Goal: Task Accomplishment & Management: Manage account settings

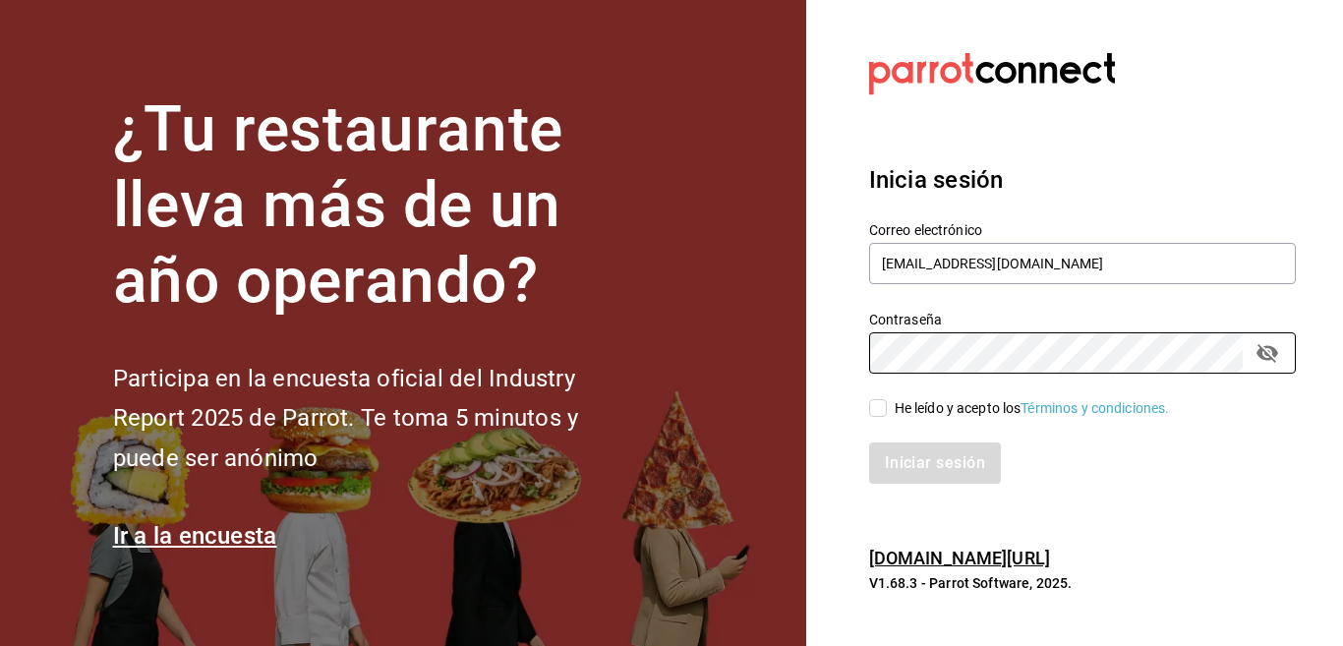
click at [840, 352] on section "Datos incorrectos. Verifica que tu Correo o Contraseña estén bien escritos. Ini…" at bounding box center [1074, 323] width 537 height 646
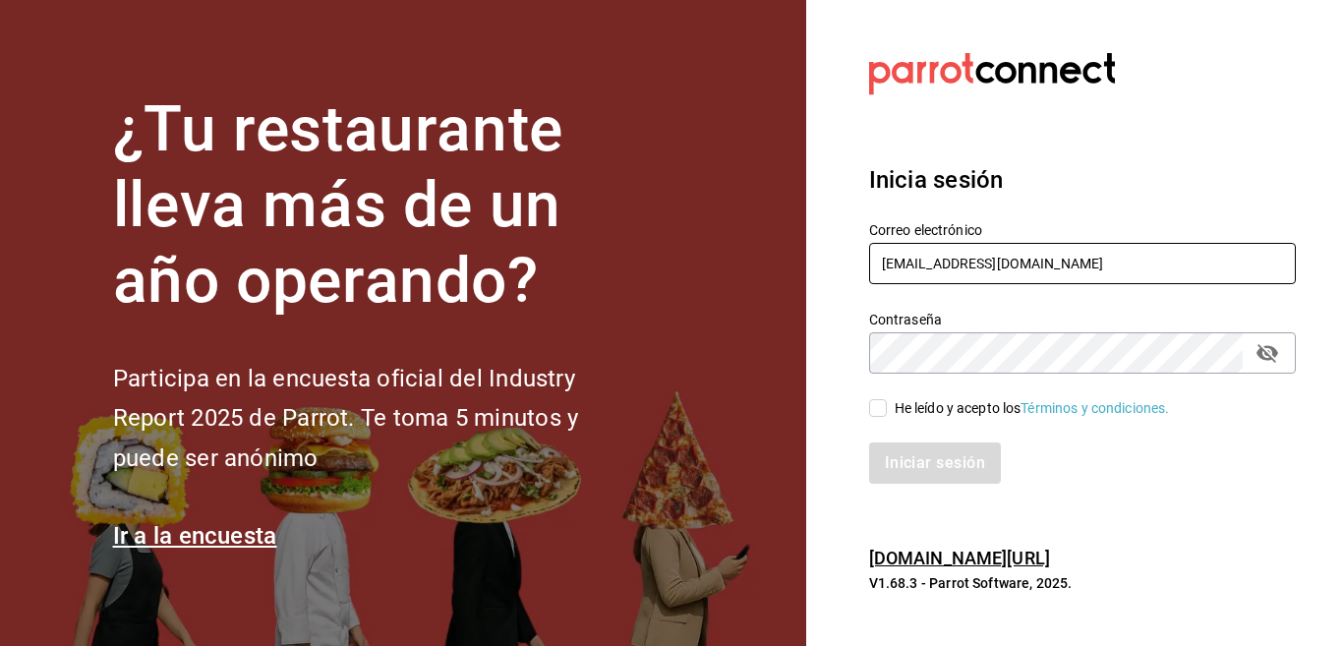
click at [1075, 260] on input "multiuser@celestica.com" at bounding box center [1082, 263] width 427 height 41
type input "Multiuser@yazaki.com"
click at [883, 401] on input "He leído y acepto los Términos y condiciones." at bounding box center [878, 408] width 18 height 18
checkbox input "true"
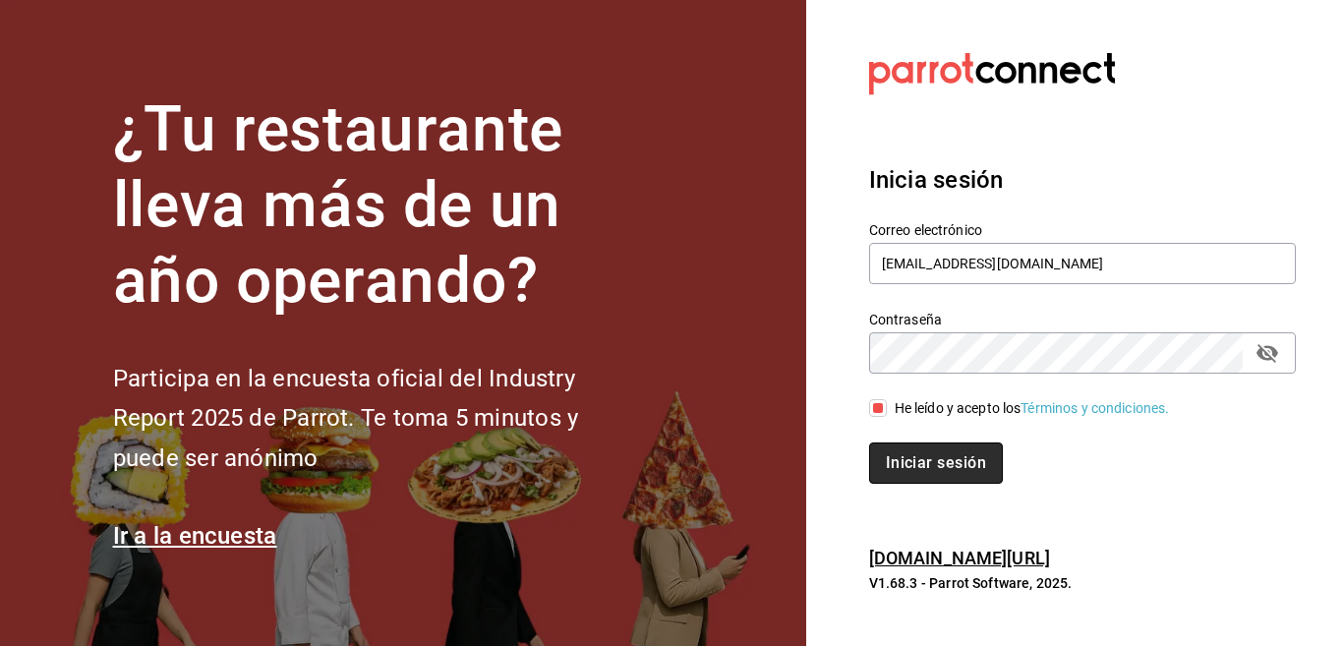
click at [900, 456] on button "Iniciar sesión" at bounding box center [936, 462] width 134 height 41
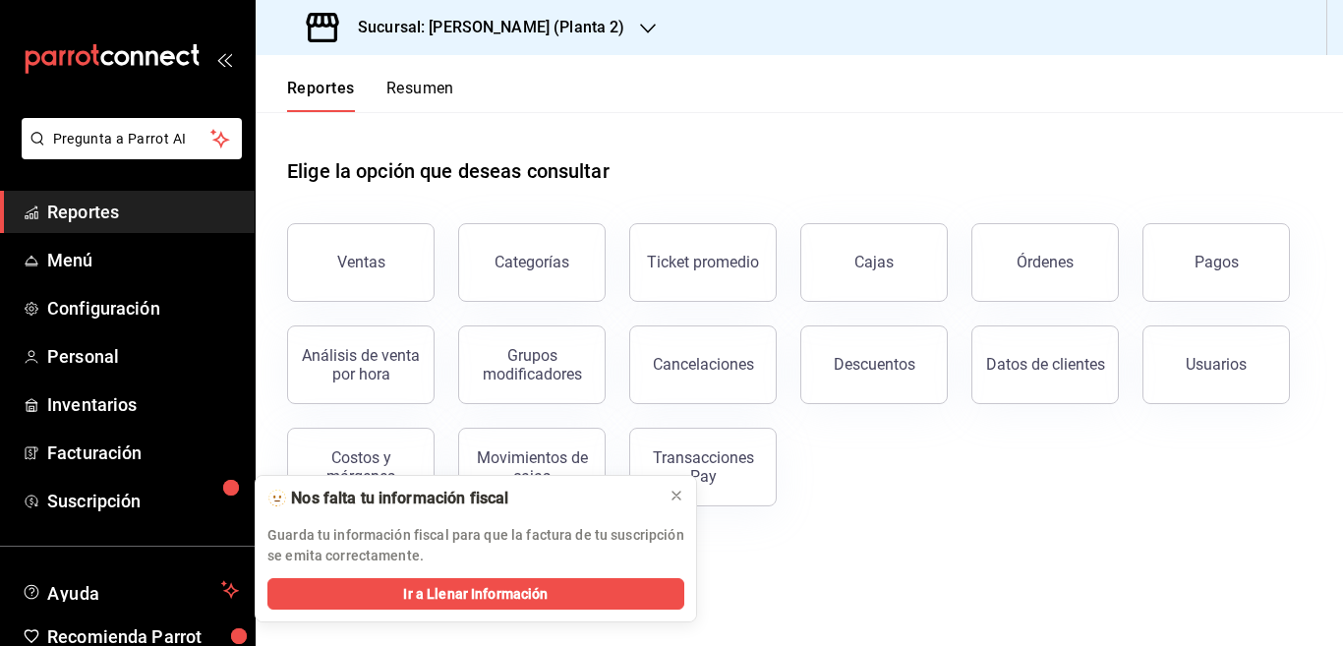
click at [640, 29] on icon "button" at bounding box center [648, 29] width 16 height 16
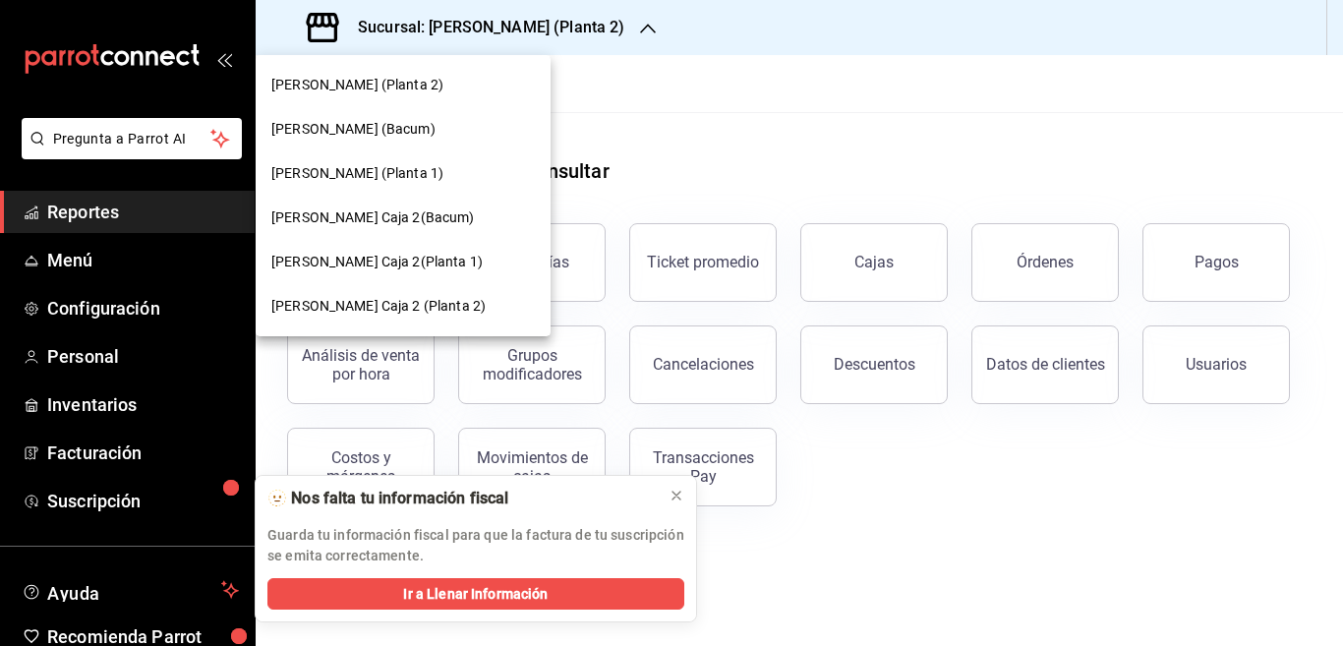
click at [381, 125] on span "[PERSON_NAME] (Bacum)" at bounding box center [353, 129] width 164 height 21
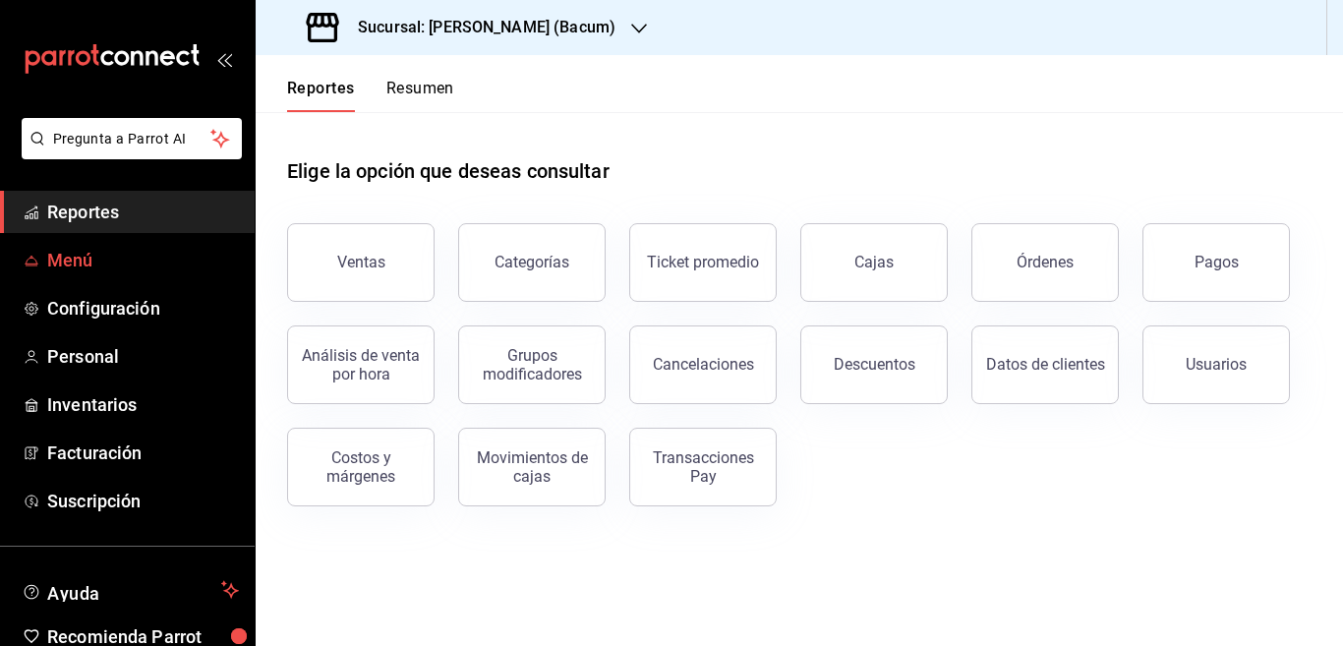
click at [79, 261] on span "Menú" at bounding box center [143, 260] width 192 height 27
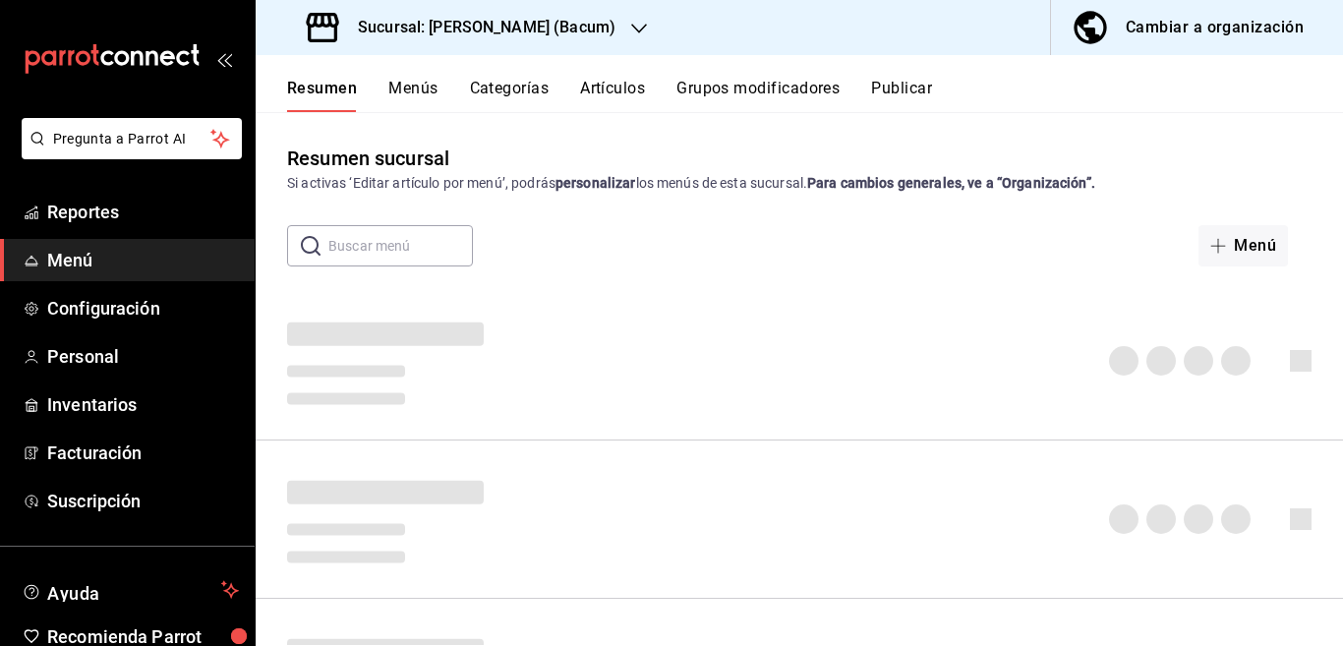
click at [617, 91] on button "Artículos" at bounding box center [612, 95] width 65 height 33
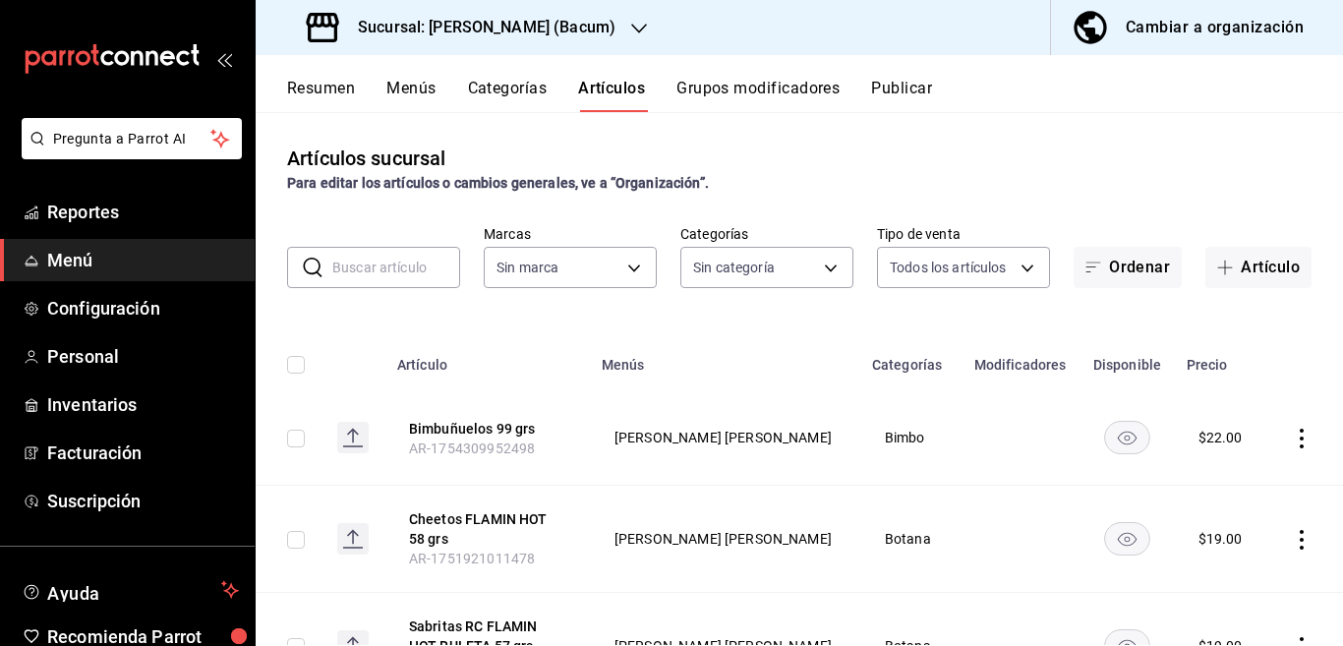
click at [377, 264] on input "text" at bounding box center [396, 267] width 128 height 39
type input "9c52625c-fb7e-4748-94f7-28671a206f5e,4cfa0d4e-065a-4b3b-b5e0-b4c73182f252,42042…"
type input "d9131804-351d-4d94-a190-6ea00eea3cd4"
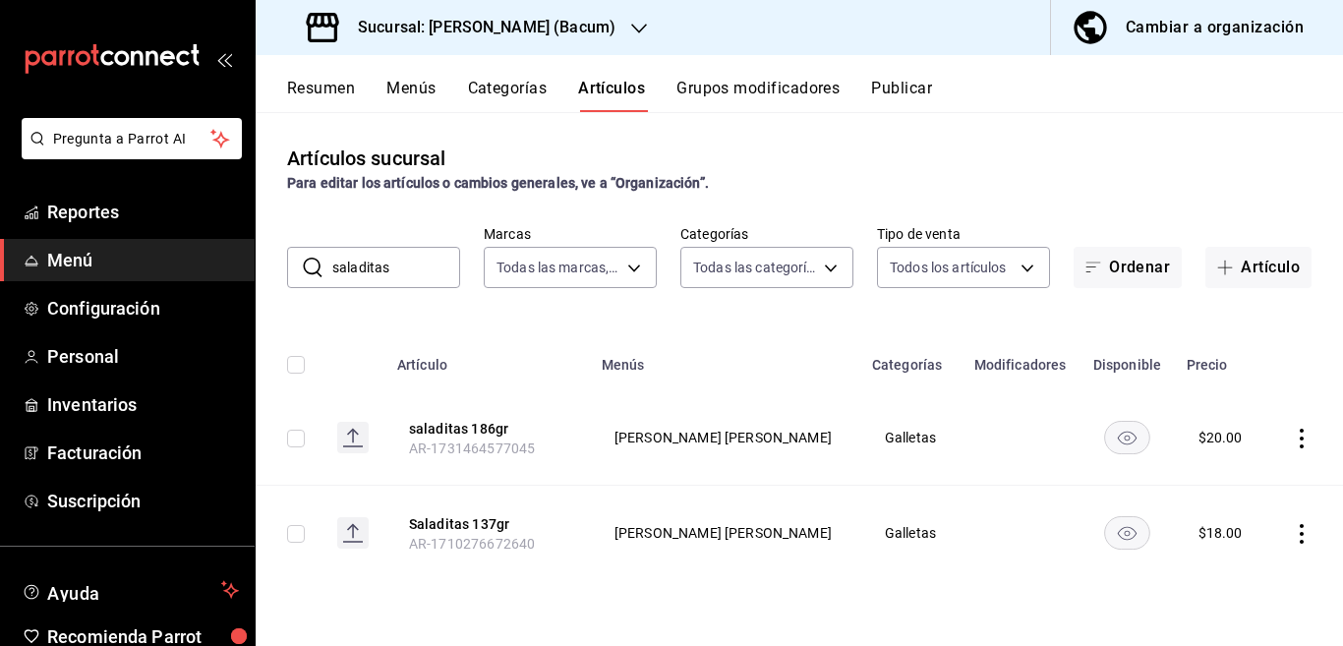
click at [1303, 433] on icon "actions" at bounding box center [1302, 439] width 20 height 20
click at [1241, 560] on span "Eliminar" at bounding box center [1242, 563] width 50 height 16
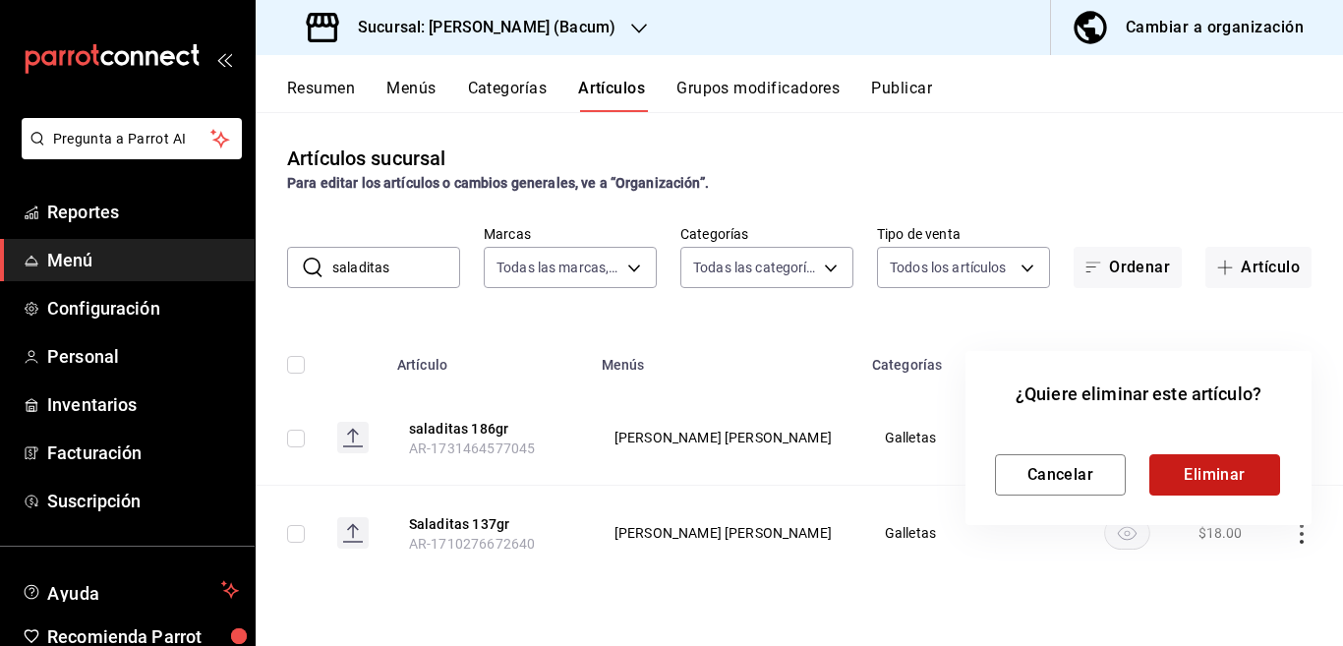
click at [1204, 469] on button "Eliminar" at bounding box center [1214, 474] width 131 height 41
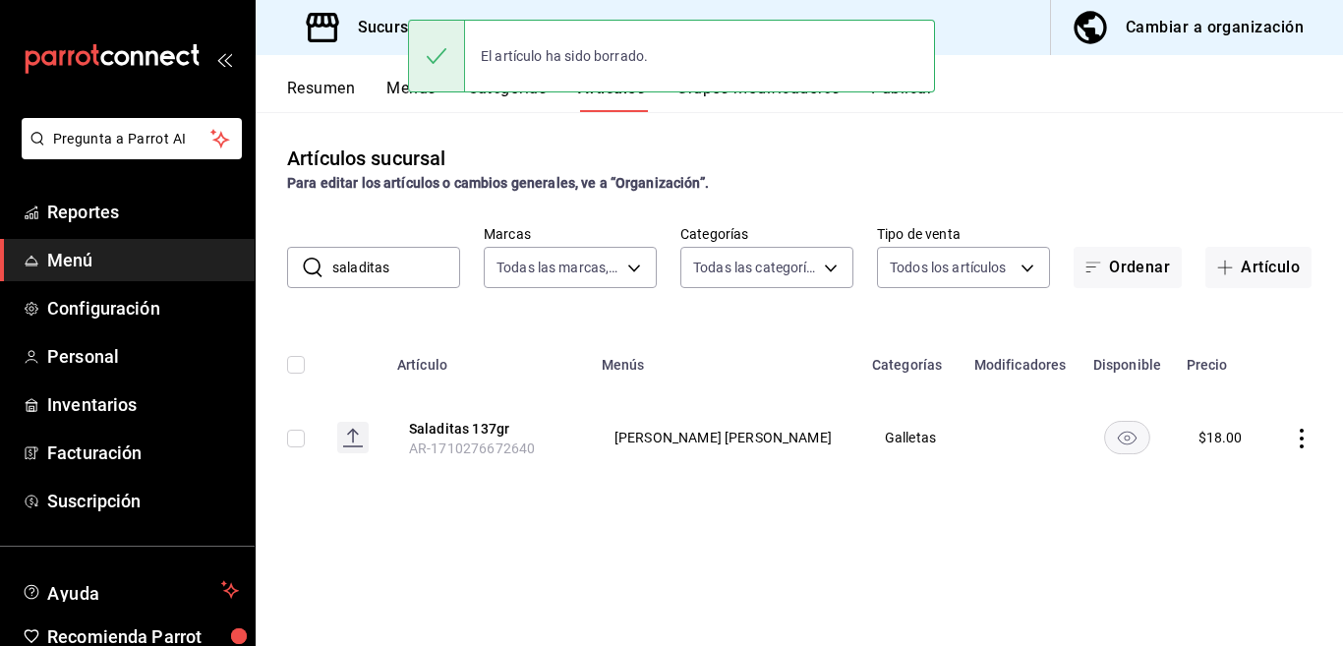
click at [413, 251] on input "saladitas" at bounding box center [396, 267] width 128 height 39
click at [404, 265] on input "saladitas" at bounding box center [396, 267] width 128 height 39
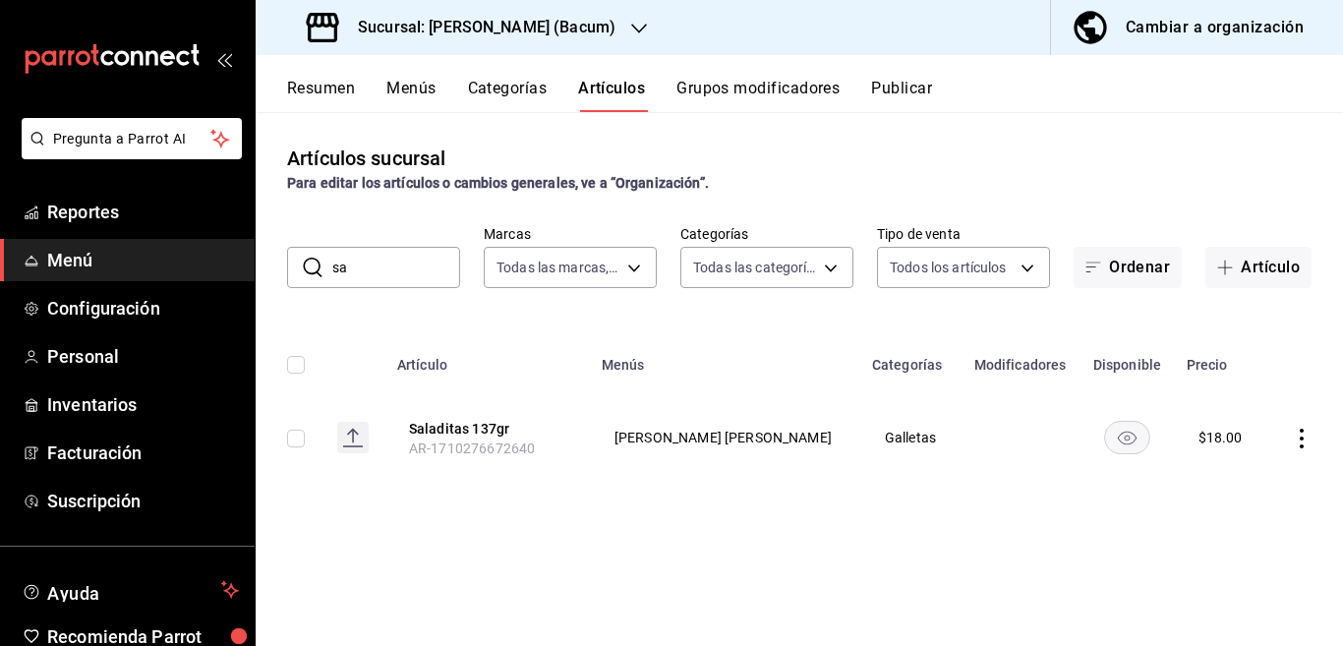
type input "s"
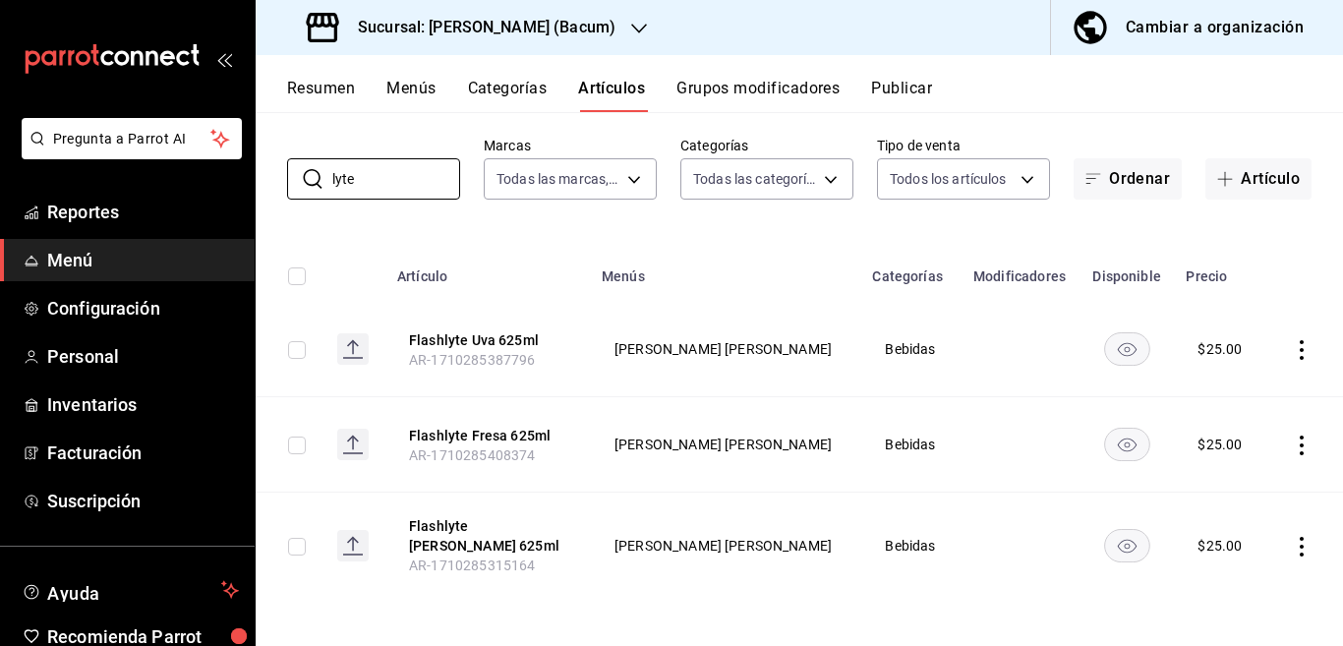
scroll to position [89, 0]
type input "lyte"
click at [1292, 341] on icon "actions" at bounding box center [1302, 349] width 20 height 20
click at [1221, 393] on span "Editar" at bounding box center [1225, 393] width 51 height 21
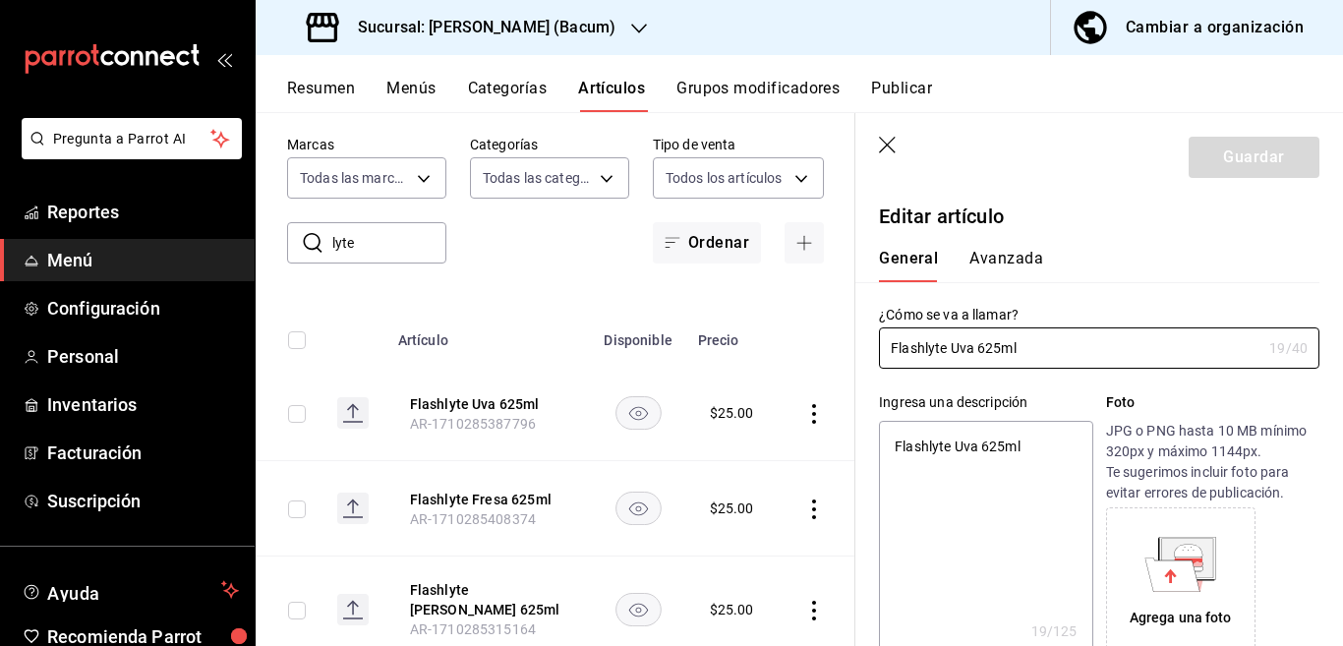
type textarea "x"
type input "$25.00"
type input "E48"
type input "90101500"
radio input "true"
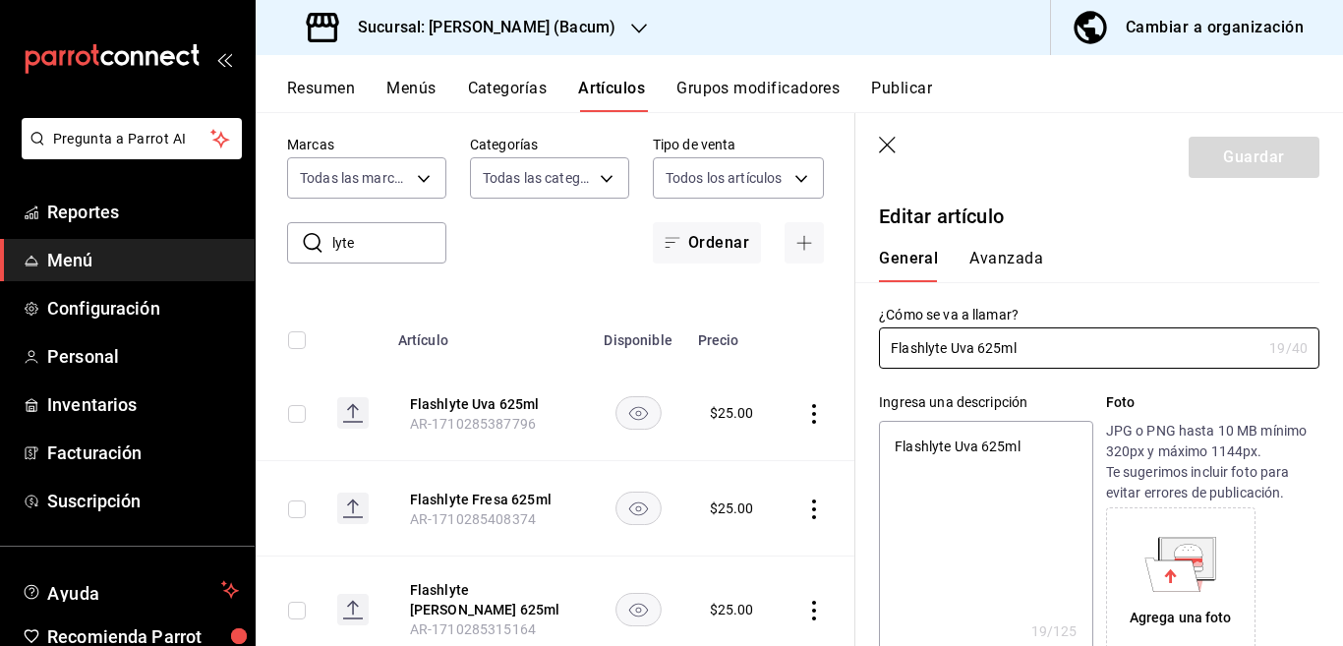
radio input "true"
type input "9f18fdfc-54cc-431c-a746-d40adc1d9b93"
click at [1010, 258] on button "Avanzada" at bounding box center [1006, 265] width 74 height 33
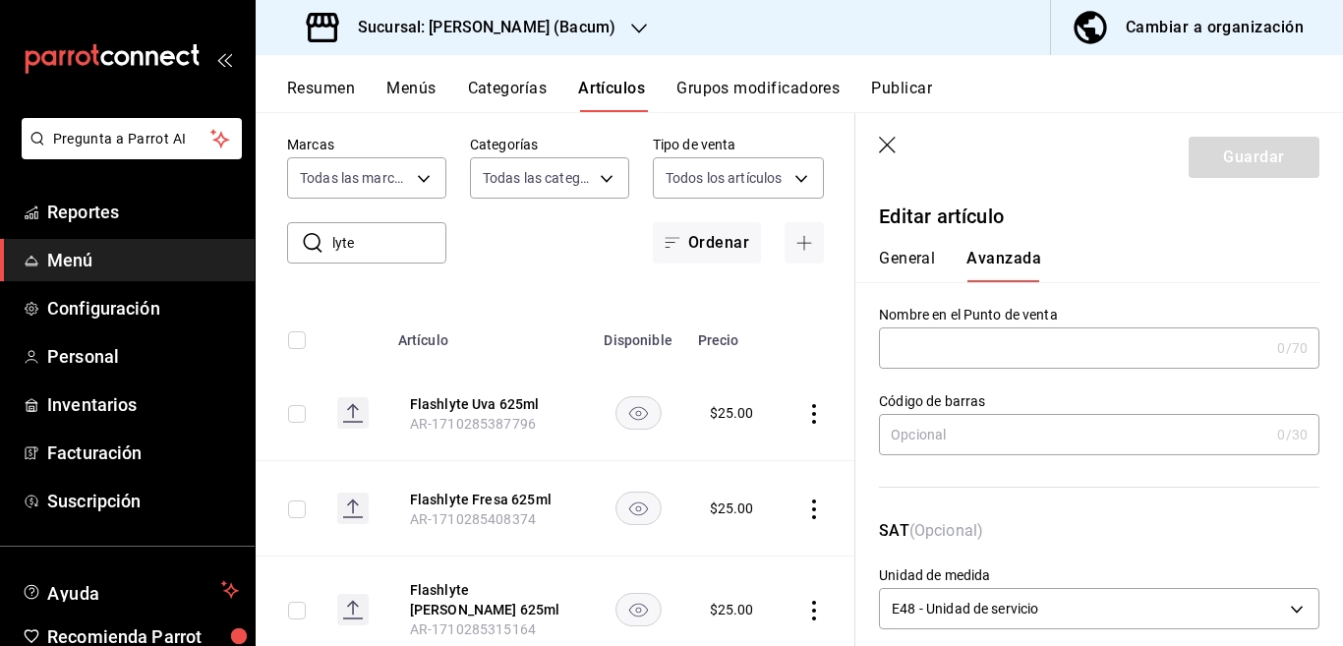
click at [968, 439] on input "text" at bounding box center [1074, 434] width 390 height 39
type input "75010553819"
type textarea "x"
type input "750105538190"
type textarea "x"
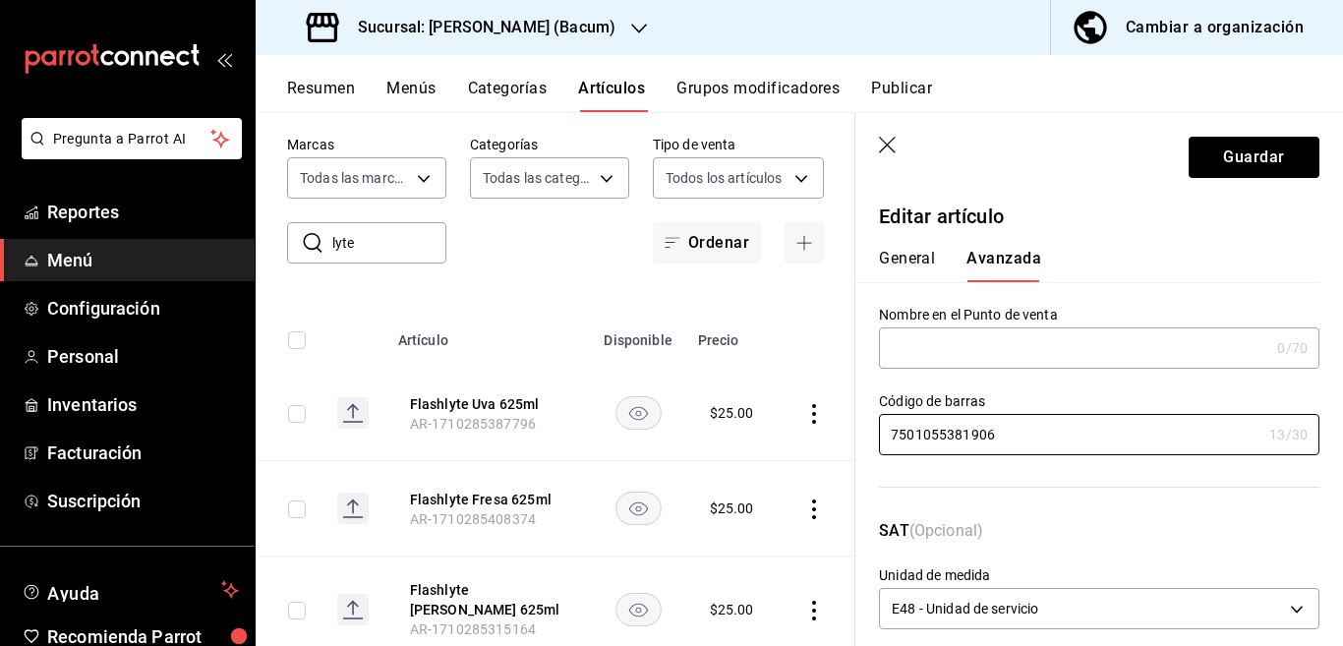
type input "7501055381906"
click at [908, 255] on button "General" at bounding box center [907, 265] width 56 height 33
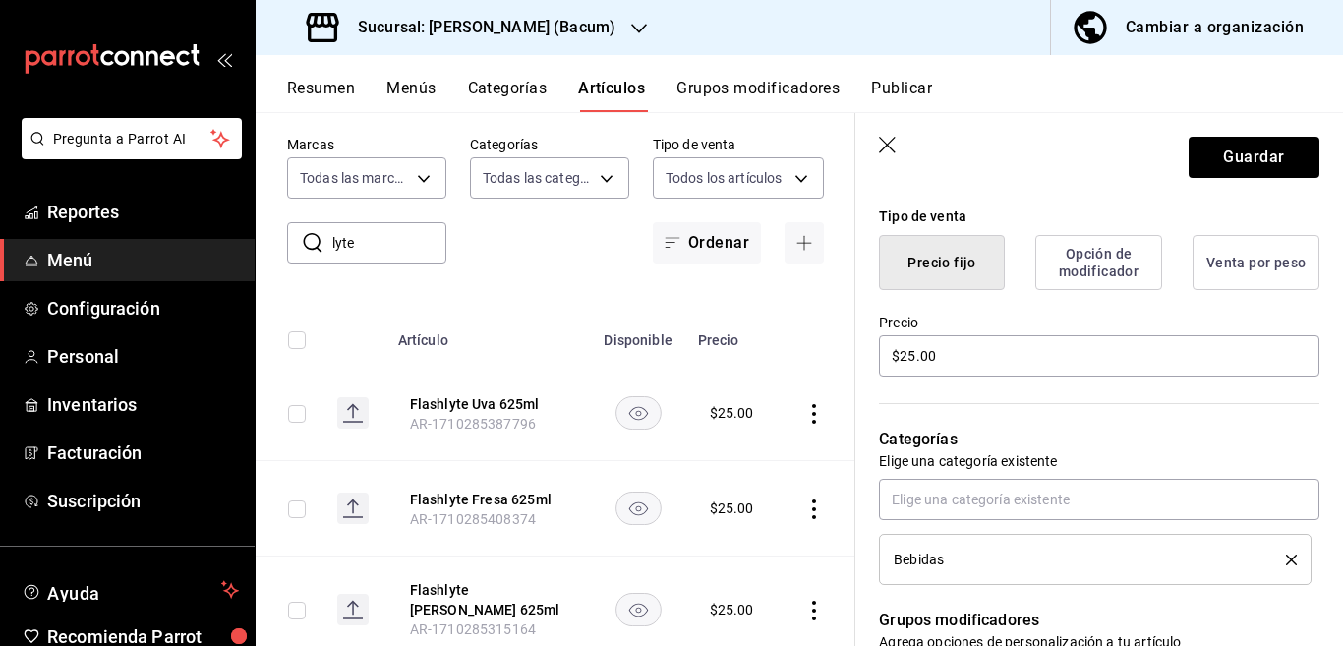
scroll to position [479, 0]
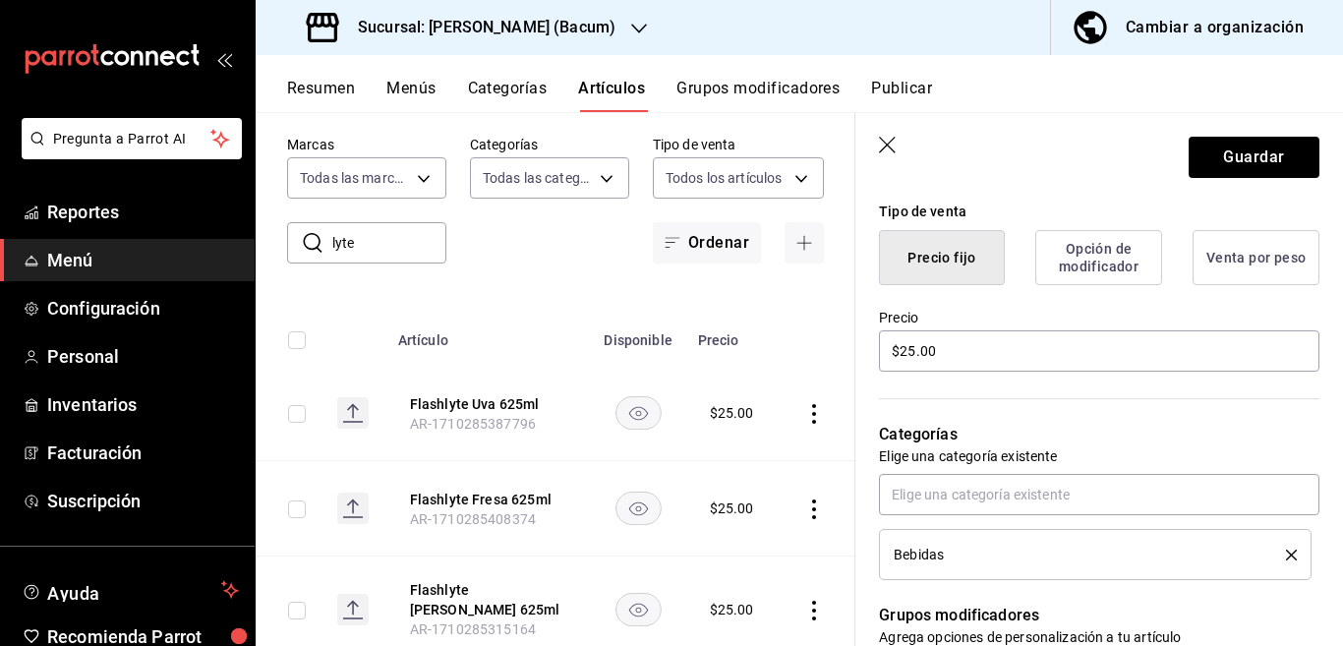
click at [1286, 552] on icon "delete" at bounding box center [1291, 555] width 11 height 11
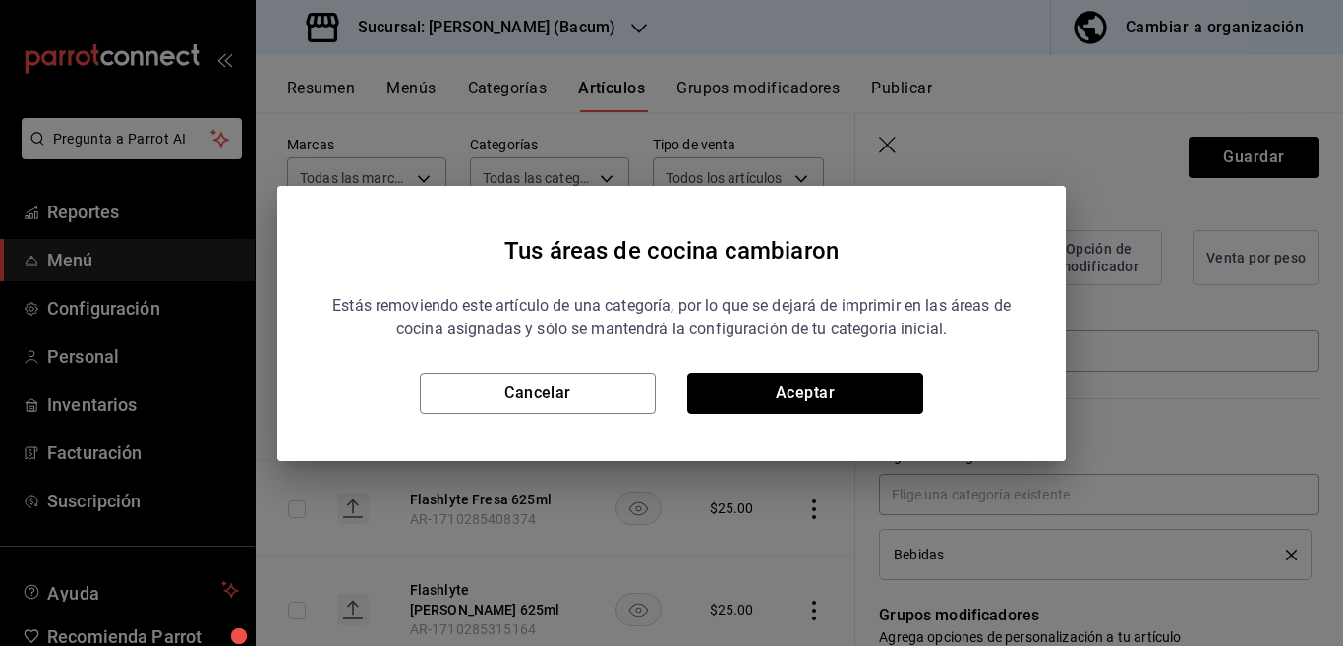
drag, startPoint x: 824, startPoint y: 384, endPoint x: 828, endPoint y: 460, distance: 75.8
click at [825, 384] on button "Aceptar" at bounding box center [805, 393] width 236 height 41
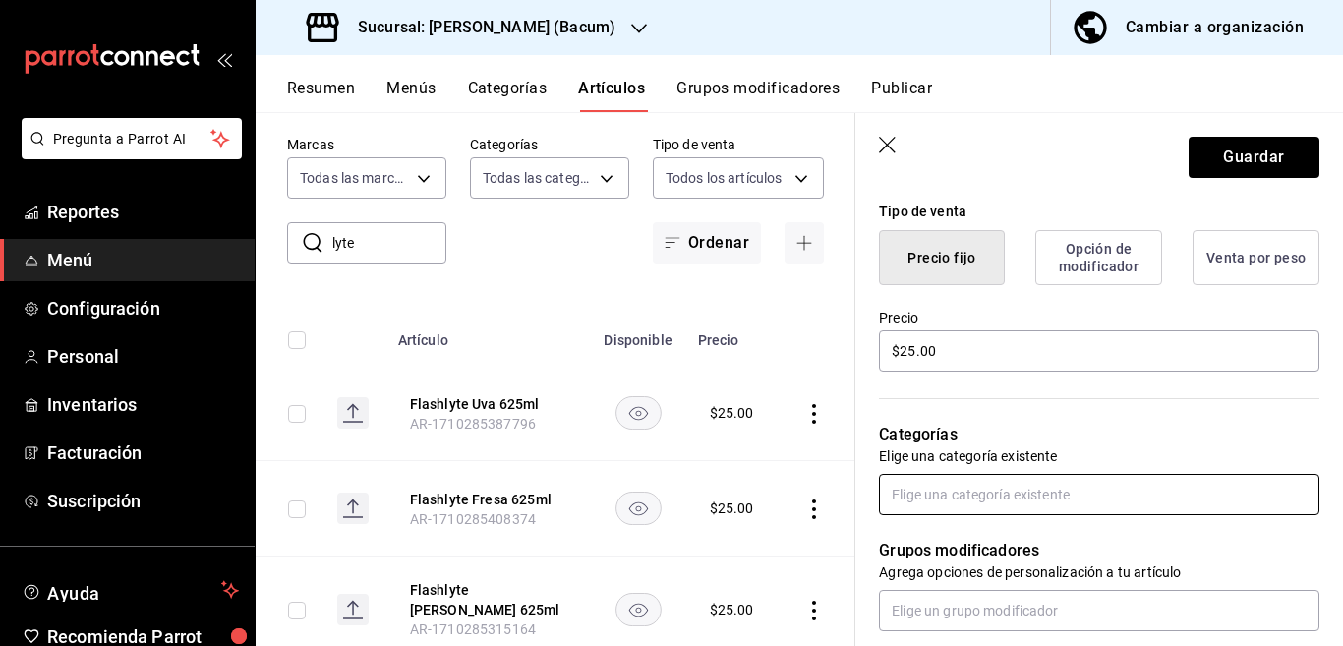
click at [976, 497] on input "text" at bounding box center [1099, 494] width 440 height 41
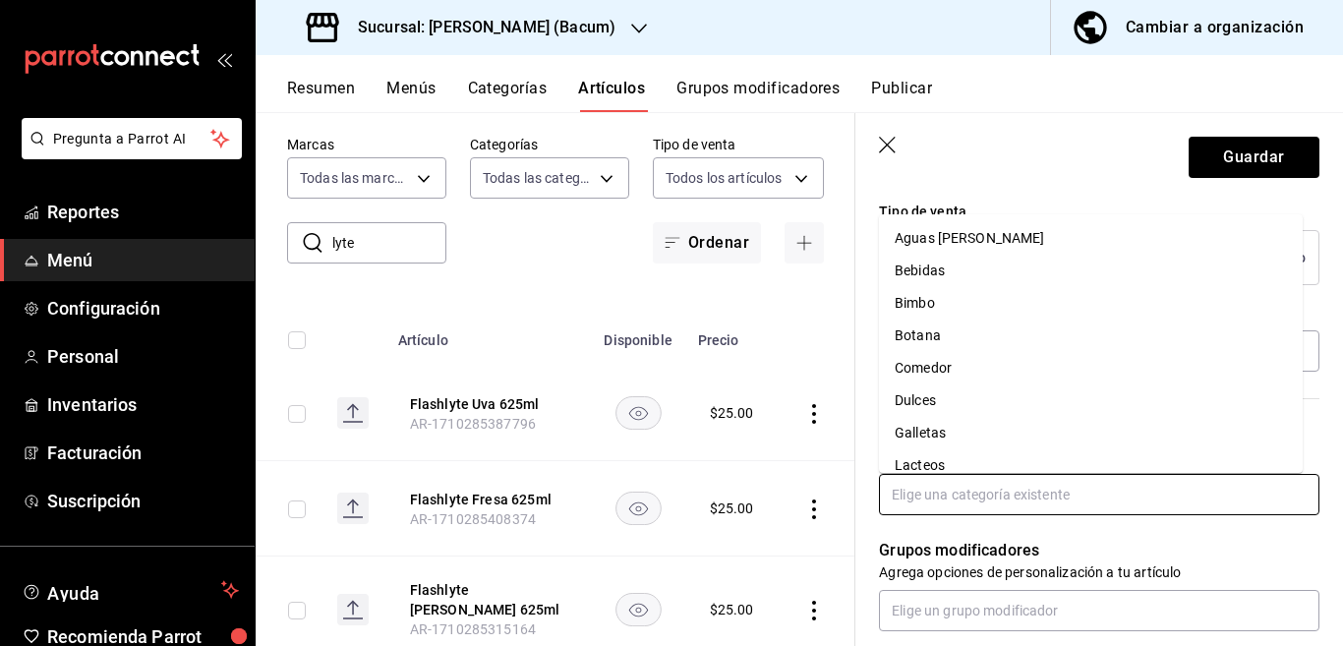
click at [926, 267] on li "Bebidas" at bounding box center [1091, 271] width 424 height 32
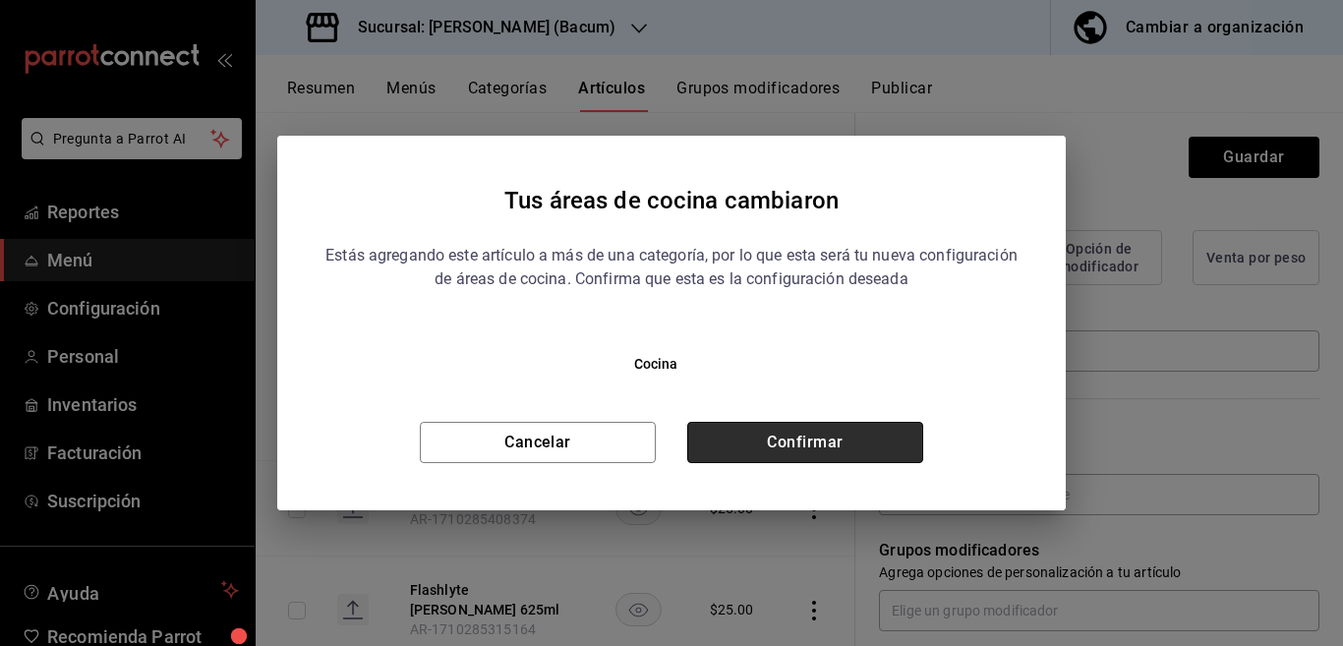
click at [825, 441] on button "Confirmar" at bounding box center [805, 442] width 236 height 41
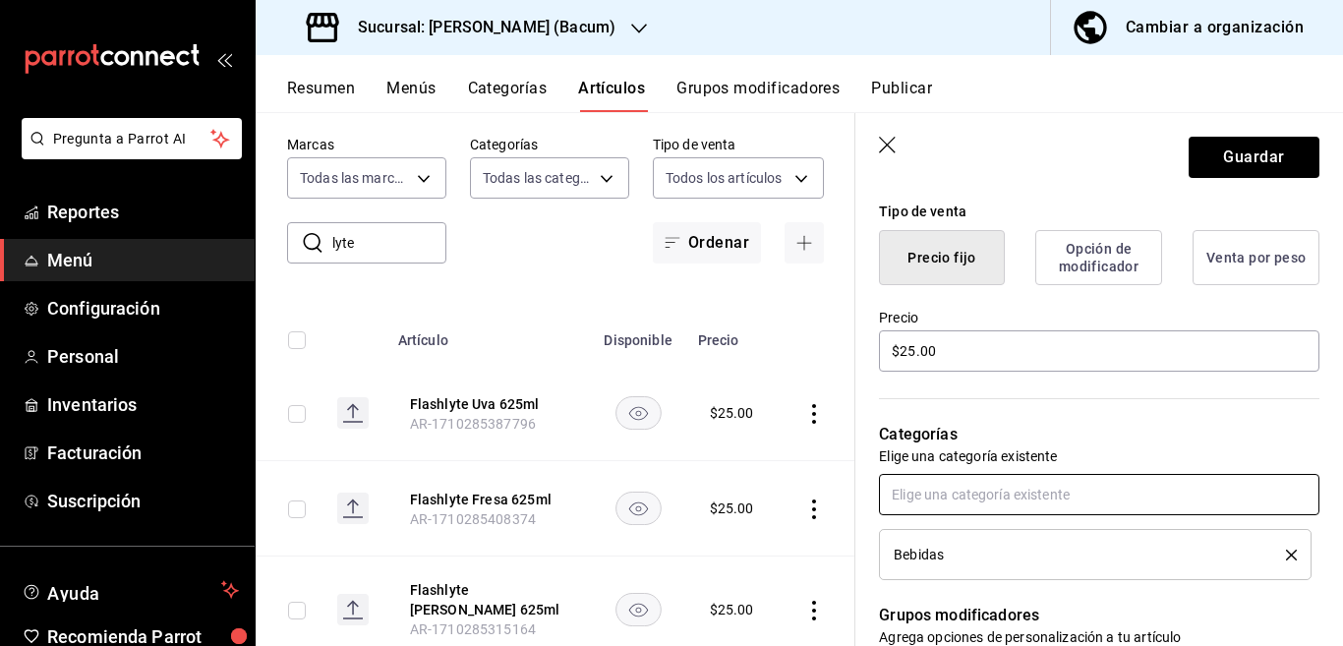
scroll to position [480, 0]
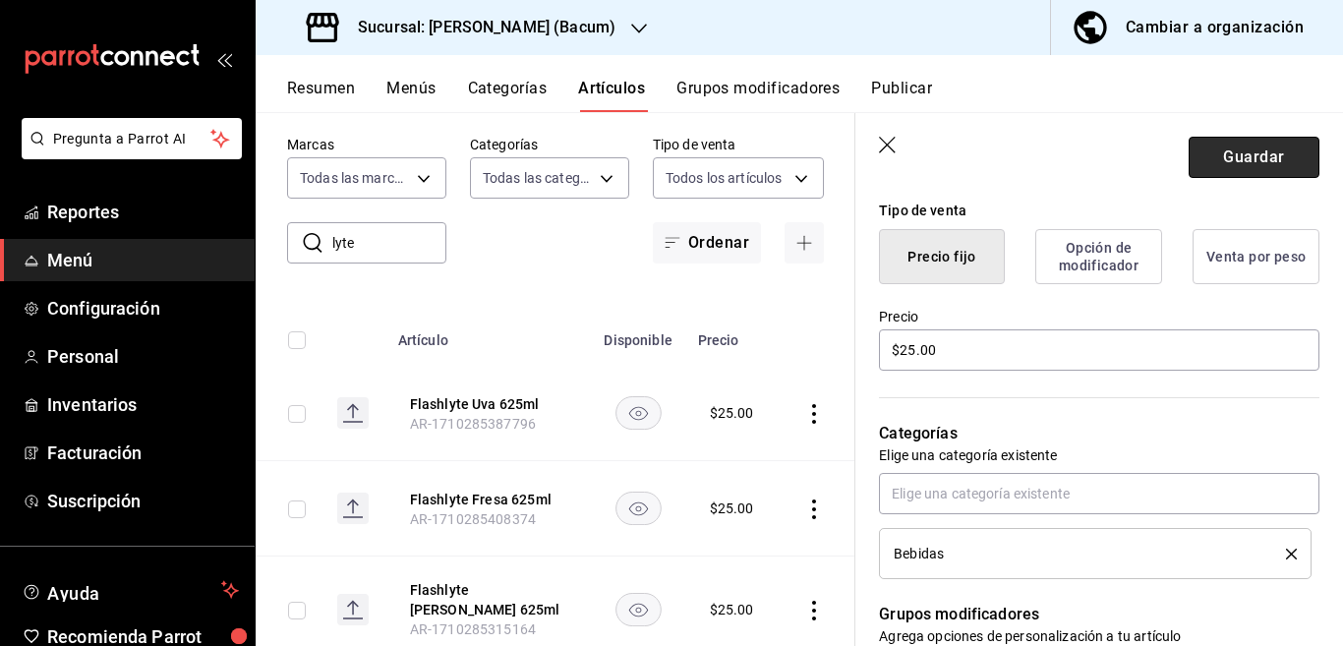
click at [1227, 151] on button "Guardar" at bounding box center [1254, 157] width 131 height 41
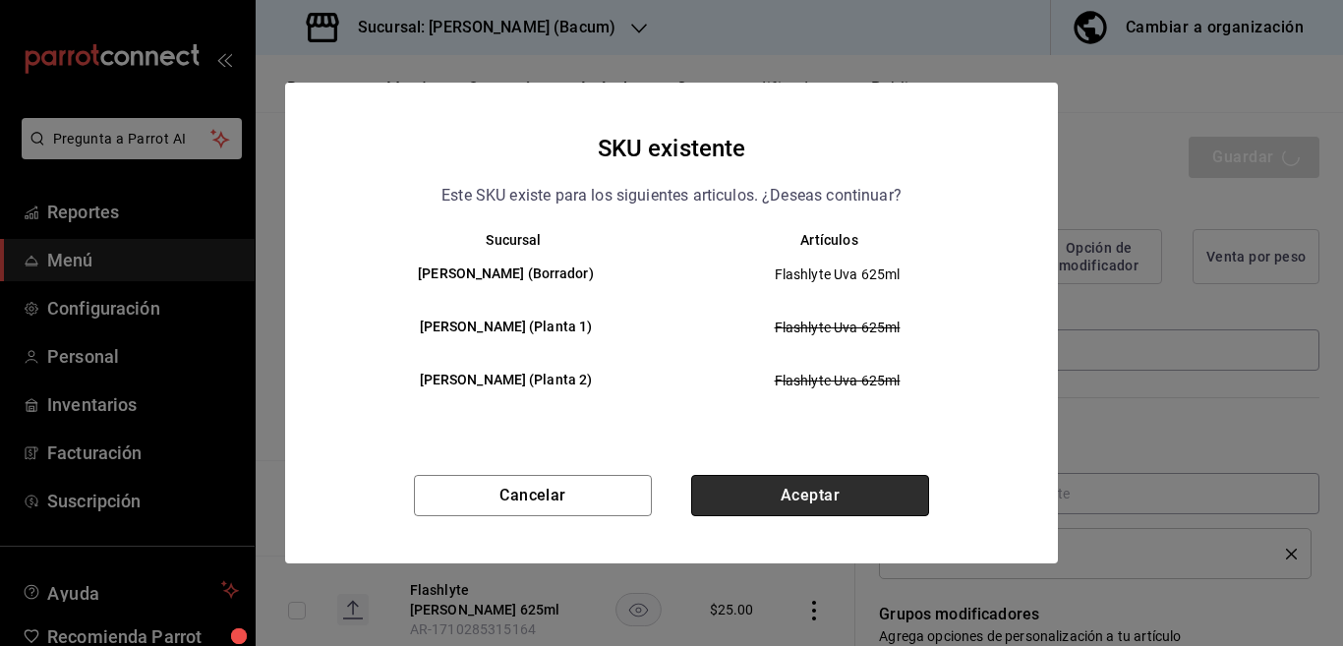
click at [850, 489] on button "Aceptar" at bounding box center [810, 495] width 238 height 41
type textarea "x"
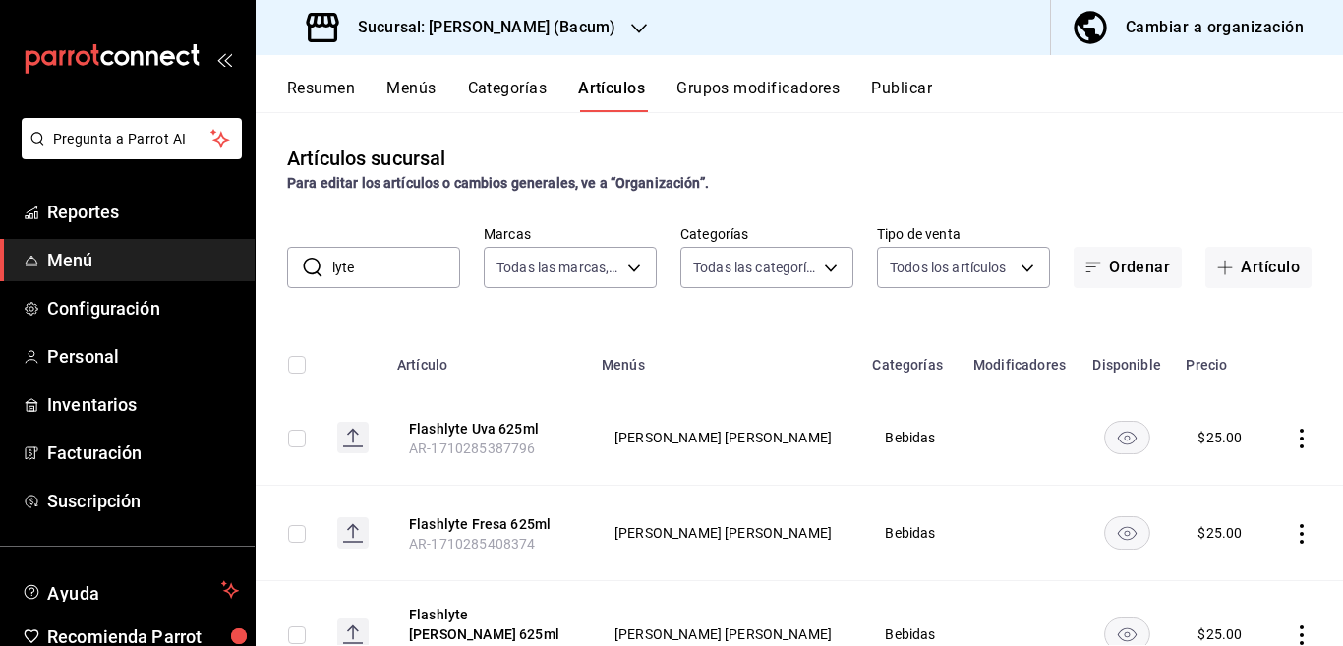
click at [516, 85] on button "Categorías" at bounding box center [508, 95] width 80 height 33
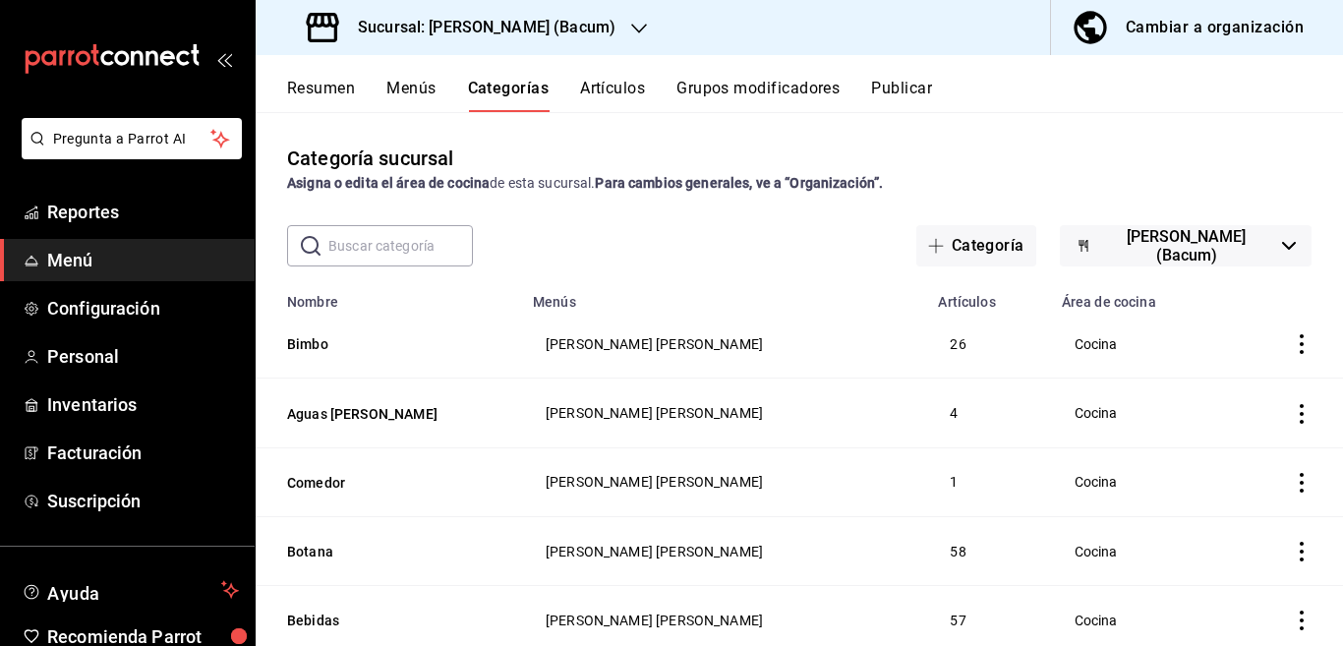
click at [419, 254] on input "text" at bounding box center [400, 245] width 145 height 39
type input "C"
click at [964, 243] on button "Categoría" at bounding box center [976, 245] width 120 height 41
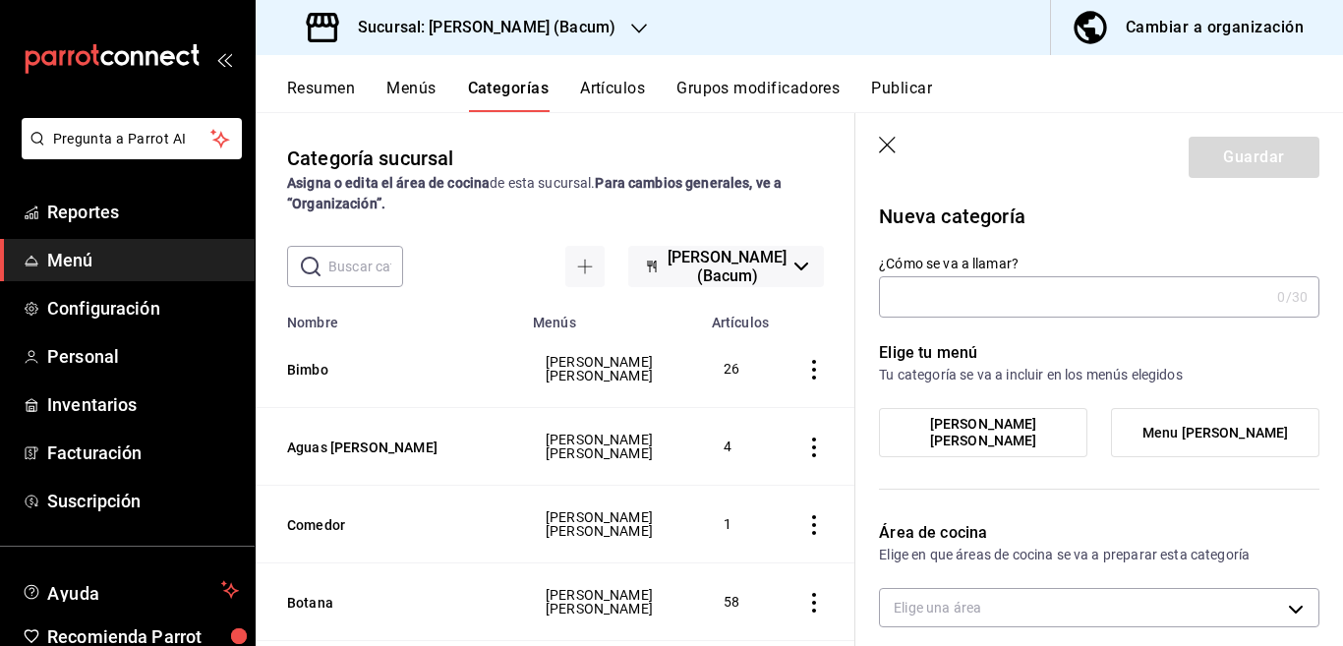
type input "9f18fdfc-54cc-431c-a746-d40adc1d9b93"
type input "Coca Cola"
click at [1079, 208] on p "Nueva categoría" at bounding box center [1099, 216] width 440 height 29
click at [972, 429] on span "[PERSON_NAME] [PERSON_NAME]" at bounding box center [983, 432] width 179 height 33
click at [0, 0] on input "[PERSON_NAME] [PERSON_NAME]" at bounding box center [0, 0] width 0 height 0
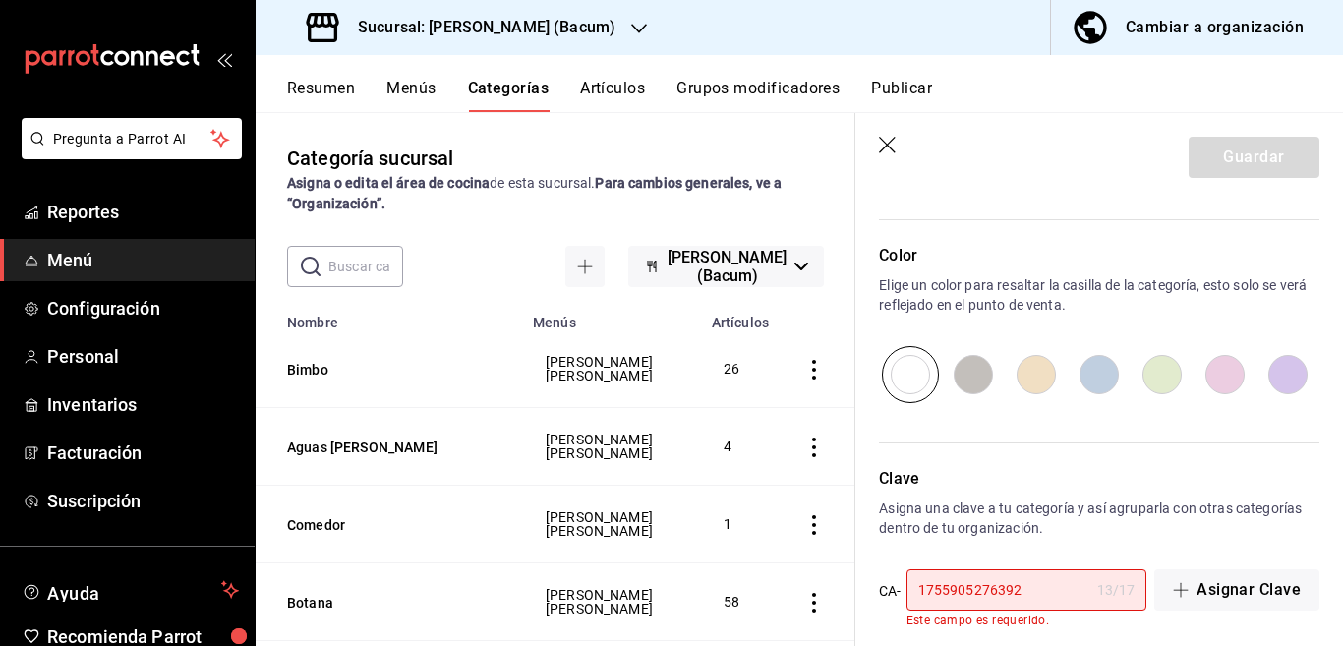
scroll to position [639, 0]
click at [1047, 604] on input "1755905276392" at bounding box center [997, 589] width 183 height 39
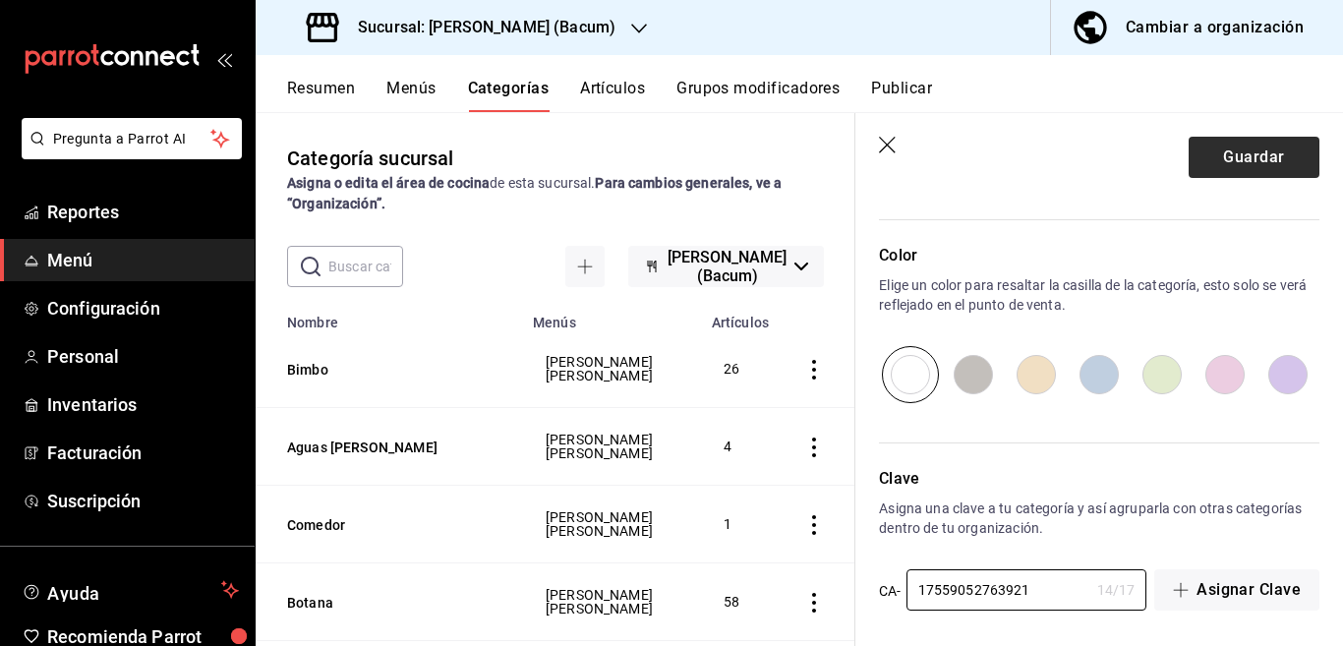
type input "17559052763921"
click at [1225, 150] on button "Guardar" at bounding box center [1254, 157] width 131 height 41
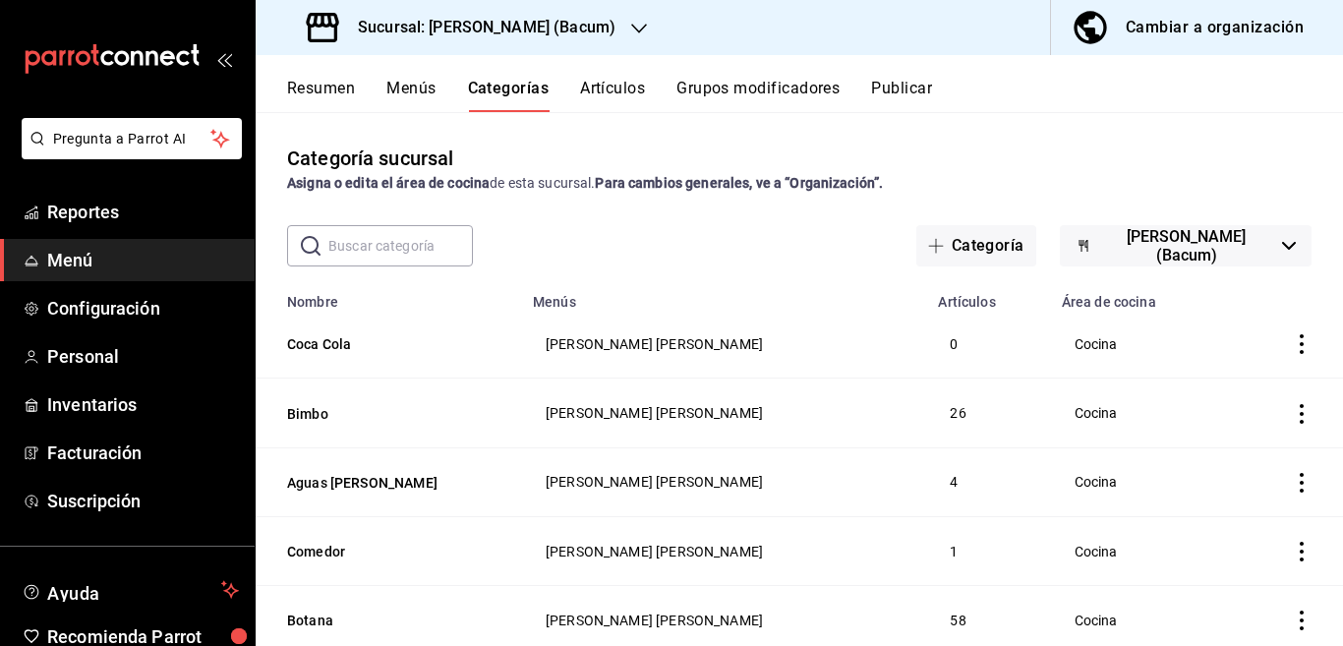
click at [623, 85] on button "Artículos" at bounding box center [612, 95] width 65 height 33
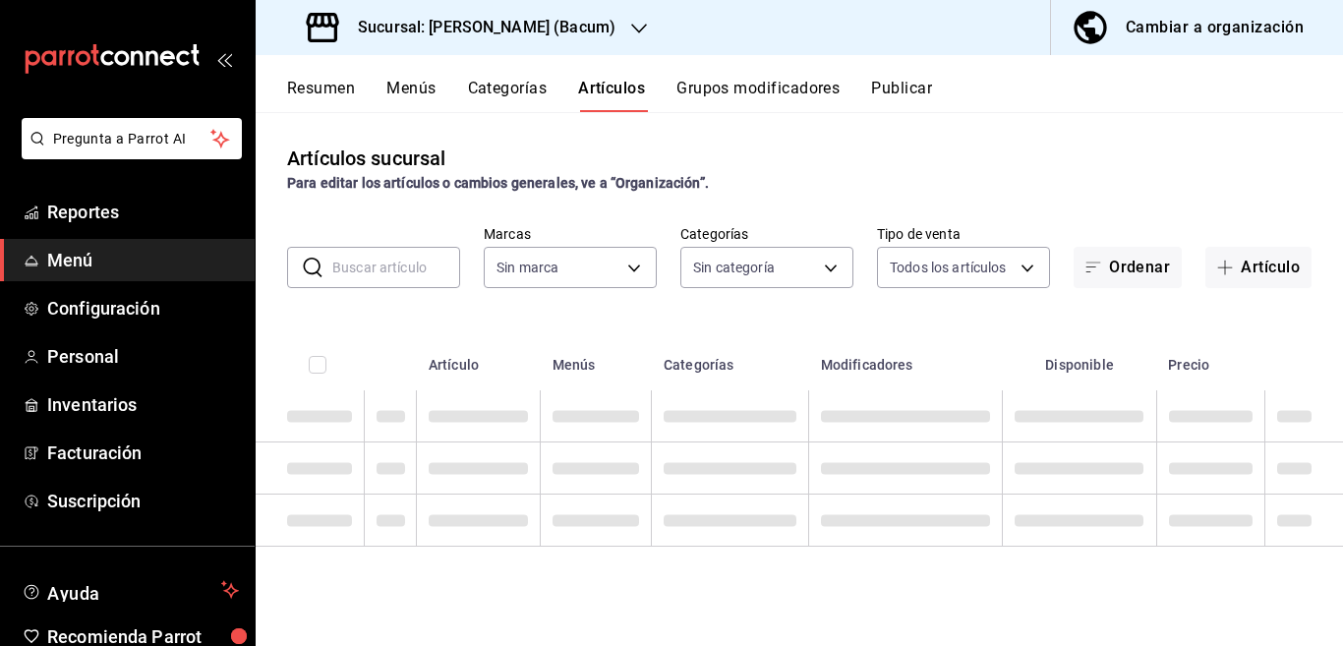
click at [614, 85] on button "Artículos" at bounding box center [611, 95] width 67 height 33
click at [407, 264] on input "text" at bounding box center [396, 267] width 128 height 39
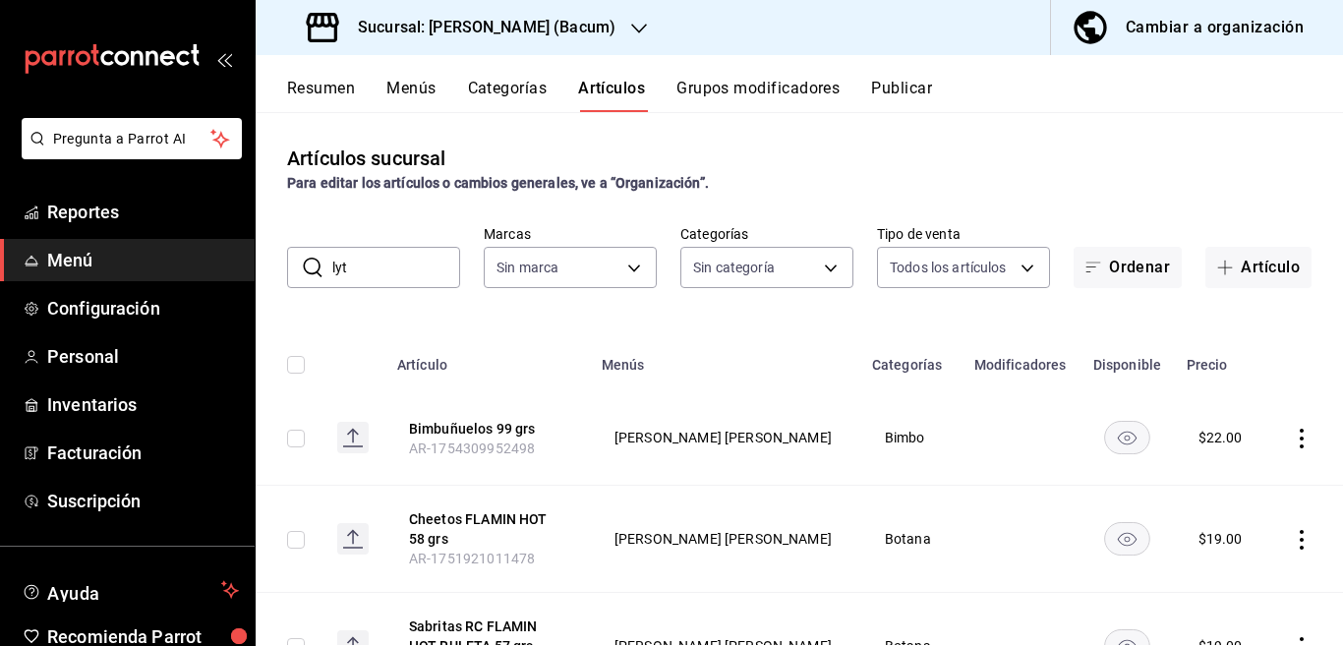
type input "lyte"
type input "57ef010d-1cc8-4da5-b2d9-a3af8cedc01e,9c52625c-fb7e-4748-94f7-28671a206f5e,4cfa0…"
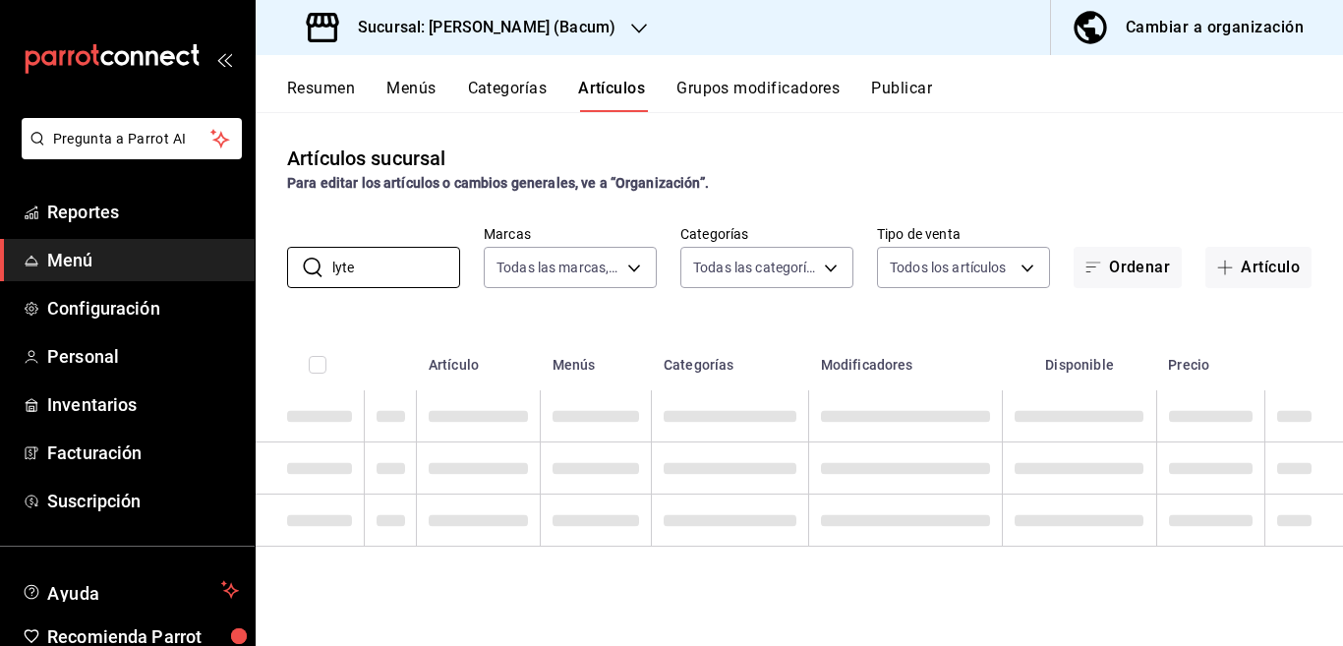
type input "d9131804-351d-4d94-a190-6ea00eea3cd4"
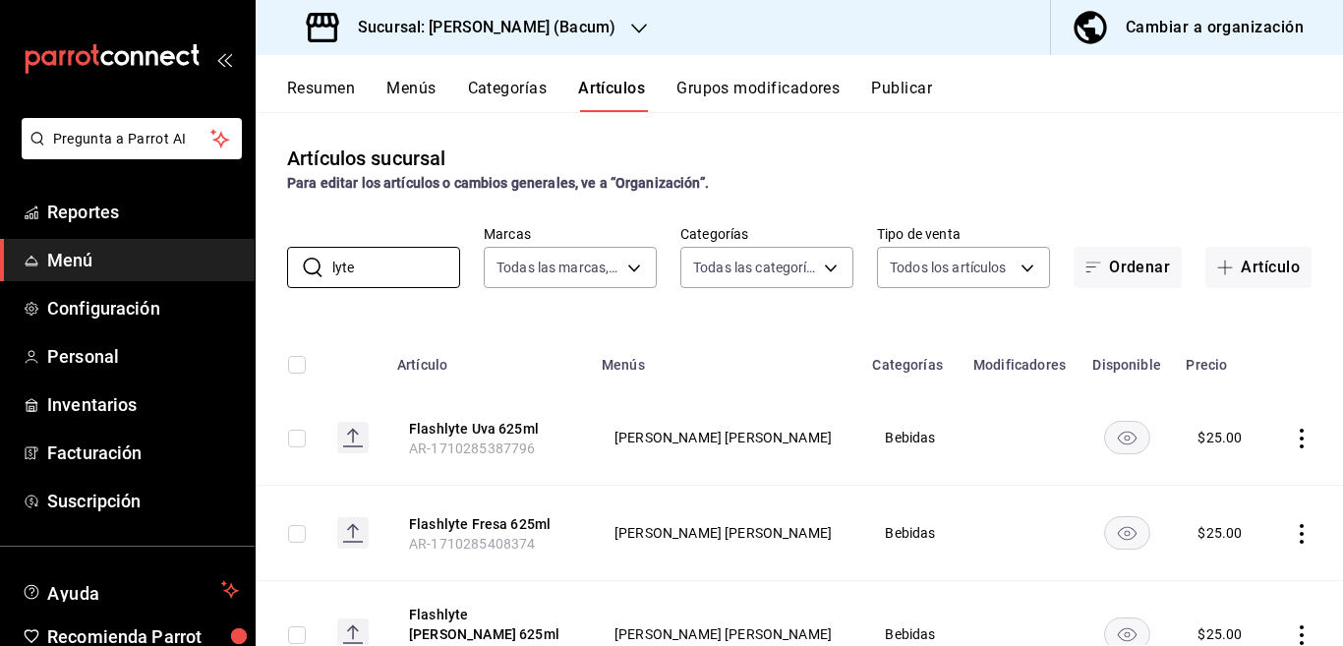
type input "lyte"
click at [1292, 434] on icon "actions" at bounding box center [1302, 439] width 20 height 20
click at [1214, 476] on span "Editar" at bounding box center [1225, 483] width 51 height 21
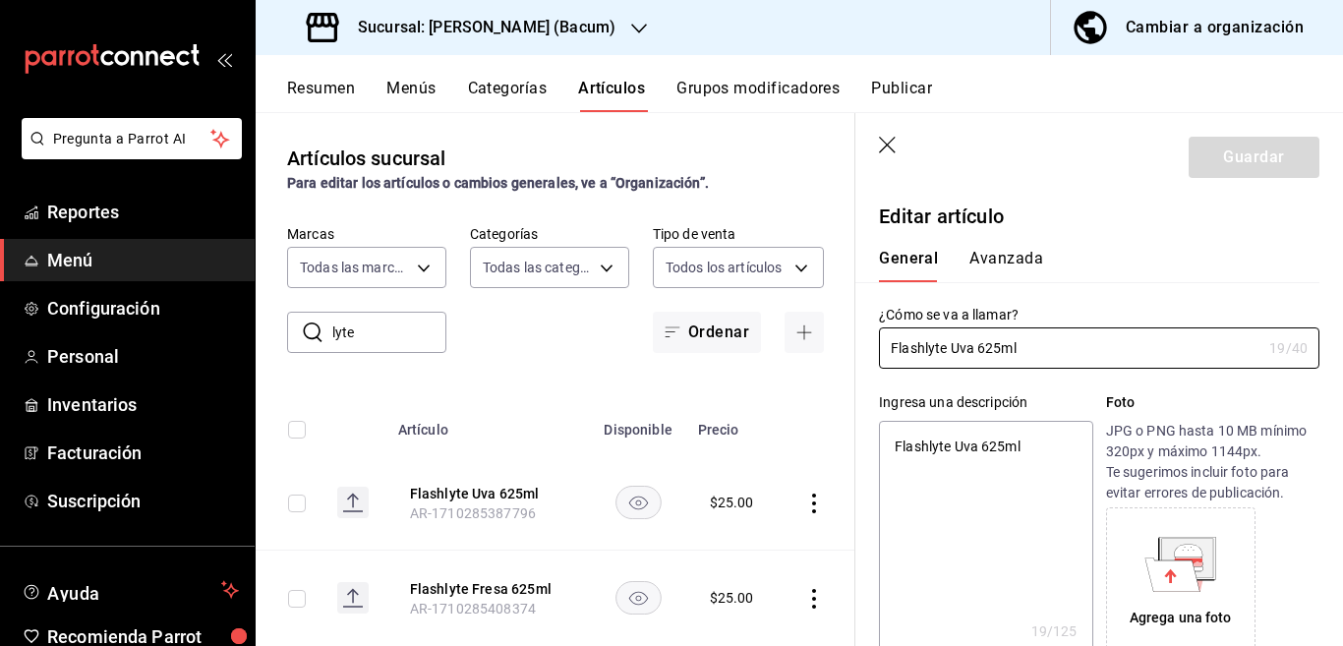
type textarea "x"
type input "$25.00"
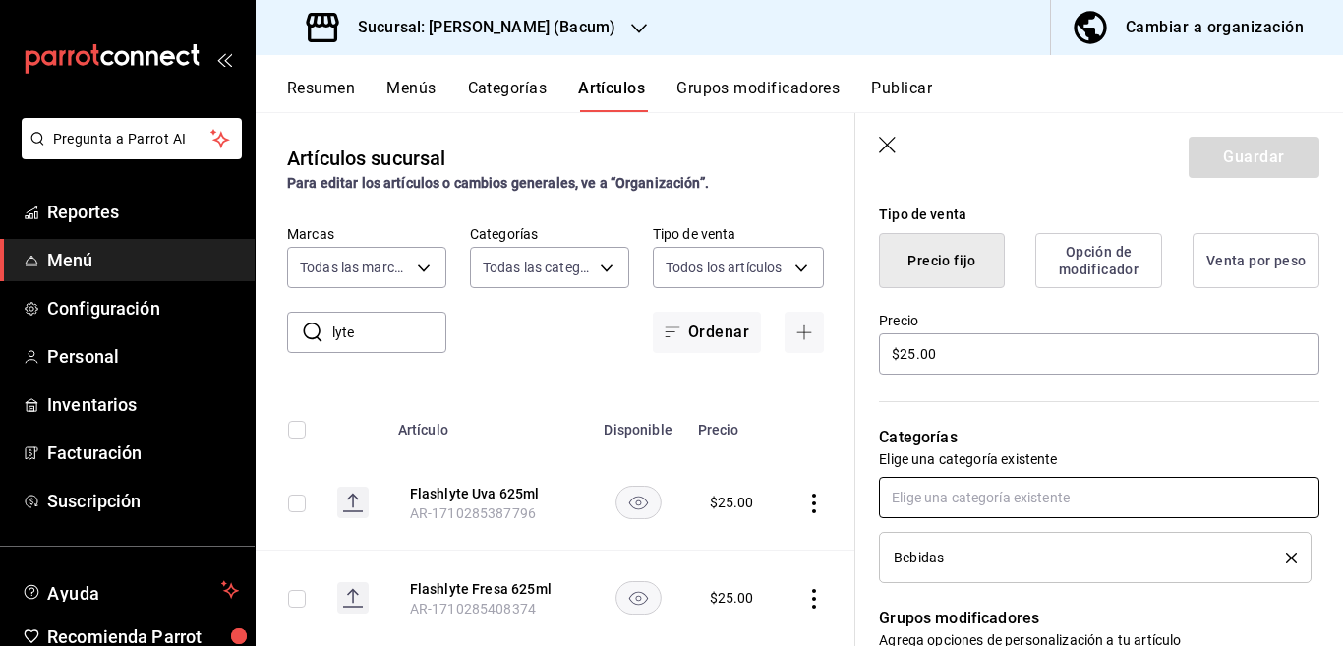
scroll to position [479, 0]
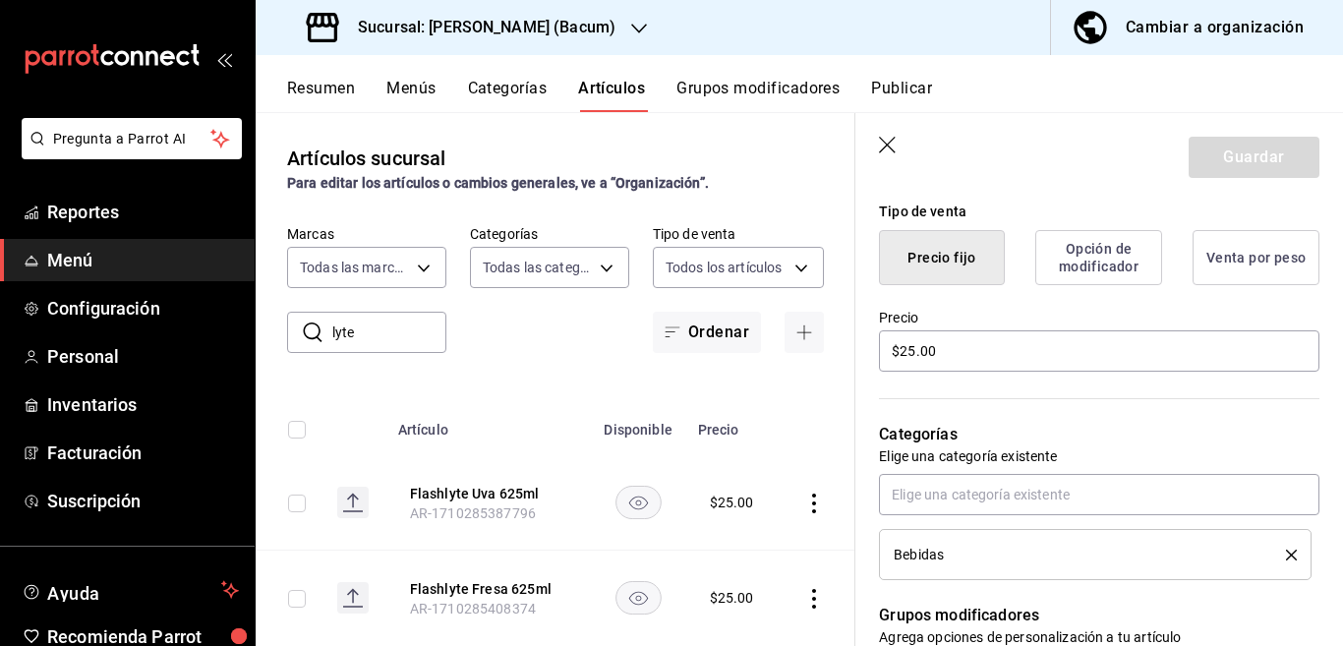
click at [1286, 551] on icon "delete" at bounding box center [1291, 555] width 11 height 11
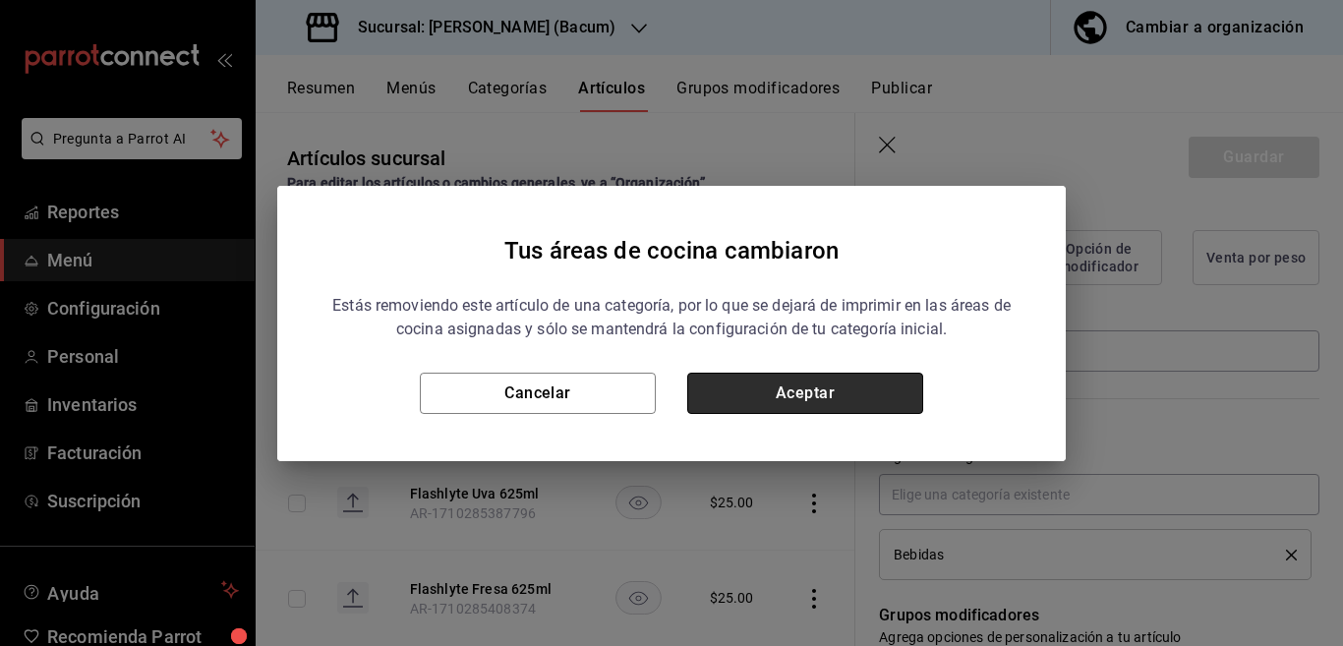
click at [827, 386] on button "Aceptar" at bounding box center [805, 393] width 236 height 41
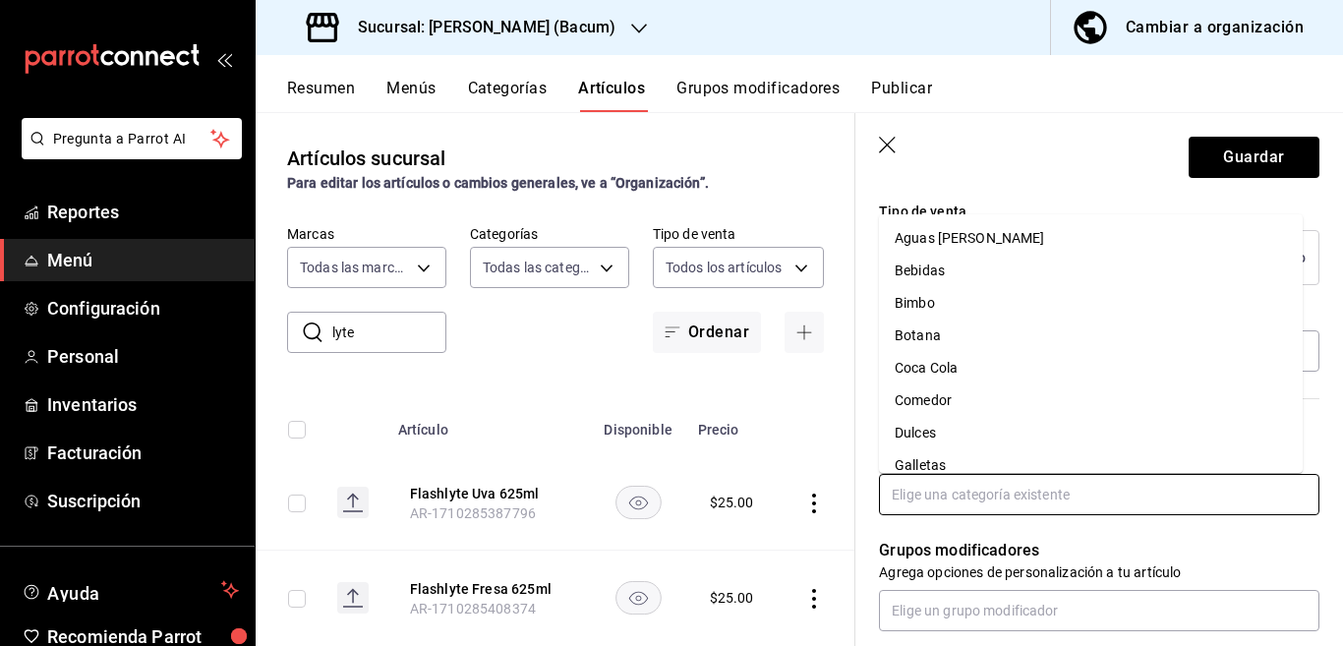
click at [950, 490] on input "text" at bounding box center [1099, 494] width 440 height 41
click at [936, 366] on li "Coca Cola" at bounding box center [1091, 368] width 424 height 32
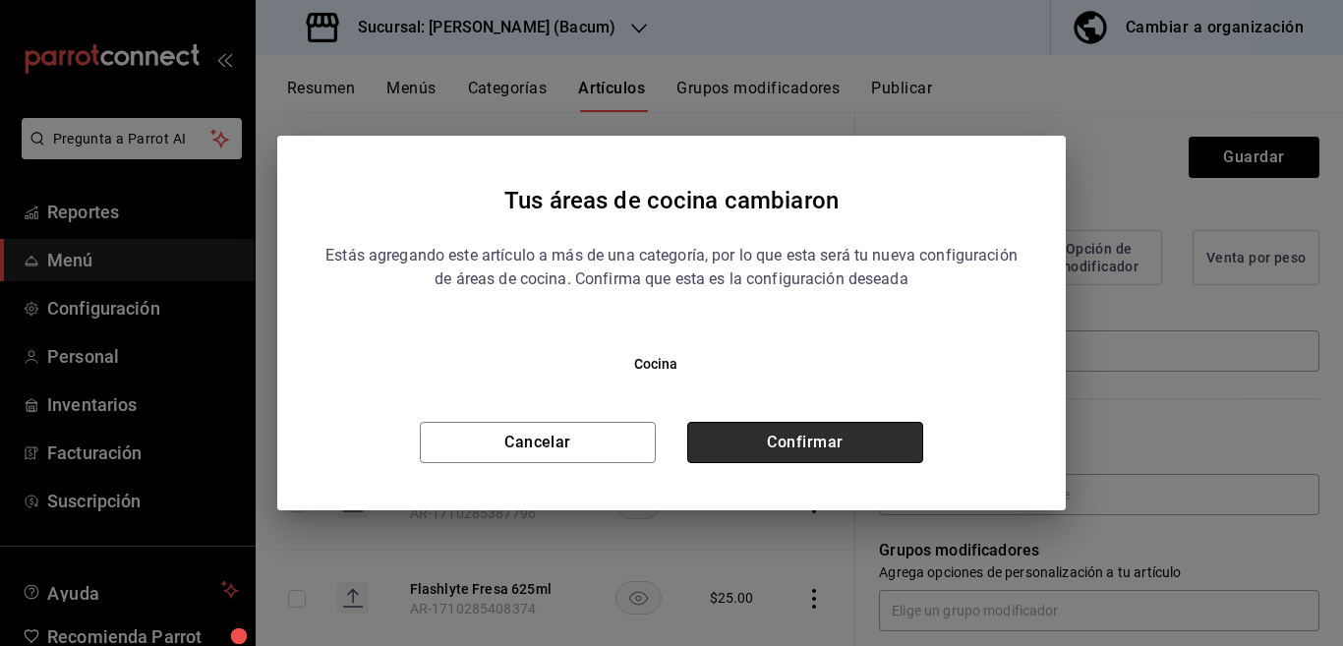
click at [854, 441] on button "Confirmar" at bounding box center [805, 442] width 236 height 41
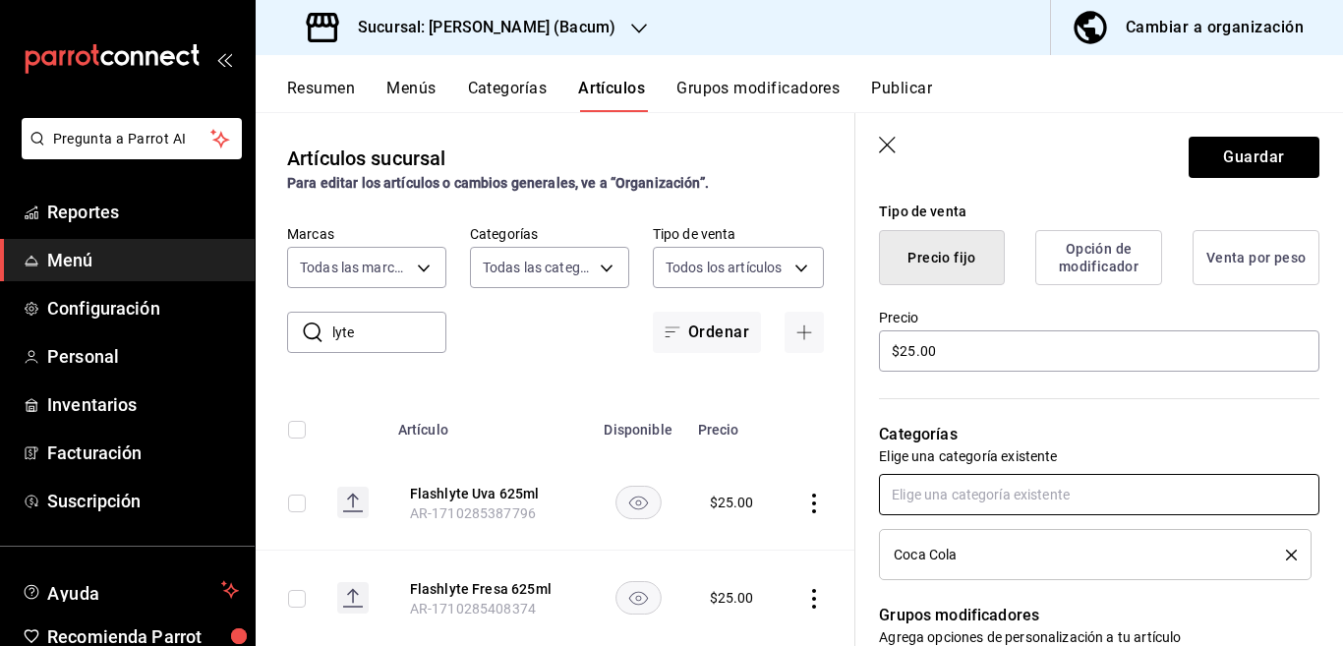
scroll to position [480, 0]
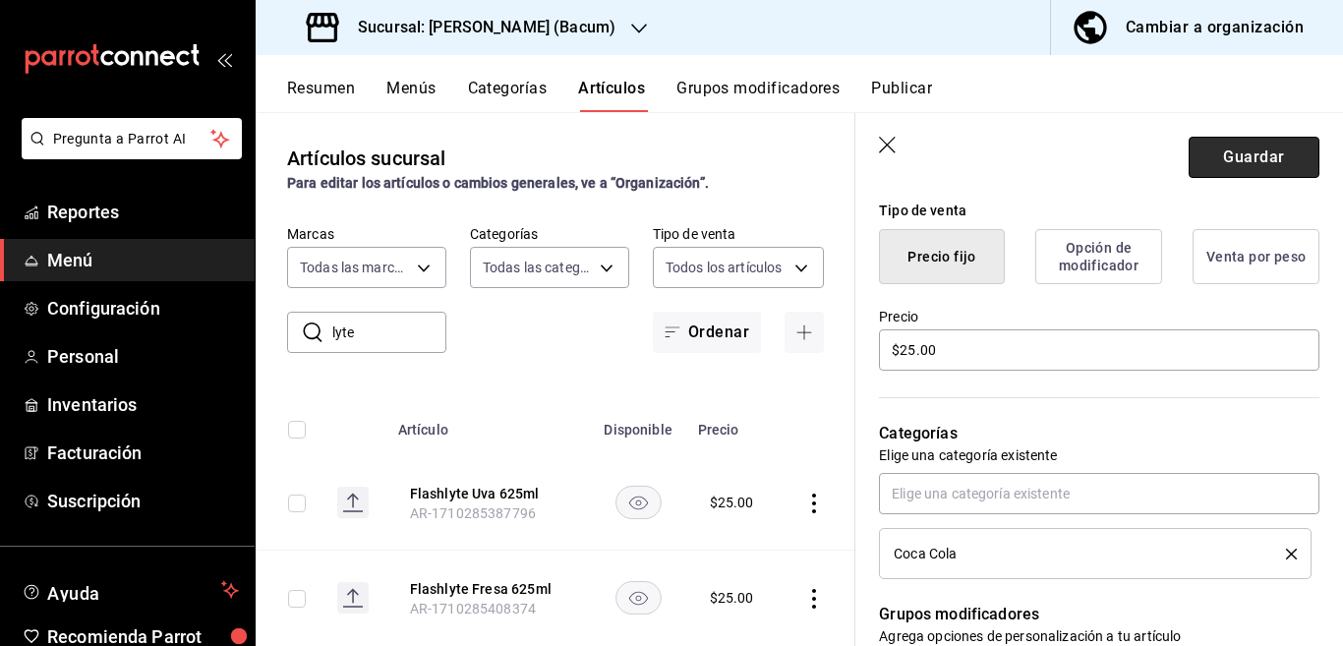
click at [1221, 155] on button "Guardar" at bounding box center [1254, 157] width 131 height 41
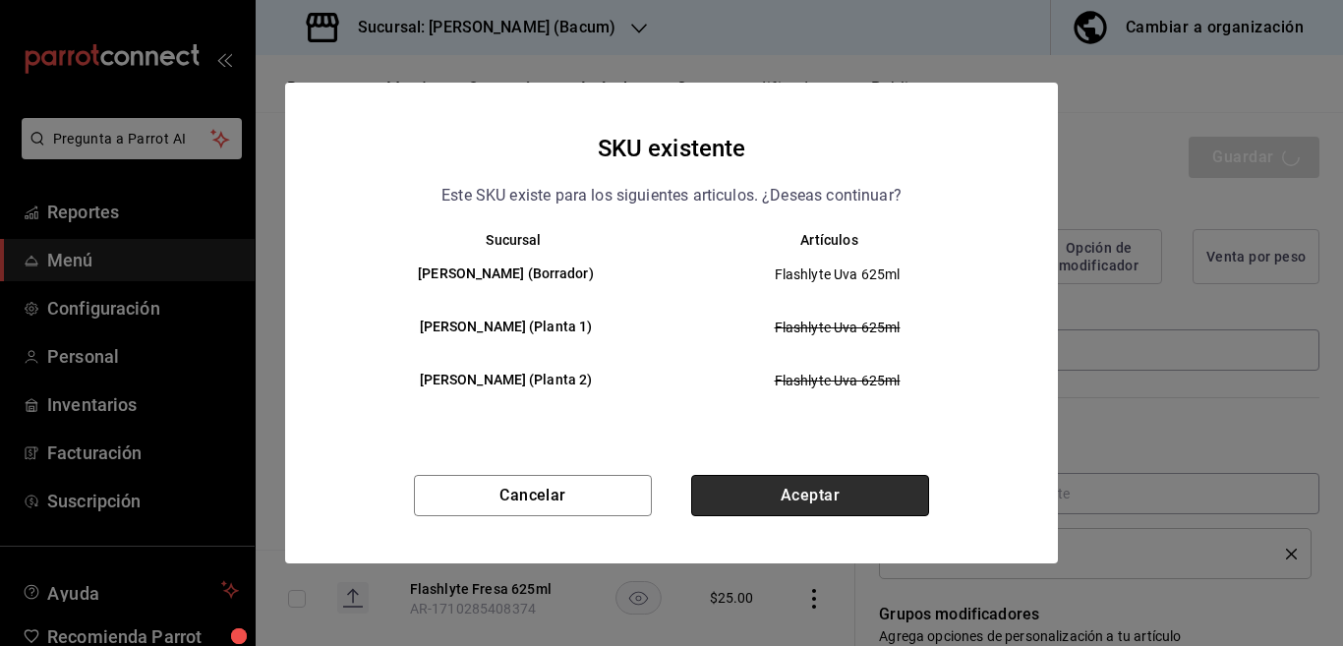
click at [765, 488] on button "Aceptar" at bounding box center [810, 495] width 238 height 41
type textarea "x"
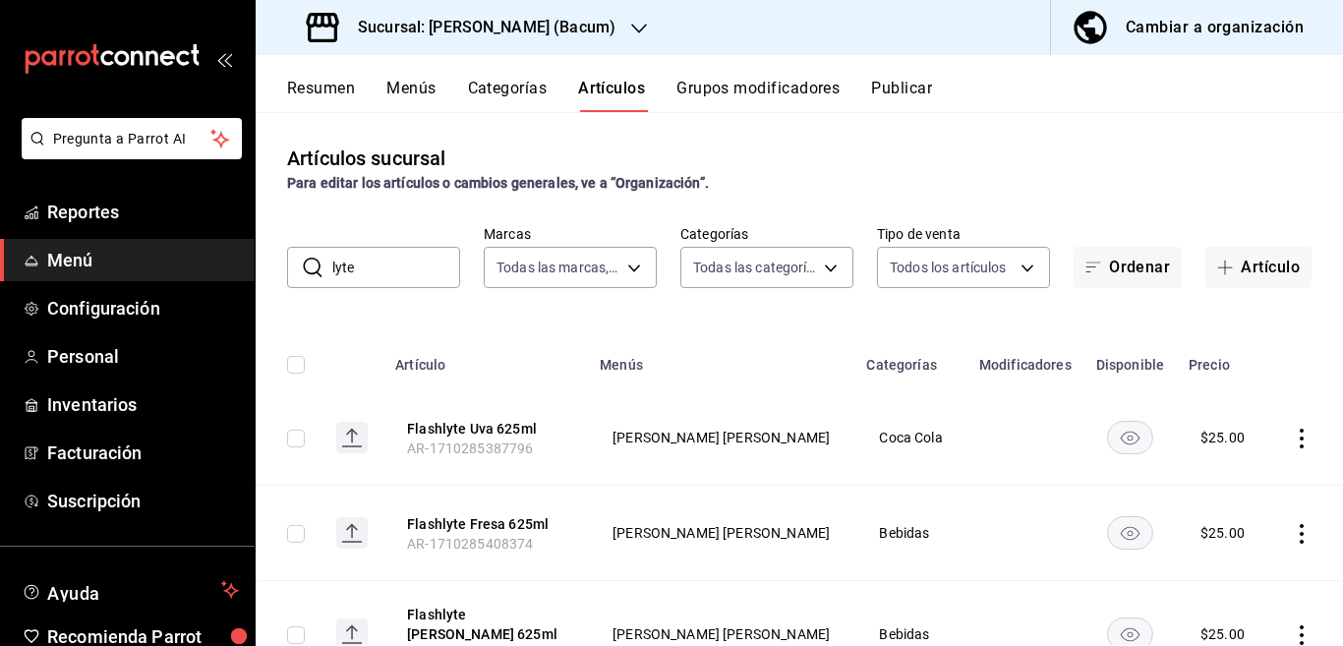
click at [404, 268] on input "lyte" at bounding box center [396, 267] width 128 height 39
type input "l"
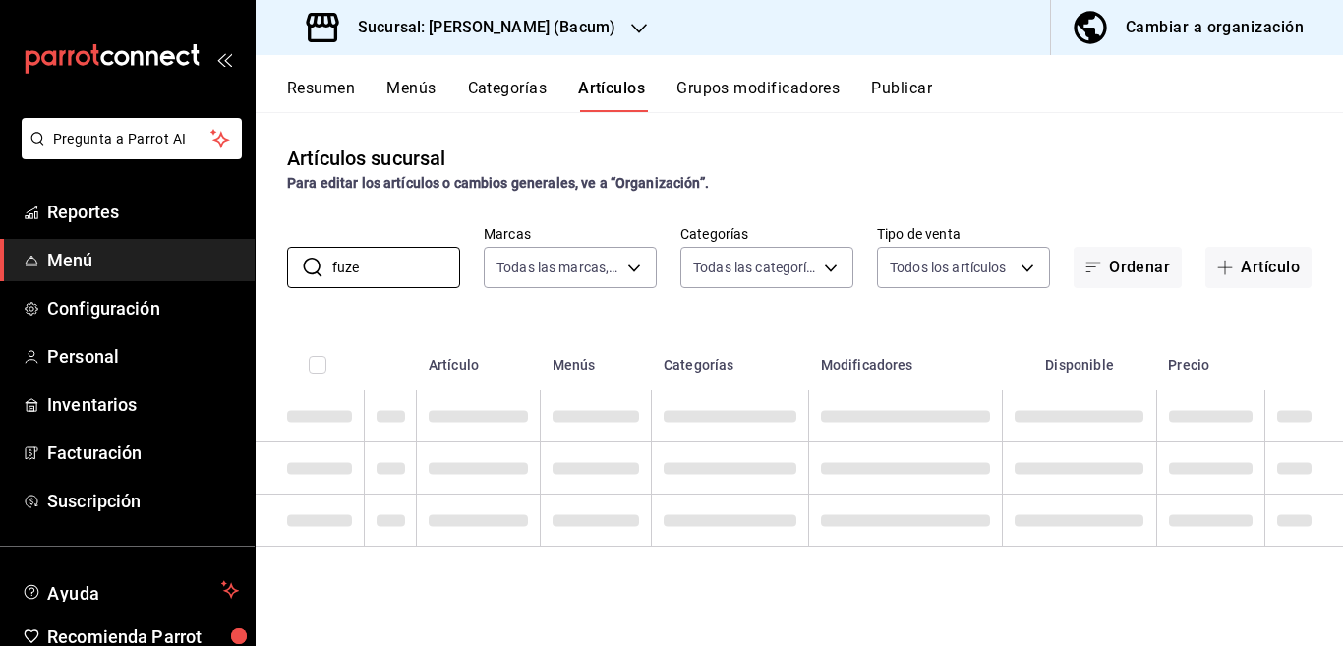
type input "fuze"
click at [732, 312] on div "Artículos sucursal Para editar los artículos o cambios generales, ve a “Organiz…" at bounding box center [799, 378] width 1087 height 533
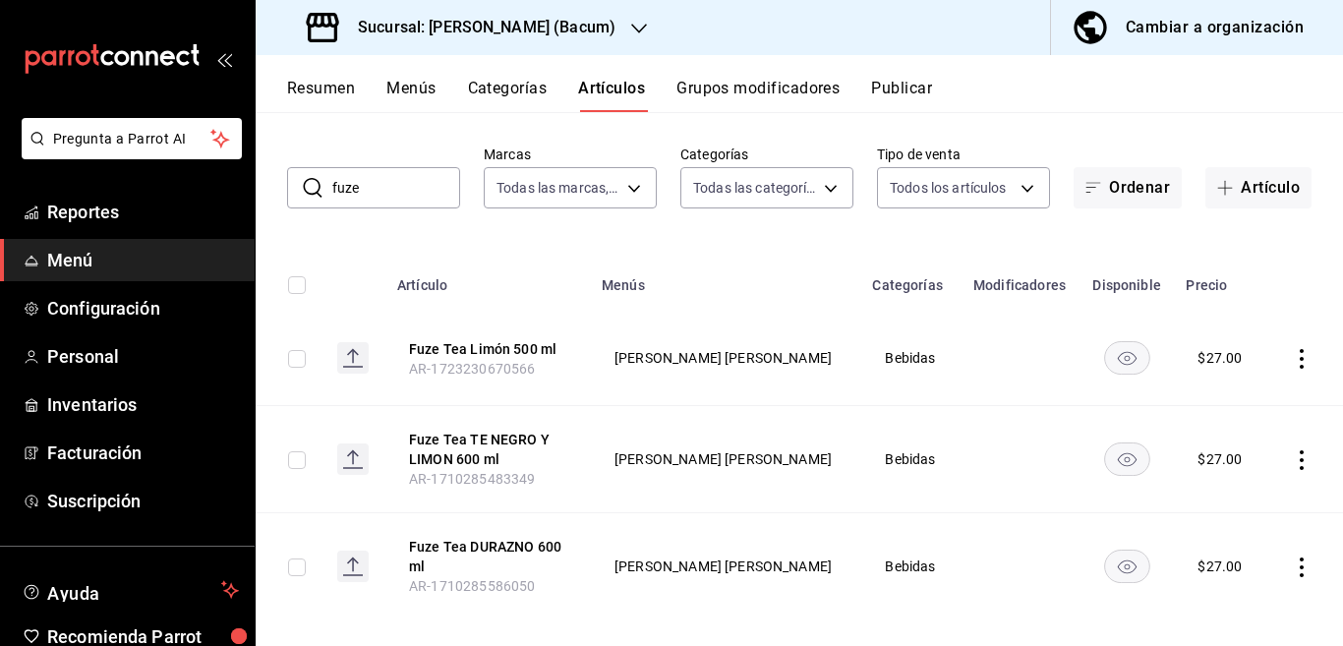
scroll to position [101, 0]
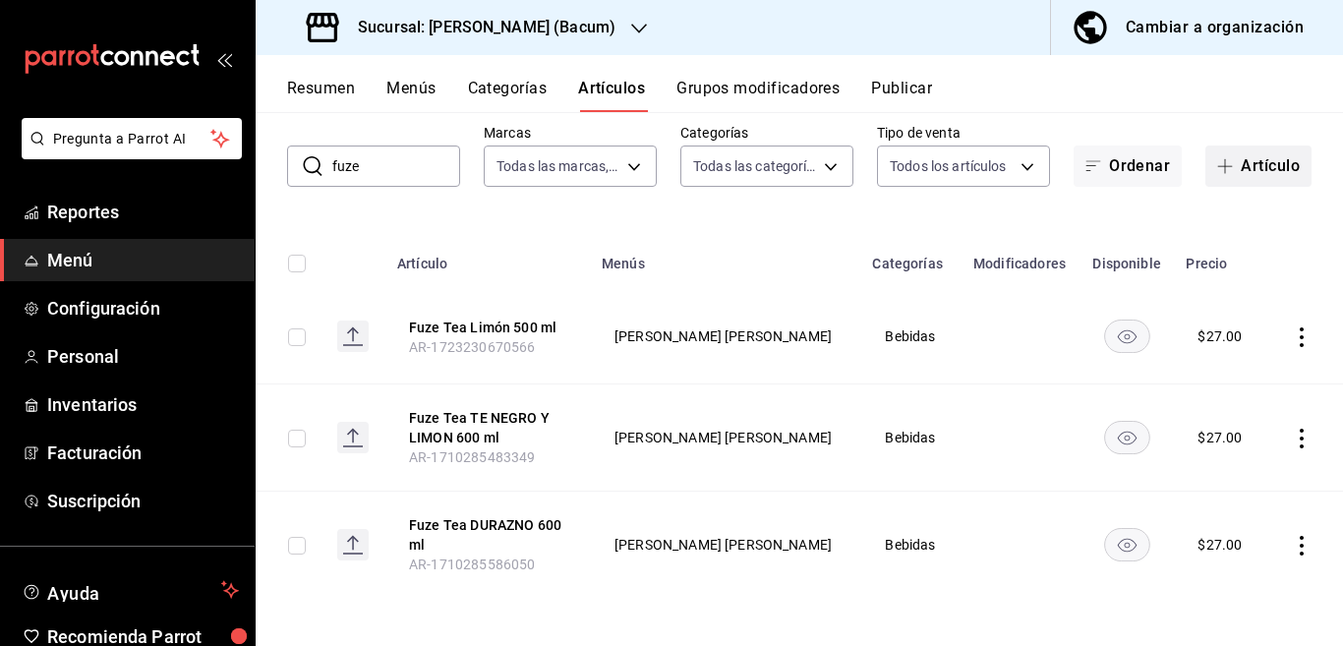
click at [1235, 161] on button "Artículo" at bounding box center [1258, 165] width 106 height 41
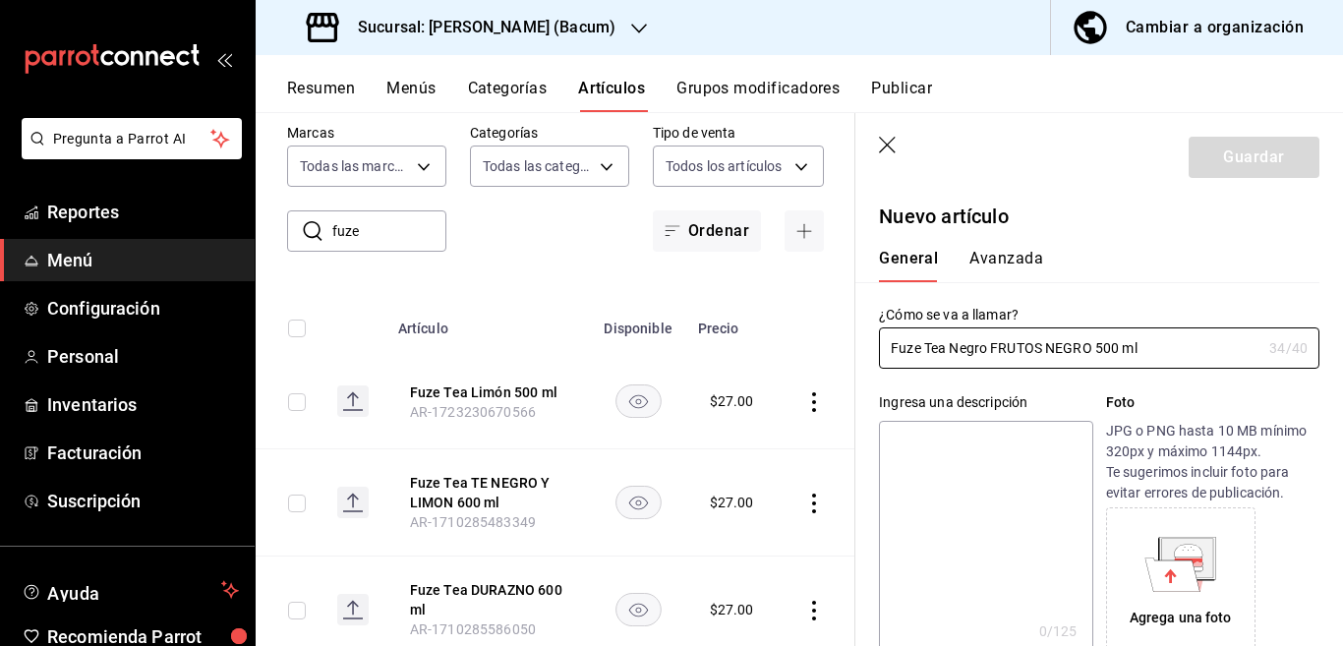
type input "Fuze Tea Negro FRUTOS NEGRO 500 ml"
click at [963, 447] on textarea at bounding box center [985, 539] width 213 height 236
paste textarea "Fuze Tea Negro FRUTOS NEGRO 500 ml"
type textarea "Fuze Tea Negro FRUTOS NEGRO 500 ml"
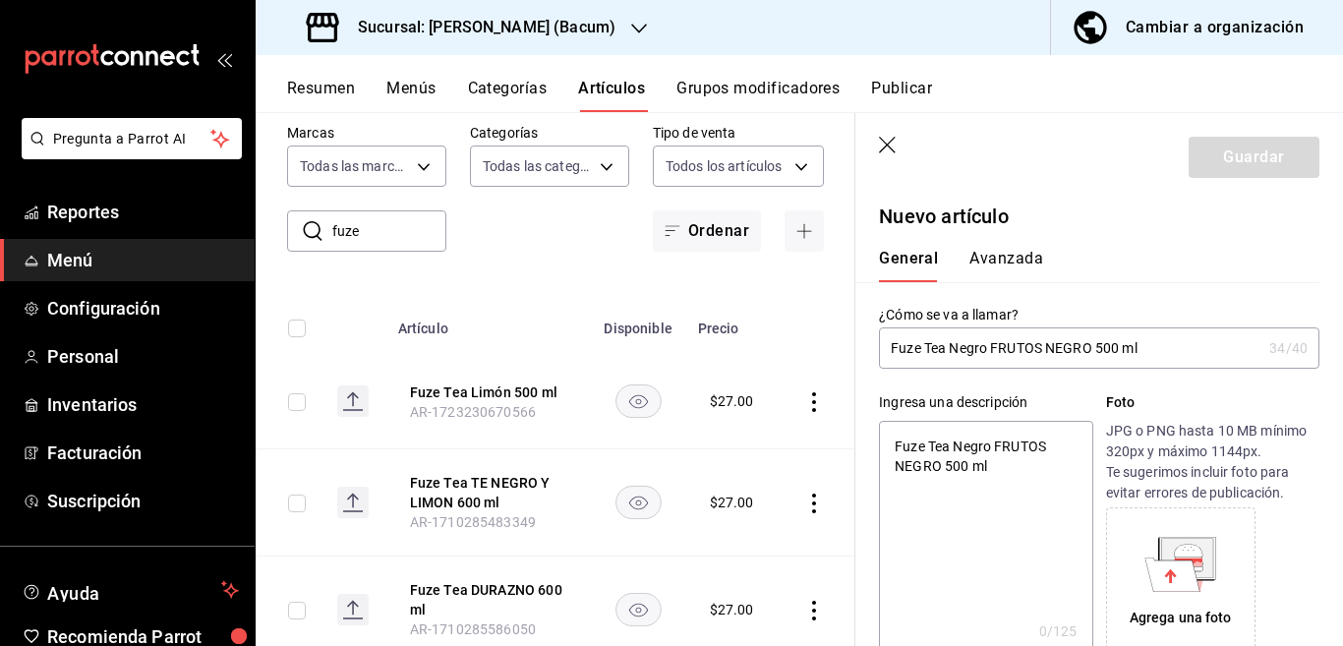
type textarea "x"
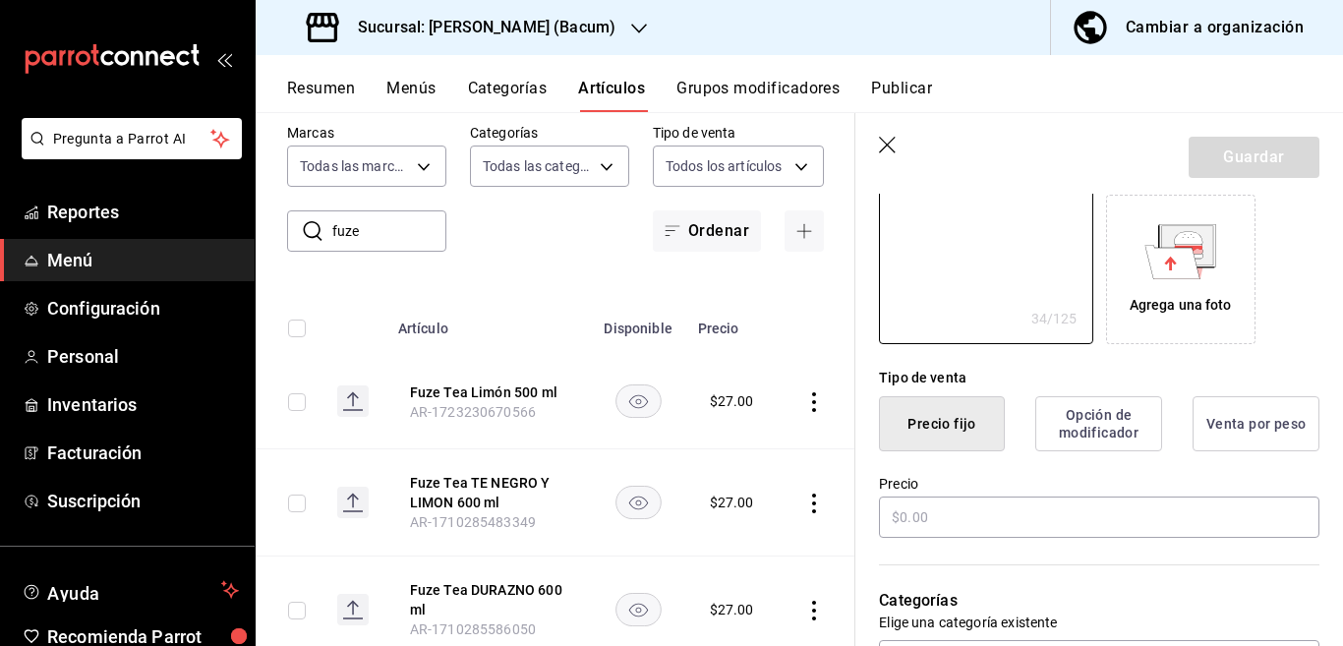
scroll to position [319, 0]
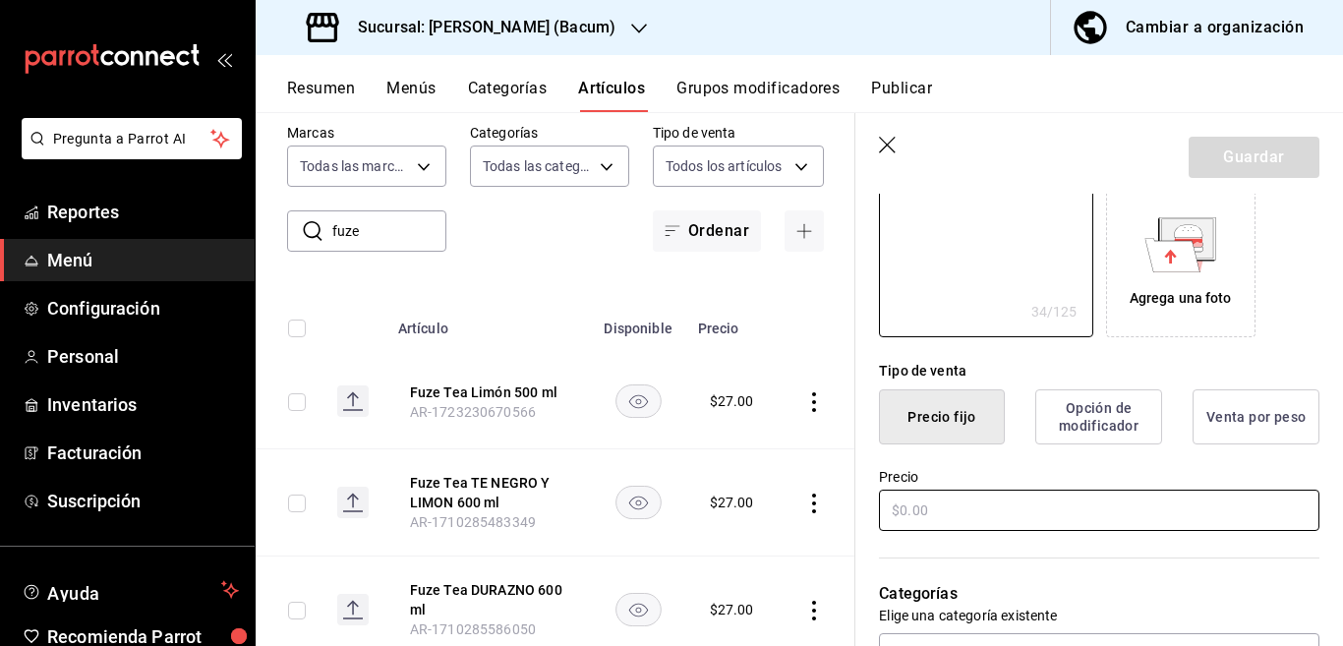
type textarea "Fuze Tea Negro FRUTOS NEGRO 500 ml"
type textarea "x"
click at [1000, 506] on input "text" at bounding box center [1099, 510] width 440 height 41
type input "$2.00"
type textarea "x"
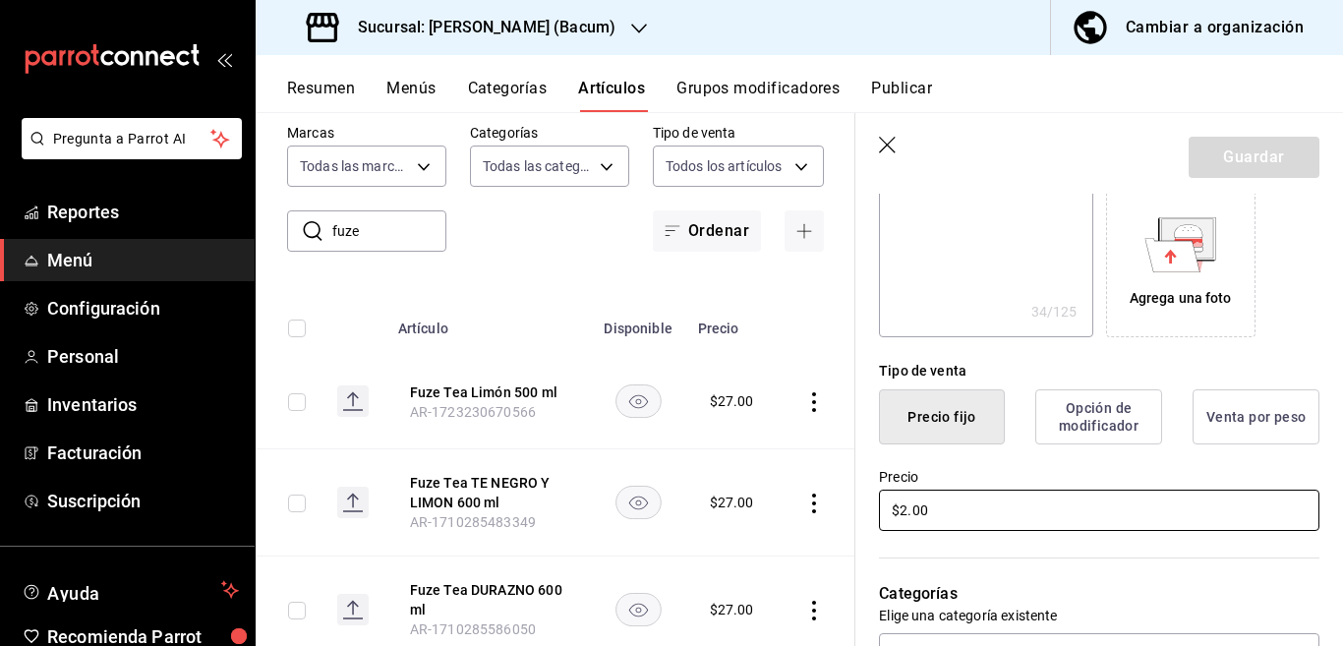
type input "$27.00"
type textarea "x"
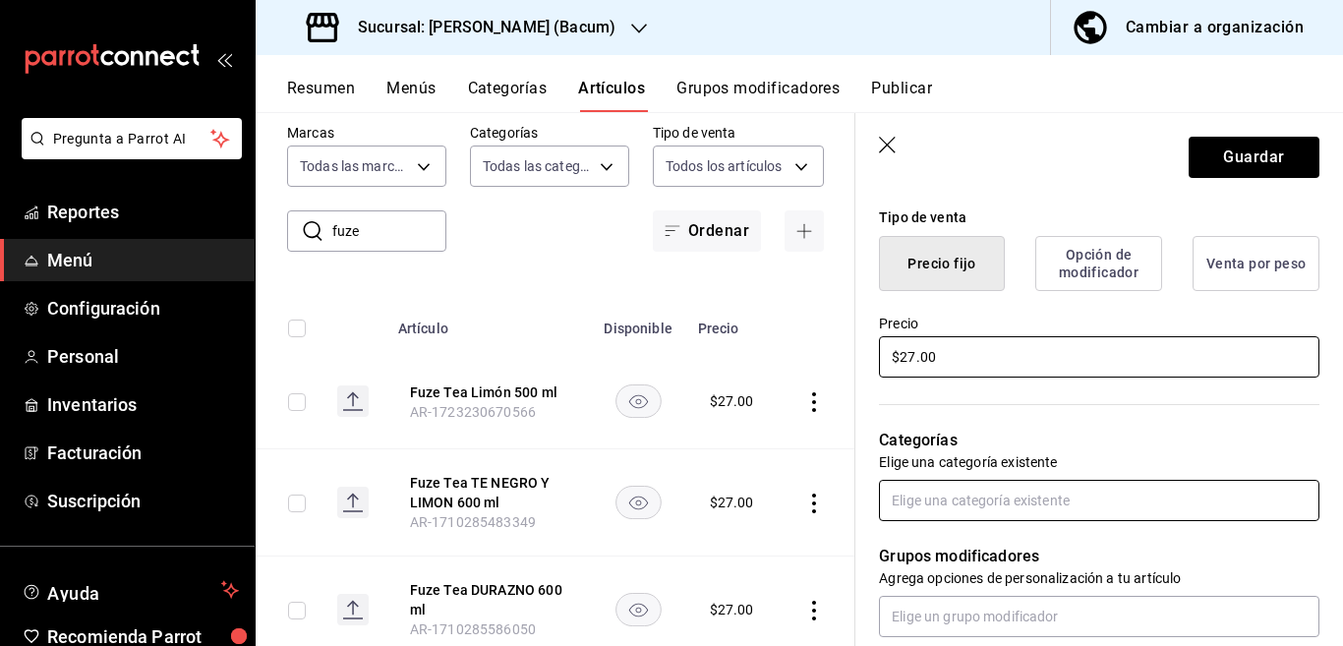
scroll to position [479, 0]
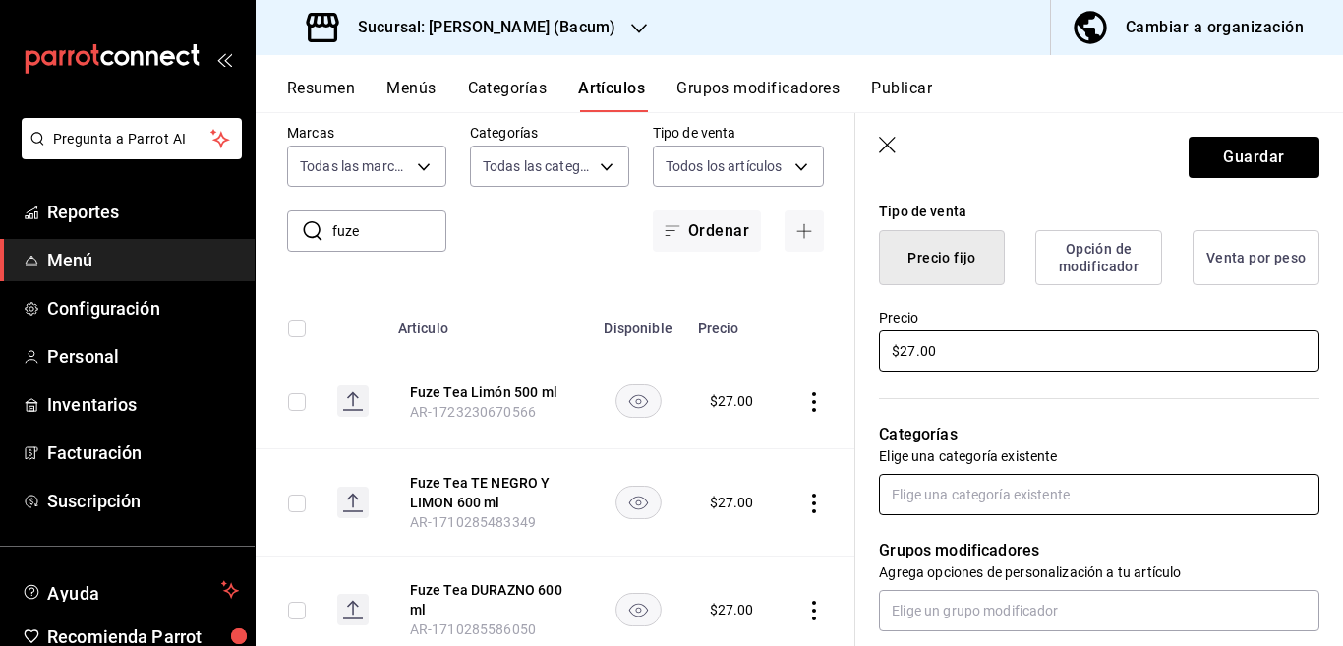
type input "$27.00"
click at [1013, 492] on input "text" at bounding box center [1099, 494] width 440 height 41
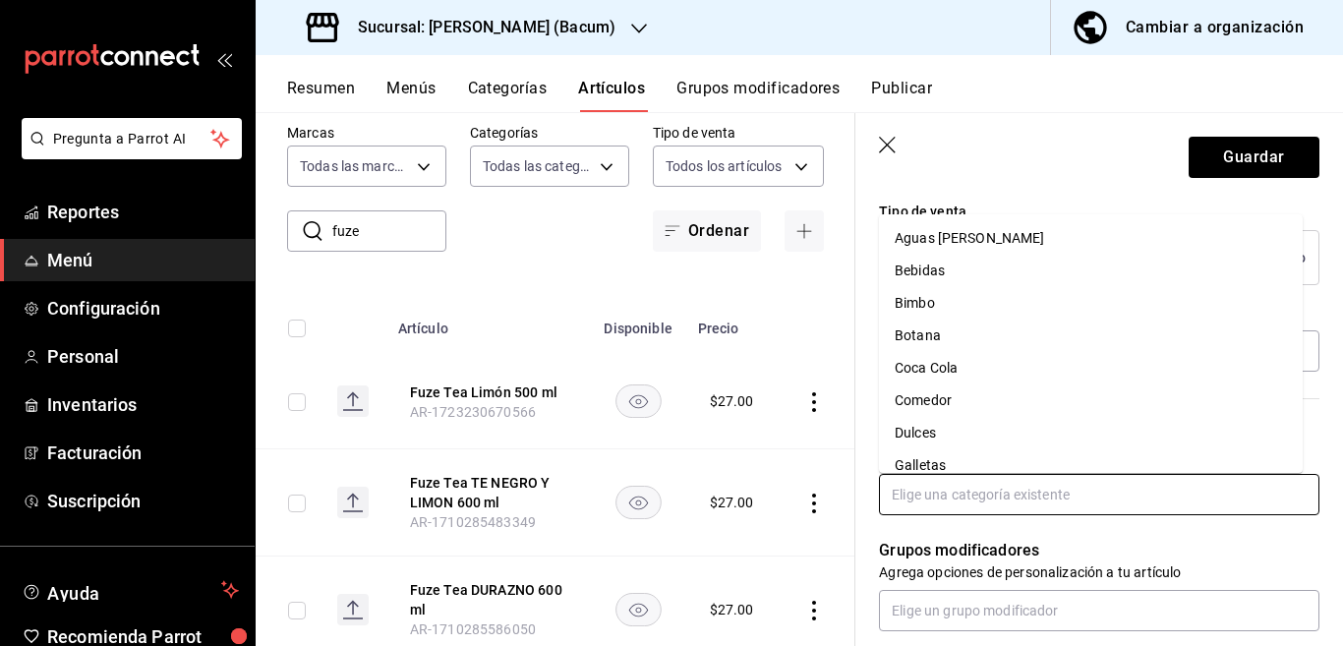
click at [942, 369] on li "Coca Cola" at bounding box center [1091, 368] width 424 height 32
type textarea "x"
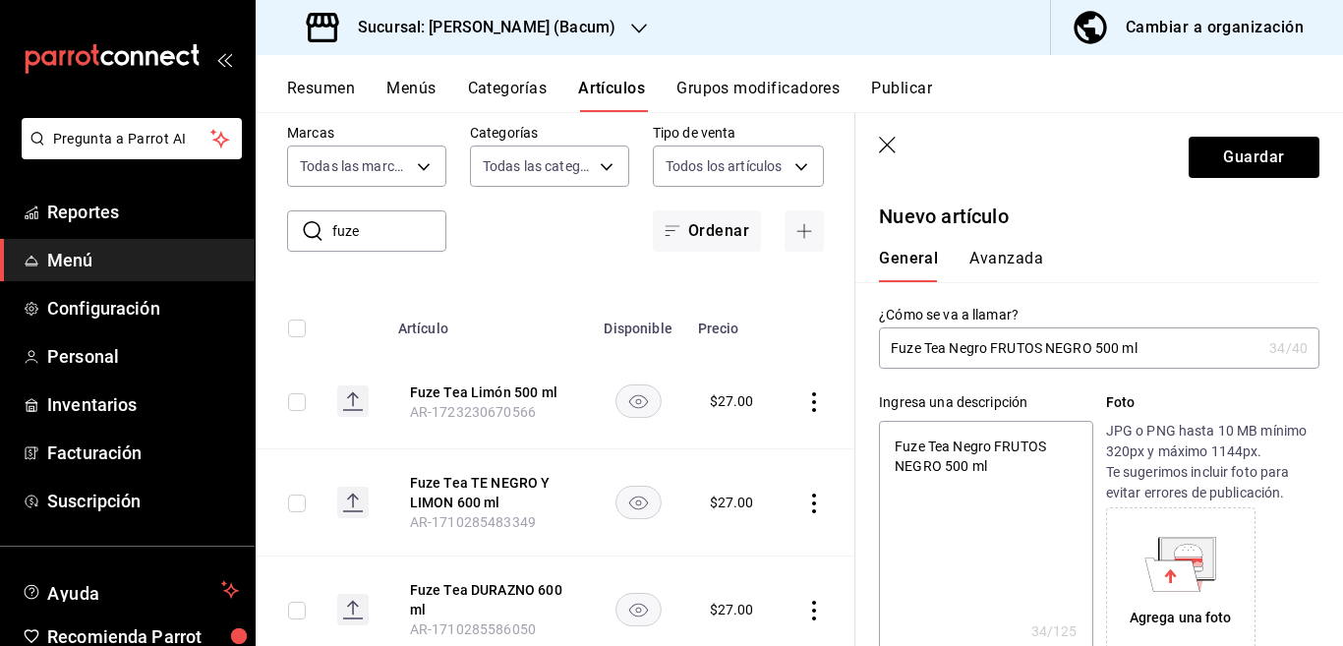
scroll to position [0, 0]
click at [1007, 256] on button "Avanzada" at bounding box center [1006, 265] width 74 height 33
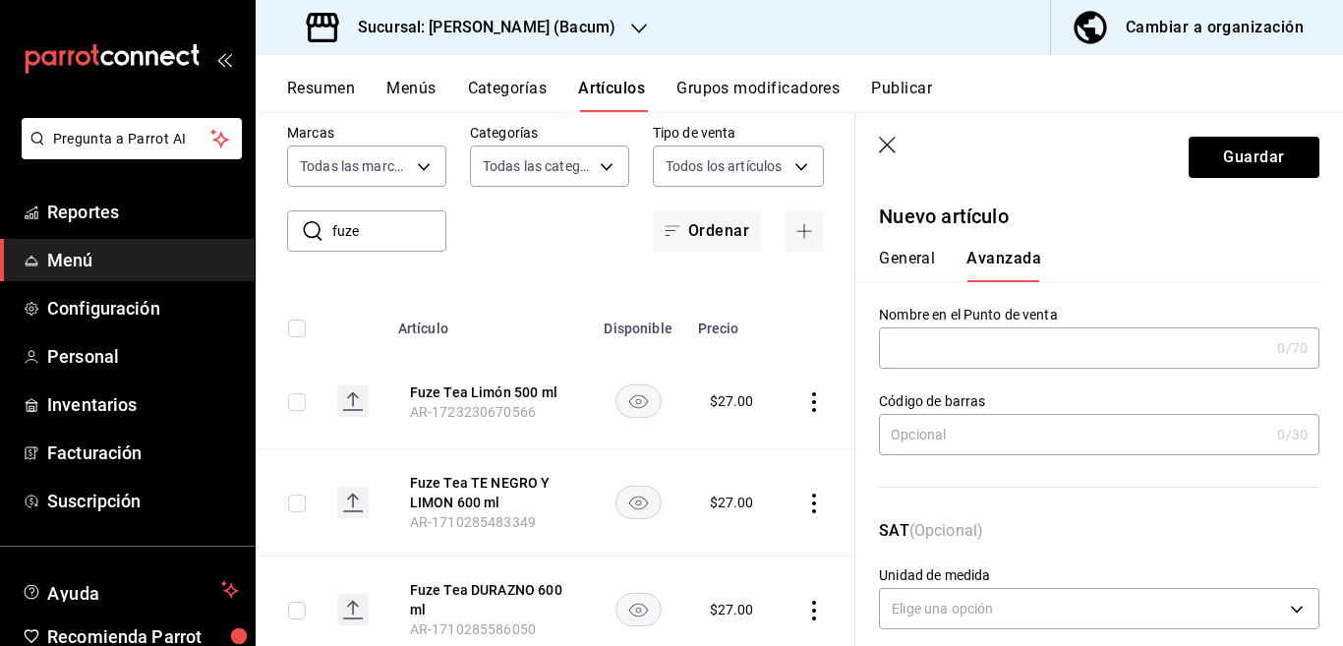
click at [924, 440] on input "text" at bounding box center [1074, 434] width 390 height 39
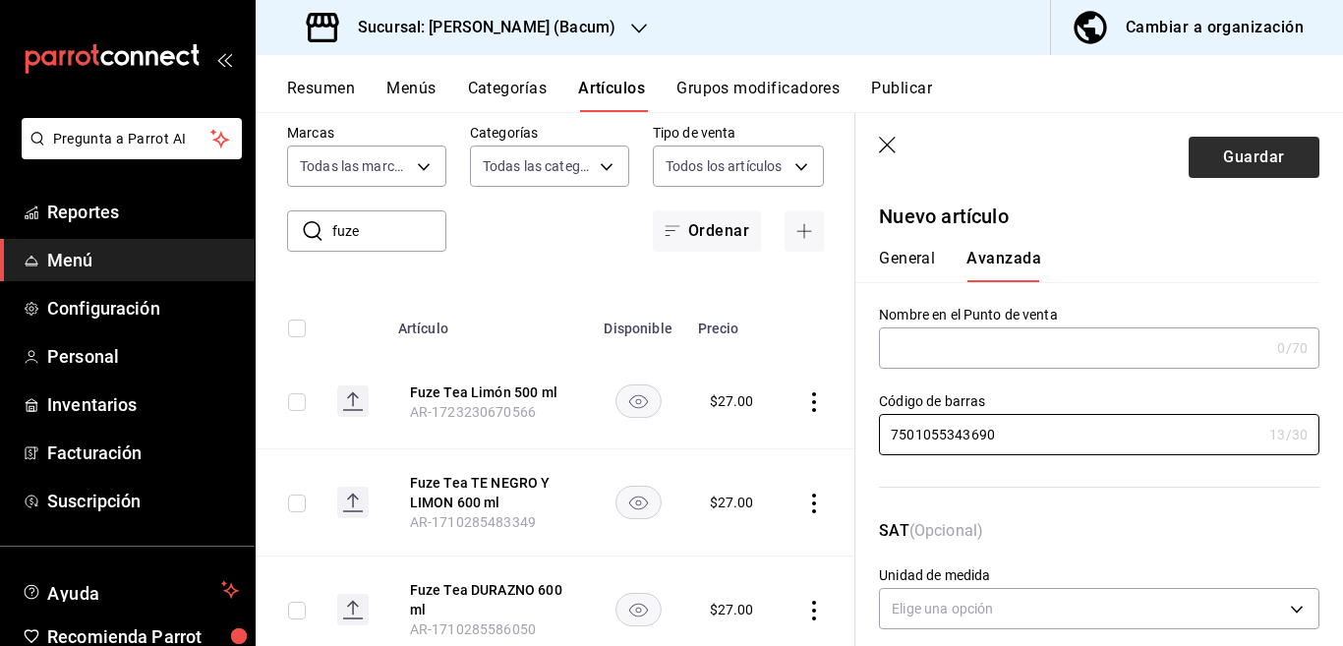
type input "7501055343690"
click at [1228, 151] on button "Guardar" at bounding box center [1254, 157] width 131 height 41
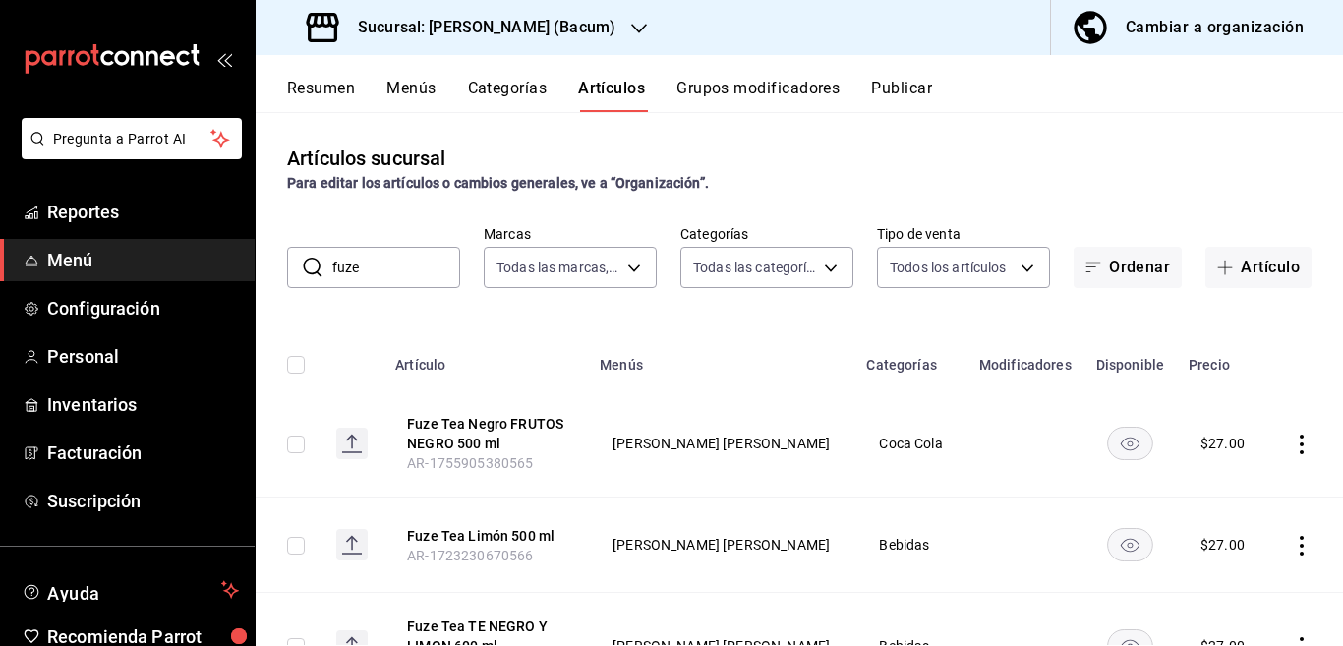
click at [407, 261] on input "fuze" at bounding box center [396, 267] width 128 height 39
type input "f"
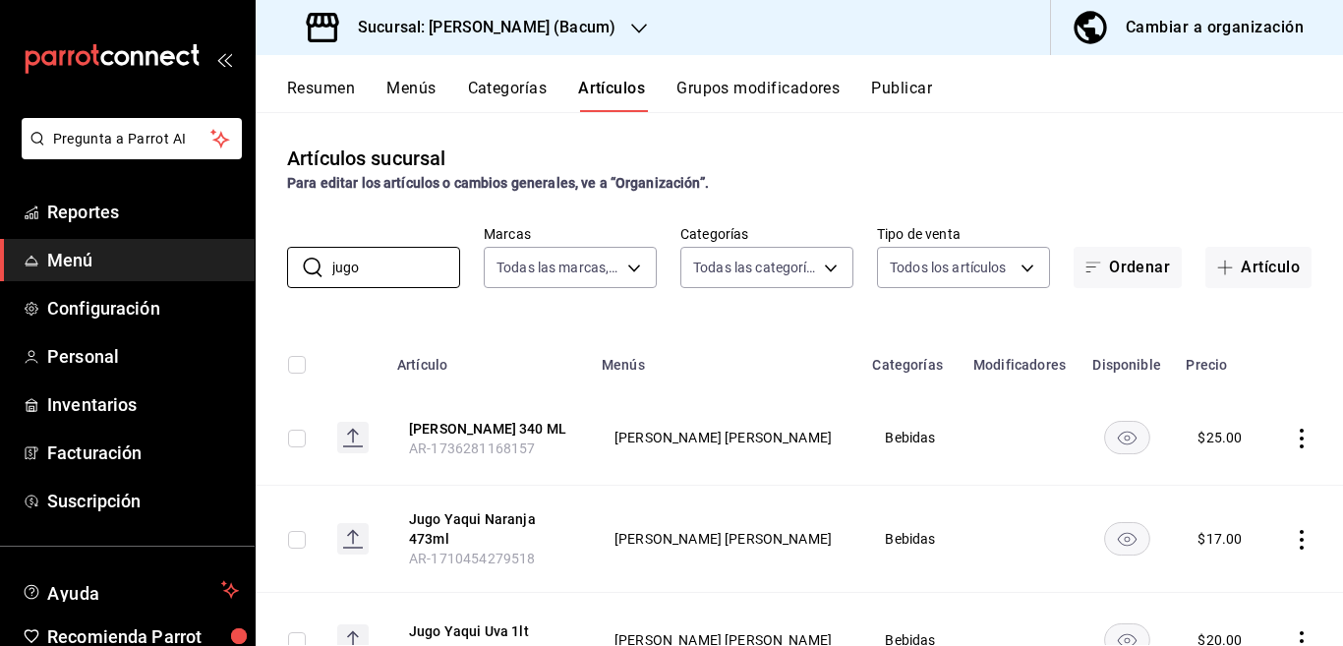
type input "jugo"
click at [716, 309] on div "Artículos sucursal Para editar los artículos o cambios generales, ve a “Organiz…" at bounding box center [799, 378] width 1087 height 533
click at [1241, 260] on button "Artículo" at bounding box center [1258, 267] width 106 height 41
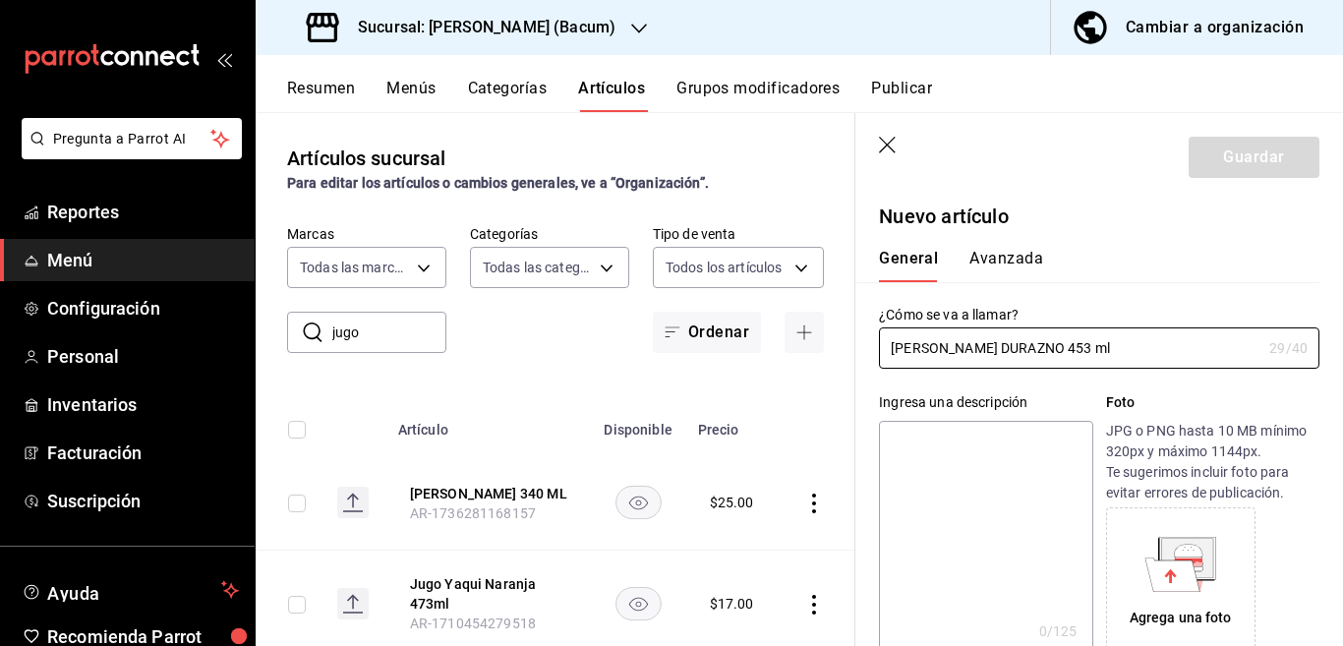
type input "[PERSON_NAME] DURAZNO 453 ml"
click at [978, 437] on textarea at bounding box center [985, 539] width 213 height 236
paste textarea "[PERSON_NAME] DURAZNO 453 ml"
type textarea "[PERSON_NAME] DURAZNO 453 ml"
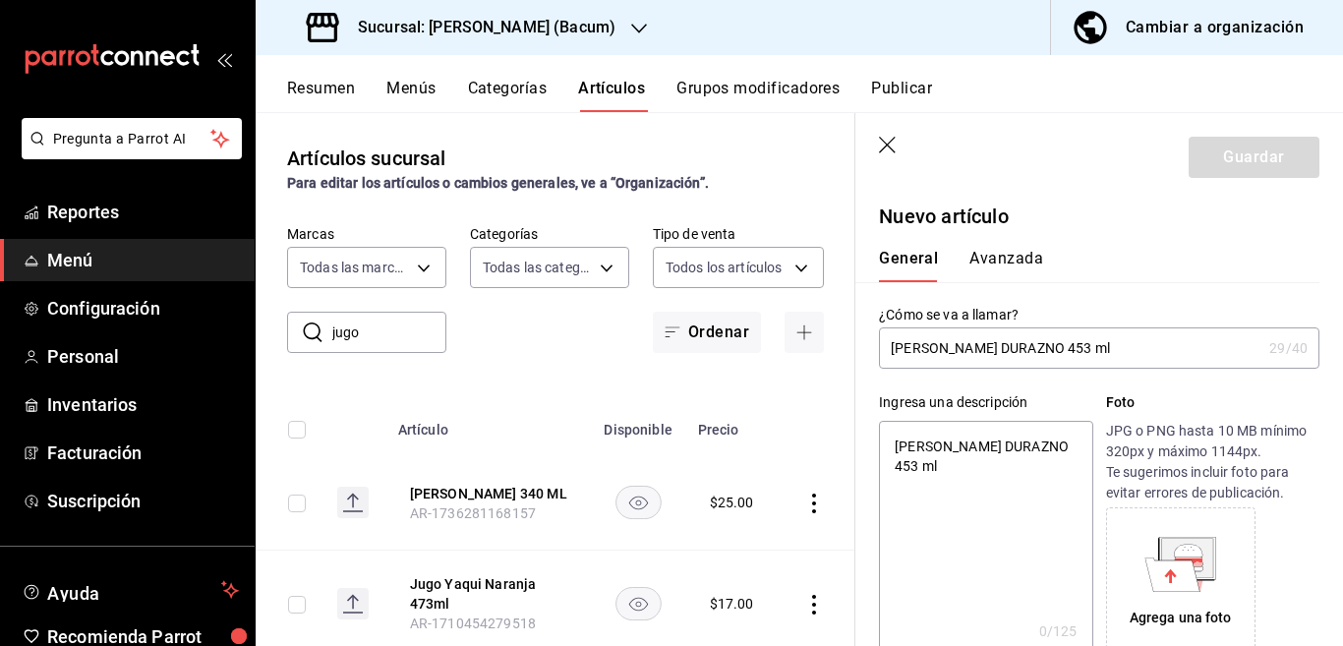
type textarea "x"
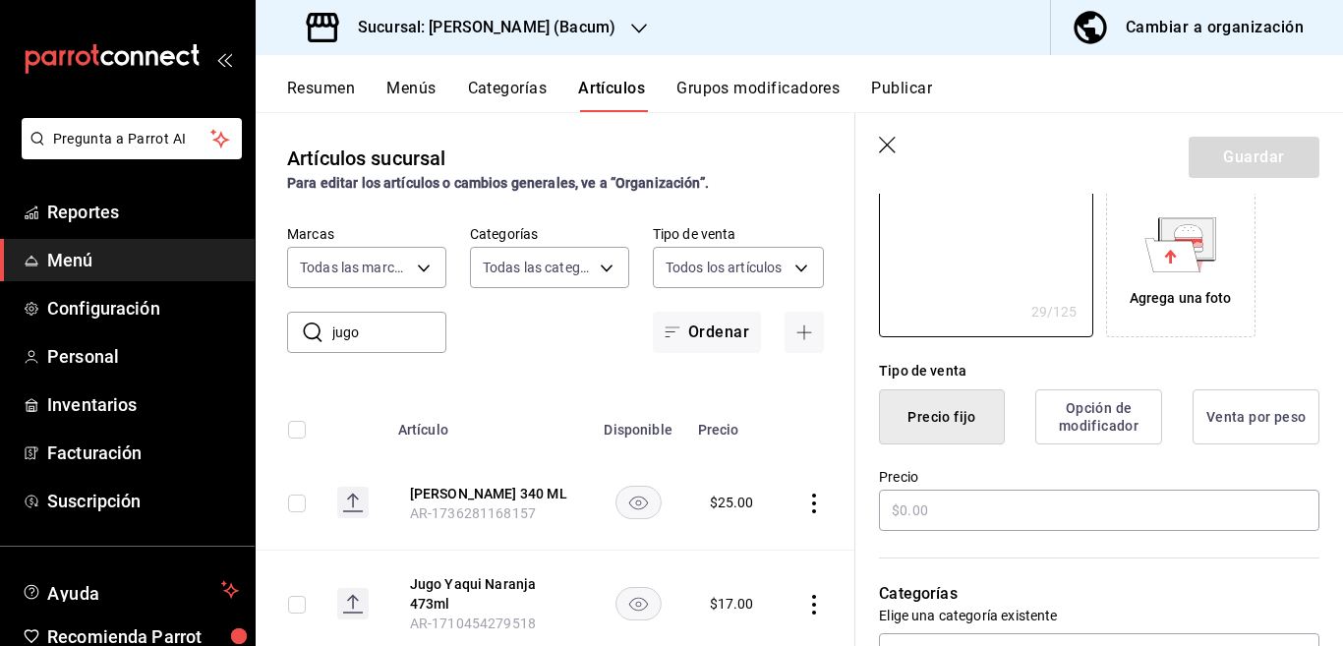
scroll to position [399, 0]
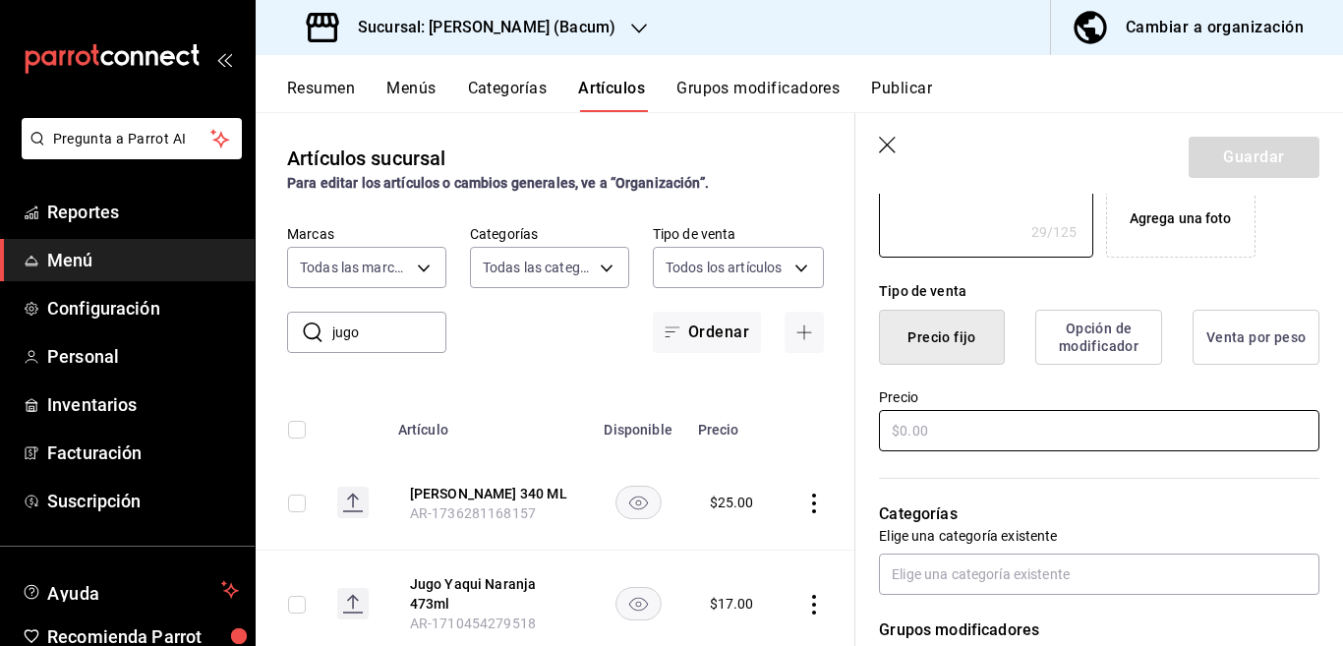
type textarea "[PERSON_NAME] DURAZNO 453 ml"
click at [963, 431] on input "text" at bounding box center [1099, 430] width 440 height 41
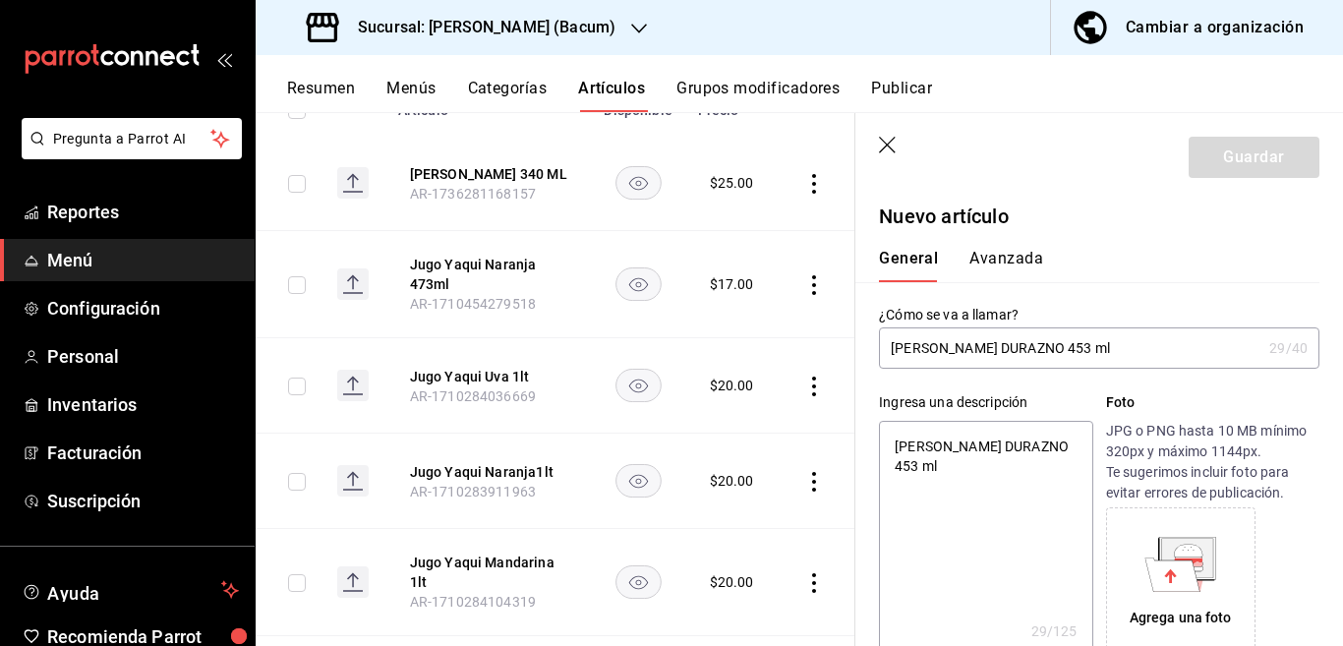
scroll to position [0, 0]
click at [887, 144] on icon "button" at bounding box center [887, 145] width 17 height 17
type textarea "x"
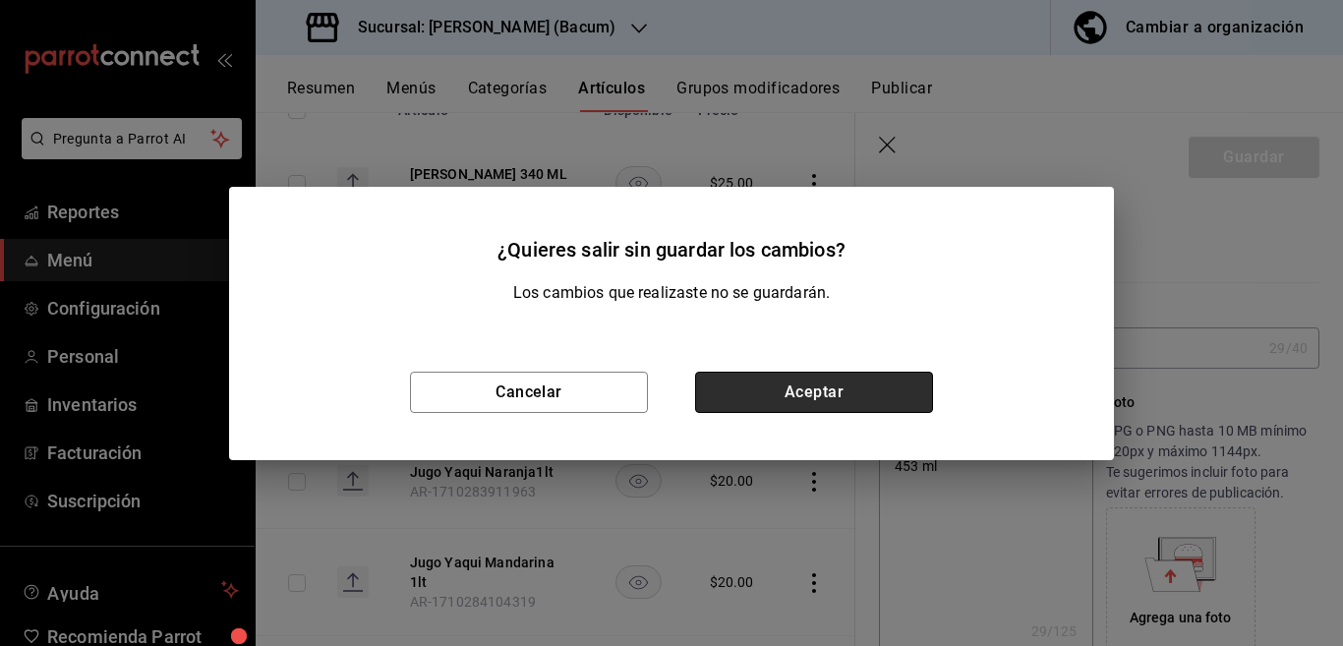
click at [790, 389] on button "Aceptar" at bounding box center [814, 392] width 238 height 41
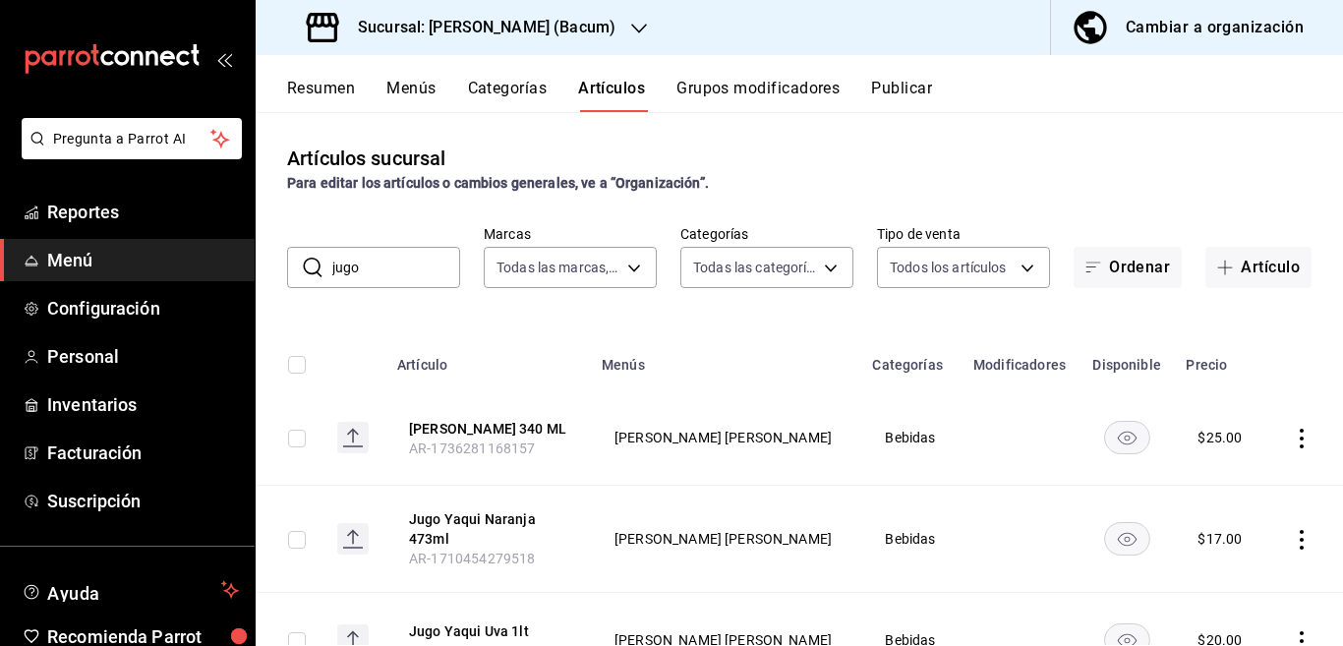
click at [411, 264] on input "jugo" at bounding box center [396, 267] width 128 height 39
type input "j"
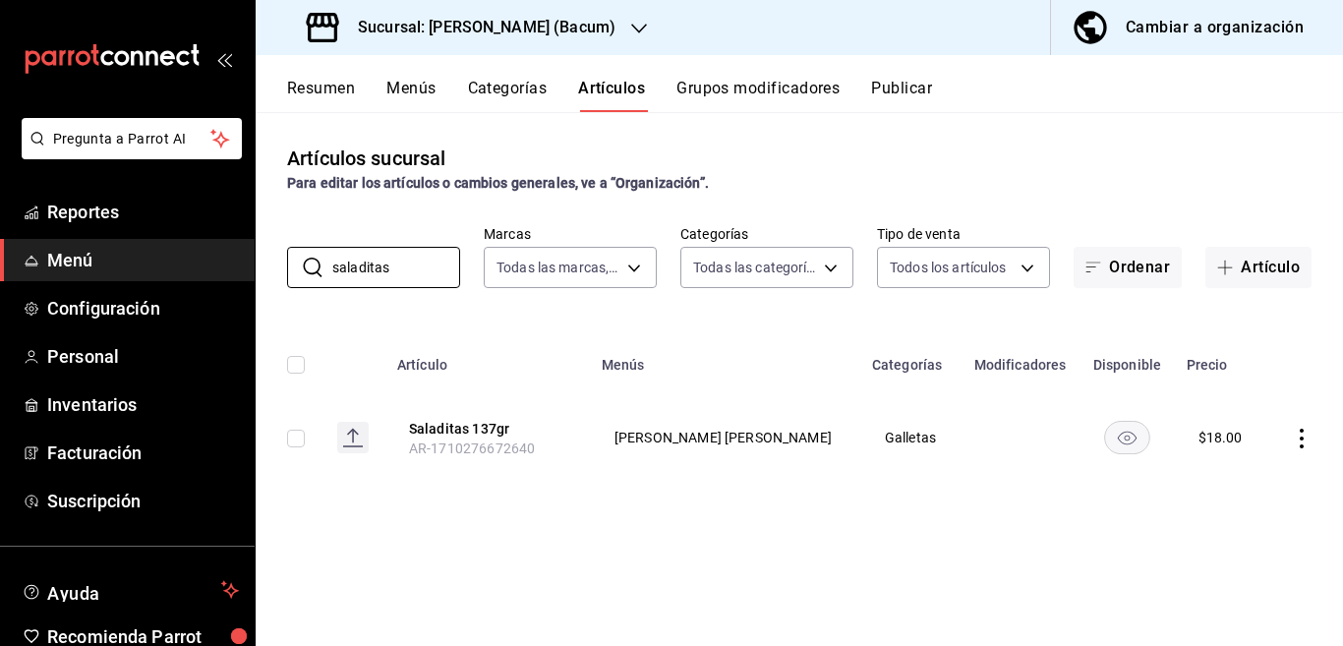
type input "saladitas"
click at [1298, 438] on icon "actions" at bounding box center [1302, 439] width 20 height 20
click at [745, 294] on div at bounding box center [671, 323] width 1343 height 646
click at [510, 81] on button "Categorías" at bounding box center [508, 95] width 80 height 33
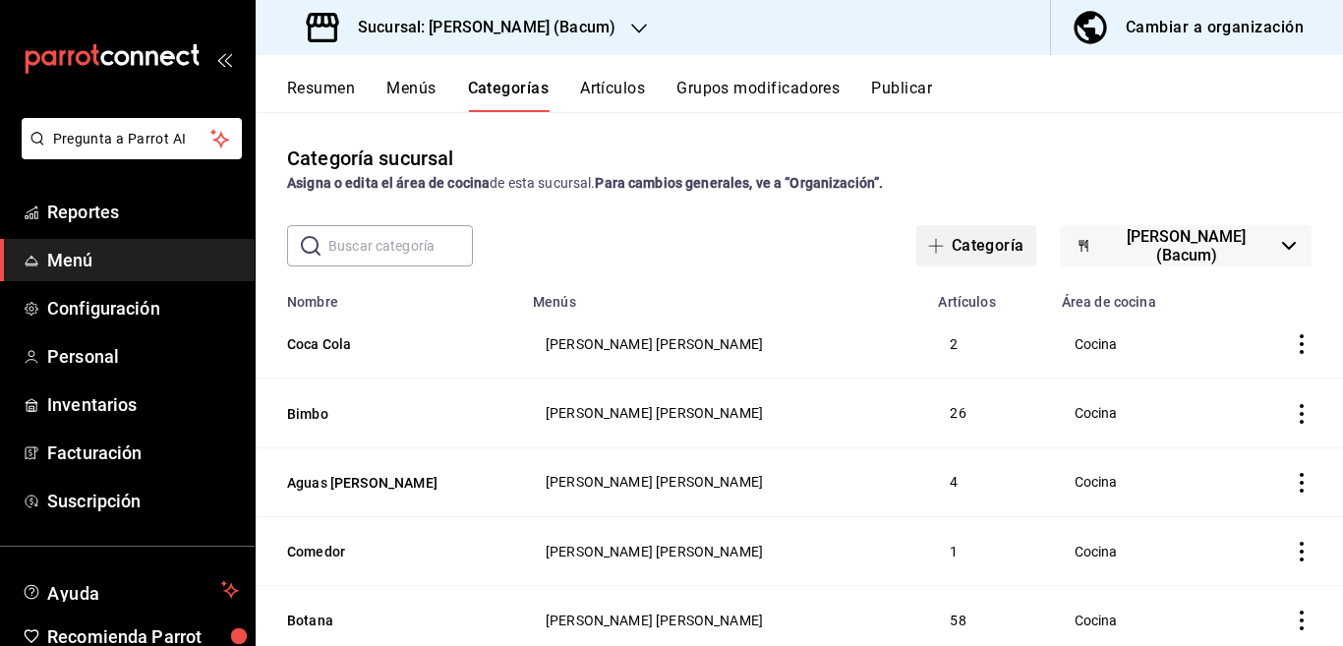
click at [972, 244] on button "Categoría" at bounding box center [976, 245] width 120 height 41
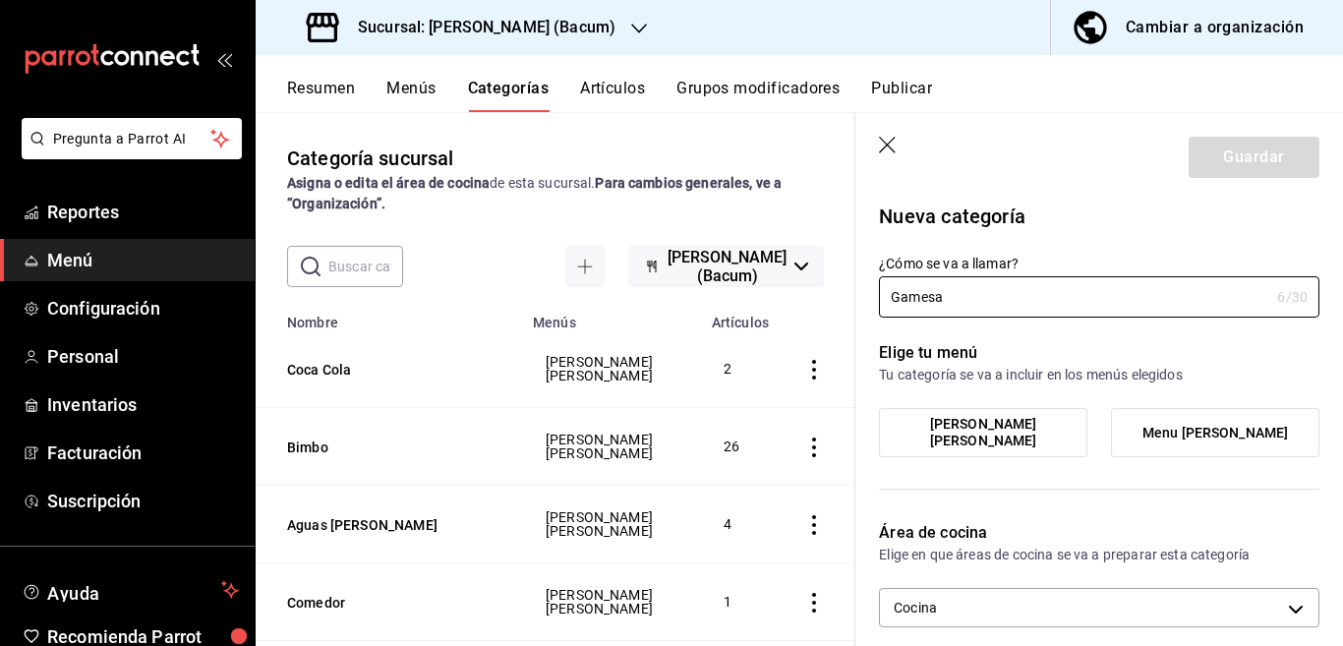
type input "Gamesa"
click at [960, 433] on span "[PERSON_NAME] [PERSON_NAME]" at bounding box center [983, 432] width 179 height 33
click at [0, 0] on input "[PERSON_NAME] [PERSON_NAME]" at bounding box center [0, 0] width 0 height 0
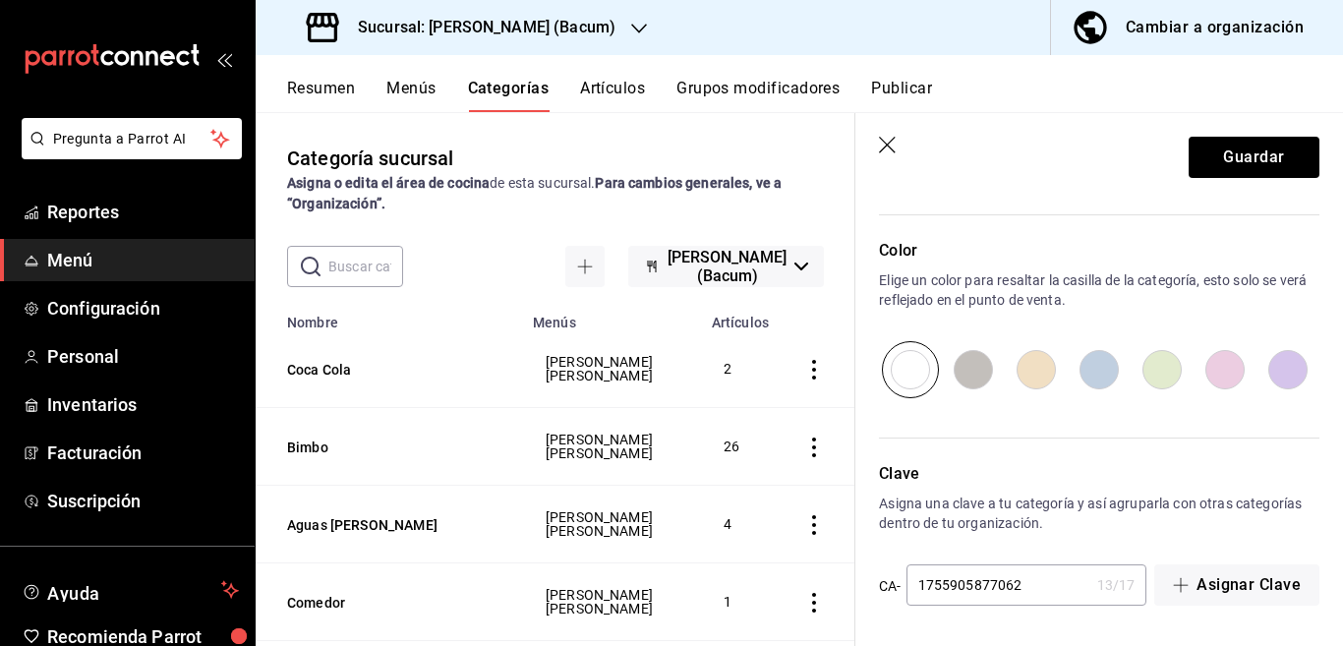
scroll to position [645, 0]
click at [1206, 152] on button "Guardar" at bounding box center [1254, 157] width 131 height 41
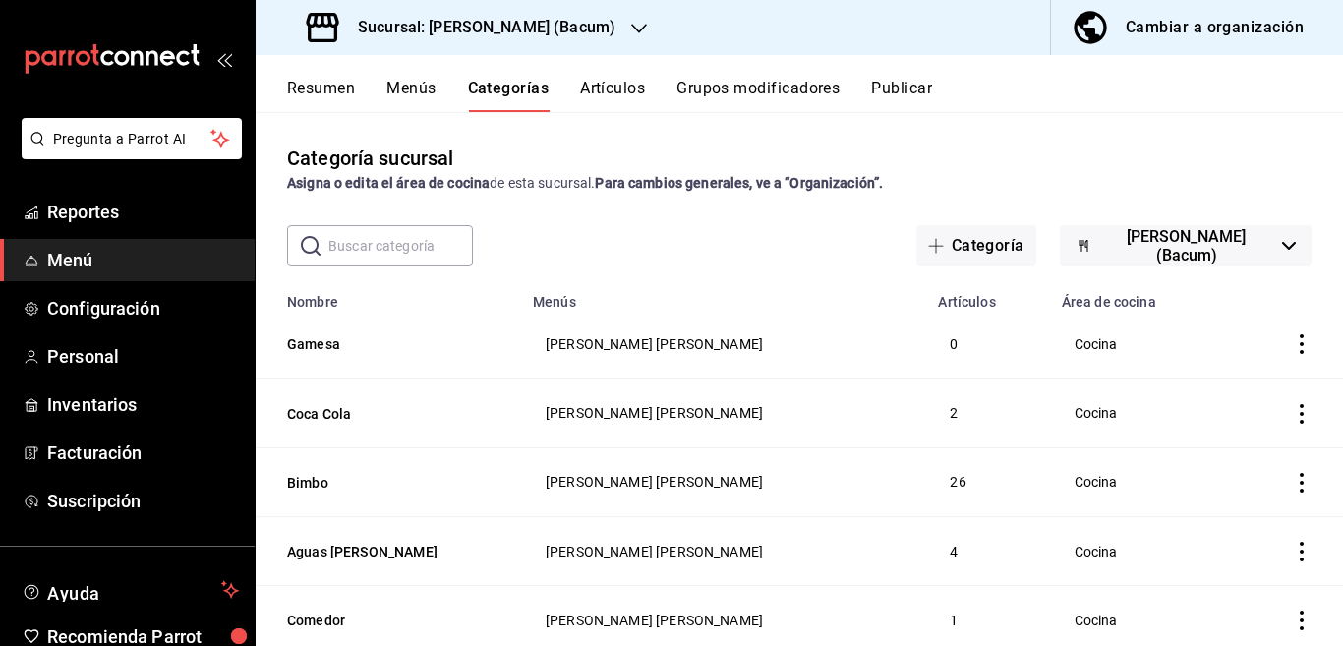
click at [616, 87] on button "Artículos" at bounding box center [612, 95] width 65 height 33
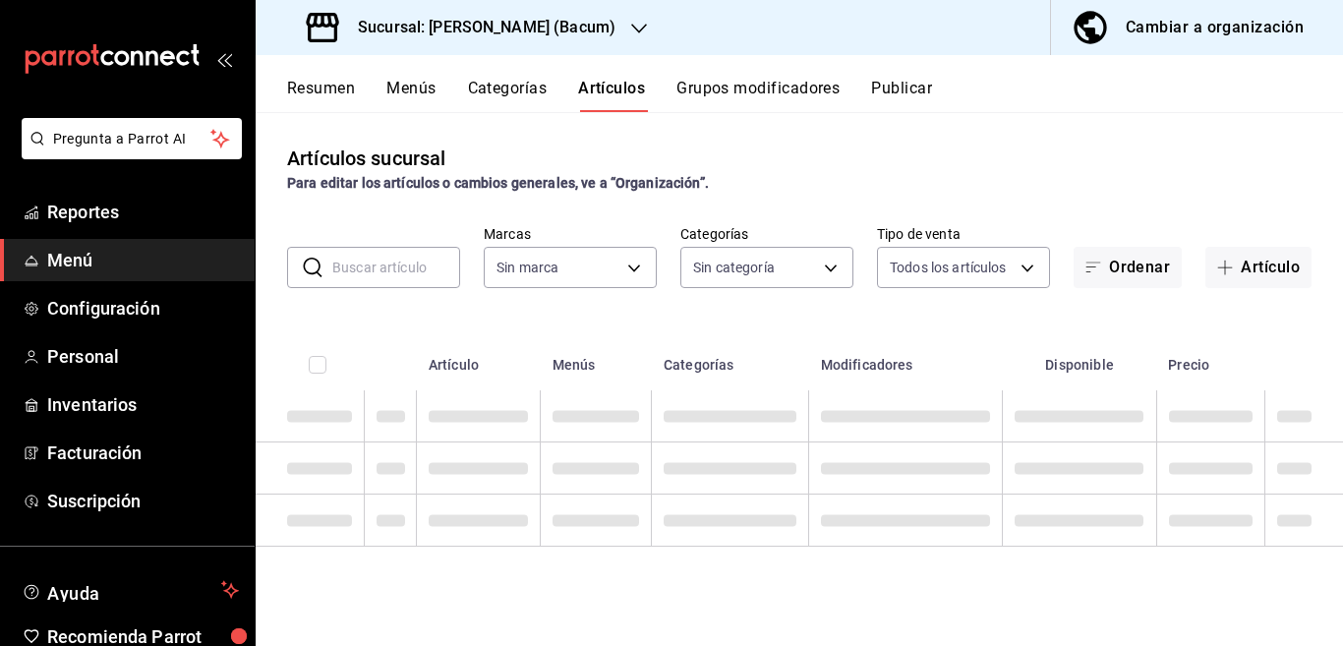
click at [401, 264] on input "text" at bounding box center [396, 267] width 128 height 39
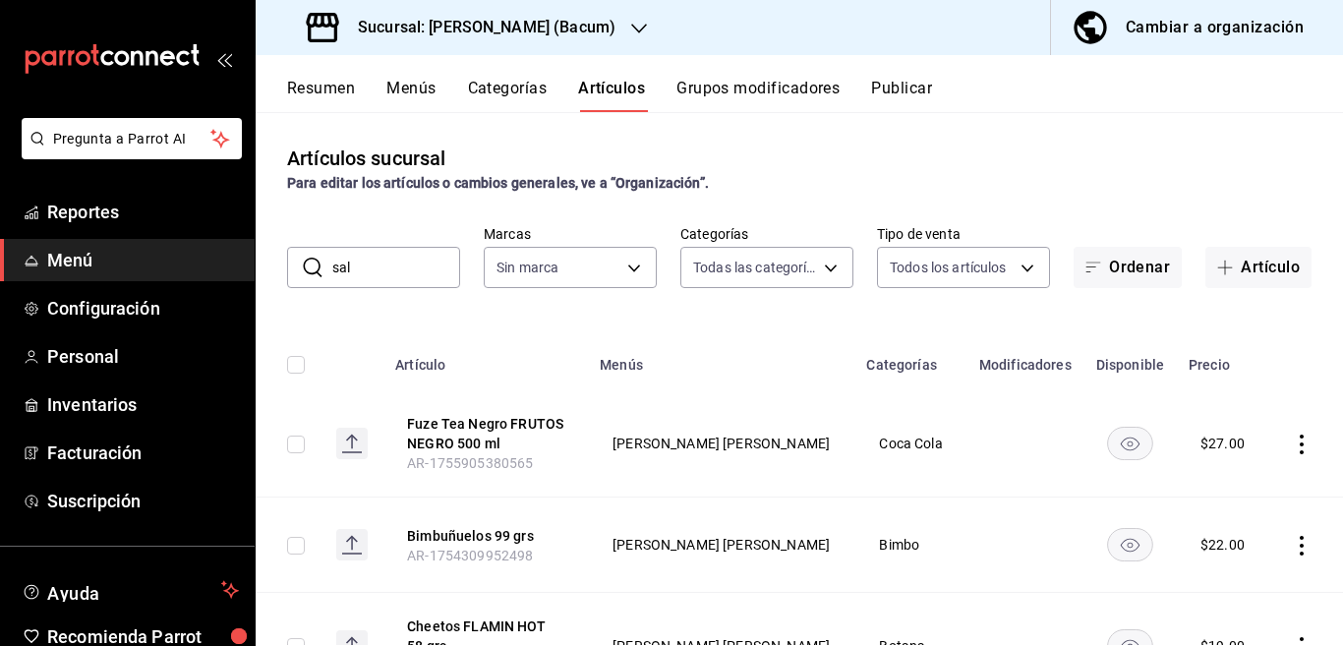
type input "sala"
type input "af70d29b-0b5d-4921-a766-6bb5b2e81664,57ef010d-1cc8-4da5-b2d9-a3af8cedc01e,9c526…"
type input "saladitas"
type input "d9131804-351d-4d94-a190-6ea00eea3cd4"
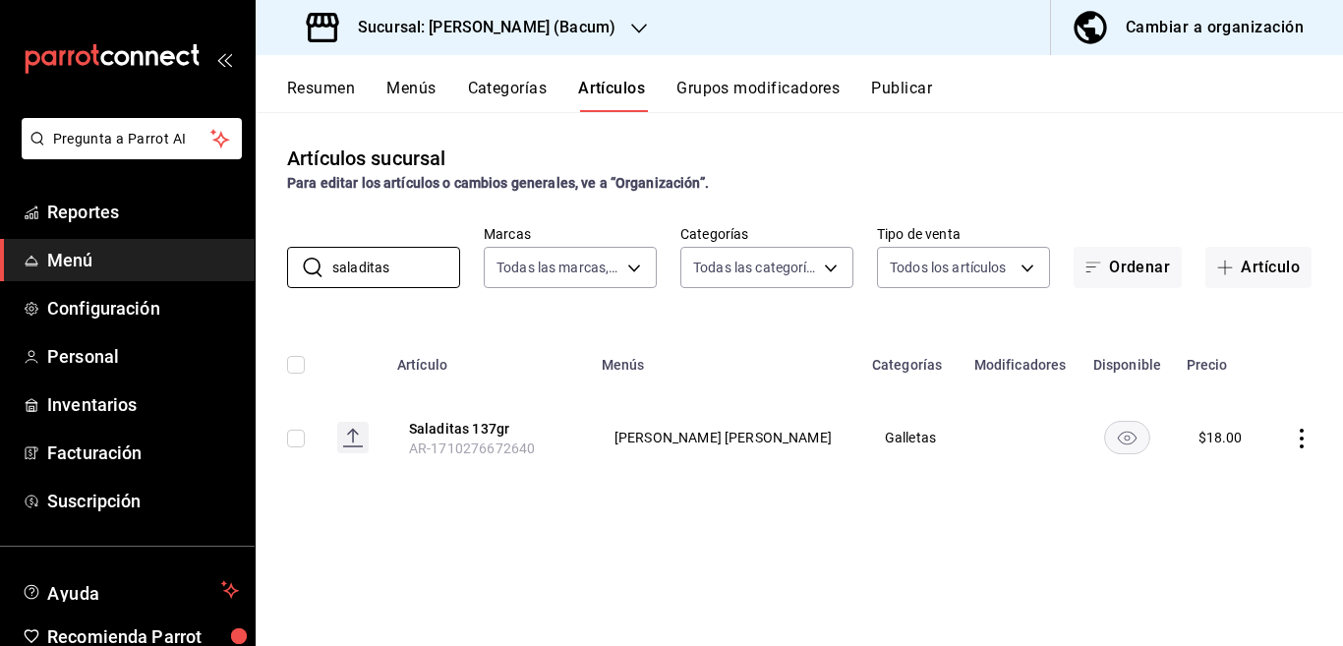
type input "saladitas"
click at [1305, 436] on icon "actions" at bounding box center [1302, 439] width 20 height 20
click at [1231, 475] on span "Editar" at bounding box center [1242, 483] width 51 height 21
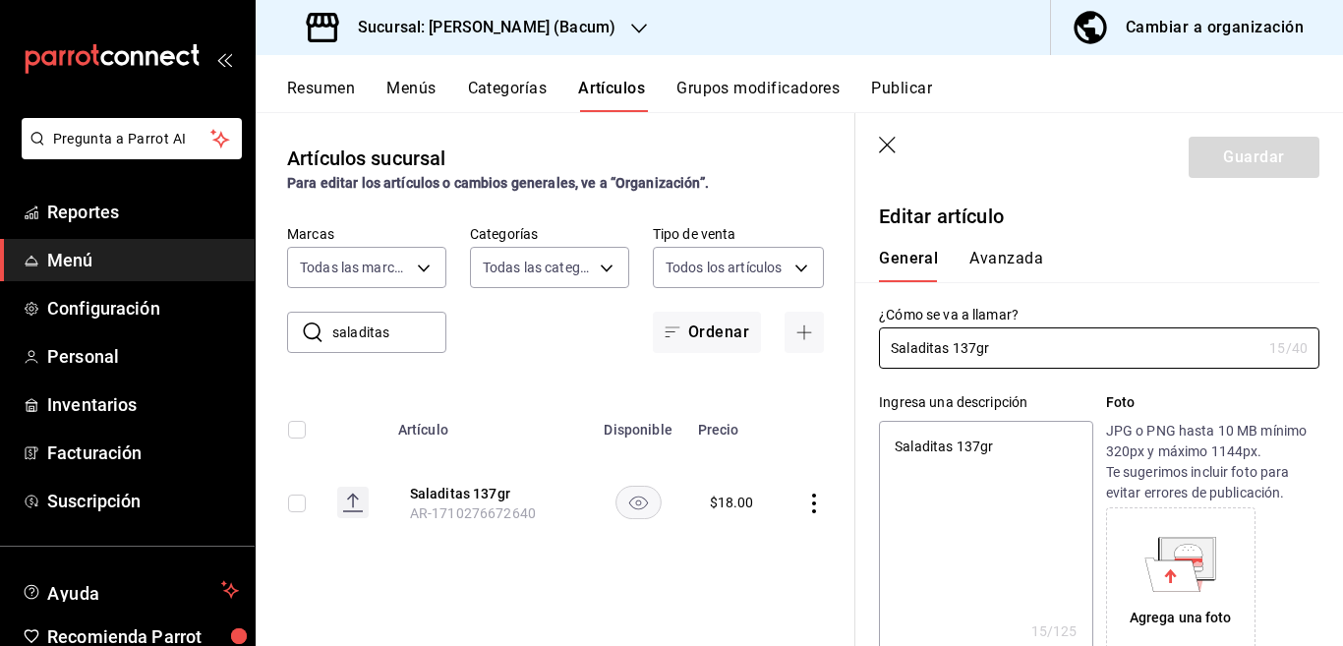
type textarea "x"
type input "$18.00"
type input "Saladitas 13gr"
type textarea "x"
type input "Saladitas 1gr"
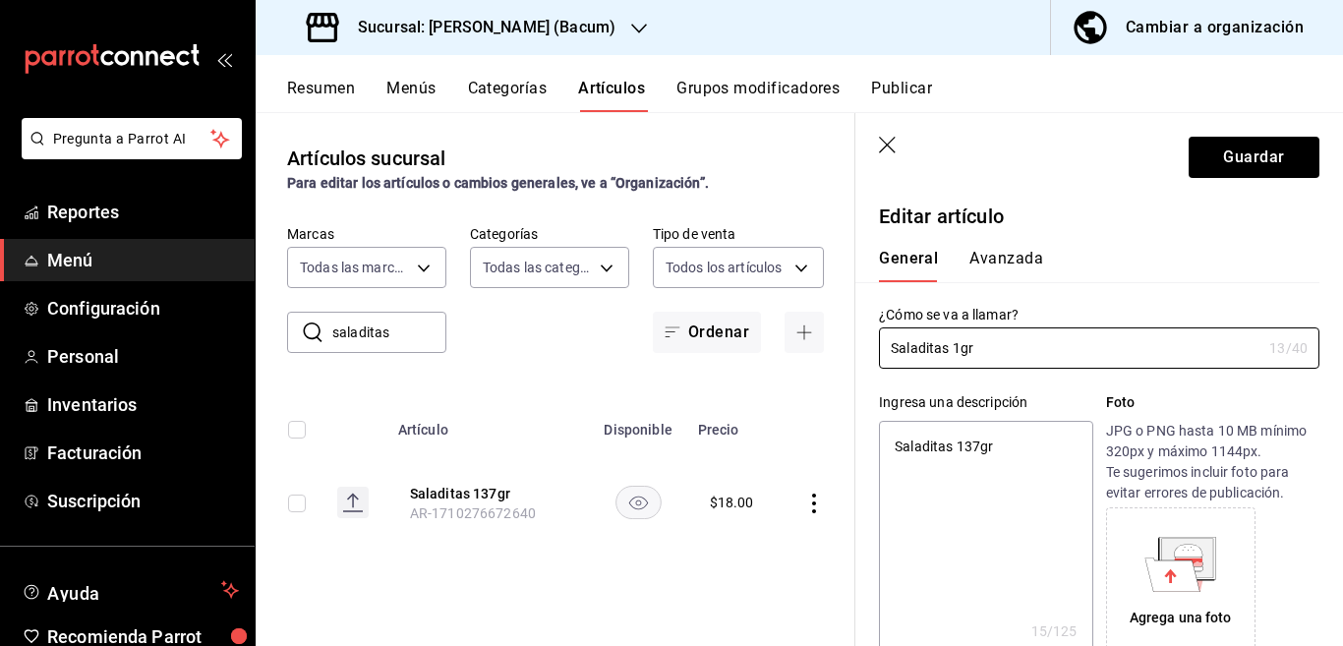
type textarea "x"
type input "Saladitas 140gr"
type textarea "x"
type input "Saladitas 140 gr"
type textarea "x"
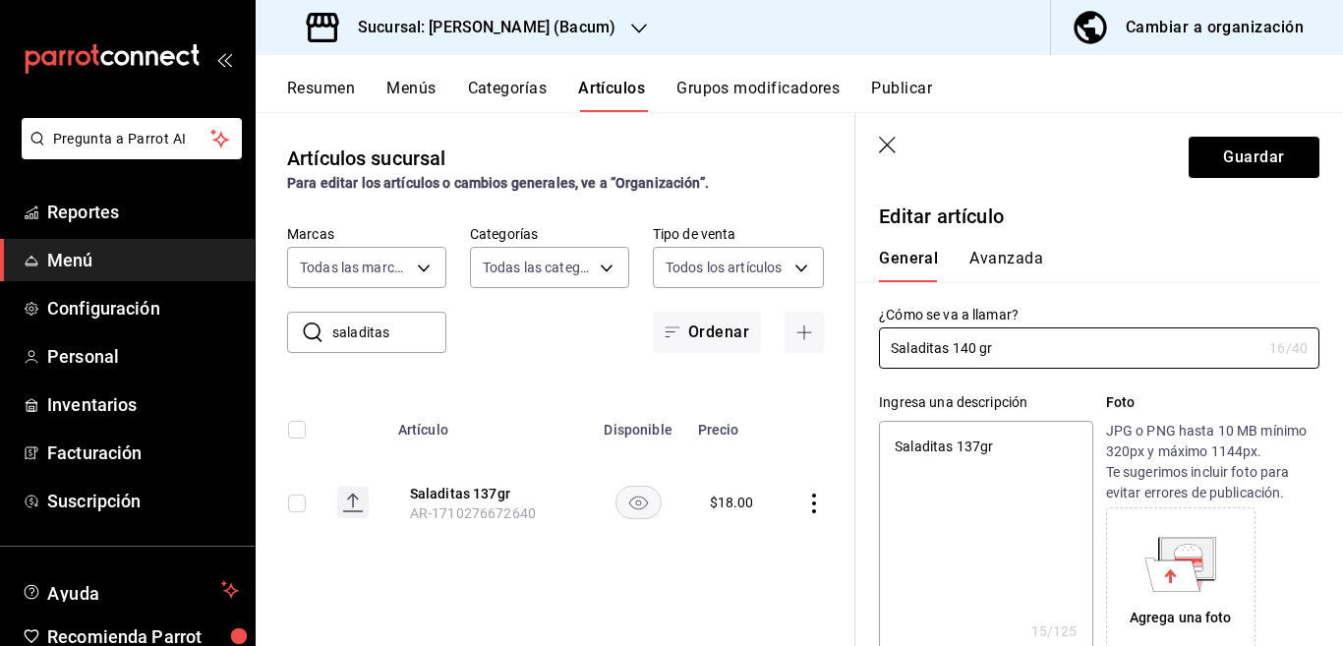
type input "Saladitas 140 grs"
type textarea "x"
type input "Saladitas 140 grs"
type textarea "x"
click at [1012, 446] on textarea "Saladitas 137gr" at bounding box center [985, 539] width 213 height 236
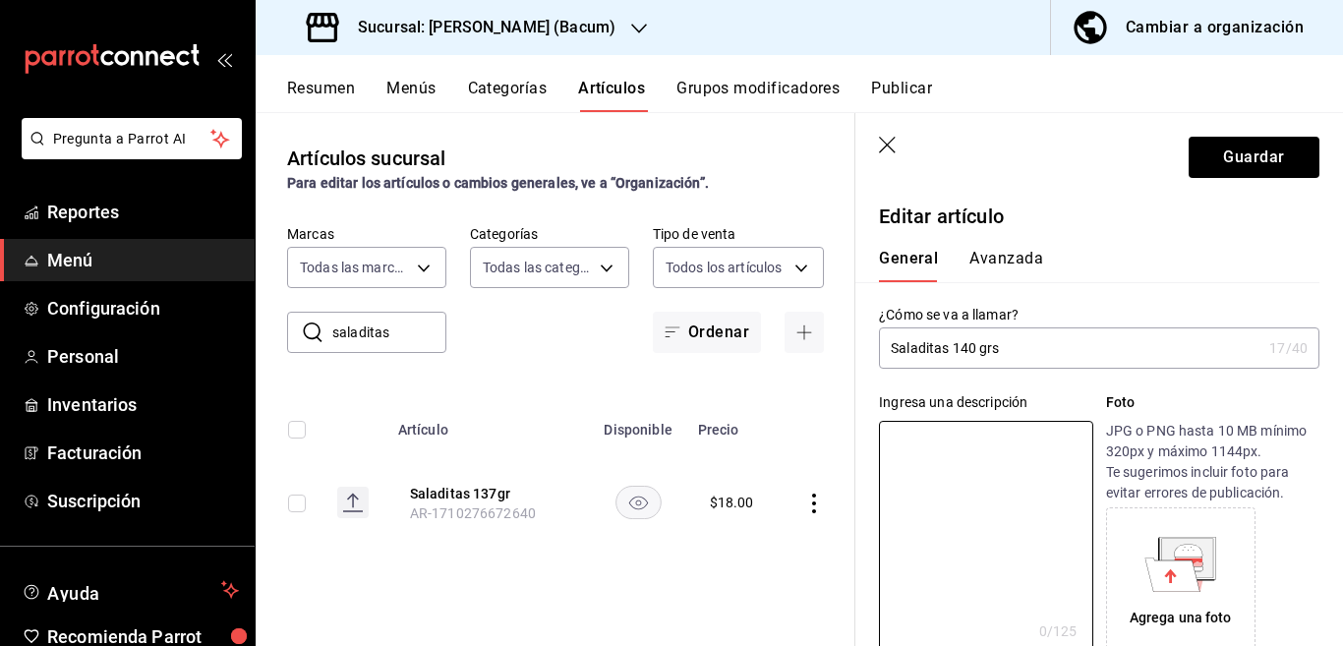
click at [1033, 344] on input "Saladitas 140 grs" at bounding box center [1070, 347] width 382 height 39
click at [983, 437] on textarea at bounding box center [985, 539] width 213 height 236
paste textarea "Saladitas 140 grs"
type textarea "Saladitas 140 grs"
type textarea "x"
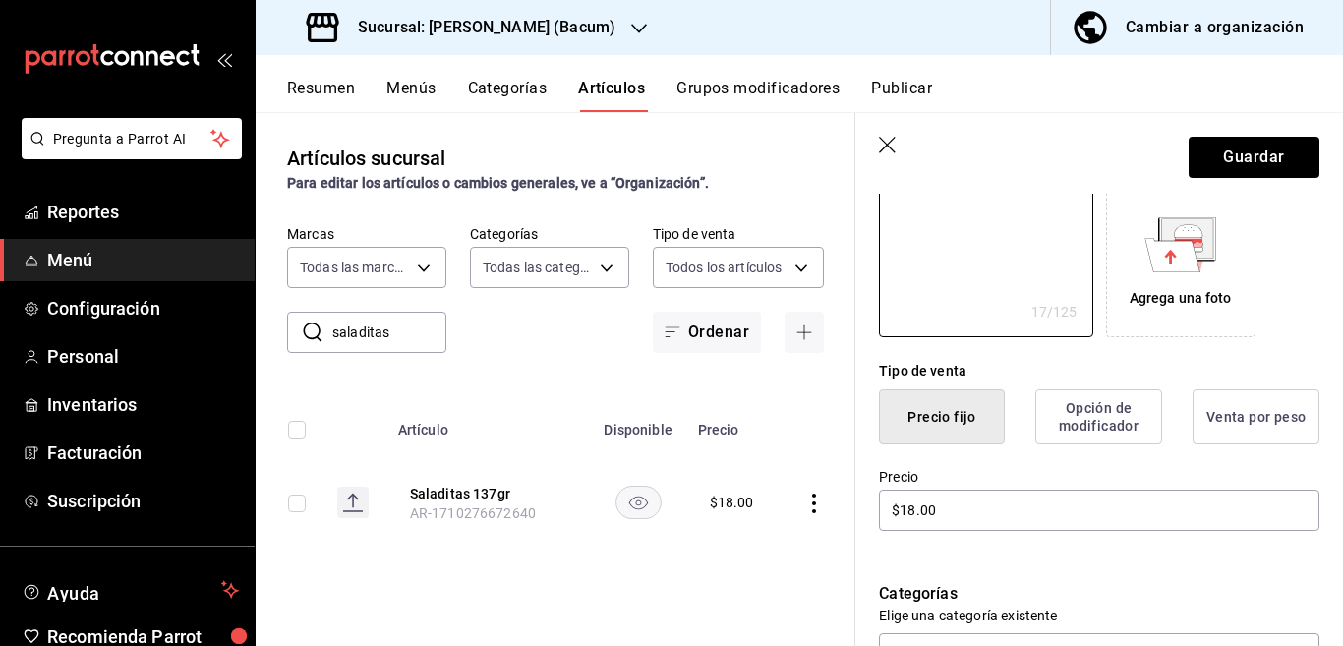
scroll to position [399, 0]
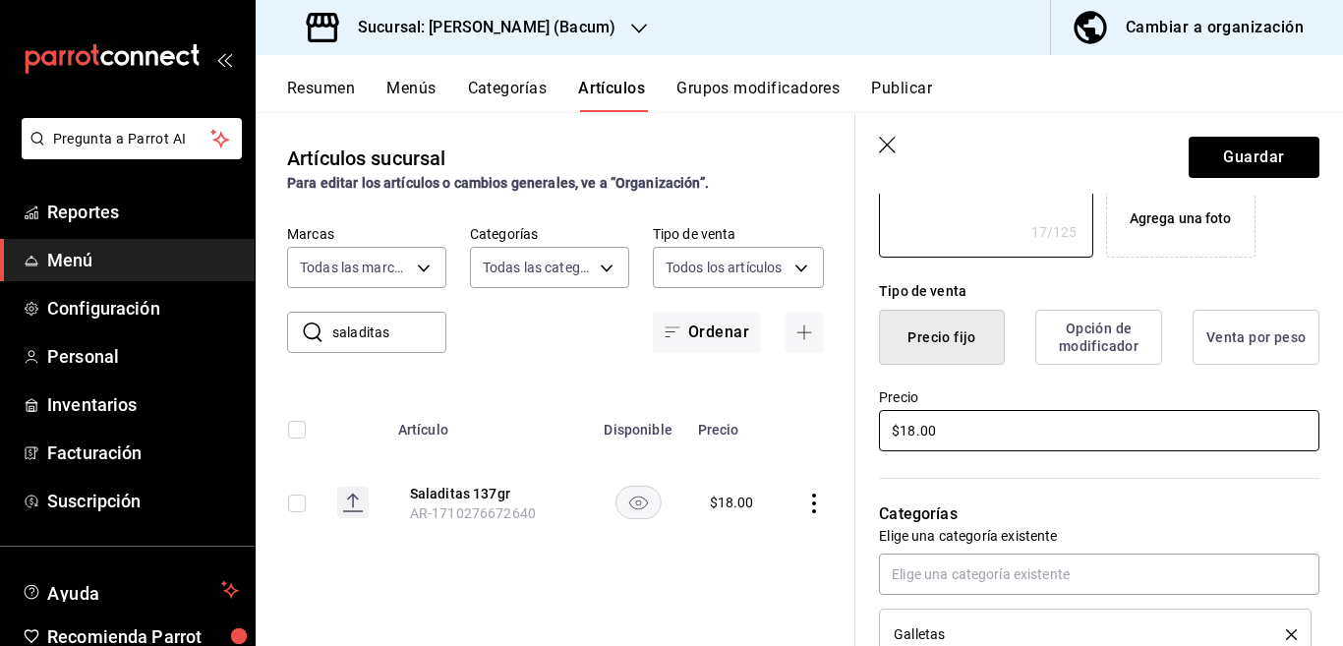
type textarea "Saladitas 140 grs"
type textarea "x"
click at [969, 439] on input "$18.00" at bounding box center [1099, 430] width 440 height 41
type input "$1.00"
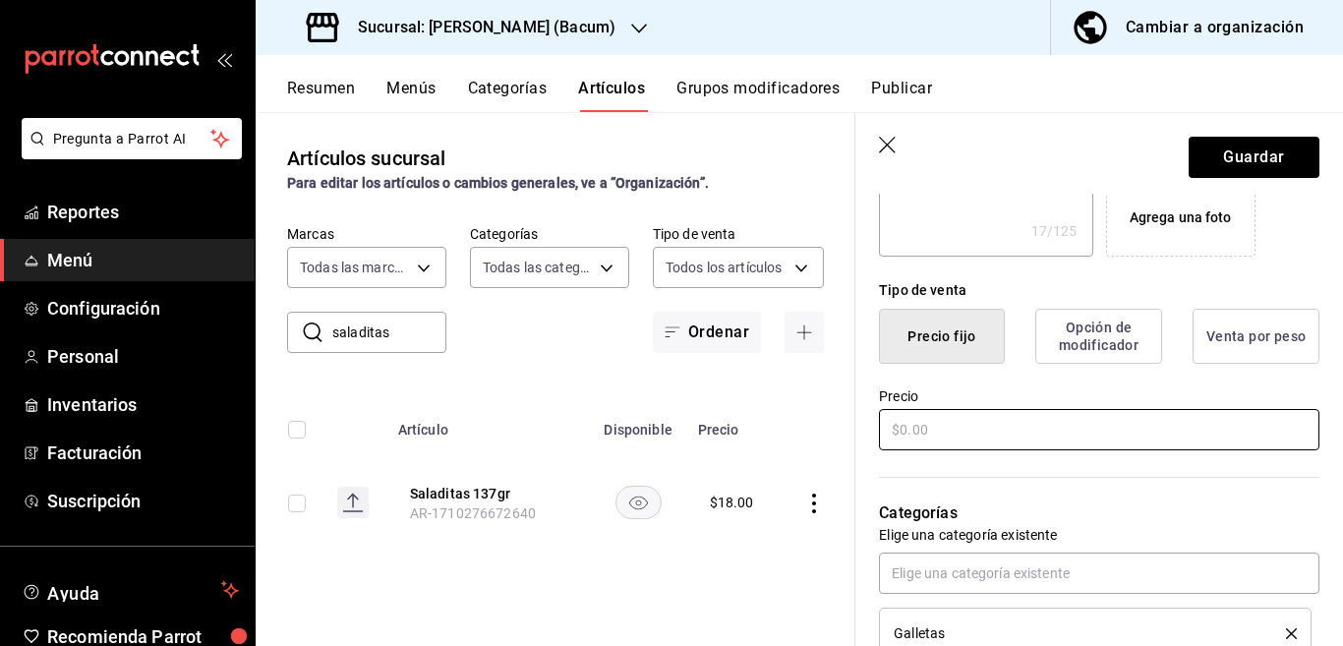
type textarea "x"
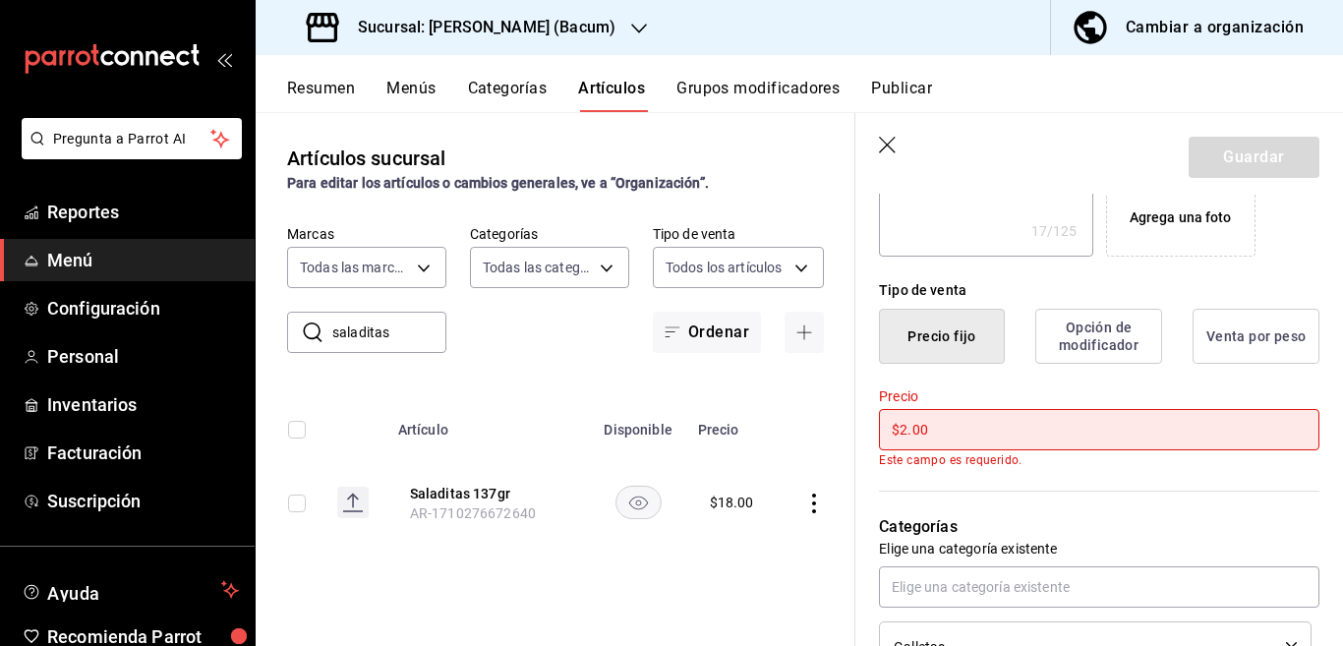
type input "$25.00"
type textarea "x"
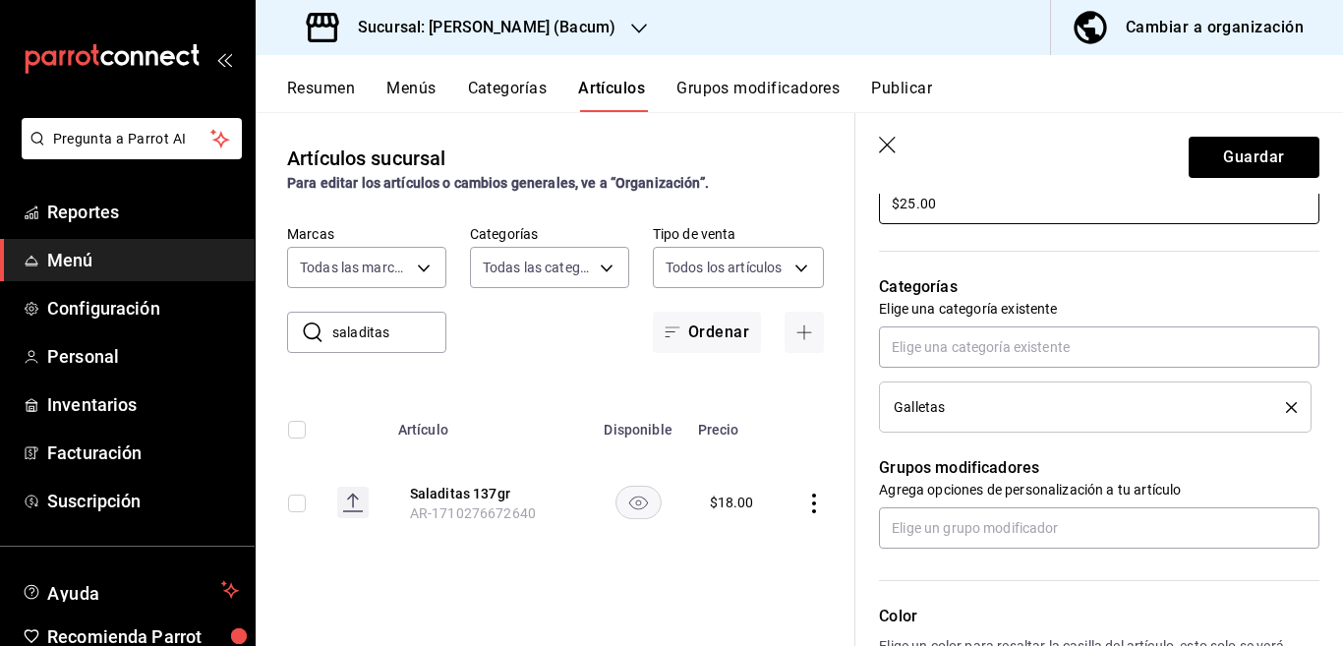
scroll to position [639, 0]
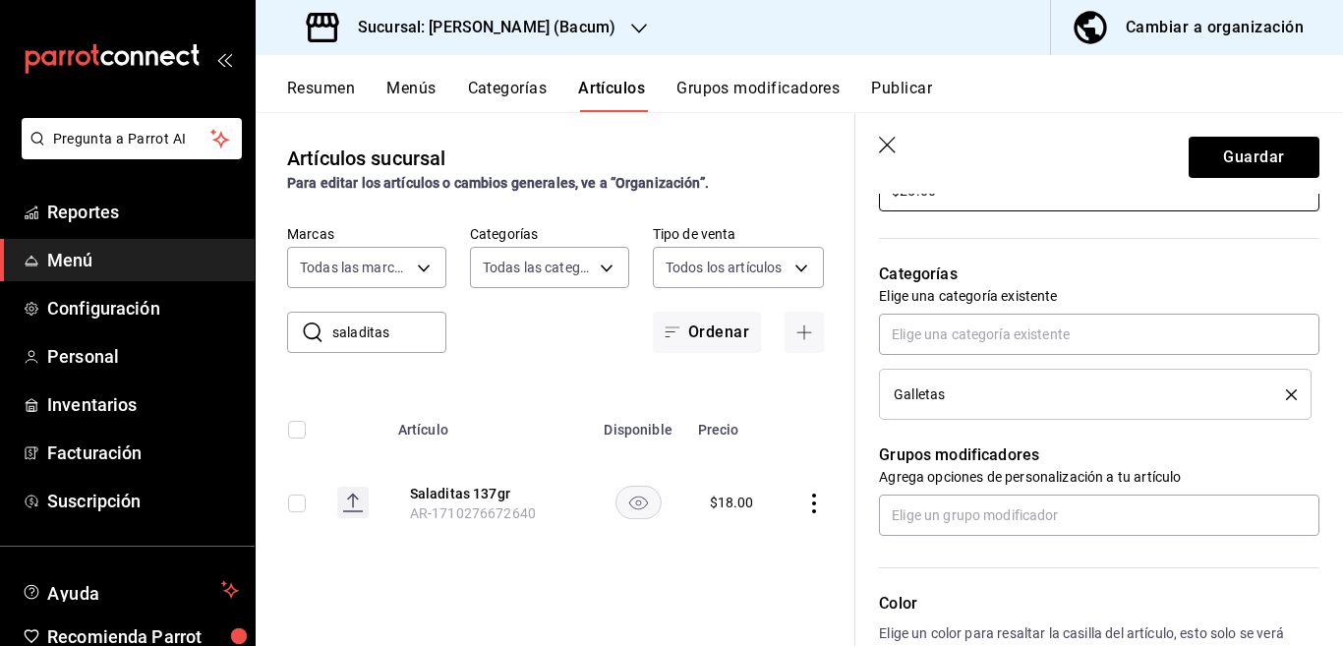
type input "$25.00"
click at [1286, 397] on icon "delete" at bounding box center [1291, 394] width 11 height 11
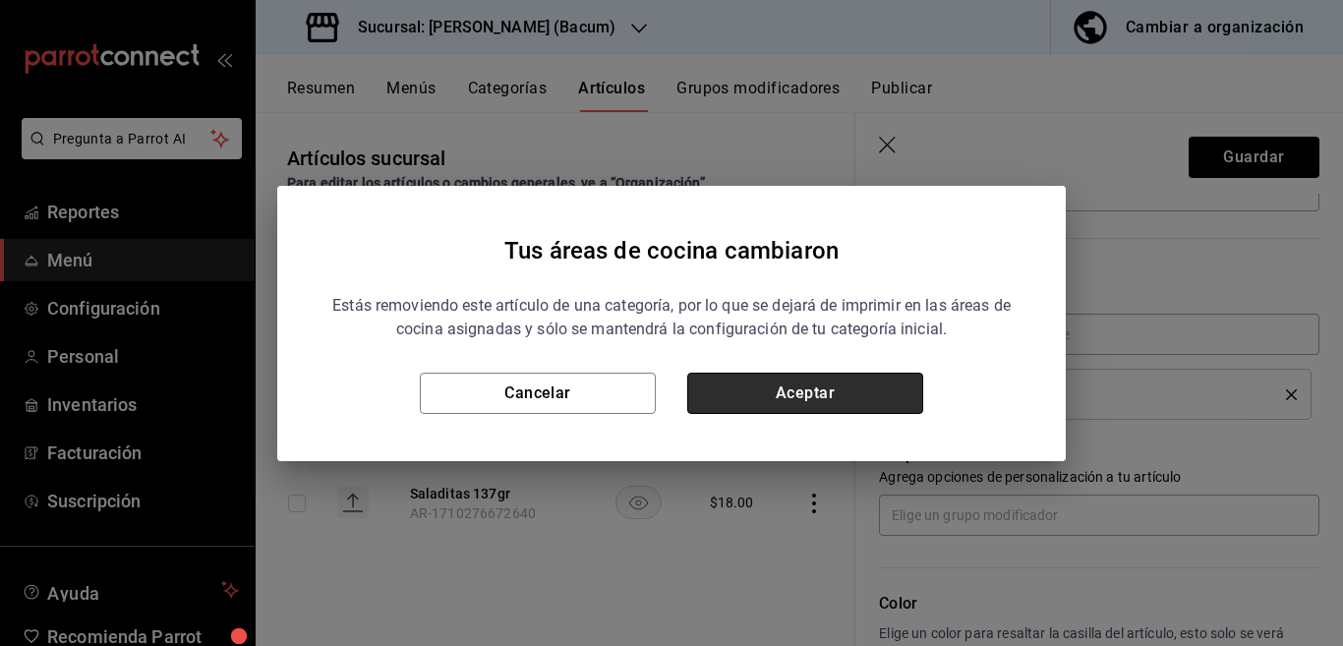
click at [864, 386] on button "Aceptar" at bounding box center [805, 393] width 236 height 41
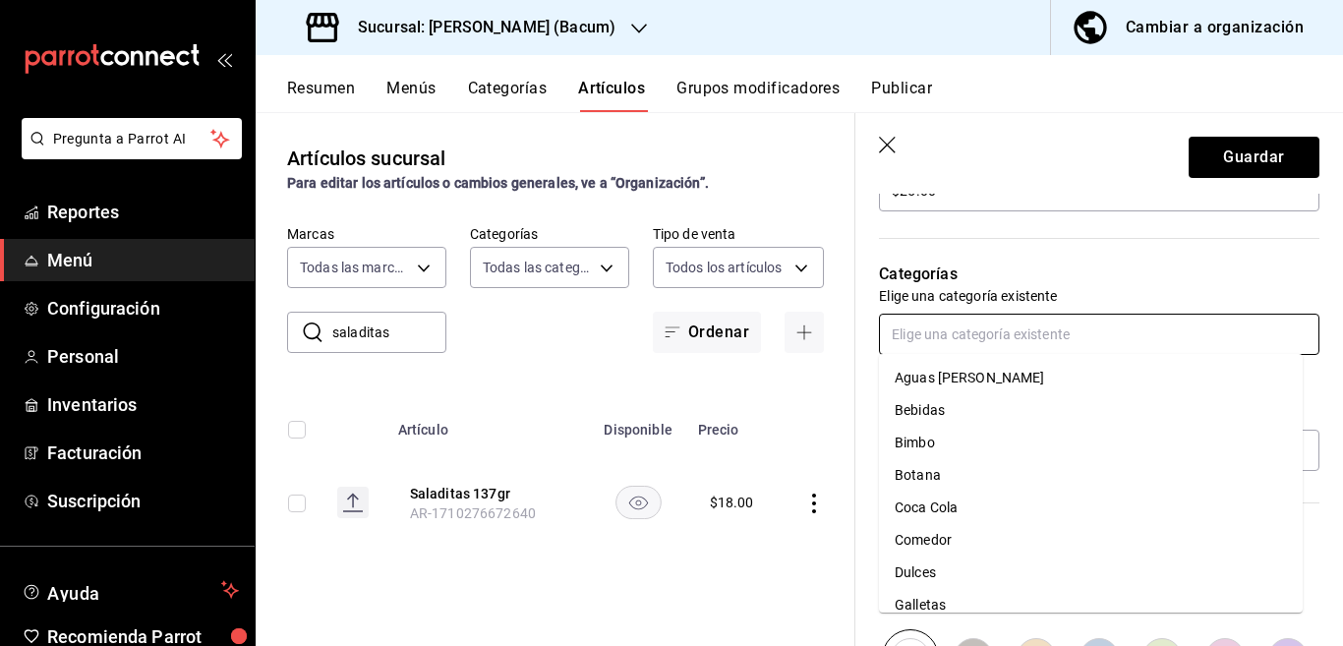
click at [959, 340] on input "text" at bounding box center [1099, 334] width 440 height 41
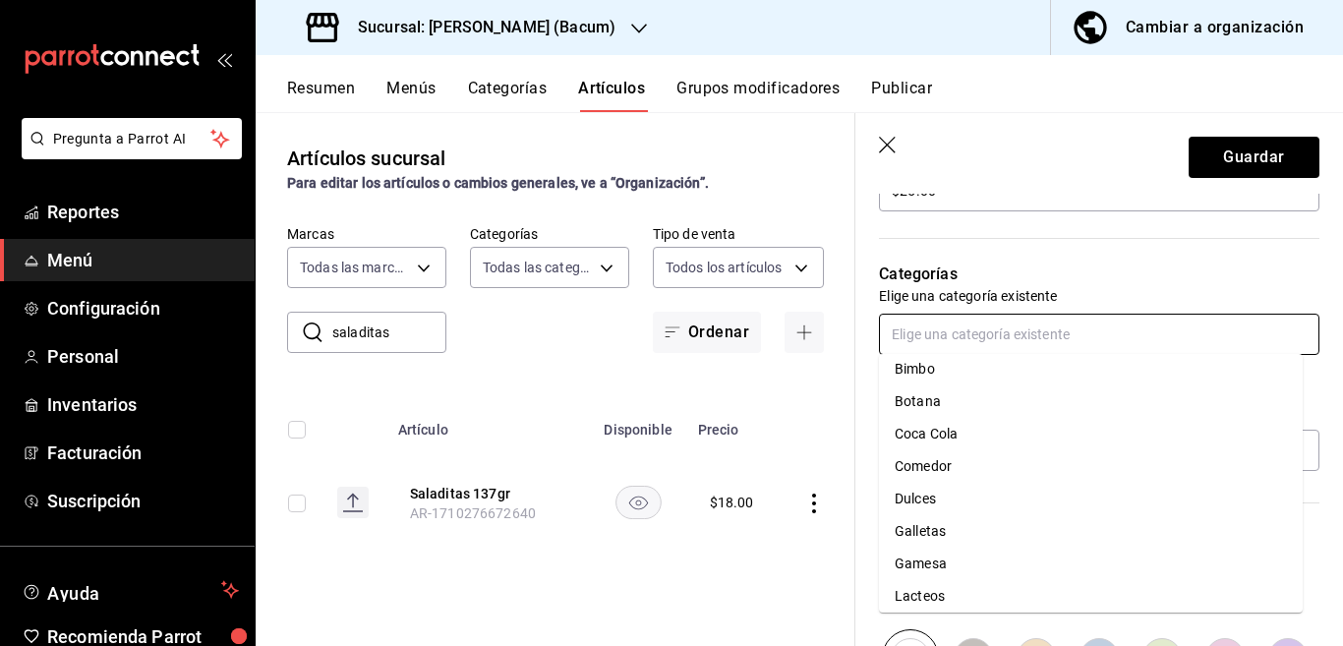
scroll to position [77, 0]
click at [932, 556] on li "Gamesa" at bounding box center [1091, 561] width 424 height 32
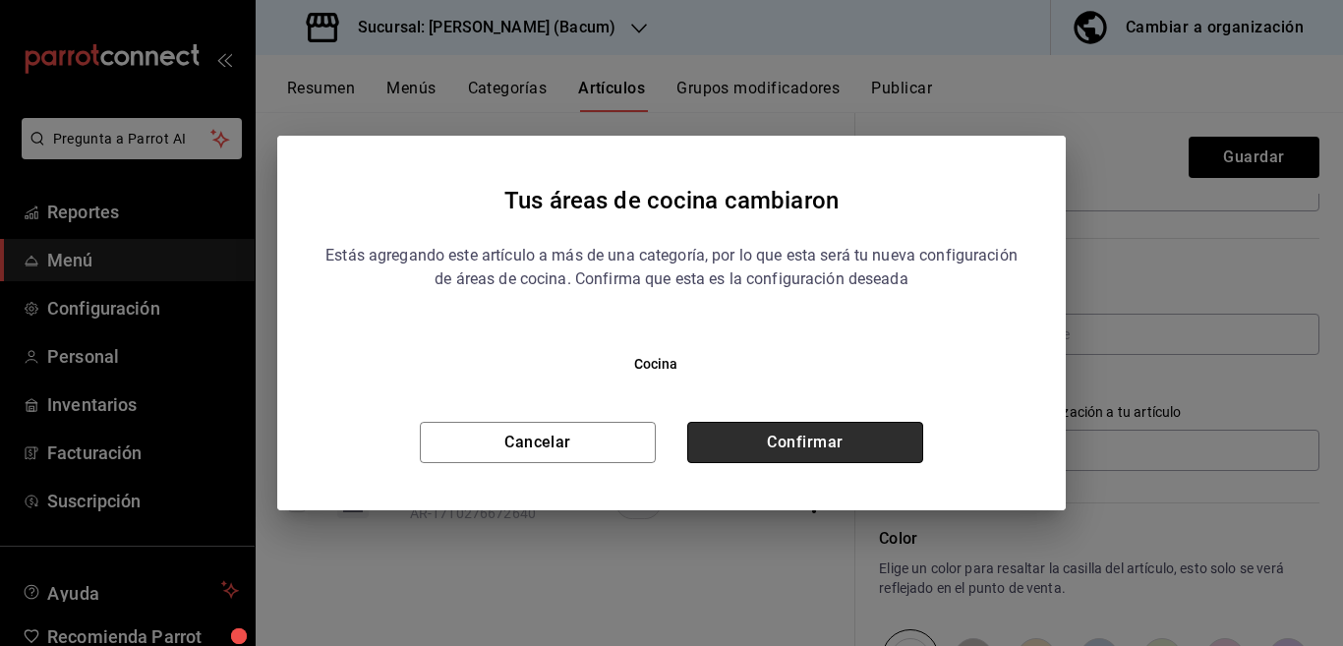
click at [848, 439] on button "Confirmar" at bounding box center [805, 442] width 236 height 41
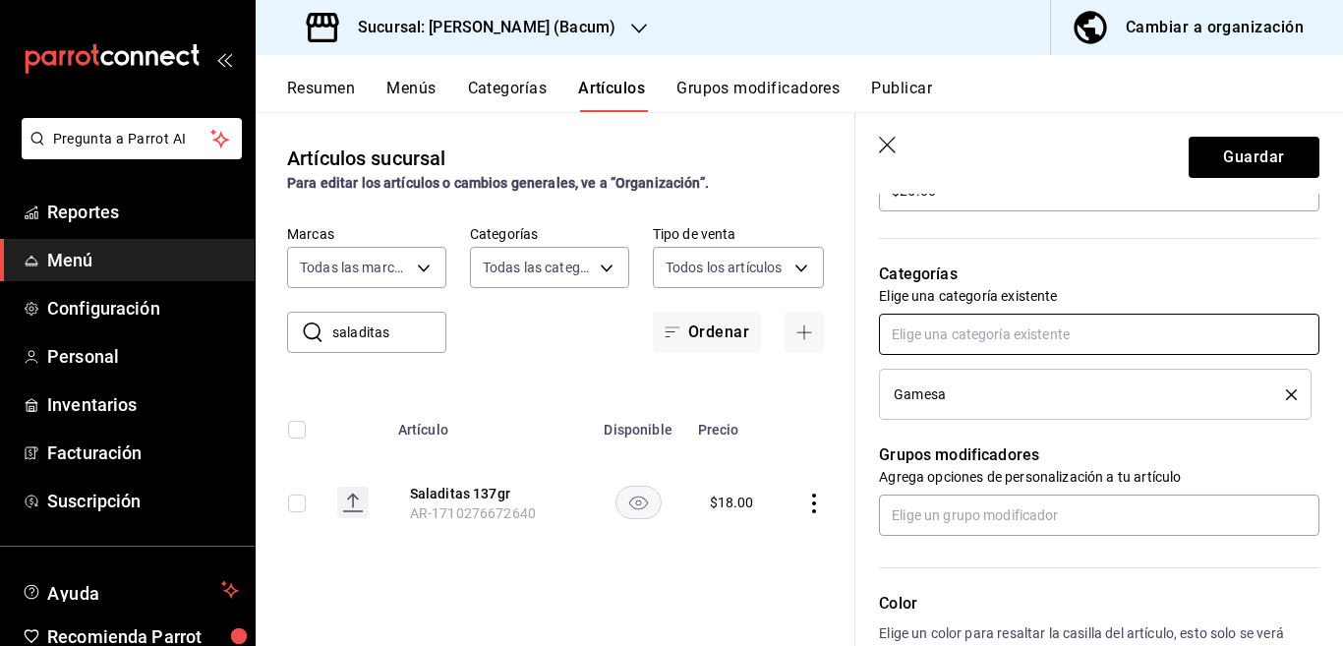
scroll to position [640, 0]
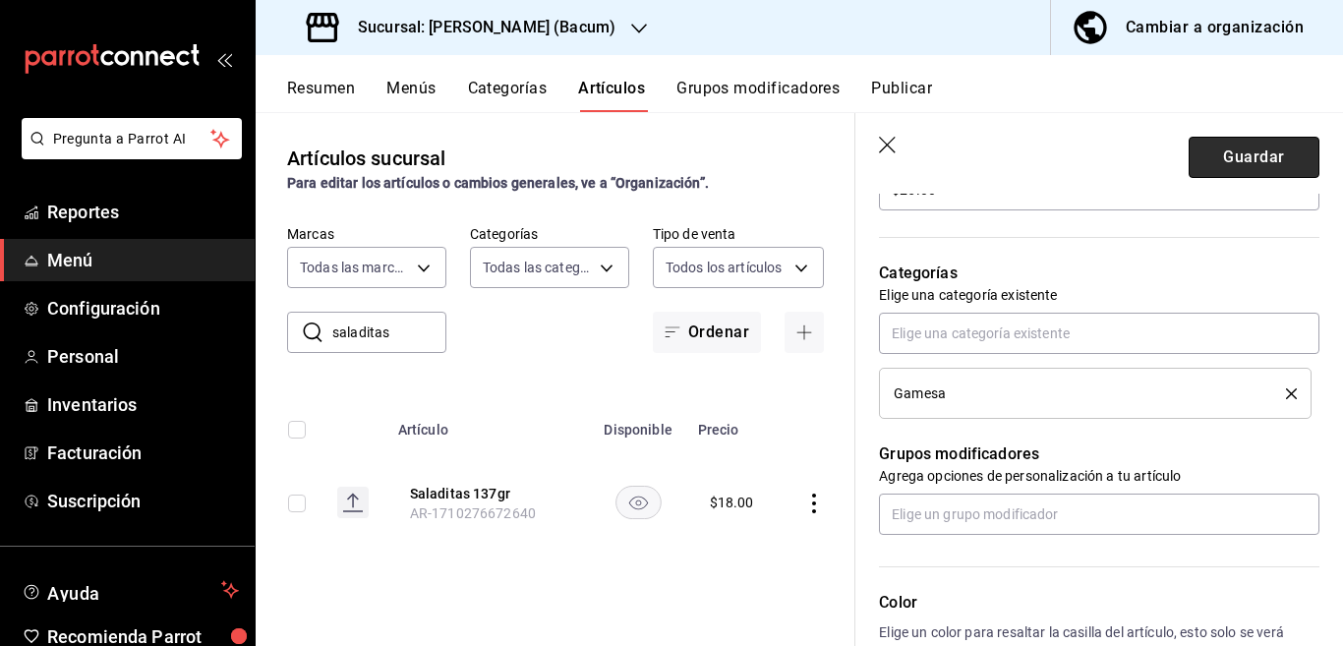
click at [1226, 155] on button "Guardar" at bounding box center [1254, 157] width 131 height 41
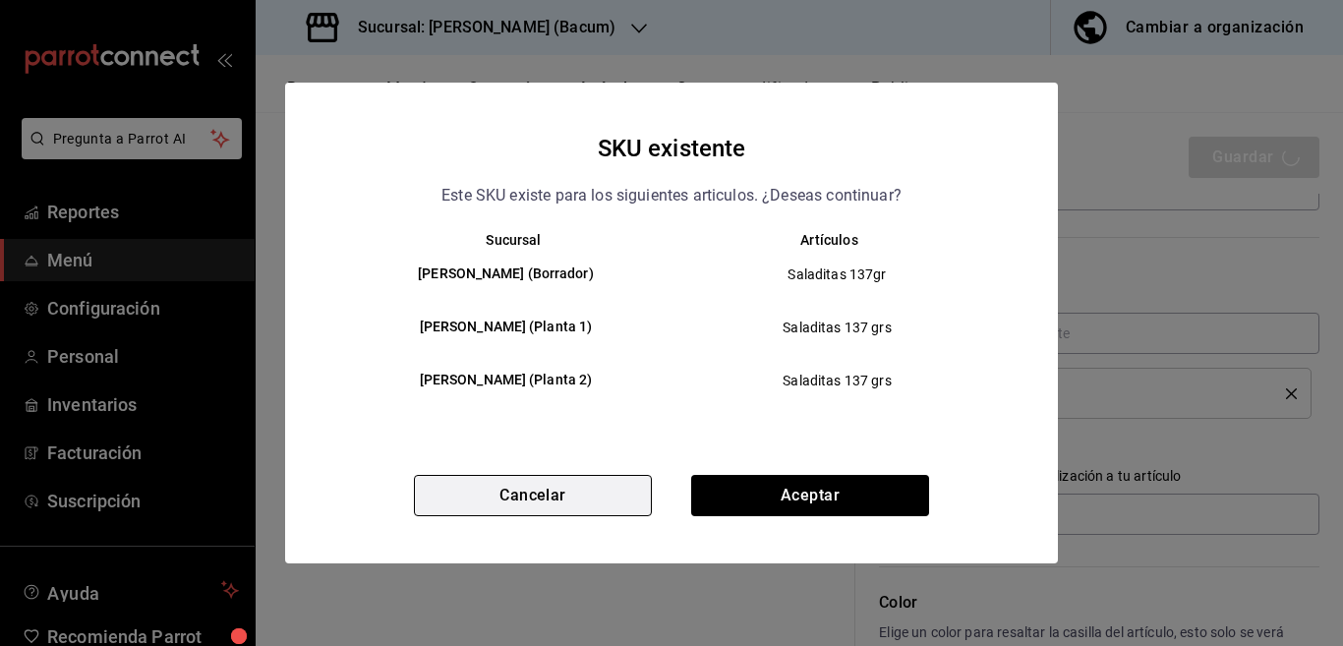
click at [511, 501] on button "Cancelar" at bounding box center [533, 495] width 238 height 41
type textarea "x"
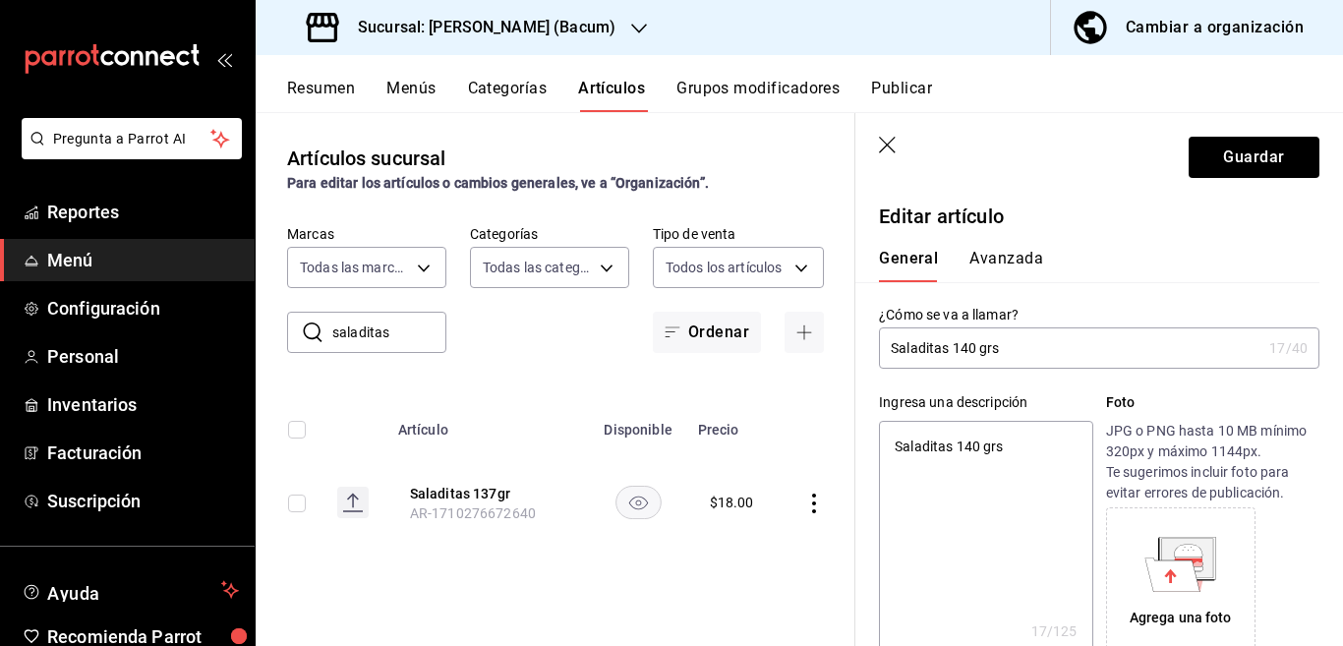
scroll to position [0, 0]
click at [995, 253] on button "Avanzada" at bounding box center [1006, 265] width 74 height 33
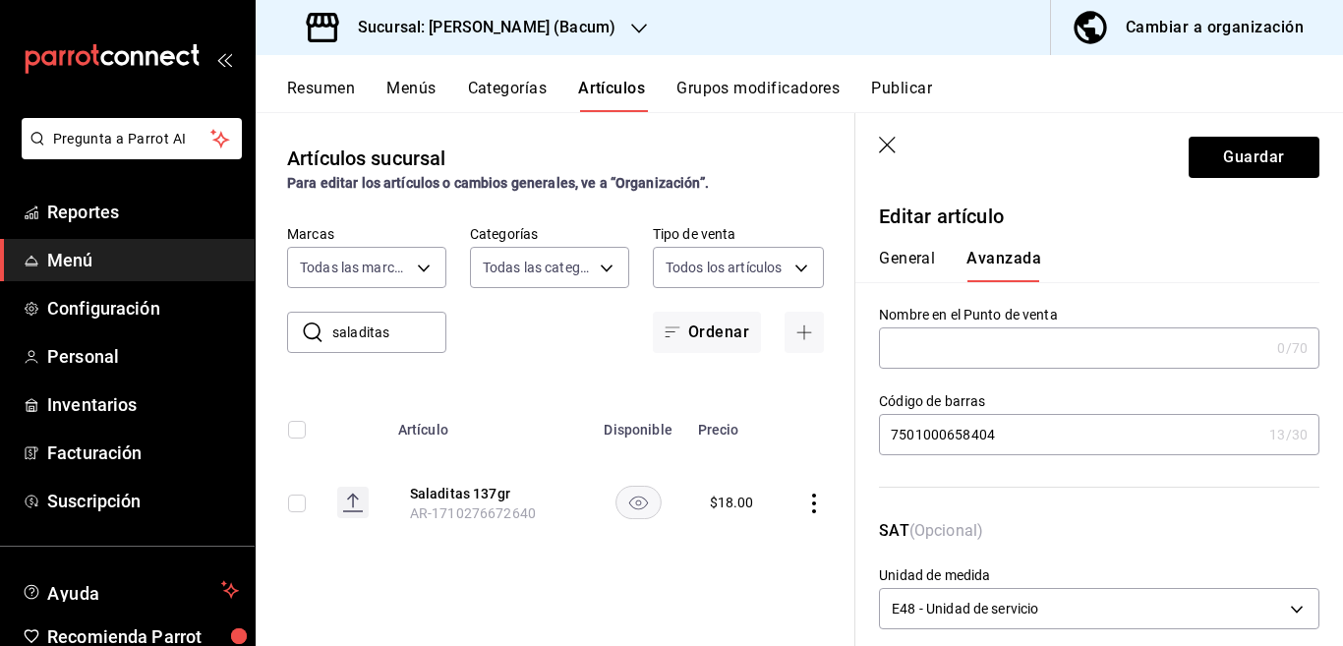
click at [1015, 436] on input "7501000658404" at bounding box center [1070, 434] width 382 height 39
type input "7"
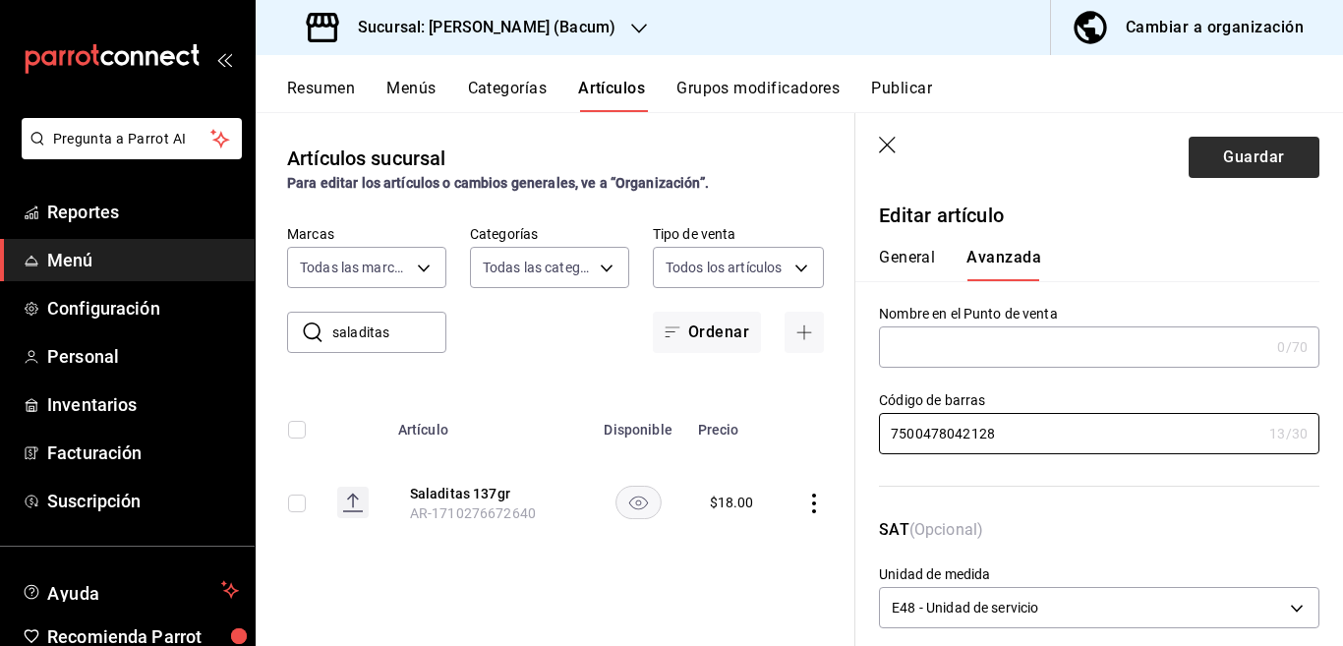
type input "7500478042128"
click at [1216, 151] on button "Guardar" at bounding box center [1254, 157] width 131 height 41
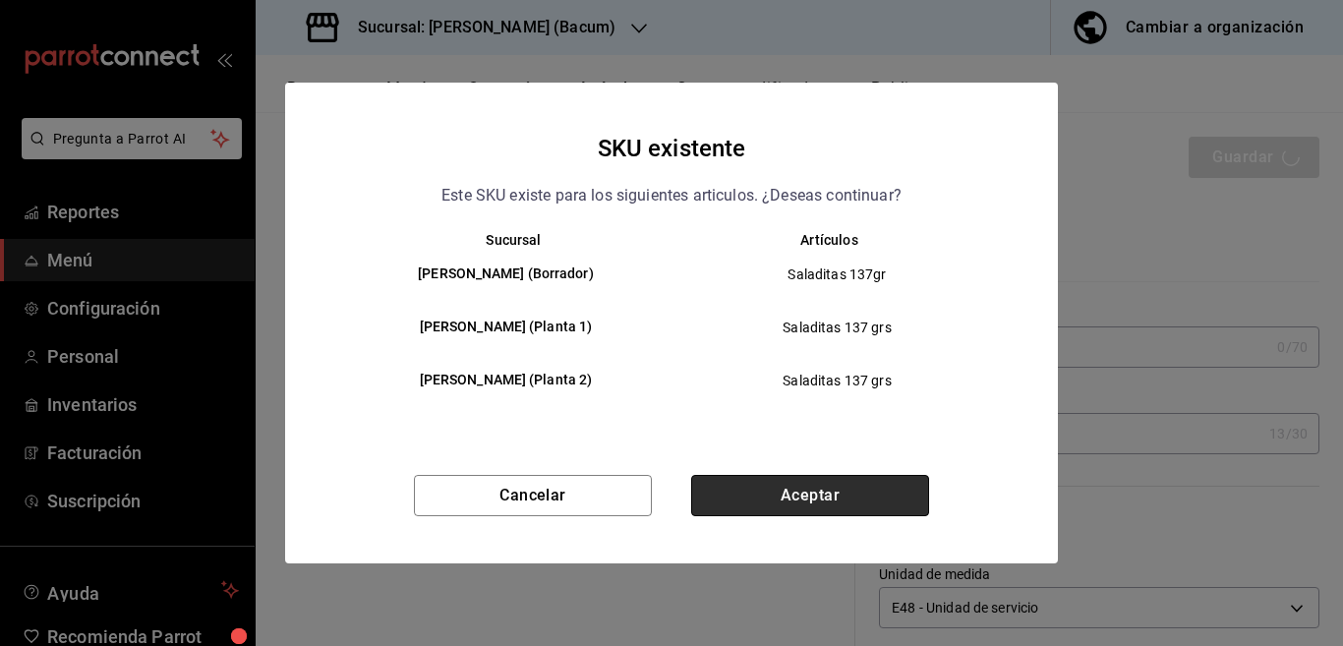
click at [852, 499] on button "Aceptar" at bounding box center [810, 495] width 238 height 41
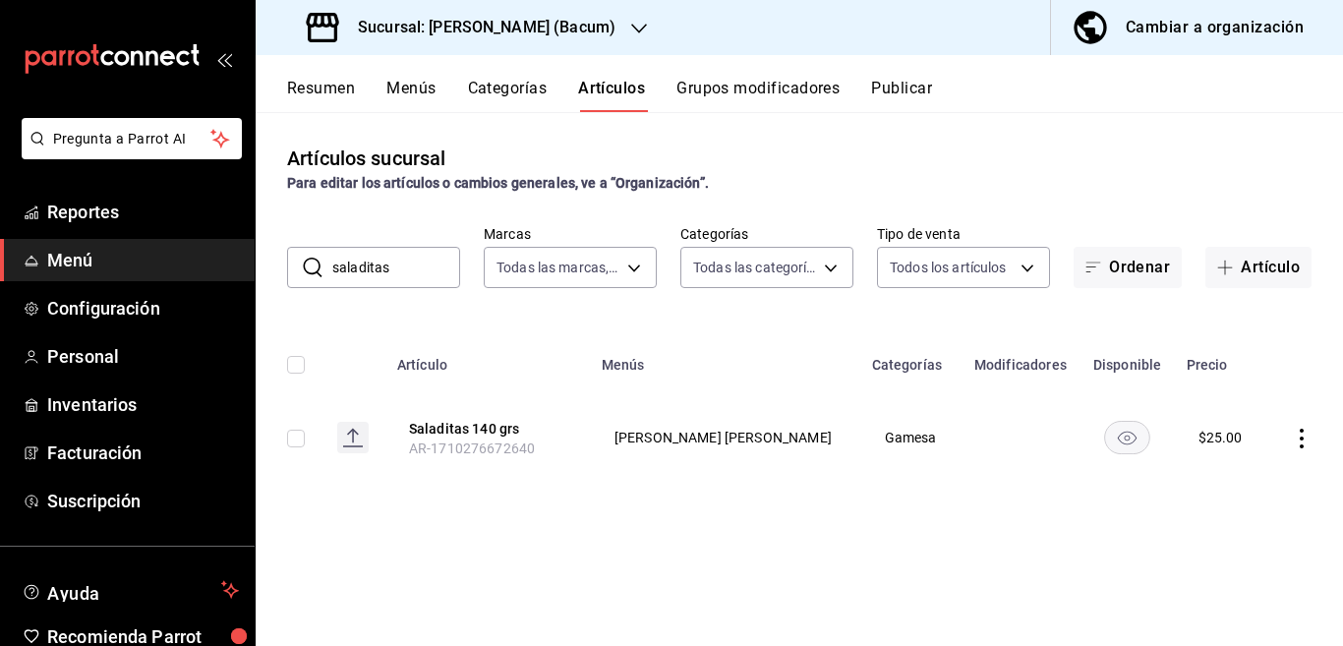
click at [408, 272] on input "saladitas" at bounding box center [396, 267] width 128 height 39
type input "s"
type input "bimbuñ"
click at [832, 322] on div "Artículos sucursal Para editar los artículos o cambios generales, ve a “Organiz…" at bounding box center [799, 378] width 1087 height 533
click at [1299, 435] on icon "actions" at bounding box center [1302, 439] width 20 height 20
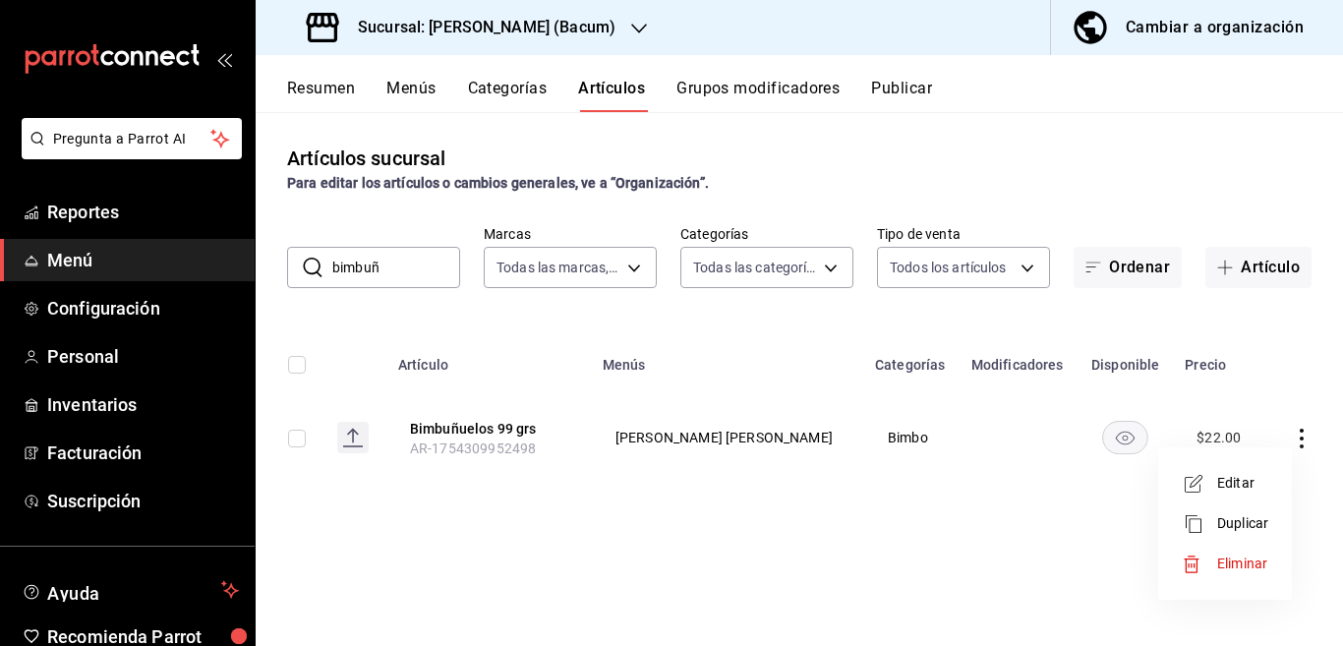
click at [1234, 478] on span "Editar" at bounding box center [1242, 483] width 51 height 21
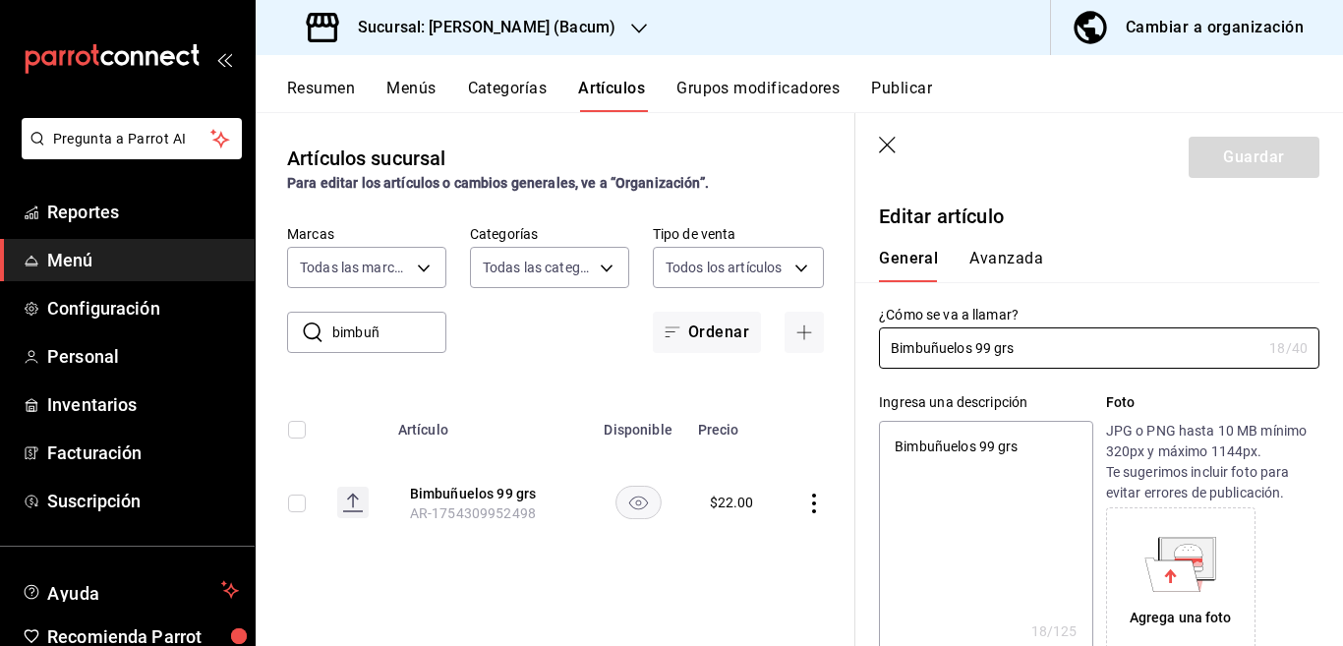
type textarea "x"
type input "$22.00"
click at [999, 256] on button "Avanzada" at bounding box center [1006, 265] width 74 height 33
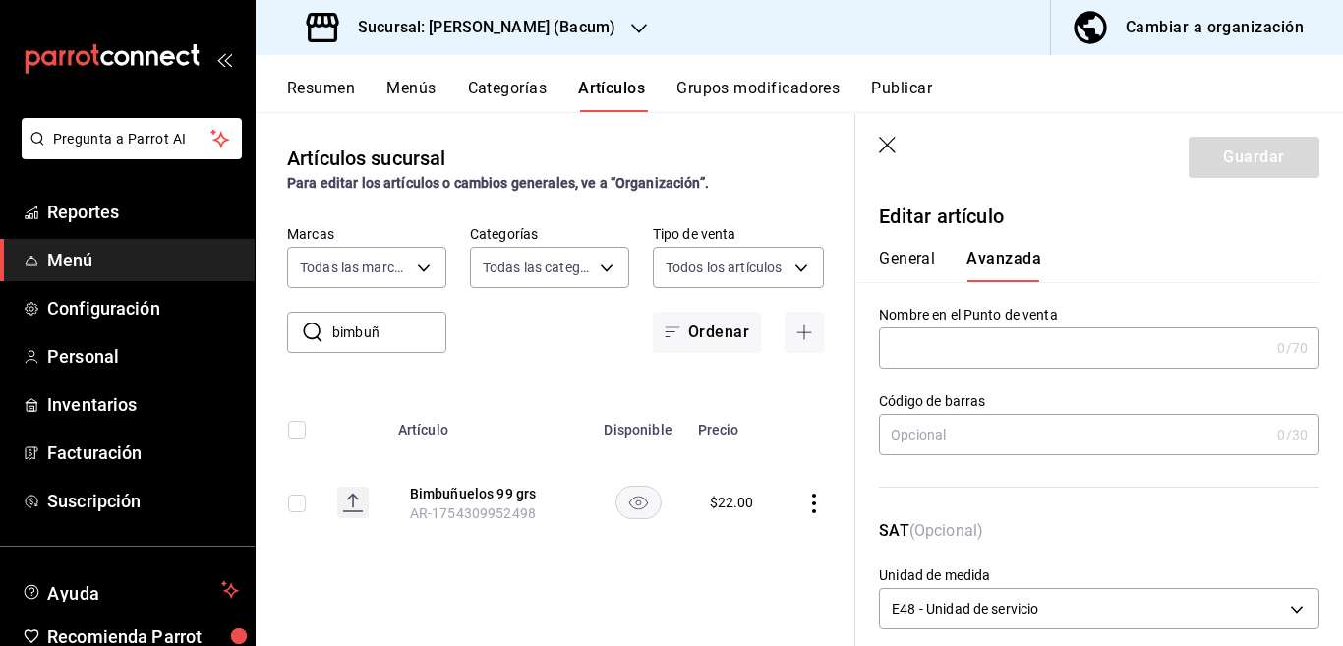
click at [971, 433] on input "text" at bounding box center [1074, 434] width 390 height 39
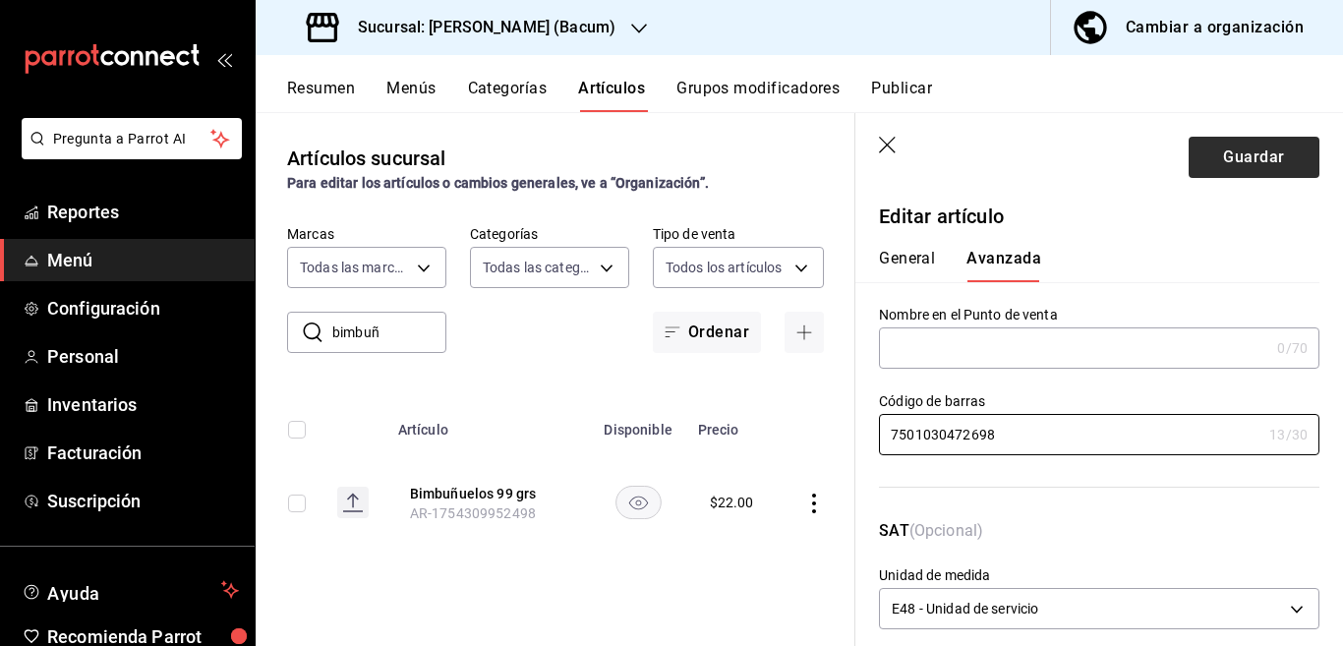
type input "7501030472698"
click at [1214, 147] on button "Guardar" at bounding box center [1254, 157] width 131 height 41
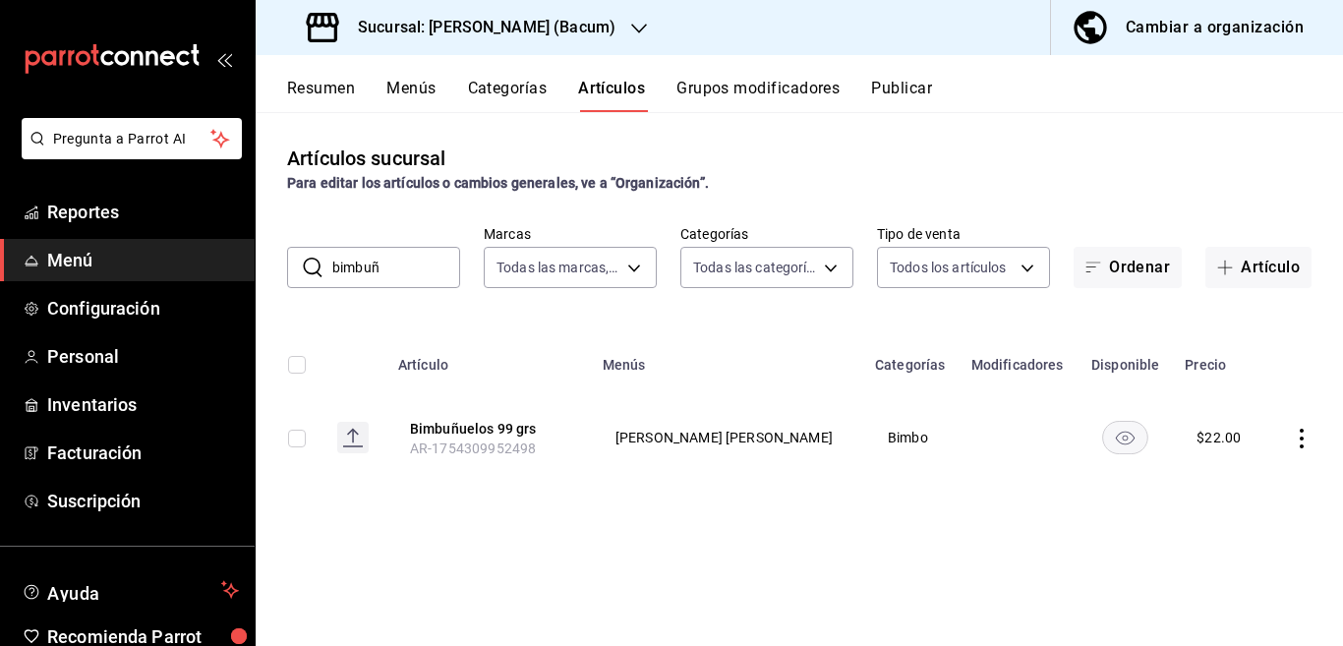
click at [398, 264] on input "bimbuñ" at bounding box center [396, 267] width 128 height 39
type input "b"
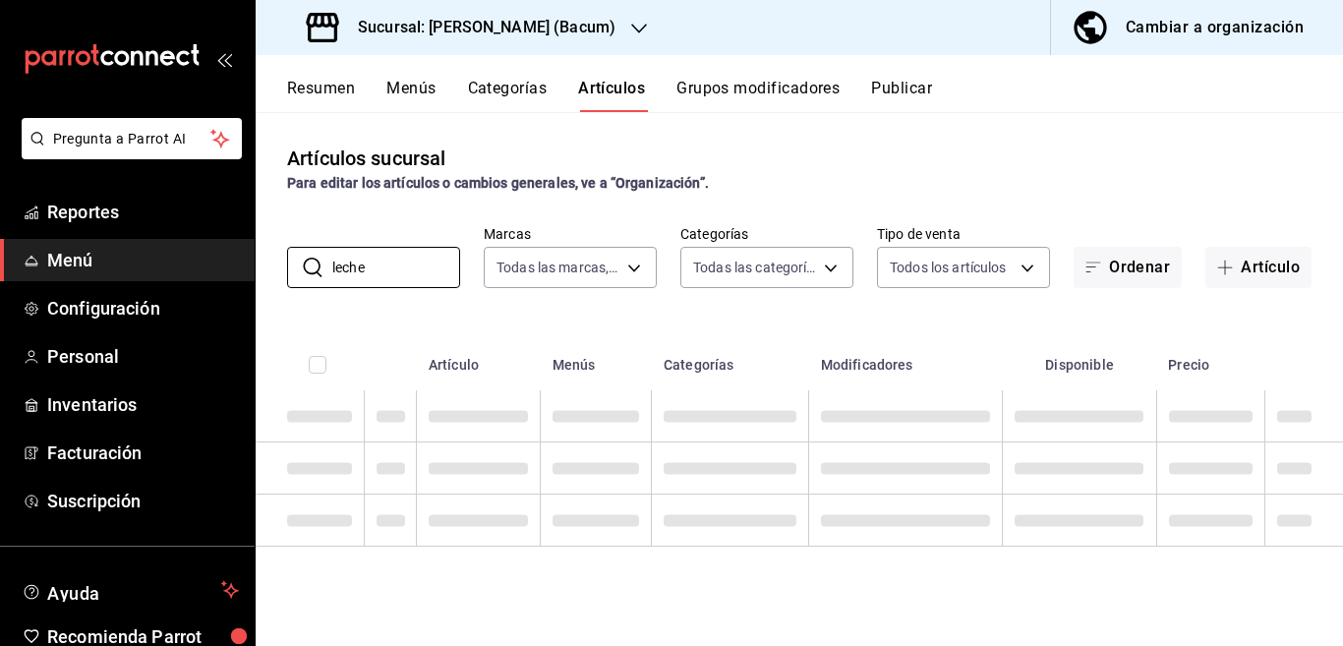
type input "leche"
click at [776, 325] on div "Artículos sucursal Para editar los artículos o cambios generales, ve a “Organiz…" at bounding box center [799, 378] width 1087 height 533
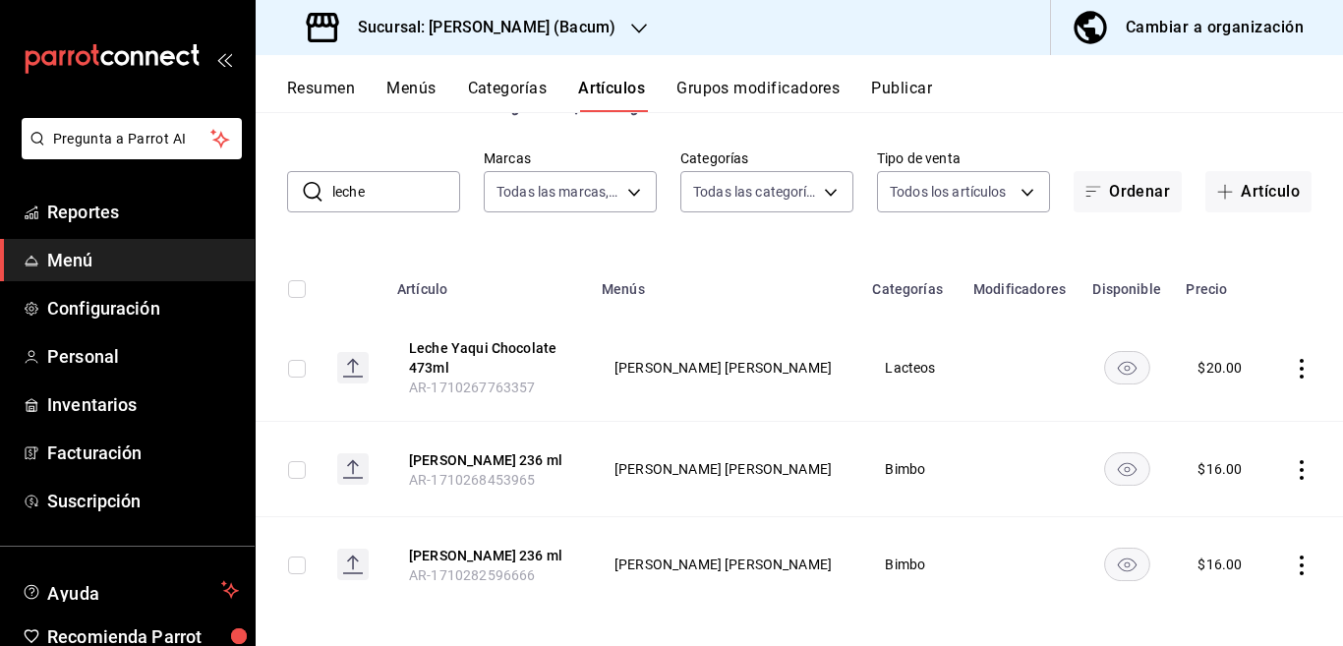
scroll to position [80, 0]
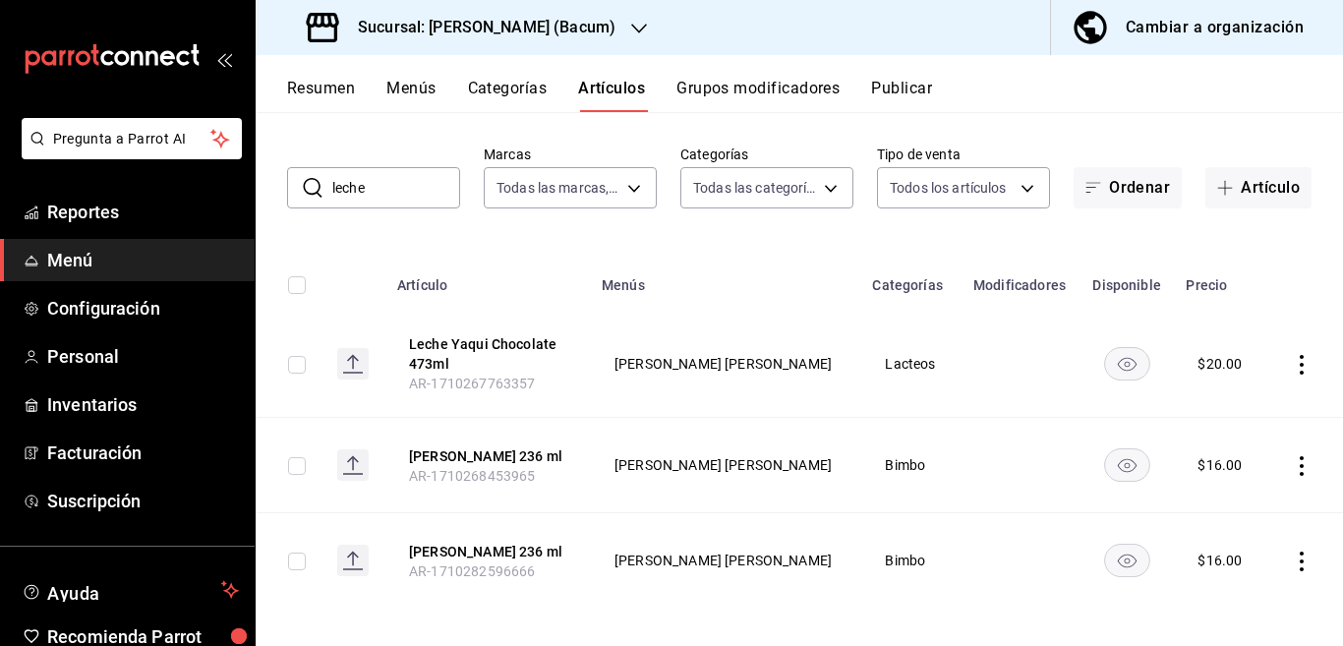
click at [506, 82] on button "Categorías" at bounding box center [508, 95] width 80 height 33
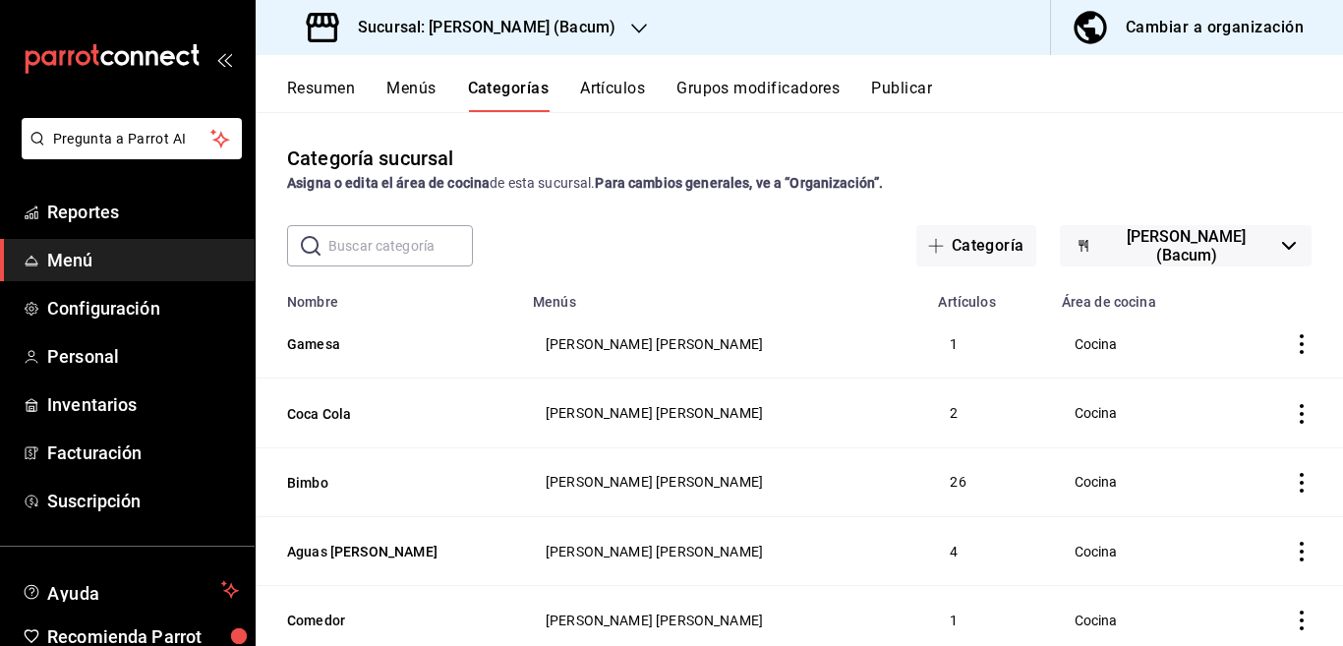
click at [496, 87] on button "Categorías" at bounding box center [509, 95] width 82 height 33
click at [959, 242] on button "Categoría" at bounding box center [976, 245] width 120 height 41
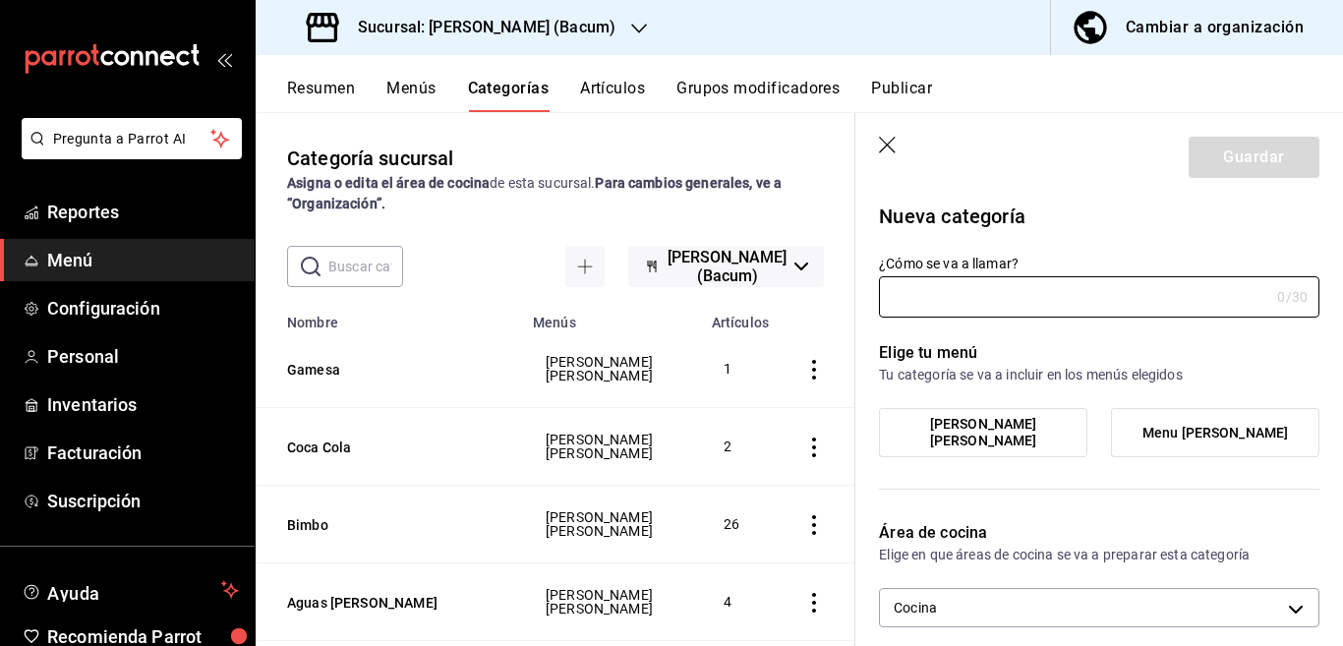
type input "9f18fdfc-54cc-431c-a746-d40adc1d9b93"
type input "[PERSON_NAME]"
click at [966, 441] on label "[PERSON_NAME] [PERSON_NAME]" at bounding box center [983, 432] width 206 height 47
click at [0, 0] on input "[PERSON_NAME] [PERSON_NAME]" at bounding box center [0, 0] width 0 height 0
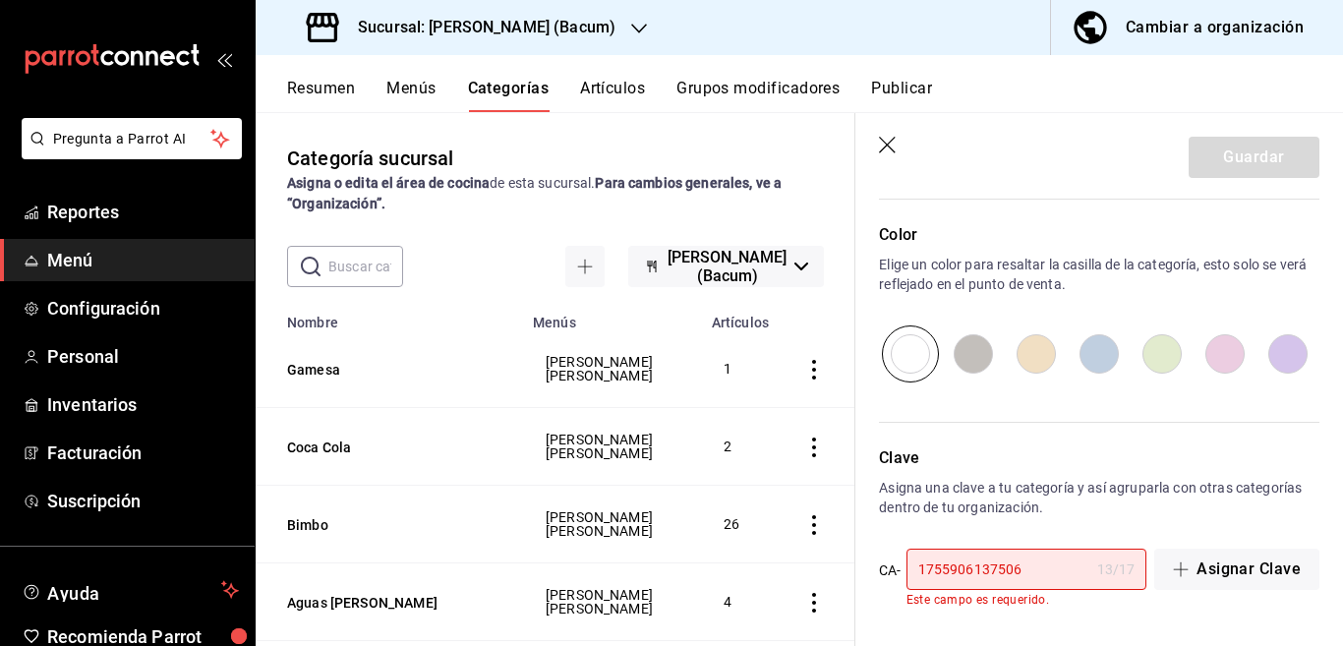
scroll to position [661, 0]
click at [1027, 572] on input "1755906137506" at bounding box center [997, 568] width 183 height 39
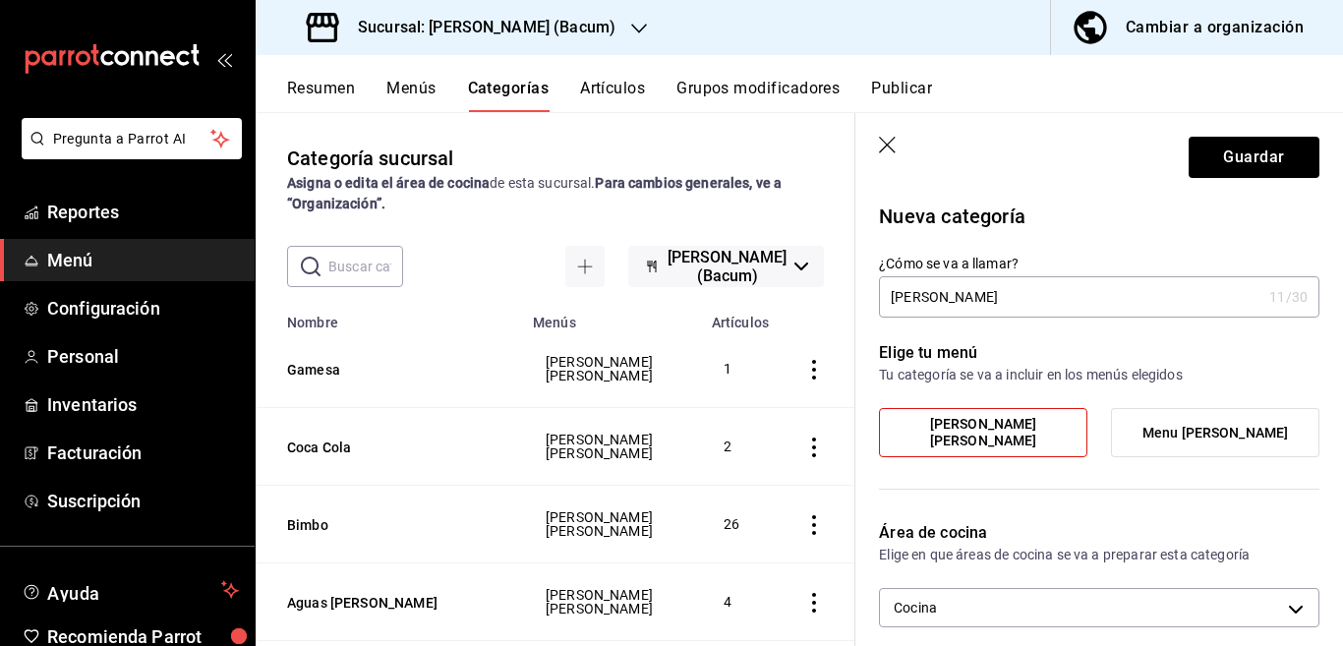
scroll to position [0, 0]
type input "17559061375061"
click at [1231, 148] on button "Guardar" at bounding box center [1254, 157] width 131 height 41
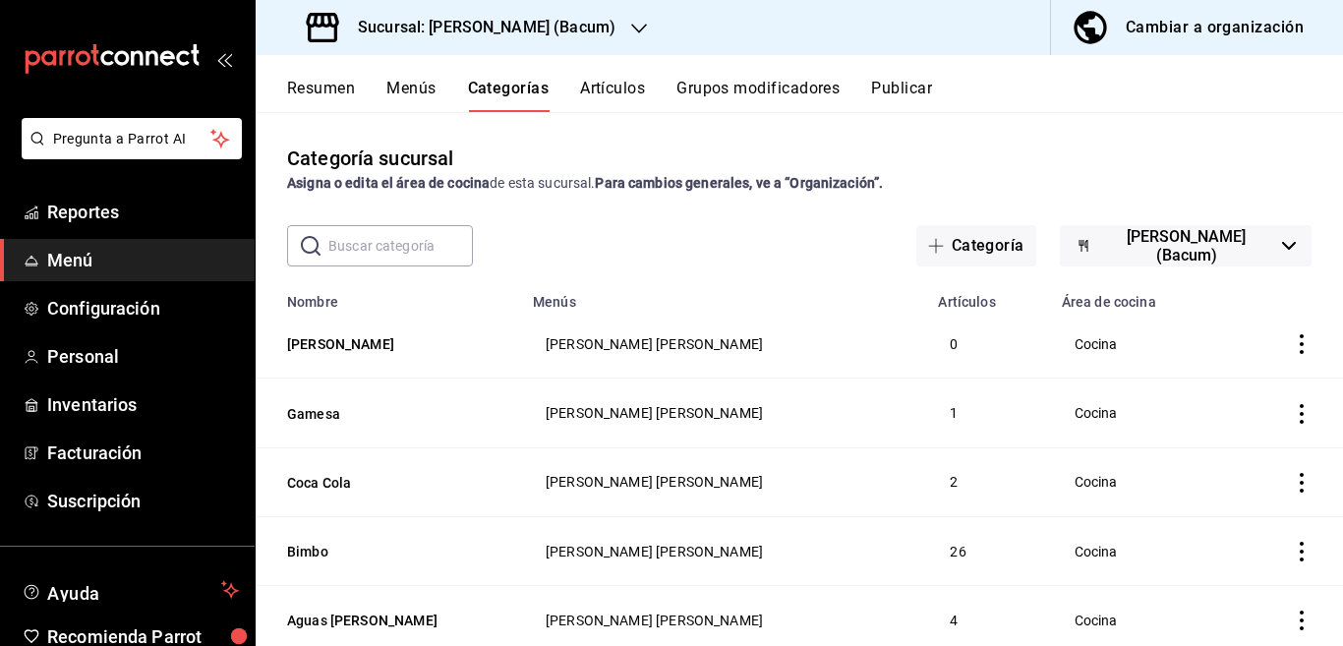
click at [610, 85] on button "Artículos" at bounding box center [612, 95] width 65 height 33
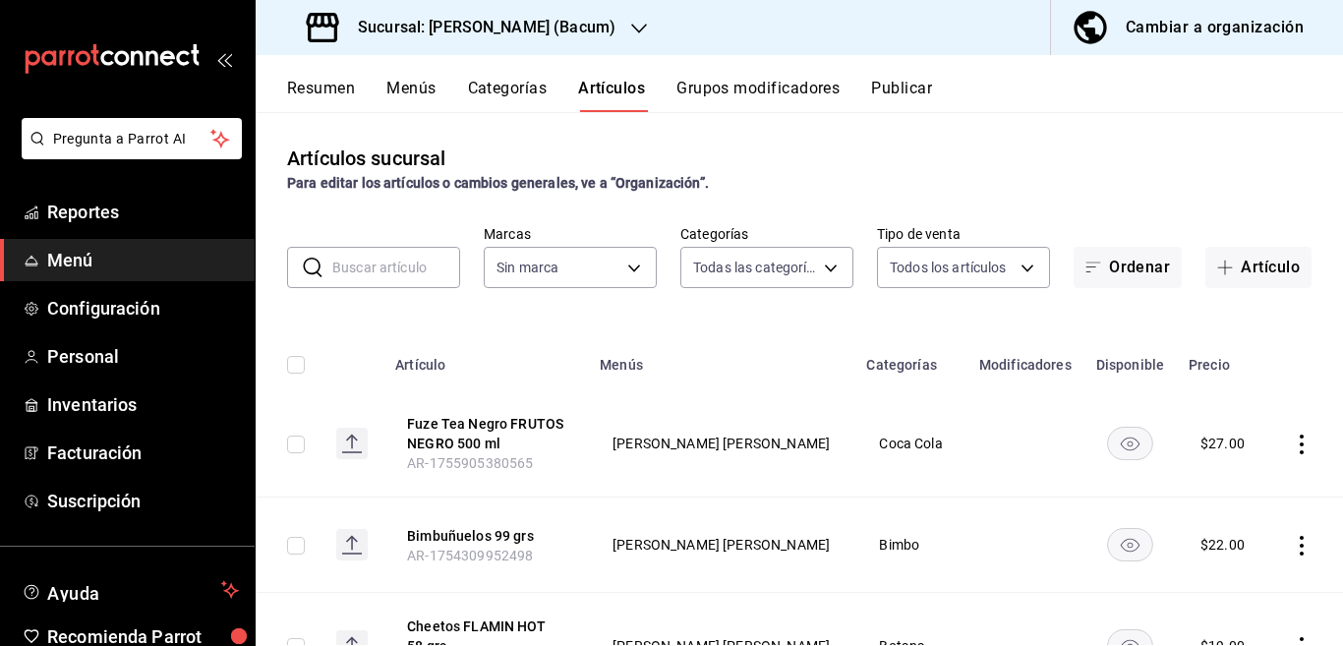
type input "844aa110-c1cd-475e-aa93-8a6ab9a35d5c,af70d29b-0b5d-4921-a766-6bb5b2e81664,57ef0…"
type input "d9131804-351d-4d94-a190-6ea00eea3cd4"
click at [420, 264] on input "text" at bounding box center [396, 267] width 128 height 39
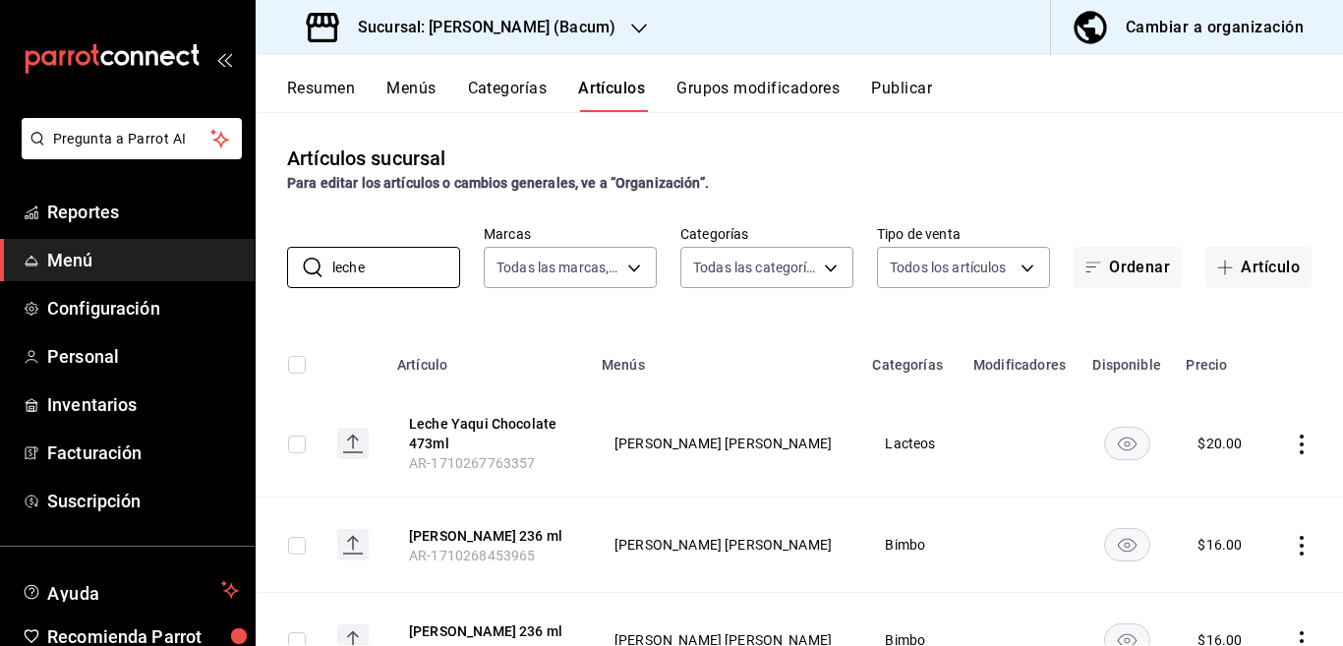
type input "leche"
click at [837, 306] on div "Artículos sucursal Para editar los artículos o cambios generales, ve a “Organiz…" at bounding box center [799, 378] width 1087 height 533
click at [1300, 443] on icon "actions" at bounding box center [1302, 445] width 4 height 20
click at [1217, 490] on span "Editar" at bounding box center [1225, 489] width 51 height 21
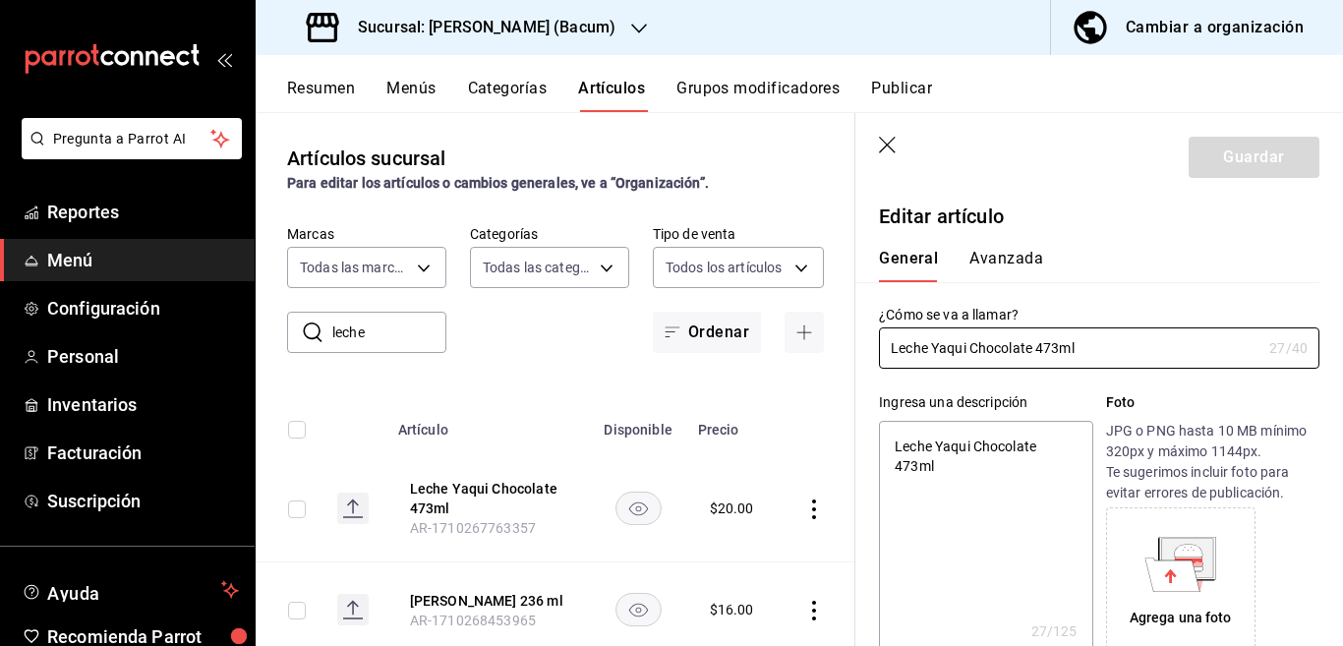
type textarea "x"
type input "$20.00"
type textarea "x"
click at [1034, 462] on textarea "Leche Yaqui Chocolate 473ml" at bounding box center [985, 539] width 213 height 236
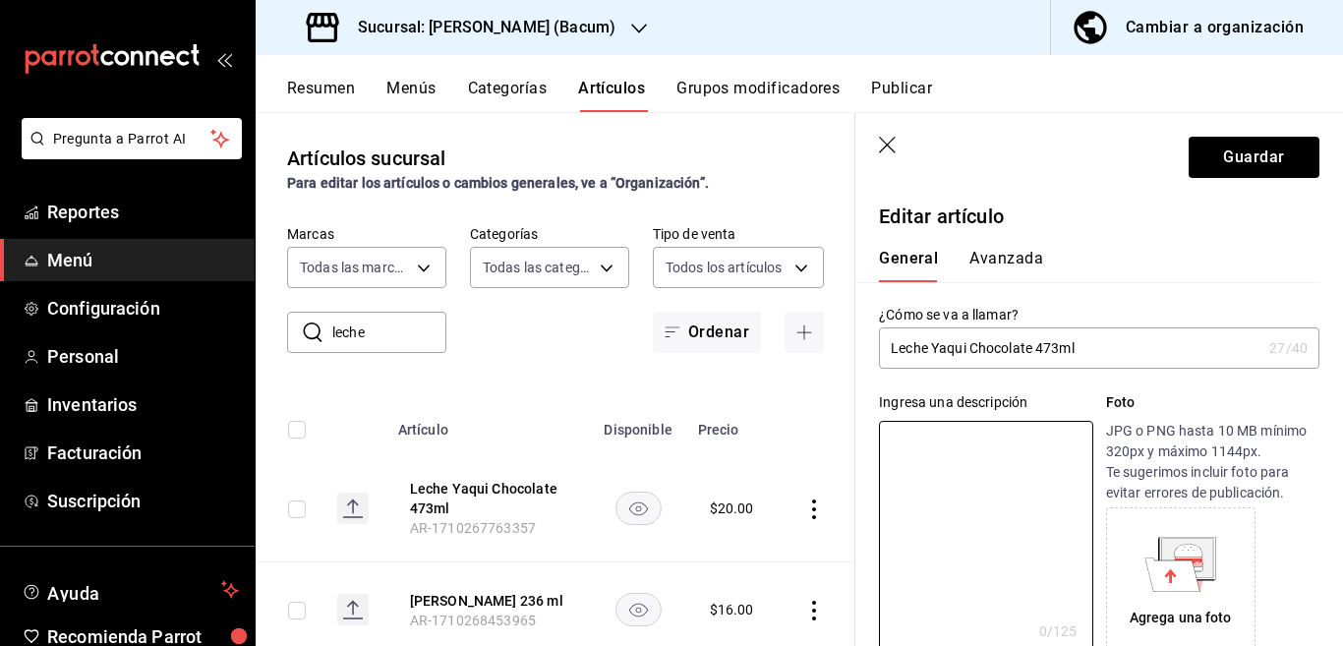
click at [1100, 353] on input "Leche Yaqui Chocolate 473ml" at bounding box center [1070, 347] width 382 height 39
click at [1100, 353] on input "Leche Yaqui CHOCOLATE 473 ml" at bounding box center [1070, 347] width 382 height 39
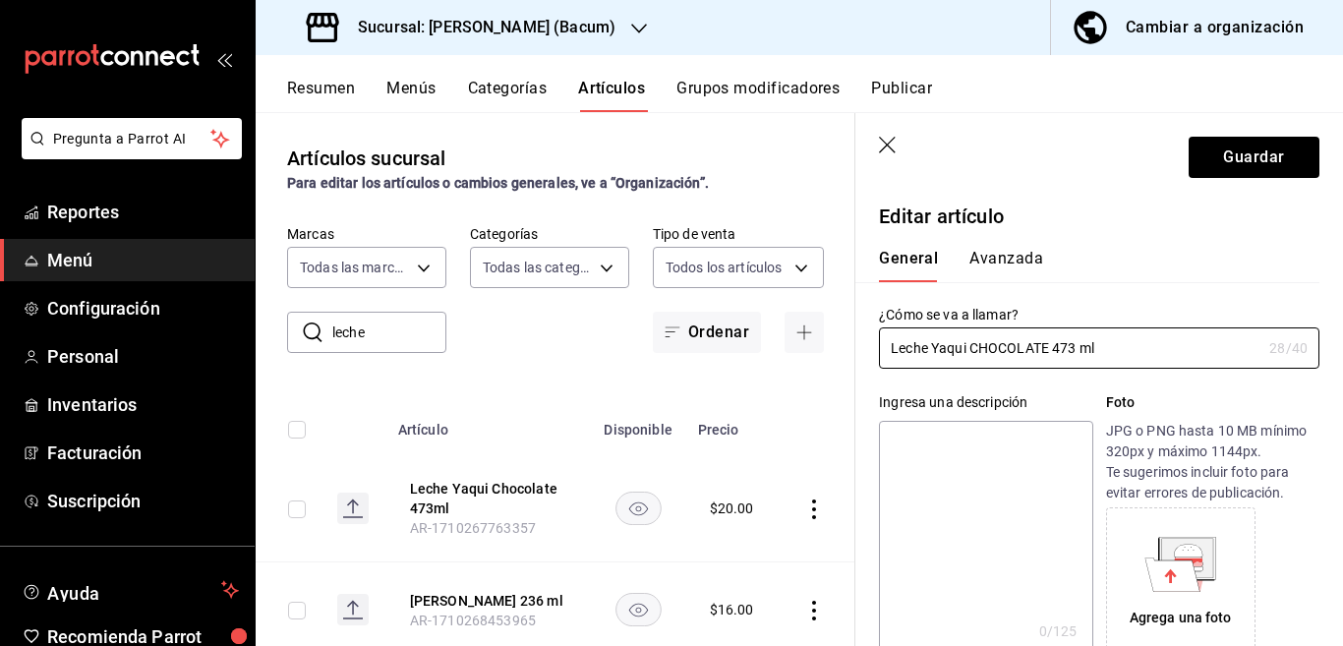
type input "Leche Yaqui CHOCOLATE 473 ml"
click at [990, 429] on textarea at bounding box center [985, 539] width 213 height 236
paste textarea "Leche Yaqui CHOCOLATE 473 ml"
type textarea "Leche Yaqui CHOCOLATE 473 ml"
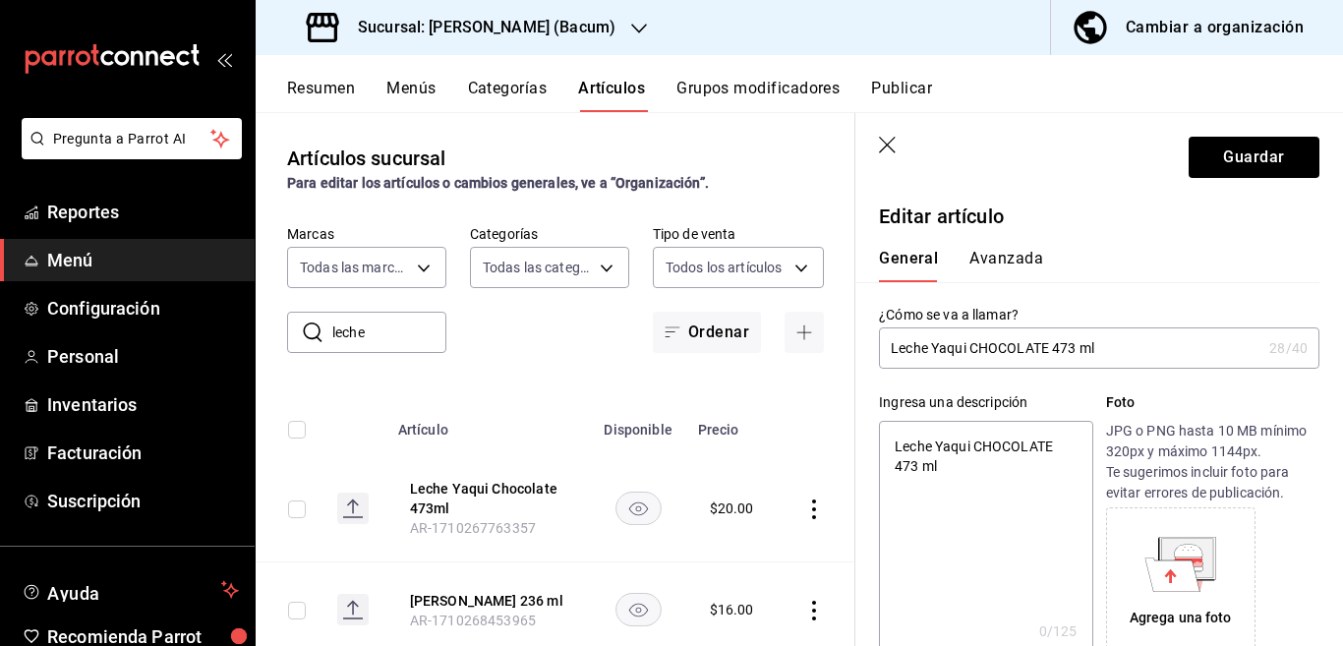
type textarea "x"
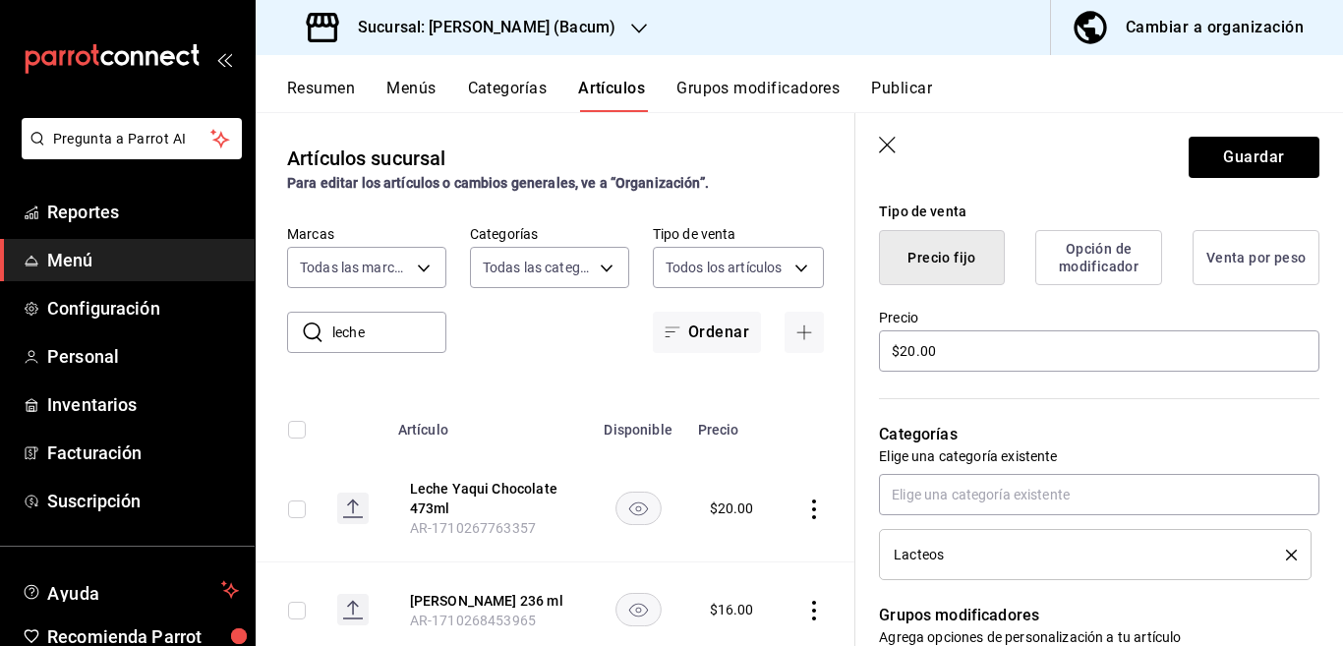
scroll to position [559, 0]
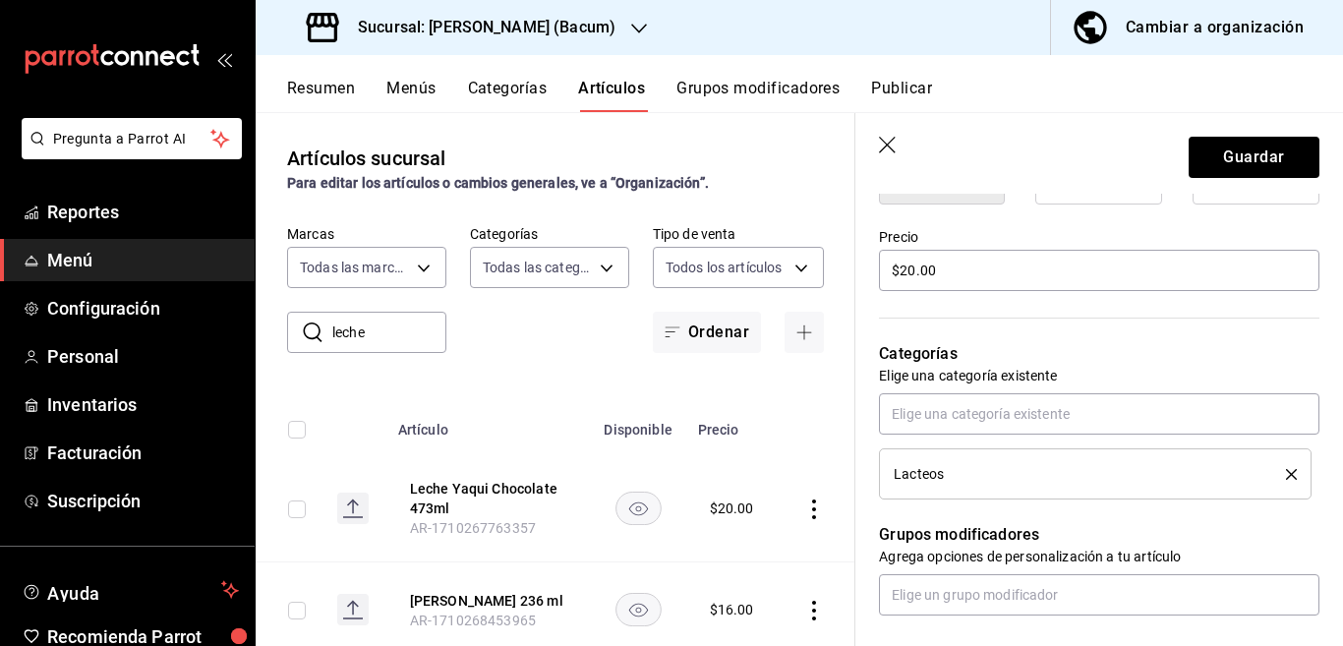
type textarea "Leche Yaqui CHOCOLATE 473 ml"
click at [1286, 475] on icon "delete" at bounding box center [1291, 474] width 11 height 11
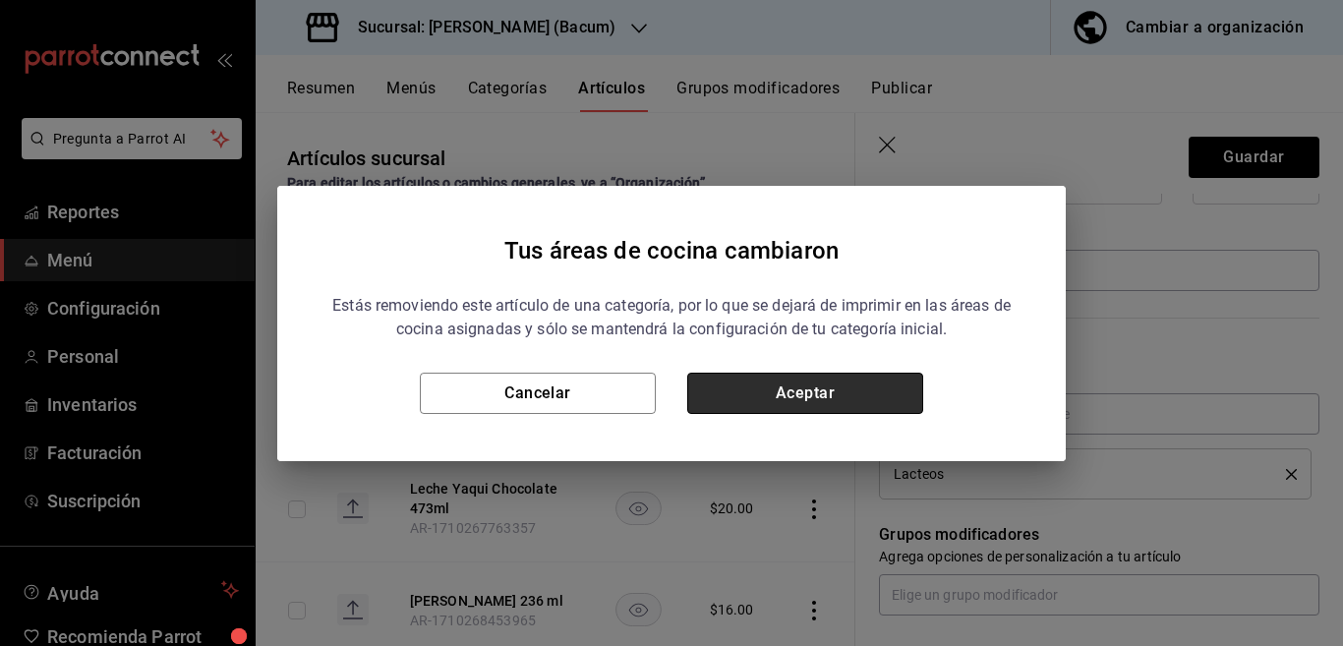
click at [863, 397] on button "Aceptar" at bounding box center [805, 393] width 236 height 41
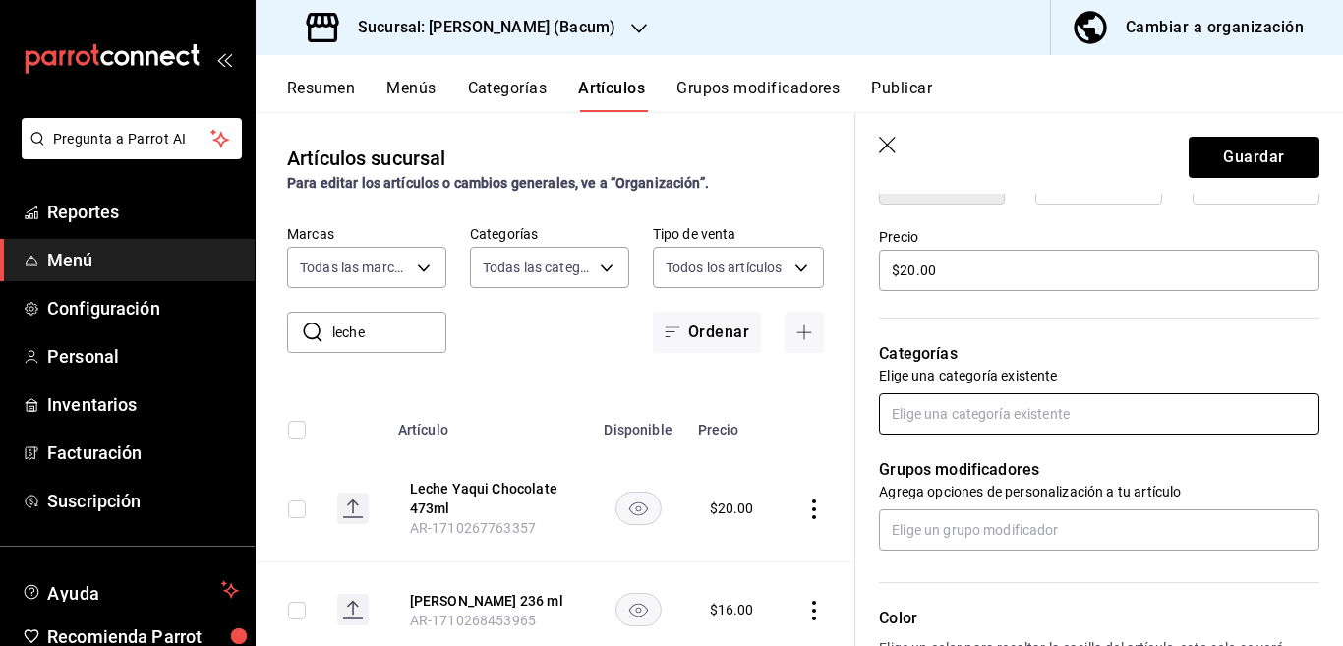
click at [940, 418] on input "text" at bounding box center [1099, 413] width 440 height 41
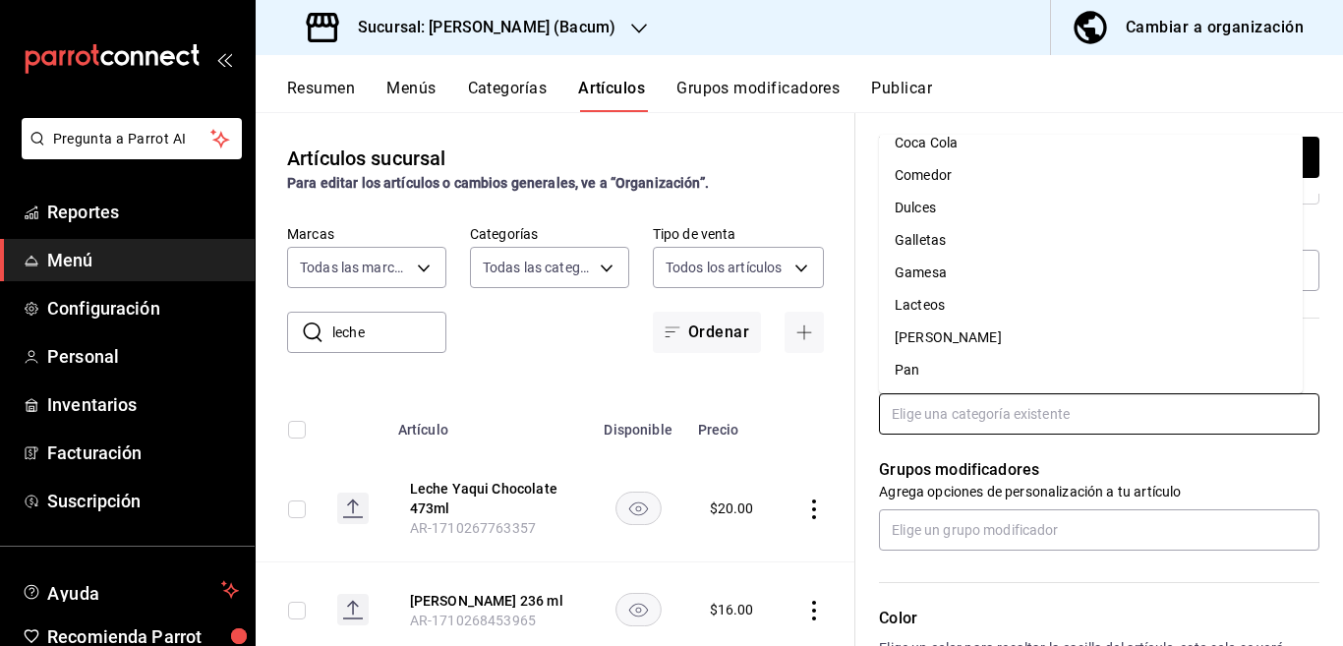
scroll to position [146, 0]
click at [932, 330] on li "[PERSON_NAME]" at bounding box center [1091, 336] width 424 height 32
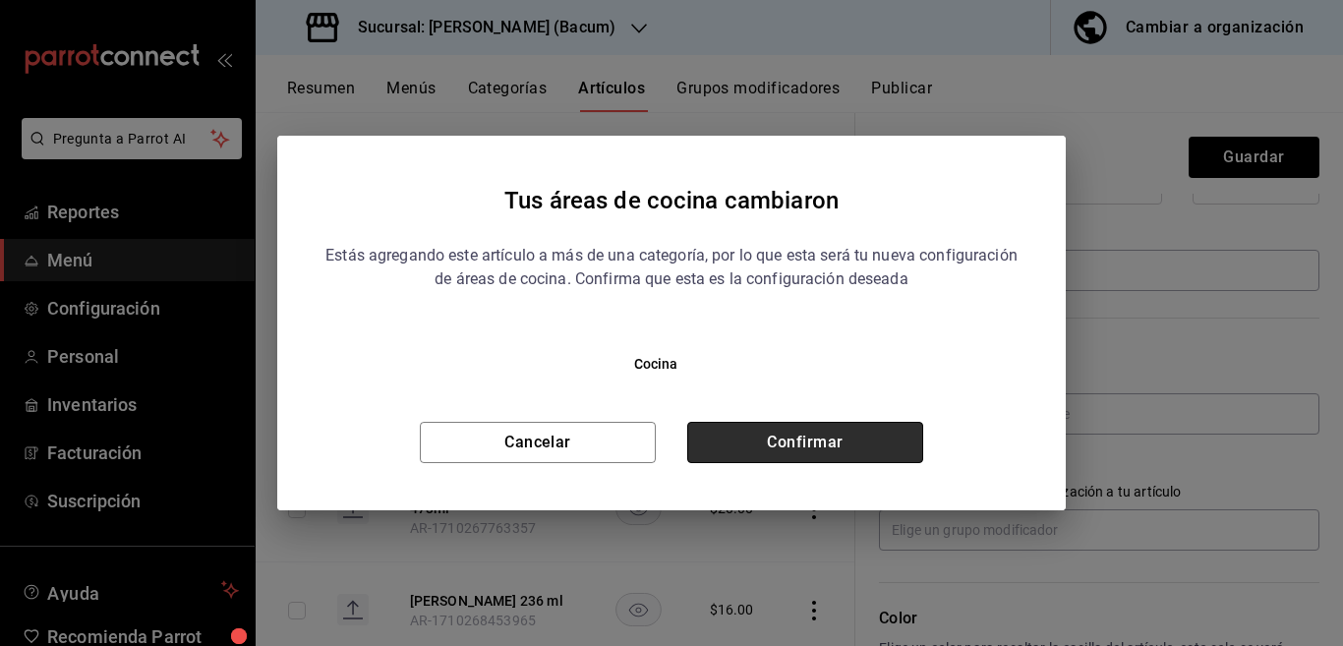
click at [866, 435] on button "Confirmar" at bounding box center [805, 442] width 236 height 41
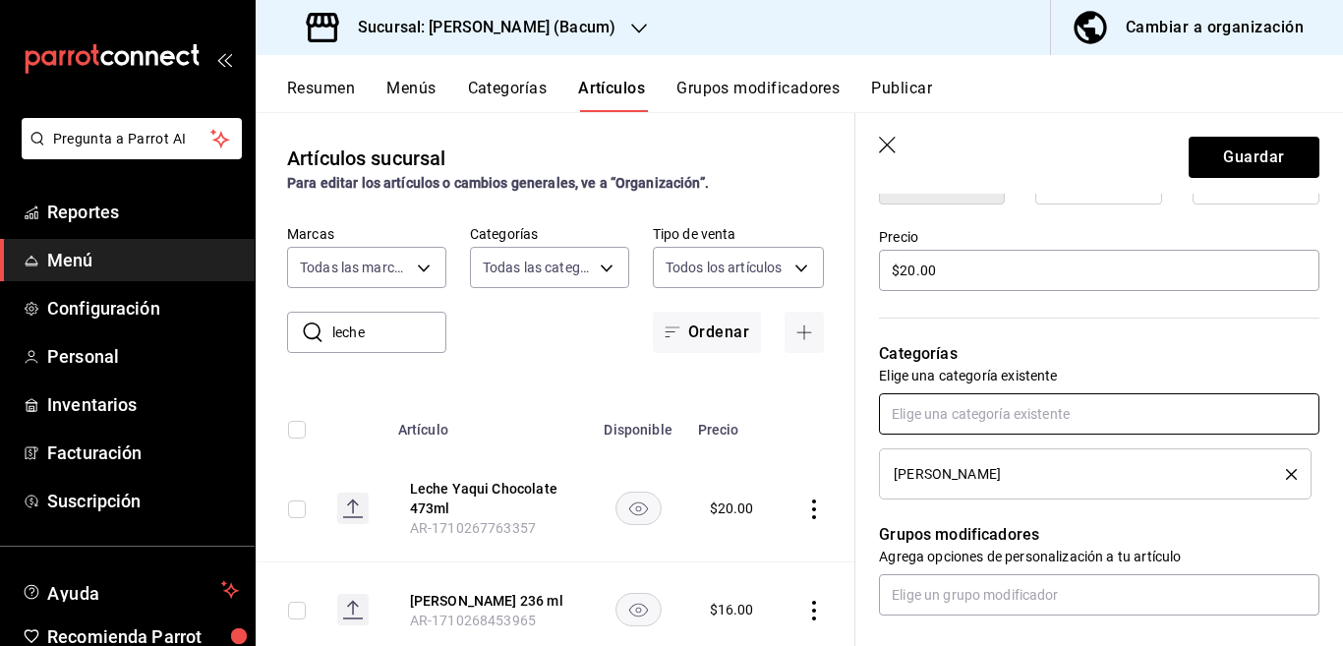
scroll to position [559, 0]
click at [1232, 157] on button "Guardar" at bounding box center [1254, 157] width 131 height 41
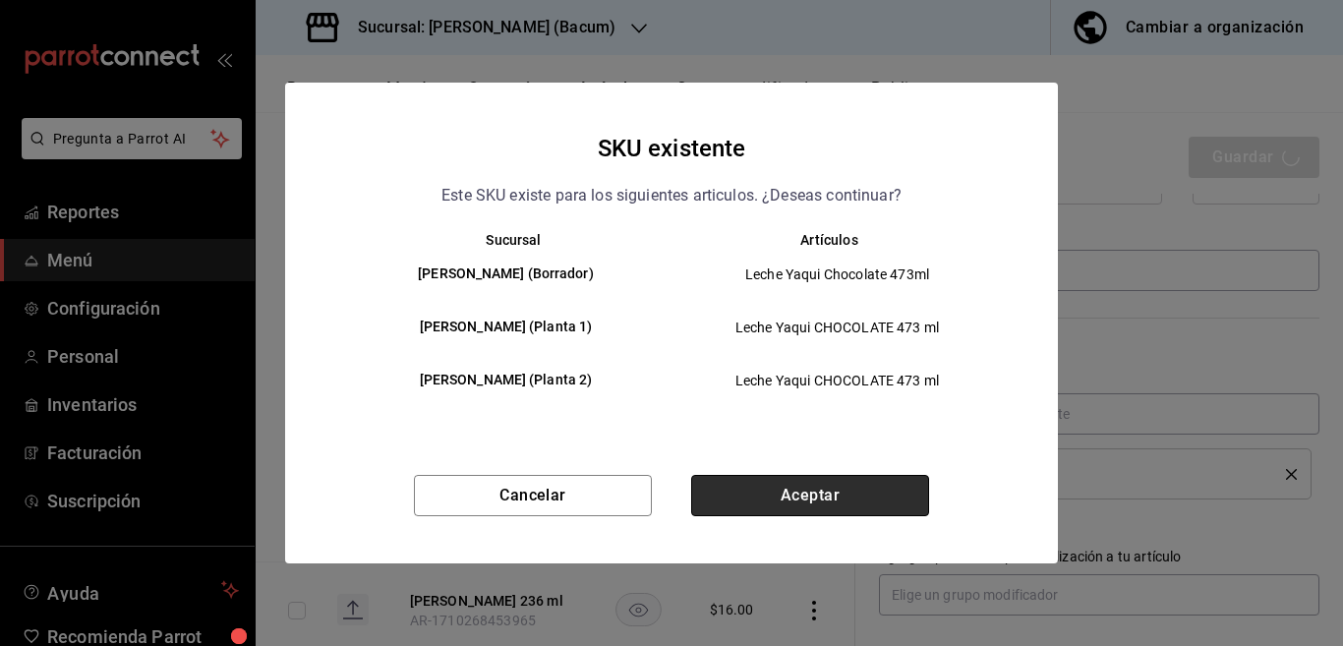
click at [775, 498] on button "Aceptar" at bounding box center [810, 495] width 238 height 41
type textarea "x"
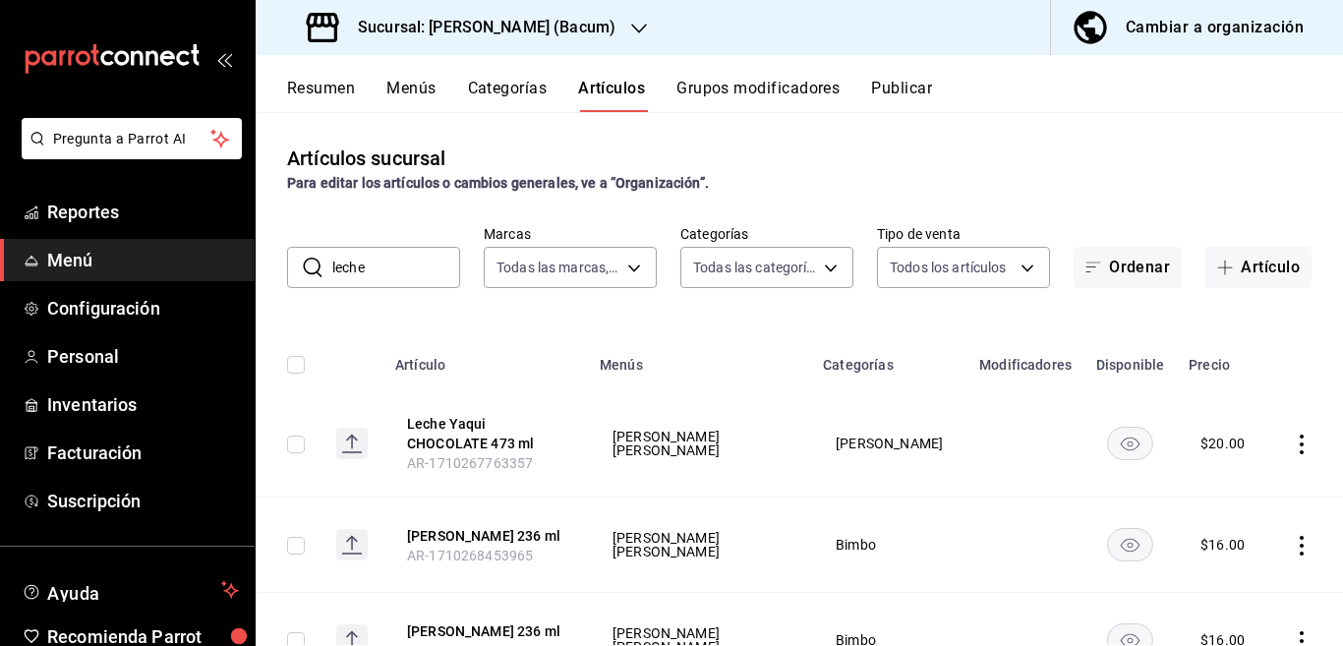
click at [523, 85] on button "Categorías" at bounding box center [508, 95] width 80 height 33
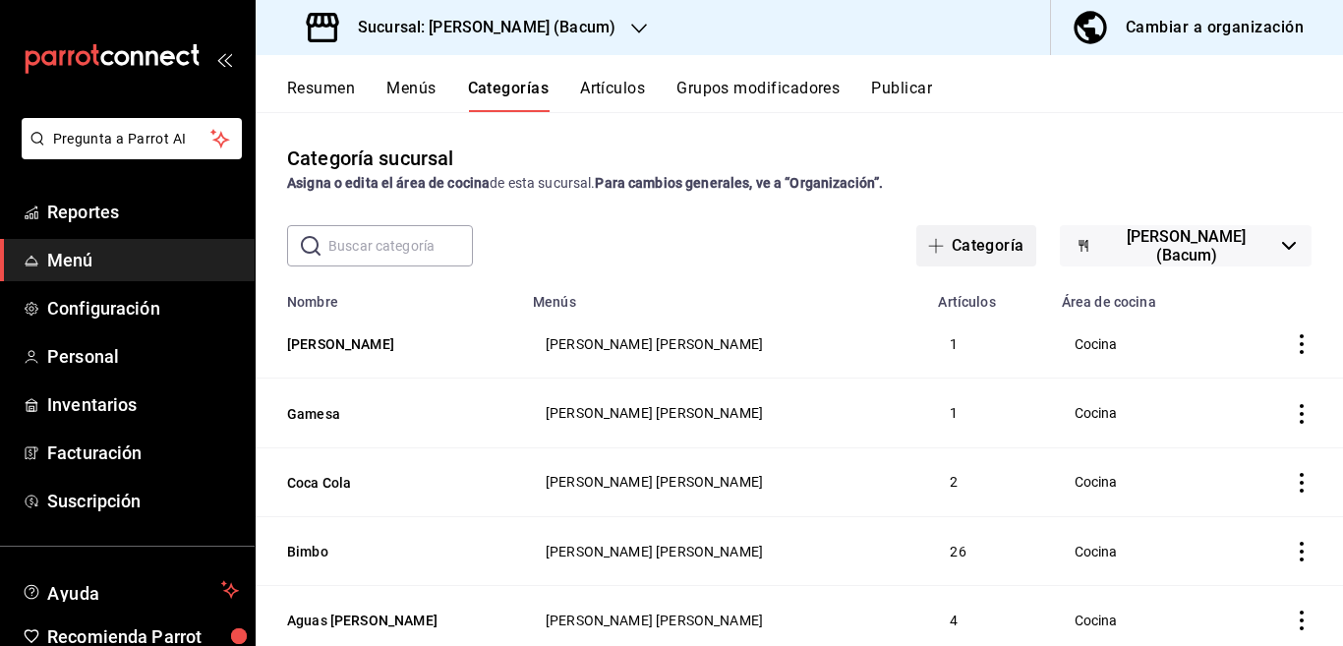
click at [989, 242] on button "Categoría" at bounding box center [976, 245] width 120 height 41
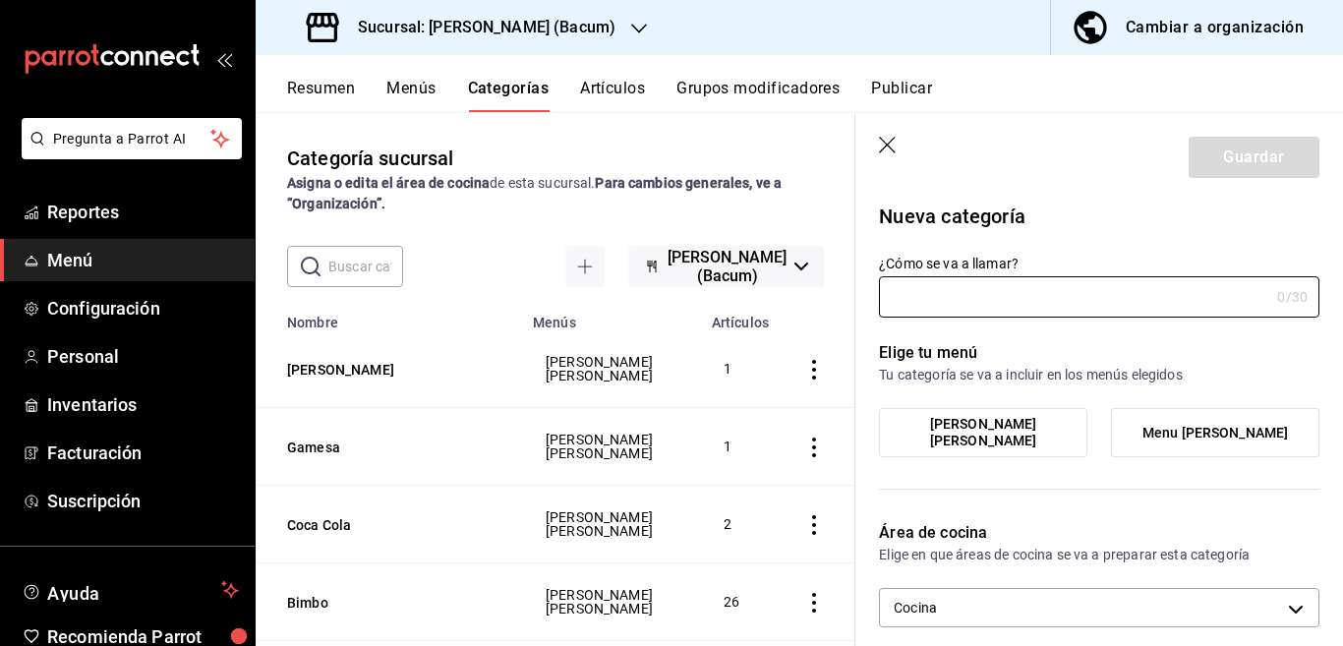
type input "9f18fdfc-54cc-431c-a746-d40adc1d9b93"
type input "Sabritas"
click at [863, 389] on div "Elige tu menú Tu categoría se va a incluir en los menús elegidos Menu Yazakis […" at bounding box center [1087, 408] width 464 height 180
click at [951, 433] on span "[PERSON_NAME] [PERSON_NAME]" at bounding box center [983, 432] width 179 height 33
click at [0, 0] on input "[PERSON_NAME] [PERSON_NAME]" at bounding box center [0, 0] width 0 height 0
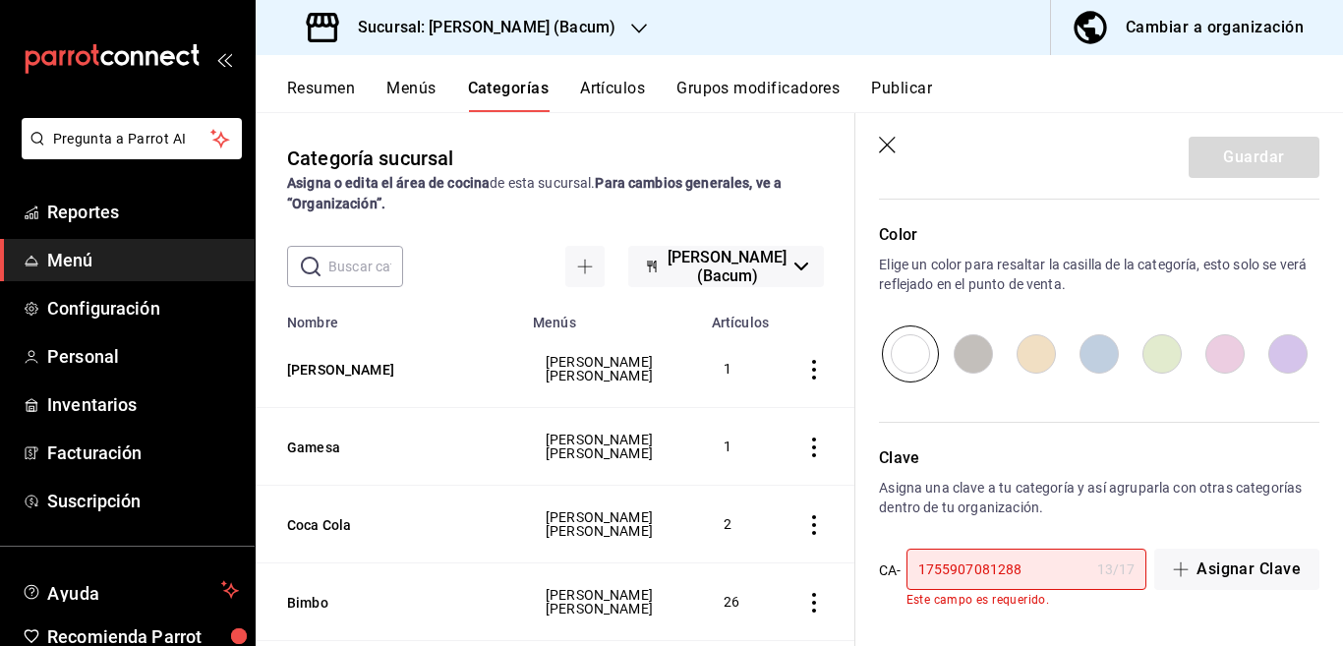
scroll to position [661, 0]
click at [1060, 569] on input "1755907081288" at bounding box center [997, 568] width 183 height 39
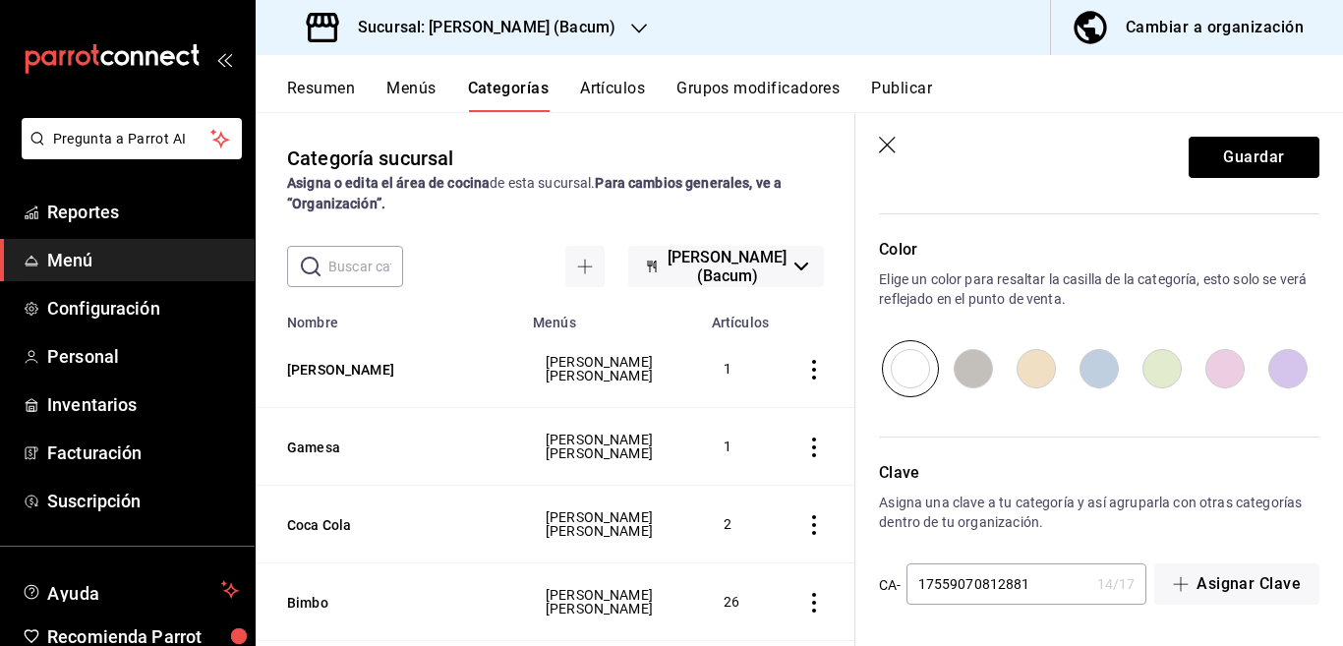
scroll to position [645, 0]
type input "17559070812881"
click at [1246, 146] on button "Guardar" at bounding box center [1254, 157] width 131 height 41
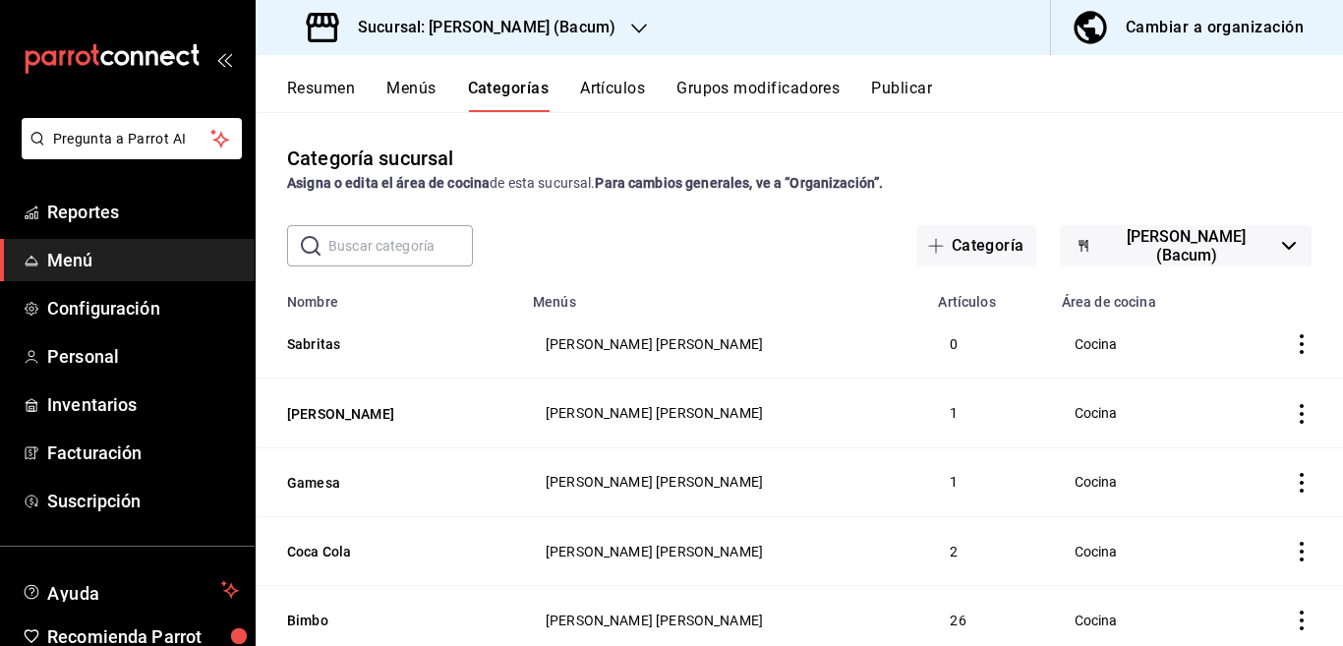
click at [613, 85] on button "Artículos" at bounding box center [612, 95] width 65 height 33
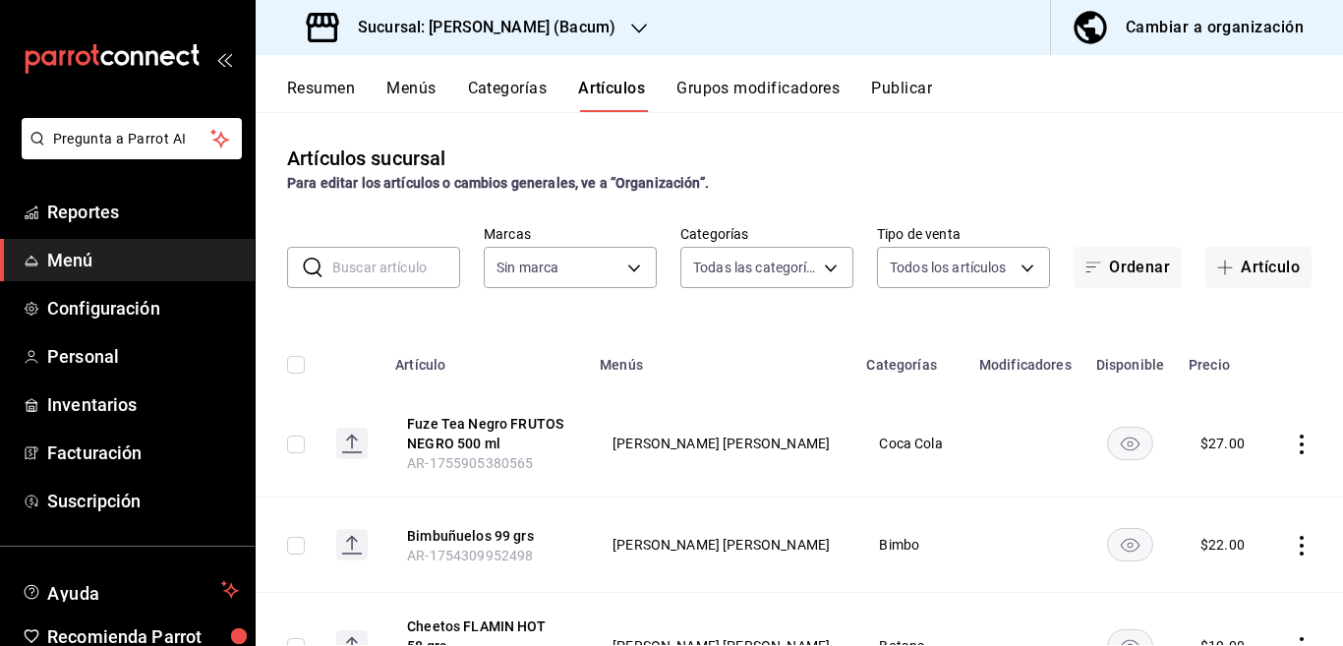
type input "731589ff-709c-49d7-a53a-42265ccb6aa2,844aa110-c1cd-475e-aa93-8a6ab9a35d5c,af70d…"
click at [389, 260] on input "text" at bounding box center [396, 267] width 128 height 39
type input "d9131804-351d-4d94-a190-6ea00eea3cd4"
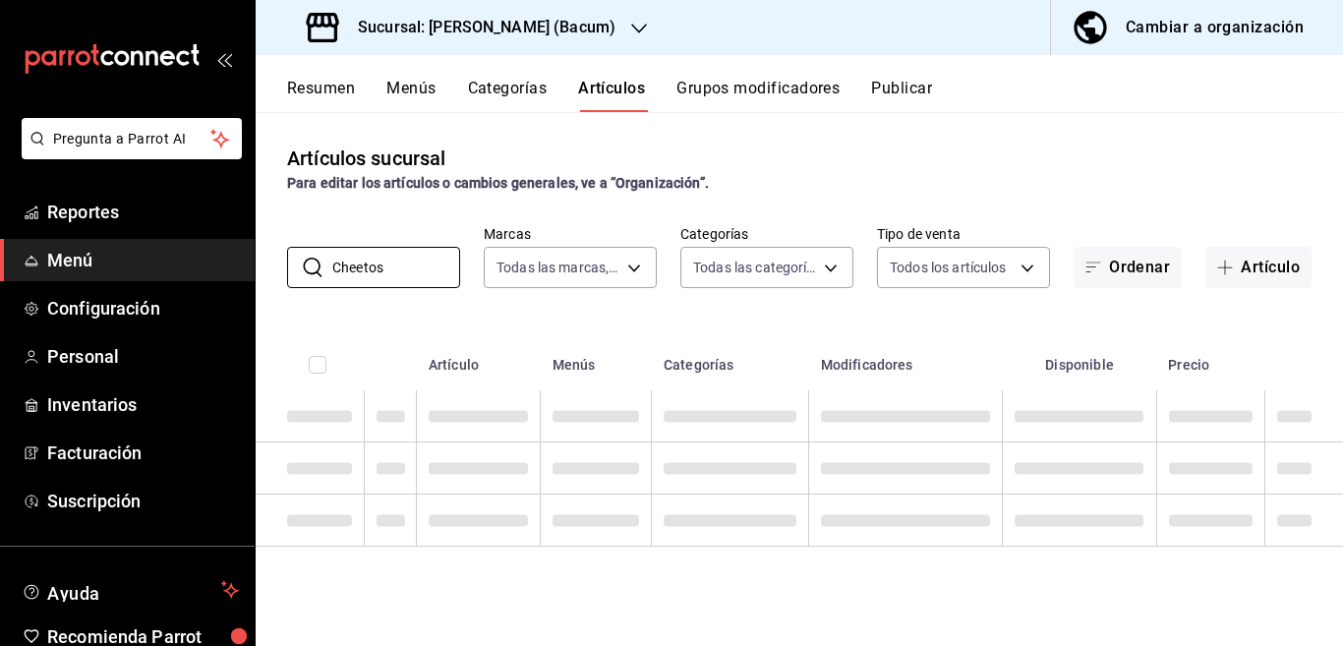
type input "Cheetos"
click at [815, 140] on div "Artículos sucursal Para editar los artículos o cambios generales, ve a “Organiz…" at bounding box center [799, 378] width 1087 height 533
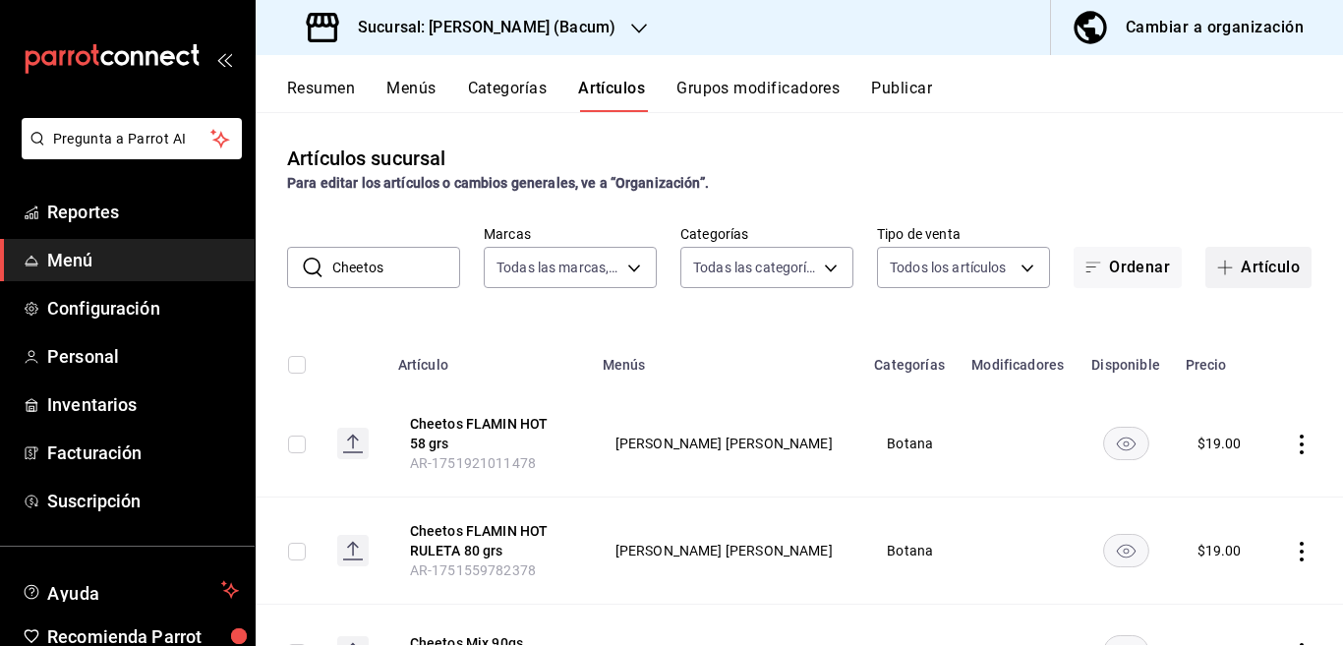
click at [1242, 262] on button "Artículo" at bounding box center [1258, 267] width 106 height 41
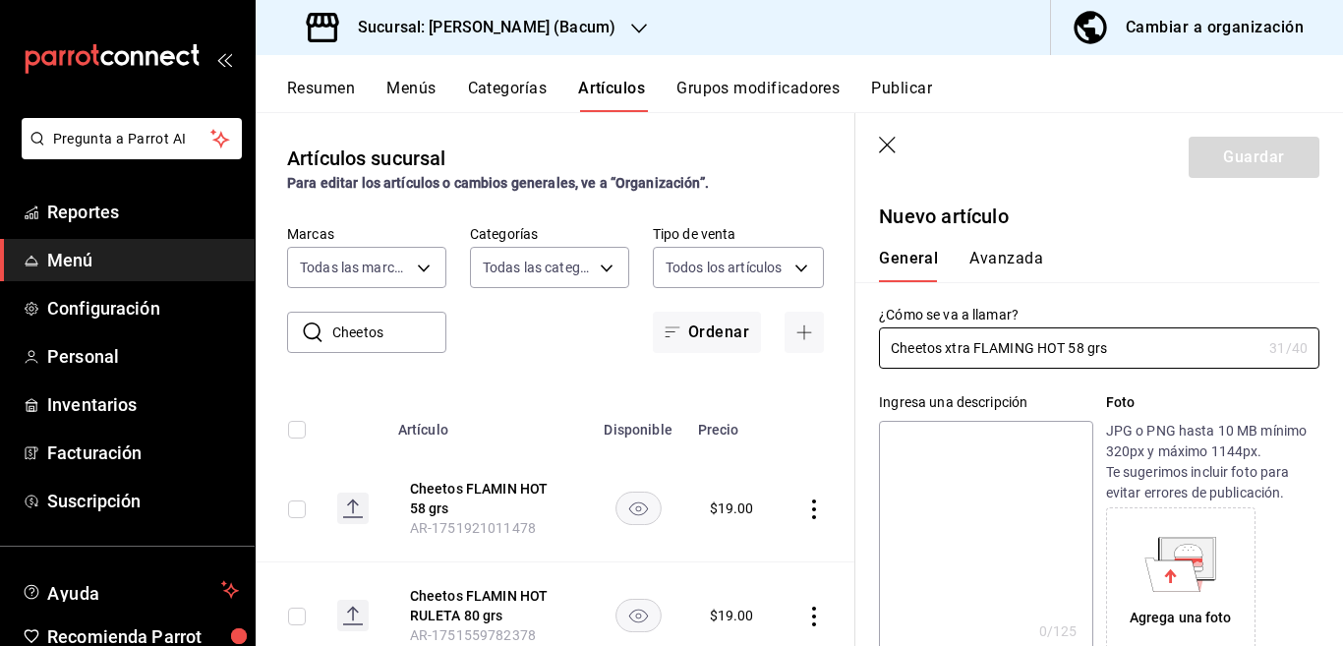
type input "Cheetos xtra FLAMING HOT 58 grs"
click at [954, 441] on textarea at bounding box center [985, 539] width 213 height 236
paste textarea "Cheetos xtra FLAMING HOT 58 grs"
type textarea "Cheetos xtra FLAMING HOT 58 grs"
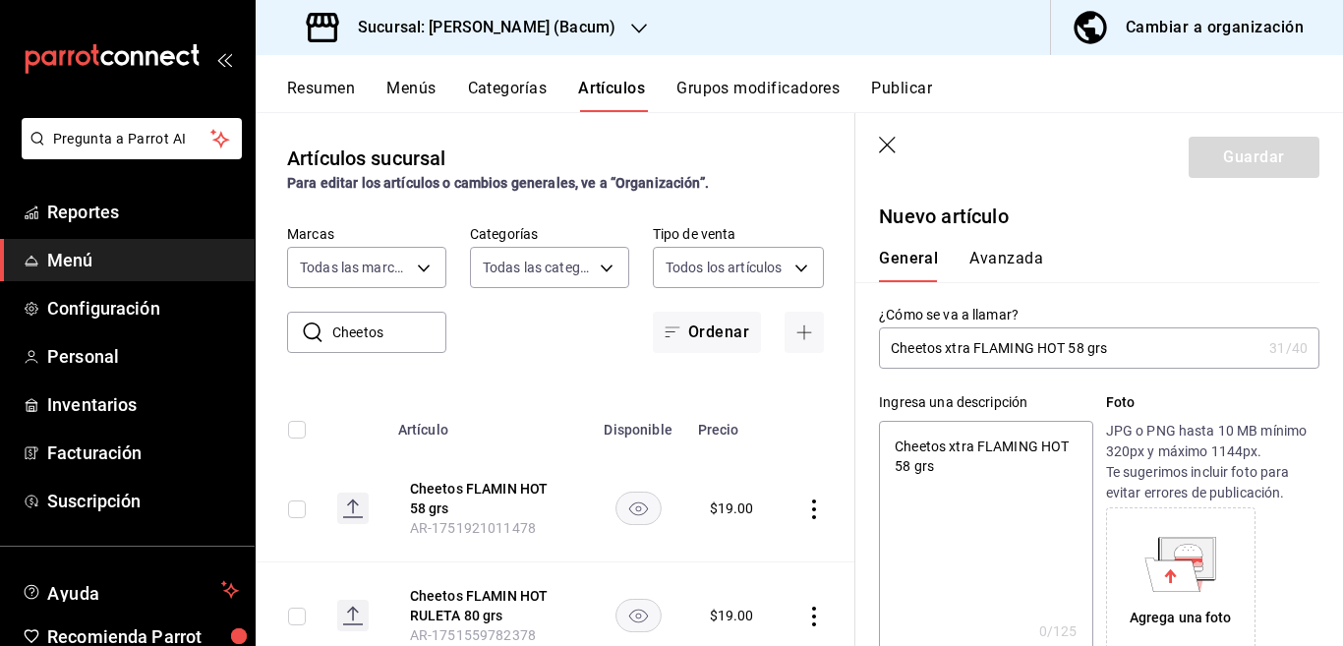
type textarea "x"
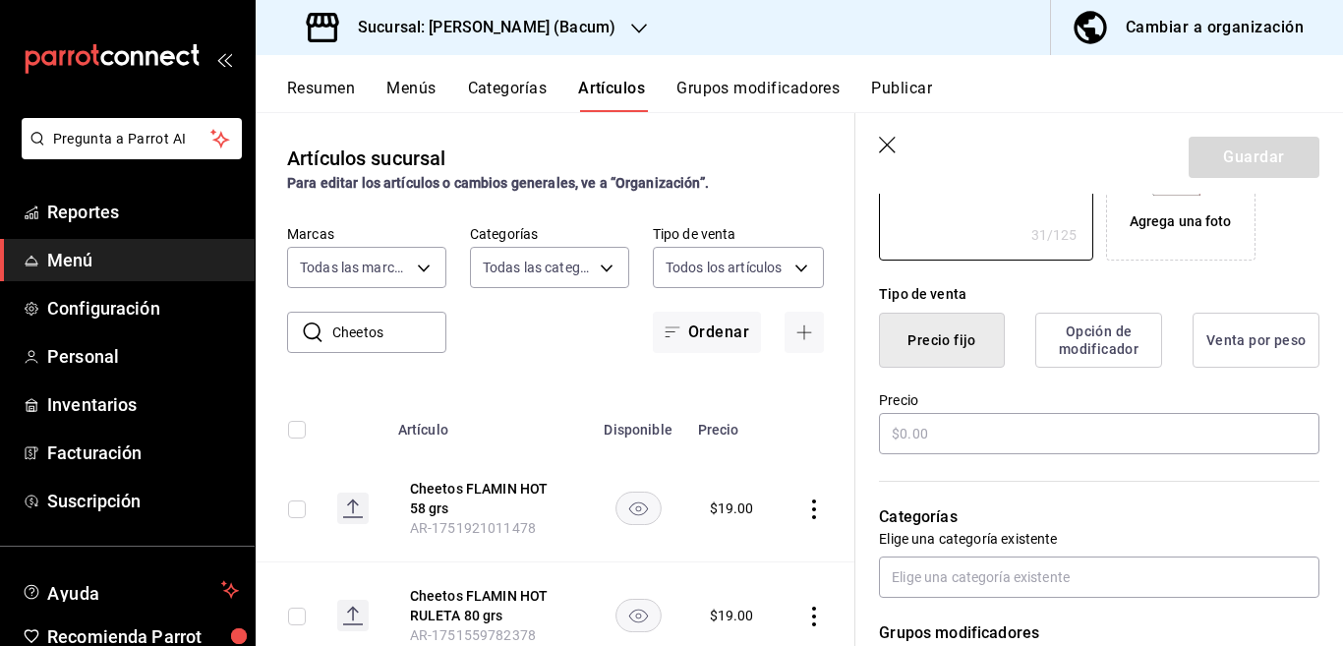
scroll to position [479, 0]
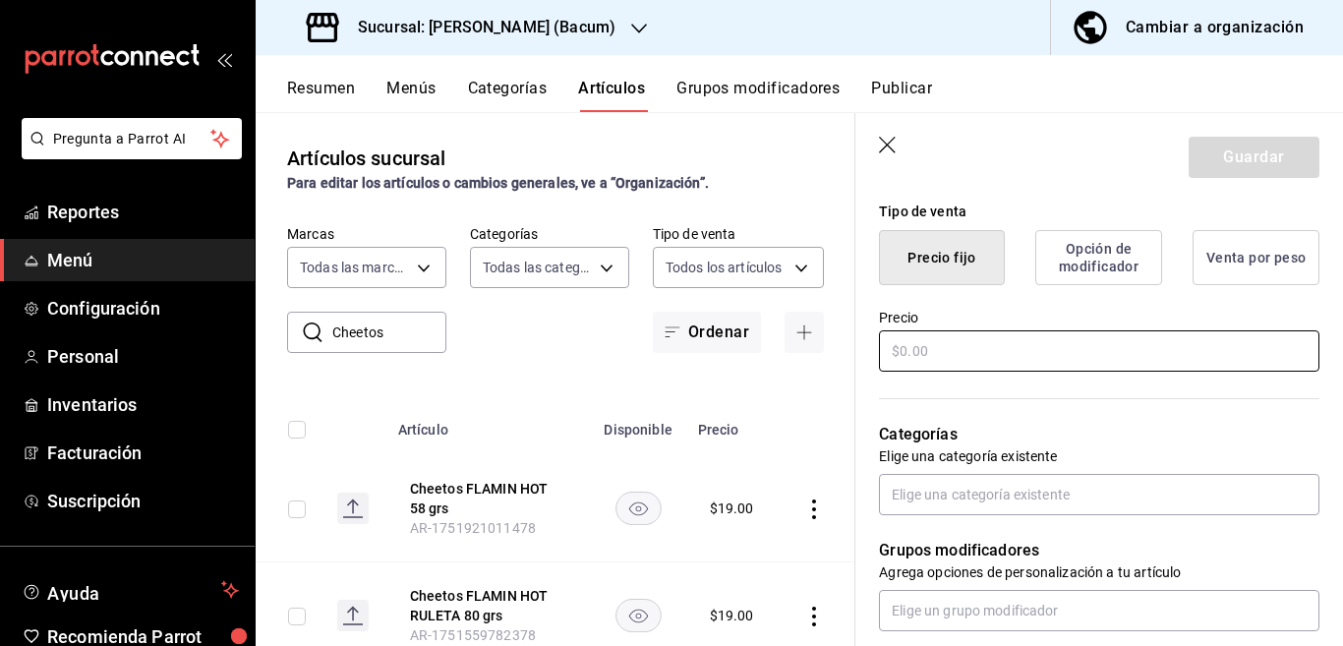
type textarea "Cheetos xtra FLAMING HOT 58 grs"
type textarea "x"
click at [972, 342] on input "text" at bounding box center [1099, 350] width 440 height 41
type input "$21.00"
type textarea "x"
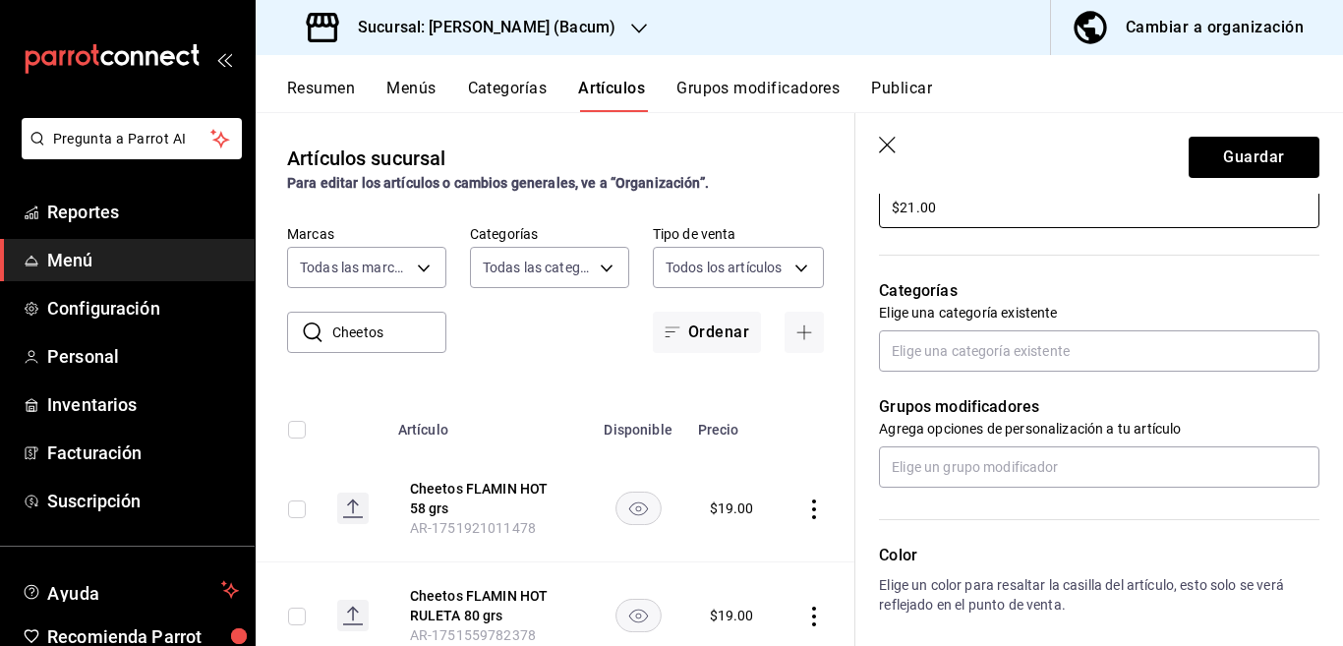
scroll to position [639, 0]
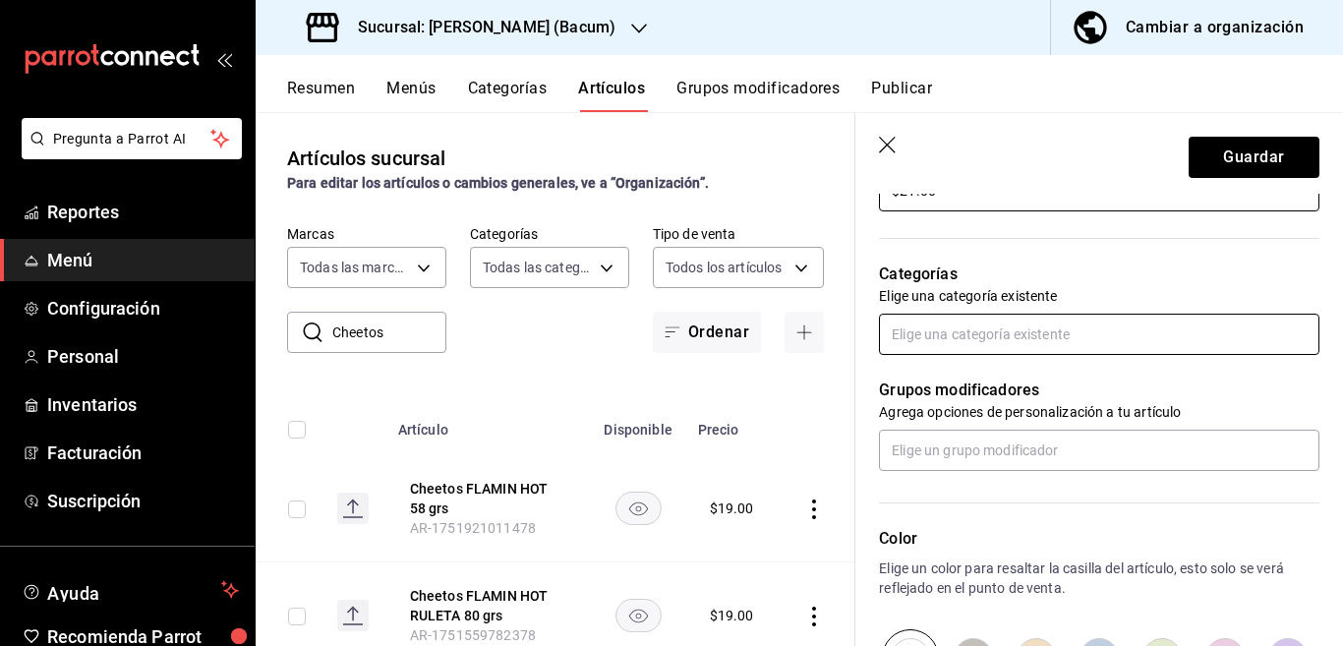
type input "$21.00"
click at [968, 338] on input "text" at bounding box center [1099, 334] width 440 height 41
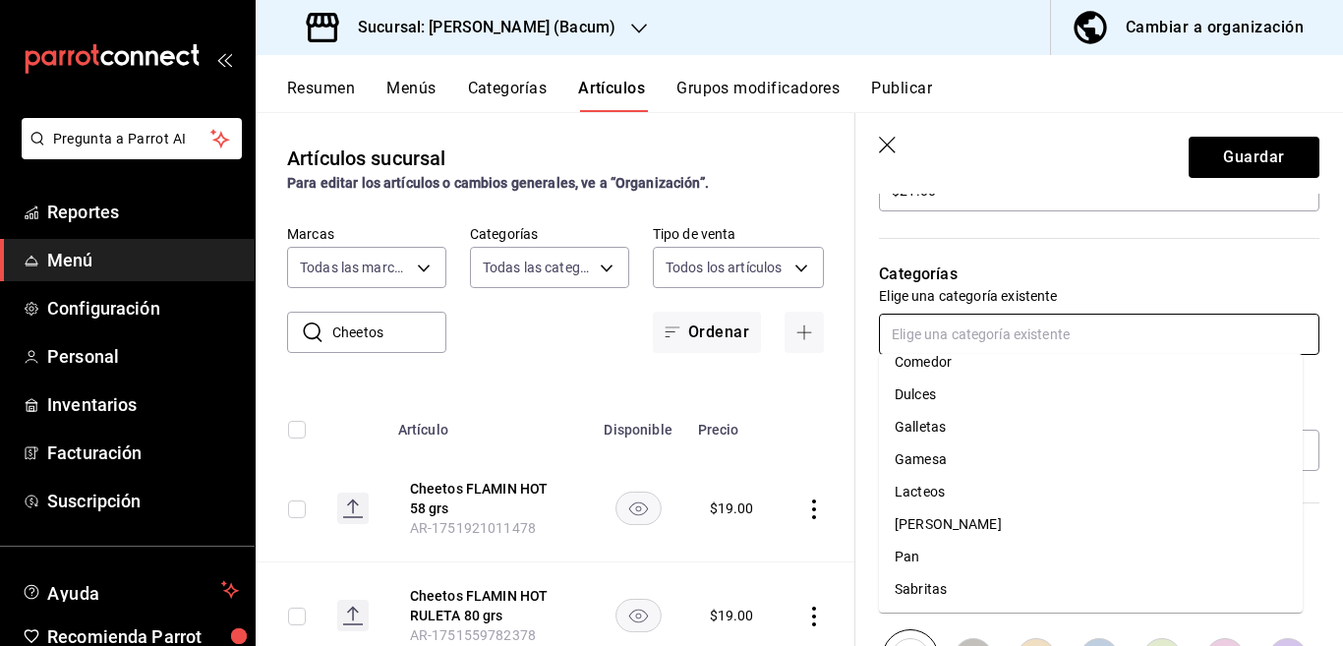
scroll to position [179, 0]
click at [918, 586] on li "Sabritas" at bounding box center [1091, 588] width 424 height 32
type textarea "x"
type input "9f18fdfc-54cc-431c-a746-d40adc1d9b93"
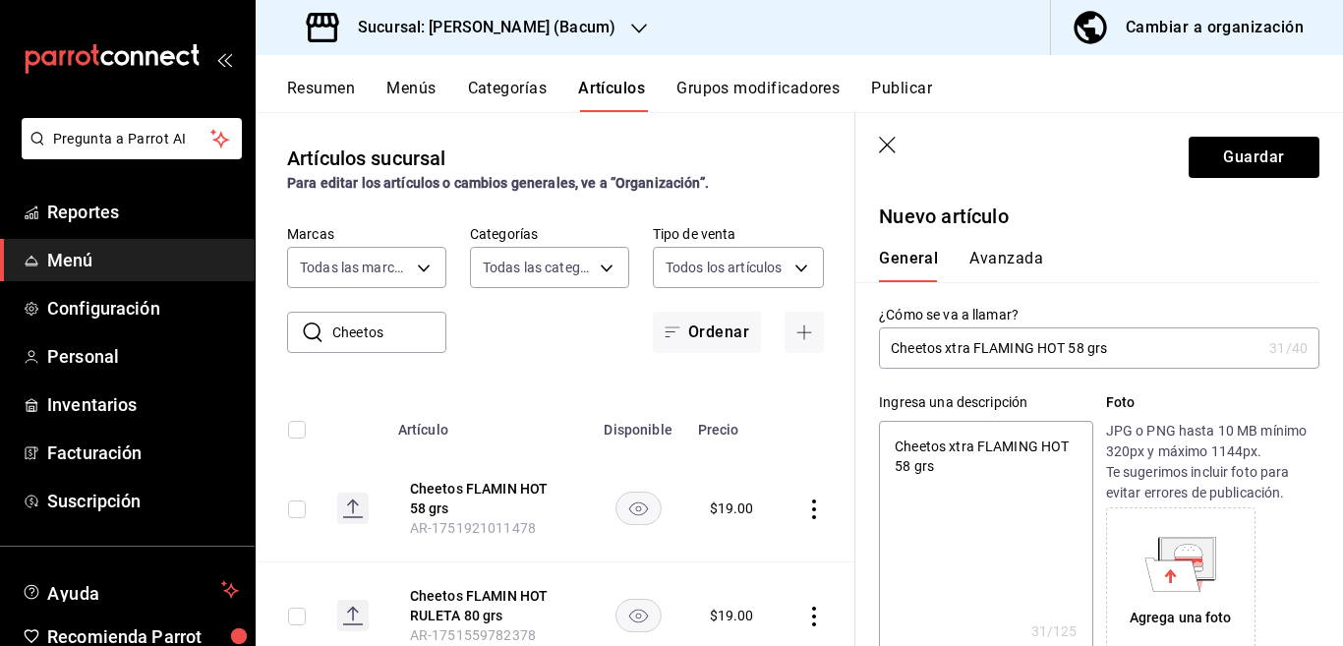
scroll to position [0, 0]
click at [1005, 253] on button "Avanzada" at bounding box center [1006, 265] width 74 height 33
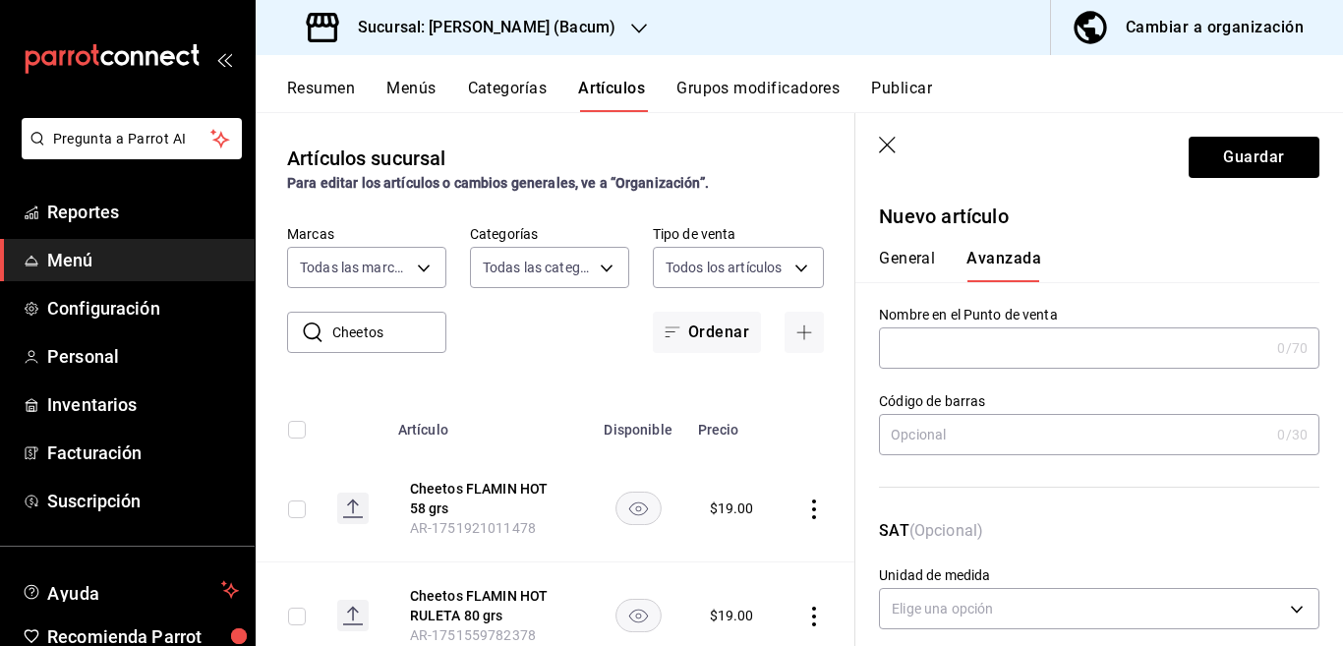
click at [972, 432] on input "text" at bounding box center [1074, 434] width 390 height 39
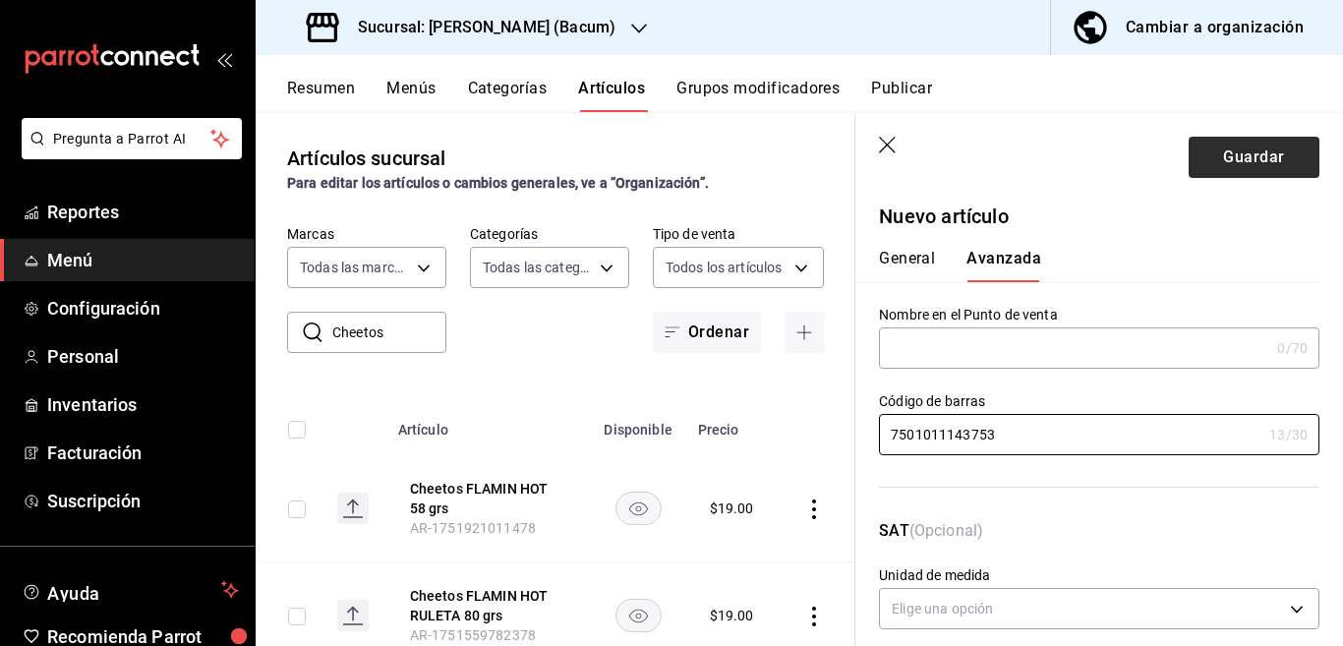
type input "7501011143753"
click at [1217, 153] on button "Guardar" at bounding box center [1254, 157] width 131 height 41
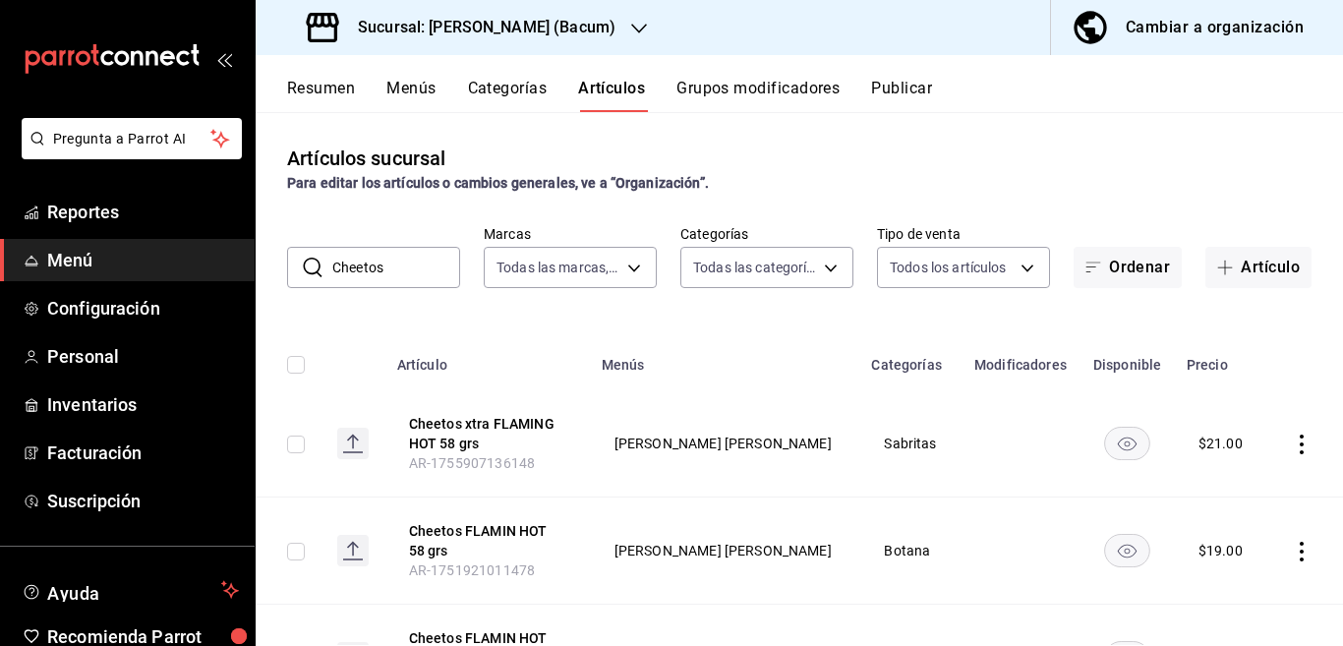
click at [413, 261] on input "Cheetos" at bounding box center [396, 267] width 128 height 39
type input "C"
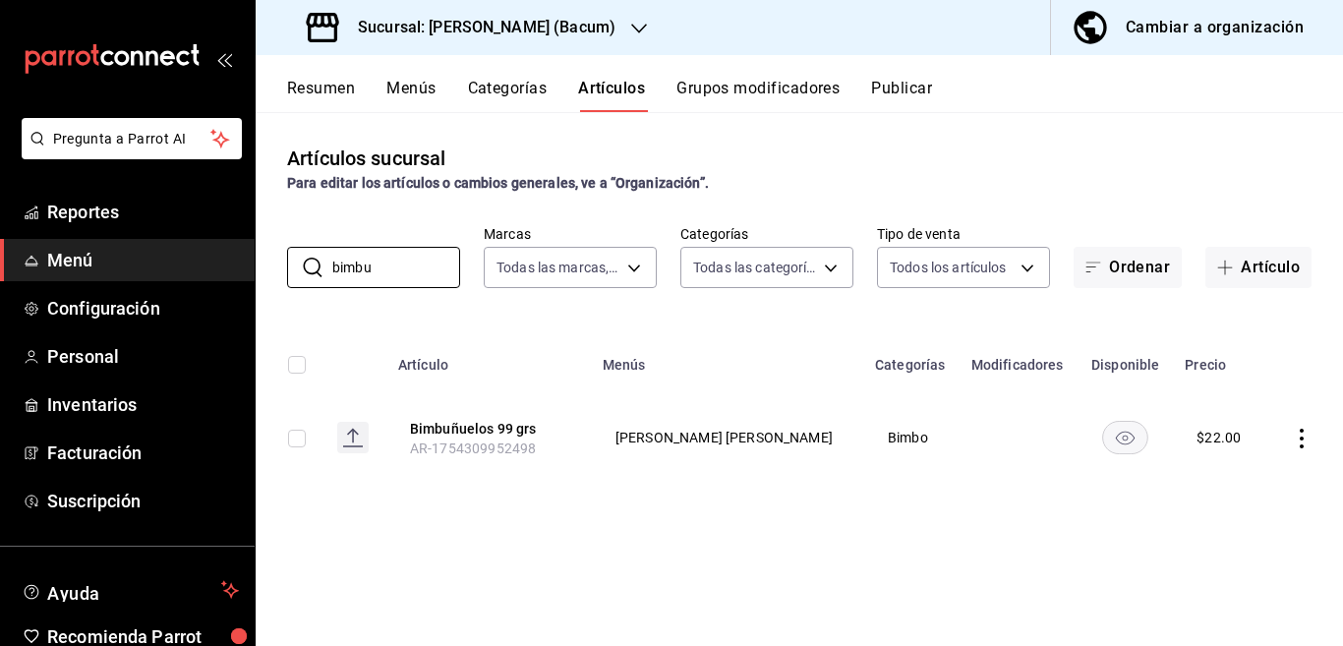
type input "bimbu"
click at [1302, 443] on icon "actions" at bounding box center [1302, 439] width 20 height 20
click at [1235, 477] on span "Editar" at bounding box center [1242, 483] width 51 height 21
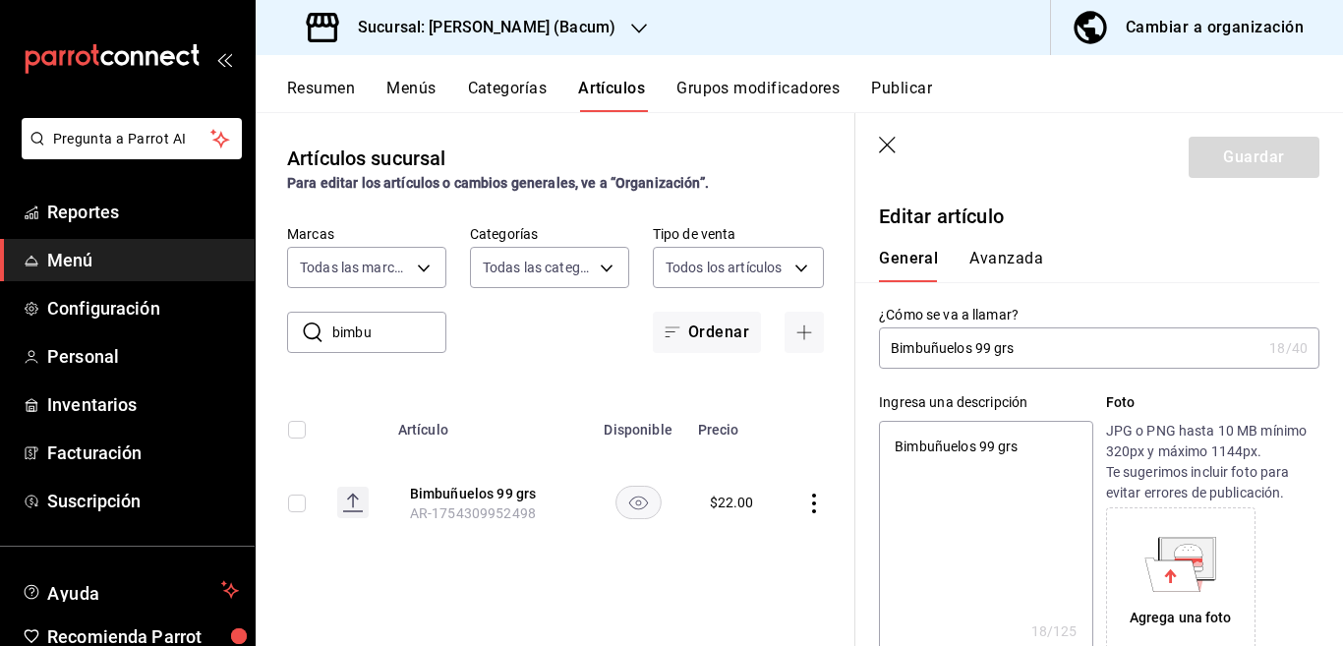
type textarea "x"
type input "$22.00"
click at [1008, 251] on button "Avanzada" at bounding box center [1006, 265] width 74 height 33
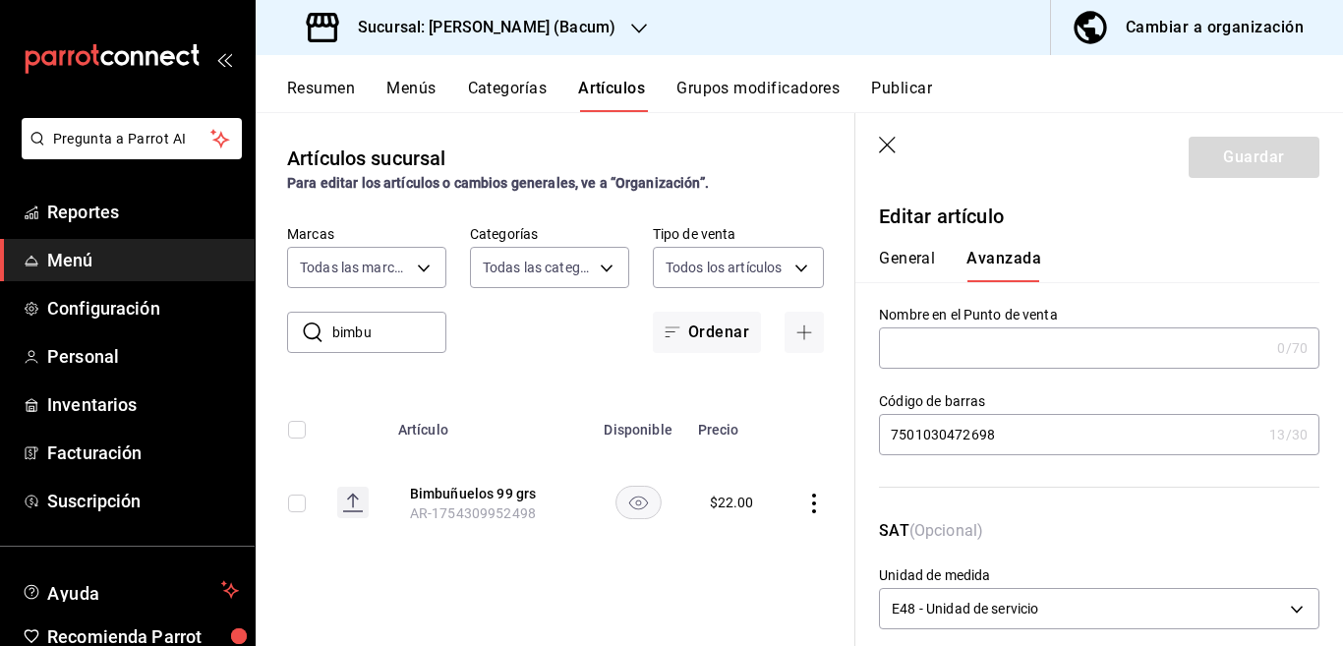
click at [915, 257] on button "General" at bounding box center [907, 265] width 56 height 33
type textarea "x"
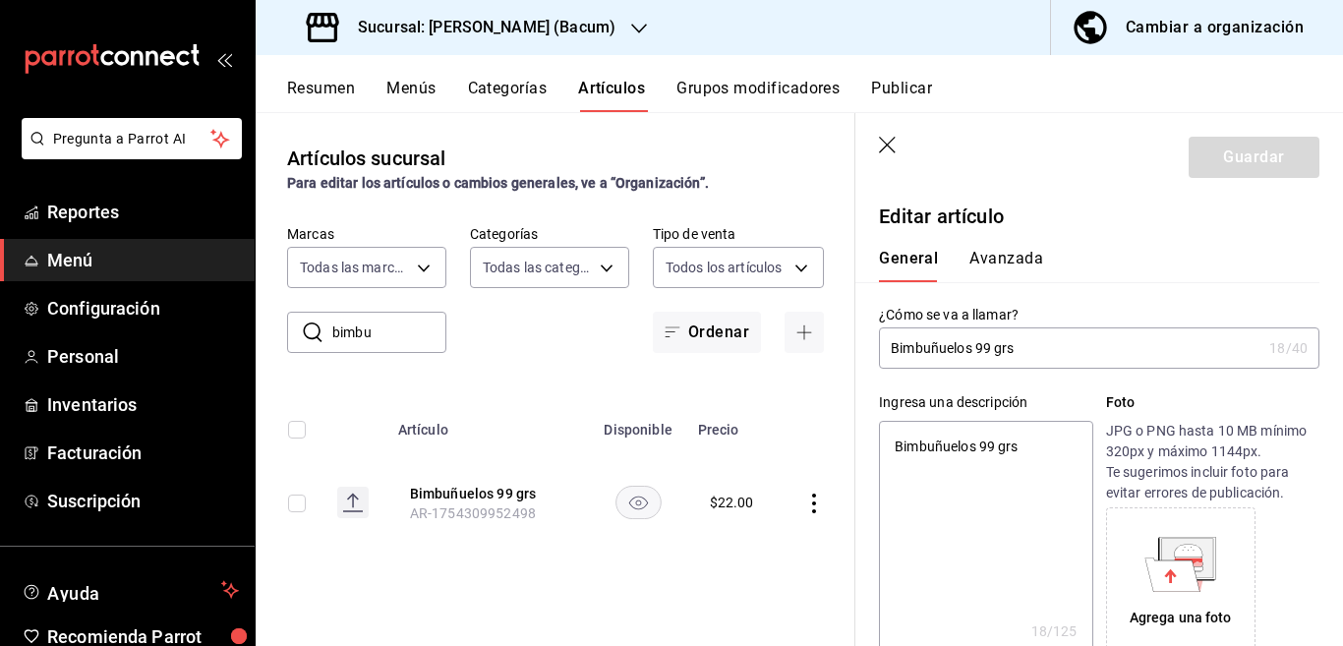
click at [888, 140] on icon "button" at bounding box center [889, 147] width 20 height 20
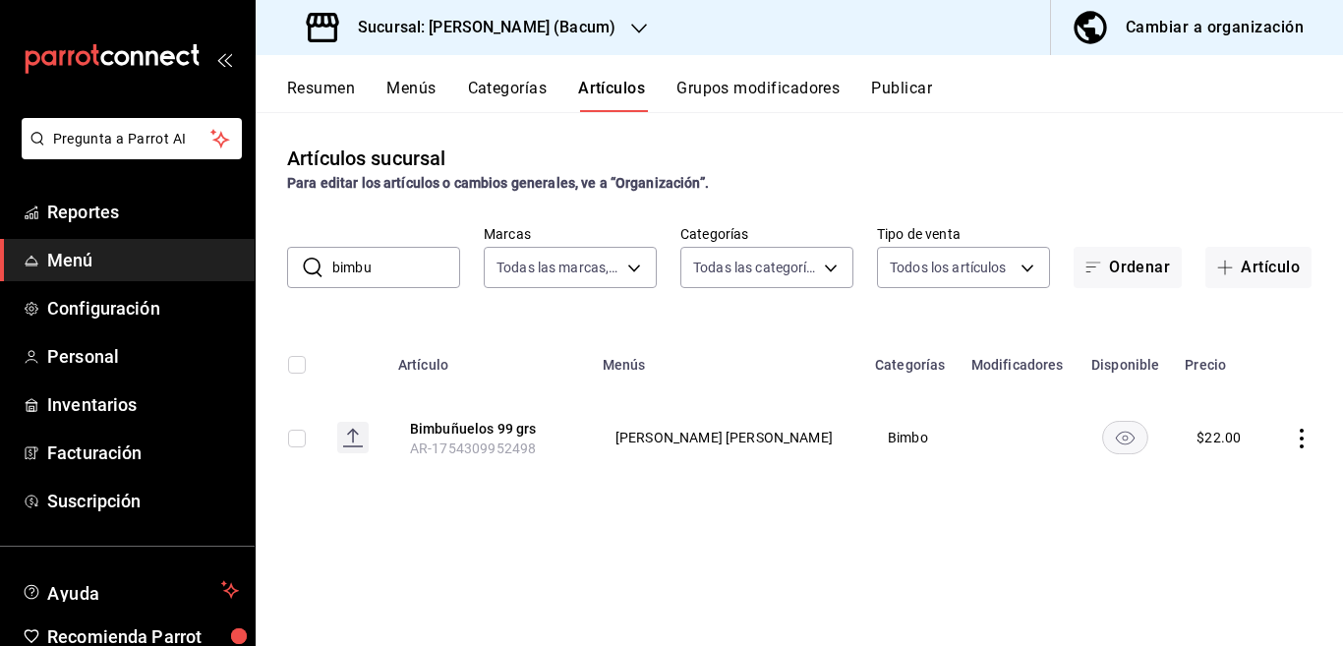
click at [409, 267] on input "bimbu" at bounding box center [396, 267] width 128 height 39
type input "b"
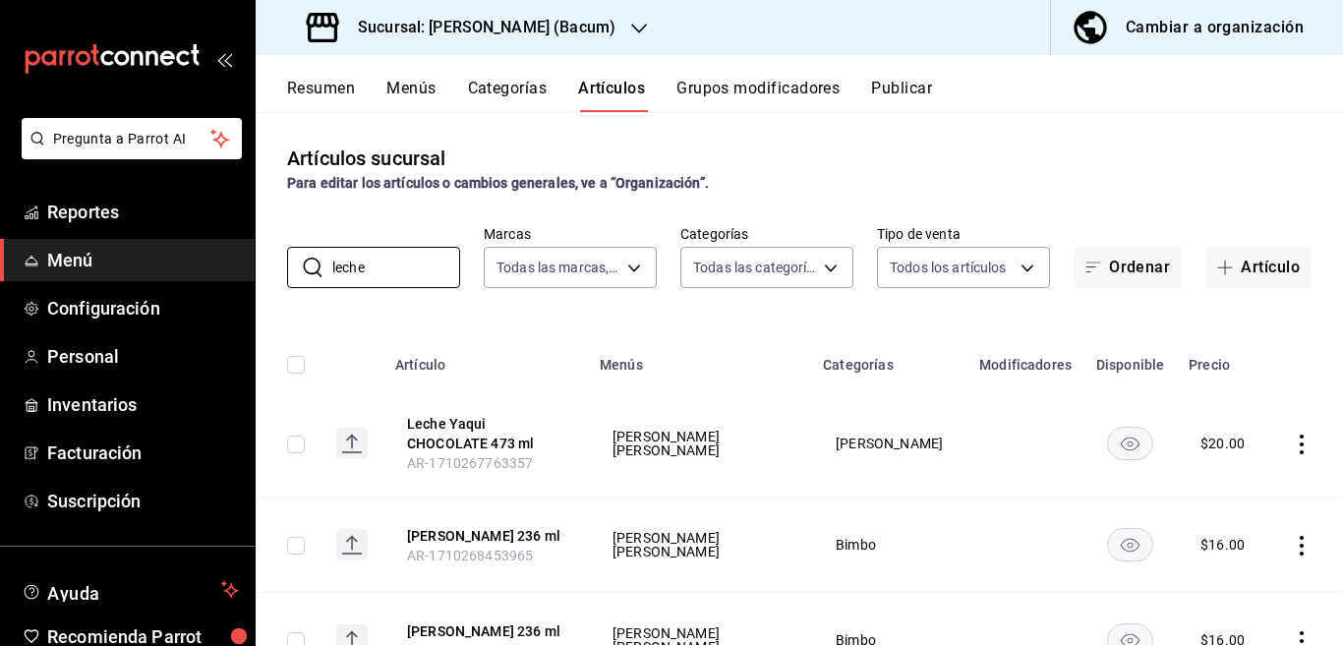
type input "leche"
click at [814, 315] on div "Artículos sucursal Para editar los artículos o cambios generales, ve a “Organiz…" at bounding box center [799, 378] width 1087 height 533
click at [1292, 446] on icon "actions" at bounding box center [1302, 445] width 20 height 20
click at [1214, 490] on span "Editar" at bounding box center [1225, 489] width 51 height 21
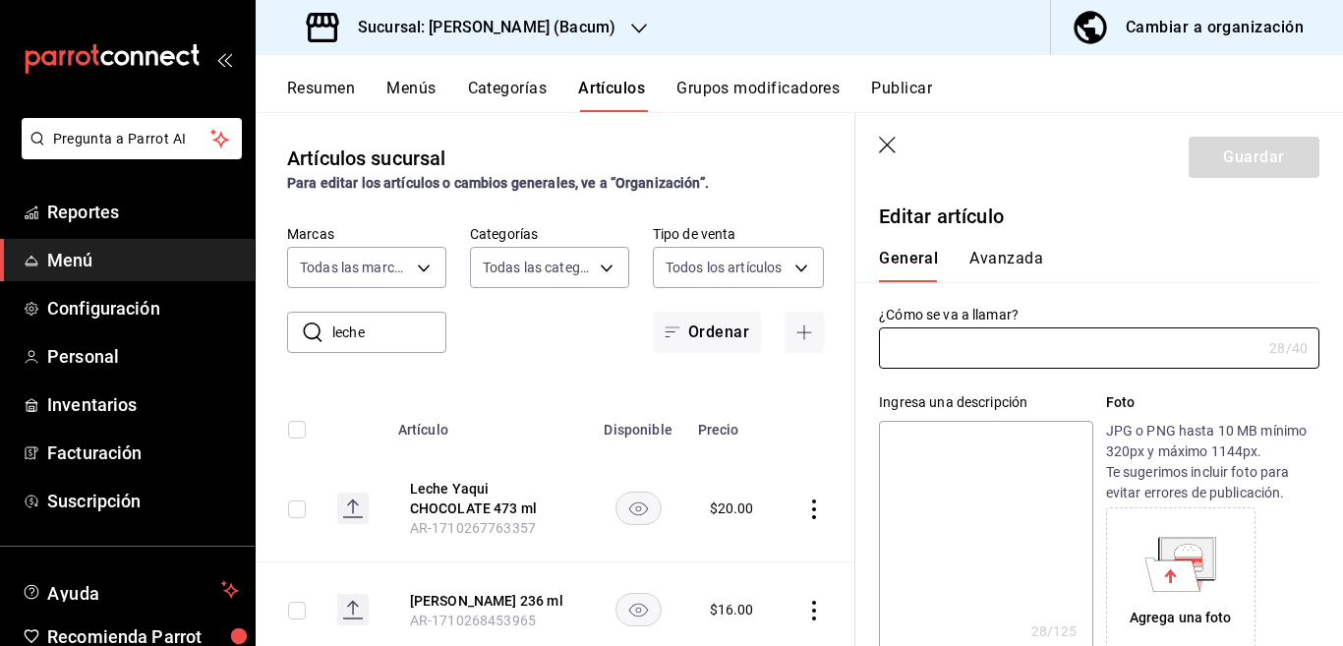
type input "Leche Yaqui CHOCOLATE 473 ml"
type textarea "Leche Yaqui CHOCOLATE 473 ml"
type textarea "x"
type input "AR-1710267763357"
type input "7501666521289"
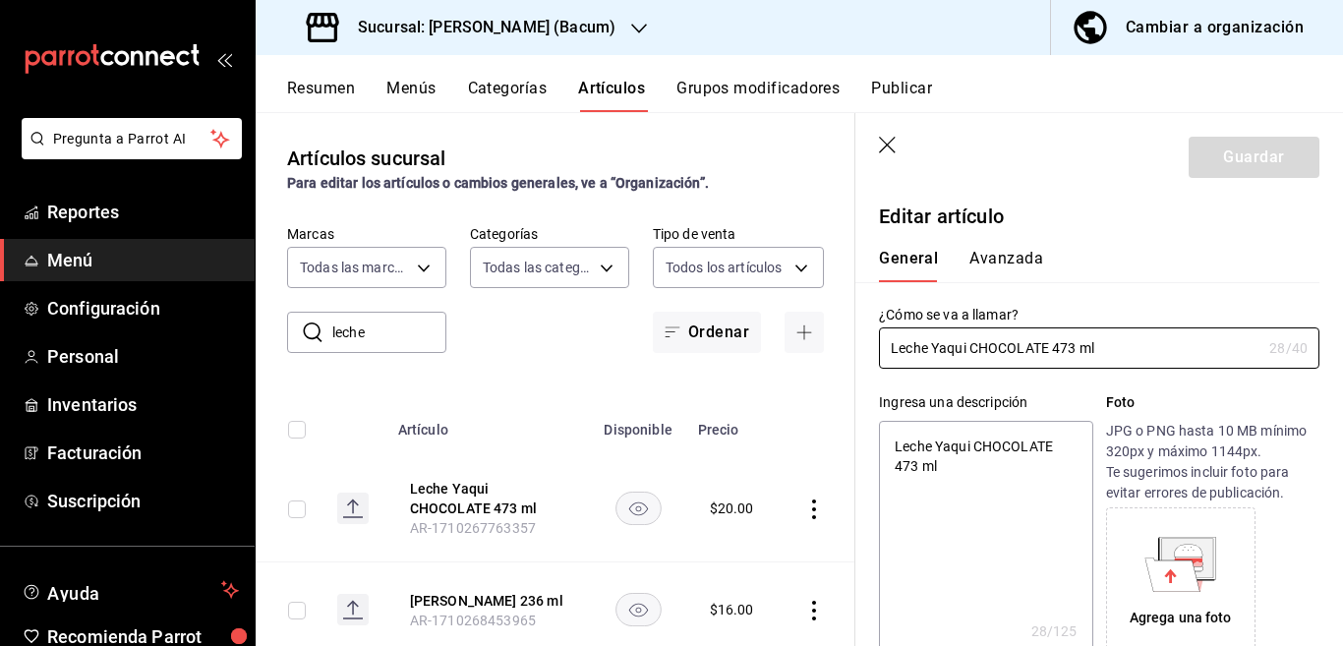
type textarea "x"
type input "$20.00"
type input "E48"
type input "90101500"
radio input "true"
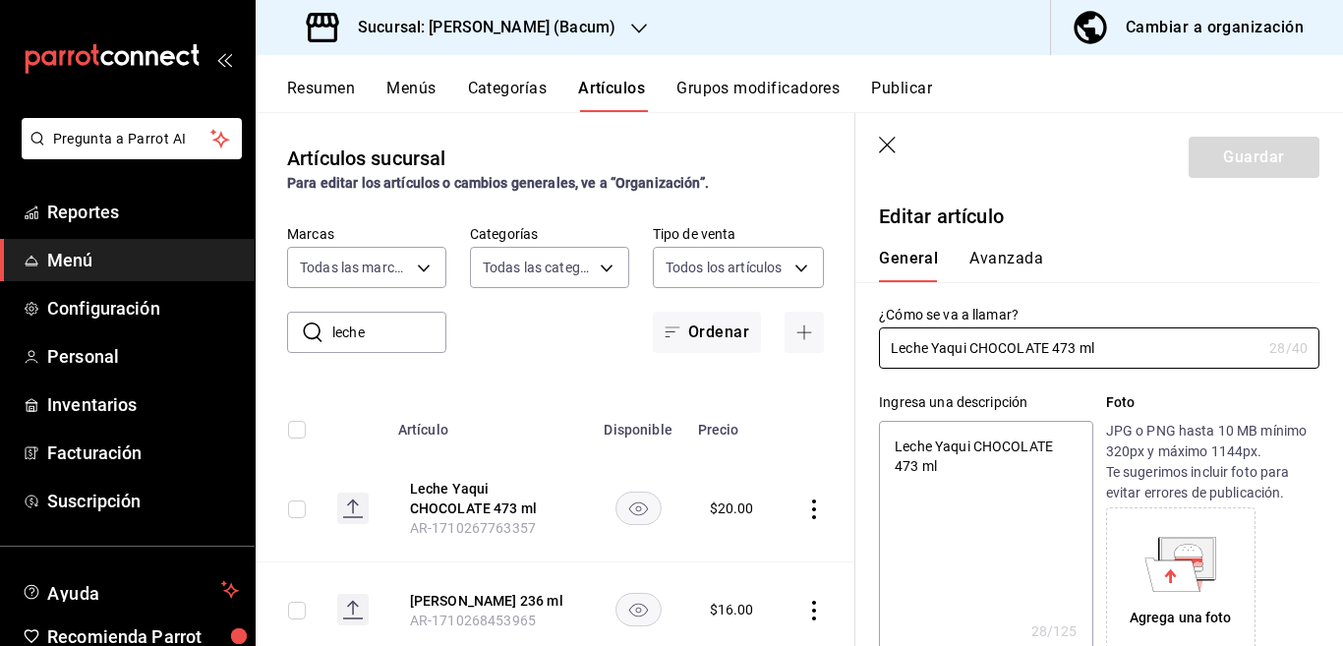
radio input "true"
type input "9f18fdfc-54cc-431c-a746-d40adc1d9b93"
click at [1013, 254] on button "Avanzada" at bounding box center [1006, 265] width 74 height 33
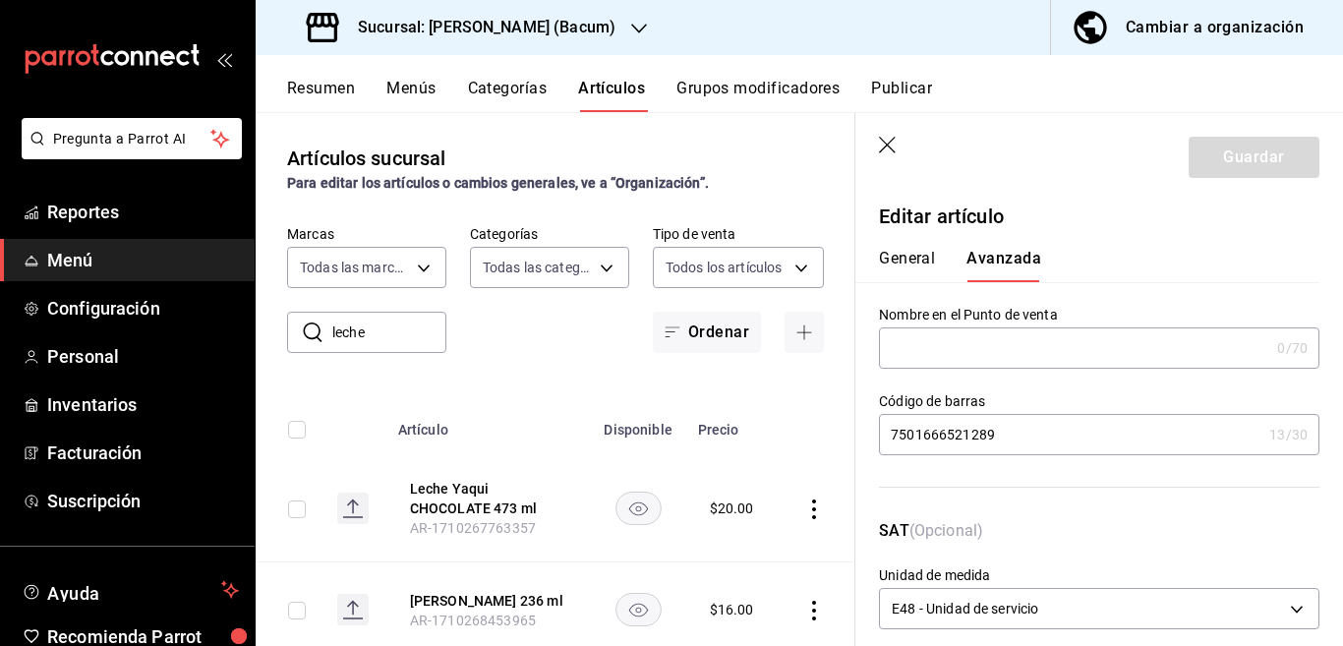
click at [1036, 438] on input "7501666521289" at bounding box center [1070, 434] width 382 height 39
click at [883, 146] on icon "button" at bounding box center [889, 147] width 20 height 20
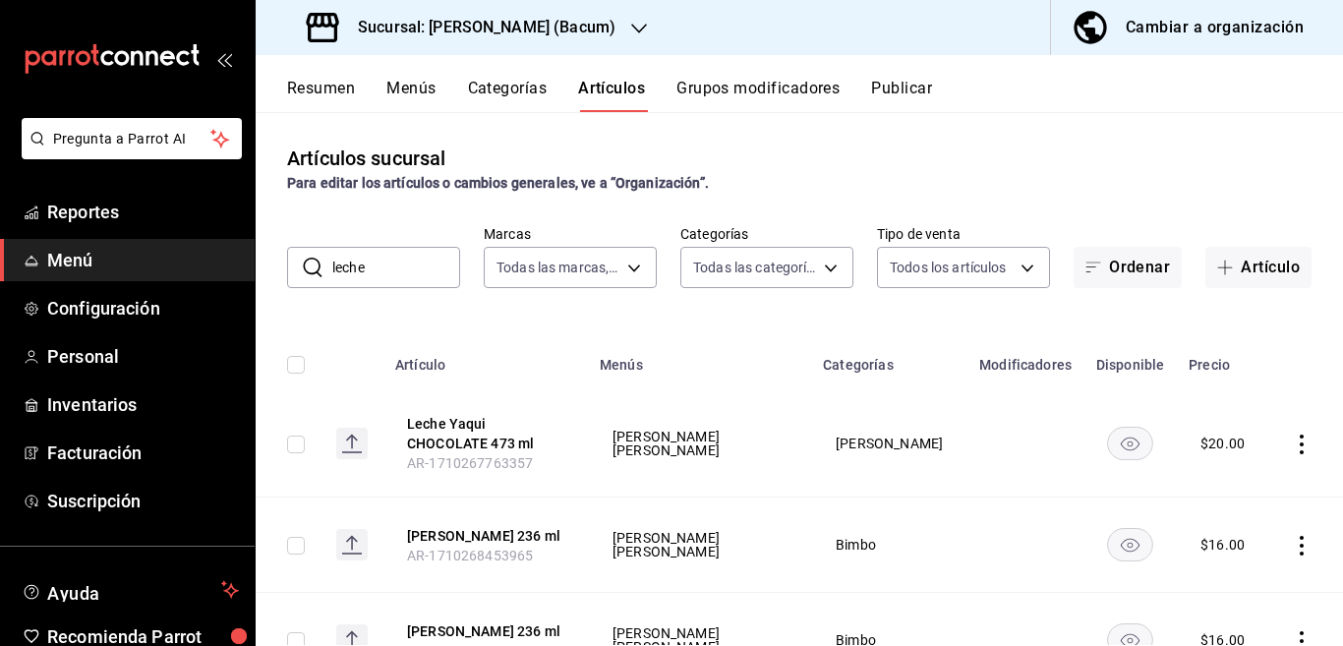
drag, startPoint x: 400, startPoint y: 255, endPoint x: 407, endPoint y: 271, distance: 18.1
click at [400, 255] on input "leche" at bounding box center [396, 267] width 128 height 39
type input "l"
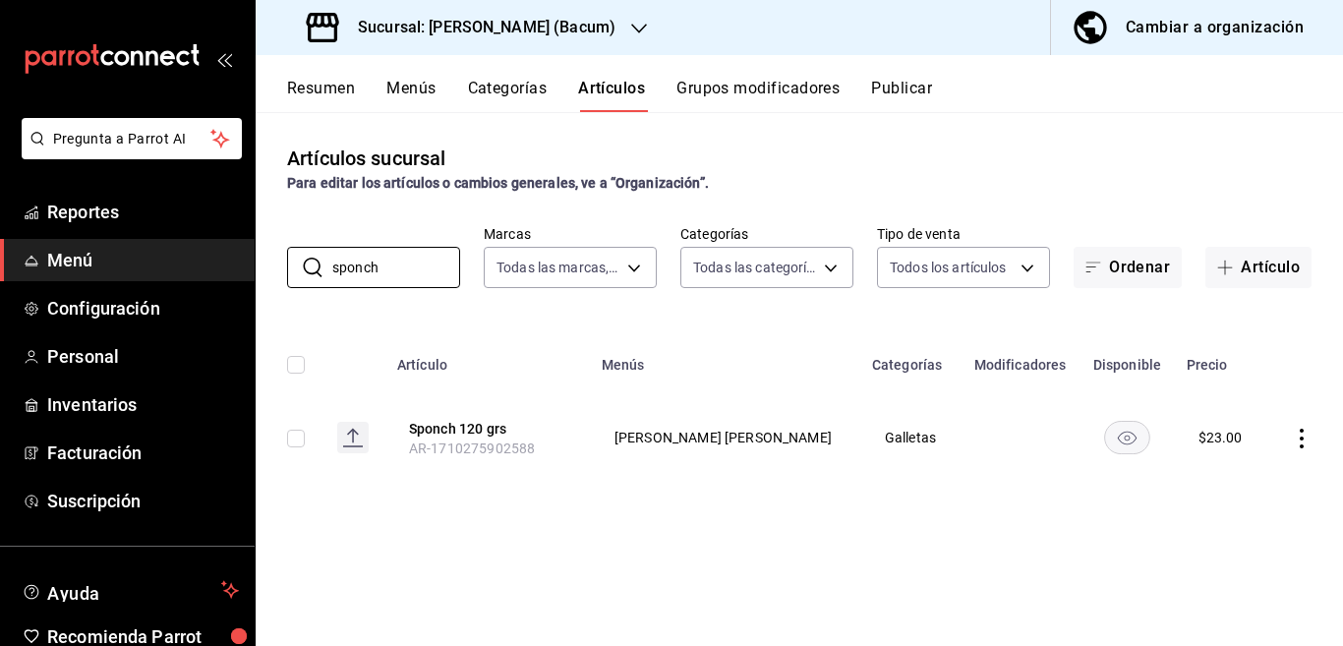
type input "sponch"
click at [1297, 436] on icon "actions" at bounding box center [1302, 439] width 20 height 20
click at [1227, 476] on span "Editar" at bounding box center [1242, 483] width 51 height 21
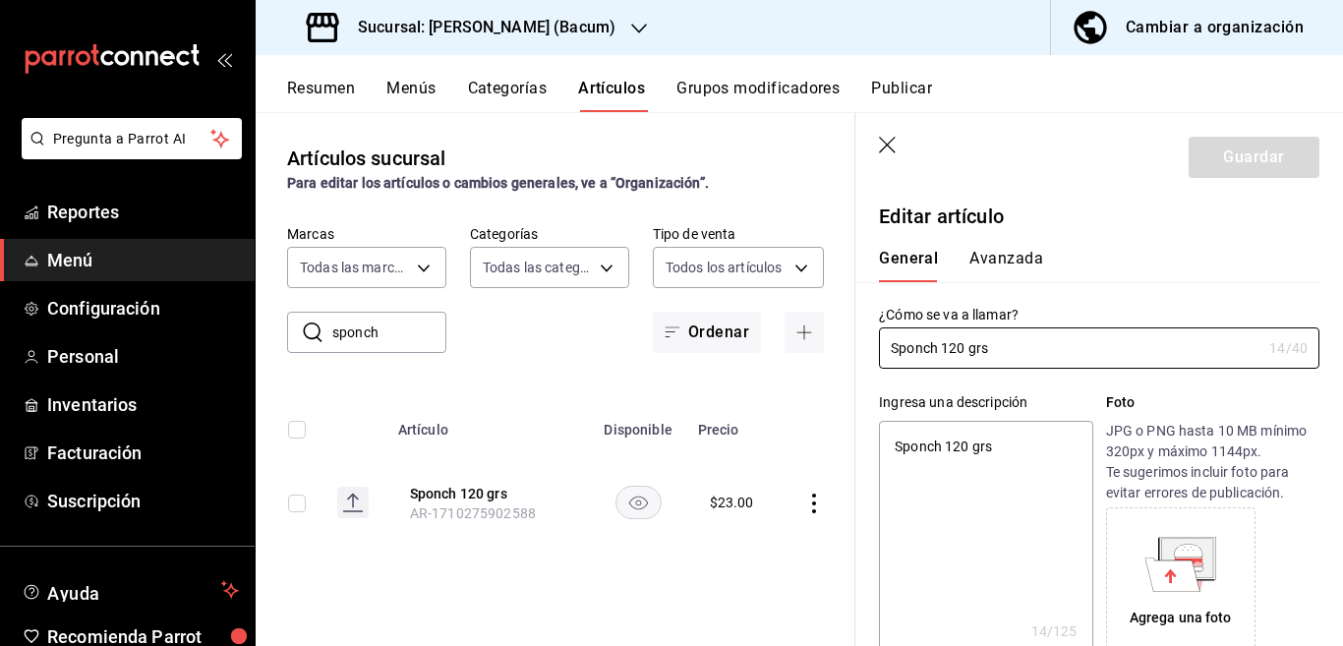
type textarea "x"
type input "$23.00"
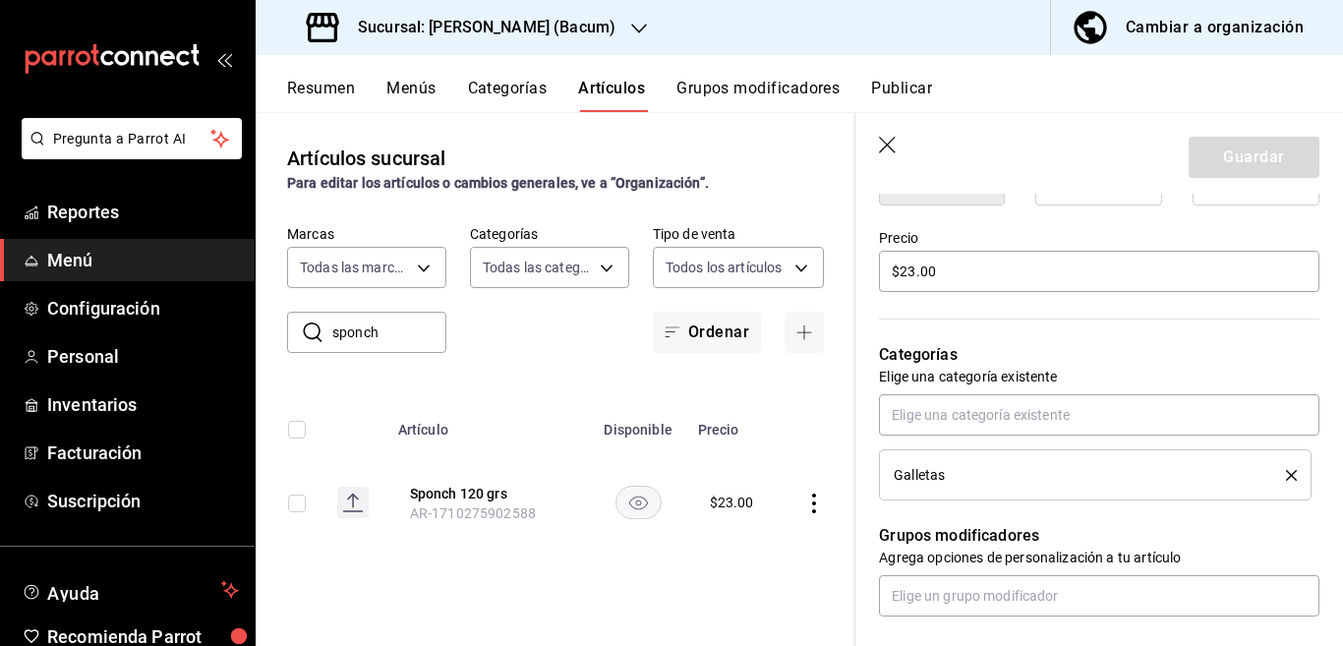
scroll to position [559, 0]
click at [1286, 469] on icon "delete" at bounding box center [1291, 474] width 11 height 11
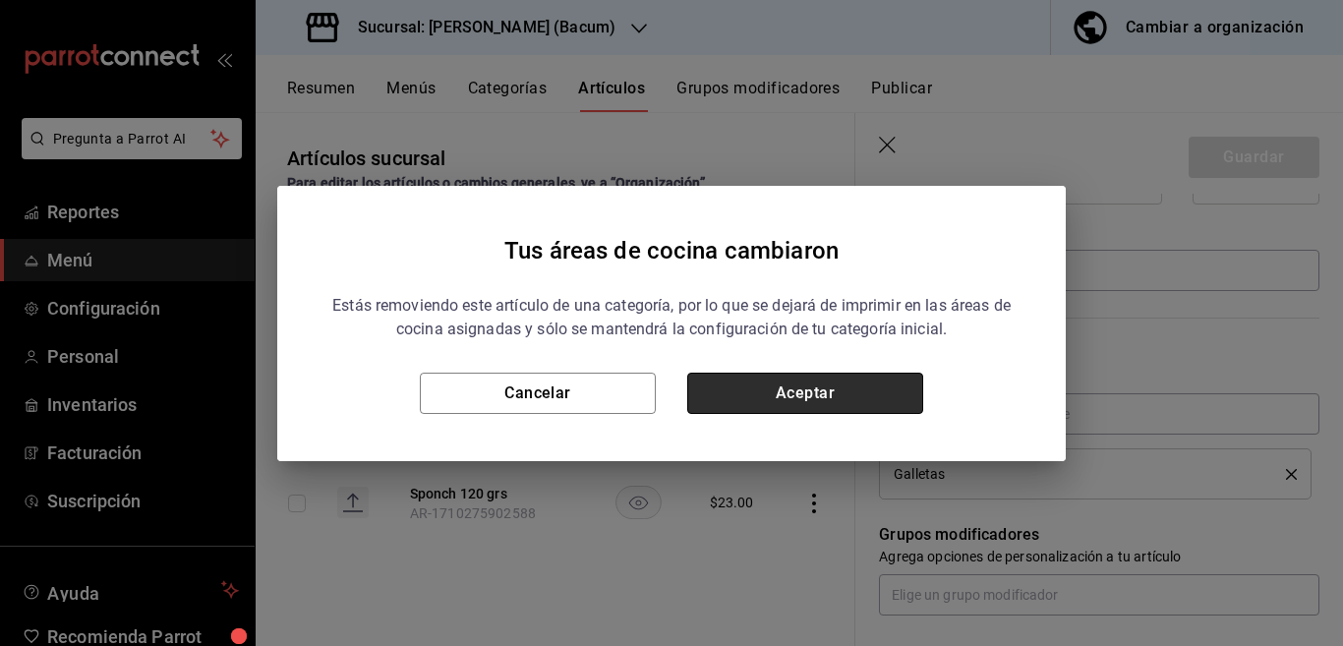
click at [782, 391] on button "Aceptar" at bounding box center [805, 393] width 236 height 41
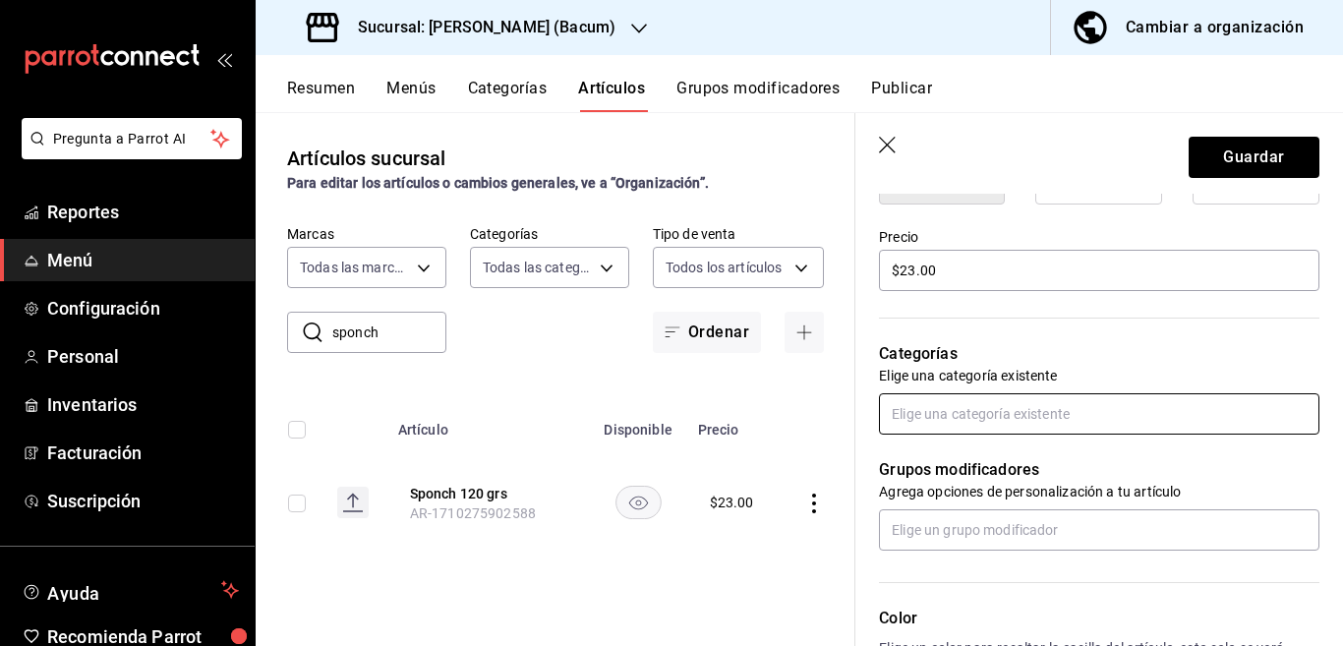
click at [952, 408] on input "text" at bounding box center [1099, 413] width 440 height 41
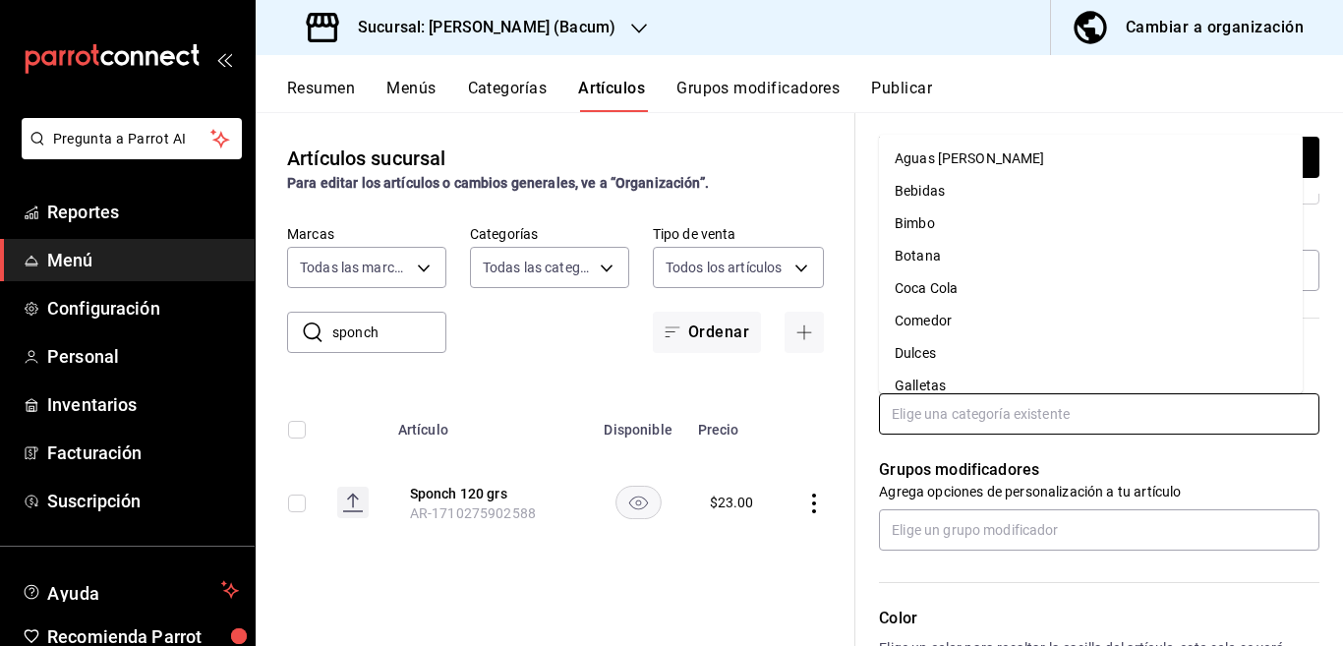
click at [929, 220] on li "Bimbo" at bounding box center [1091, 223] width 424 height 32
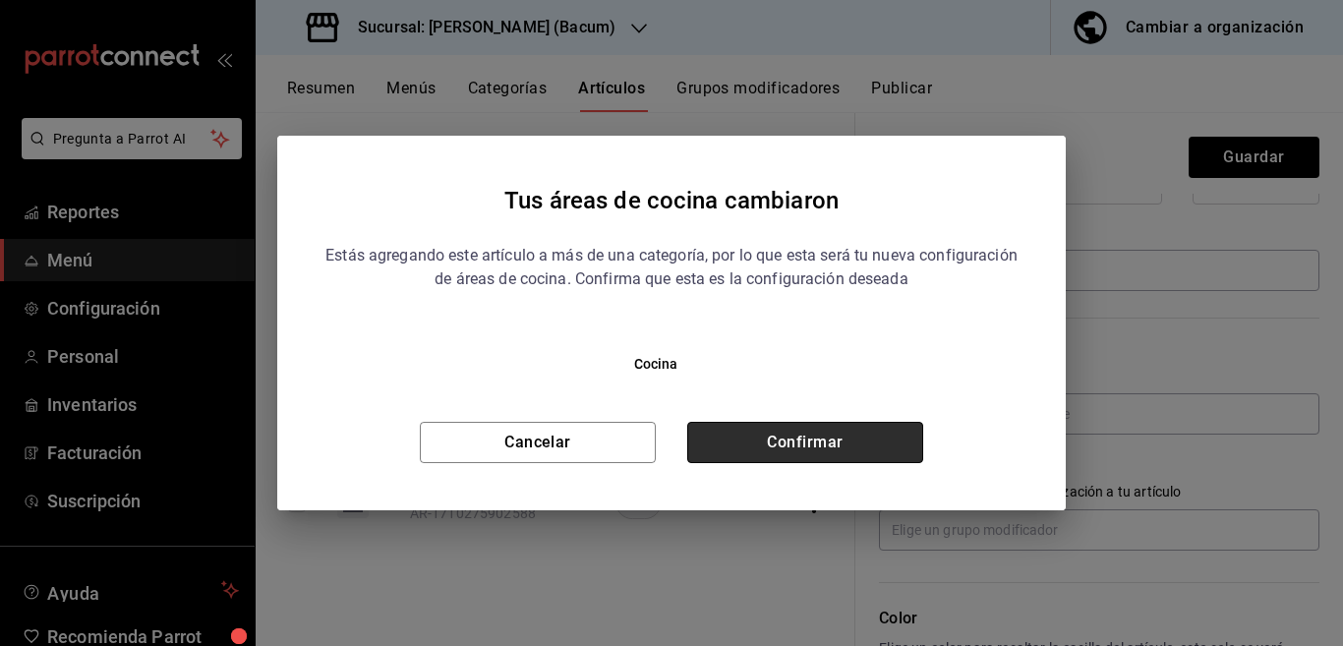
click at [836, 436] on button "Confirmar" at bounding box center [805, 442] width 236 height 41
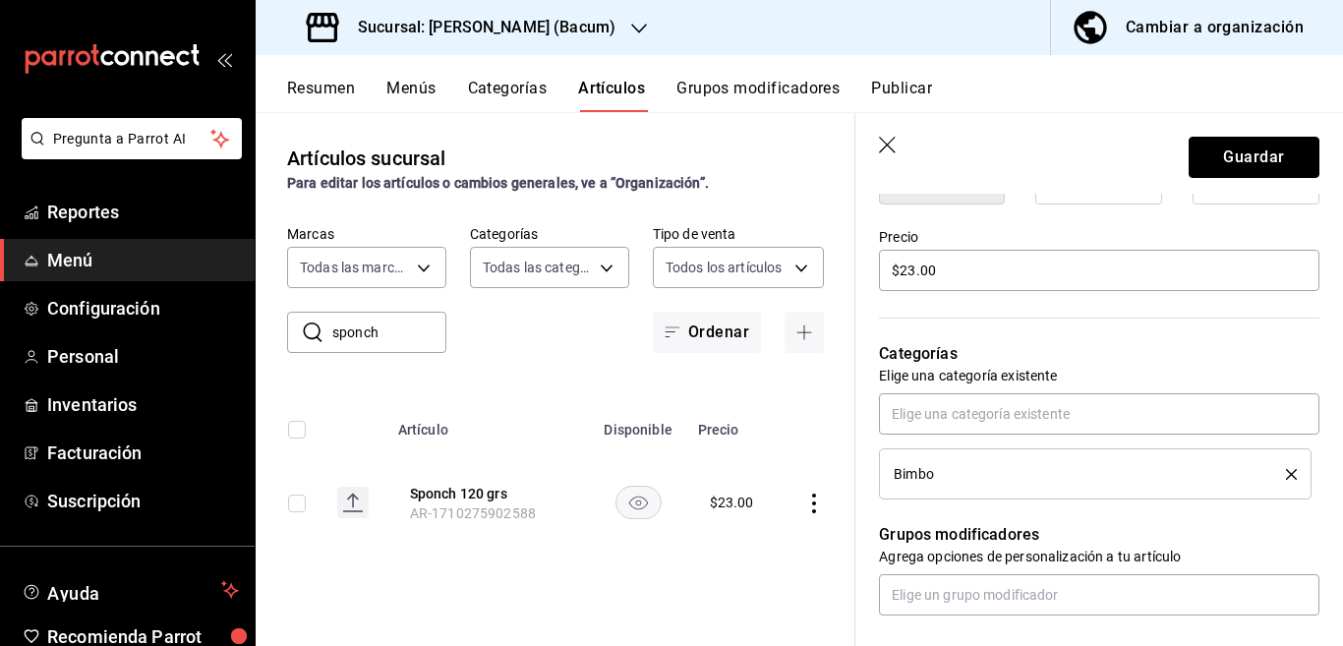
drag, startPoint x: 1225, startPoint y: 156, endPoint x: 1216, endPoint y: 170, distance: 16.4
click at [1226, 156] on button "Guardar" at bounding box center [1254, 157] width 131 height 41
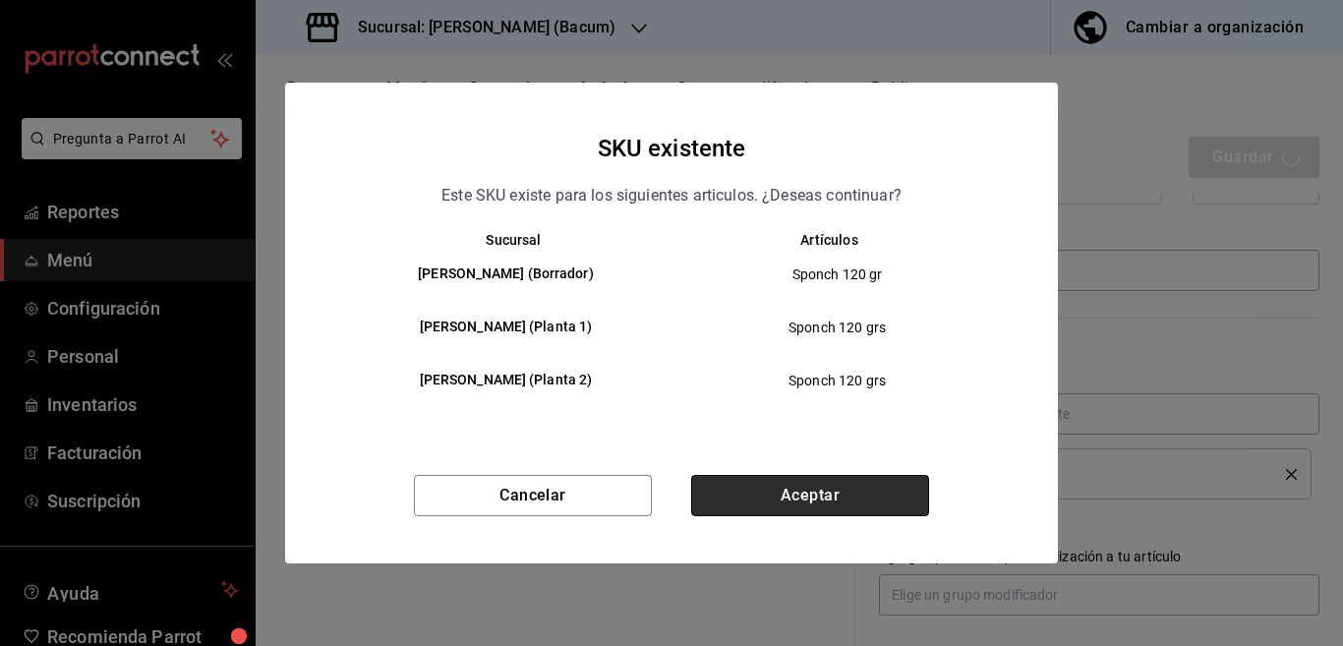
click at [834, 491] on button "Aceptar" at bounding box center [810, 495] width 238 height 41
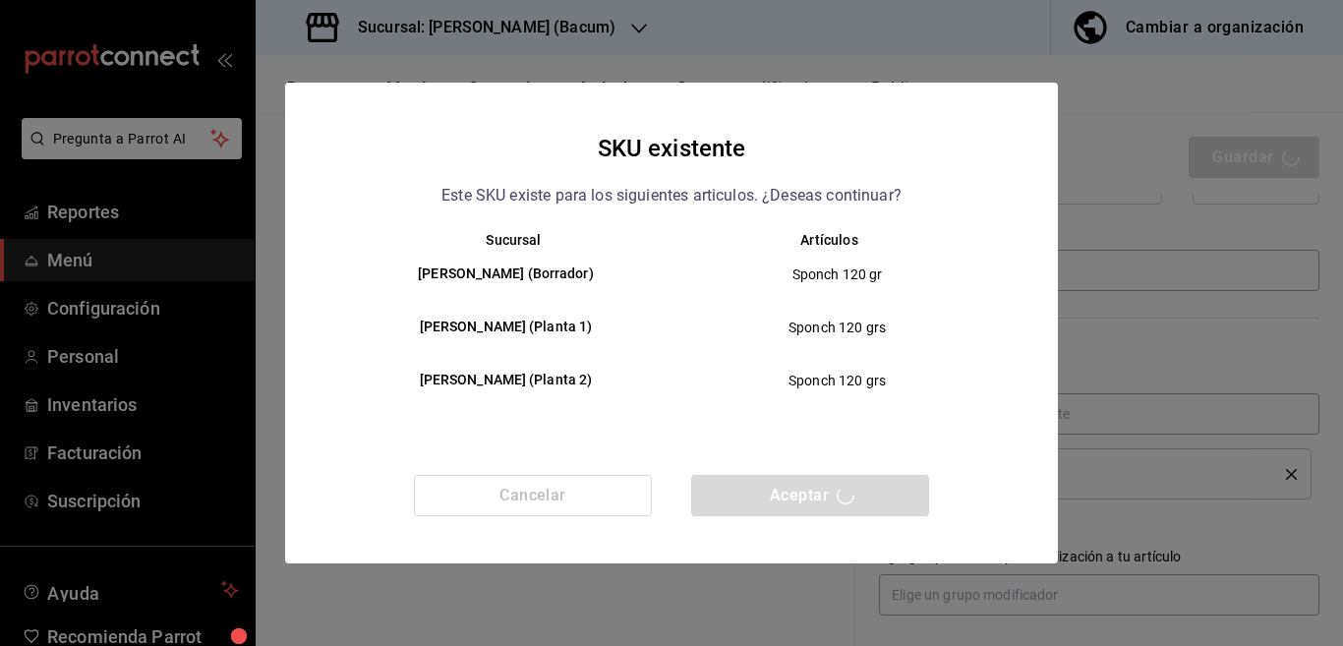
type textarea "x"
type input "AR-1755908333484"
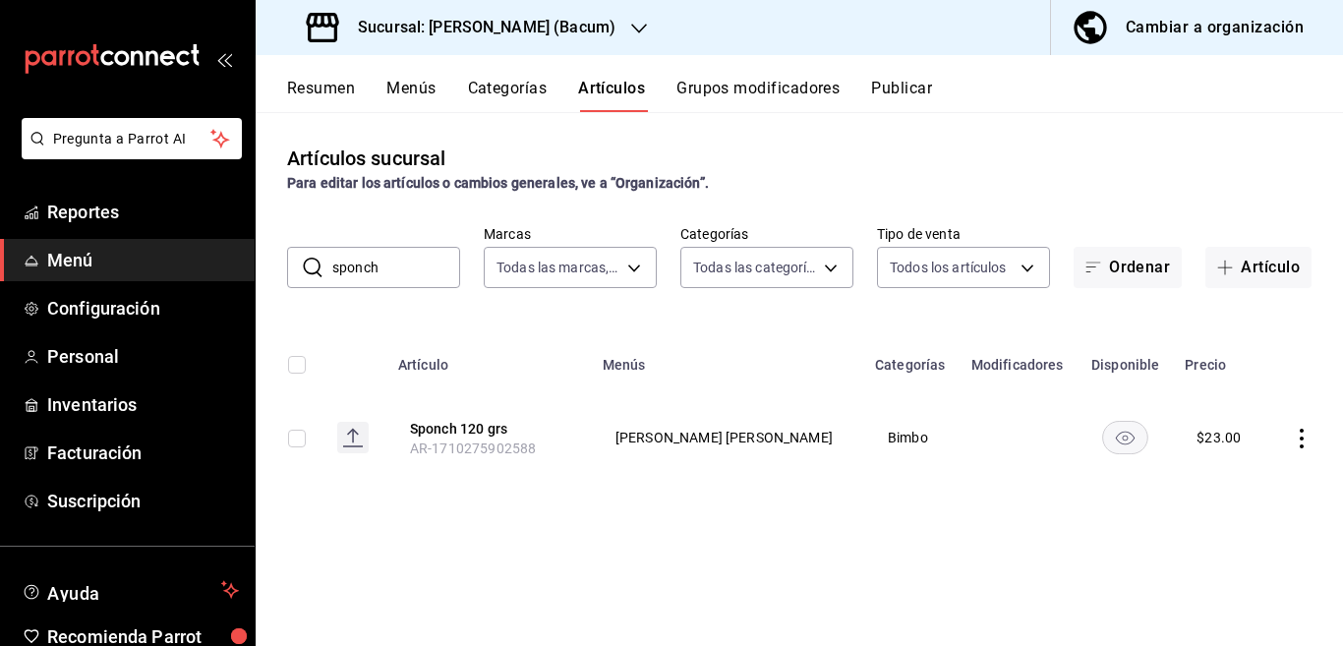
click at [402, 265] on input "sponch" at bounding box center [396, 267] width 128 height 39
type input "s"
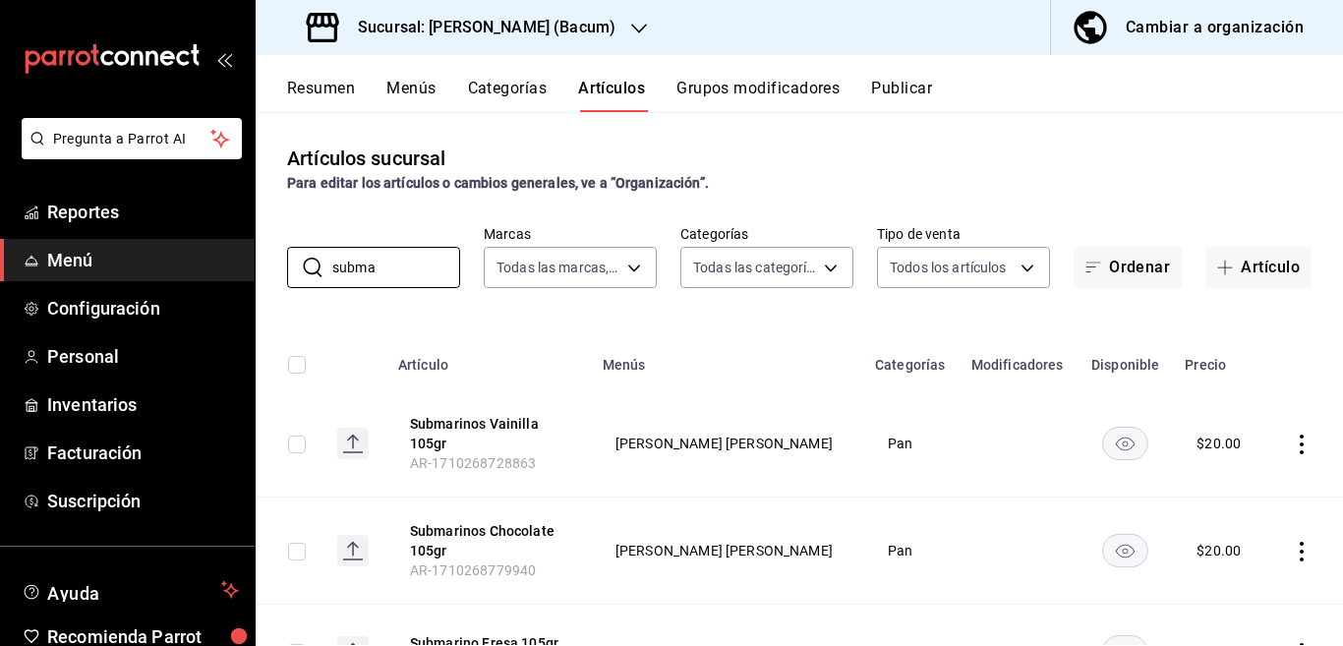
type input "subma"
click at [776, 308] on div "Artículos sucursal Para editar los artículos o cambios generales, ve a “Organiz…" at bounding box center [799, 378] width 1087 height 533
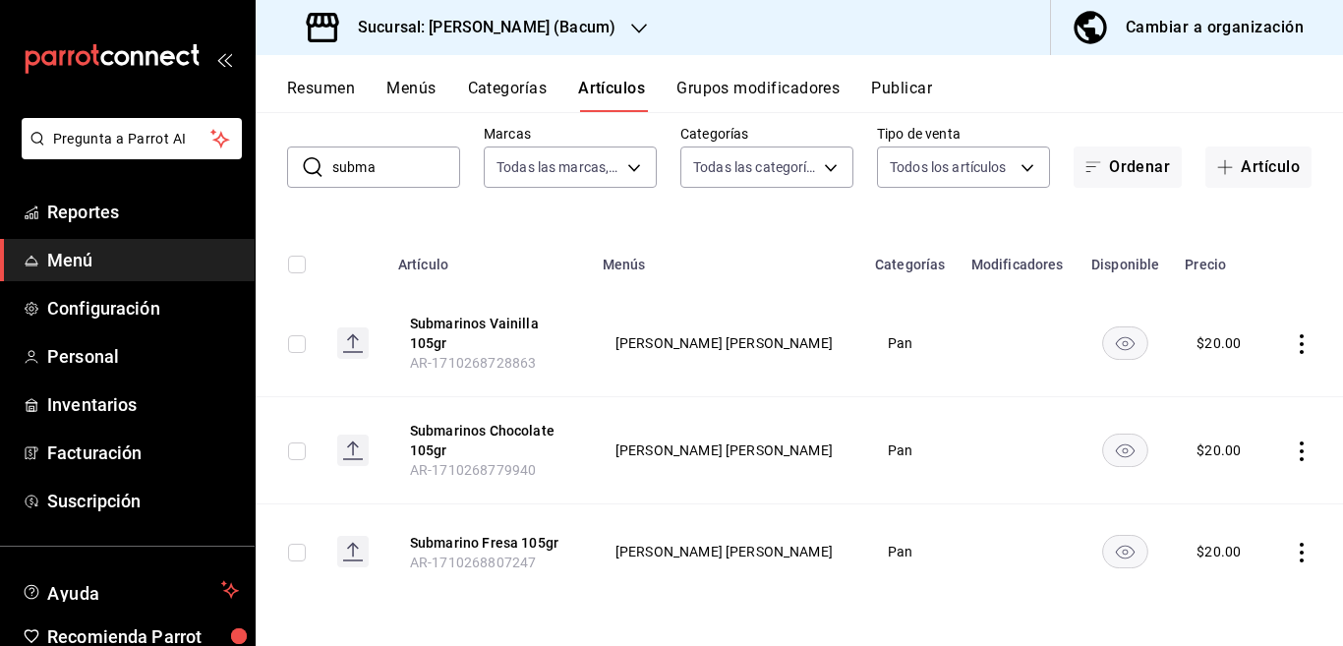
scroll to position [101, 0]
click at [1292, 554] on icon "actions" at bounding box center [1302, 552] width 20 height 20
click at [1212, 509] on span "Editar" at bounding box center [1225, 513] width 51 height 21
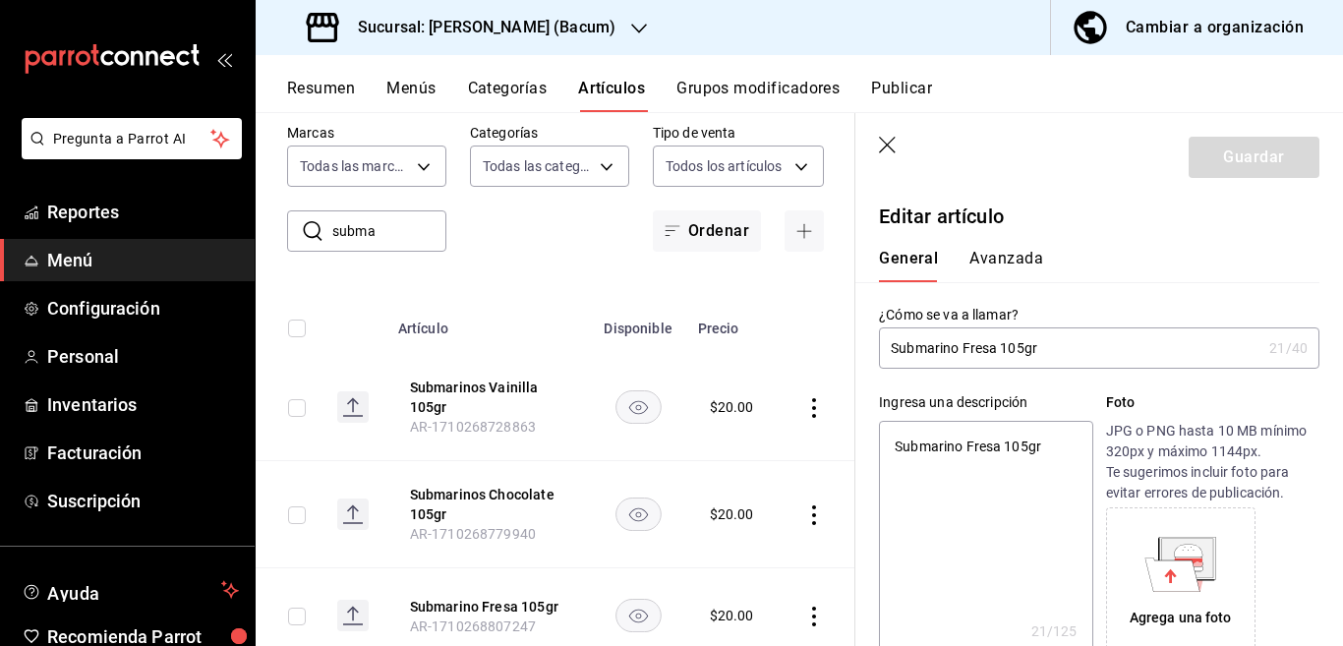
type textarea "x"
type input "$20.00"
type textarea "x"
type input "Submarino Fresa 105grs"
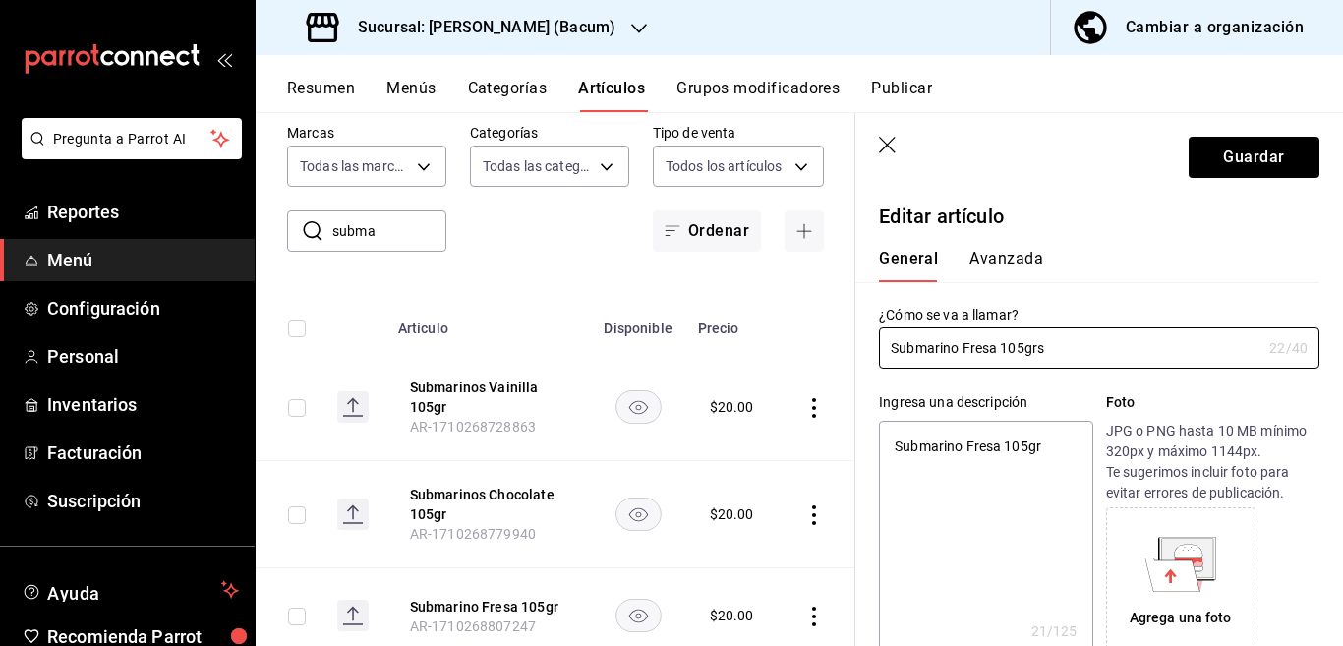
type textarea "x"
type input "Submarino Fresa 105 grs"
type textarea "x"
type input "Submarino Fresa 105 grs"
click at [1039, 444] on textarea "Submarino Fresa 105gr" at bounding box center [985, 539] width 213 height 236
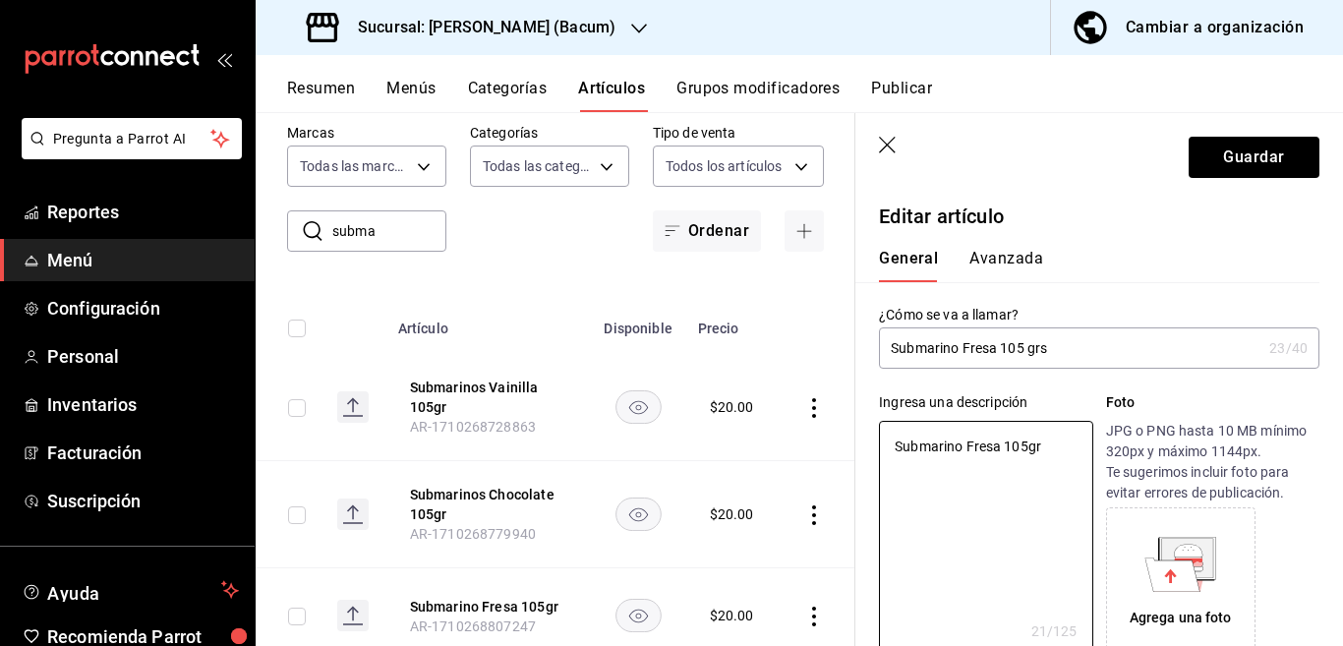
type textarea "x"
click at [1053, 344] on input "Submarino Fresa 105 grs" at bounding box center [1070, 347] width 382 height 39
type input "Submarino F 105 grs"
type textarea "x"
type input "Submarino FRESA 105 grs"
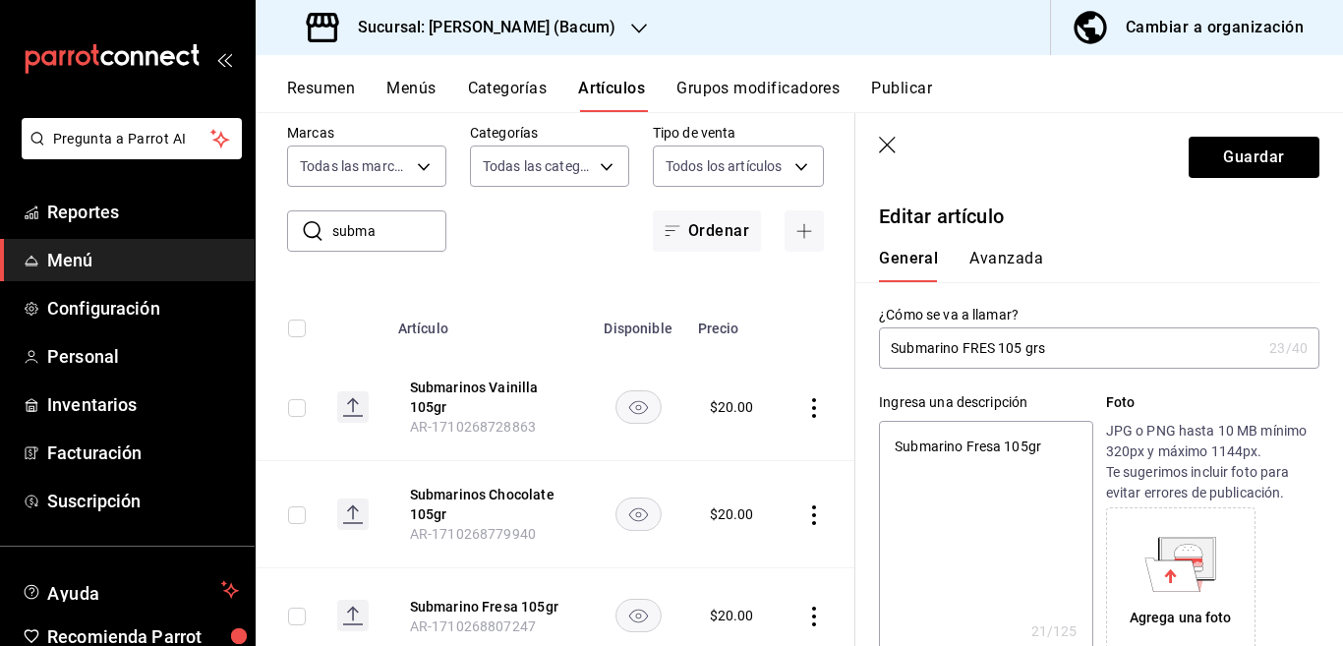
type textarea "x"
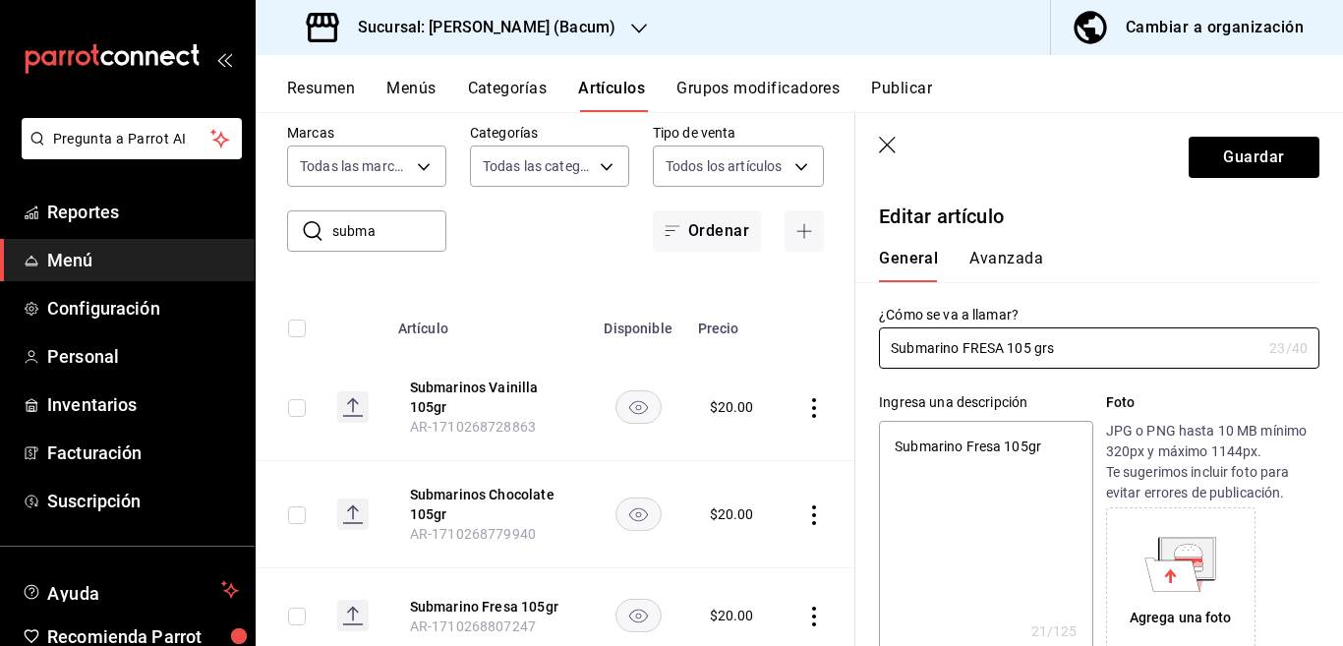
type input "Submarino FRESA 105 grs"
type textarea "x"
click at [1045, 452] on textarea "Submarino Fresa 105gr" at bounding box center [985, 539] width 213 height 236
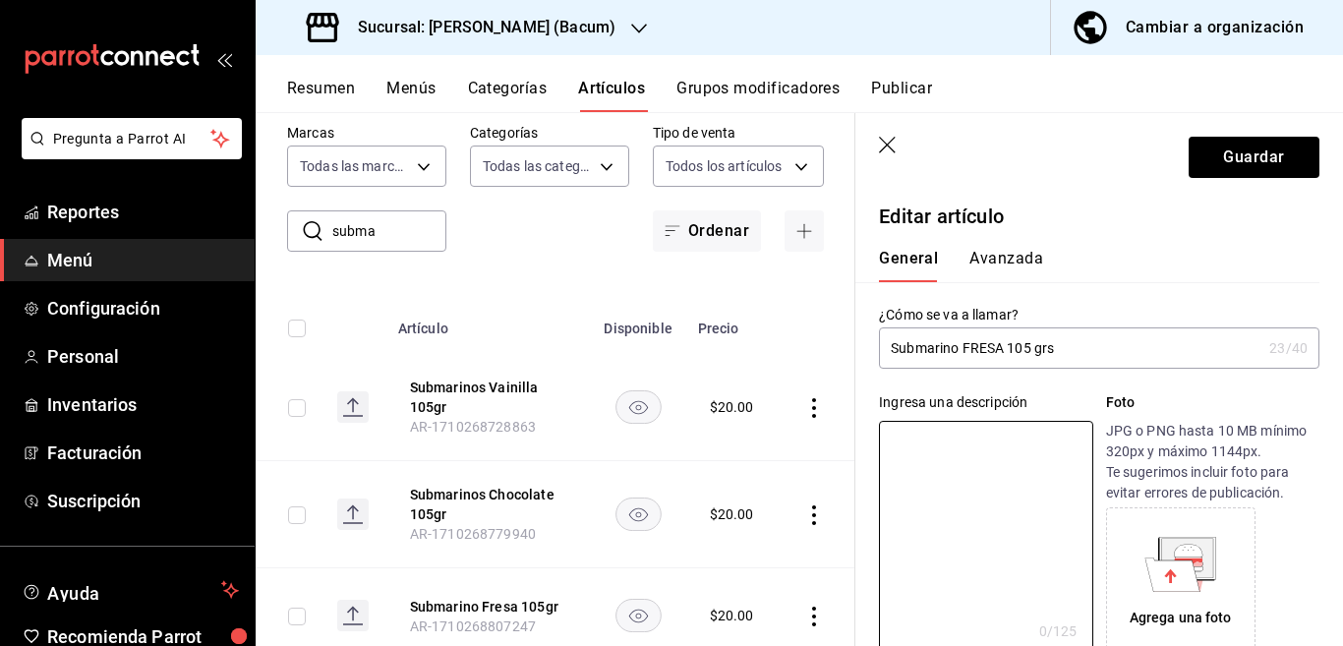
click at [1076, 345] on input "Submarino FRESA 105 grs" at bounding box center [1070, 347] width 382 height 39
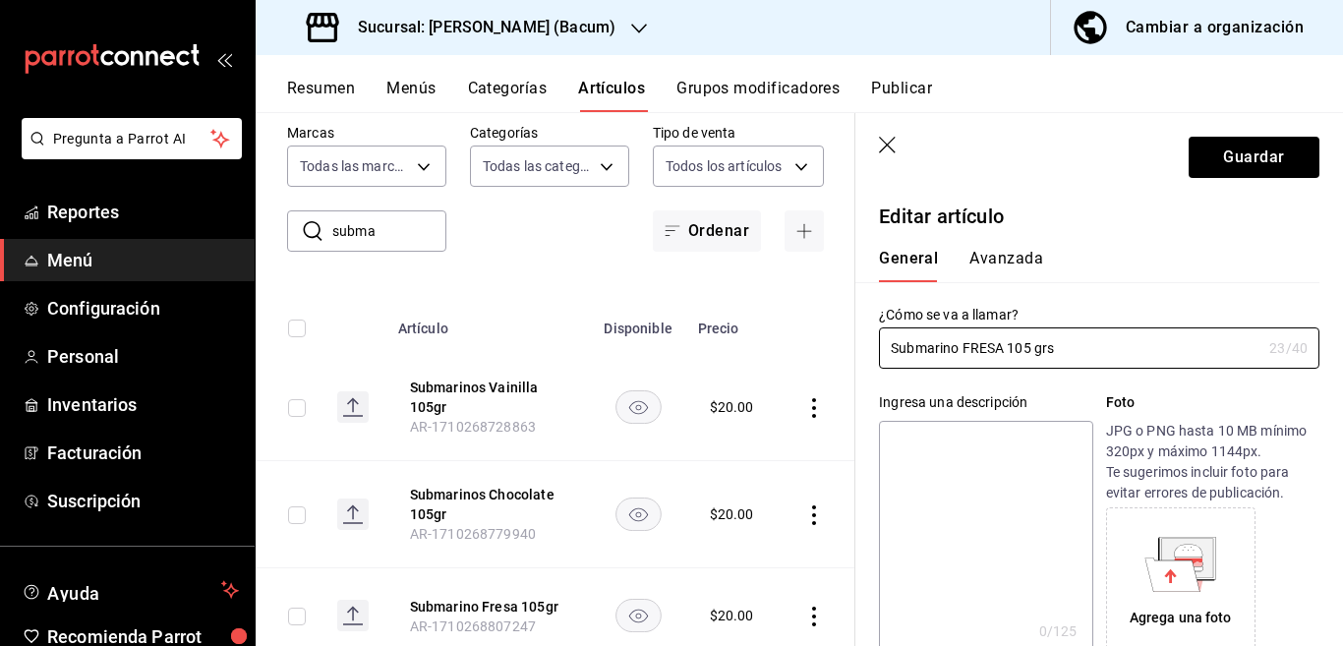
click at [947, 446] on textarea at bounding box center [985, 539] width 213 height 236
paste textarea "Submarino FRESA 105 grs"
type textarea "Submarino FRESA 105 grs"
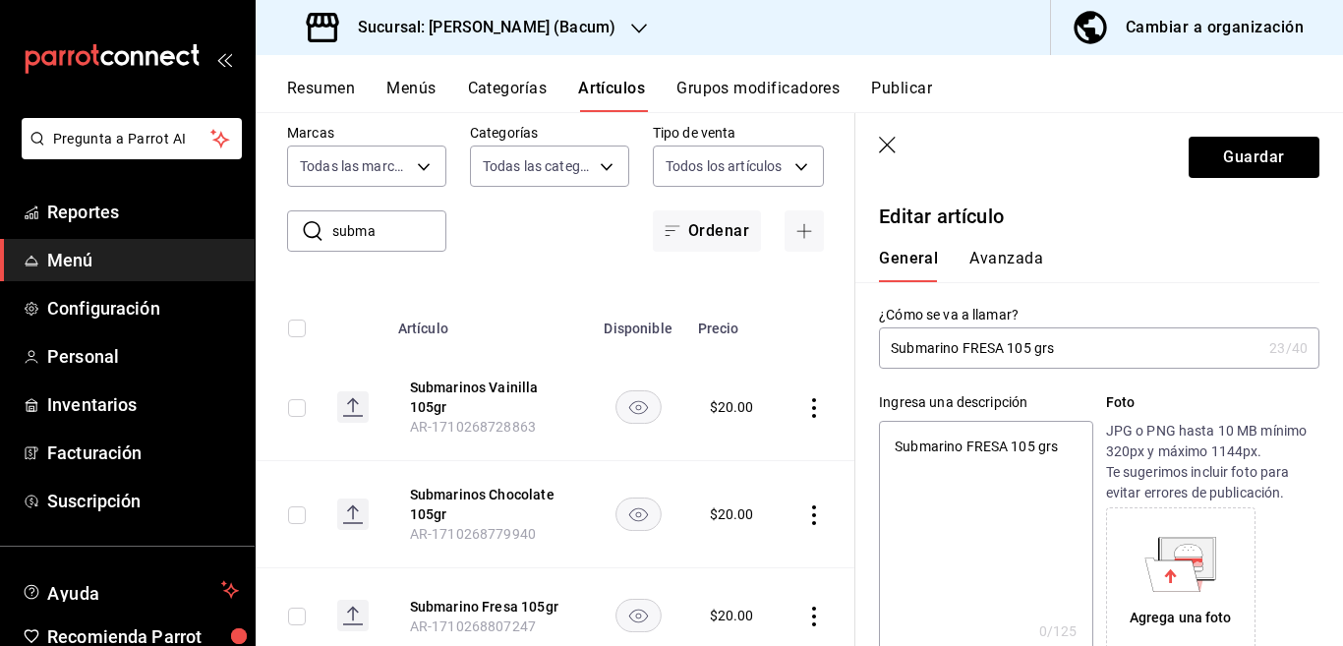
type textarea "x"
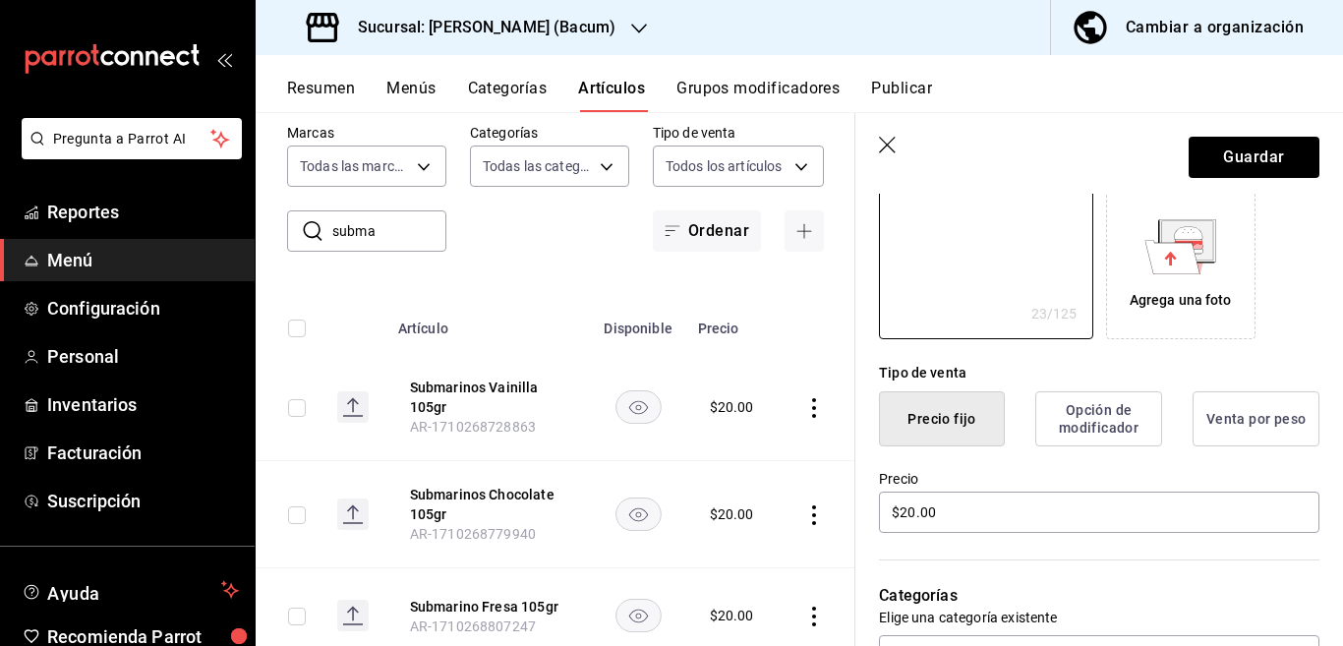
scroll to position [319, 0]
type textarea "Submarino FRESA 105 grs"
type textarea "x"
click at [990, 508] on input "$20.00" at bounding box center [1099, 510] width 440 height 41
type input "$2.00"
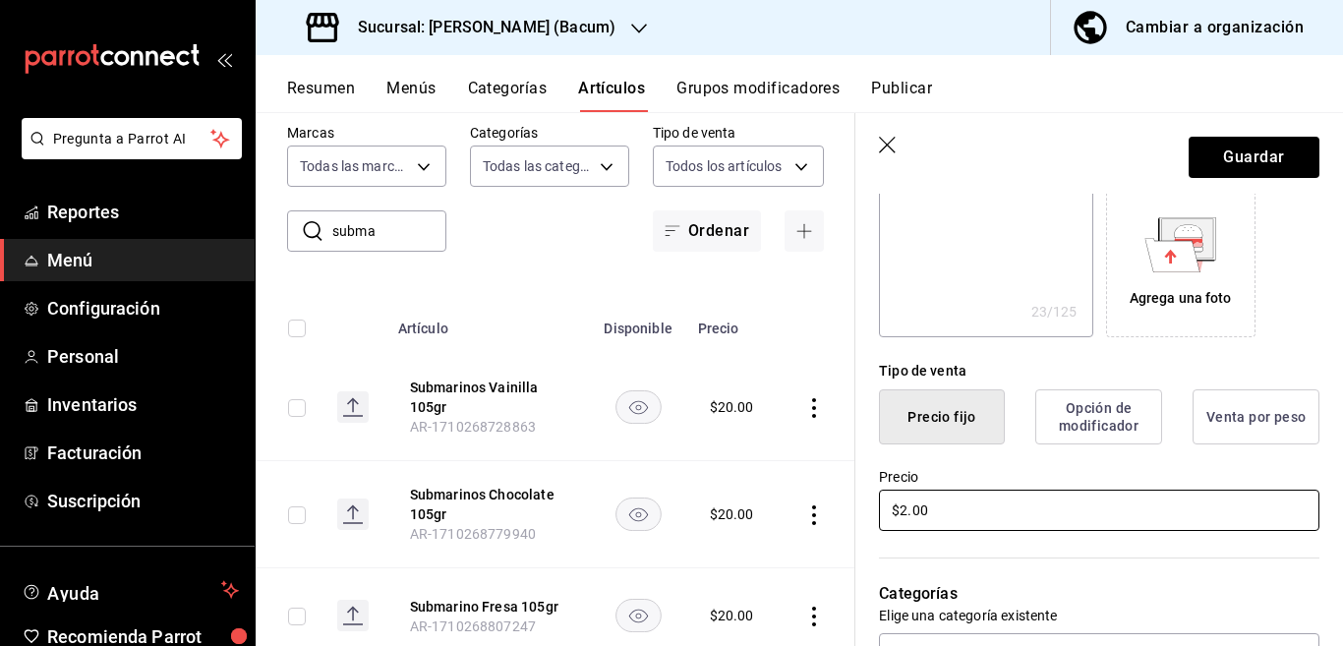
type textarea "x"
type input "$23.00"
type textarea "x"
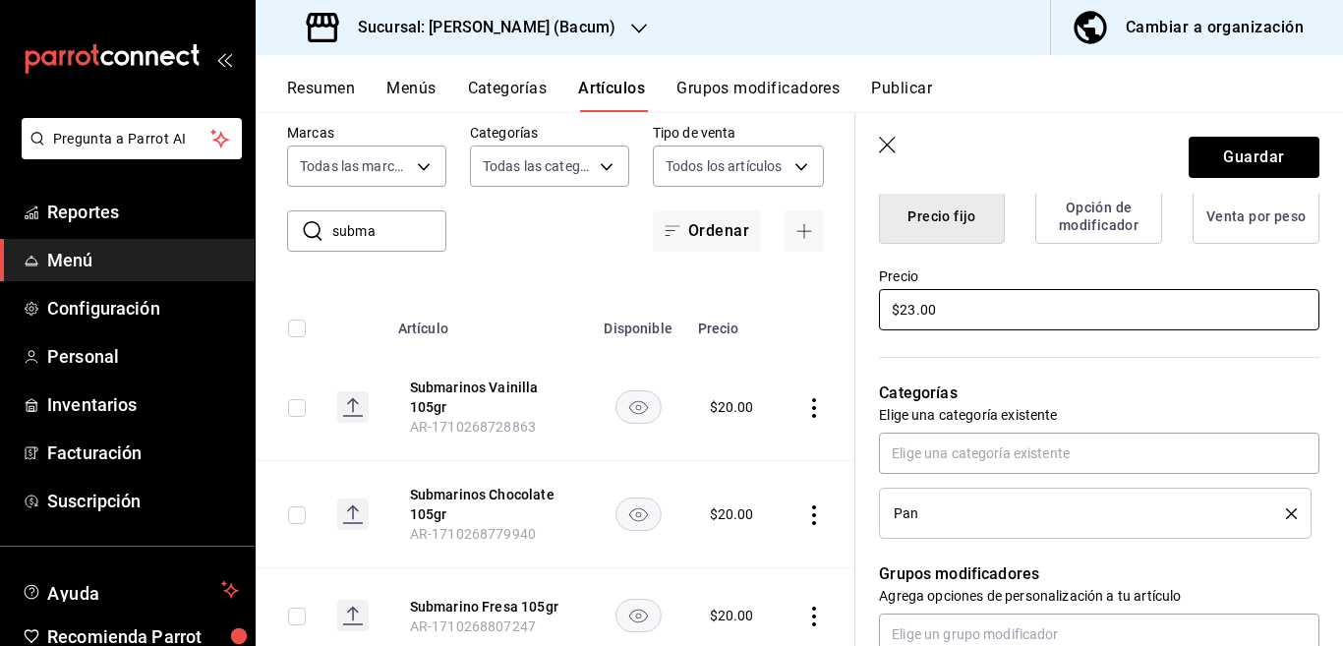
scroll to position [639, 0]
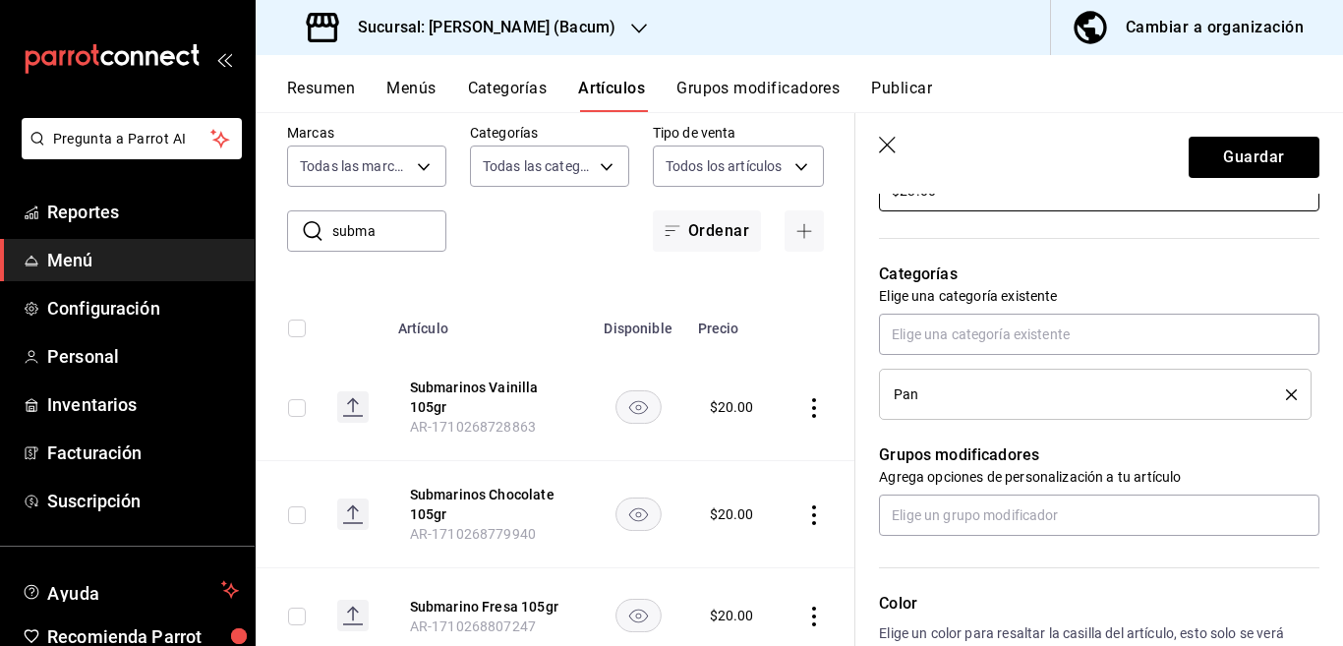
type input "$23.00"
click at [1272, 393] on button "delete" at bounding box center [1284, 394] width 25 height 11
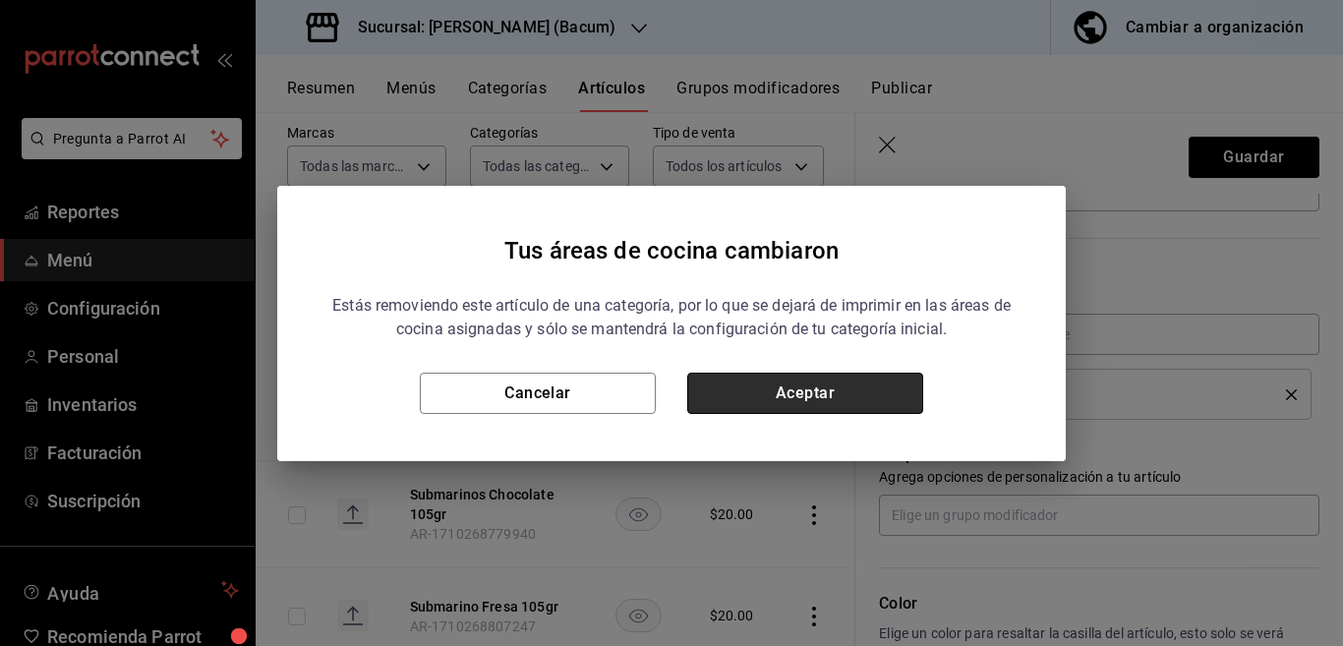
click at [862, 382] on button "Aceptar" at bounding box center [805, 393] width 236 height 41
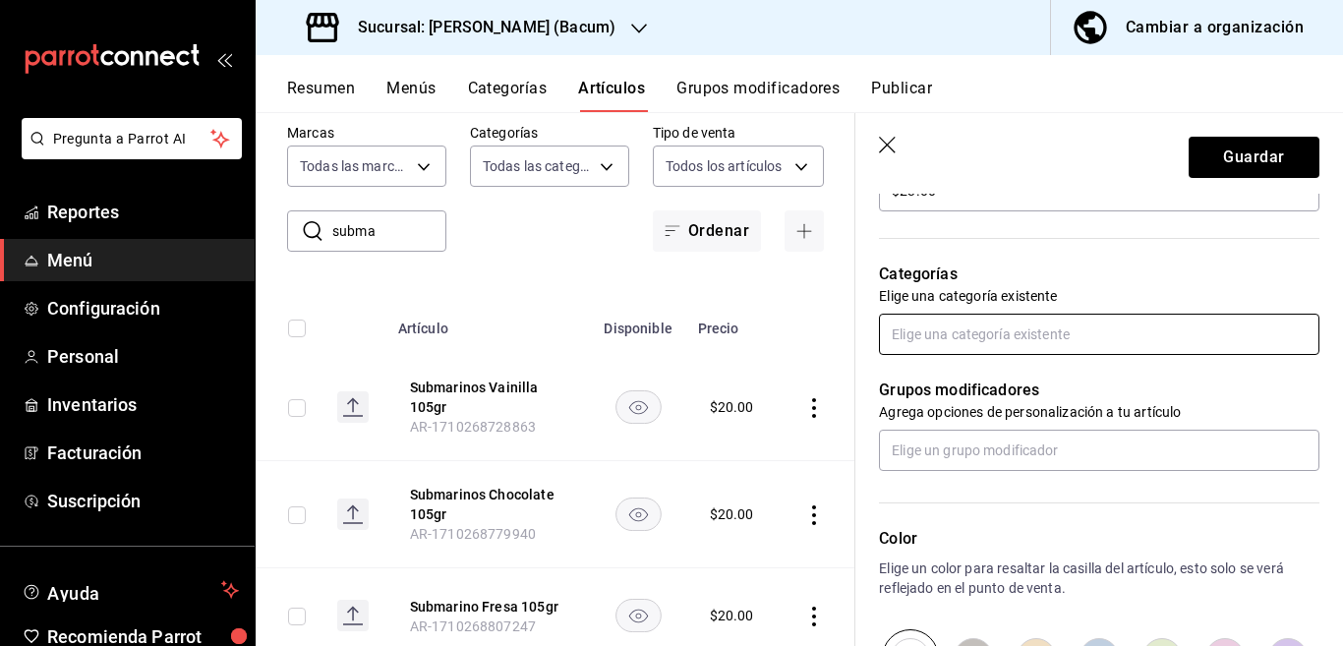
click at [928, 336] on input "text" at bounding box center [1099, 334] width 440 height 41
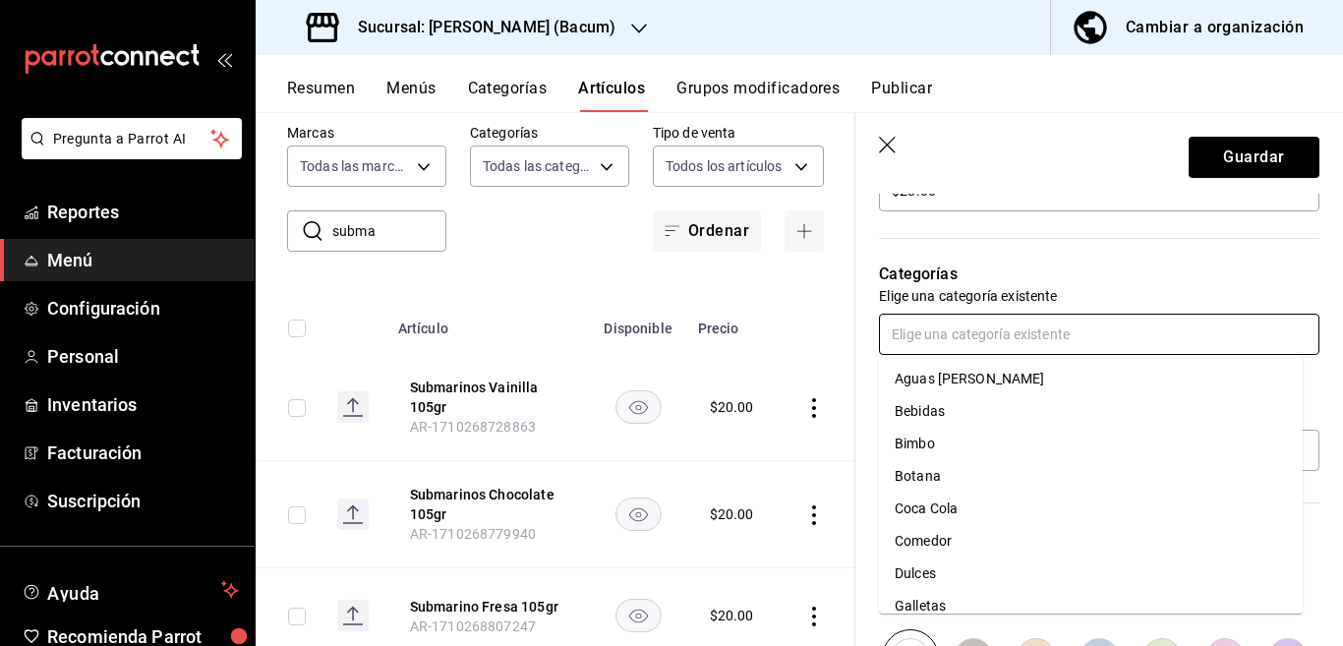
click at [918, 443] on li "Bimbo" at bounding box center [1091, 444] width 424 height 32
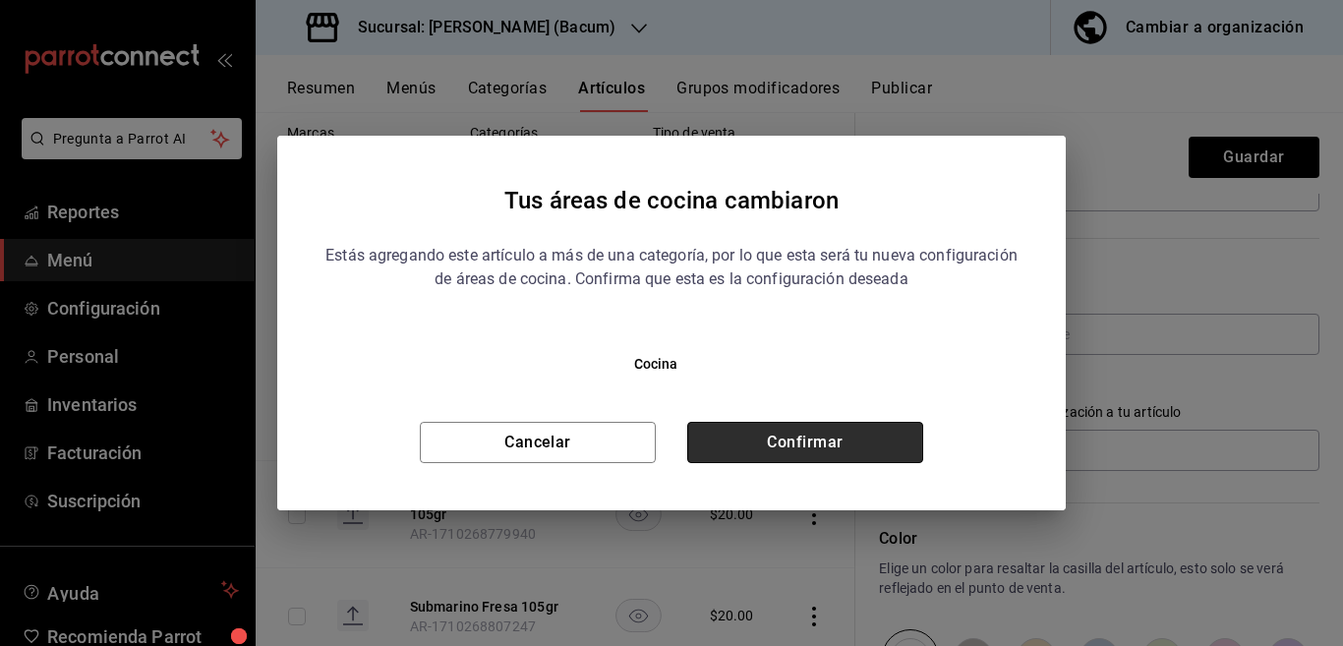
click at [859, 446] on button "Confirmar" at bounding box center [805, 442] width 236 height 41
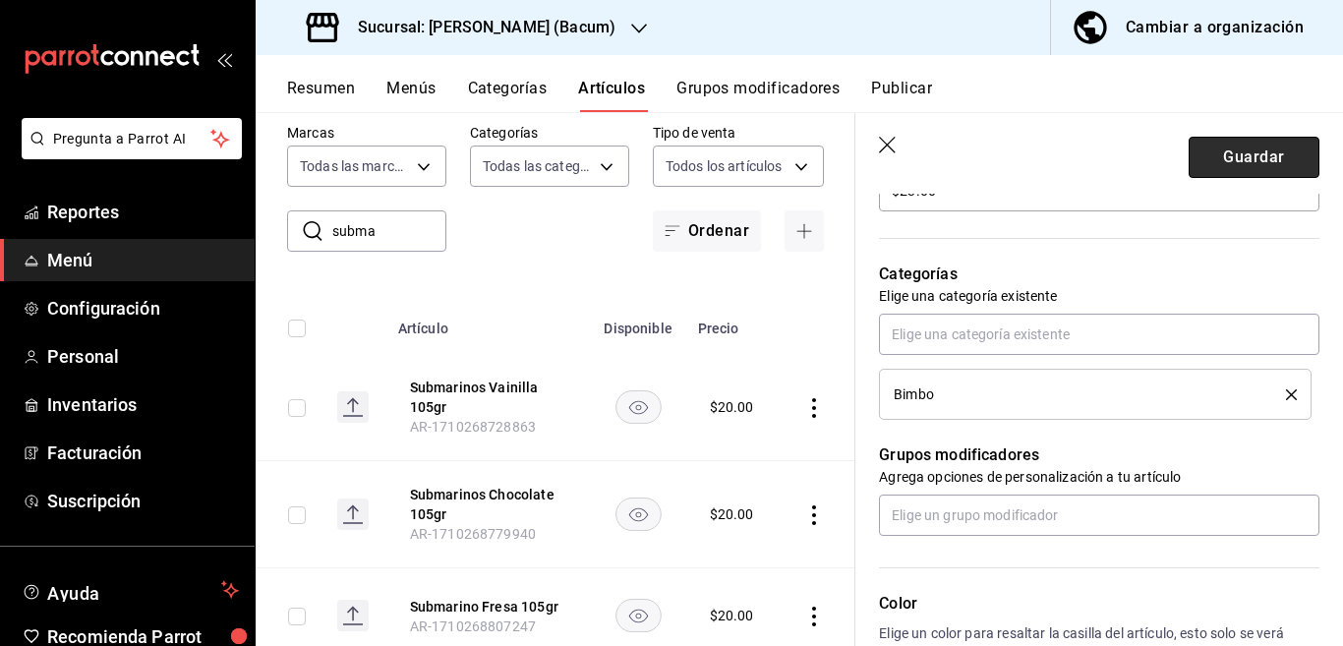
click at [1232, 149] on button "Guardar" at bounding box center [1254, 157] width 131 height 41
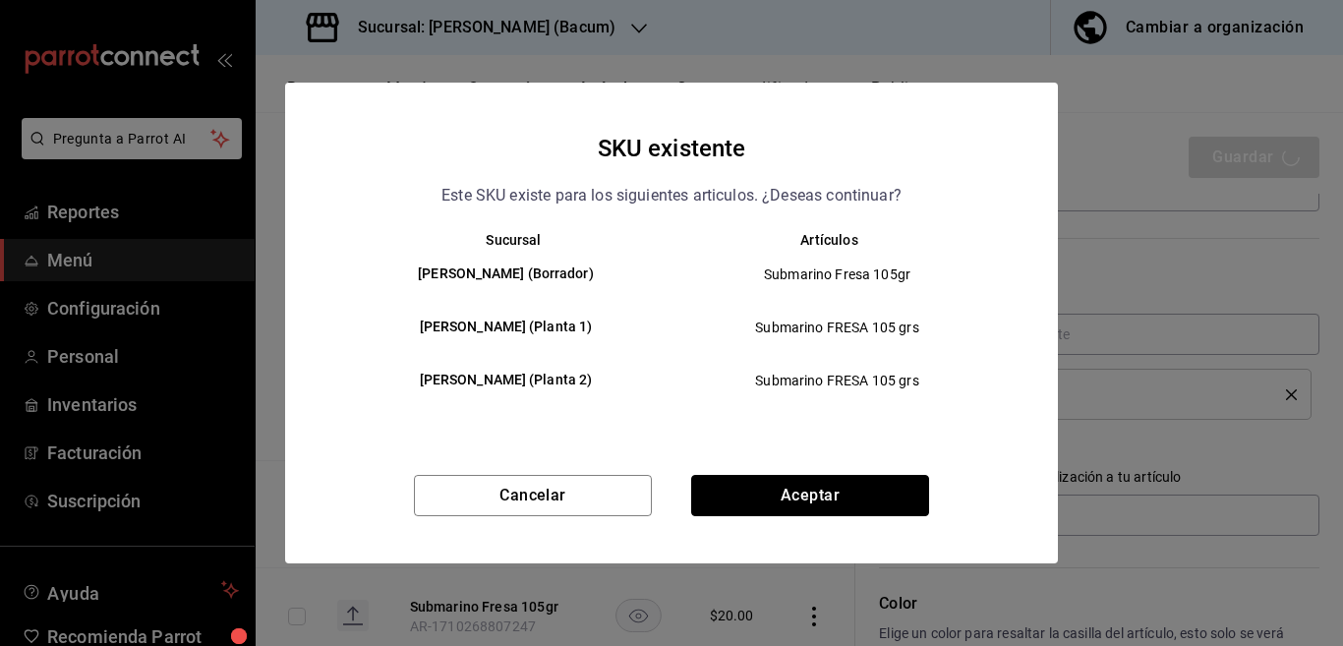
drag, startPoint x: 820, startPoint y: 501, endPoint x: 871, endPoint y: 493, distance: 51.9
click at [819, 501] on button "Aceptar" at bounding box center [810, 495] width 238 height 41
type textarea "x"
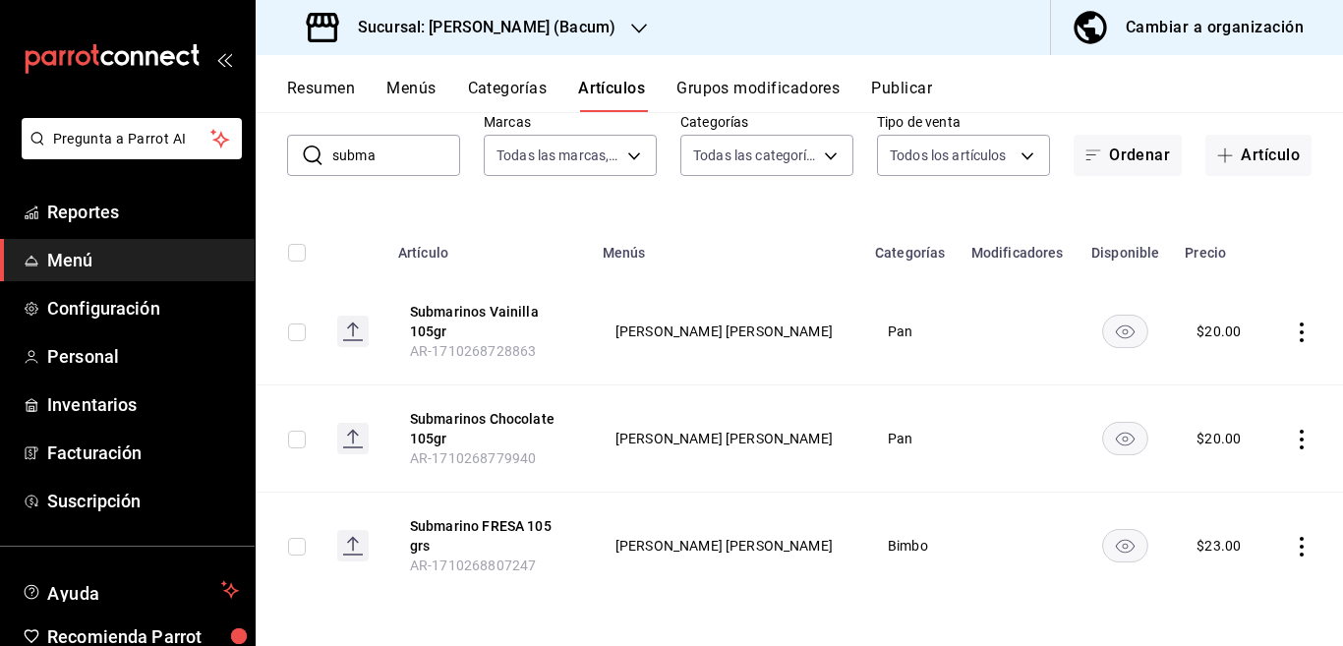
scroll to position [113, 0]
click at [1292, 435] on icon "actions" at bounding box center [1302, 439] width 20 height 20
click at [1224, 480] on span "Editar" at bounding box center [1225, 483] width 51 height 21
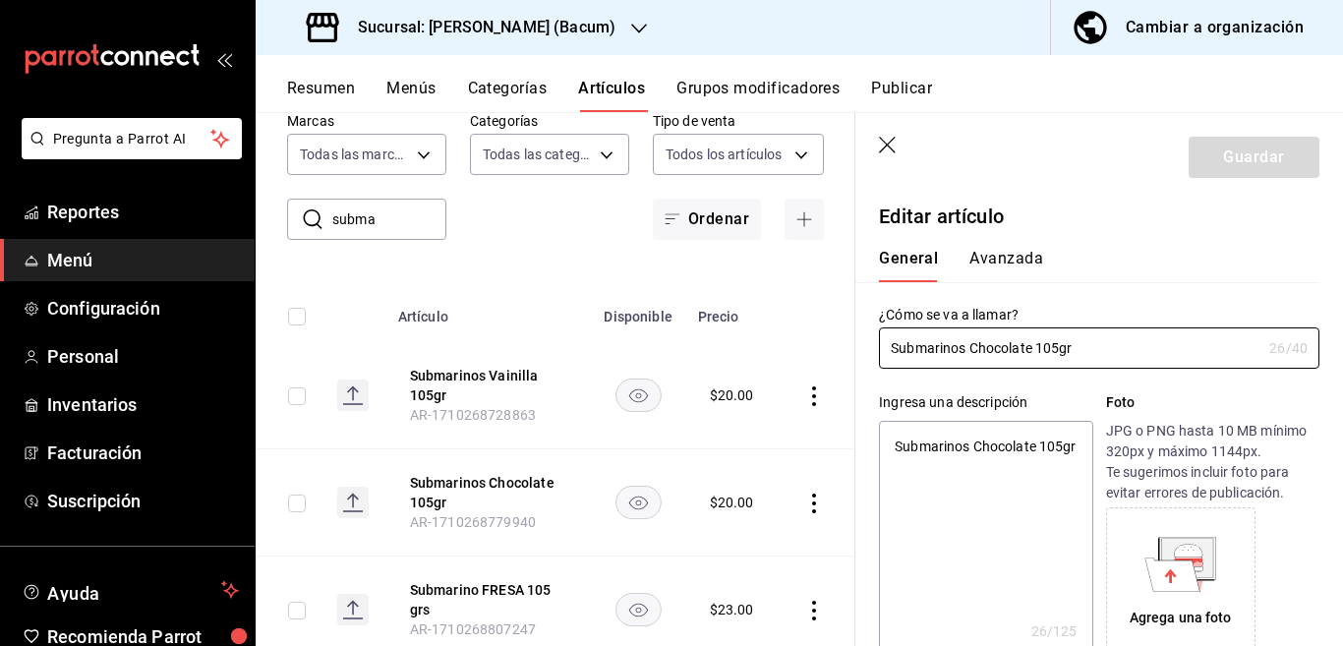
type textarea "x"
type input "$20.00"
type input "Submarinos Chocolate 105grs"
type textarea "x"
type input "Submarinos Chocolate 105 grs"
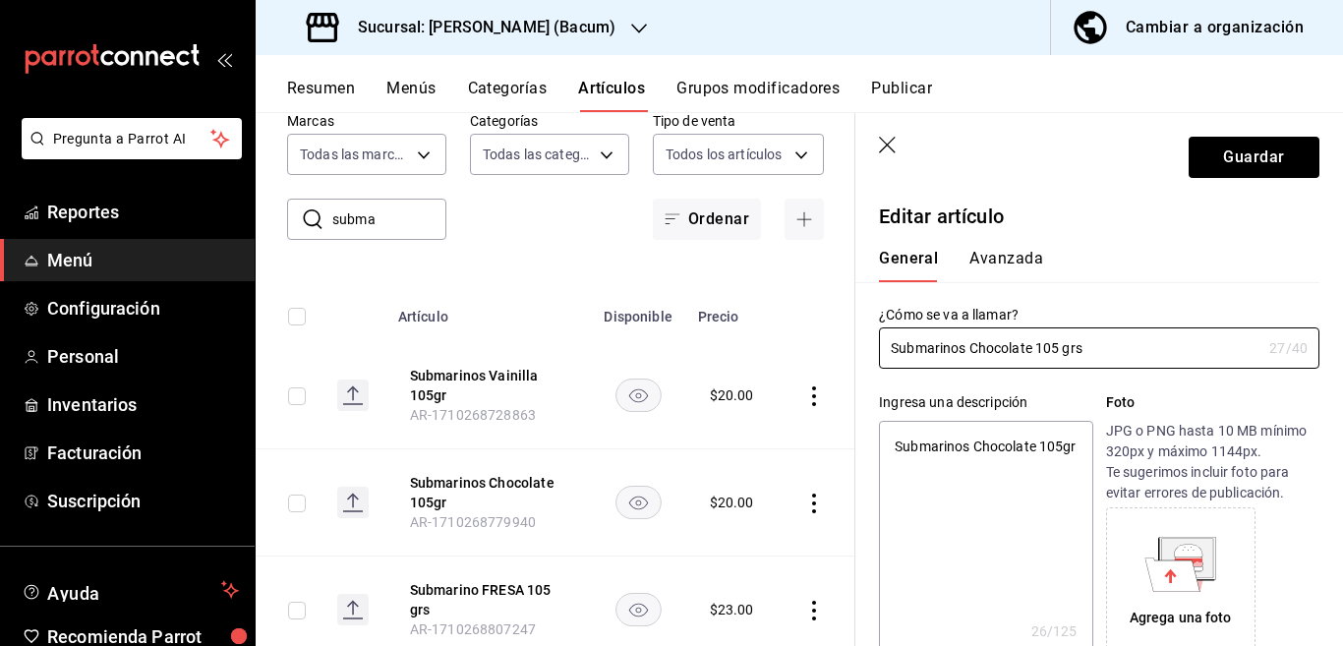
type textarea "x"
type input "Submarinos Chocolate 105 grs"
type textarea "x"
click at [1029, 465] on textarea "Submarinos Chocolate 105gr" at bounding box center [985, 539] width 213 height 236
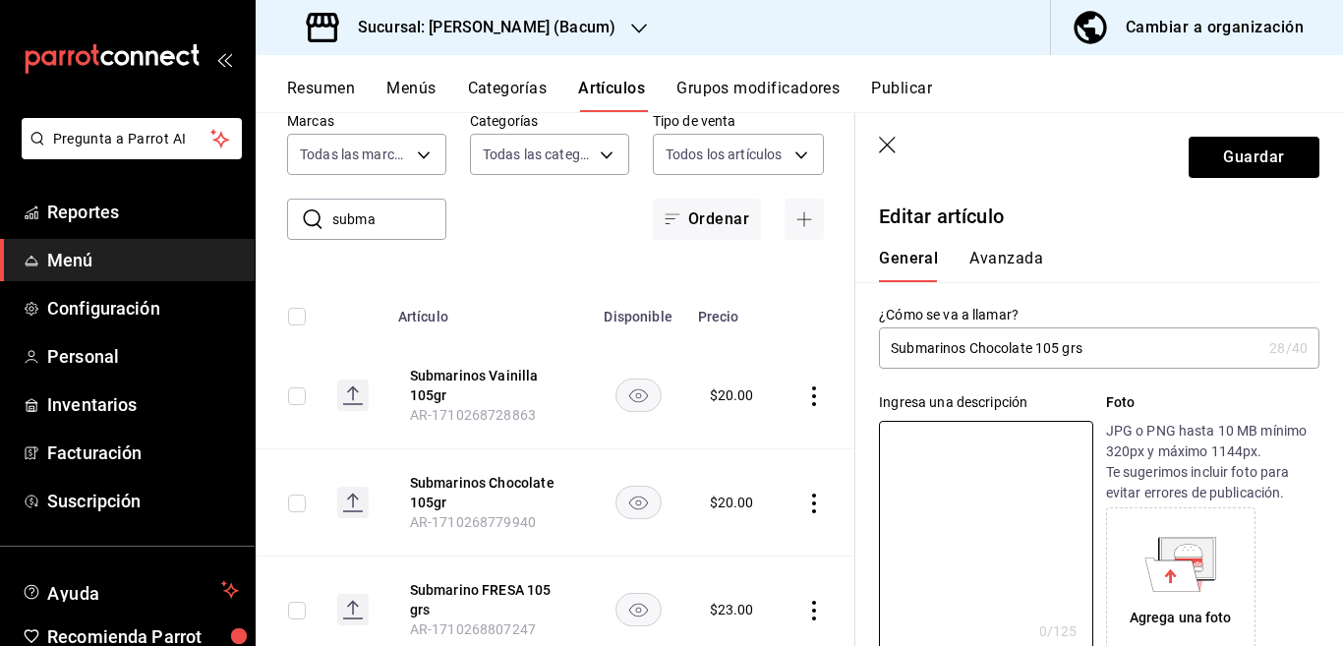
click at [1049, 354] on input "Submarinos Chocolate 105 grs" at bounding box center [1070, 347] width 382 height 39
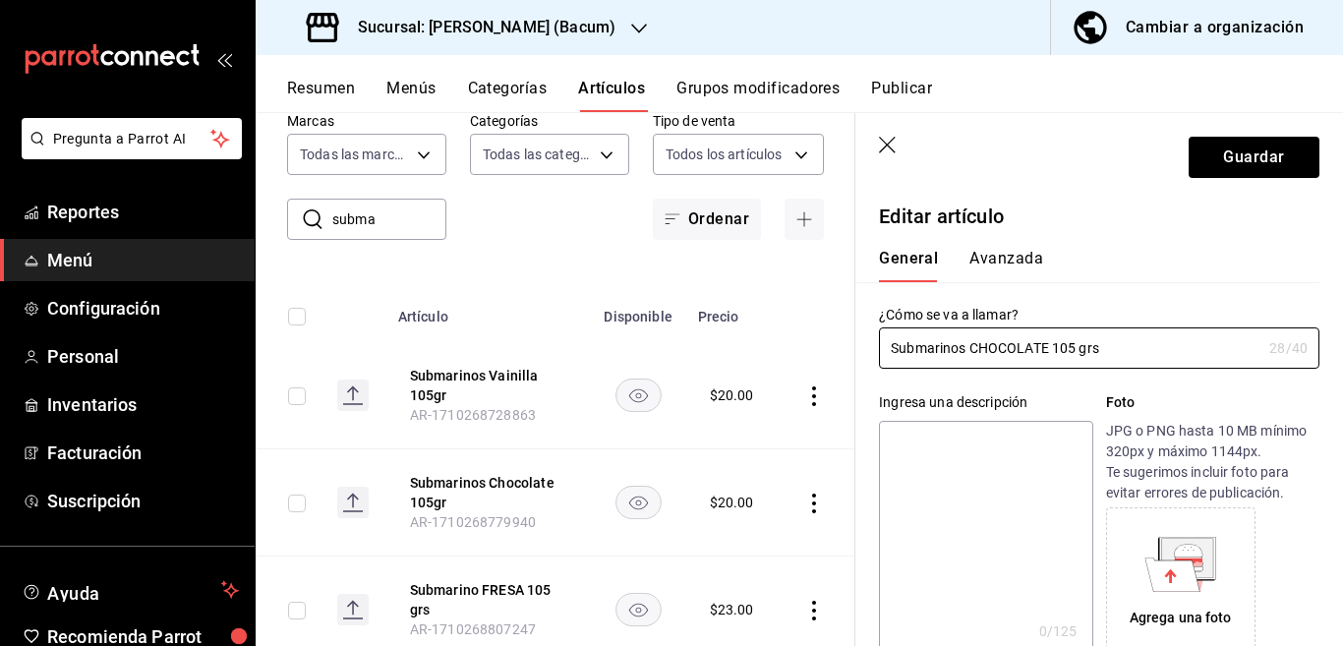
type input "Submarinos CHOCOLATE 105 grs"
click at [978, 443] on textarea at bounding box center [985, 539] width 213 height 236
paste textarea "Submarinos CHOCOLATE 105 grs"
type textarea "Submarinos CHOCOLATE 105 grs"
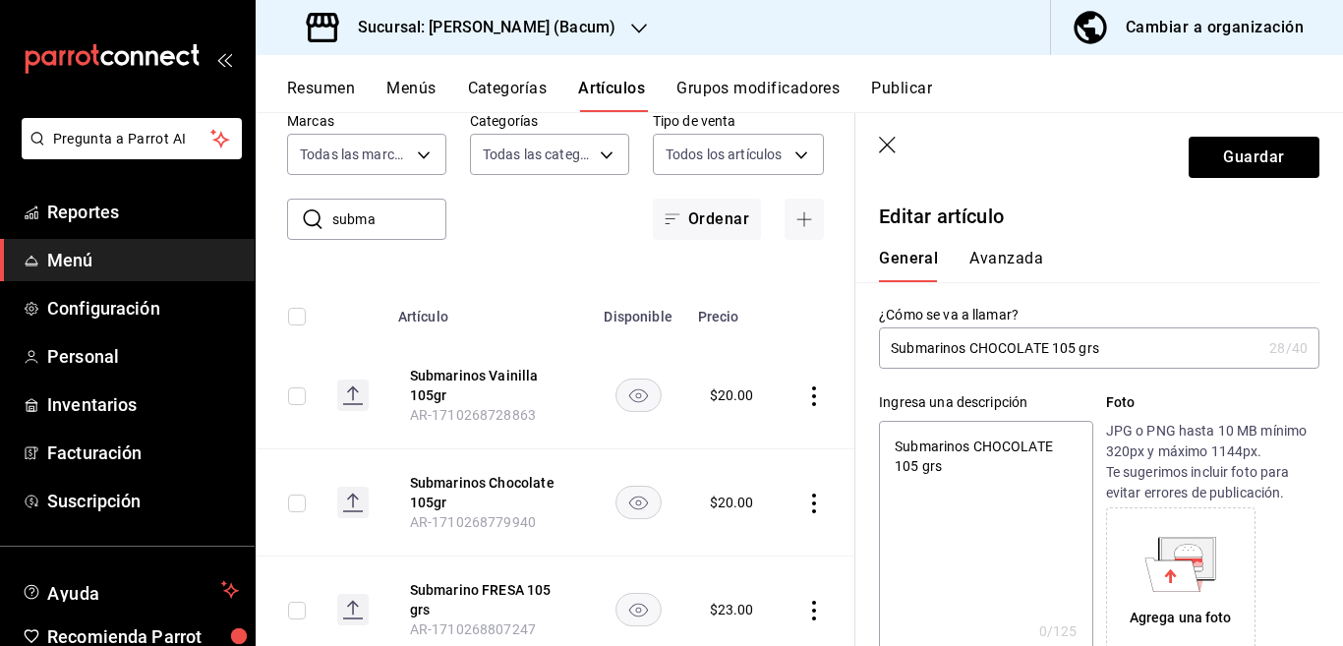
type textarea "x"
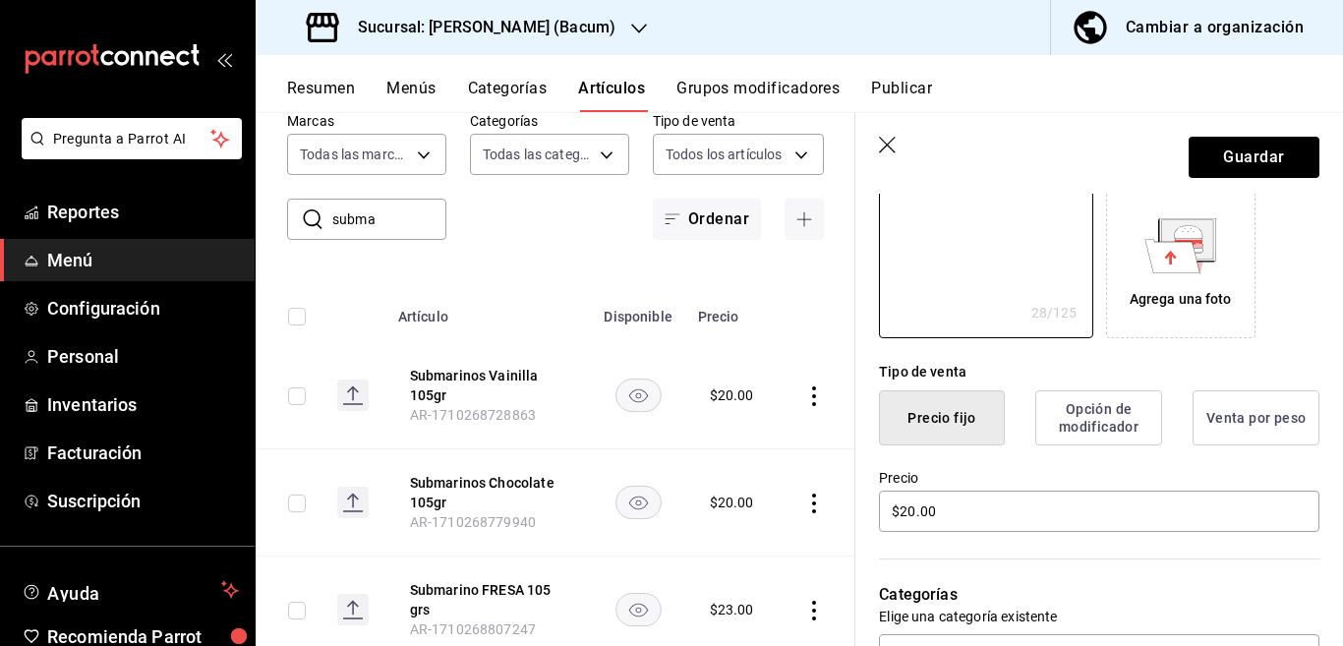
scroll to position [319, 0]
type textarea "Submarinos CHOCOLATE 105 grs"
type textarea "x"
click at [977, 520] on input "$20.00" at bounding box center [1099, 510] width 440 height 41
type input "$23.00"
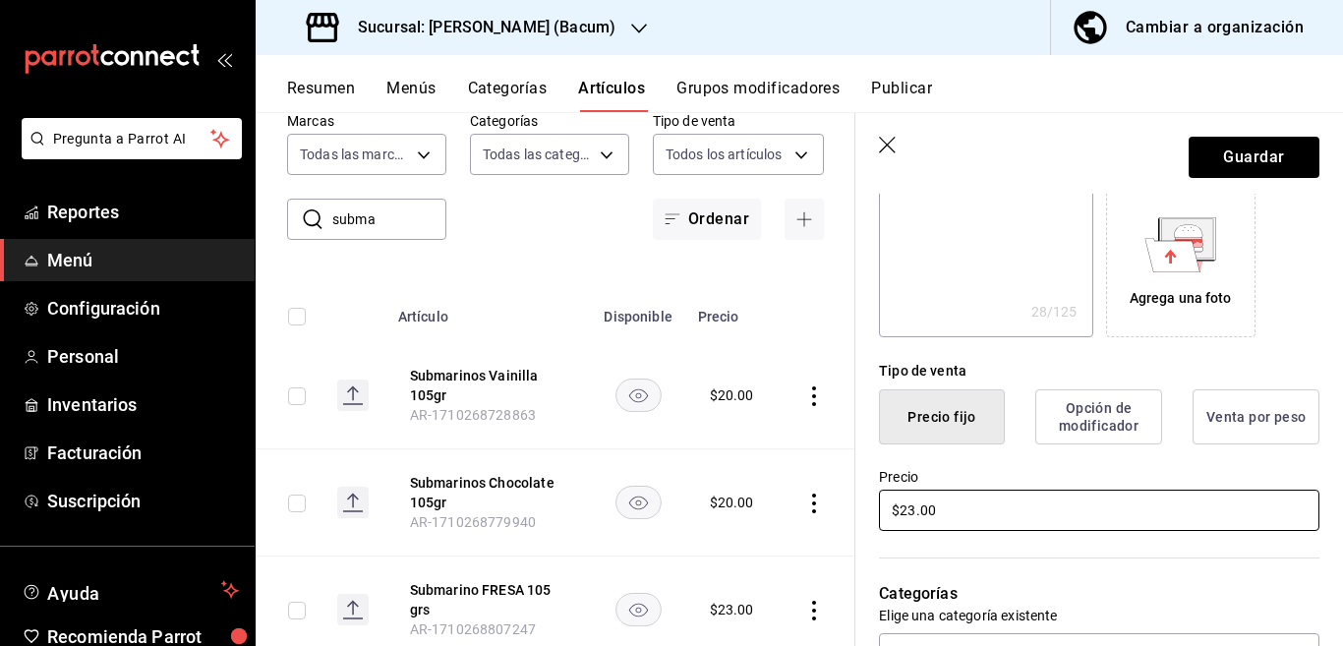
type textarea "x"
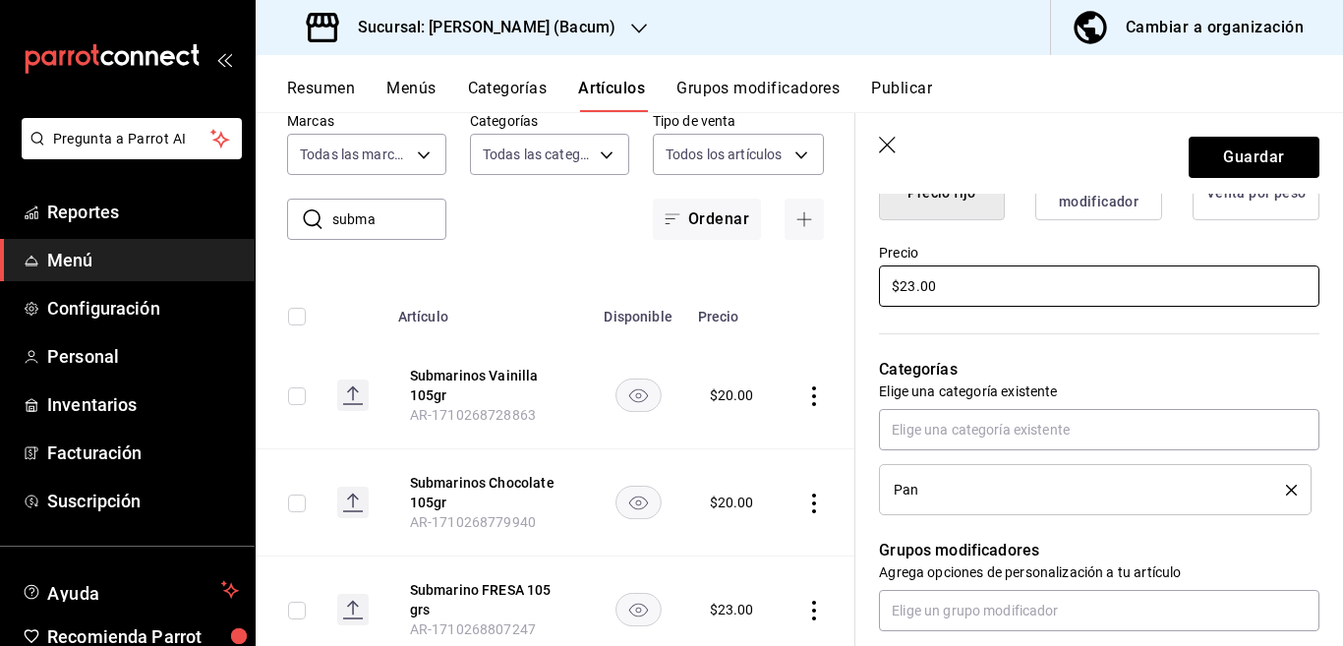
scroll to position [558, 0]
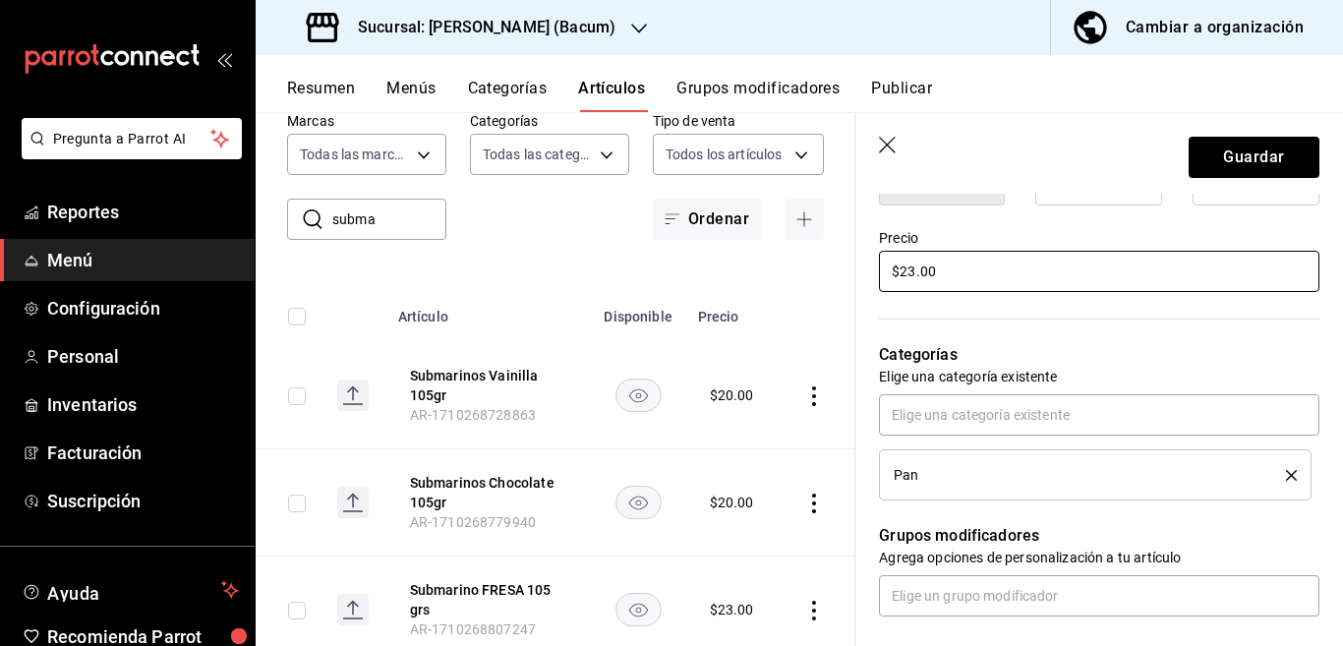
type input "$23.00"
click at [1286, 470] on icon "delete" at bounding box center [1291, 475] width 11 height 11
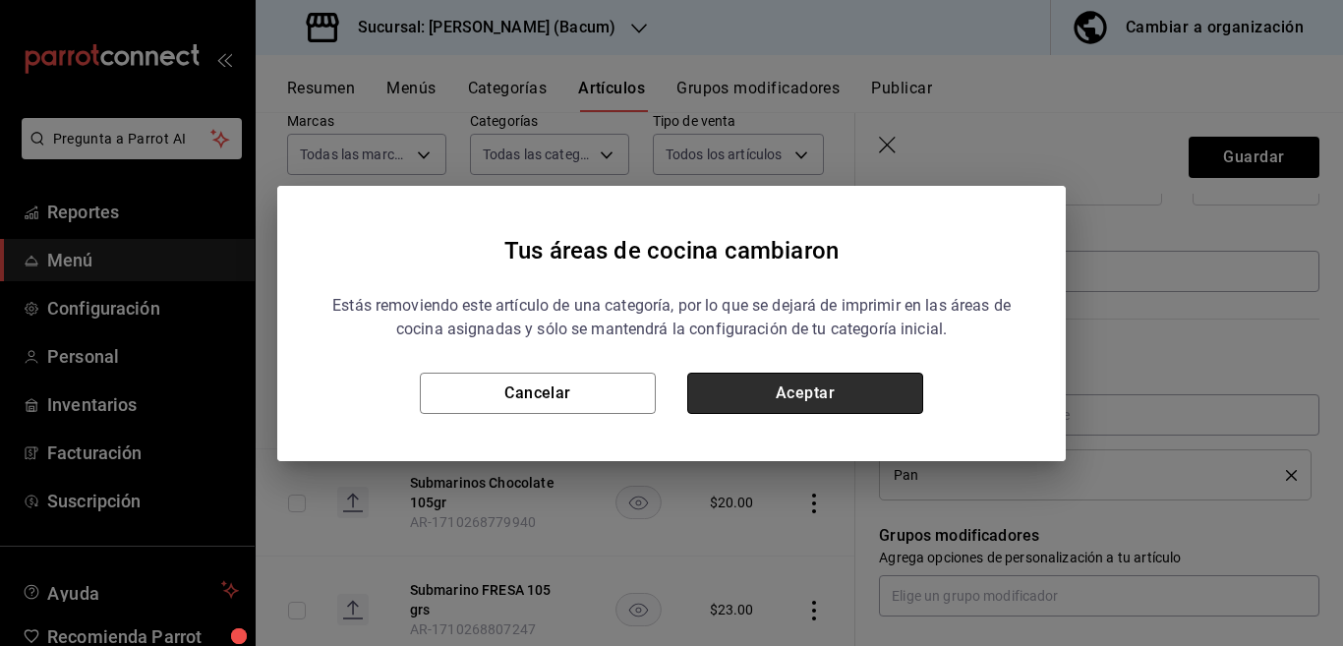
click at [876, 386] on button "Aceptar" at bounding box center [805, 393] width 236 height 41
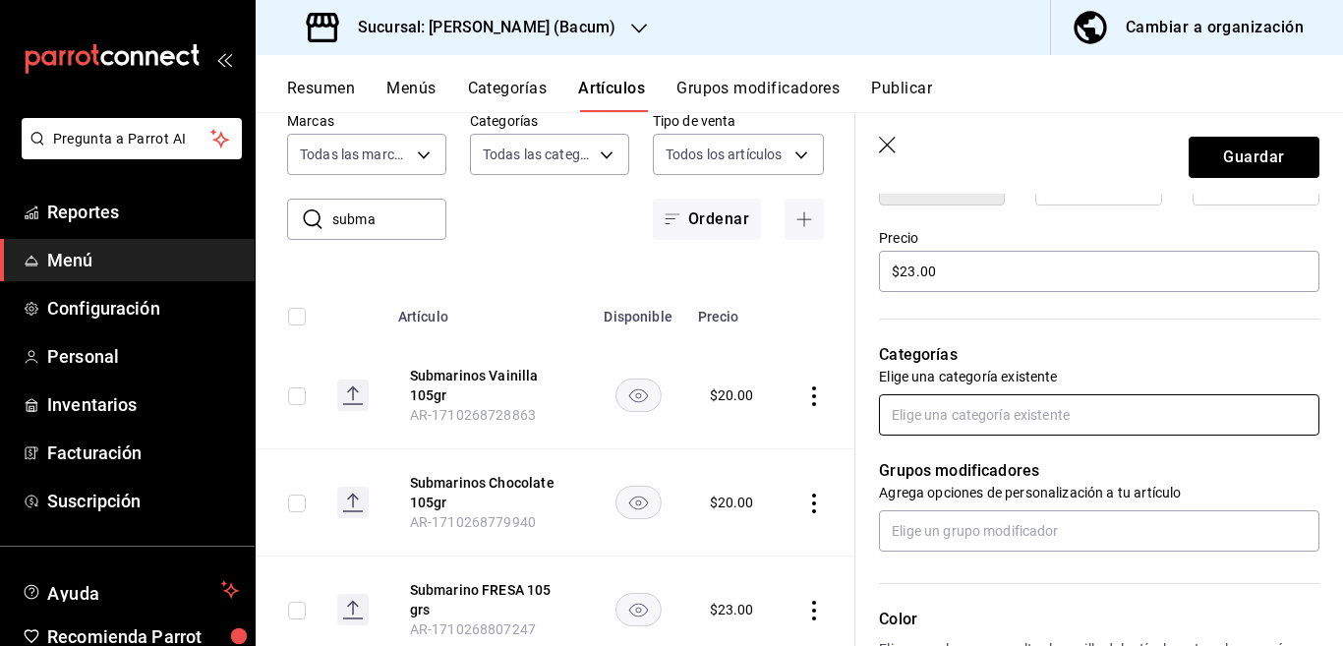
click at [931, 416] on input "text" at bounding box center [1099, 414] width 440 height 41
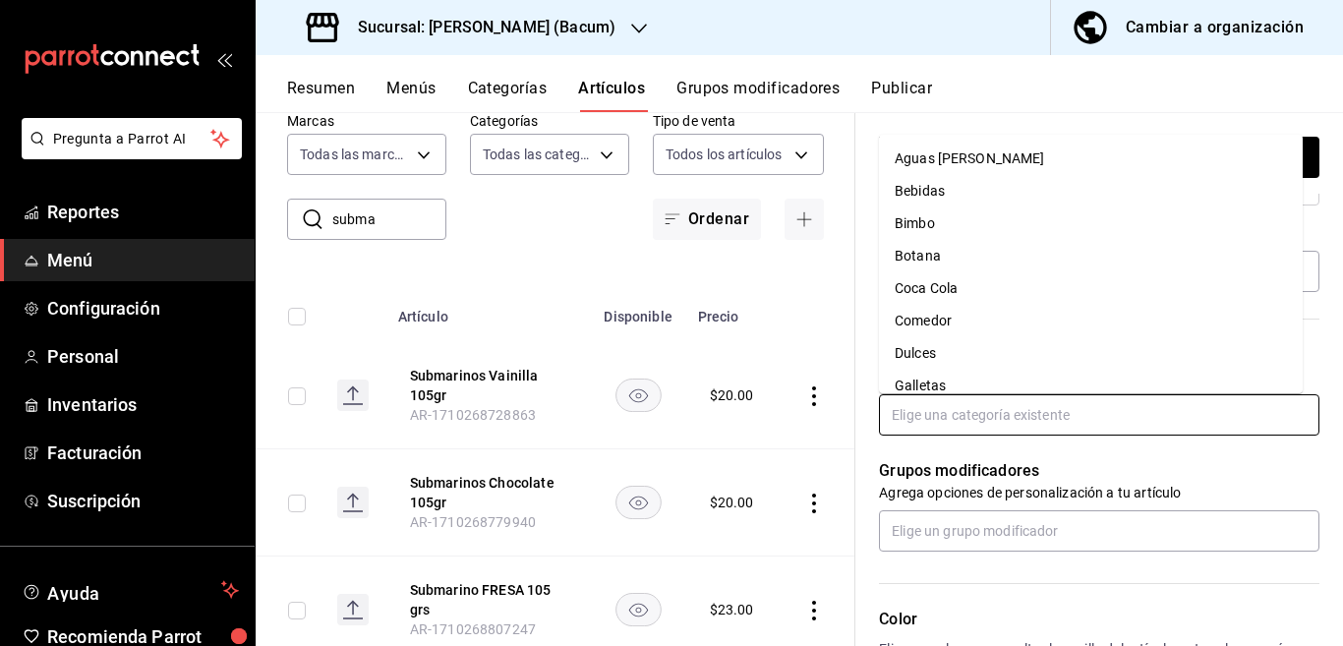
click at [913, 228] on li "Bimbo" at bounding box center [1091, 223] width 424 height 32
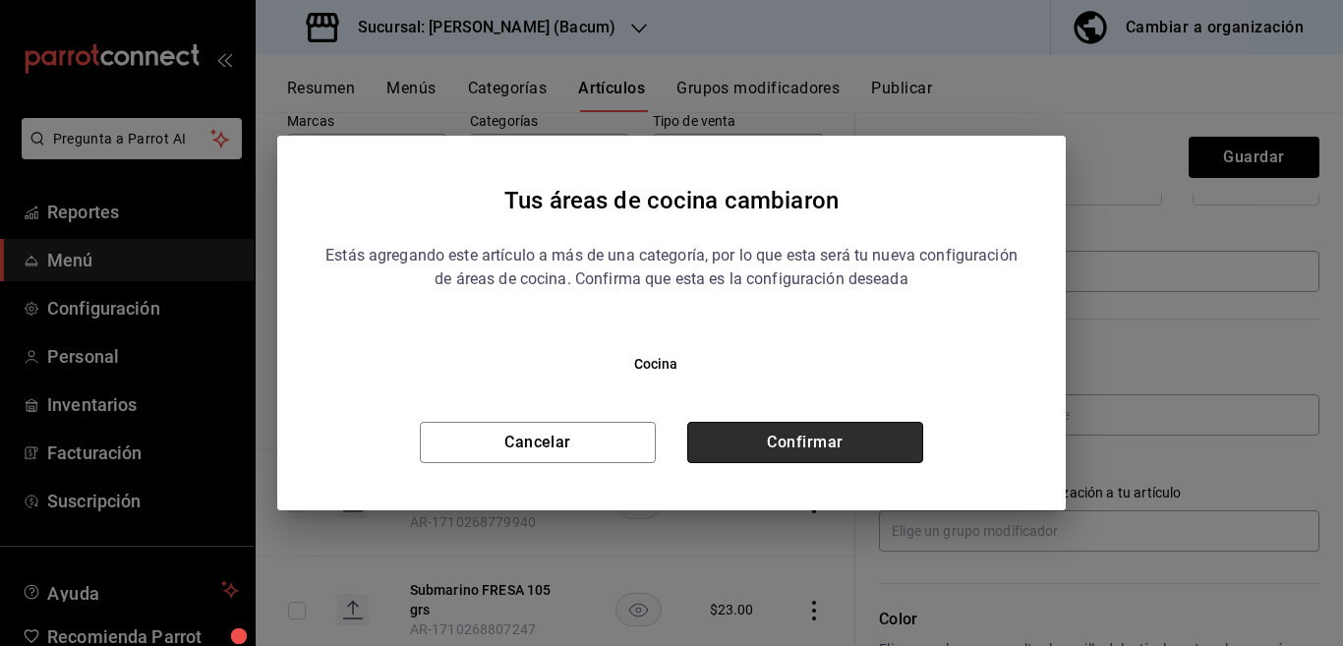
click at [849, 443] on button "Confirmar" at bounding box center [805, 442] width 236 height 41
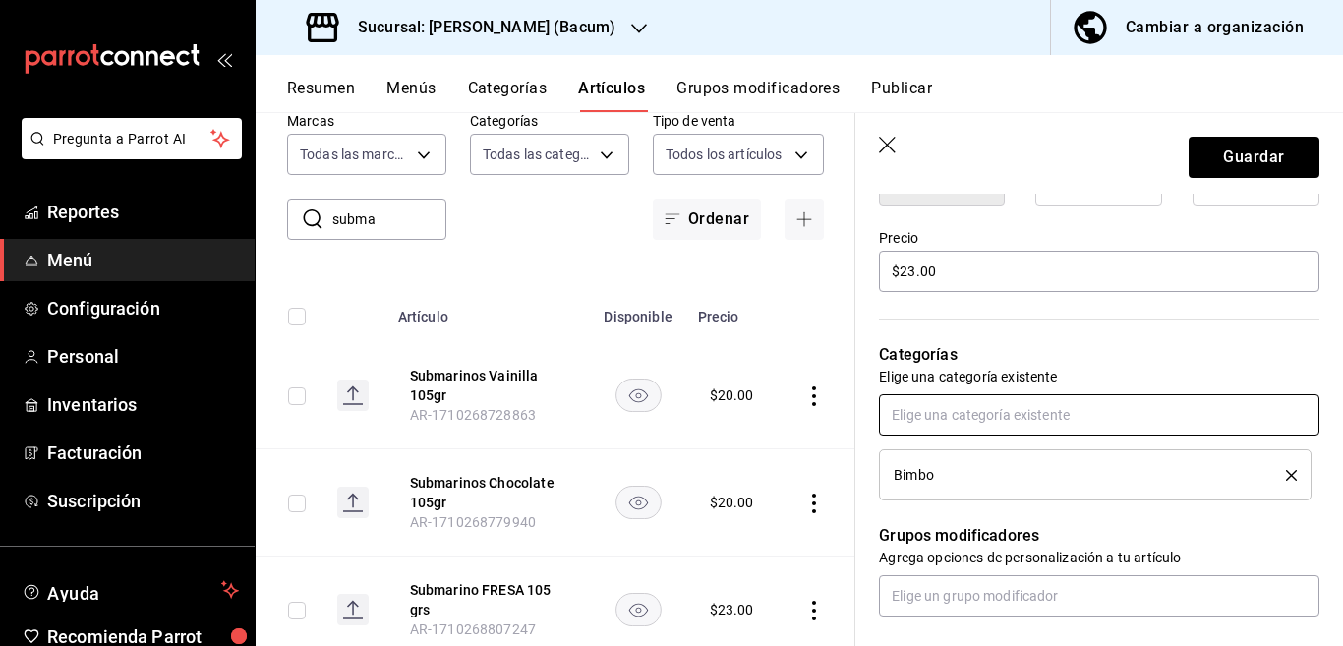
scroll to position [559, 0]
click at [1205, 161] on button "Guardar" at bounding box center [1254, 157] width 131 height 41
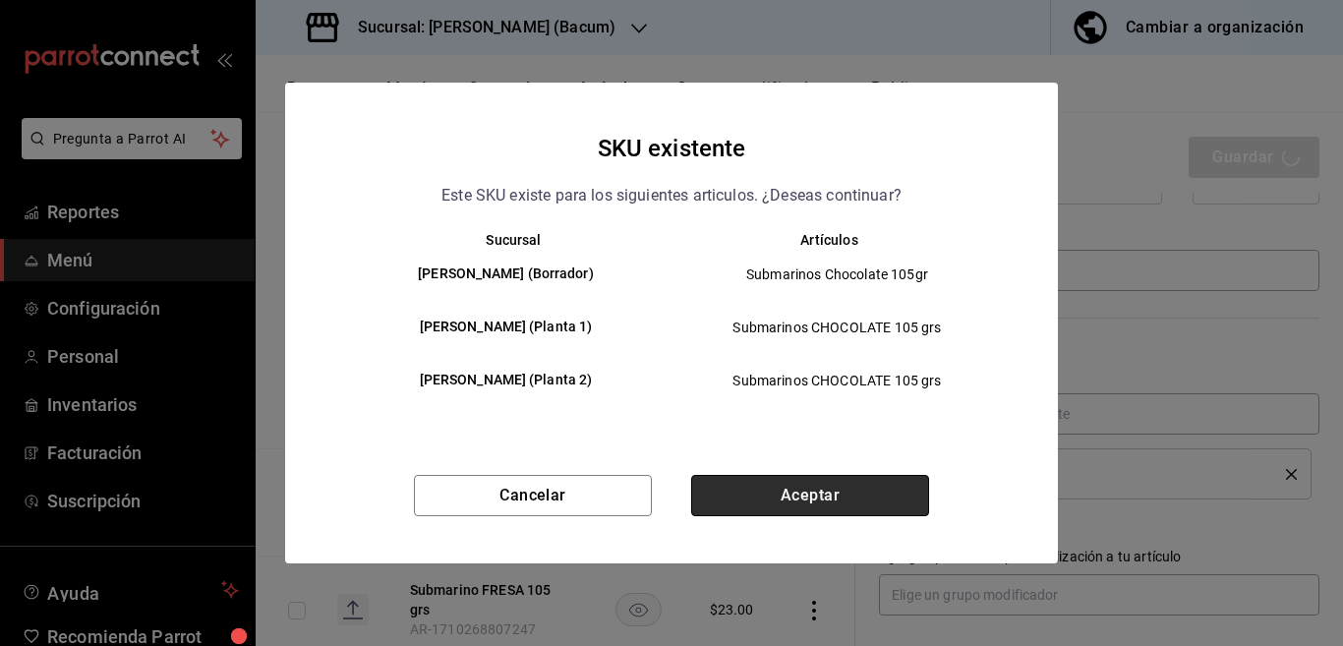
click at [837, 493] on button "Aceptar" at bounding box center [810, 495] width 238 height 41
type textarea "x"
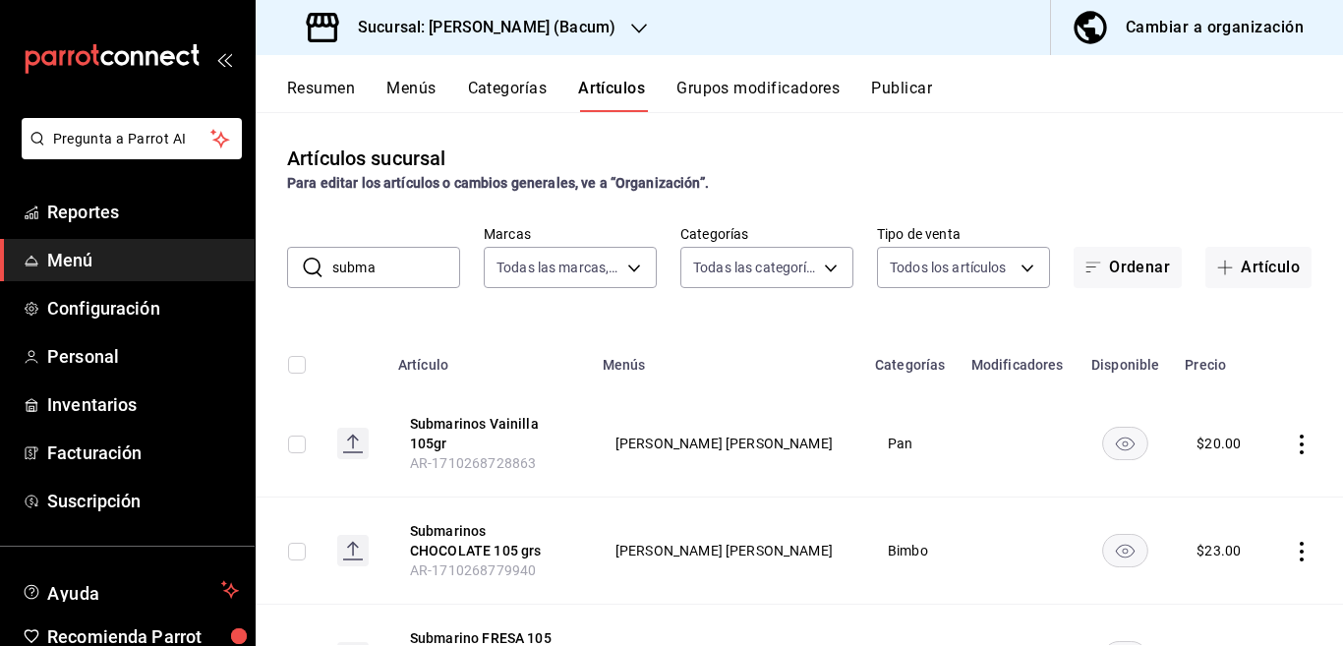
click at [1300, 442] on icon "actions" at bounding box center [1302, 445] width 4 height 20
click at [1214, 484] on span "Editar" at bounding box center [1225, 489] width 51 height 21
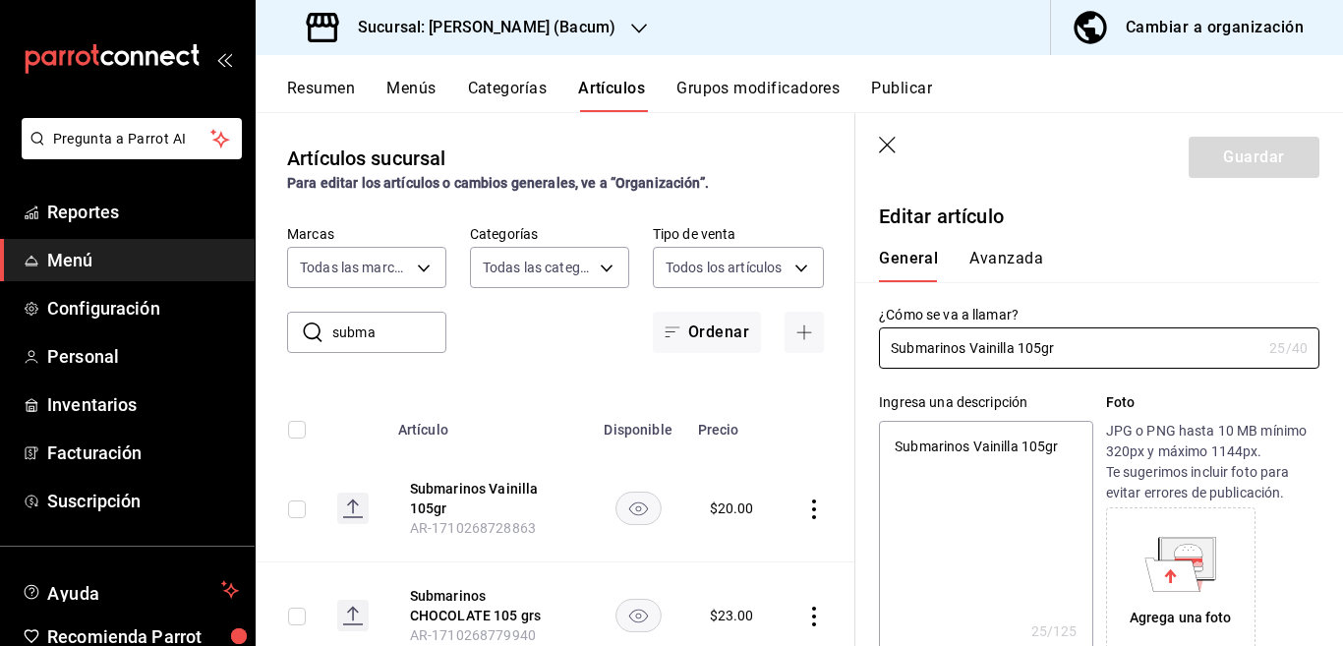
click at [1073, 446] on textarea "Submarinos Vainilla 105gr" at bounding box center [985, 539] width 213 height 236
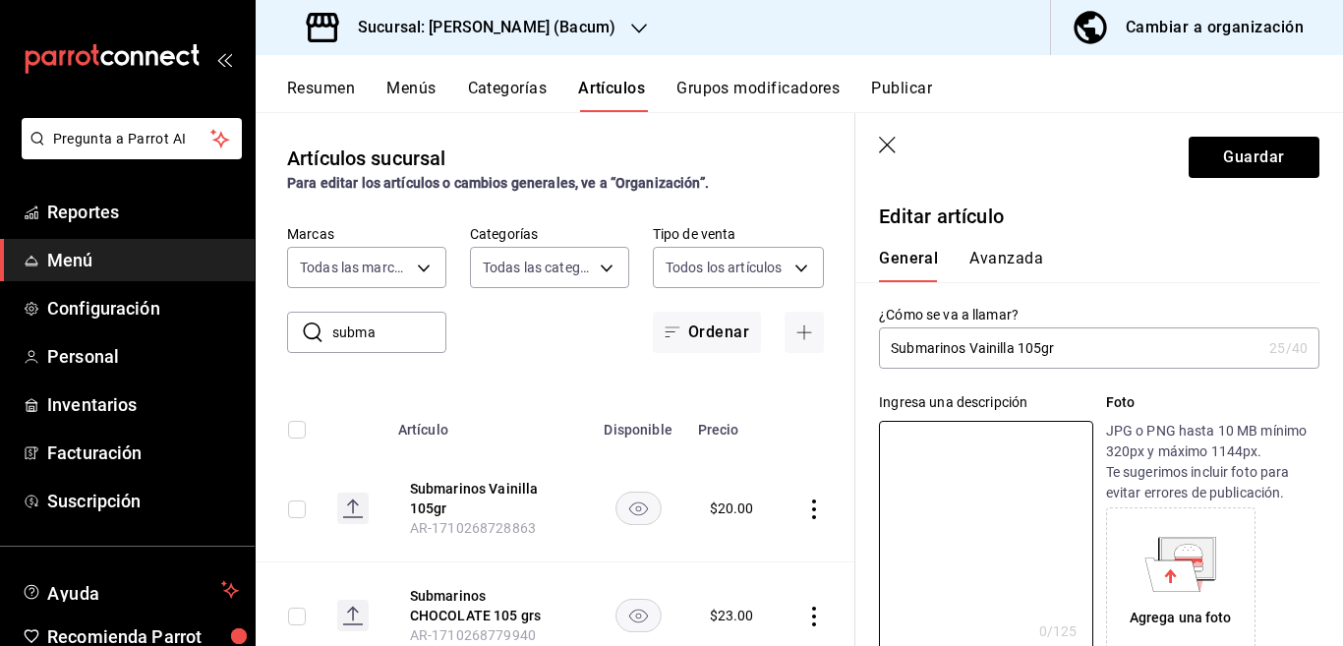
click at [1095, 347] on input "Submarinos Vainilla 105gr" at bounding box center [1070, 347] width 382 height 39
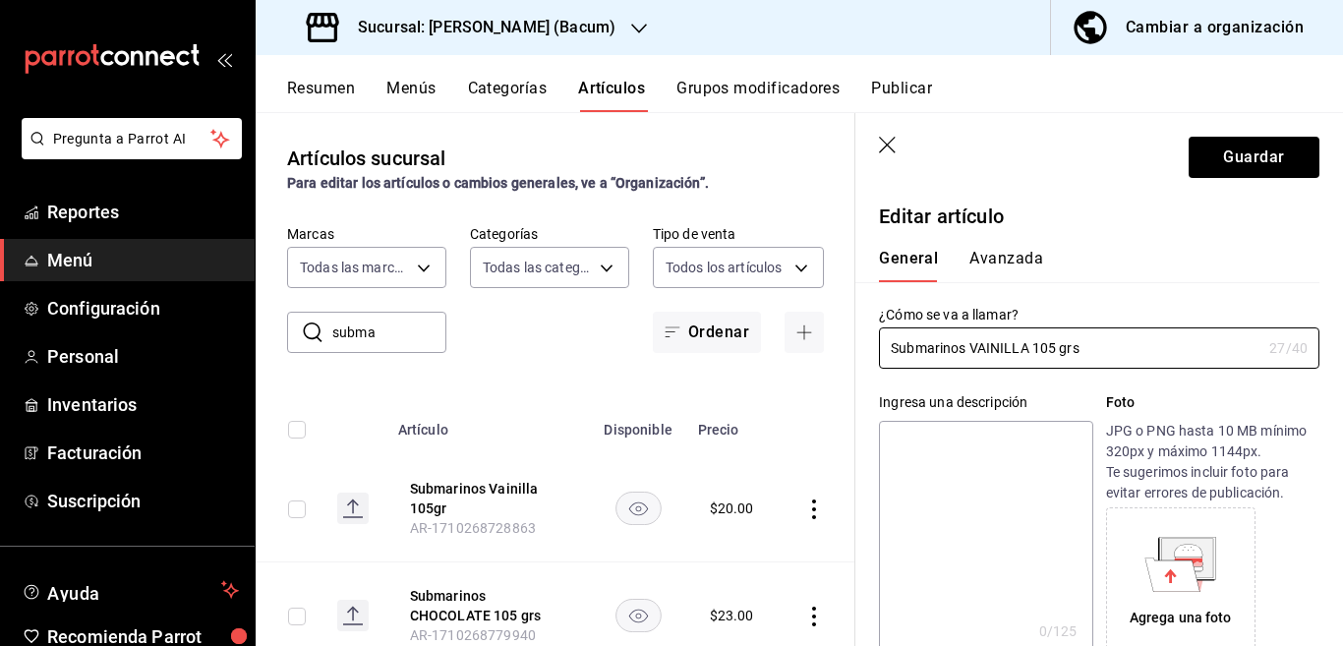
click at [996, 436] on textarea at bounding box center [985, 539] width 213 height 236
paste textarea "Submarinos VAINILLA 105 grs"
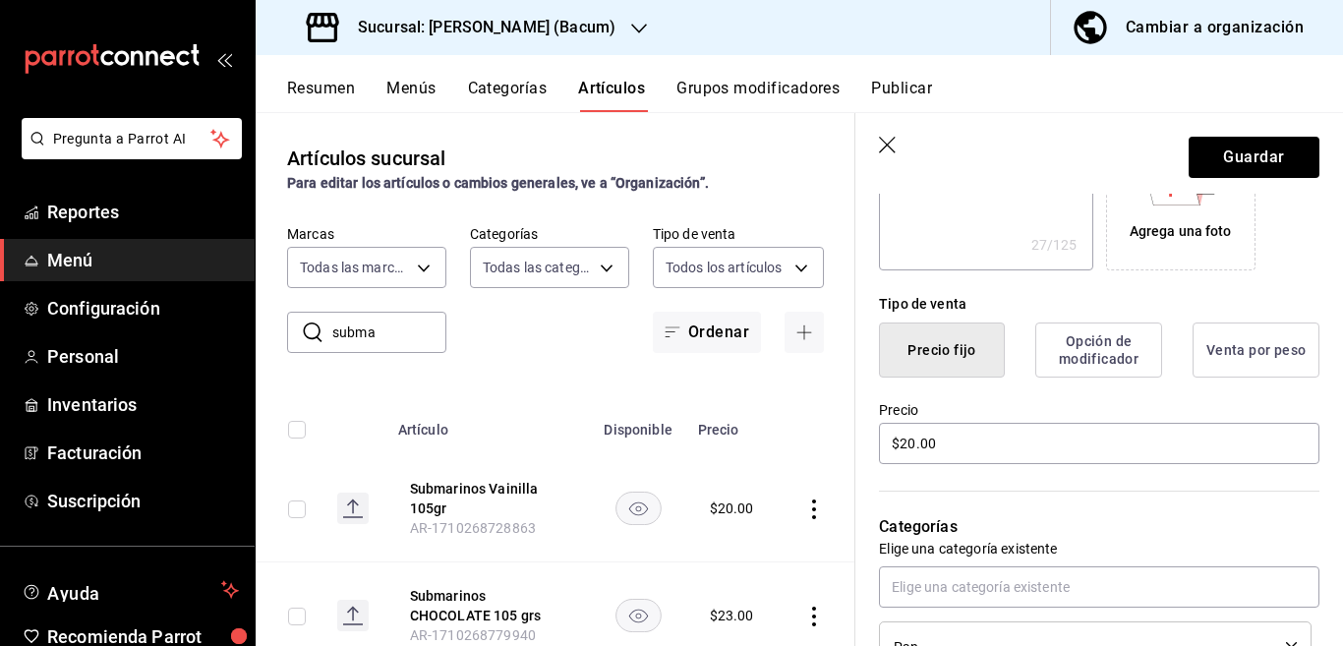
scroll to position [399, 0]
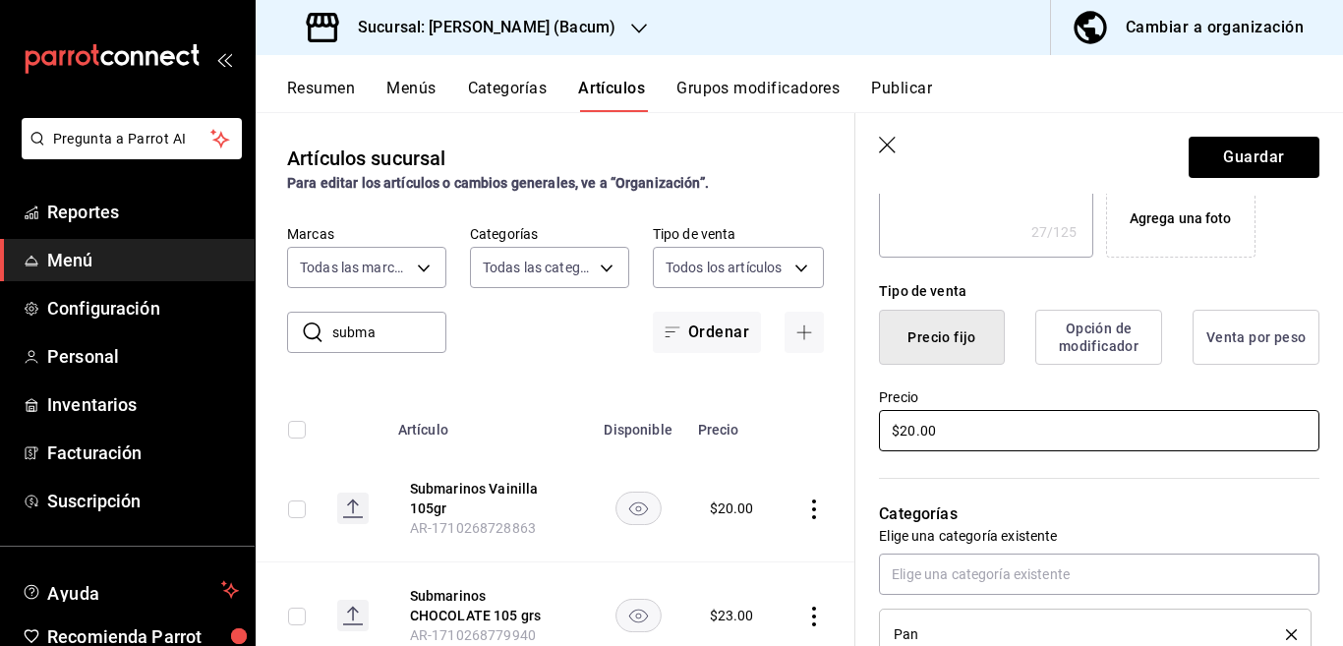
click at [990, 440] on input "$20.00" at bounding box center [1099, 430] width 440 height 41
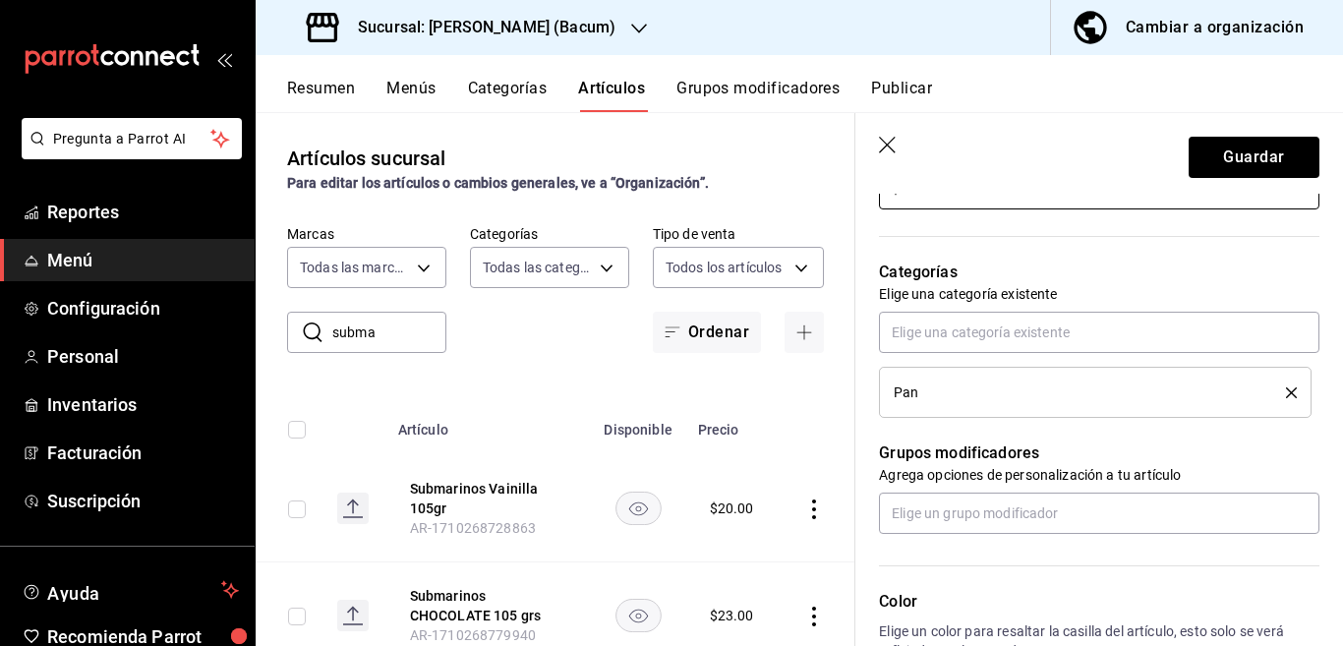
scroll to position [720, 0]
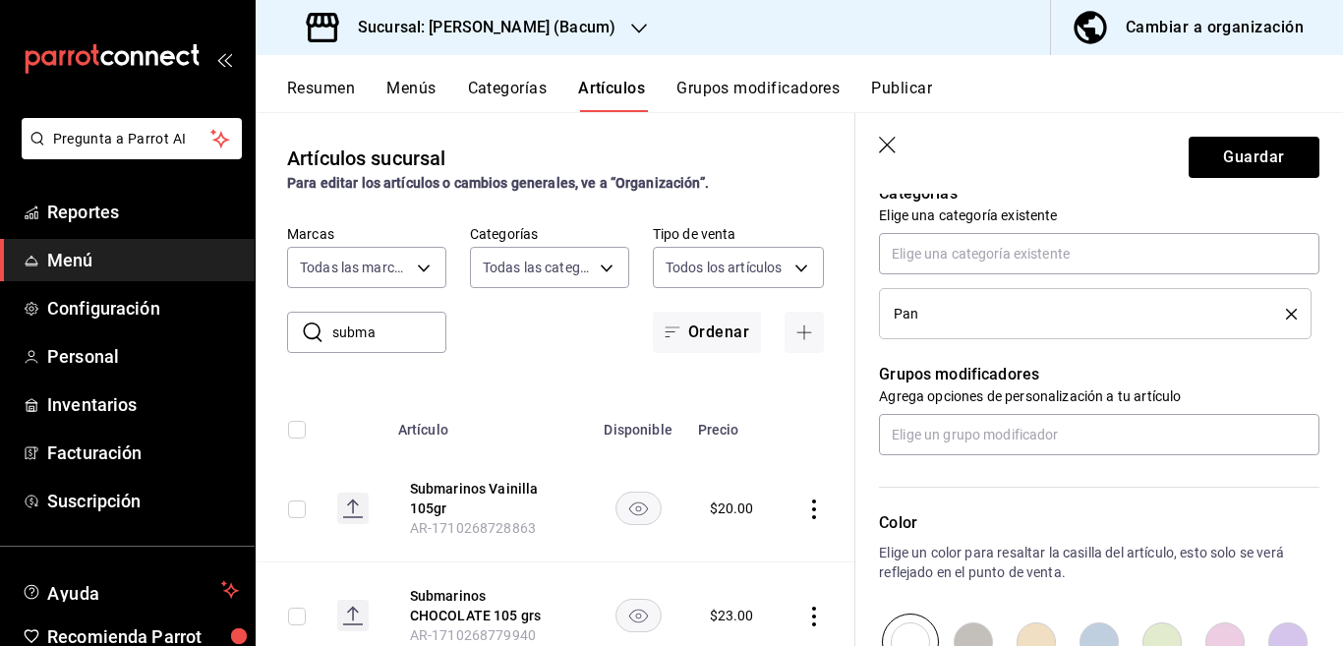
click at [1286, 316] on icon "delete" at bounding box center [1291, 314] width 11 height 11
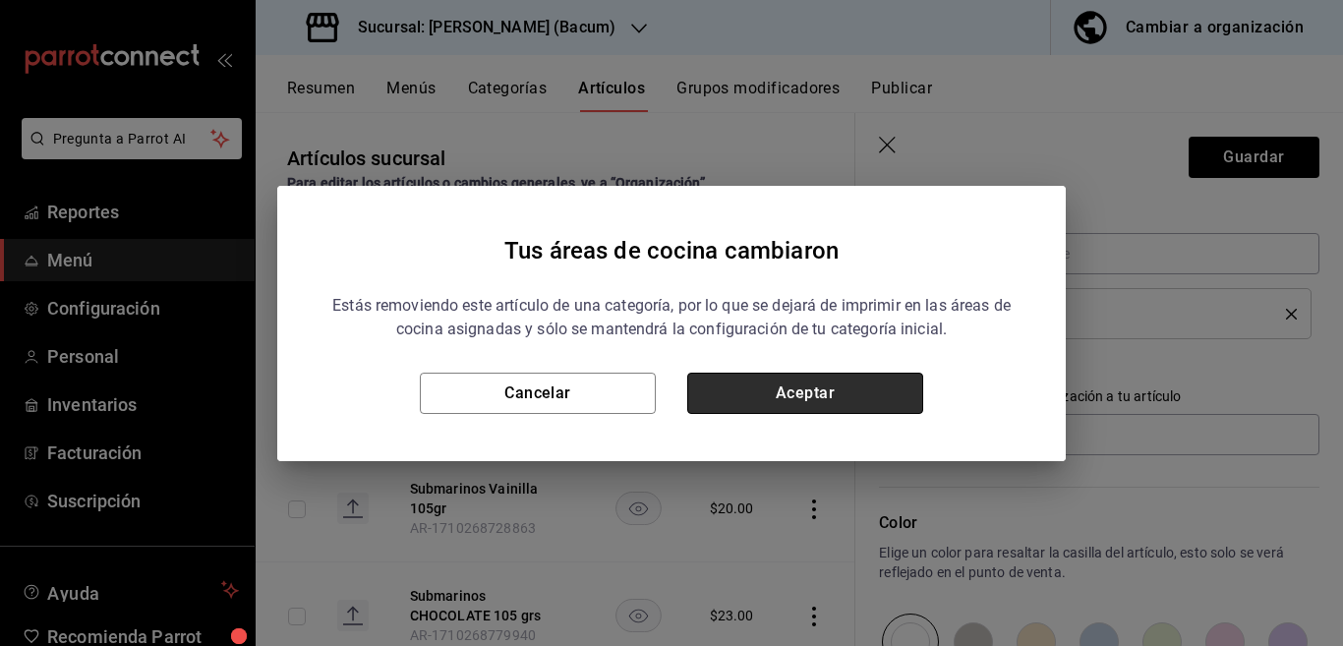
click at [867, 384] on button "Aceptar" at bounding box center [805, 393] width 236 height 41
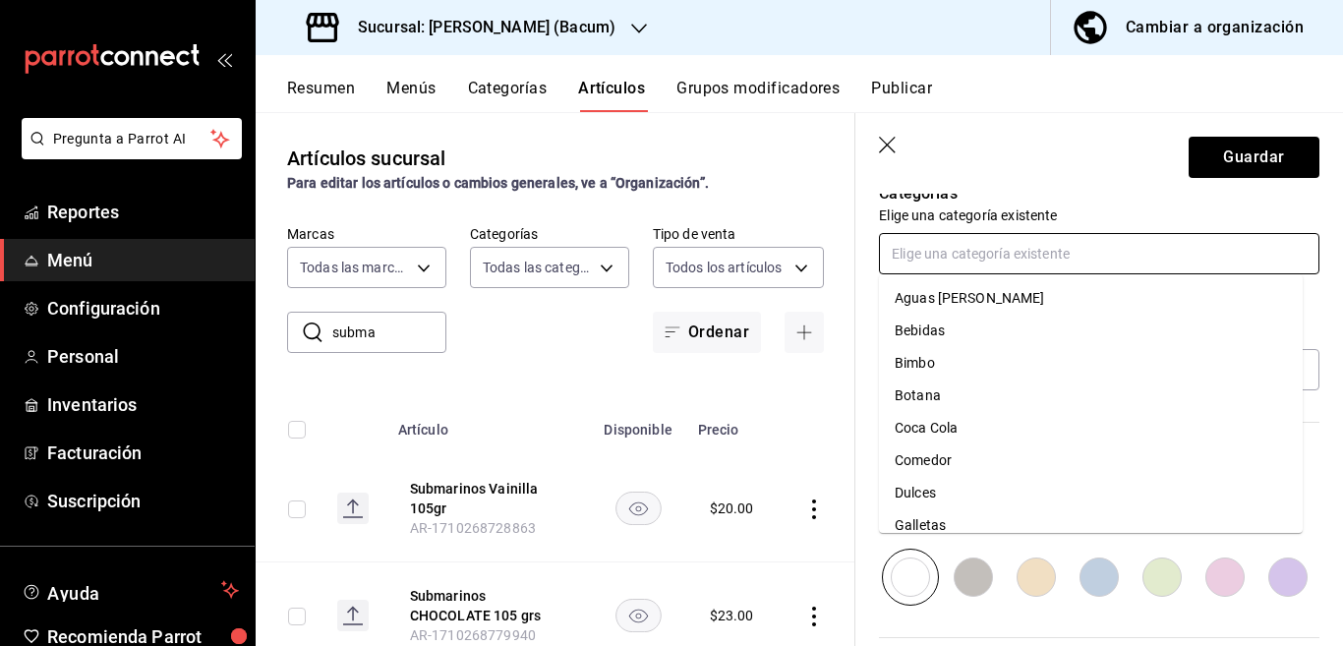
click at [932, 253] on input "text" at bounding box center [1099, 253] width 440 height 41
click at [931, 358] on li "Bimbo" at bounding box center [1091, 363] width 424 height 32
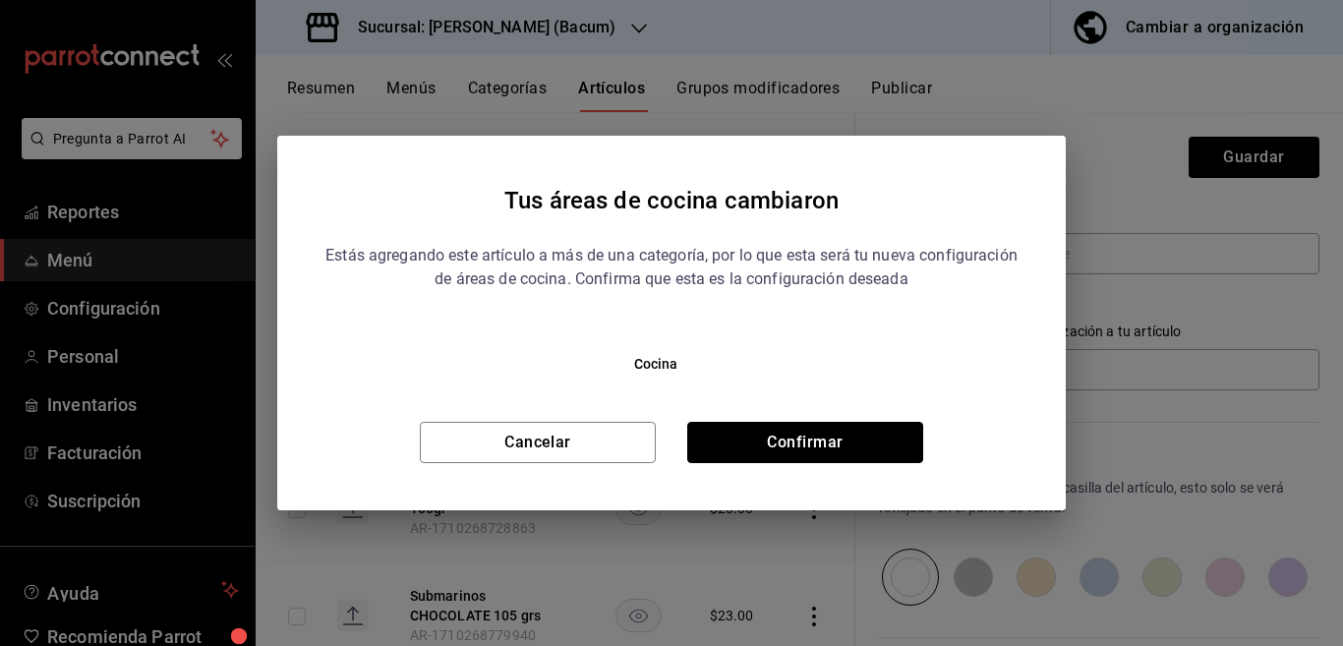
drag, startPoint x: 811, startPoint y: 441, endPoint x: 854, endPoint y: 409, distance: 54.1
click at [812, 441] on button "Confirmar" at bounding box center [805, 442] width 236 height 41
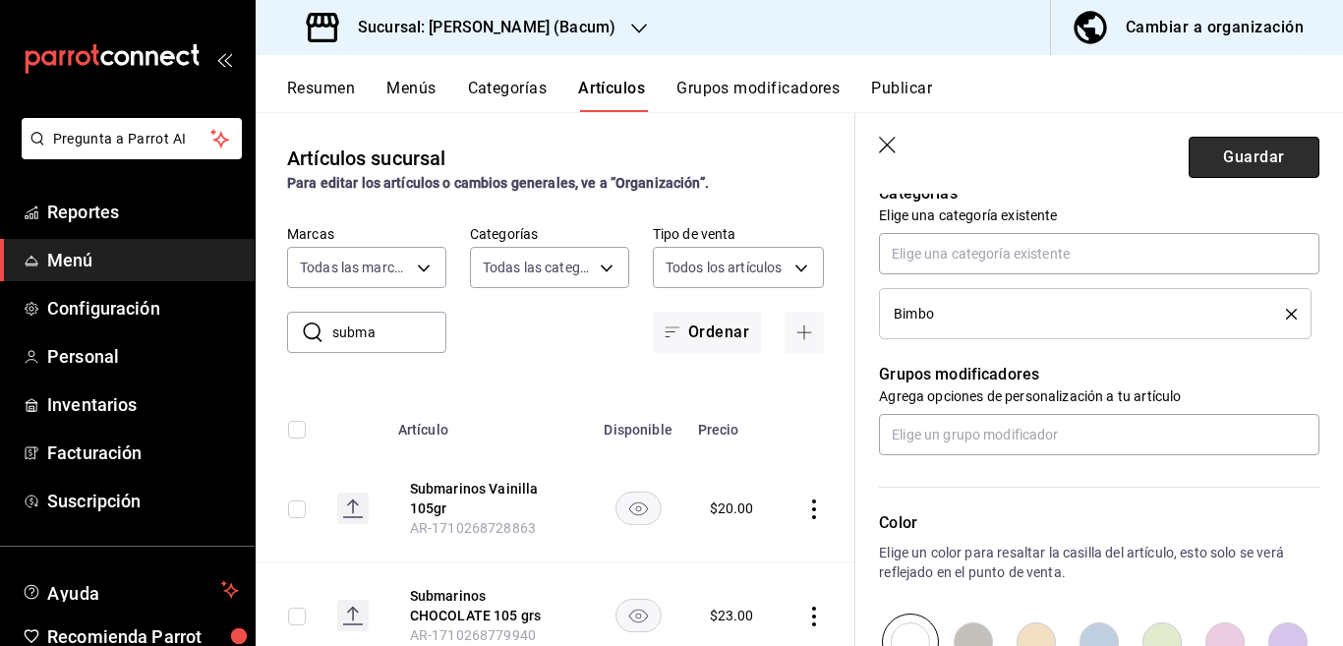
click at [1218, 159] on button "Guardar" at bounding box center [1254, 157] width 131 height 41
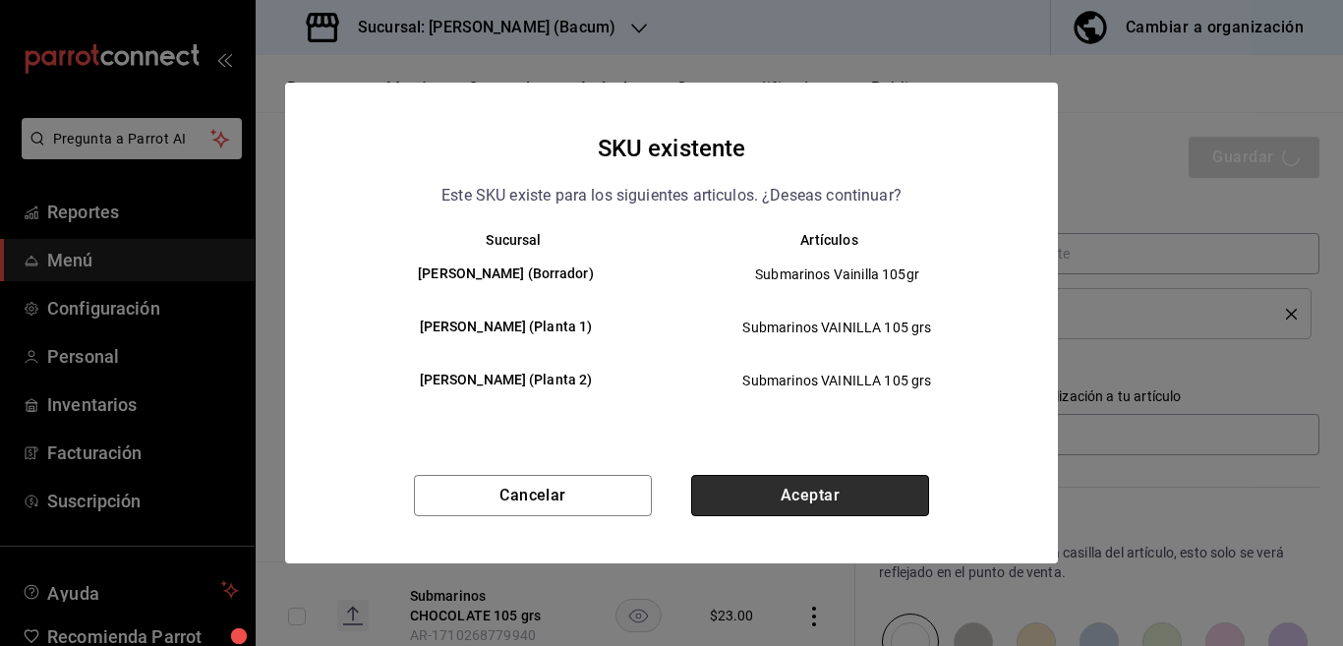
click at [777, 496] on button "Aceptar" at bounding box center [810, 495] width 238 height 41
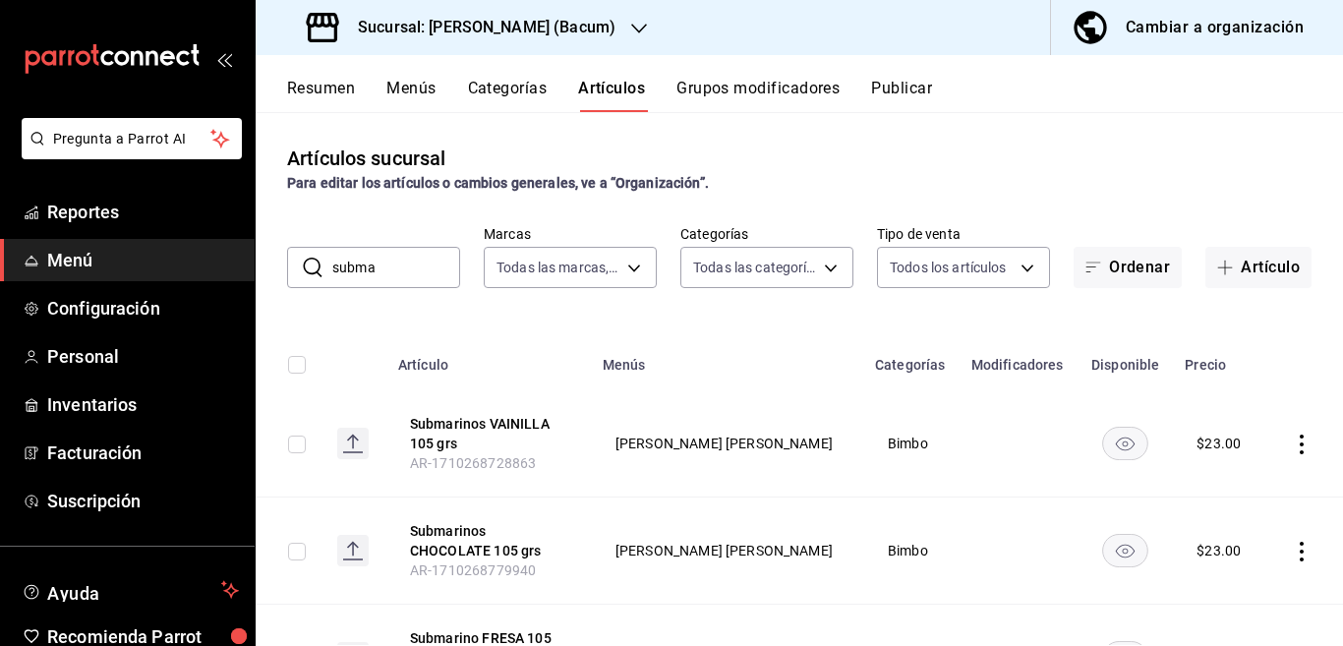
click at [400, 273] on input "subma" at bounding box center [396, 267] width 128 height 39
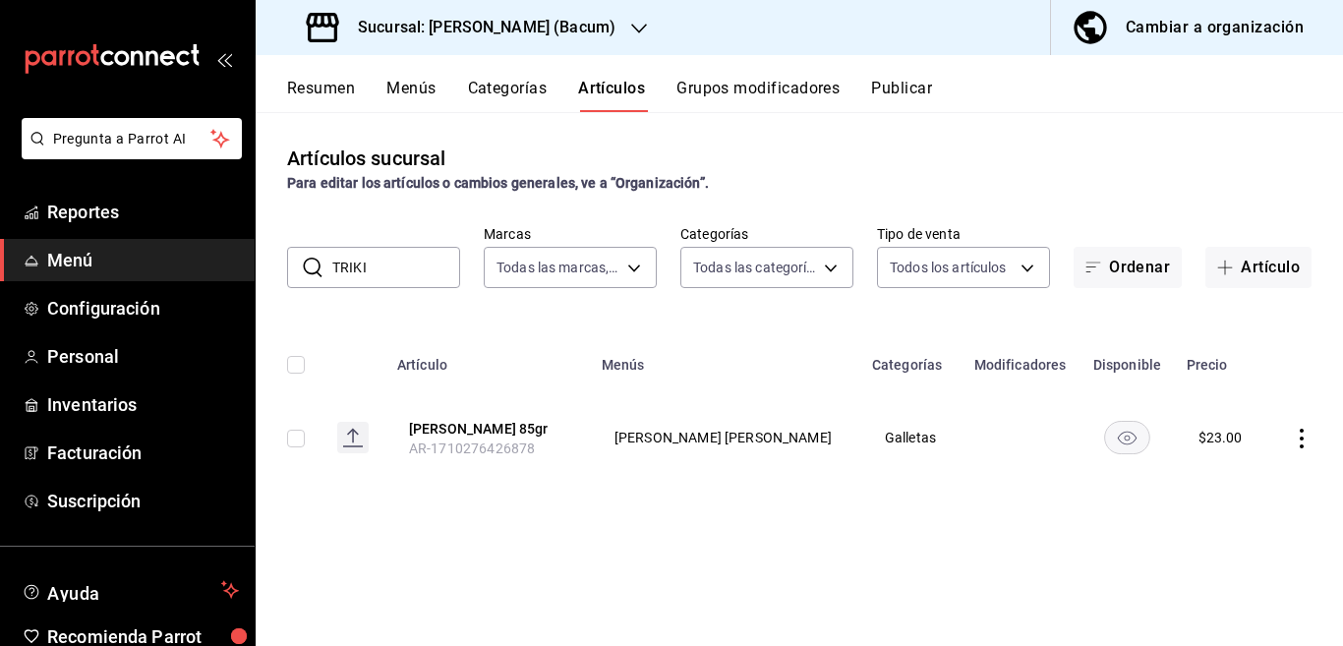
click at [400, 274] on input "TRIKI" at bounding box center [396, 267] width 128 height 39
click at [781, 316] on div "Artículos sucursal Para editar los artículos o cambios generales, ve a “Organiz…" at bounding box center [799, 378] width 1087 height 533
click at [1298, 439] on icon "actions" at bounding box center [1302, 439] width 20 height 20
click at [1224, 476] on span "Editar" at bounding box center [1242, 483] width 51 height 21
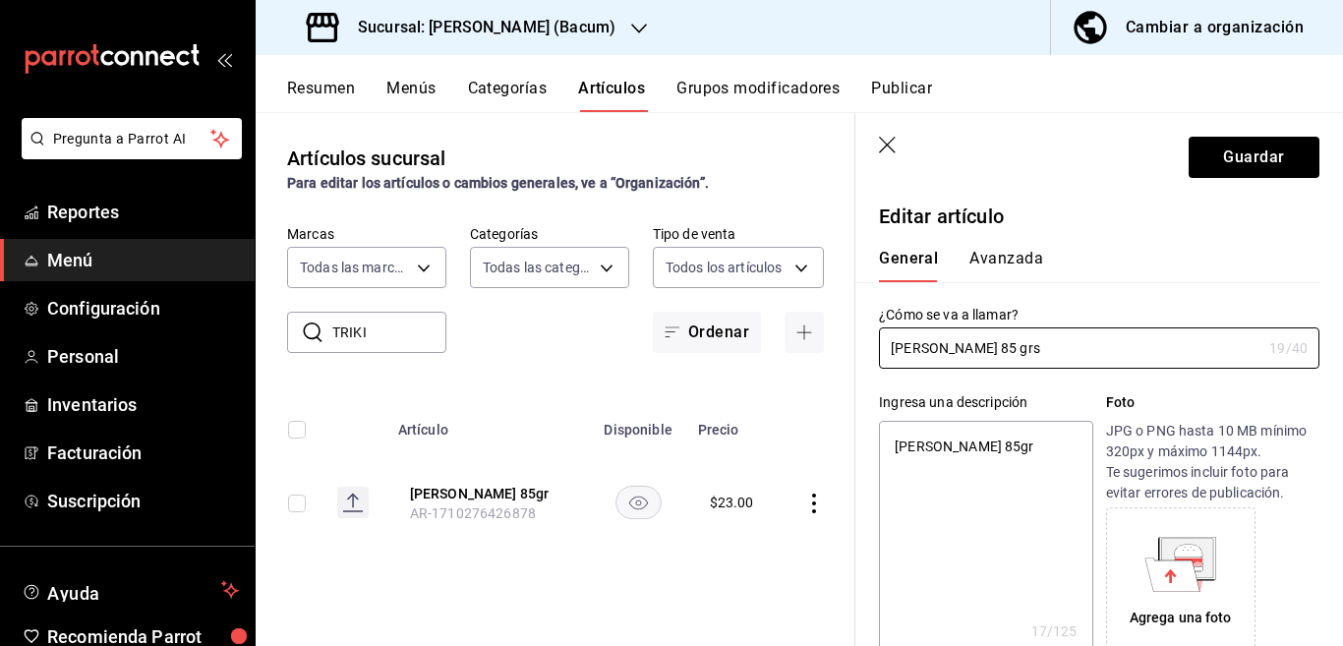
click at [1021, 445] on textarea "[PERSON_NAME] 85gr" at bounding box center [985, 539] width 213 height 236
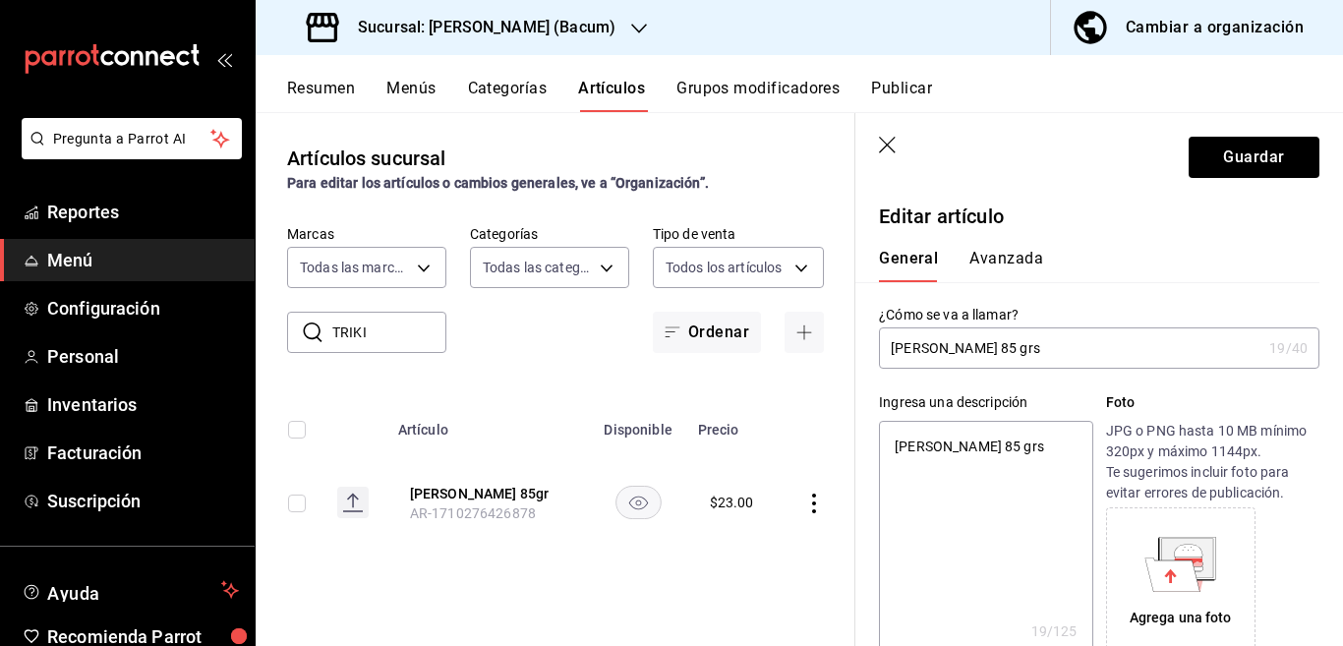
click at [1211, 364] on input "[PERSON_NAME] 85 grs" at bounding box center [1070, 347] width 382 height 39
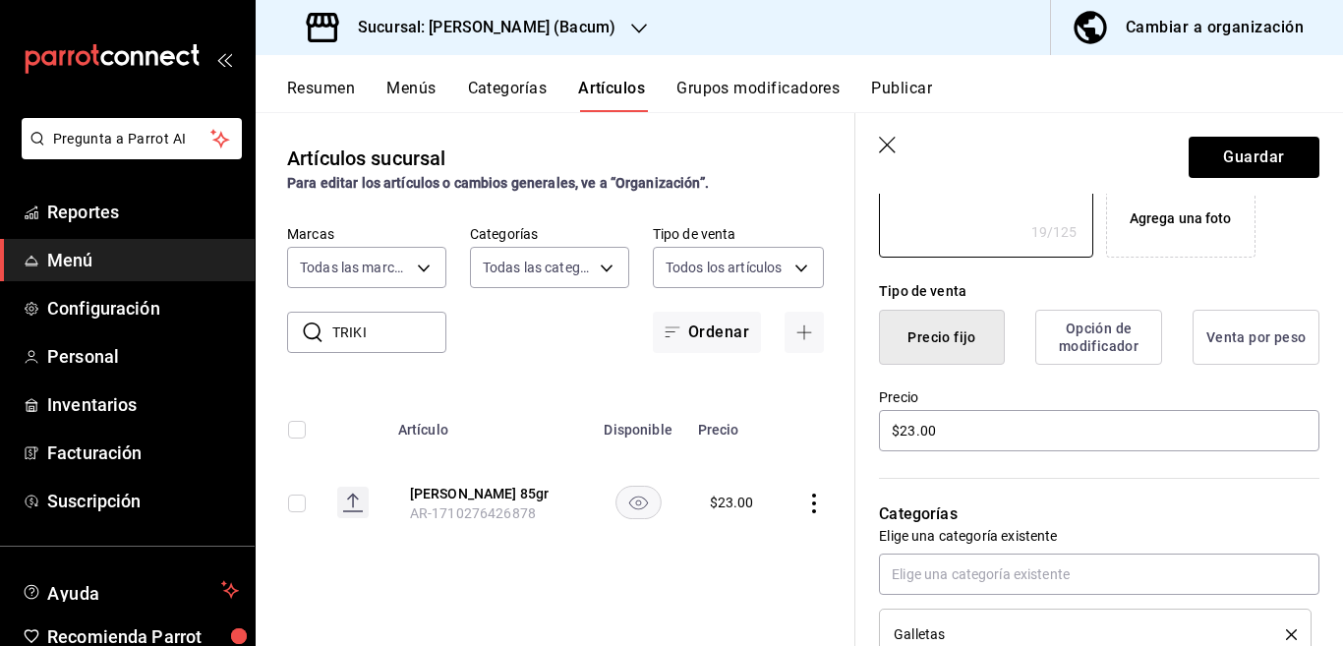
scroll to position [479, 0]
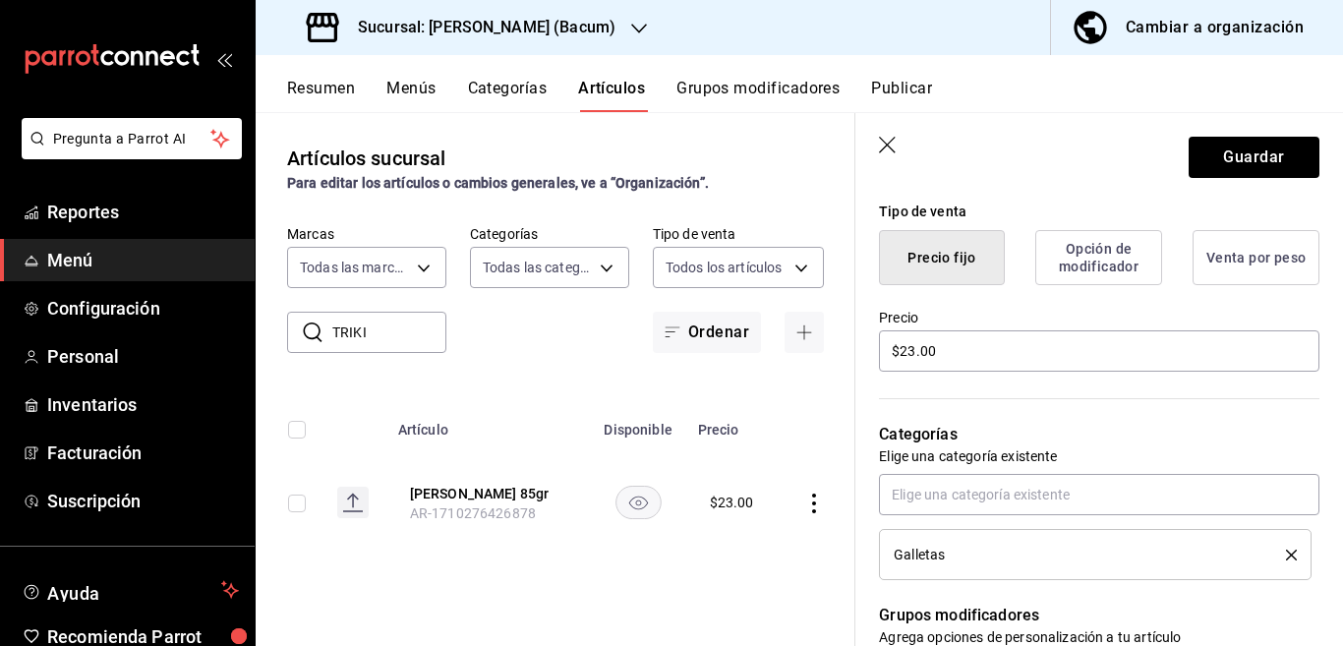
click at [1286, 550] on icon "delete" at bounding box center [1291, 555] width 11 height 11
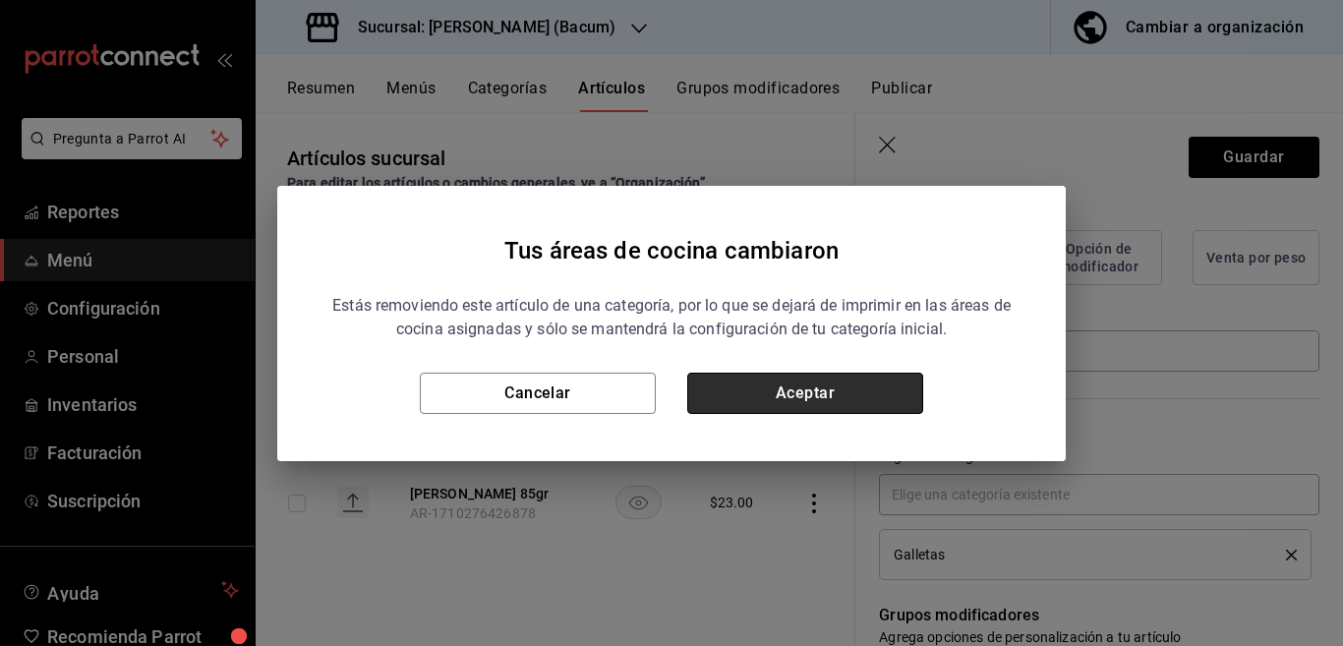
click at [846, 396] on button "Aceptar" at bounding box center [805, 393] width 236 height 41
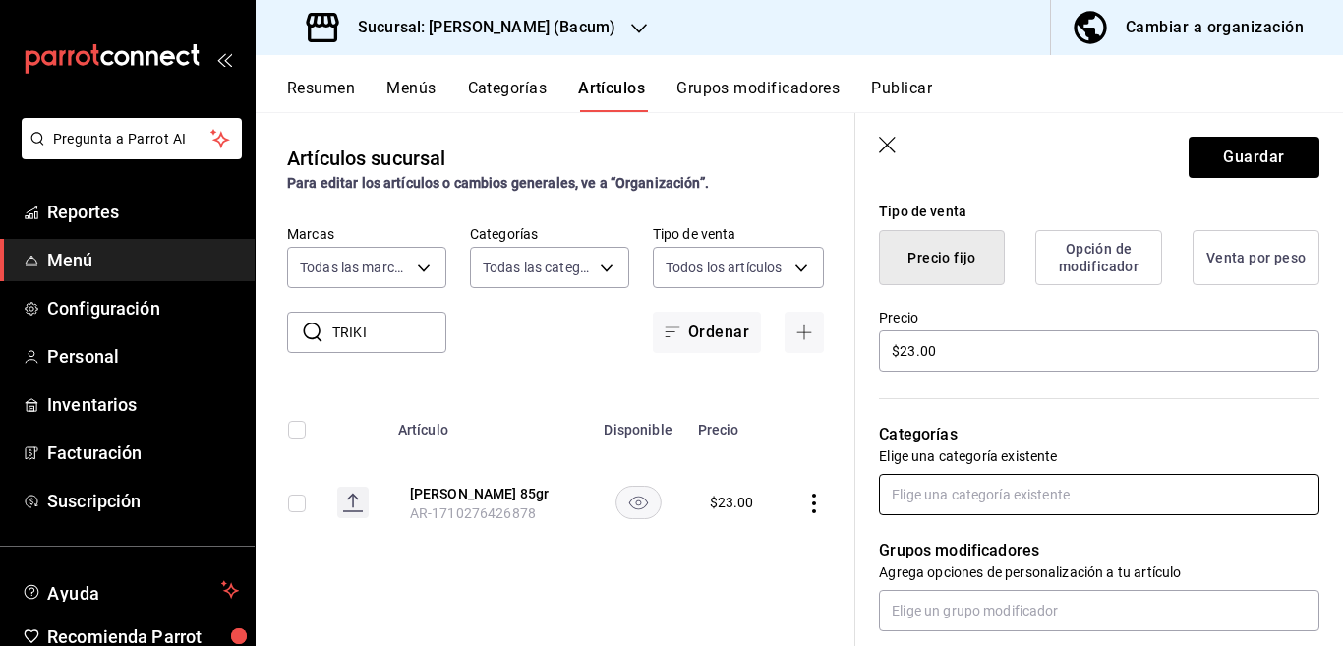
click at [949, 499] on input "text" at bounding box center [1099, 494] width 440 height 41
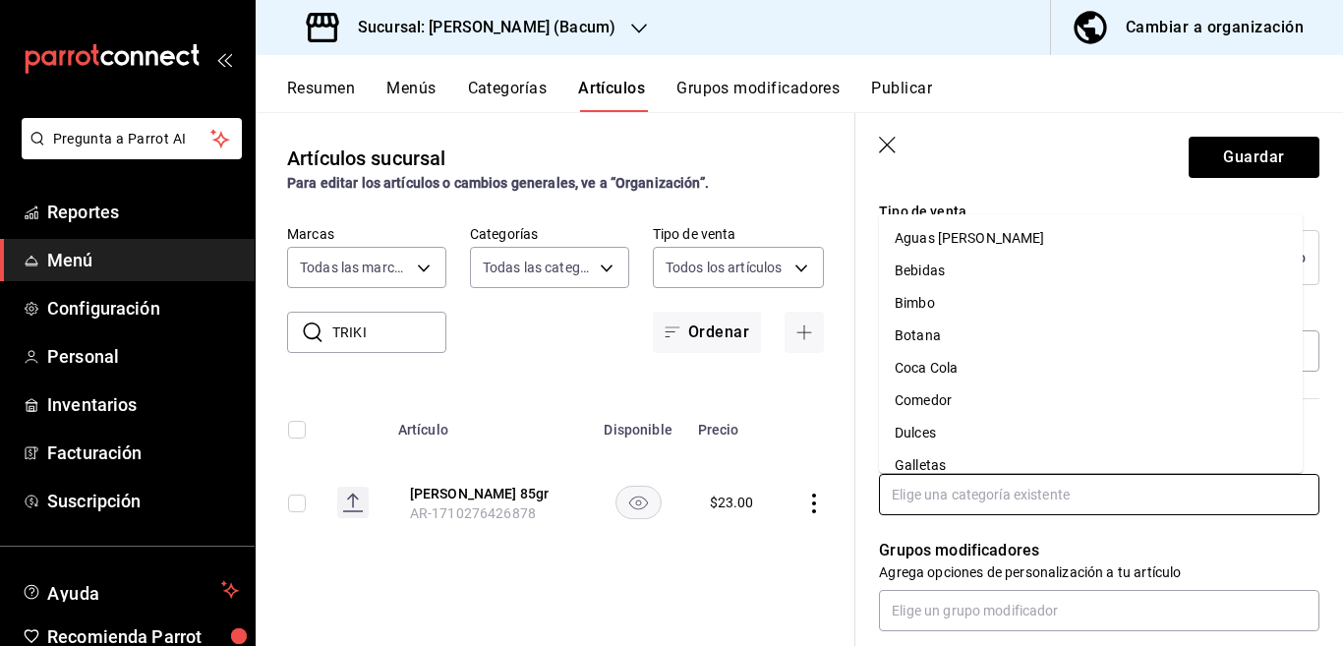
click at [927, 305] on li "Bimbo" at bounding box center [1091, 303] width 424 height 32
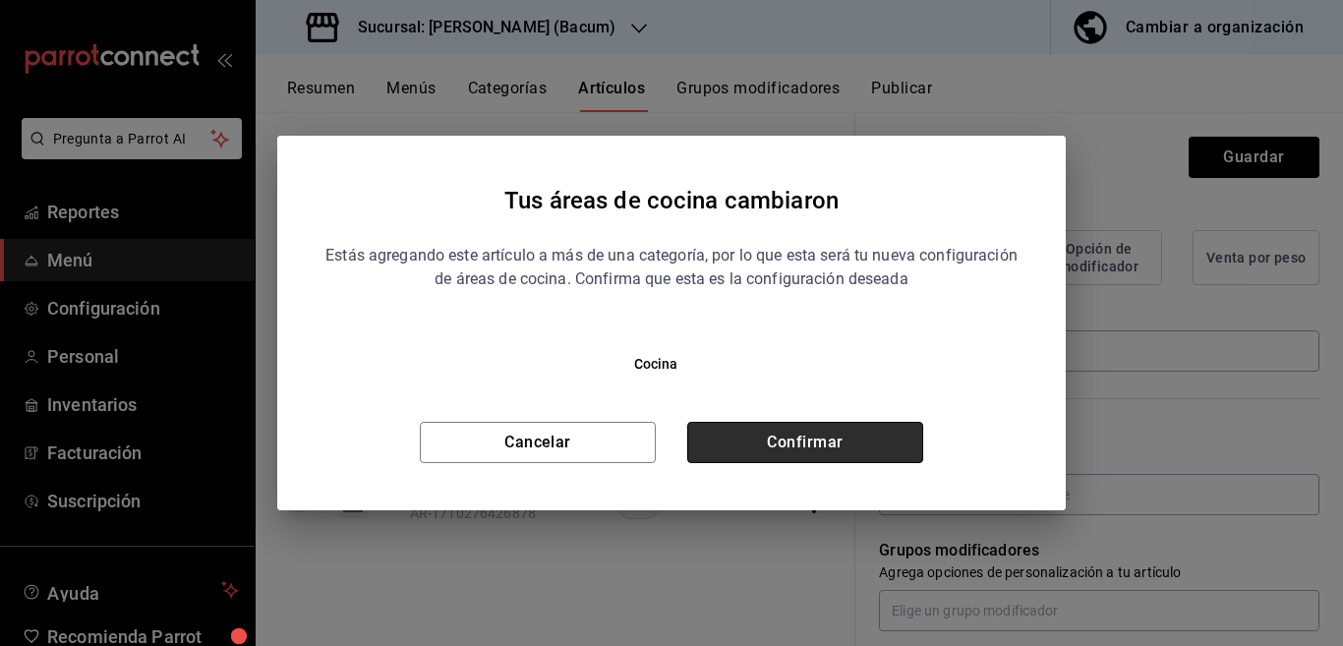
click at [857, 437] on button "Confirmar" at bounding box center [805, 442] width 236 height 41
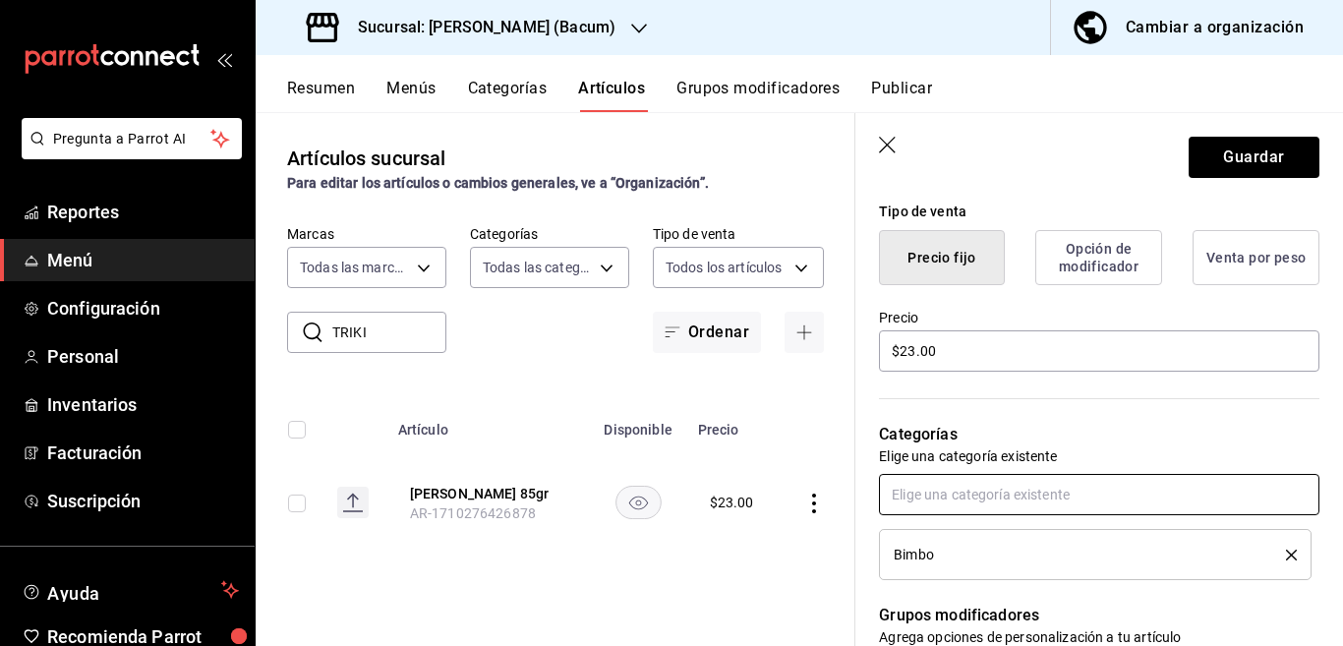
scroll to position [480, 0]
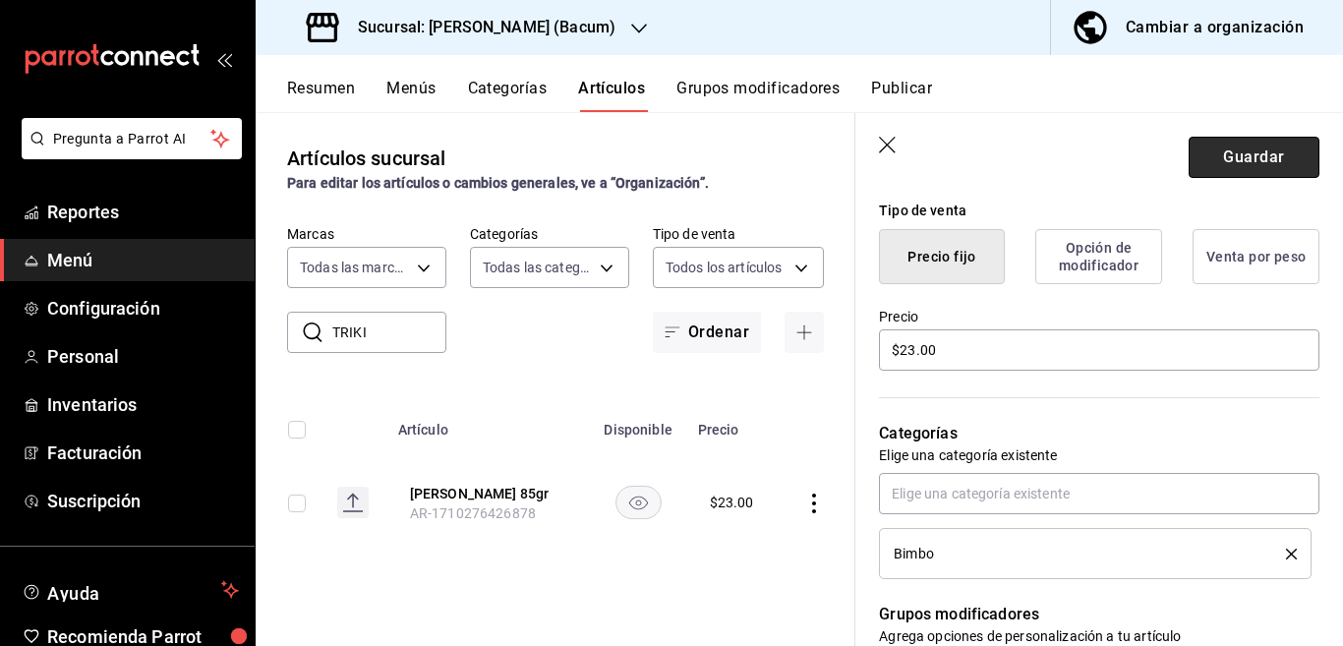
click at [1250, 159] on button "Guardar" at bounding box center [1254, 157] width 131 height 41
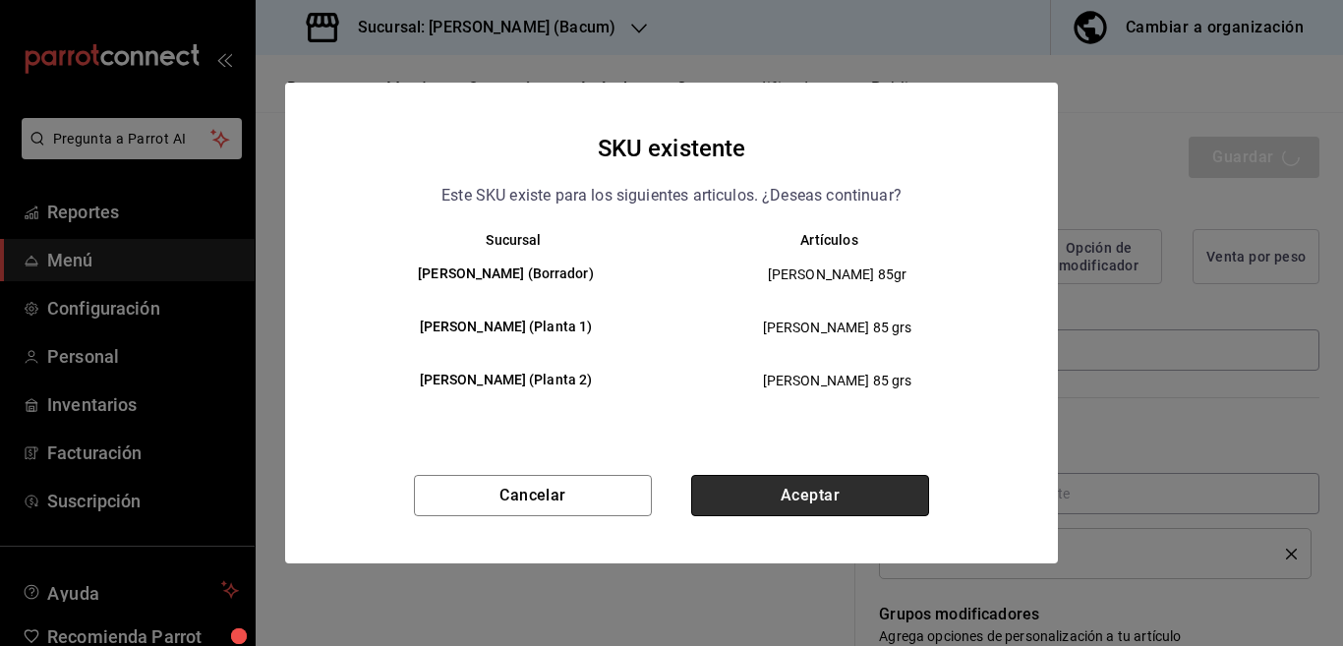
click at [871, 501] on button "Aceptar" at bounding box center [810, 495] width 238 height 41
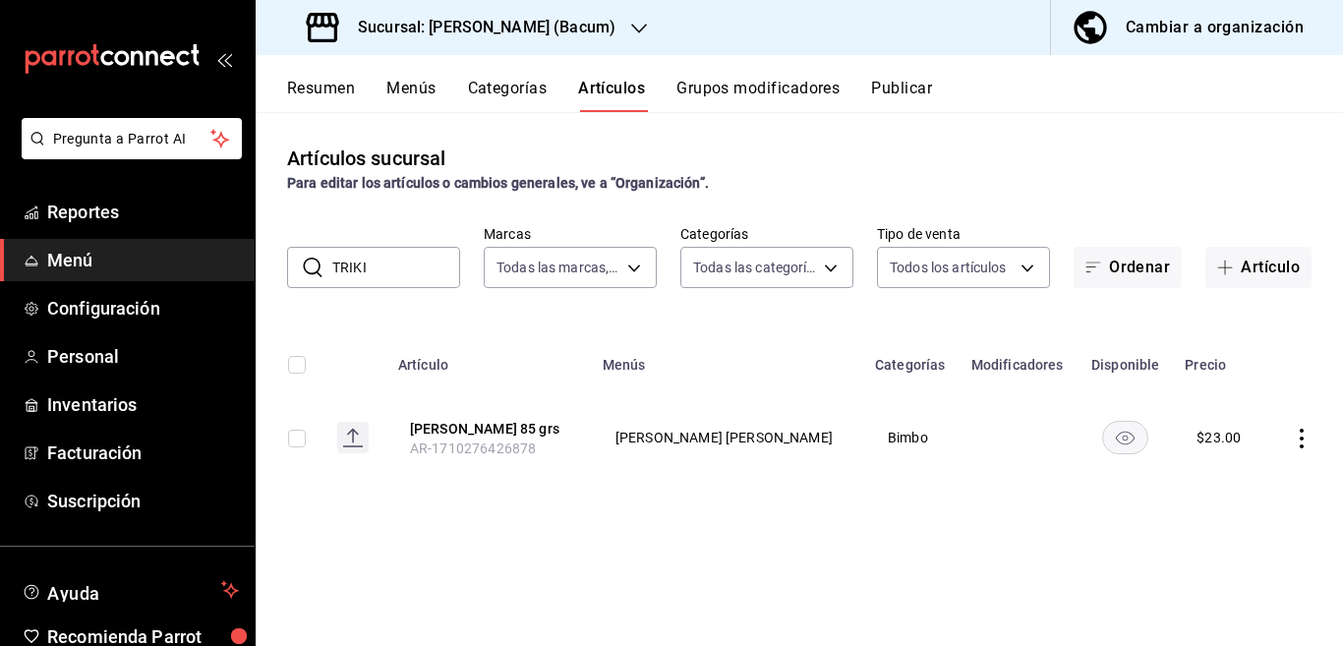
click at [397, 261] on input "TRIKI" at bounding box center [396, 267] width 128 height 39
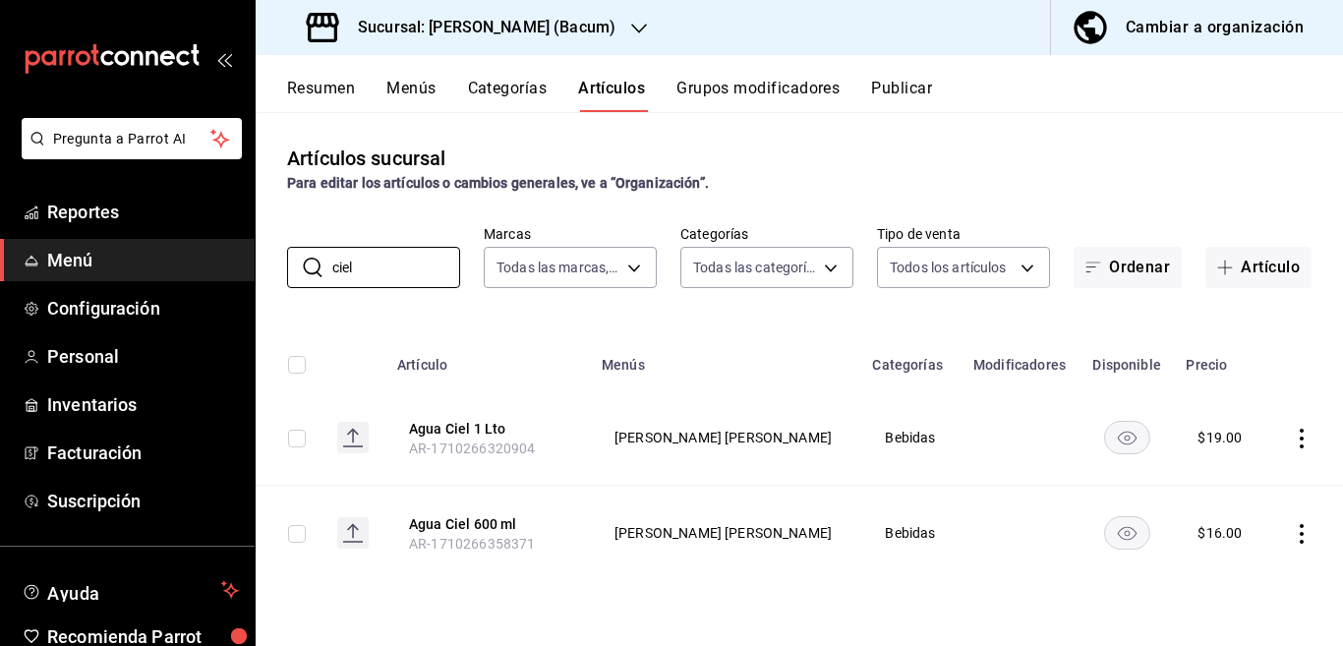
click at [1300, 439] on icon "actions" at bounding box center [1302, 439] width 20 height 20
click at [1229, 478] on span "Editar" at bounding box center [1242, 483] width 51 height 21
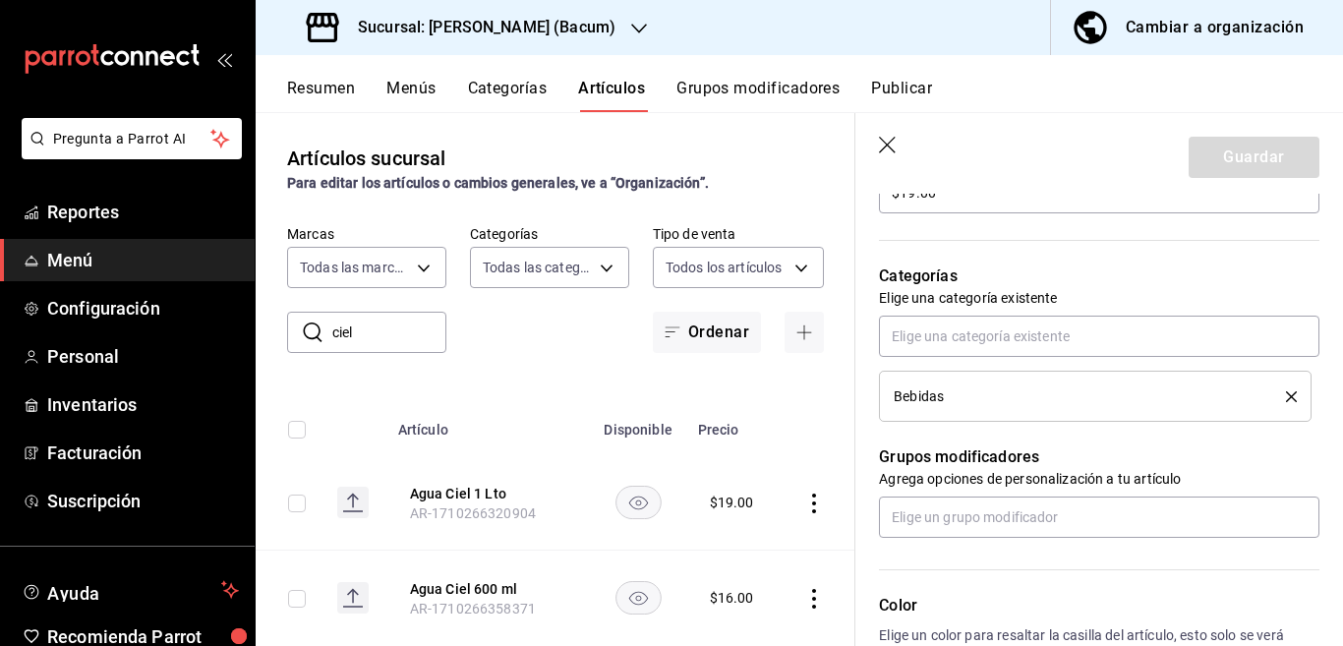
scroll to position [639, 0]
click at [1286, 390] on icon "delete" at bounding box center [1291, 394] width 11 height 11
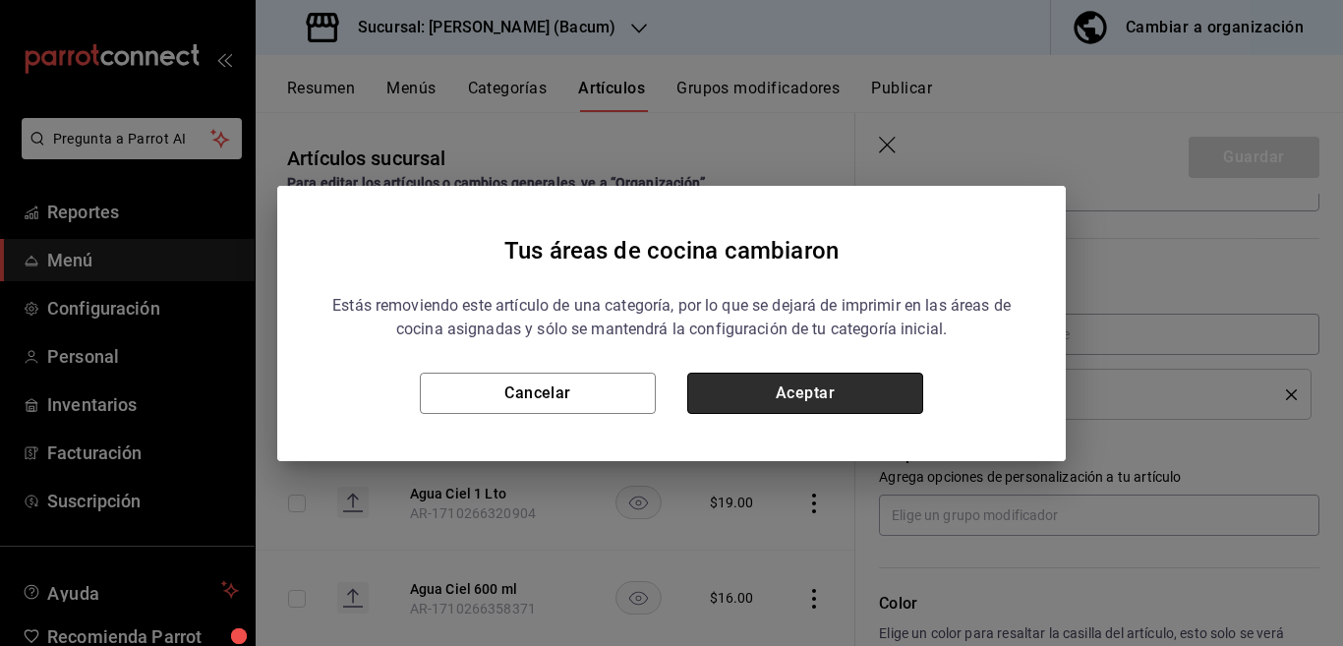
click at [866, 393] on button "Aceptar" at bounding box center [805, 393] width 236 height 41
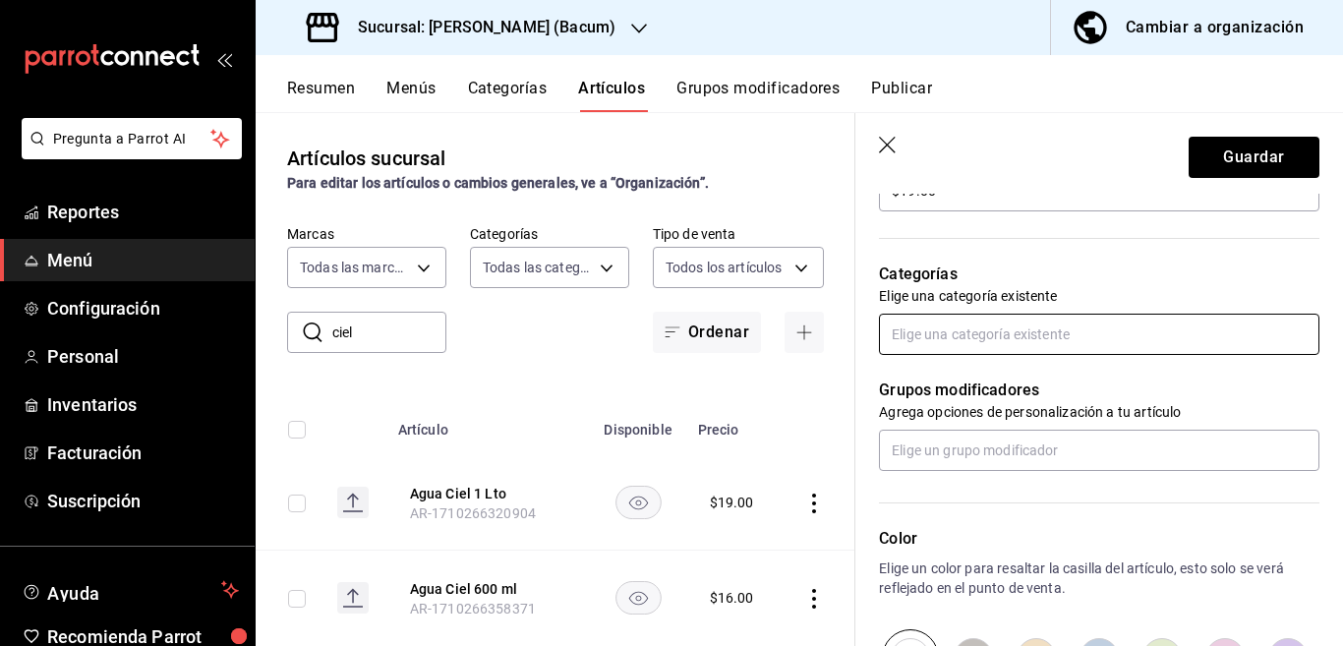
click at [943, 330] on input "text" at bounding box center [1099, 334] width 440 height 41
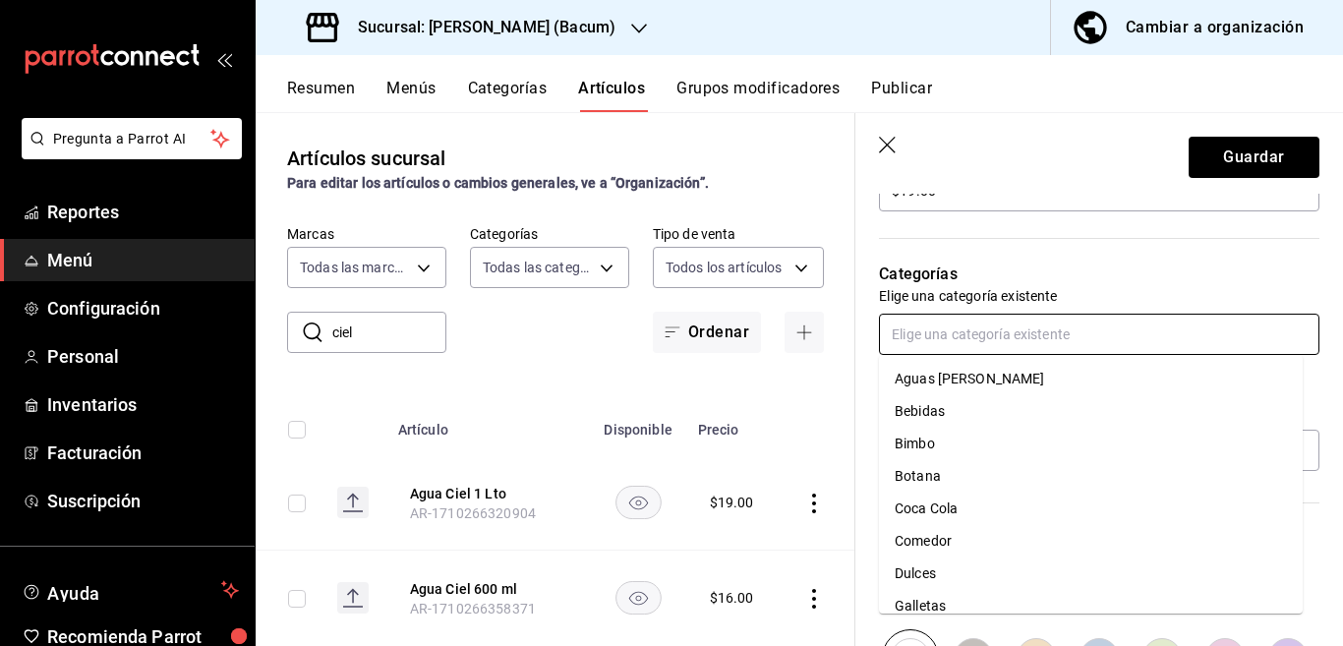
click at [940, 502] on li "Coca Cola" at bounding box center [1091, 509] width 424 height 32
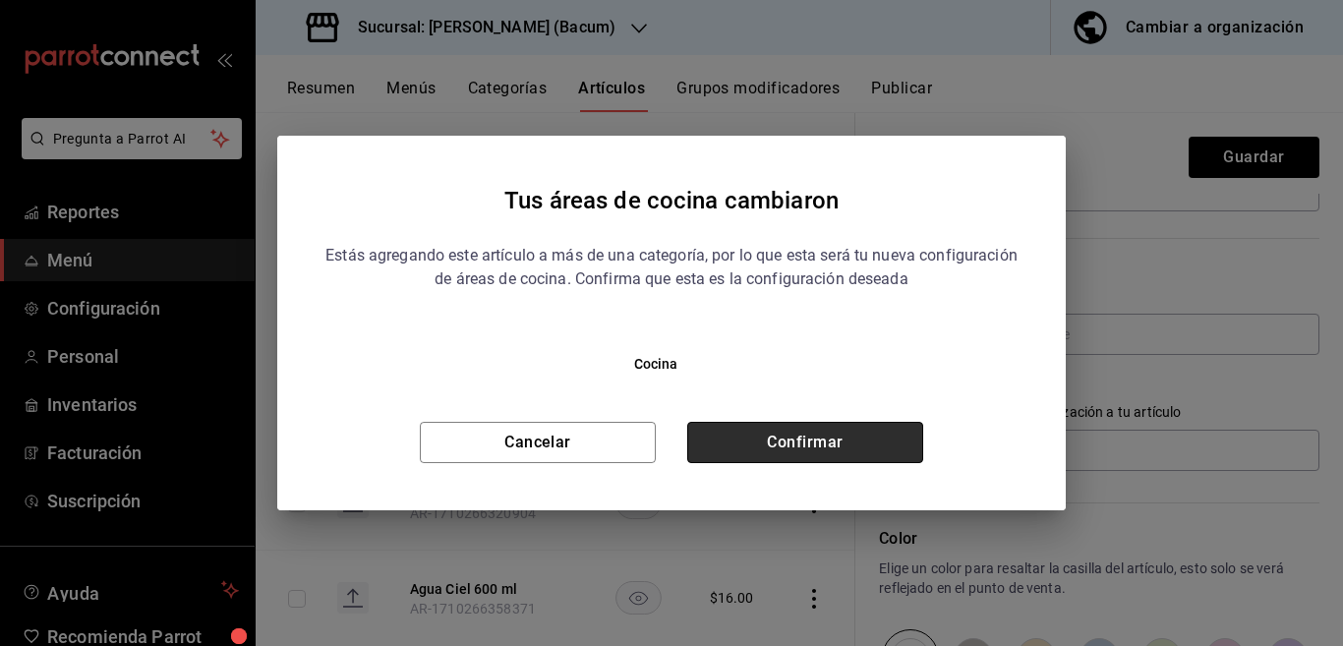
click at [857, 425] on button "Confirmar" at bounding box center [805, 442] width 236 height 41
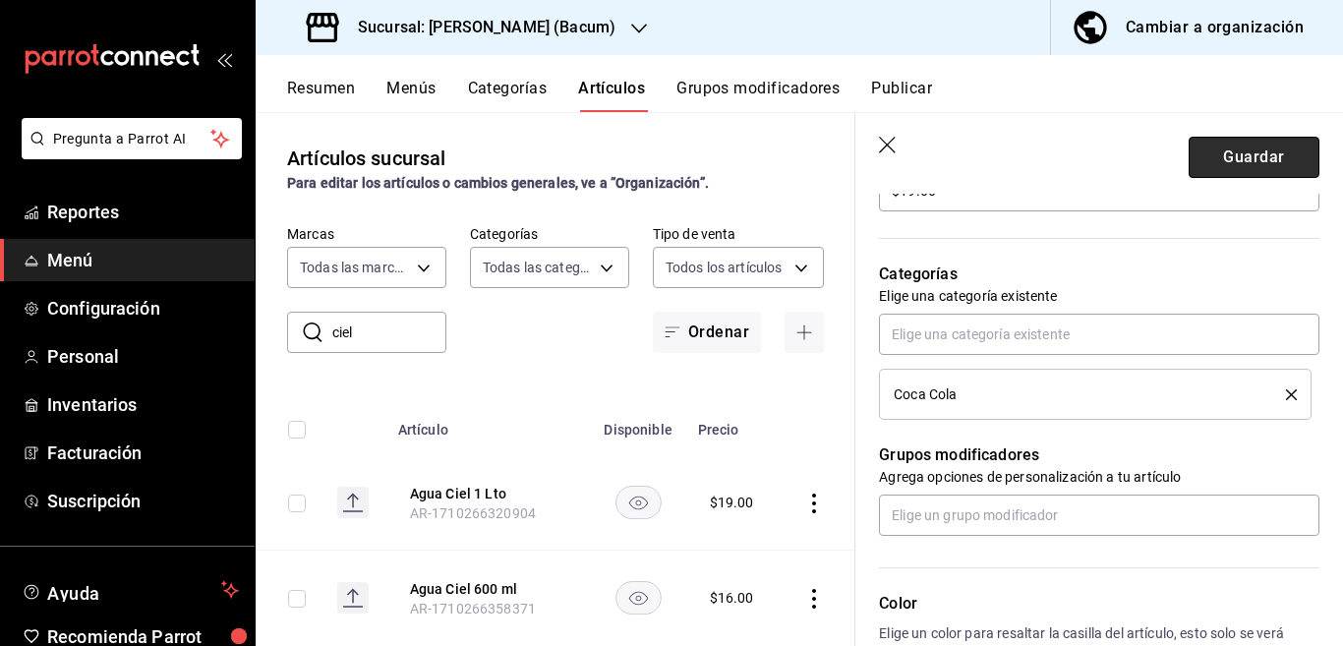
click at [1234, 153] on button "Guardar" at bounding box center [1254, 157] width 131 height 41
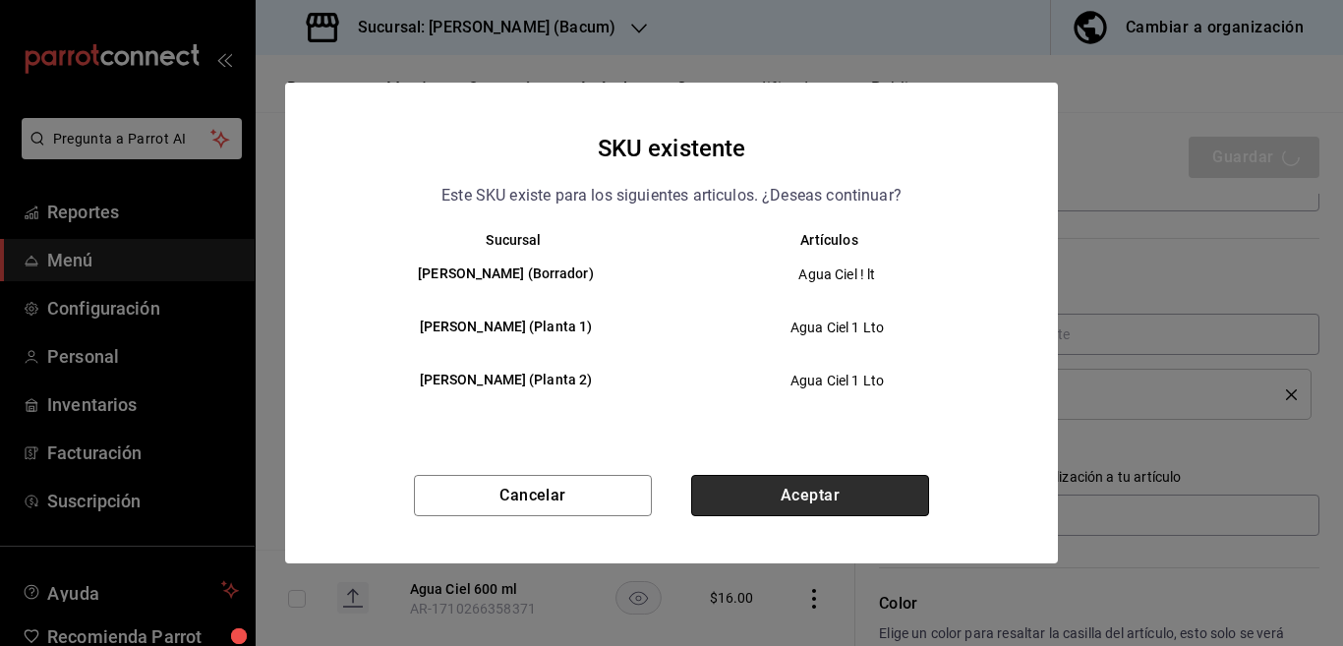
click at [826, 498] on button "Aceptar" at bounding box center [810, 495] width 238 height 41
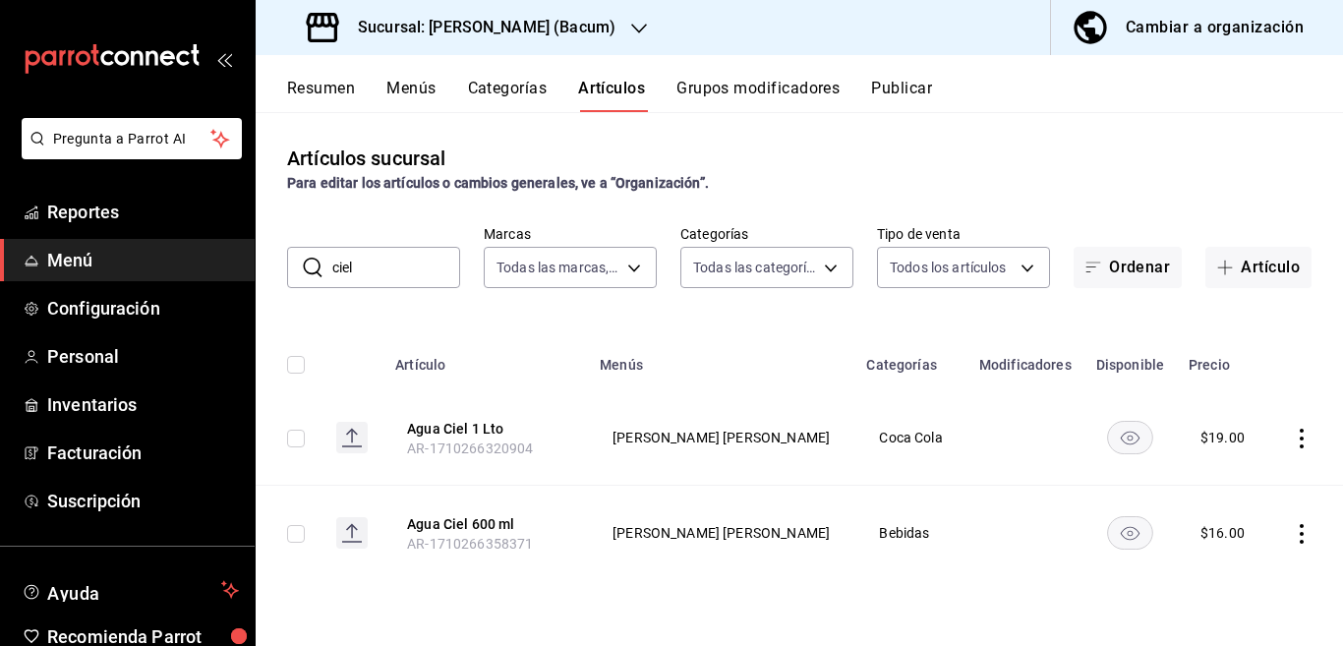
click at [1298, 534] on icon "actions" at bounding box center [1302, 534] width 20 height 20
click at [1235, 512] on span "Editar" at bounding box center [1242, 513] width 51 height 21
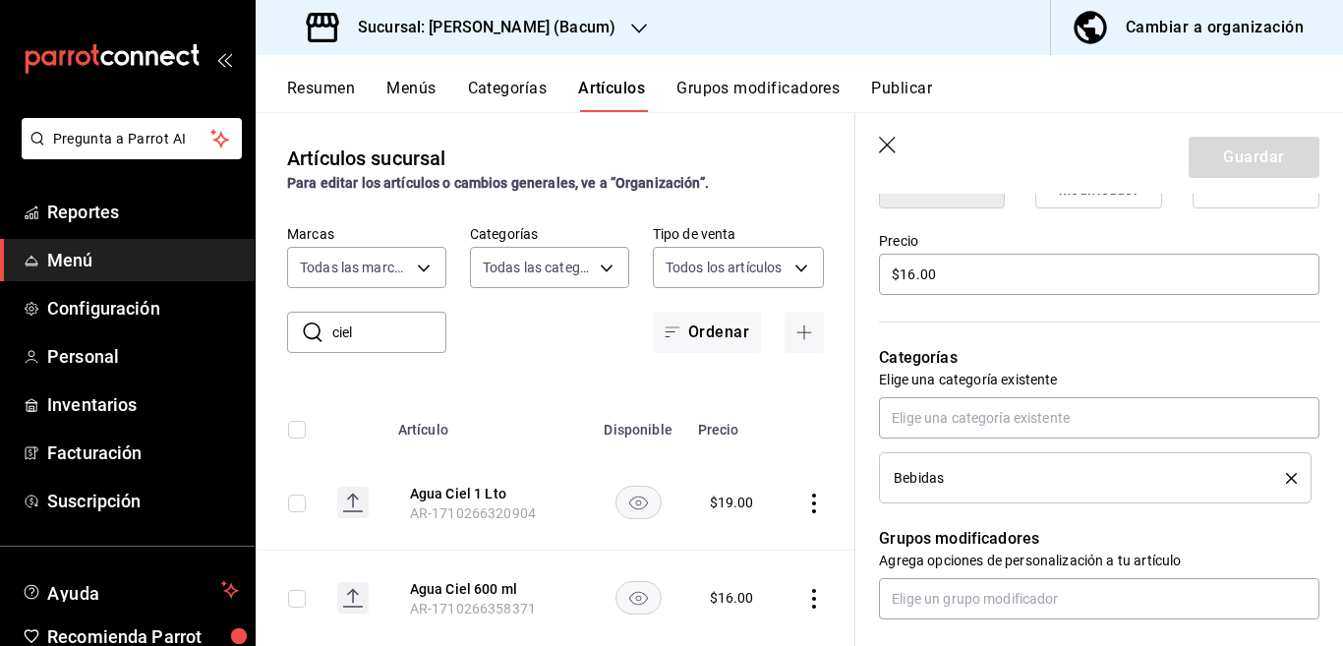
scroll to position [559, 0]
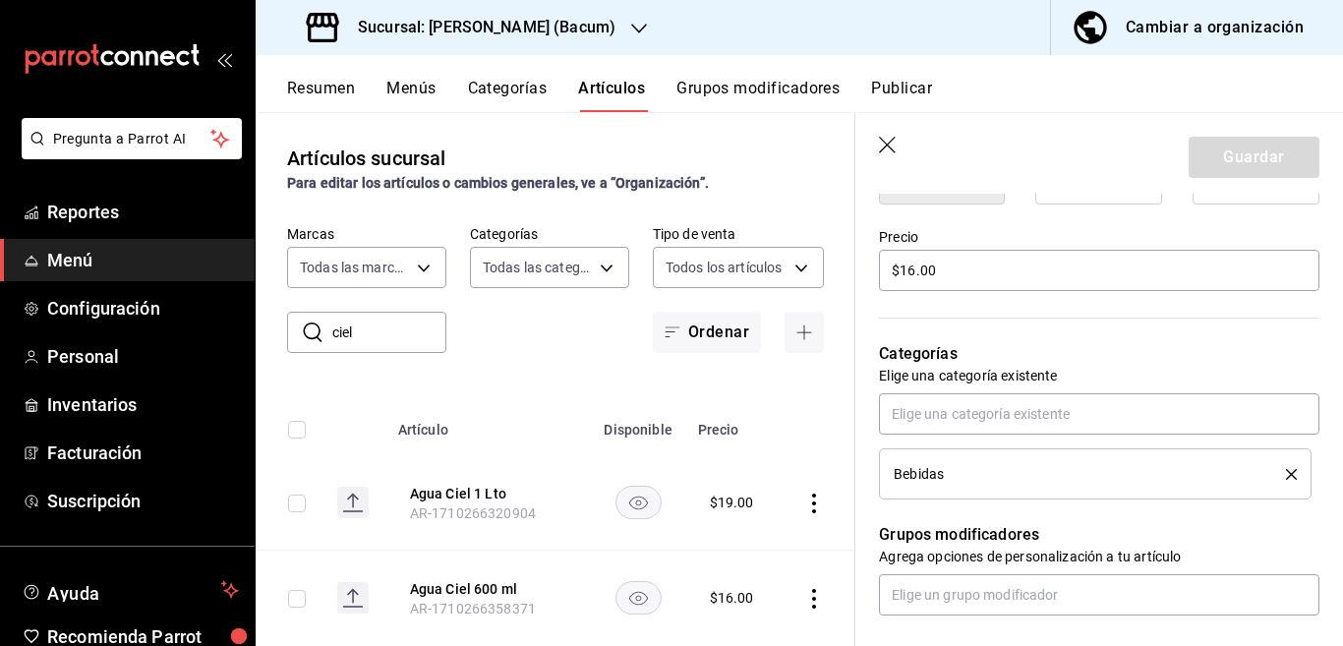
click at [1286, 470] on icon "delete" at bounding box center [1291, 474] width 11 height 11
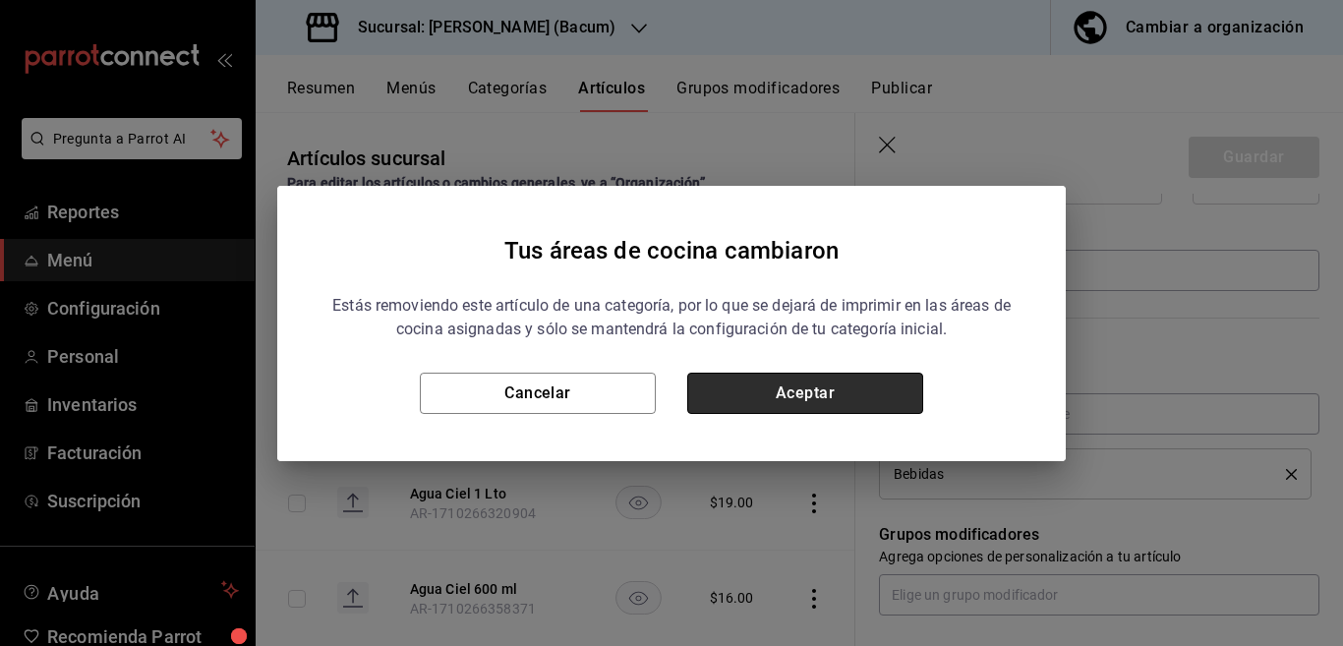
click at [848, 390] on button "Aceptar" at bounding box center [805, 393] width 236 height 41
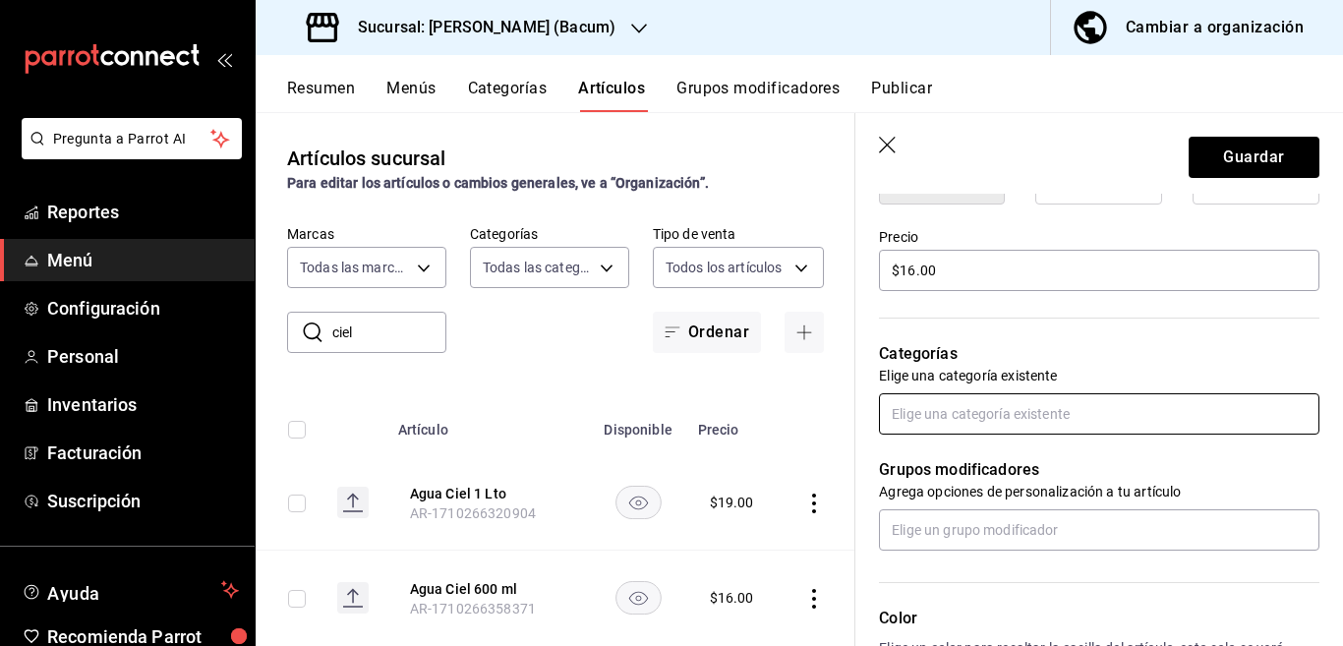
click at [945, 409] on input "text" at bounding box center [1099, 413] width 440 height 41
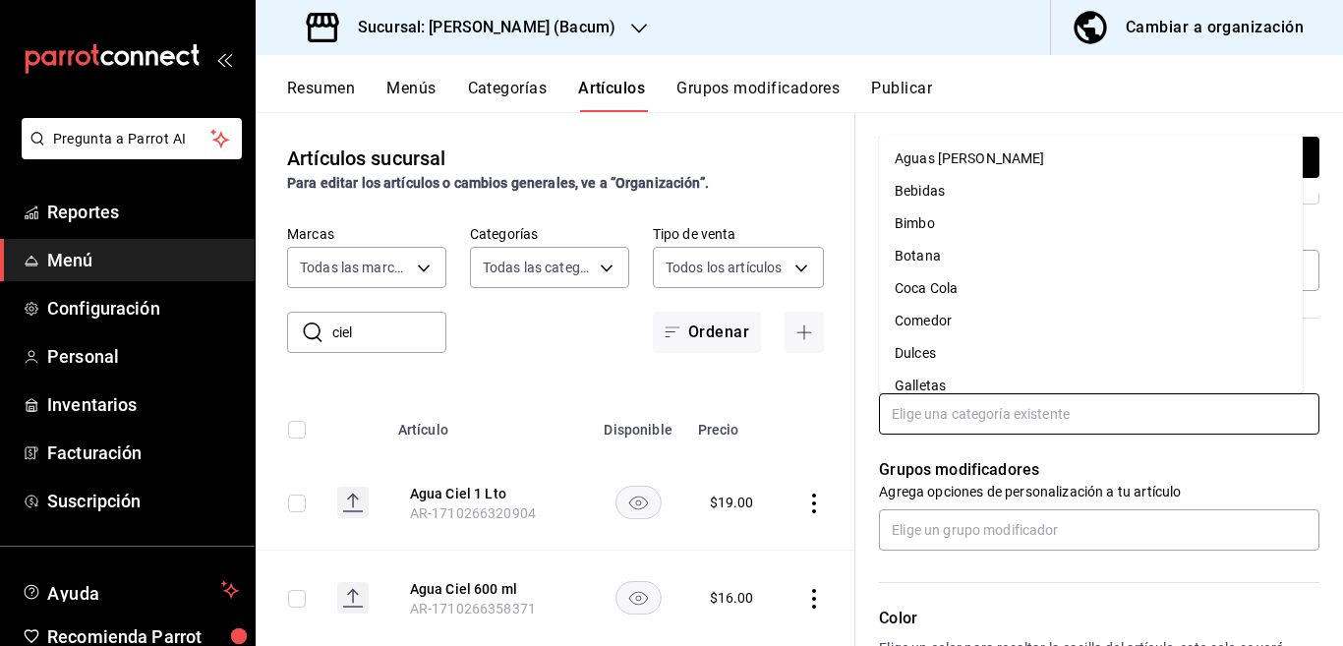
click at [937, 292] on li "Coca Cola" at bounding box center [1091, 288] width 424 height 32
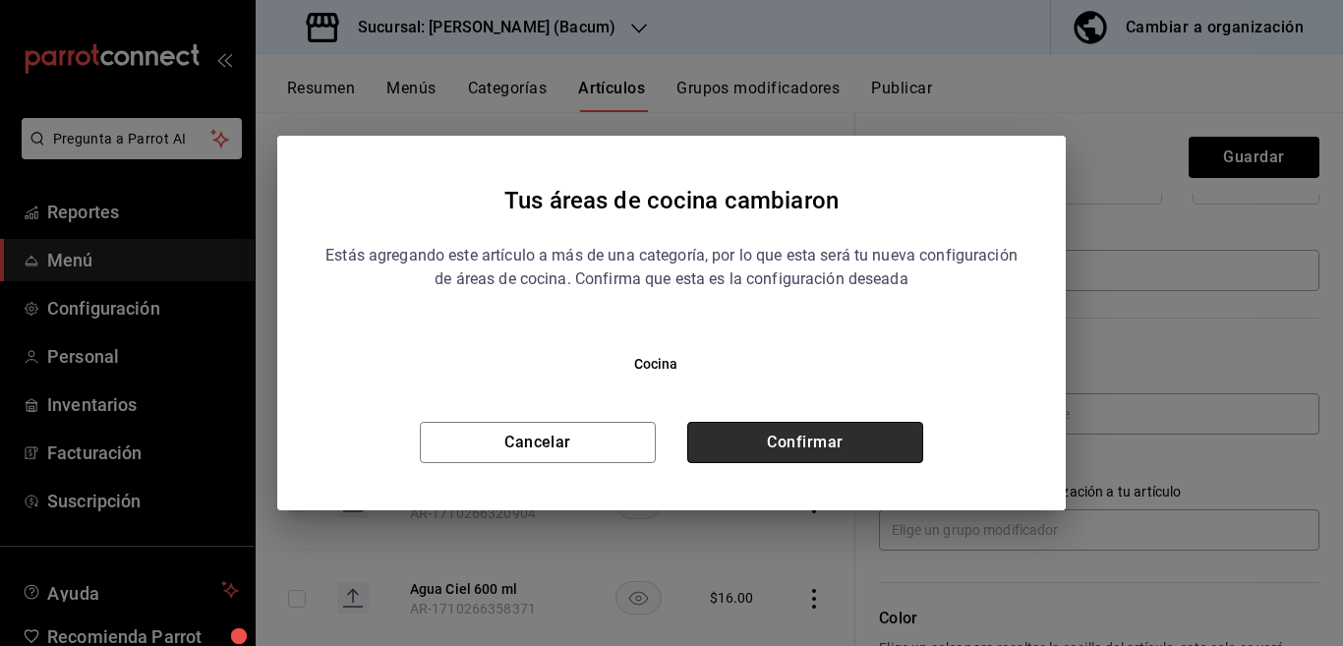
click at [849, 438] on button "Confirmar" at bounding box center [805, 442] width 236 height 41
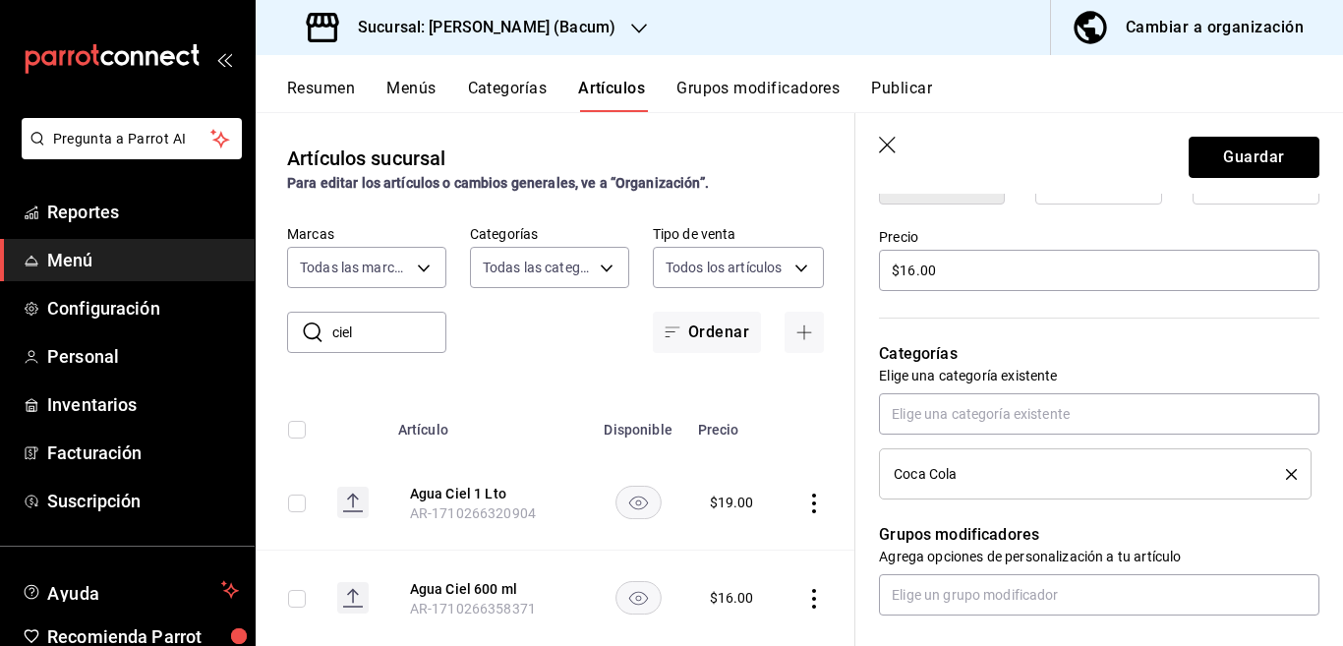
click at [1199, 155] on button "Guardar" at bounding box center [1254, 157] width 131 height 41
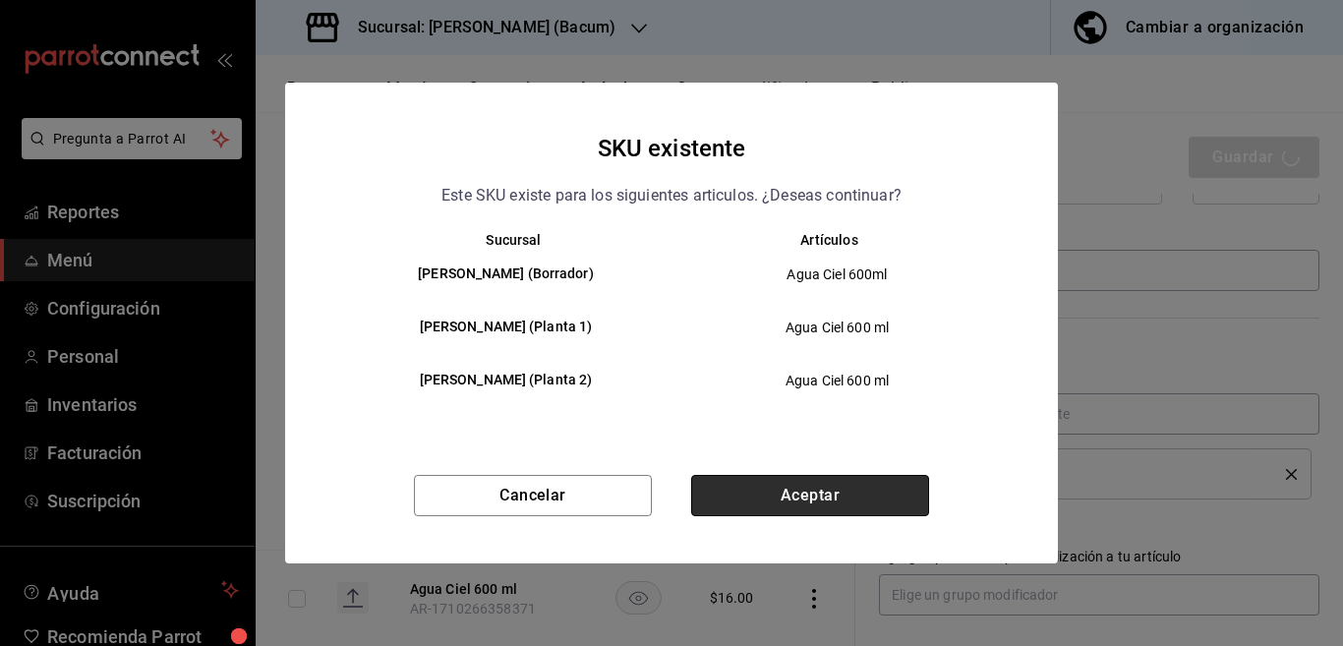
click at [825, 488] on button "Aceptar" at bounding box center [810, 495] width 238 height 41
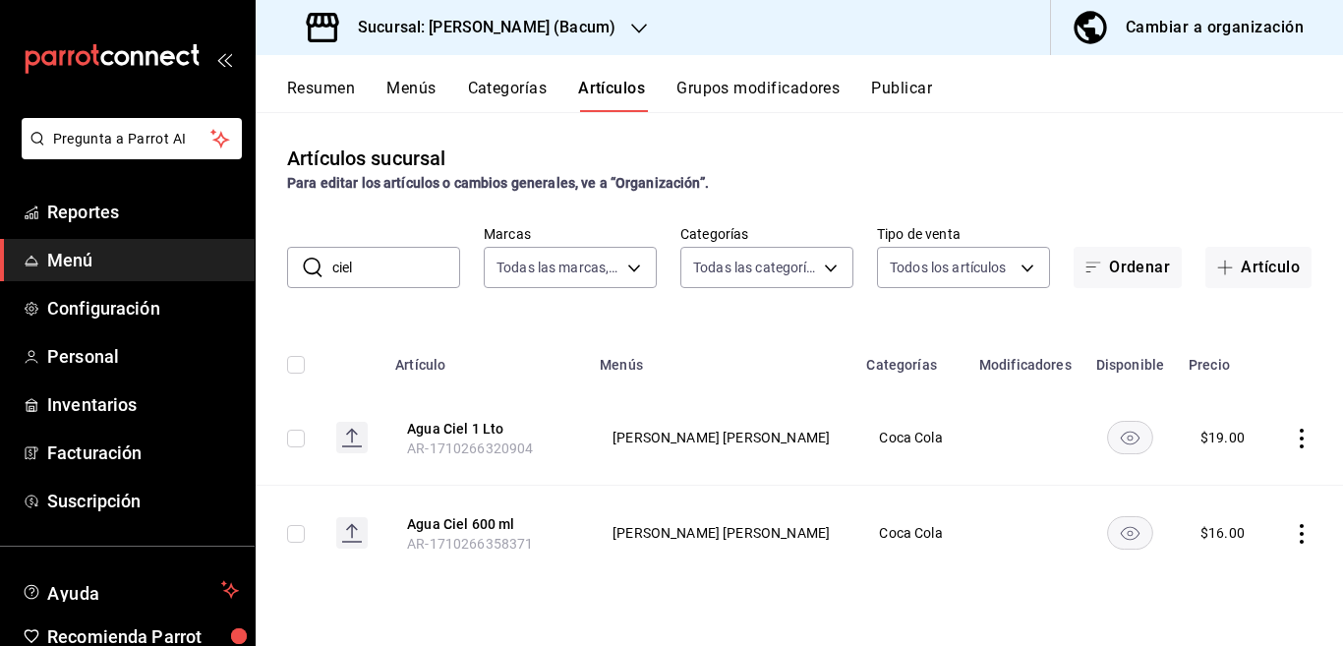
click at [367, 280] on input "ciel" at bounding box center [396, 267] width 128 height 39
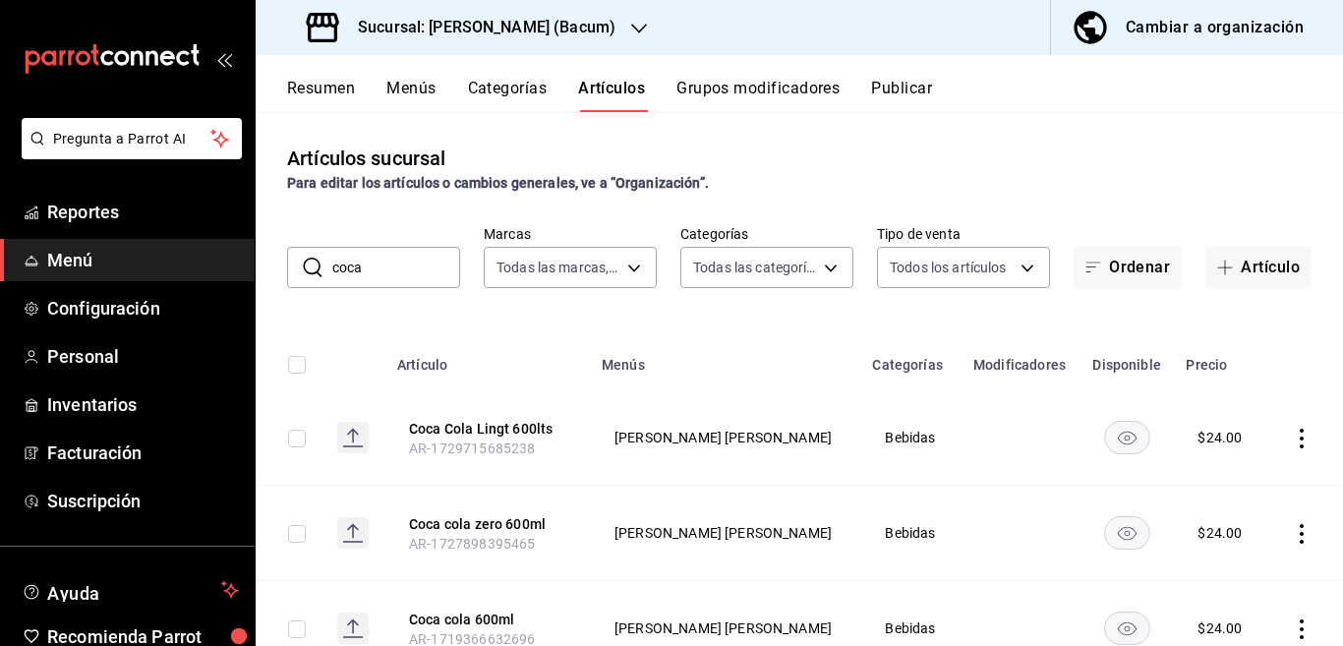
click at [759, 333] on th "Menús" at bounding box center [725, 358] width 270 height 63
click at [1292, 438] on icon "actions" at bounding box center [1302, 439] width 20 height 20
click at [1215, 480] on span "Editar" at bounding box center [1225, 483] width 51 height 21
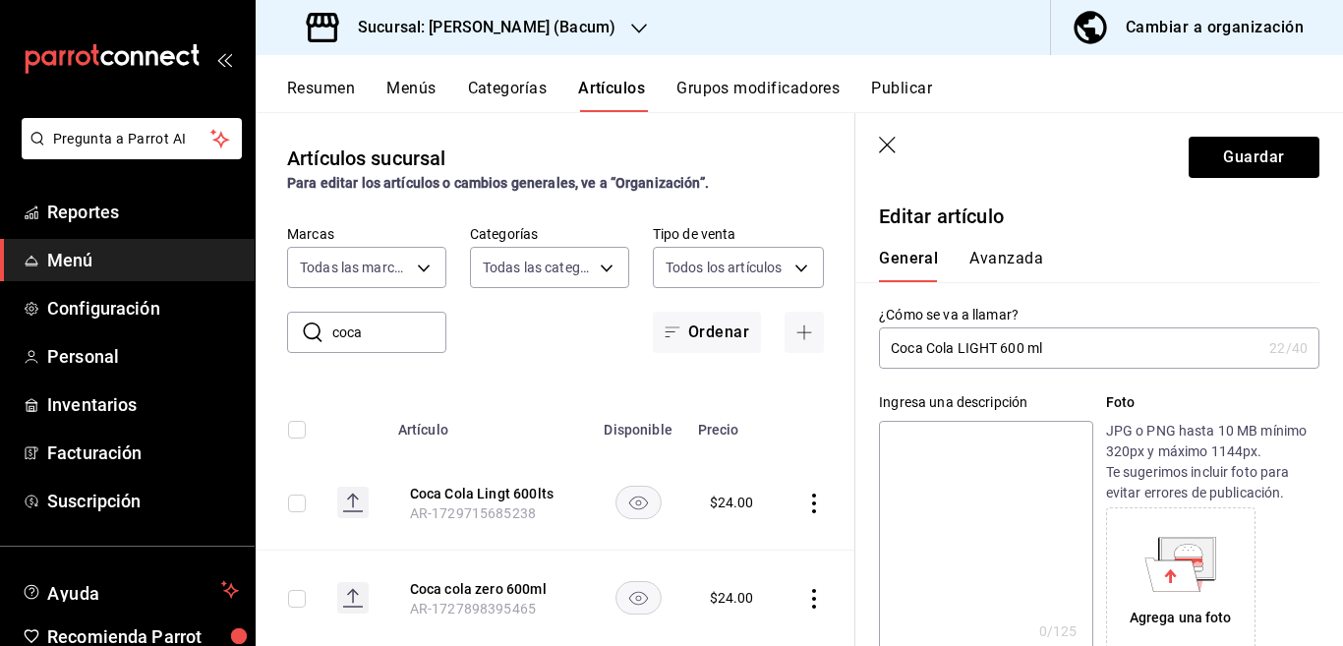
click at [1078, 353] on input "Coca Cola LIGHT 600 ml" at bounding box center [1070, 347] width 382 height 39
click at [948, 436] on textarea at bounding box center [985, 539] width 213 height 236
paste textarea "Coca Cola LIGHT 600 ml"
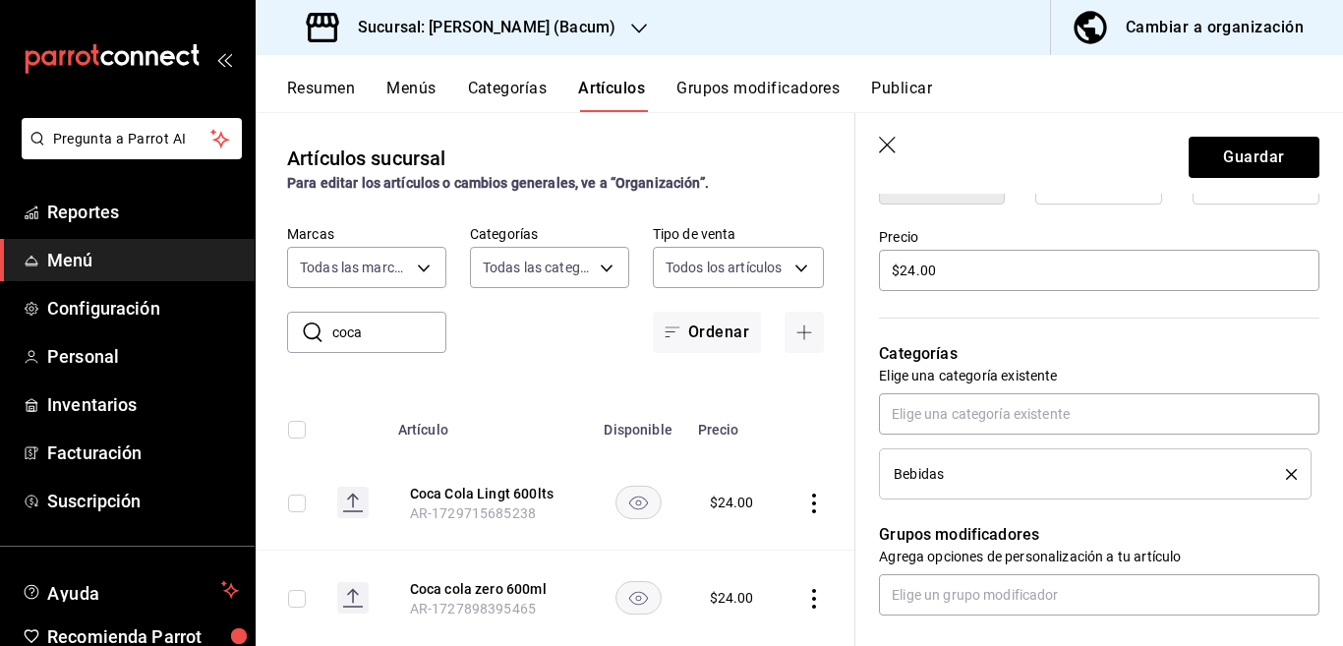
scroll to position [559, 0]
click at [1286, 469] on icon "delete" at bounding box center [1291, 474] width 11 height 11
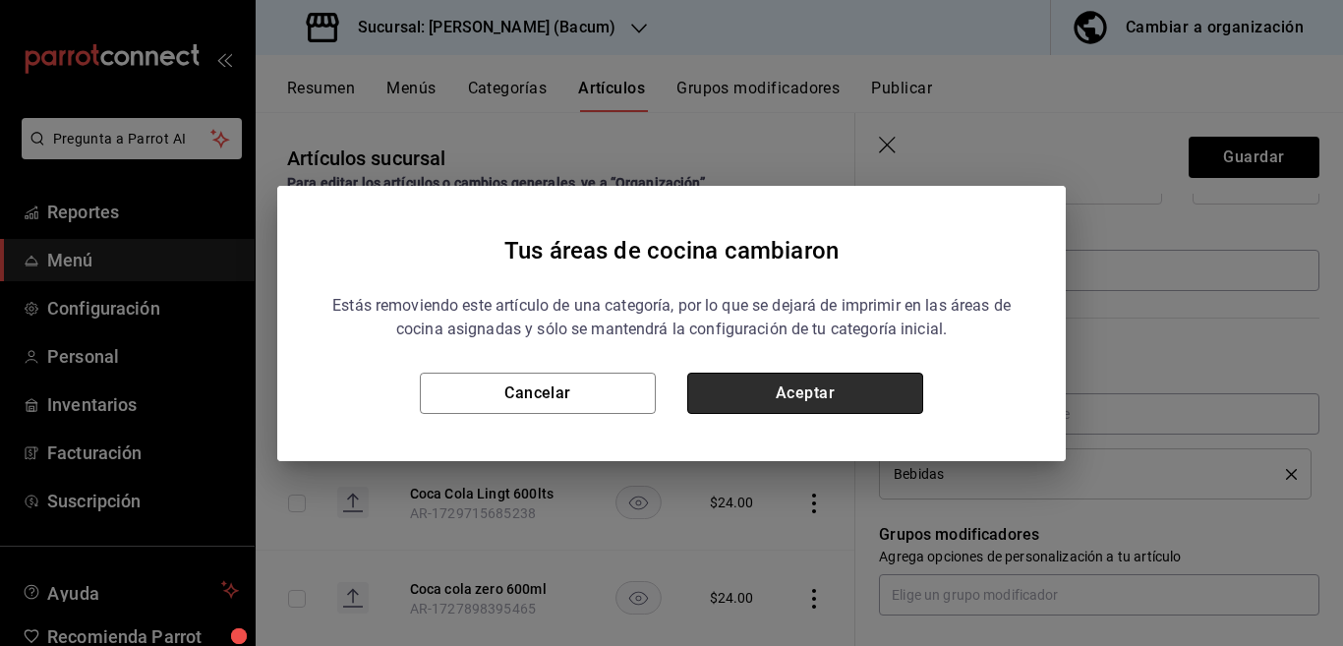
click at [855, 389] on button "Aceptar" at bounding box center [805, 393] width 236 height 41
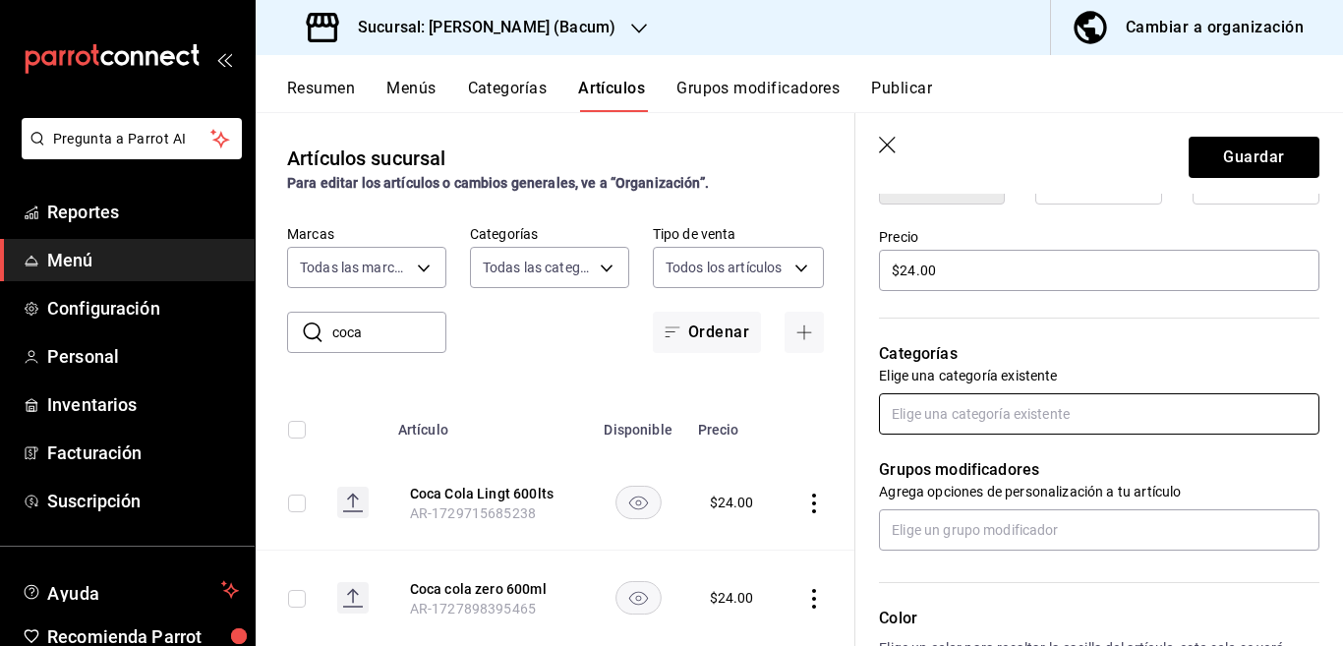
click at [944, 425] on input "text" at bounding box center [1099, 413] width 440 height 41
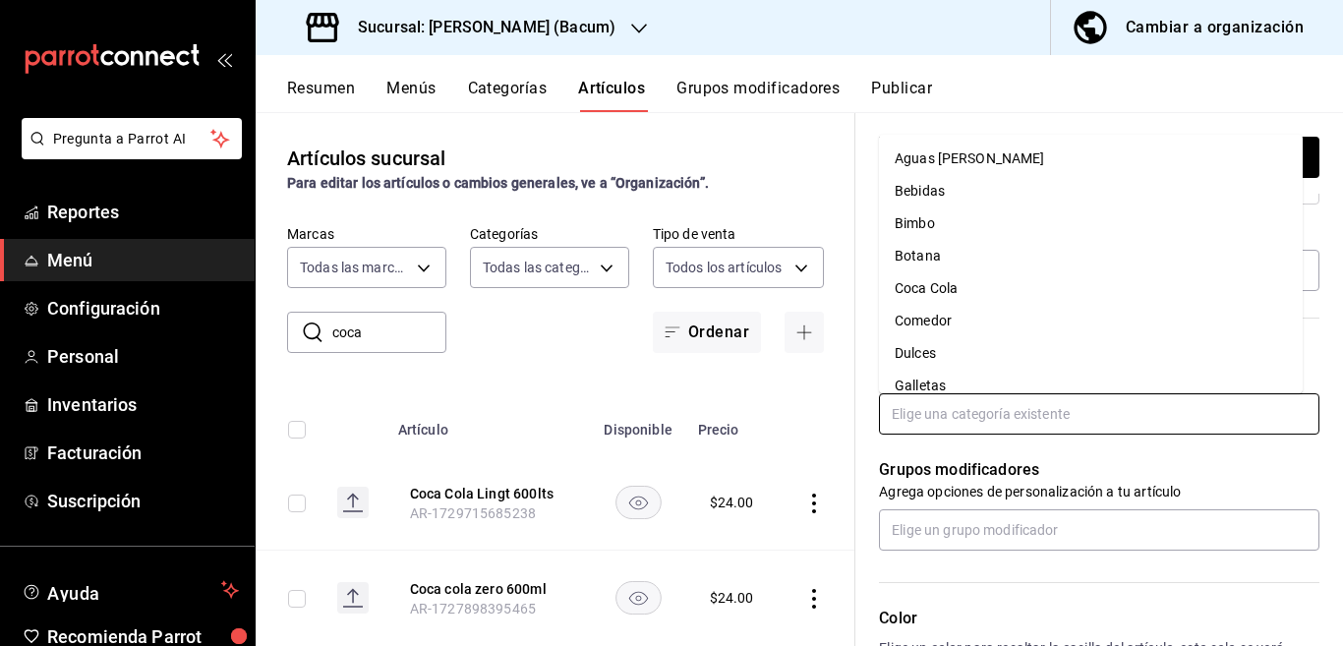
click at [927, 290] on li "Coca Cola" at bounding box center [1091, 288] width 424 height 32
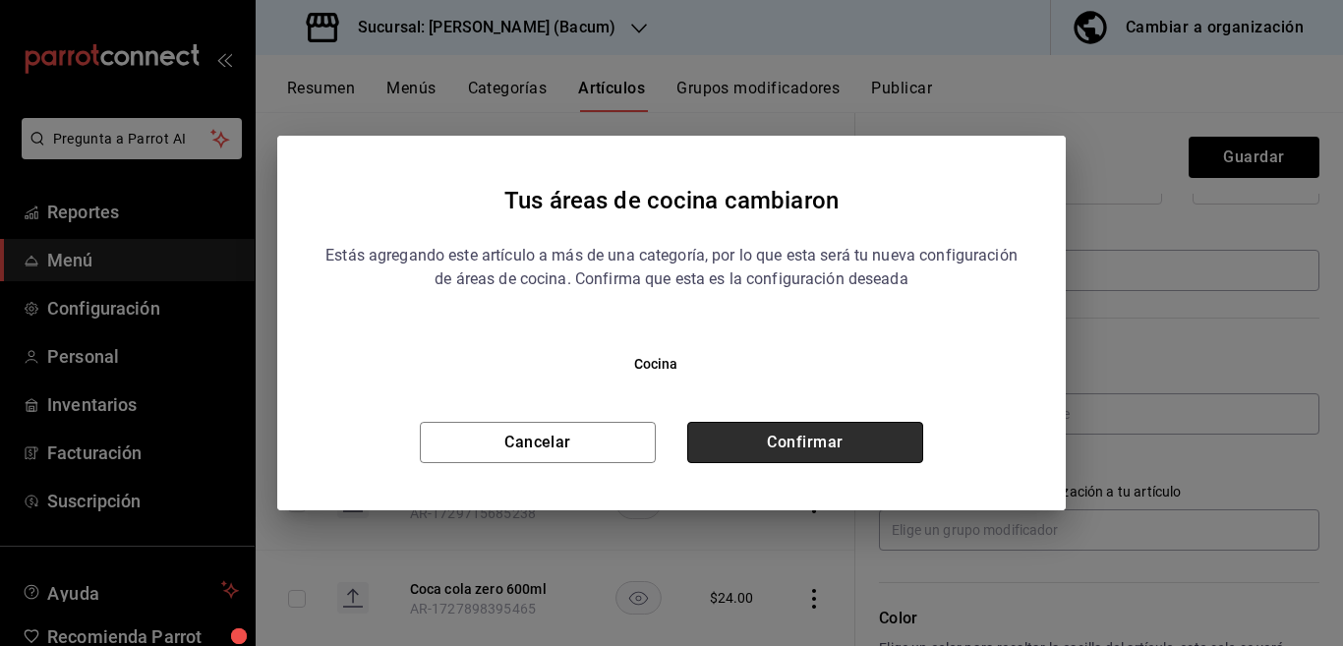
click at [826, 441] on button "Confirmar" at bounding box center [805, 442] width 236 height 41
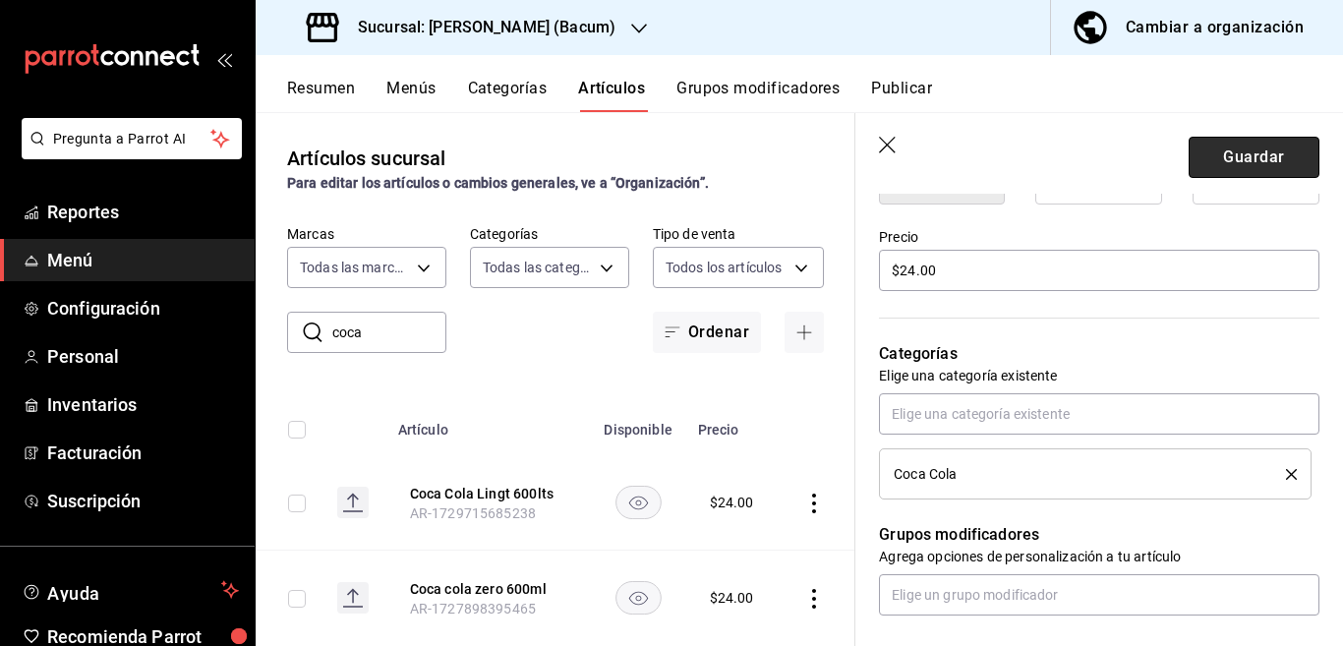
click at [1239, 145] on button "Guardar" at bounding box center [1254, 157] width 131 height 41
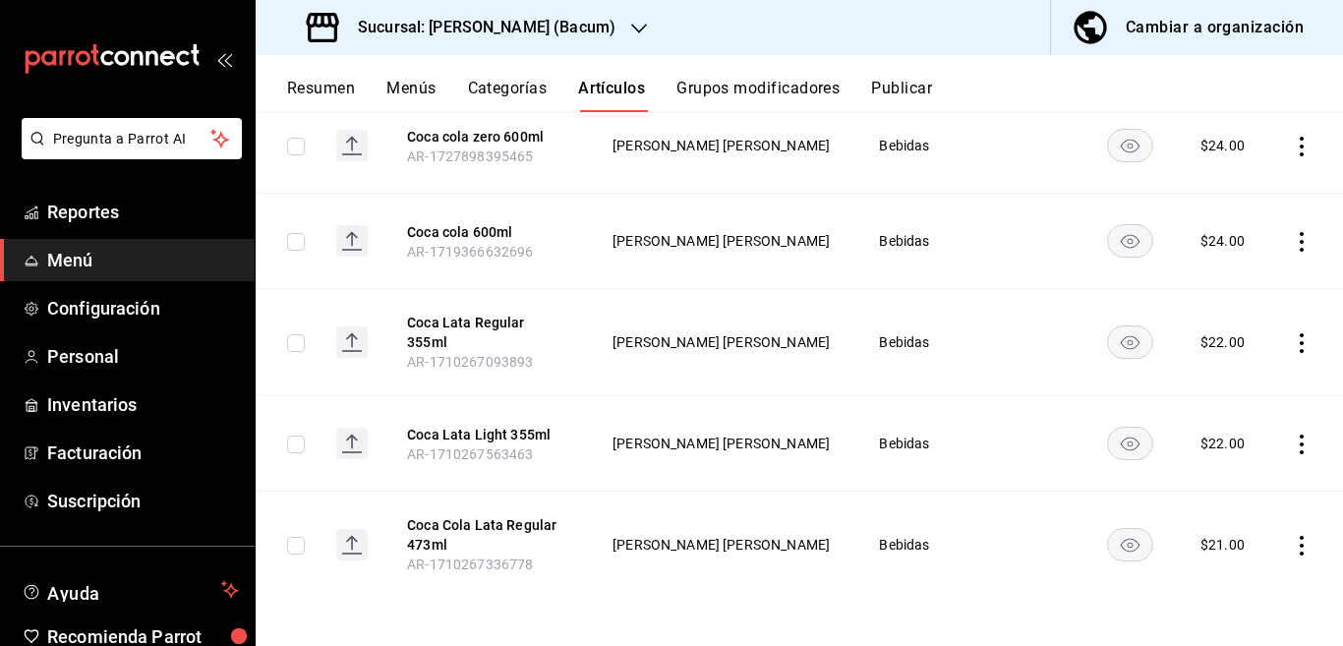
scroll to position [307, 0]
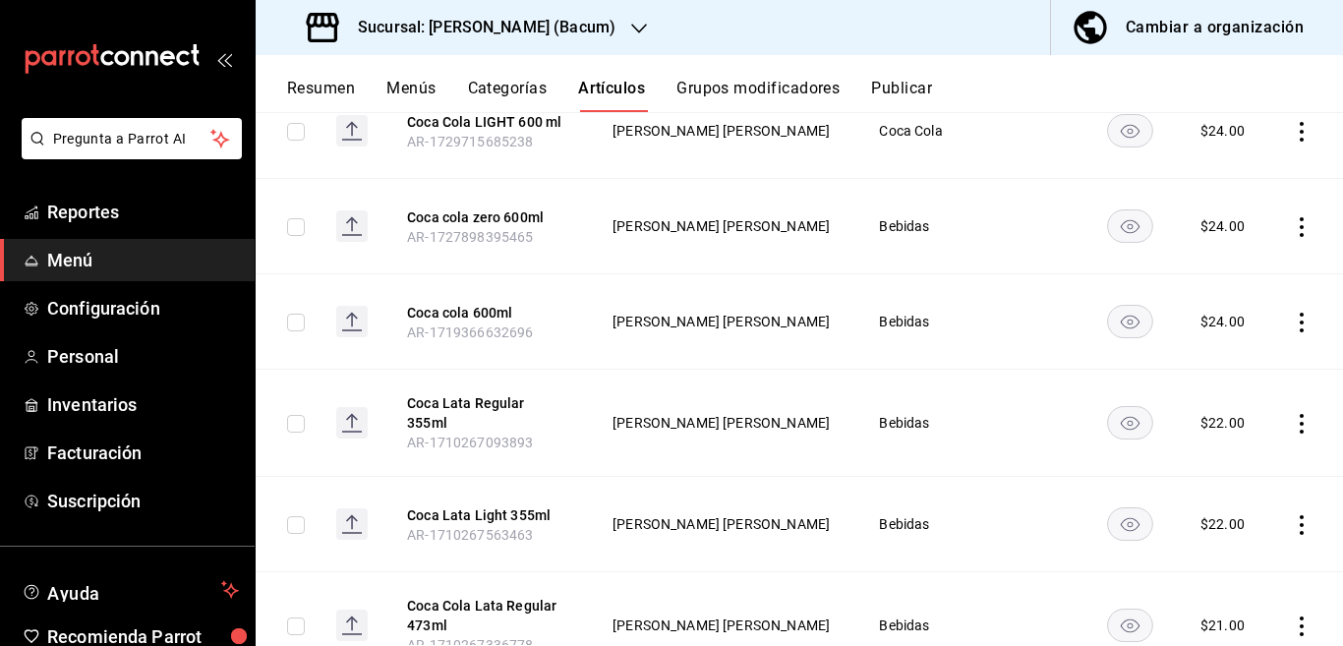
click at [1292, 319] on icon "actions" at bounding box center [1302, 323] width 20 height 20
click at [1216, 356] on span "Editar" at bounding box center [1225, 366] width 51 height 21
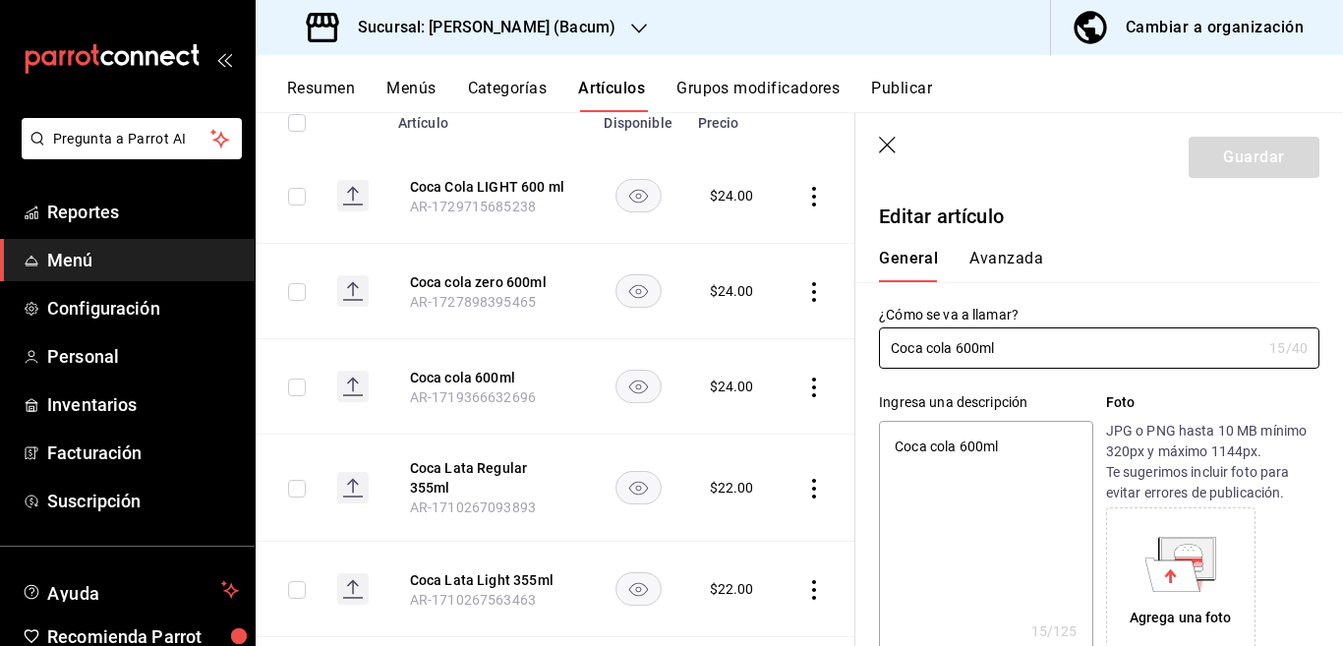
scroll to position [308, 0]
click at [1035, 457] on textarea "Coca cola 600ml" at bounding box center [985, 539] width 213 height 236
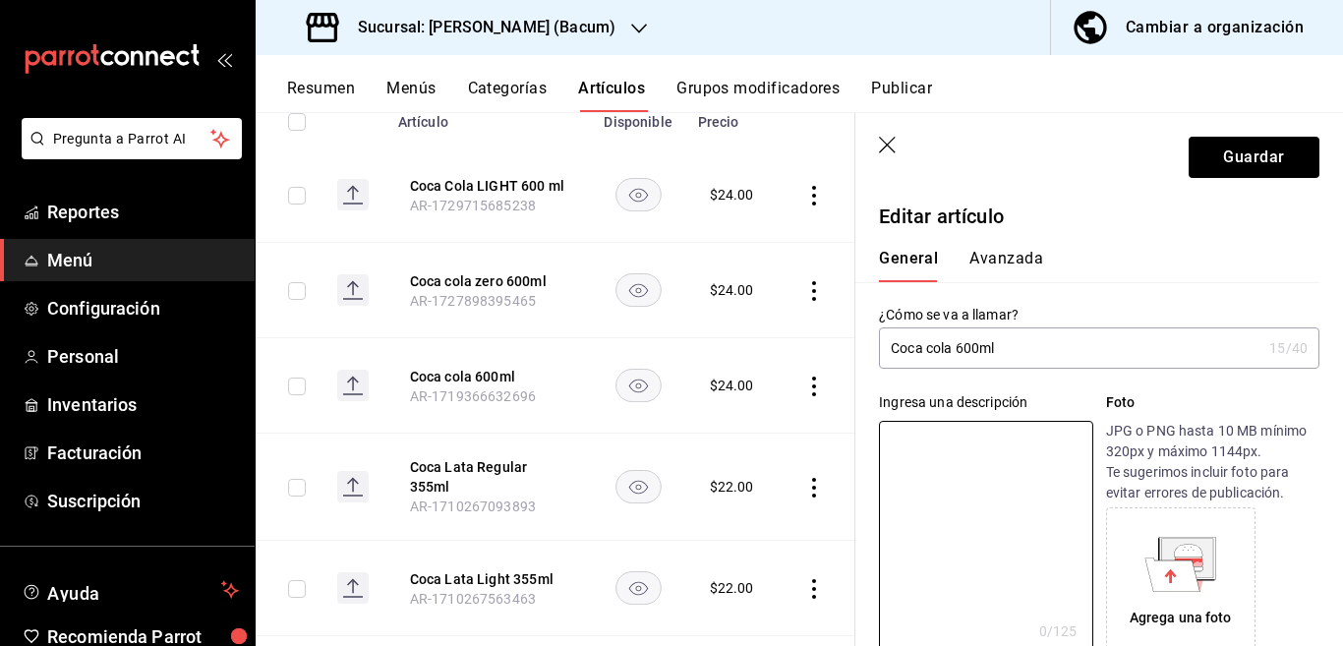
click at [1027, 347] on input "Coca cola 600ml" at bounding box center [1070, 347] width 382 height 39
click at [1016, 354] on input "Coca cola 600 ml" at bounding box center [1070, 347] width 382 height 39
click at [1090, 347] on input "Coca cola REGULAR 600 ml" at bounding box center [1070, 347] width 382 height 39
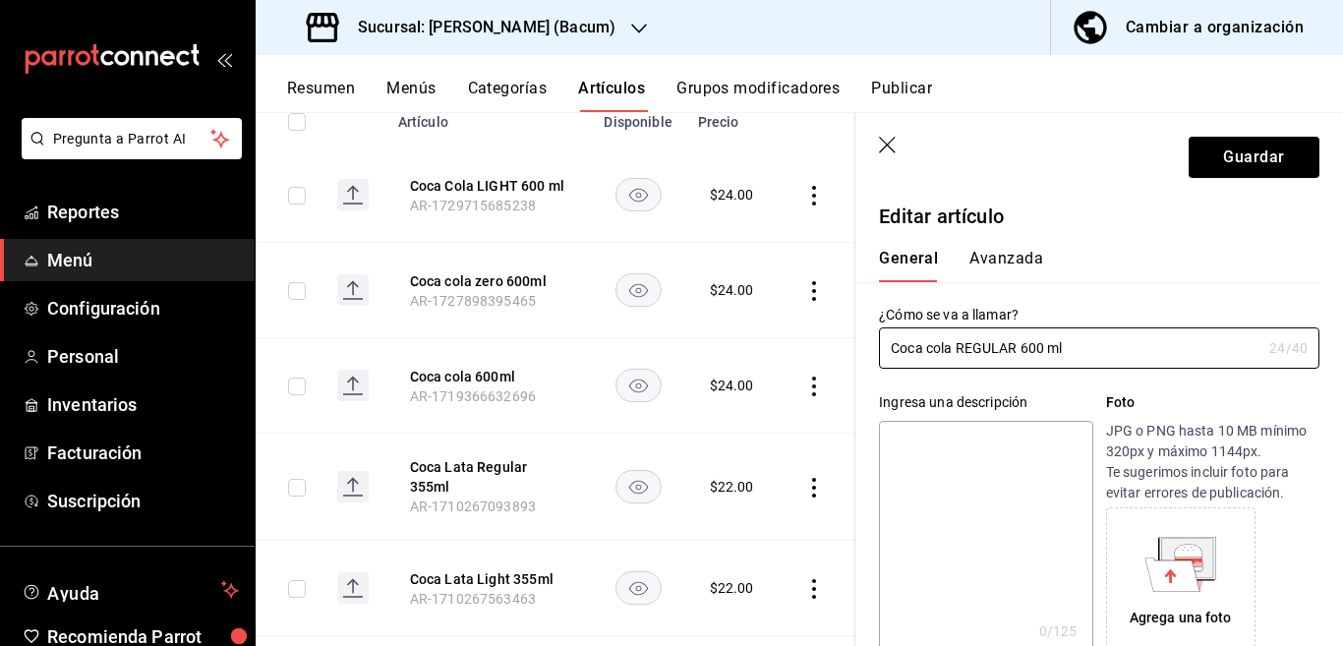
click at [1026, 445] on textarea at bounding box center [985, 539] width 213 height 236
paste textarea "Coca cola REGULAR 600 ml"
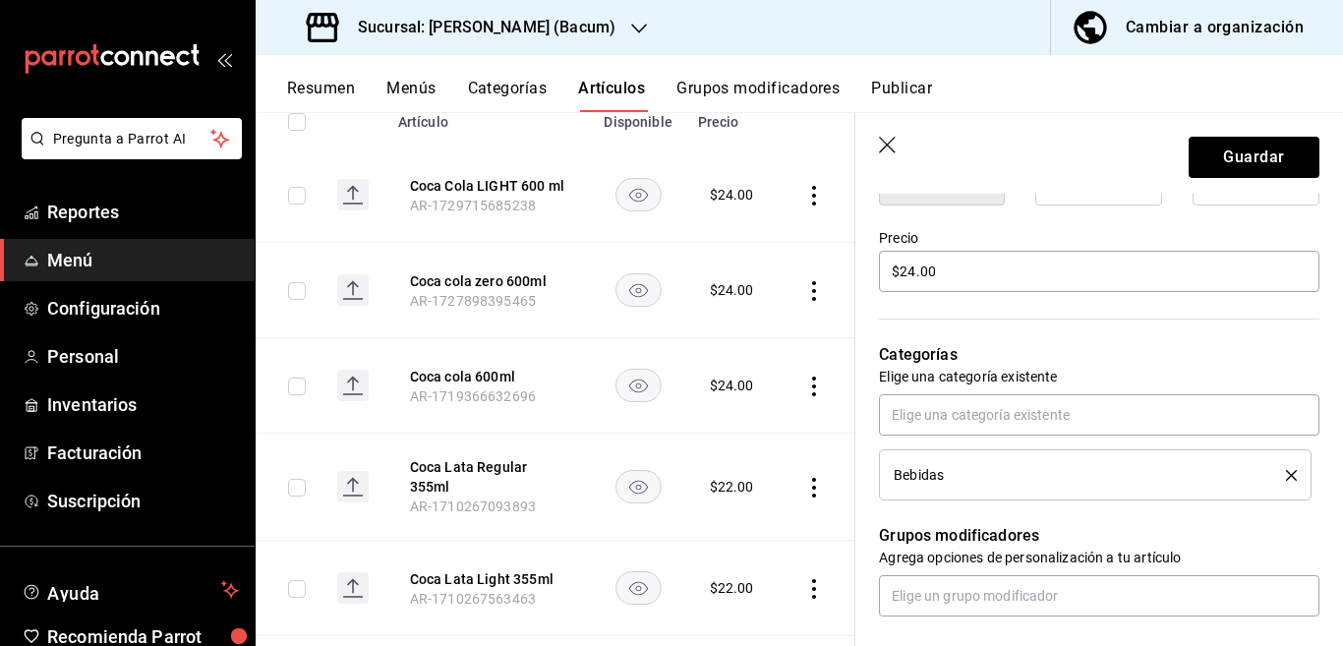
scroll to position [559, 0]
click at [1286, 471] on icon "delete" at bounding box center [1291, 474] width 11 height 11
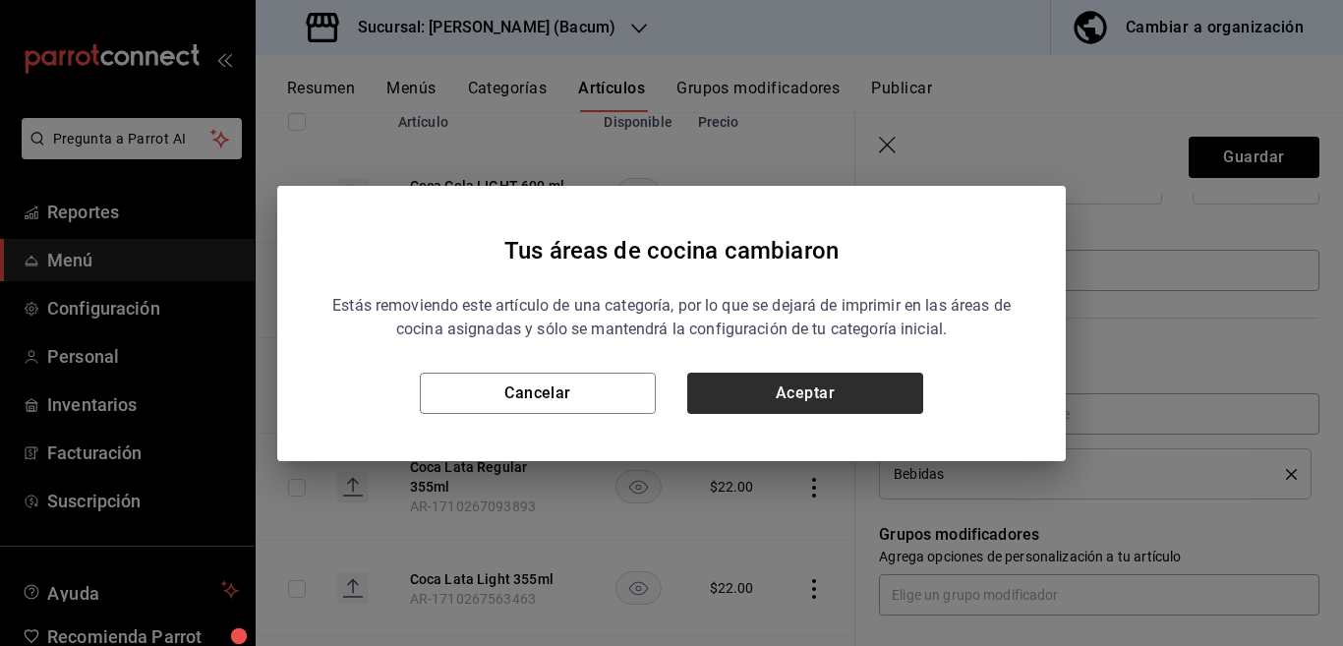
drag, startPoint x: 804, startPoint y: 369, endPoint x: 806, endPoint y: 378, distance: 10.0
click at [806, 375] on div "Estás removiendo este artículo de una categoría, por lo que se dejará de imprim…" at bounding box center [671, 346] width 694 height 136
click at [806, 392] on button "Aceptar" at bounding box center [805, 393] width 236 height 41
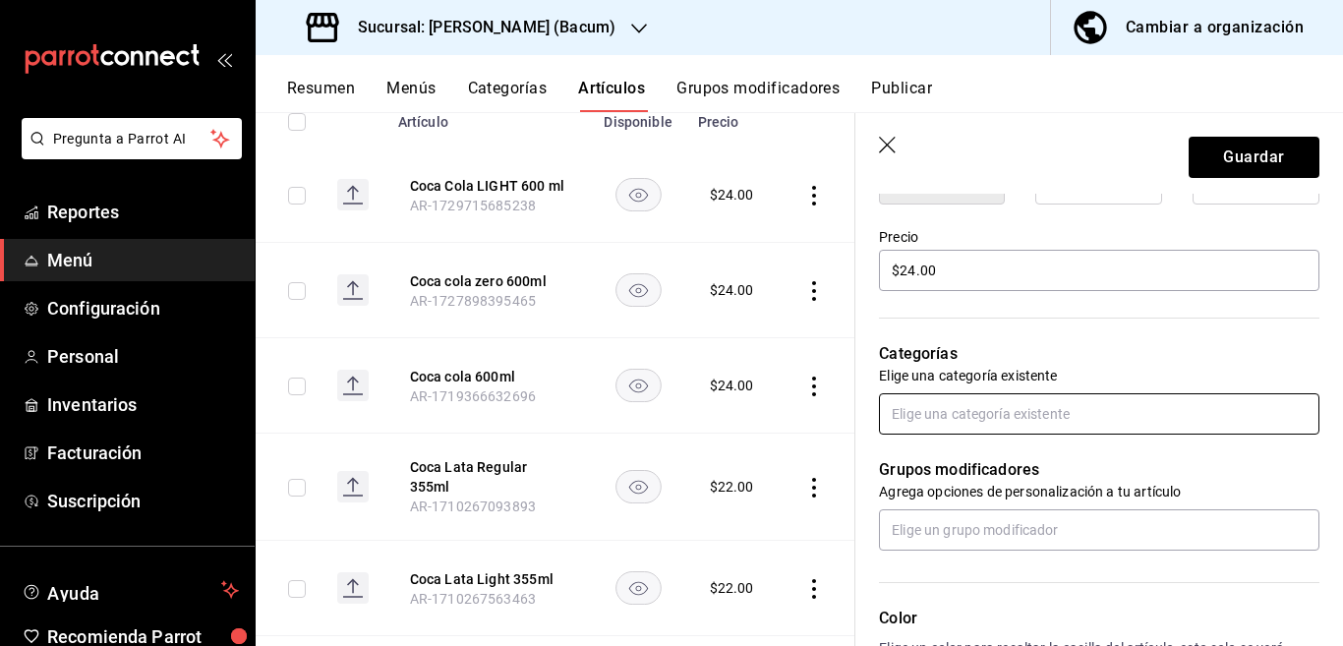
click at [978, 415] on input "text" at bounding box center [1099, 413] width 440 height 41
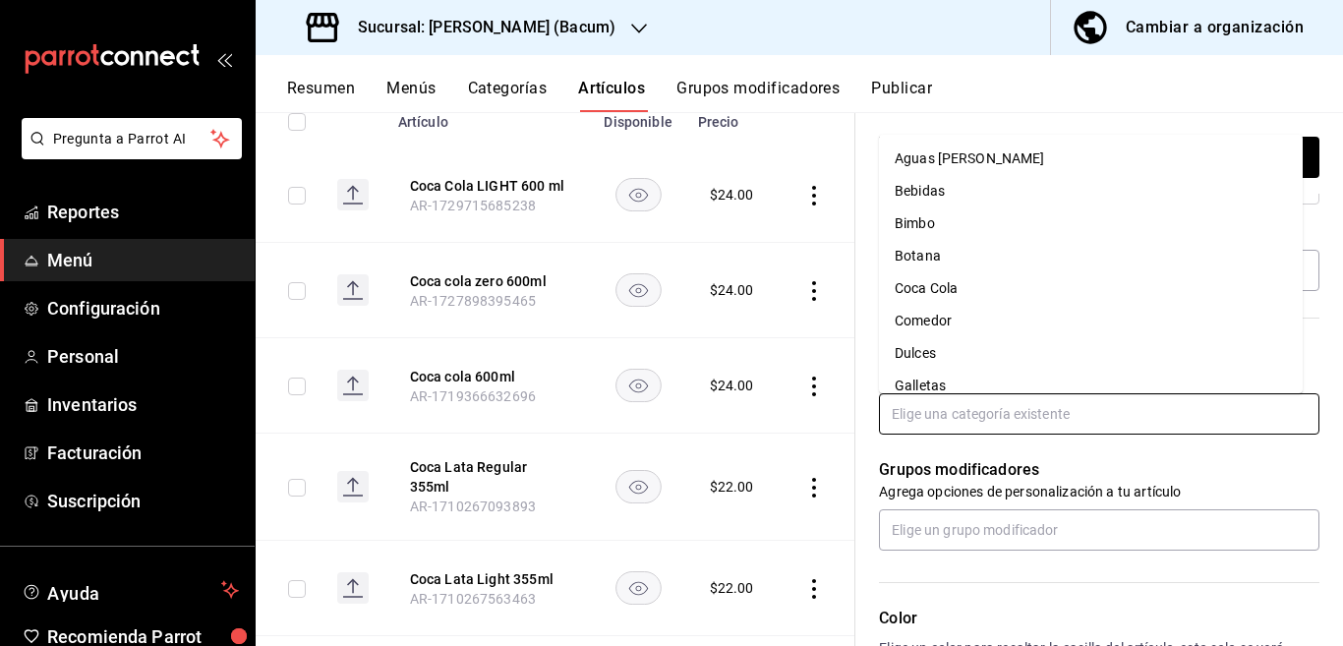
click at [939, 285] on li "Coca Cola" at bounding box center [1091, 288] width 424 height 32
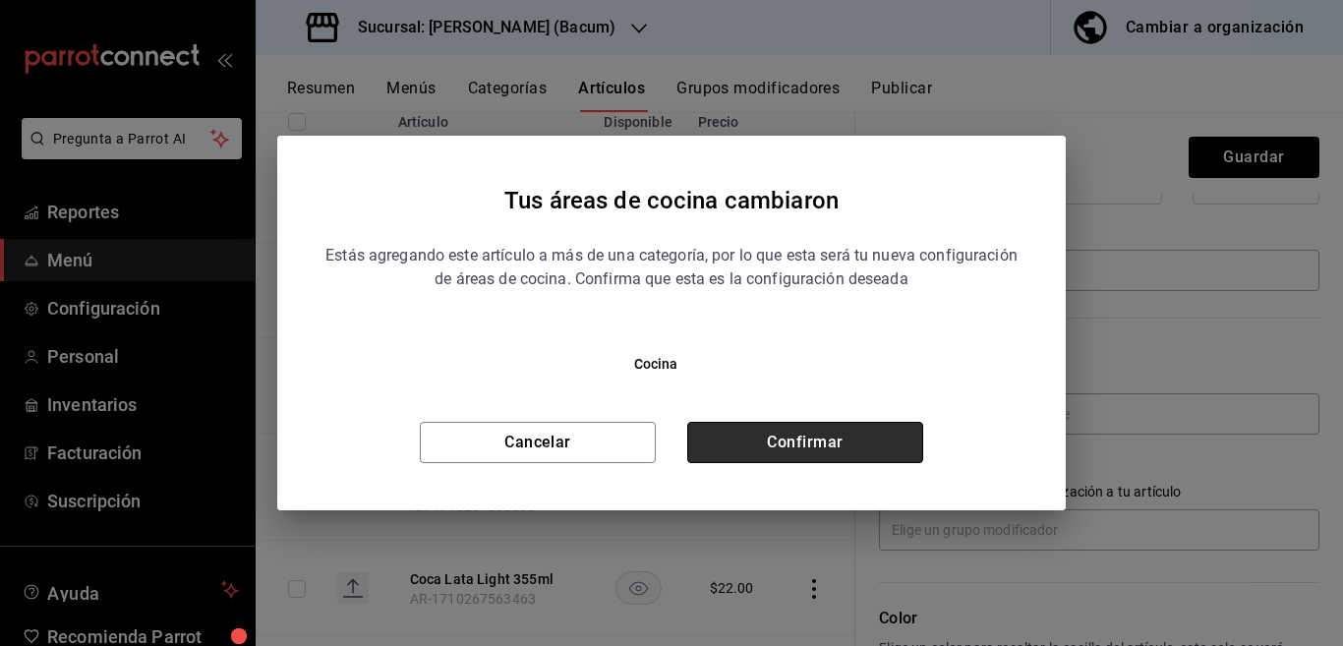
click at [869, 437] on button "Confirmar" at bounding box center [805, 442] width 236 height 41
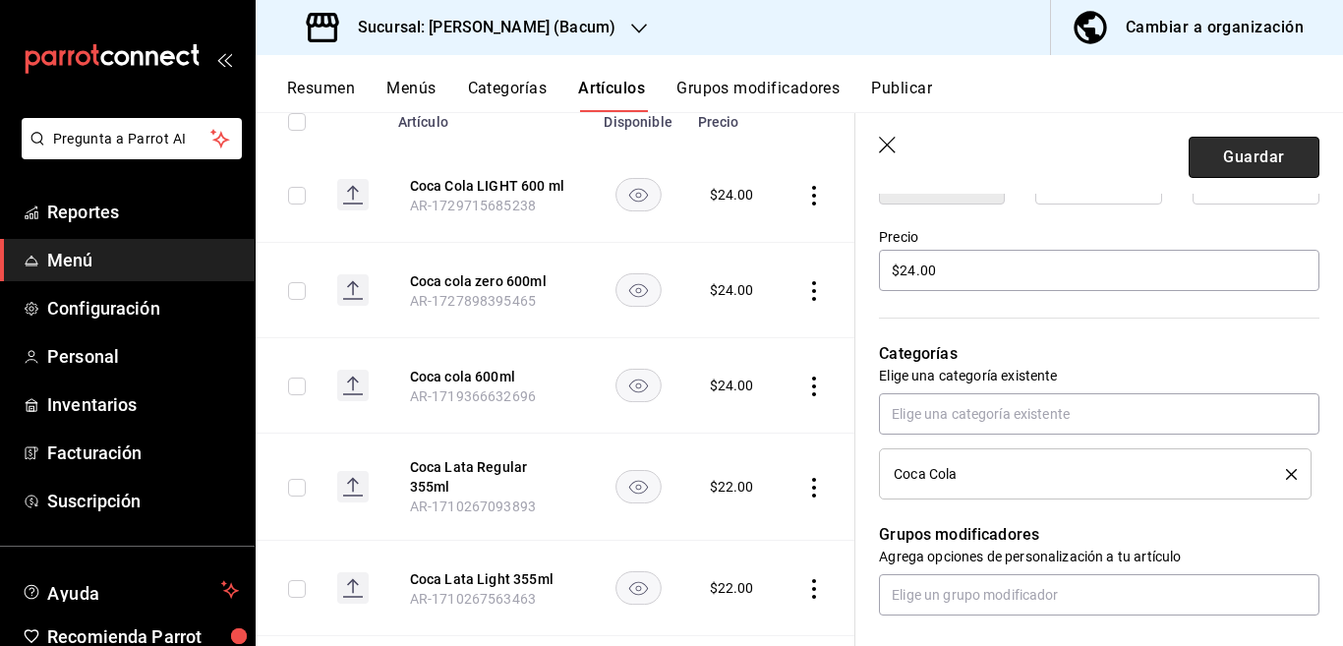
click at [1222, 157] on button "Guardar" at bounding box center [1254, 157] width 131 height 41
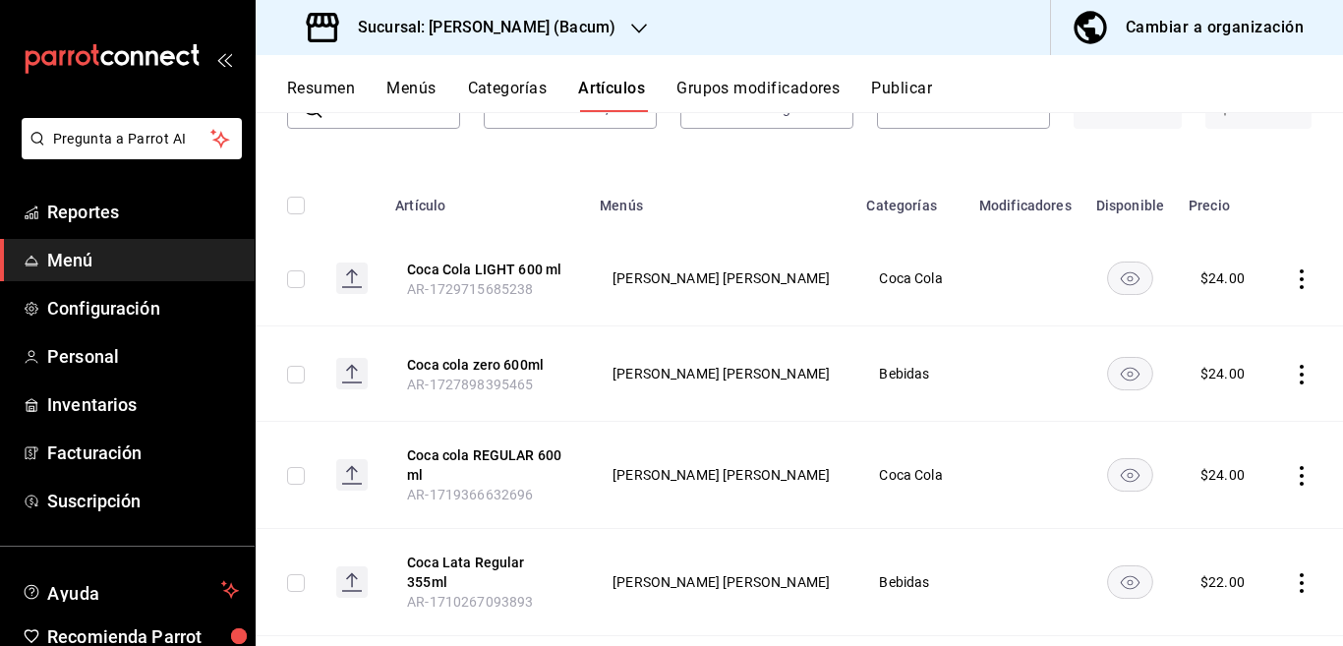
scroll to position [239, 0]
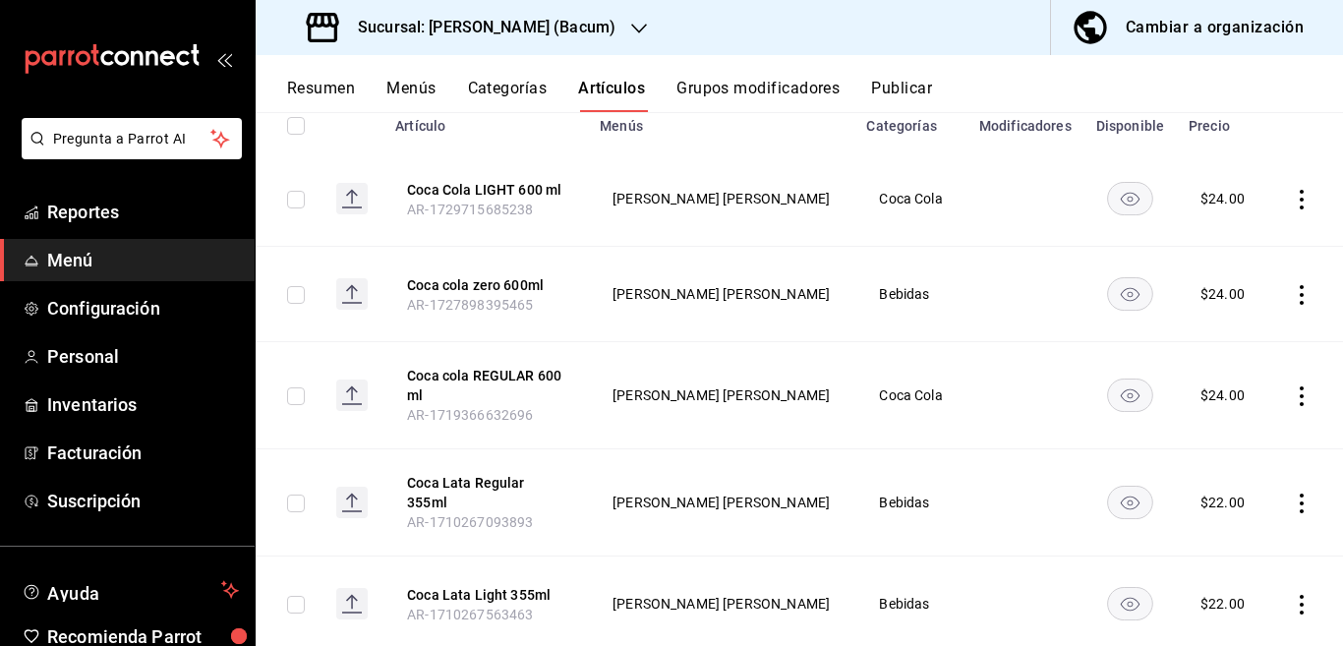
click at [1292, 289] on icon "actions" at bounding box center [1302, 295] width 20 height 20
click at [1209, 336] on span "Editar" at bounding box center [1225, 338] width 51 height 21
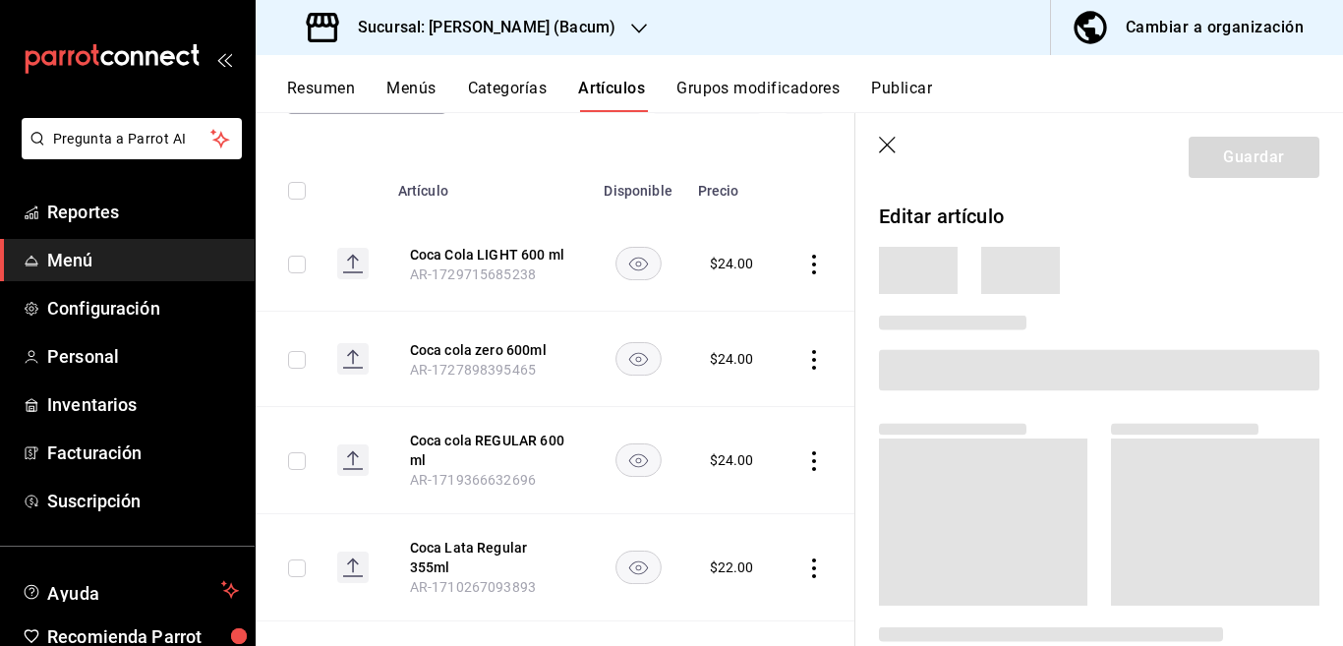
scroll to position [240, 0]
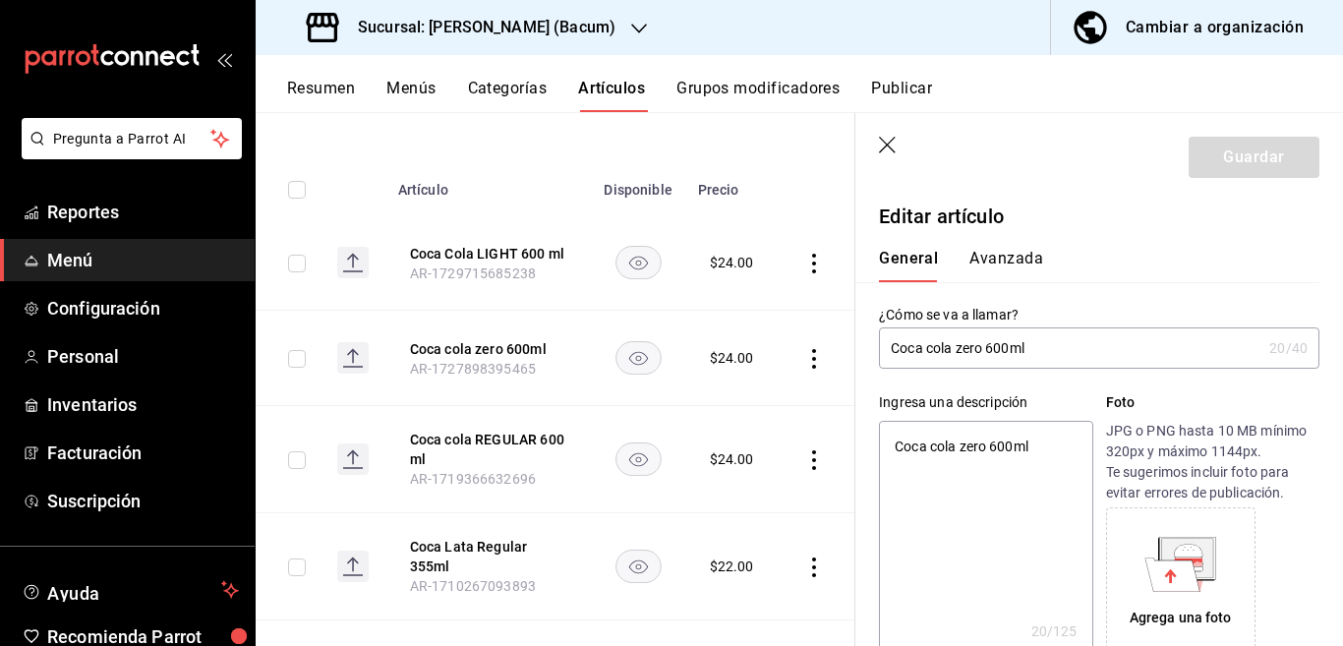
drag, startPoint x: 1035, startPoint y: 445, endPoint x: 1054, endPoint y: 437, distance: 20.3
click at [1037, 445] on textarea "Coca cola zero 600ml" at bounding box center [985, 539] width 213 height 236
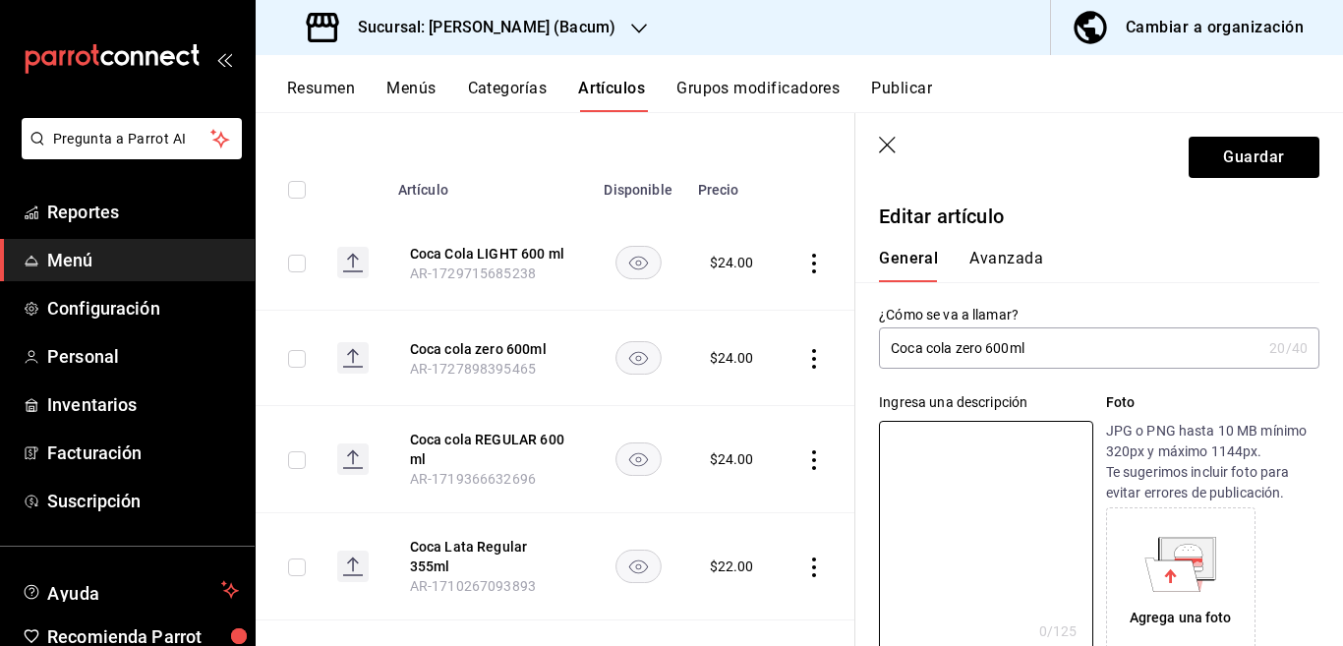
click at [1077, 341] on input "Coca cola zero 600ml" at bounding box center [1070, 347] width 382 height 39
click at [1079, 350] on input "Coca cola ZERO 600 ml" at bounding box center [1070, 347] width 382 height 39
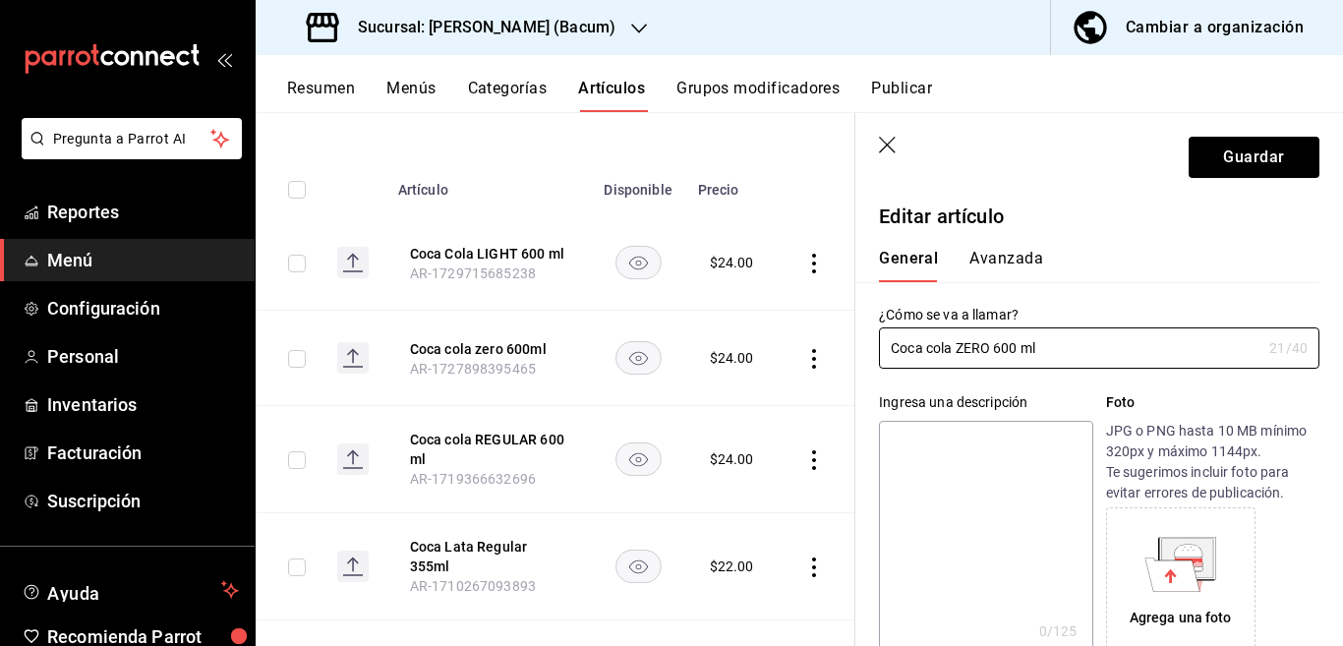
click at [1004, 435] on textarea at bounding box center [985, 539] width 213 height 236
paste textarea "Coca cola ZERO 600 ml"
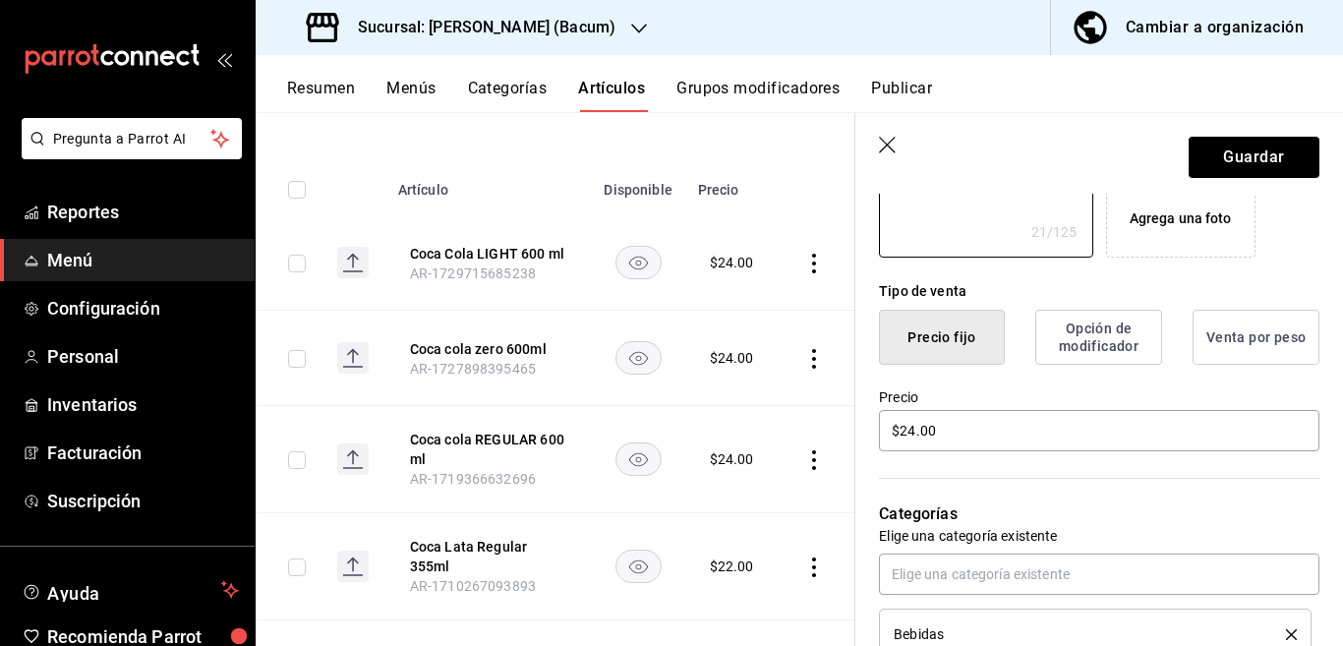
scroll to position [479, 0]
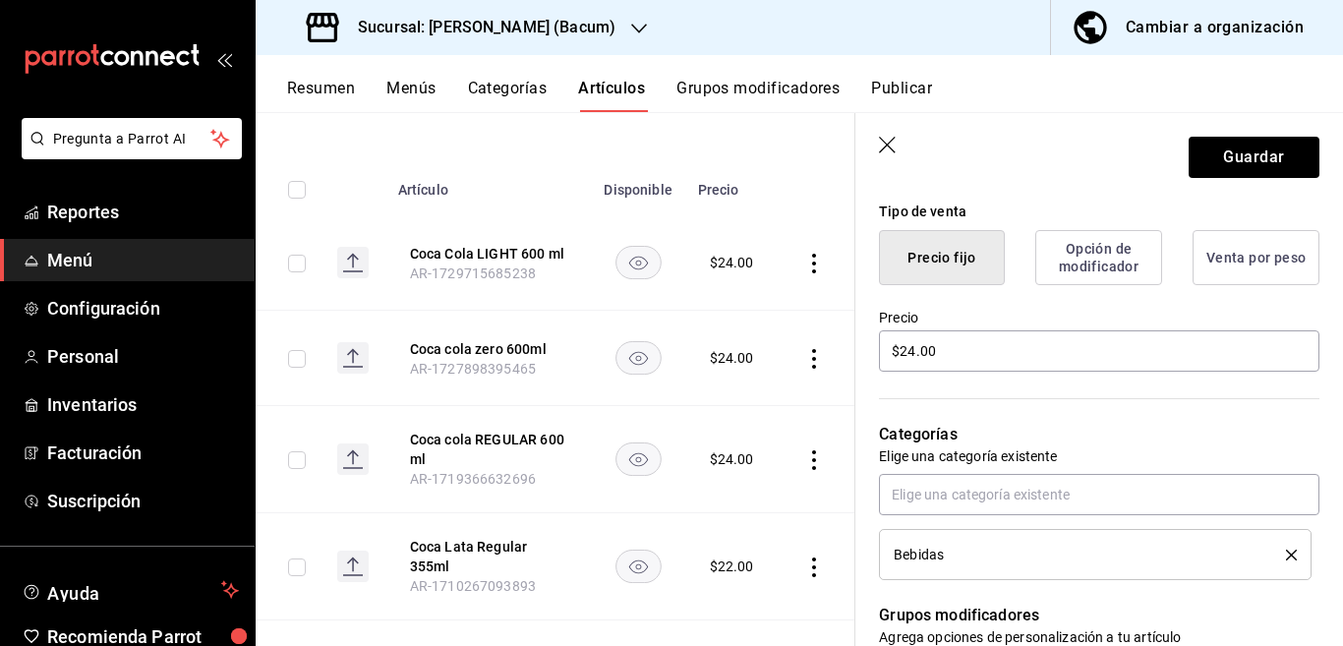
click at [1286, 552] on icon "delete" at bounding box center [1291, 555] width 11 height 11
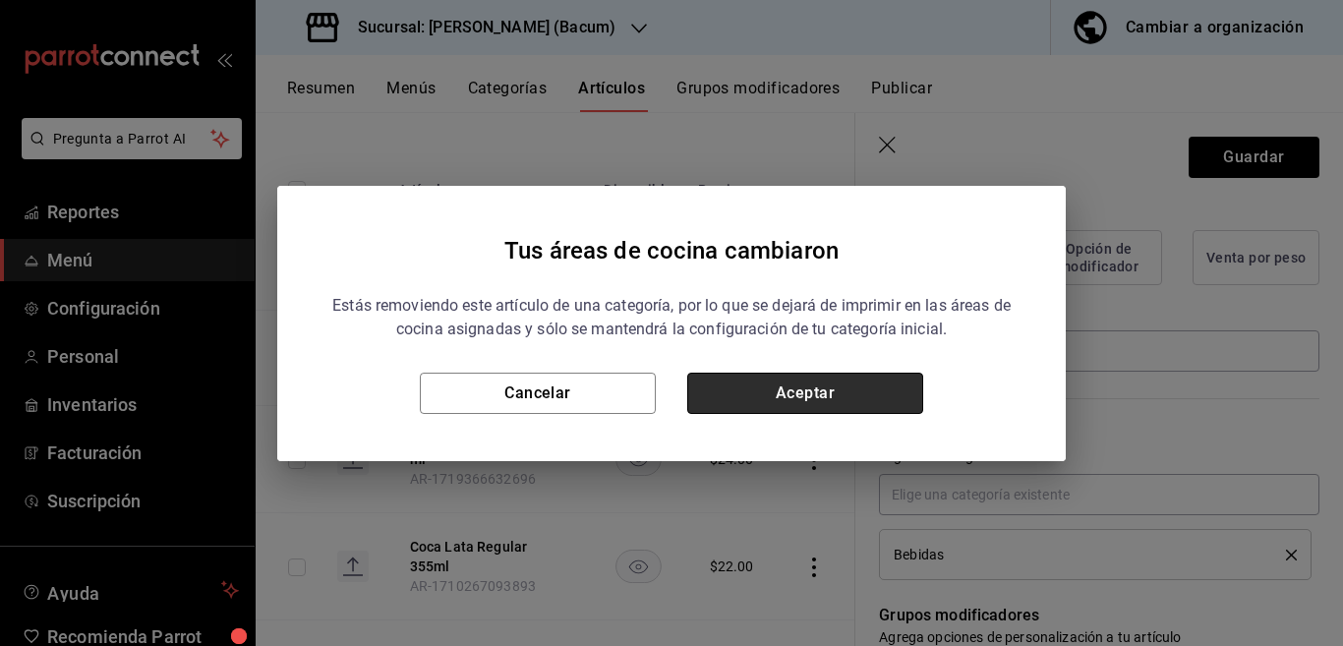
click at [867, 394] on button "Aceptar" at bounding box center [805, 393] width 236 height 41
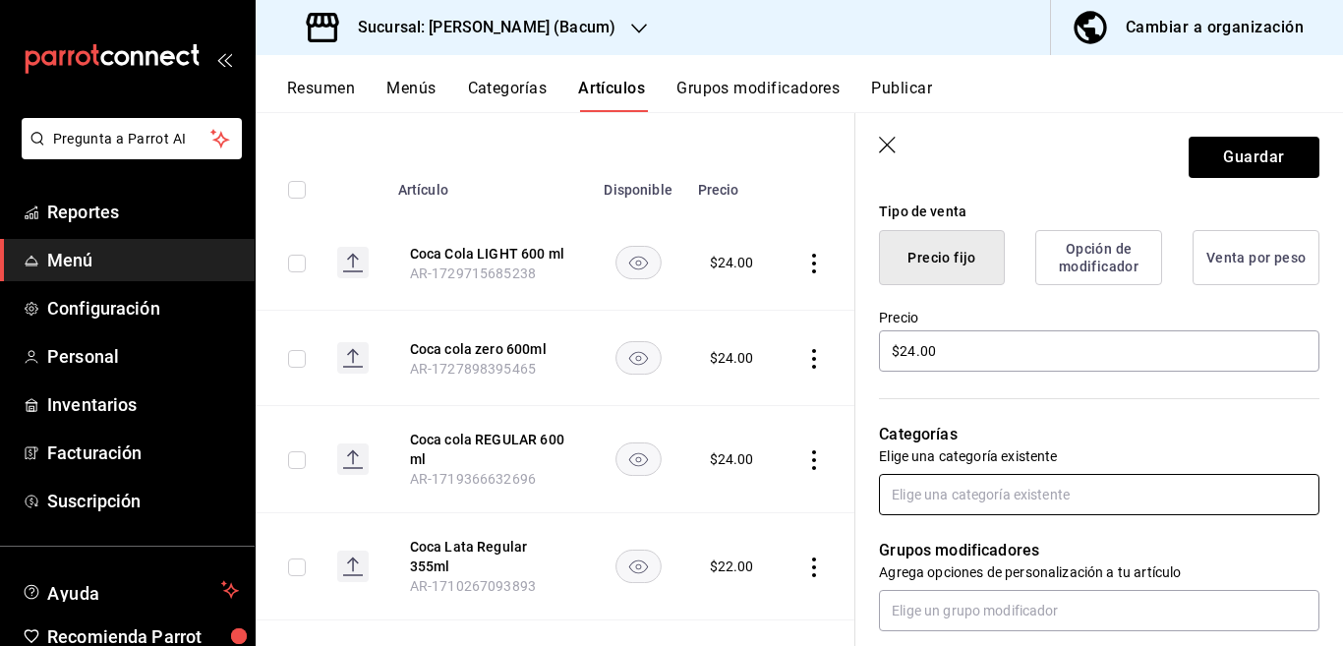
click at [964, 493] on input "text" at bounding box center [1099, 494] width 440 height 41
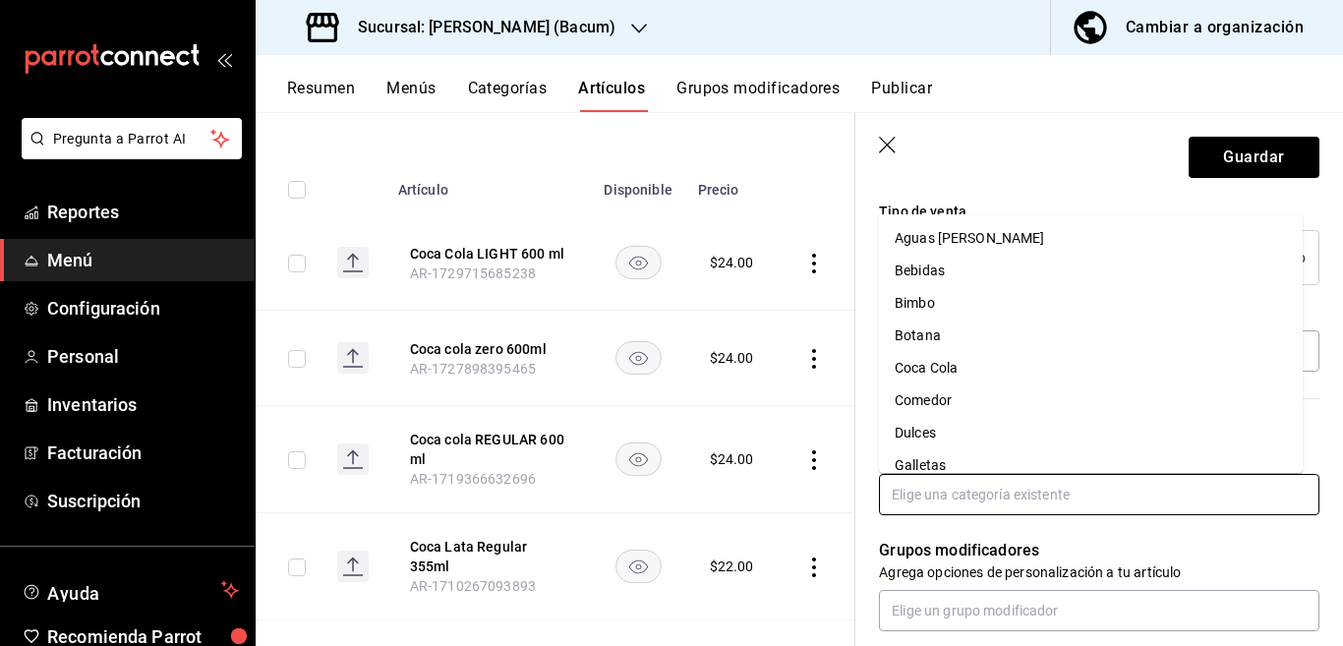
click at [944, 364] on li "Coca Cola" at bounding box center [1091, 368] width 424 height 32
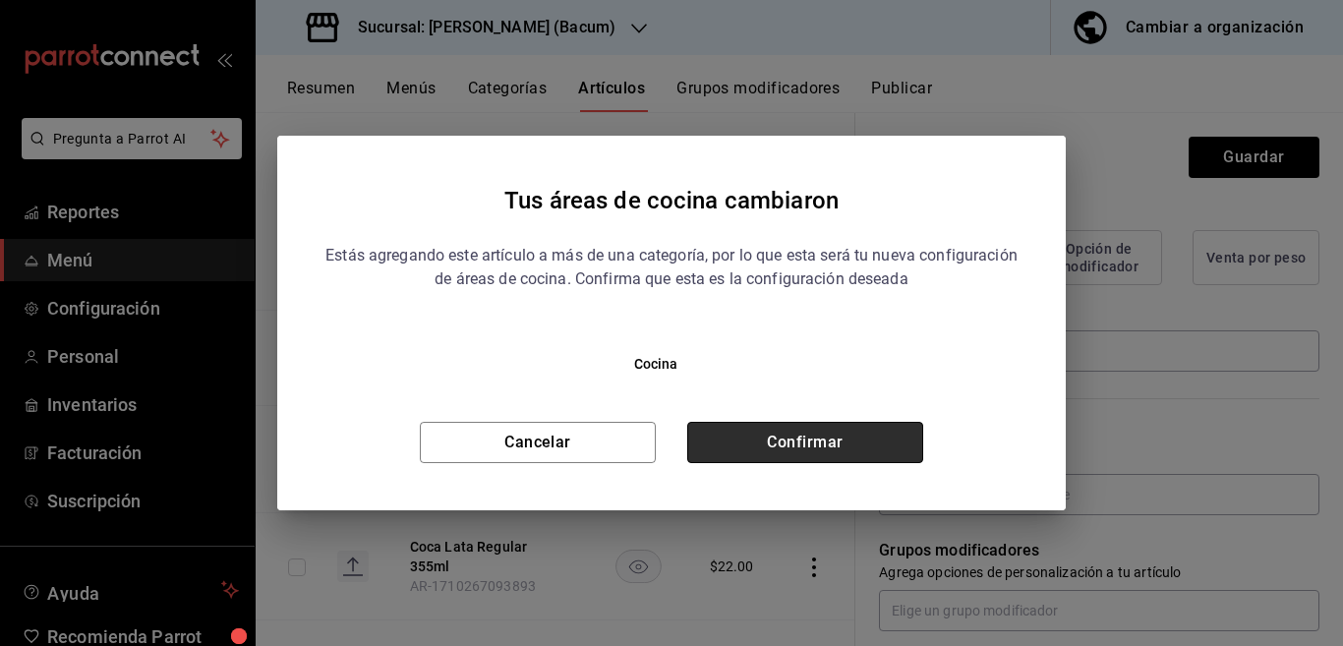
click at [869, 434] on button "Confirmar" at bounding box center [805, 442] width 236 height 41
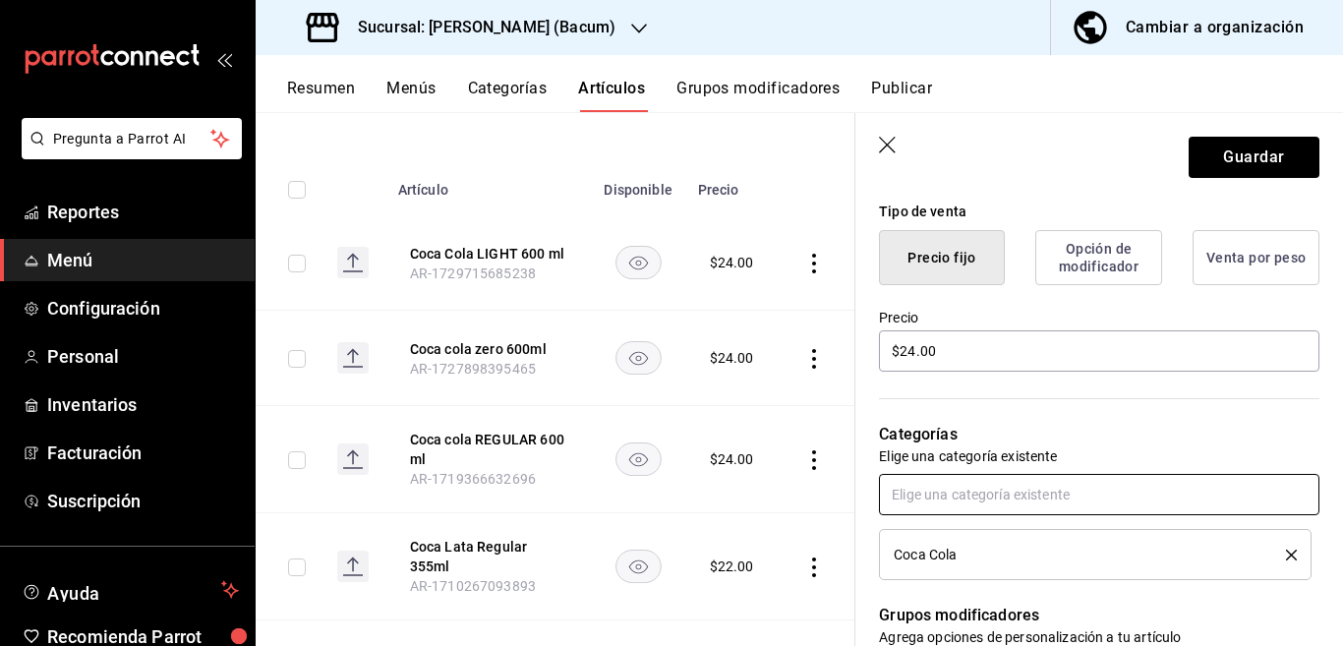
scroll to position [480, 0]
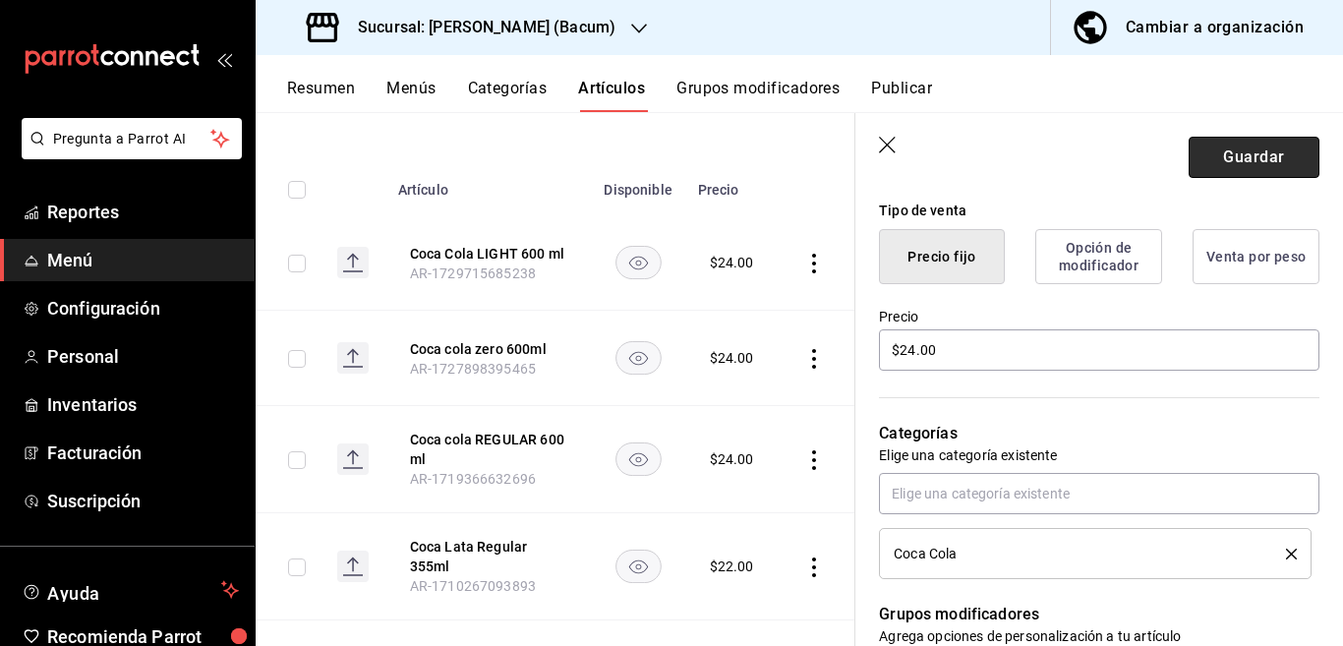
click at [1201, 161] on button "Guardar" at bounding box center [1254, 157] width 131 height 41
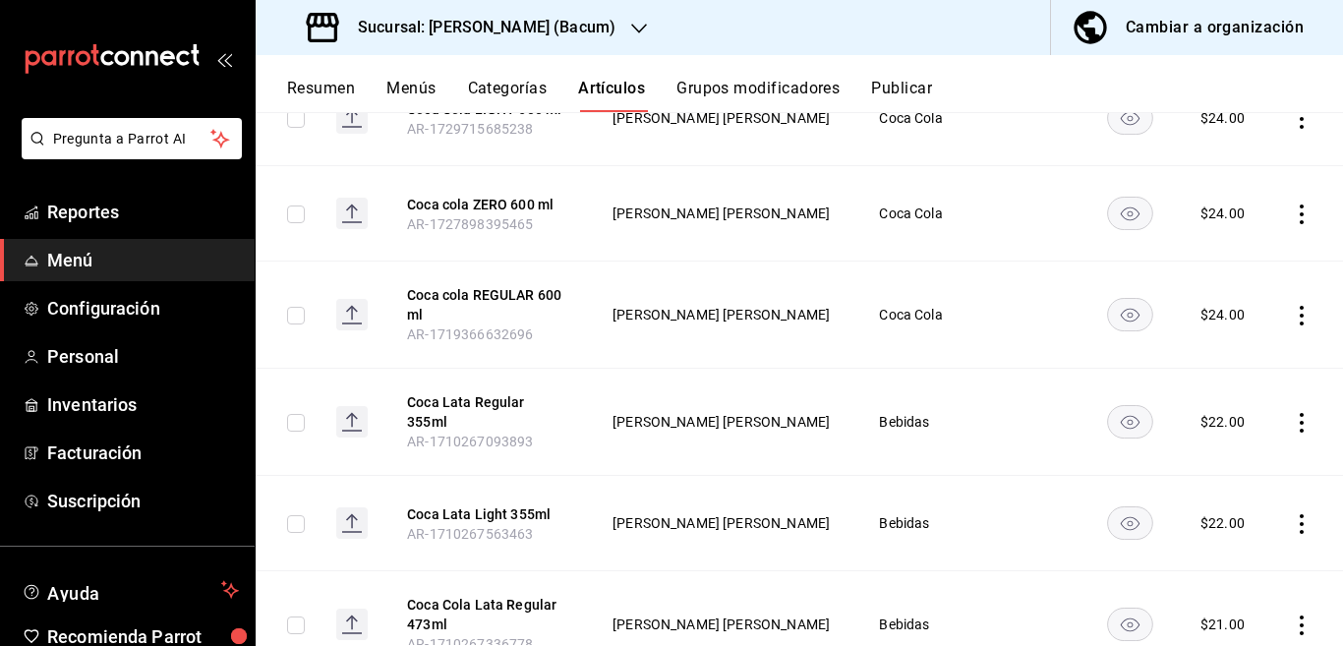
scroll to position [399, 0]
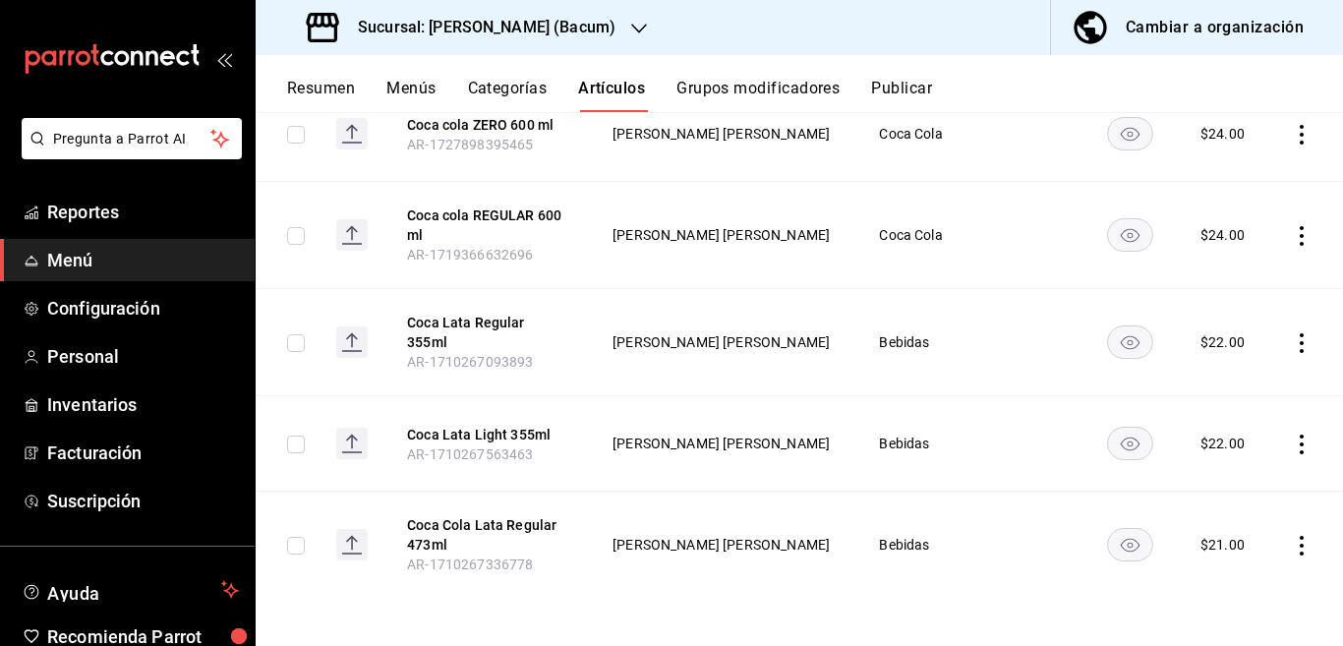
click at [1292, 546] on icon "actions" at bounding box center [1302, 546] width 20 height 20
click at [1216, 590] on span "Eliminar" at bounding box center [1225, 594] width 50 height 16
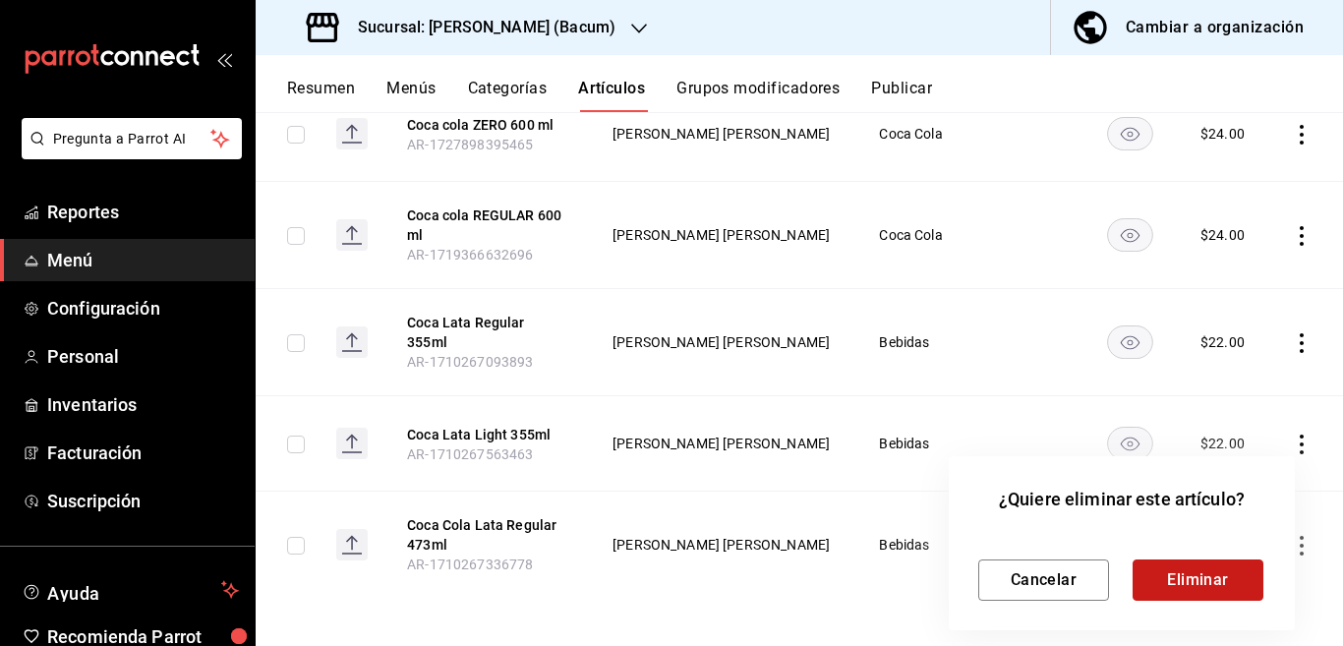
click at [1184, 575] on button "Eliminar" at bounding box center [1197, 579] width 131 height 41
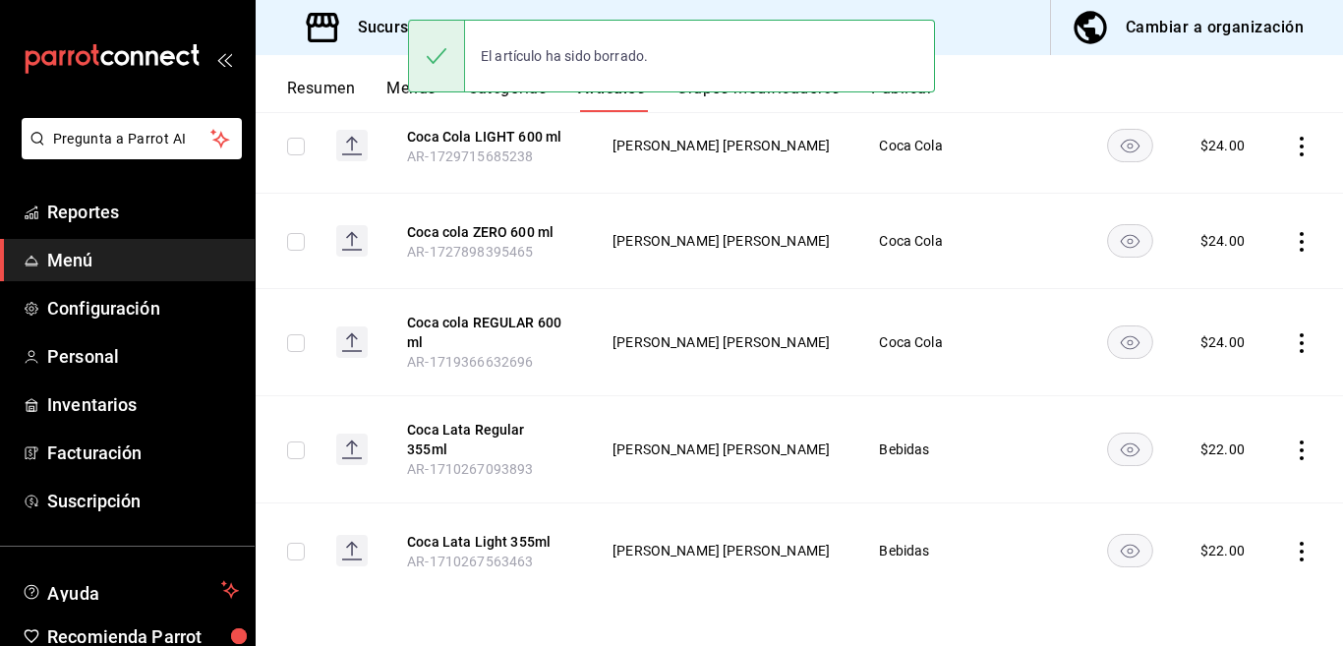
scroll to position [292, 0]
click at [1292, 548] on icon "actions" at bounding box center [1302, 552] width 20 height 20
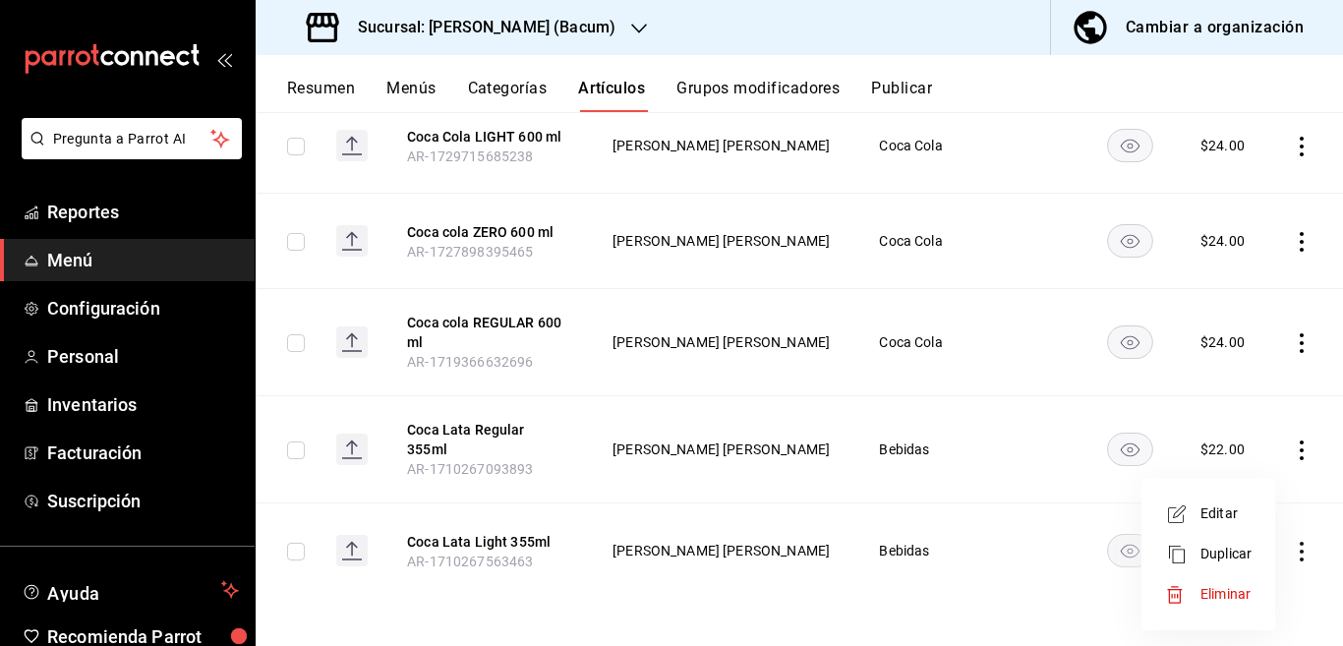
click at [1220, 598] on span "Eliminar" at bounding box center [1225, 594] width 50 height 16
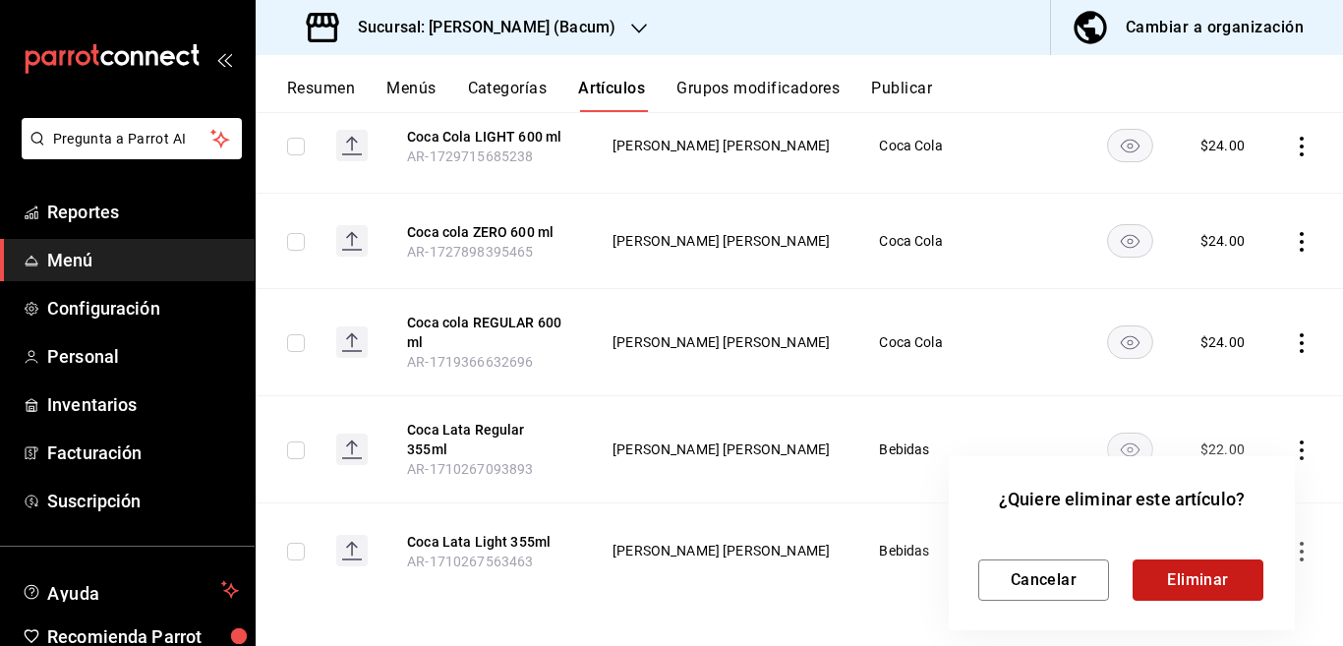
click at [1205, 568] on button "Eliminar" at bounding box center [1197, 579] width 131 height 41
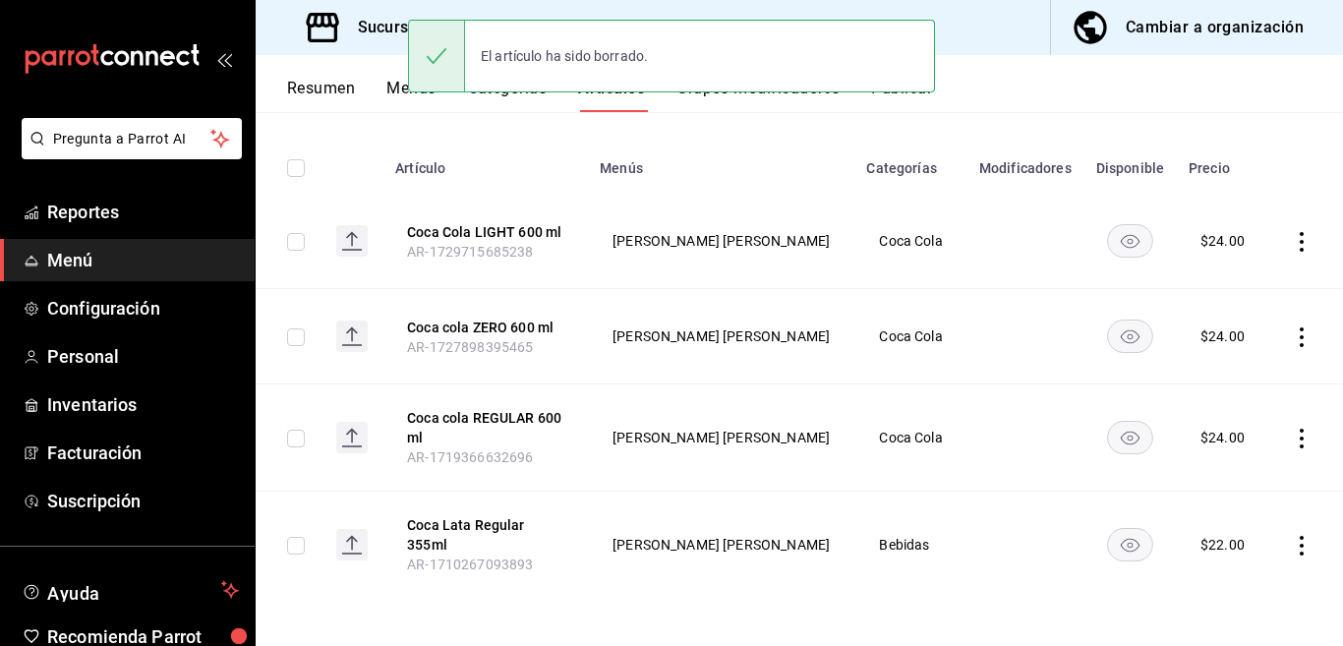
scroll to position [197, 0]
click at [1300, 545] on icon "actions" at bounding box center [1302, 546] width 4 height 20
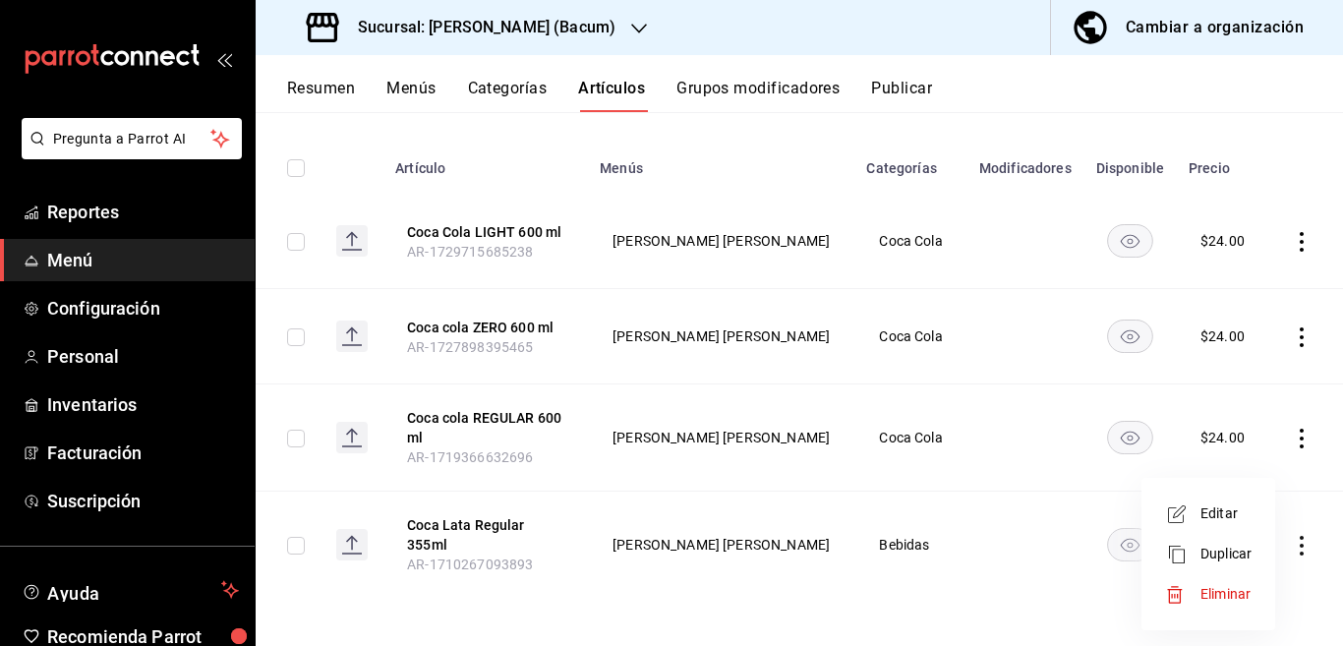
click at [1220, 509] on span "Editar" at bounding box center [1225, 513] width 51 height 21
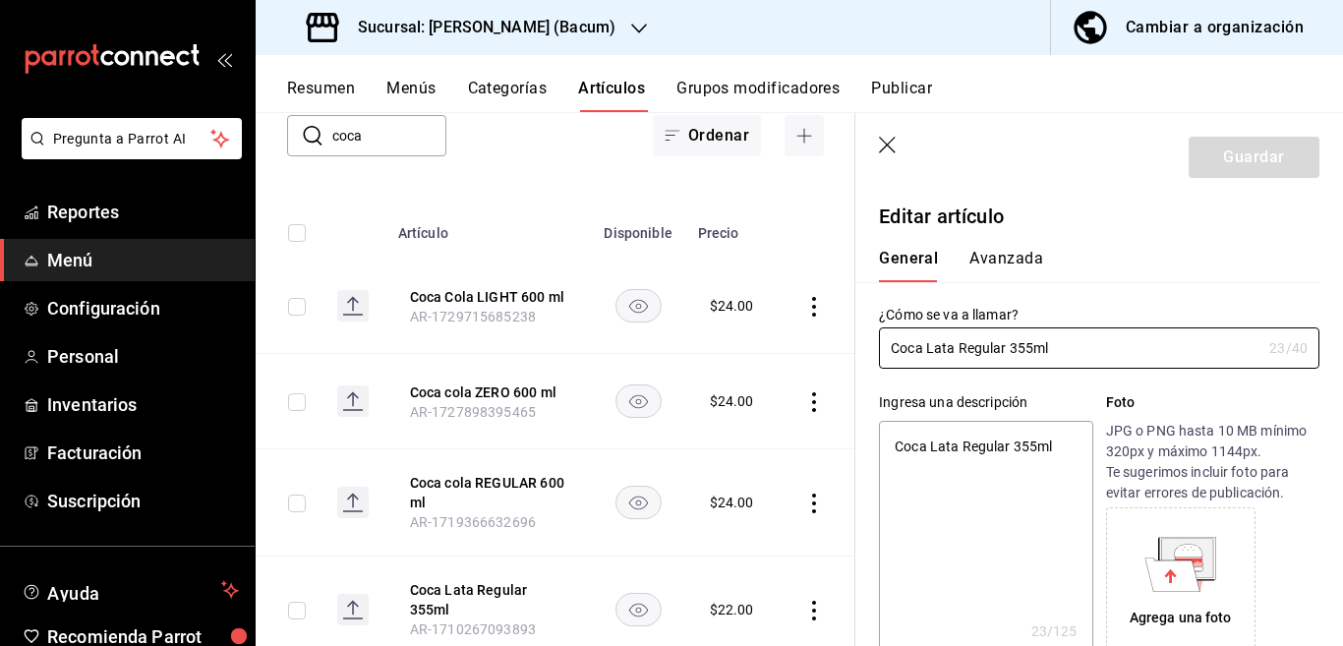
click at [1058, 445] on textarea "Coca Lata Regular 355ml" at bounding box center [985, 539] width 213 height 236
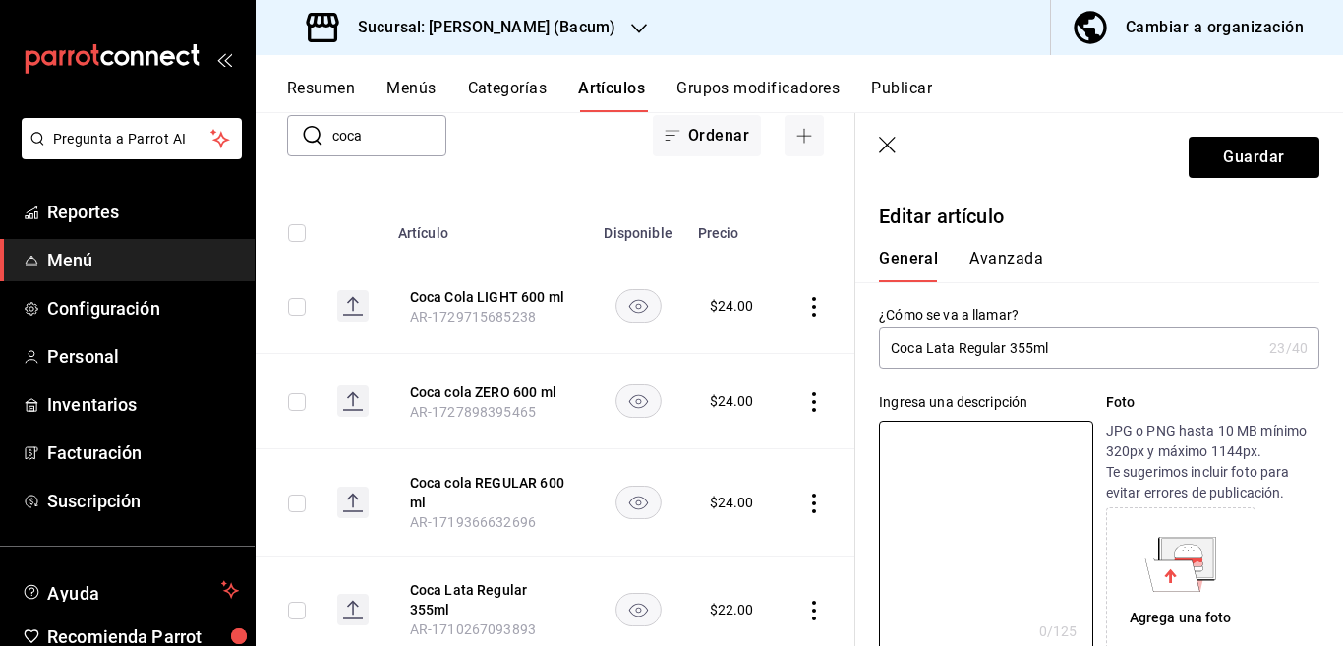
click at [1074, 352] on input "Coca Lata Regular 355ml" at bounding box center [1070, 347] width 382 height 39
click at [1116, 346] on input "Coca Cola Lata REGULAR 355 ml" at bounding box center [1070, 347] width 382 height 39
click at [989, 438] on textarea at bounding box center [985, 539] width 213 height 236
paste textarea "Coca Cola Lata REGULAR 355 ml"
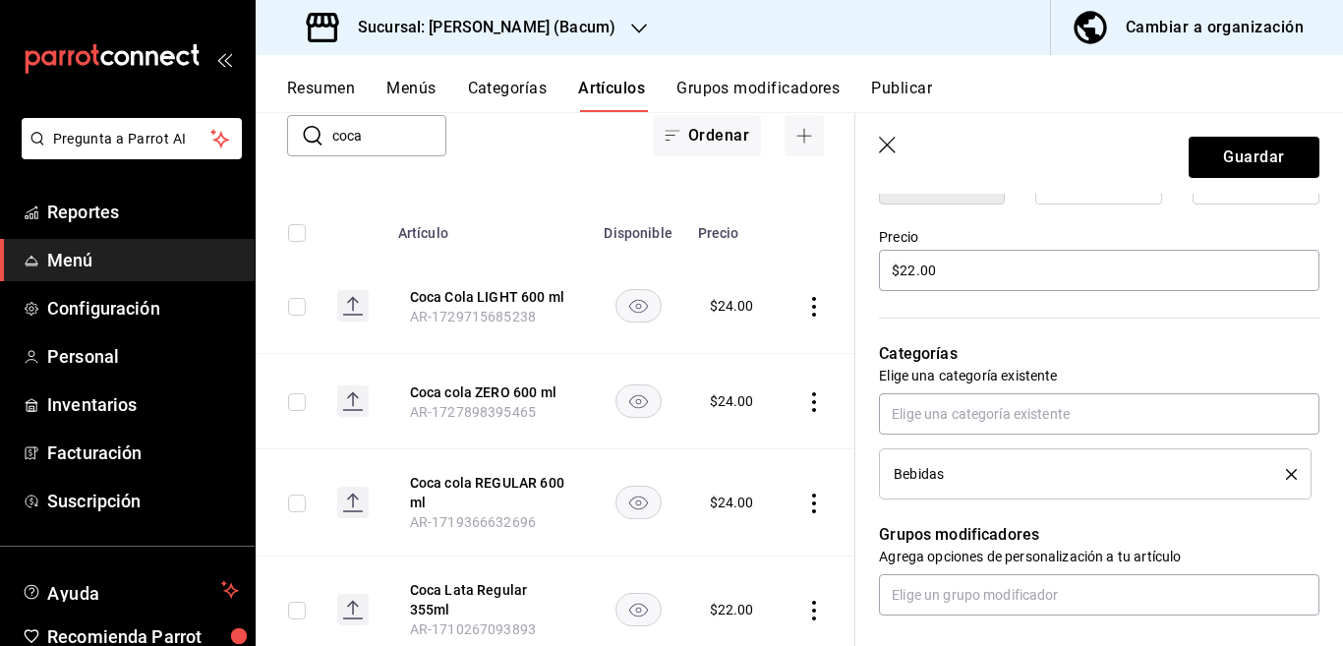
scroll to position [559, 0]
click at [1286, 469] on icon "delete" at bounding box center [1291, 474] width 11 height 11
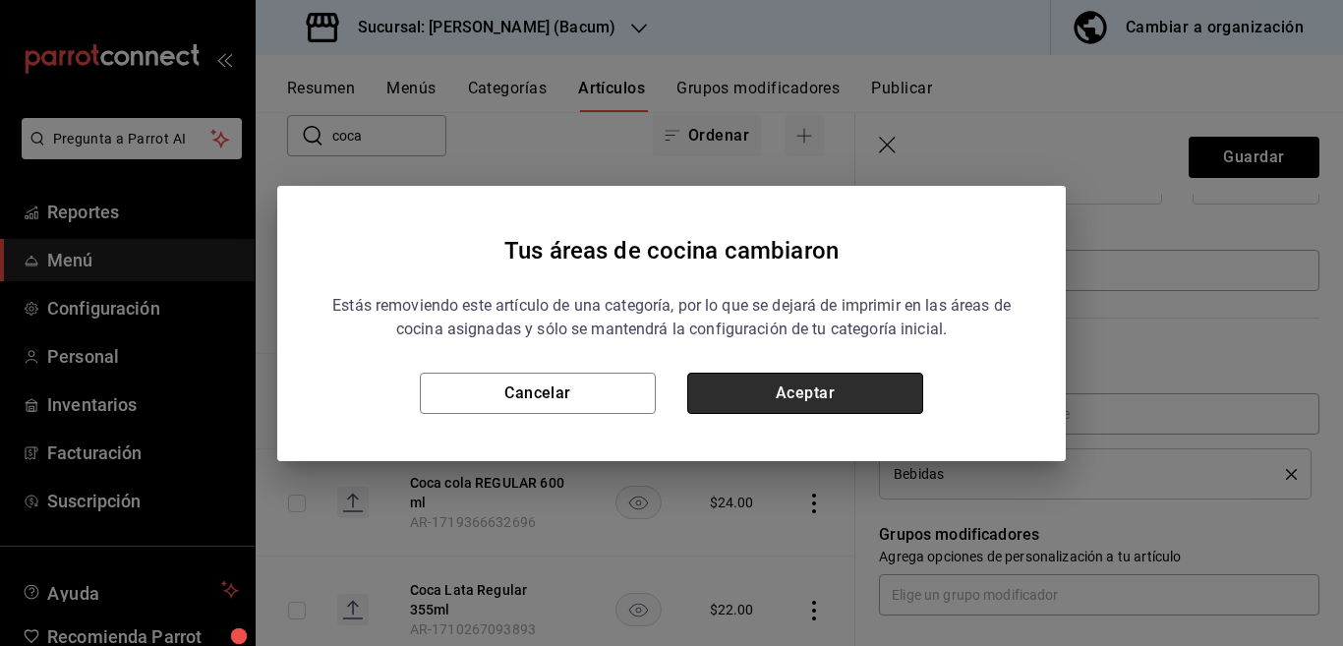
click at [878, 390] on button "Aceptar" at bounding box center [805, 393] width 236 height 41
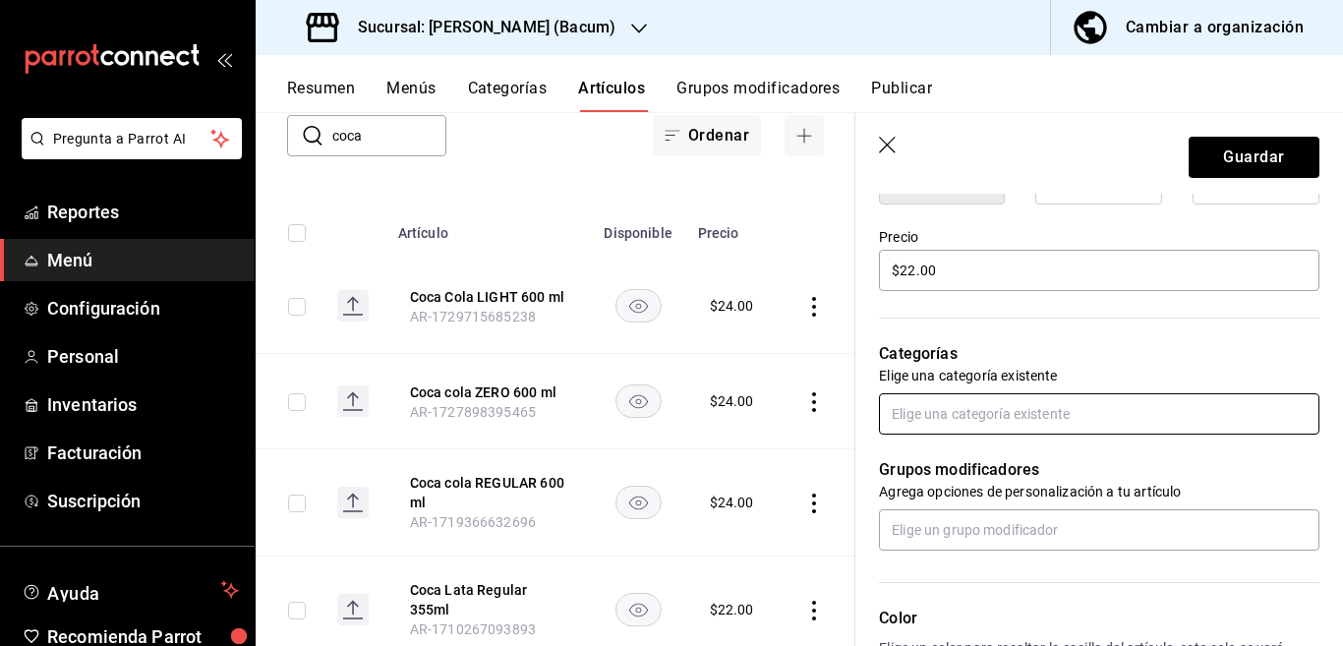
click at [919, 405] on input "text" at bounding box center [1099, 413] width 440 height 41
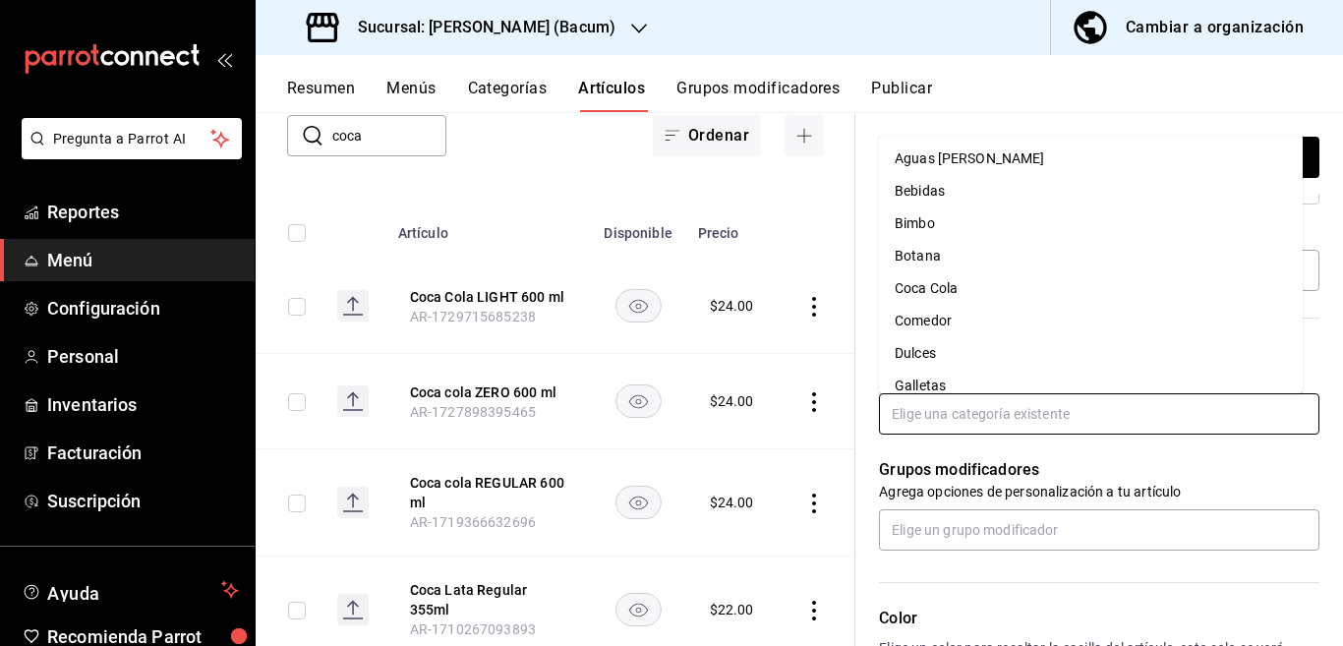
click at [937, 282] on li "Coca Cola" at bounding box center [1091, 288] width 424 height 32
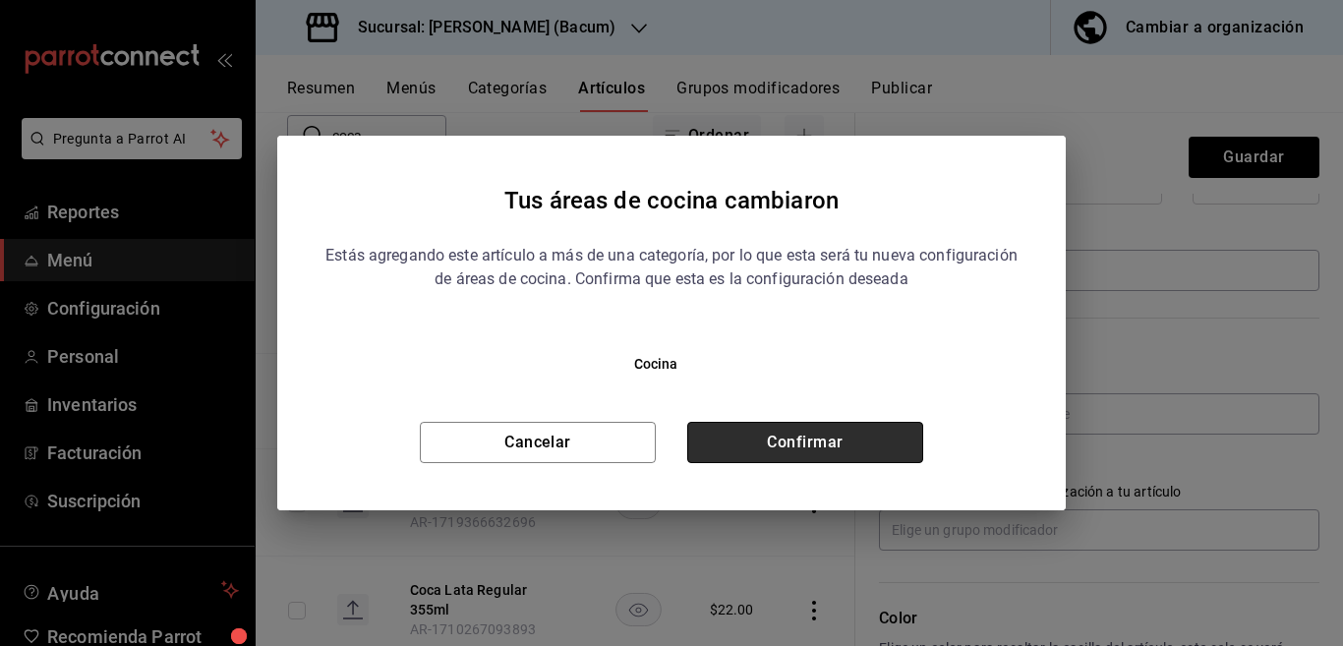
click at [871, 430] on button "Confirmar" at bounding box center [805, 442] width 236 height 41
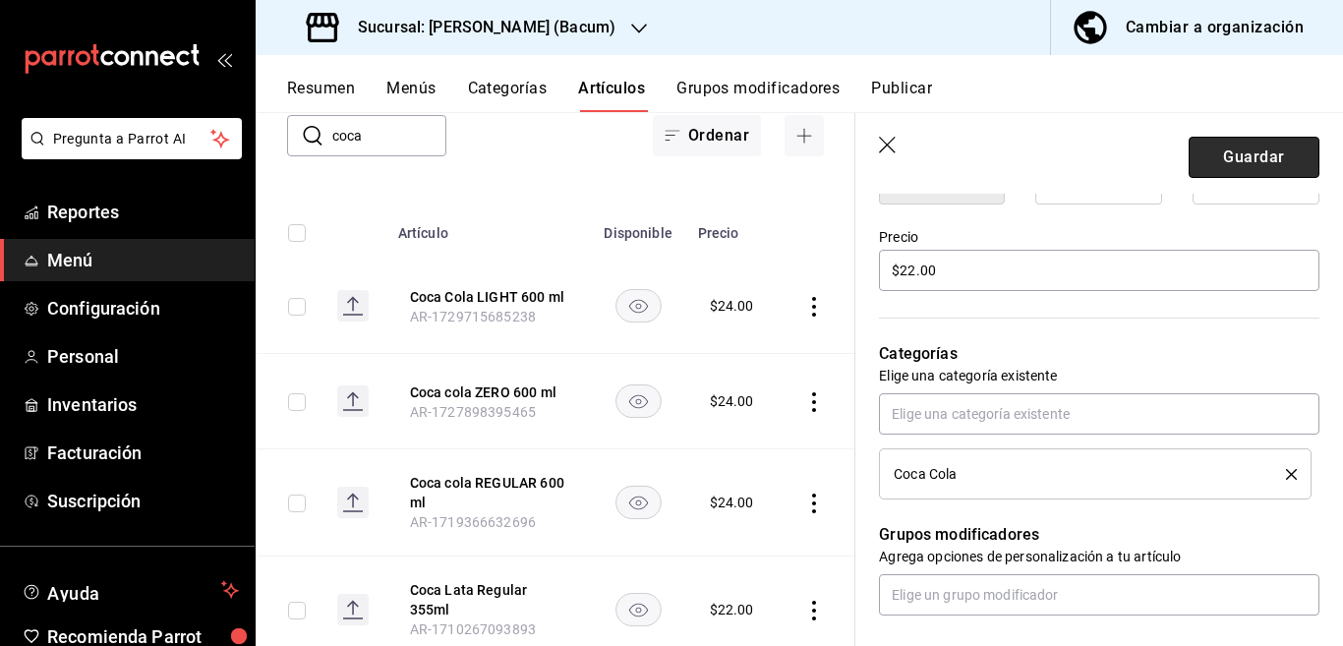
click at [1230, 154] on button "Guardar" at bounding box center [1254, 157] width 131 height 41
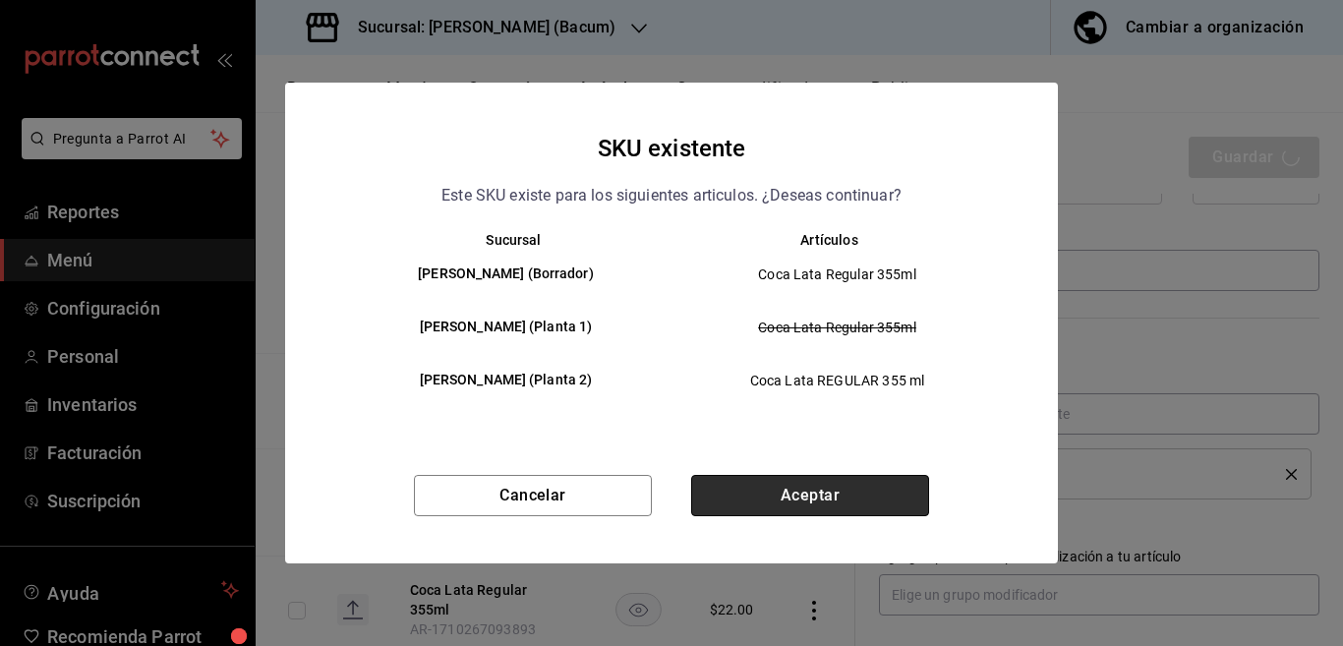
click at [797, 482] on button "Aceptar" at bounding box center [810, 495] width 238 height 41
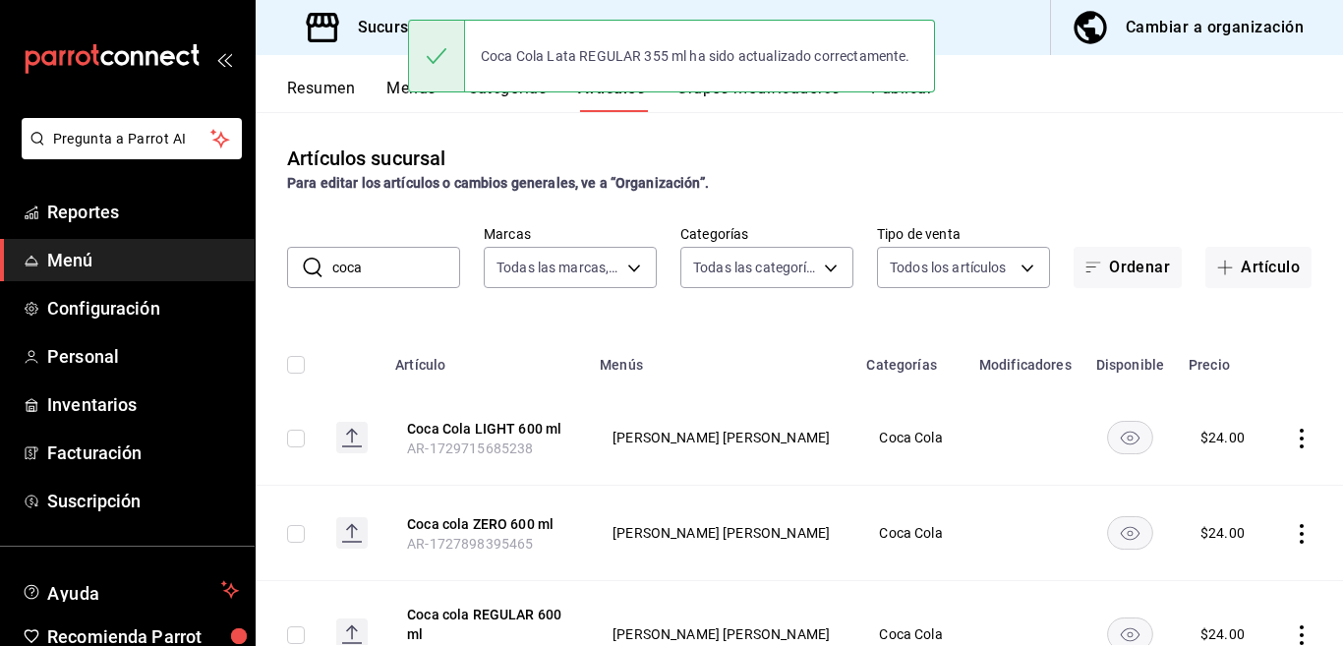
click at [392, 270] on input "coca" at bounding box center [396, 267] width 128 height 39
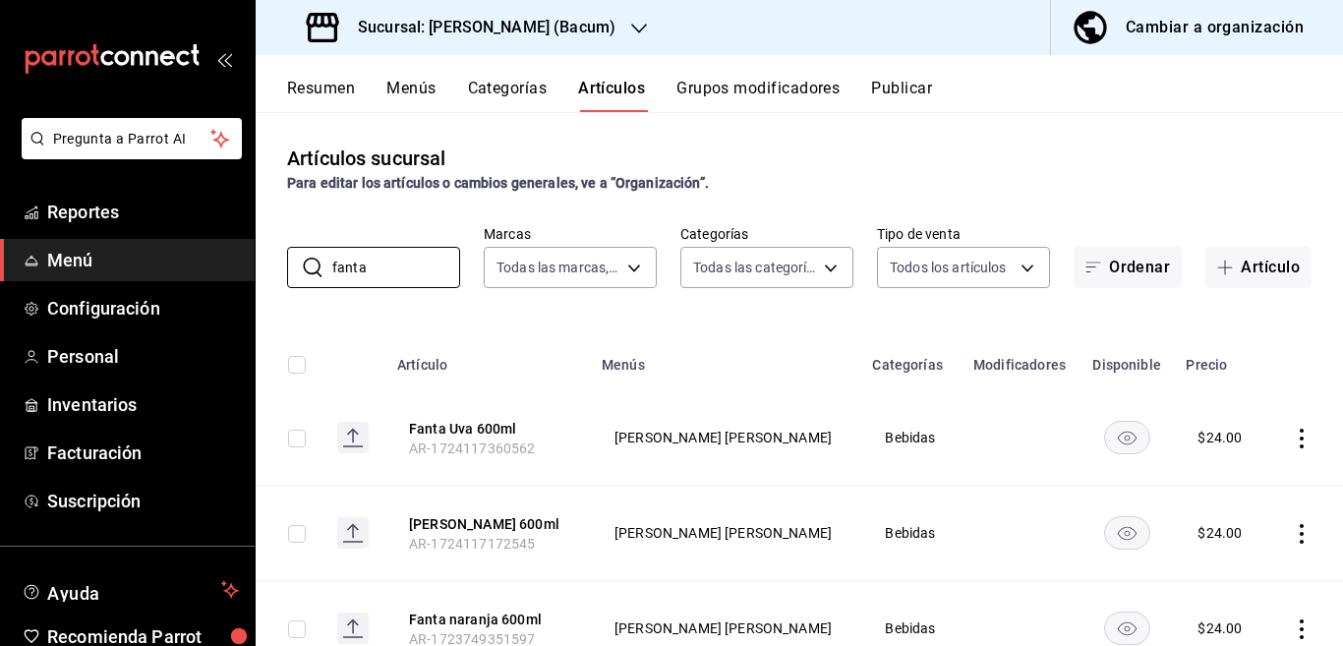
click at [809, 318] on div "Artículos sucursal Para editar los artículos o cambios generales, ve a “Organiz…" at bounding box center [799, 378] width 1087 height 533
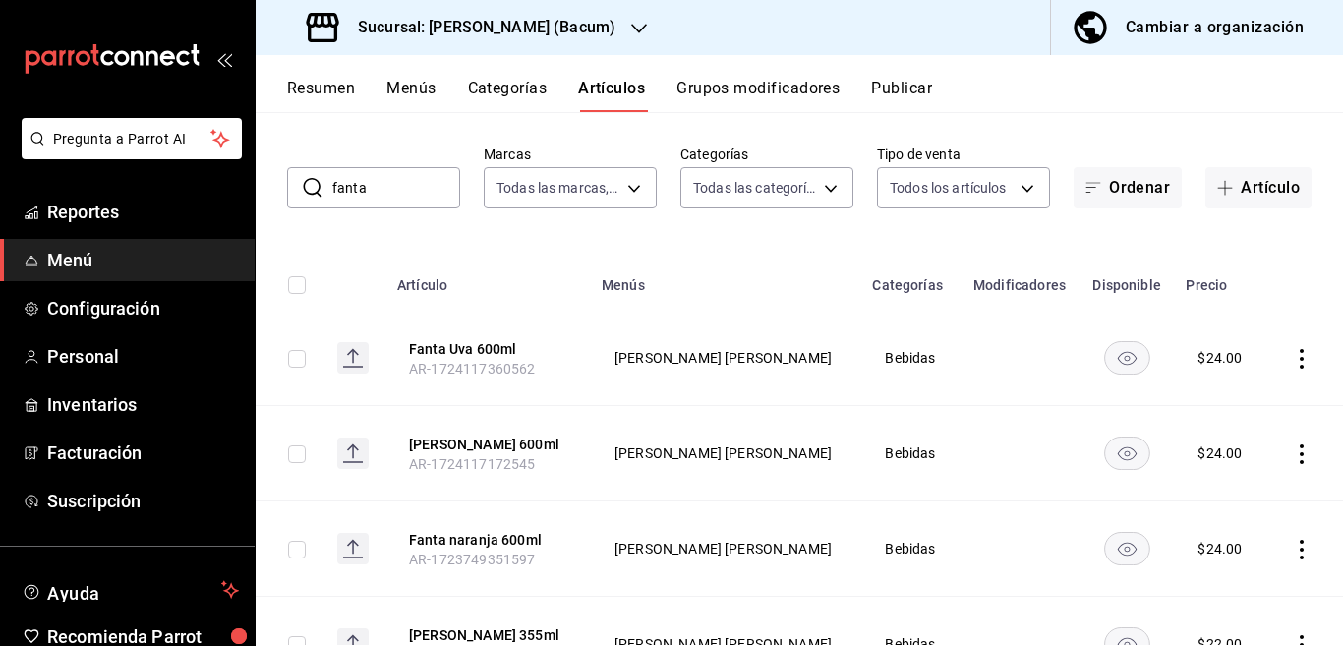
scroll to position [159, 0]
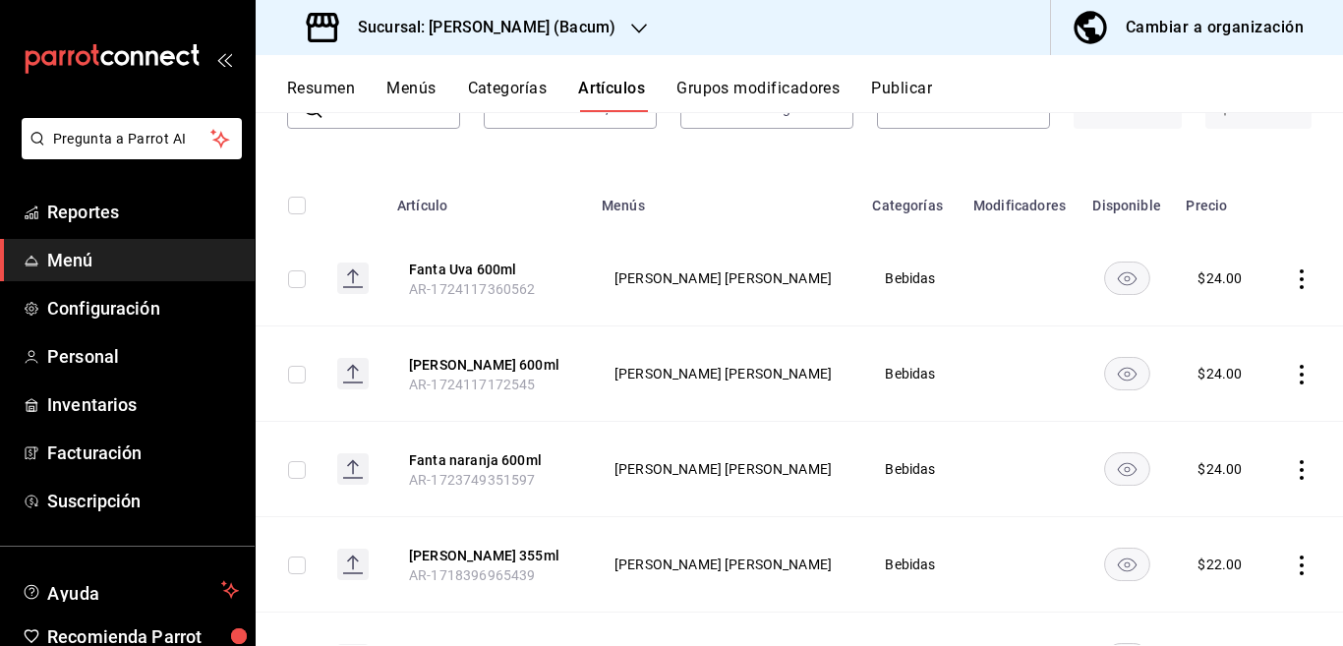
click at [1292, 371] on icon "actions" at bounding box center [1302, 375] width 20 height 20
click at [1218, 413] on span "Editar" at bounding box center [1225, 419] width 51 height 21
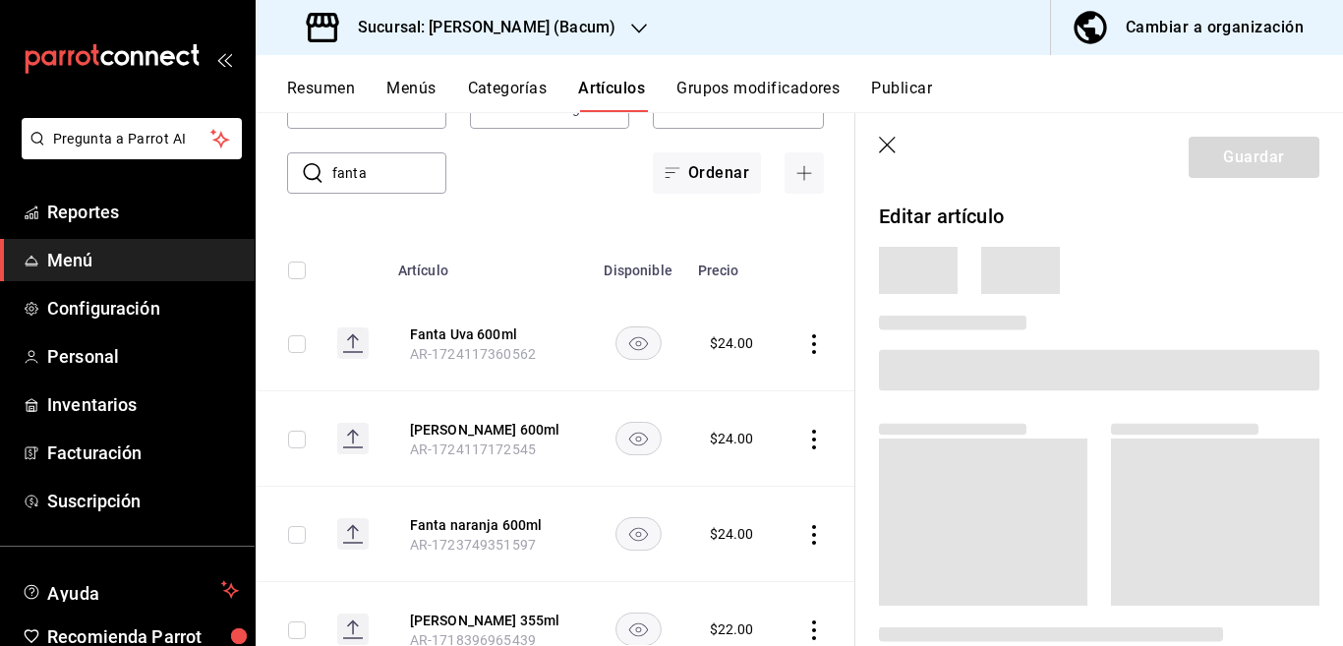
scroll to position [160, 0]
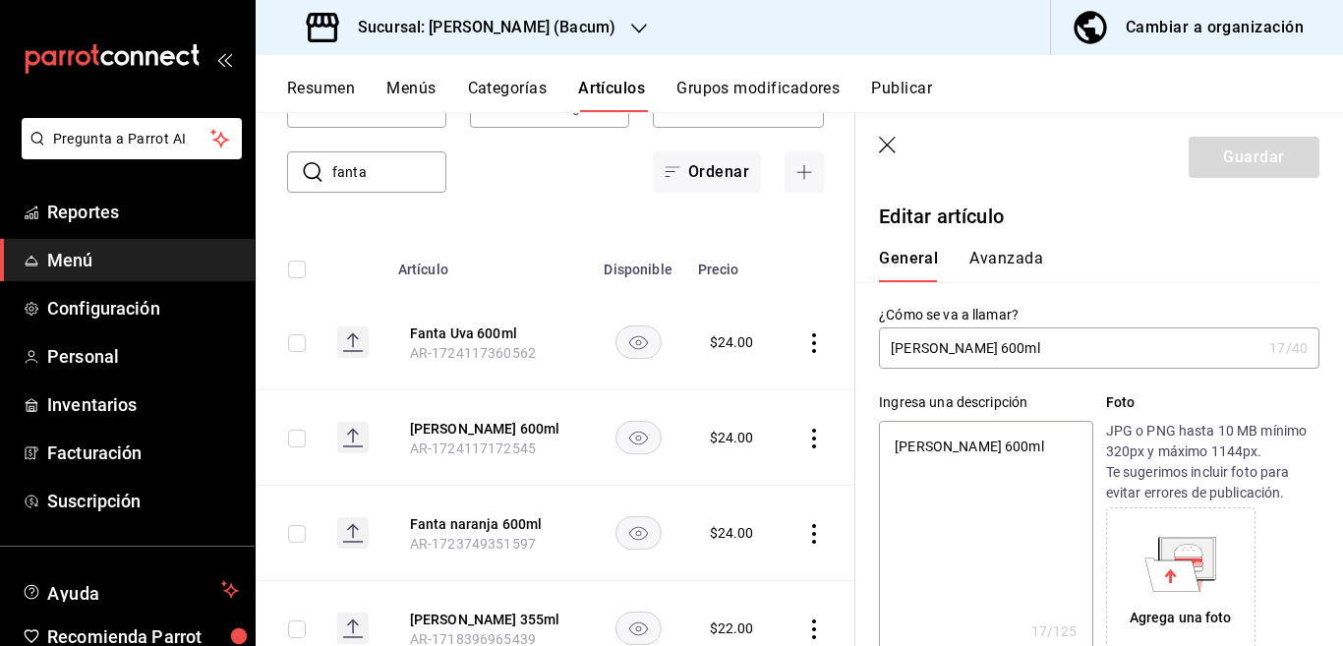
click at [1025, 450] on textarea "[PERSON_NAME] 600ml" at bounding box center [985, 539] width 213 height 236
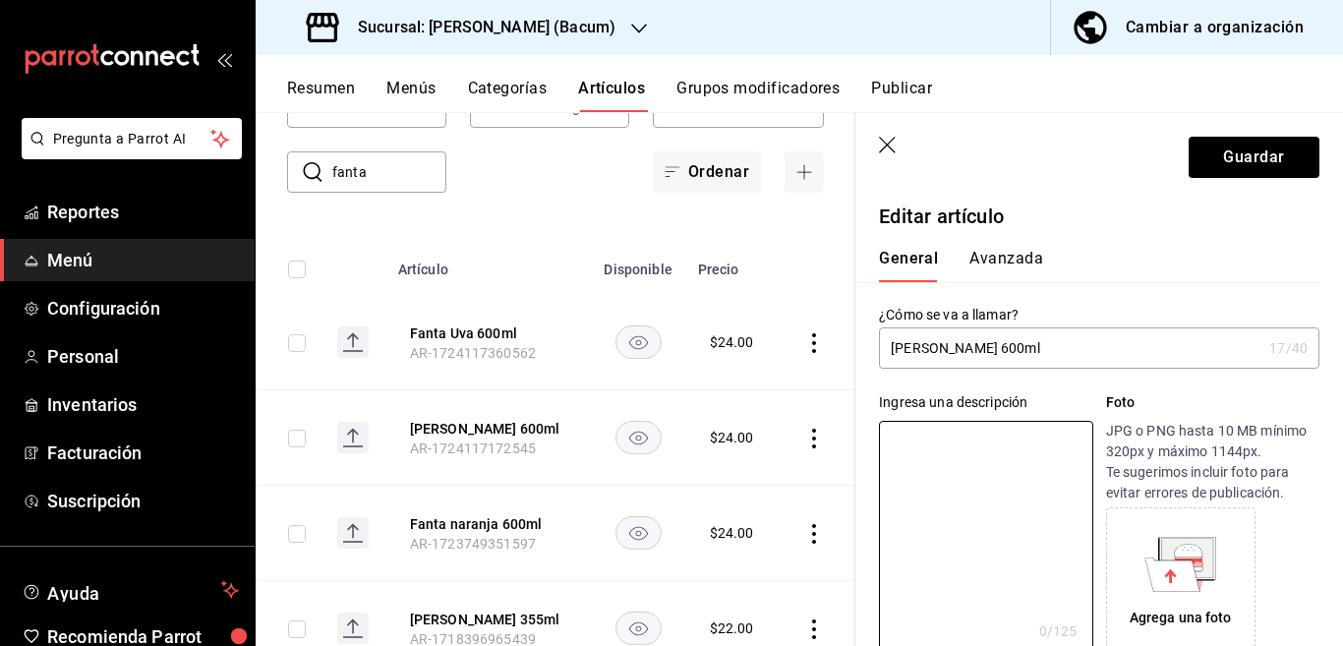
click at [1048, 343] on input "[PERSON_NAME] 600ml" at bounding box center [1070, 347] width 382 height 39
click at [1048, 343] on input "[PERSON_NAME] 600 ml" at bounding box center [1070, 347] width 382 height 39
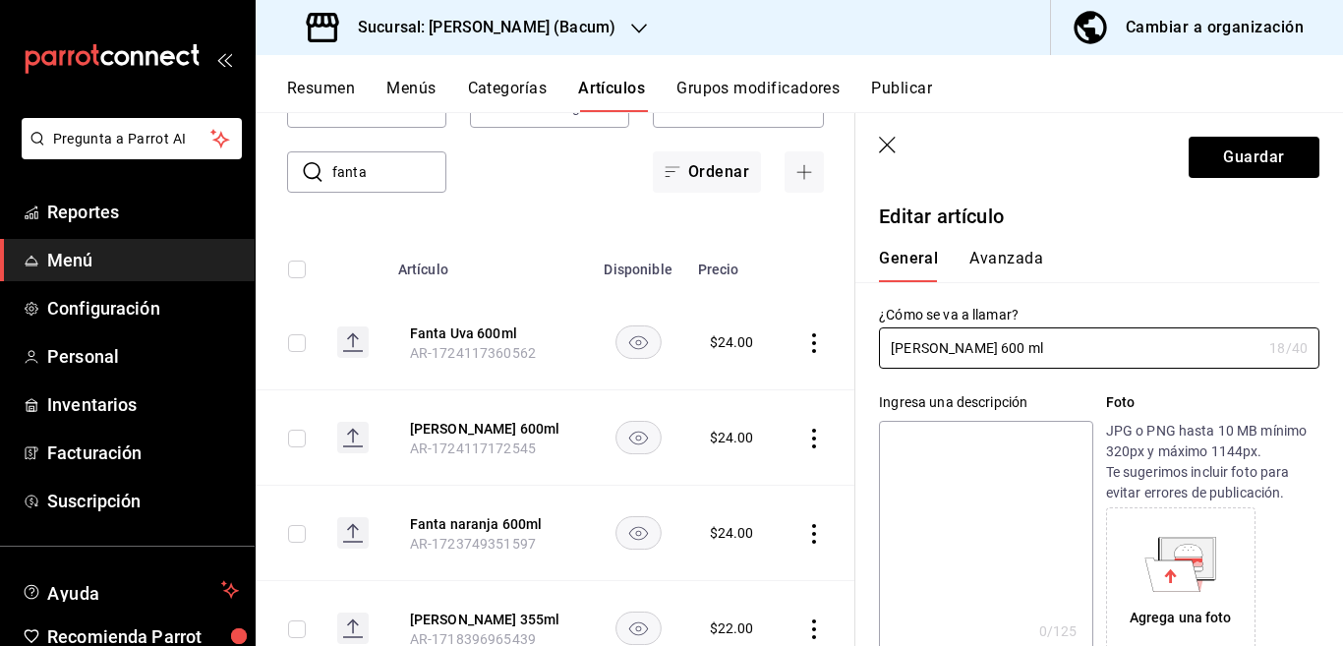
click at [1022, 434] on textarea at bounding box center [985, 539] width 213 height 236
paste textarea "[PERSON_NAME] 600 ml"
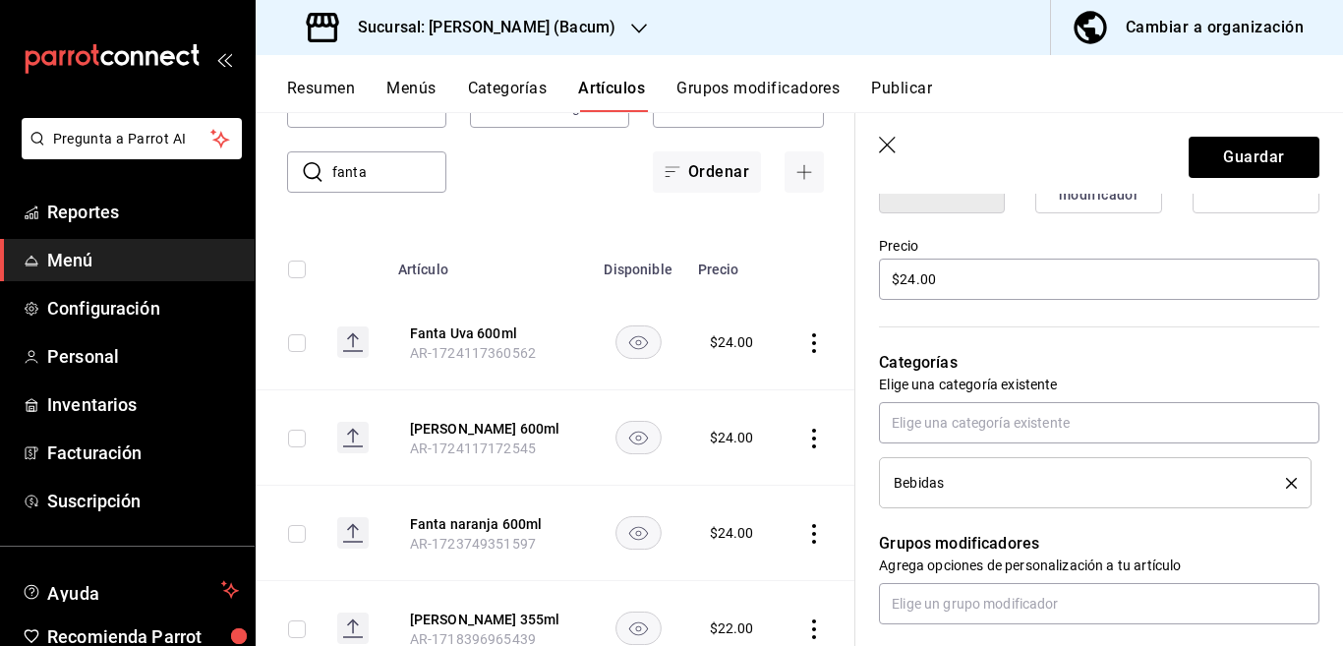
scroll to position [559, 0]
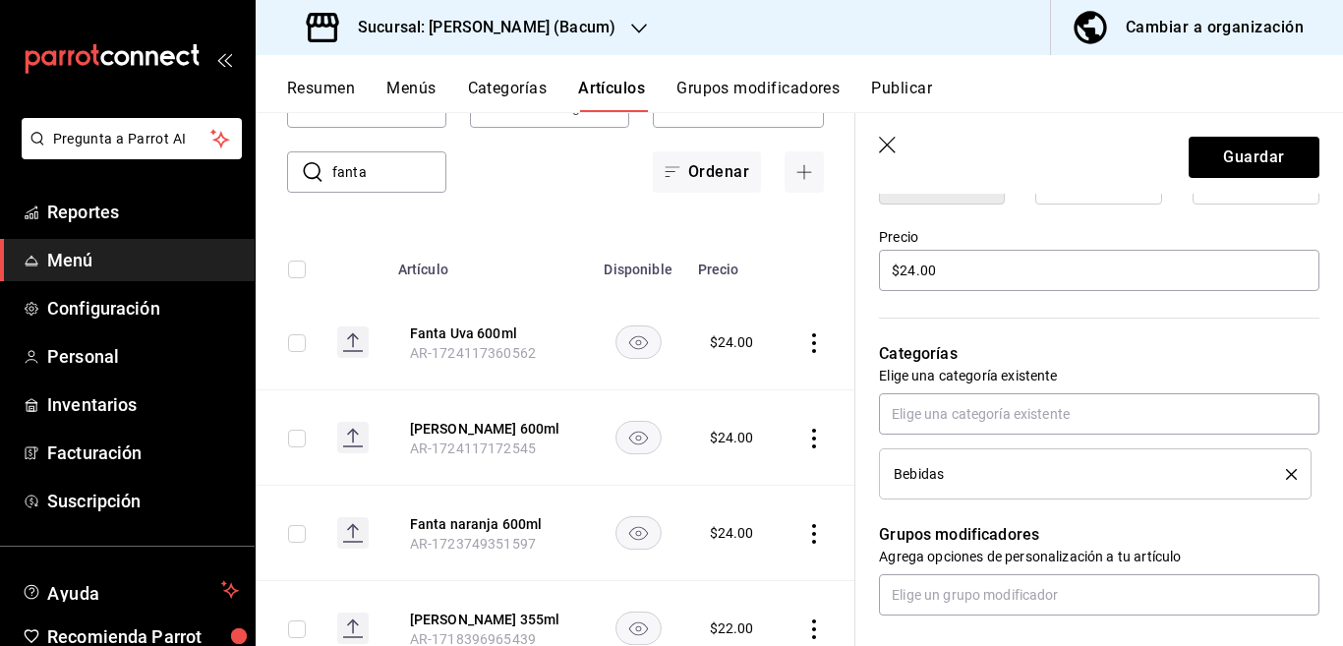
click at [1286, 470] on icon "delete" at bounding box center [1291, 474] width 11 height 11
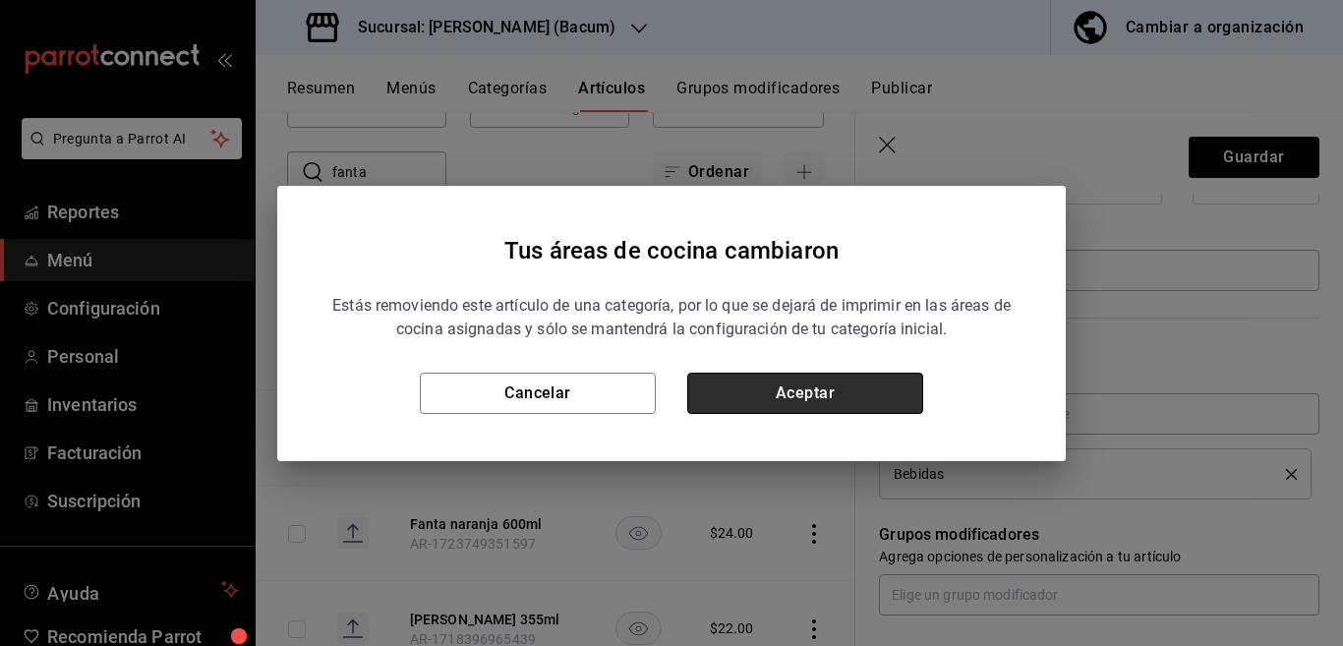
click at [894, 401] on button "Aceptar" at bounding box center [805, 393] width 236 height 41
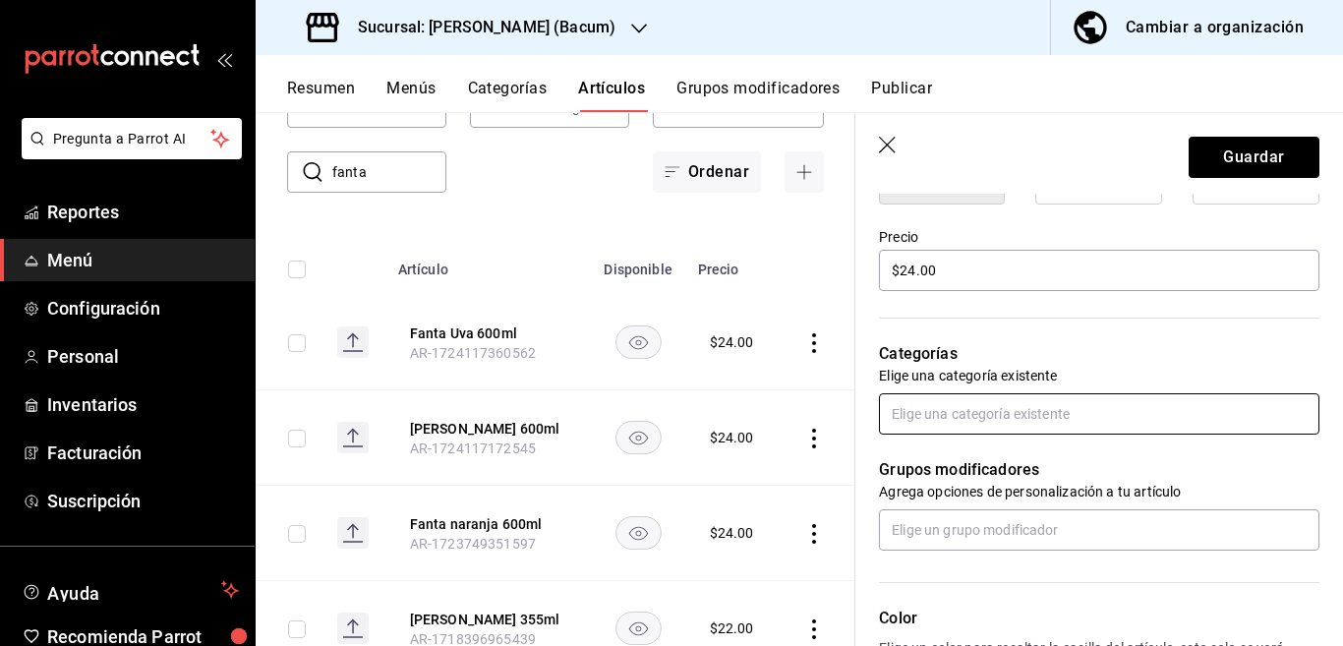
click at [970, 414] on input "text" at bounding box center [1099, 413] width 440 height 41
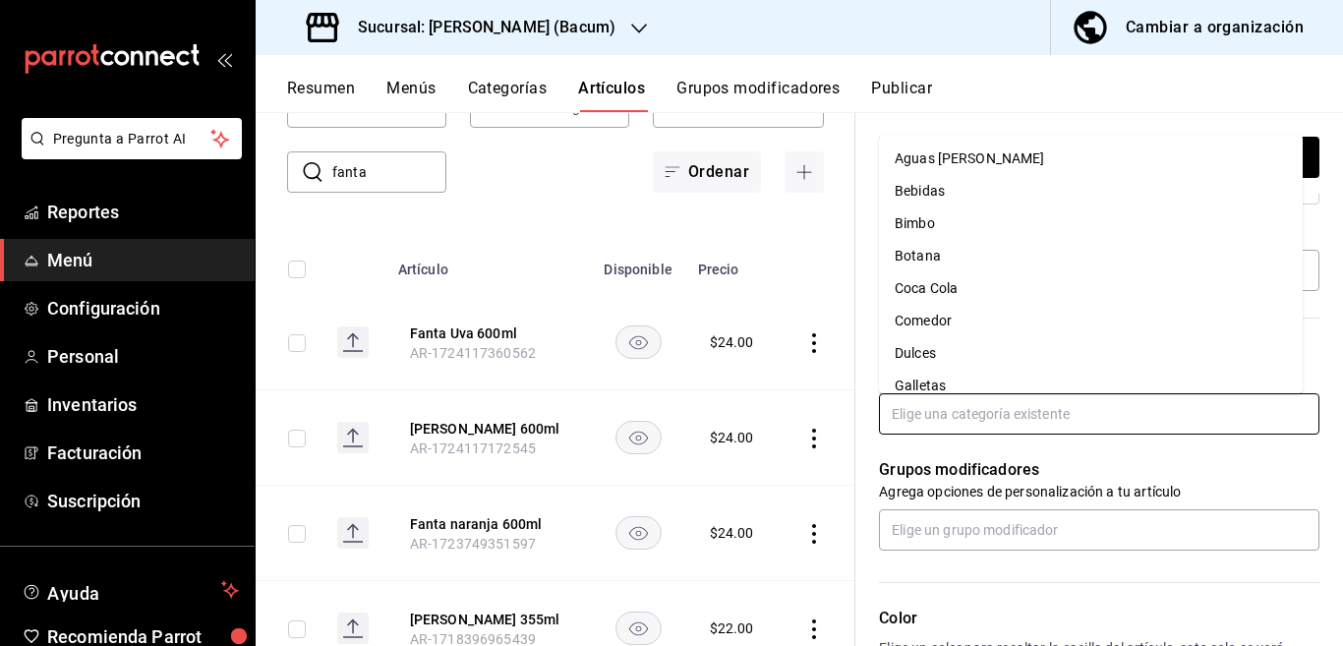
click at [944, 287] on li "Coca Cola" at bounding box center [1091, 288] width 424 height 32
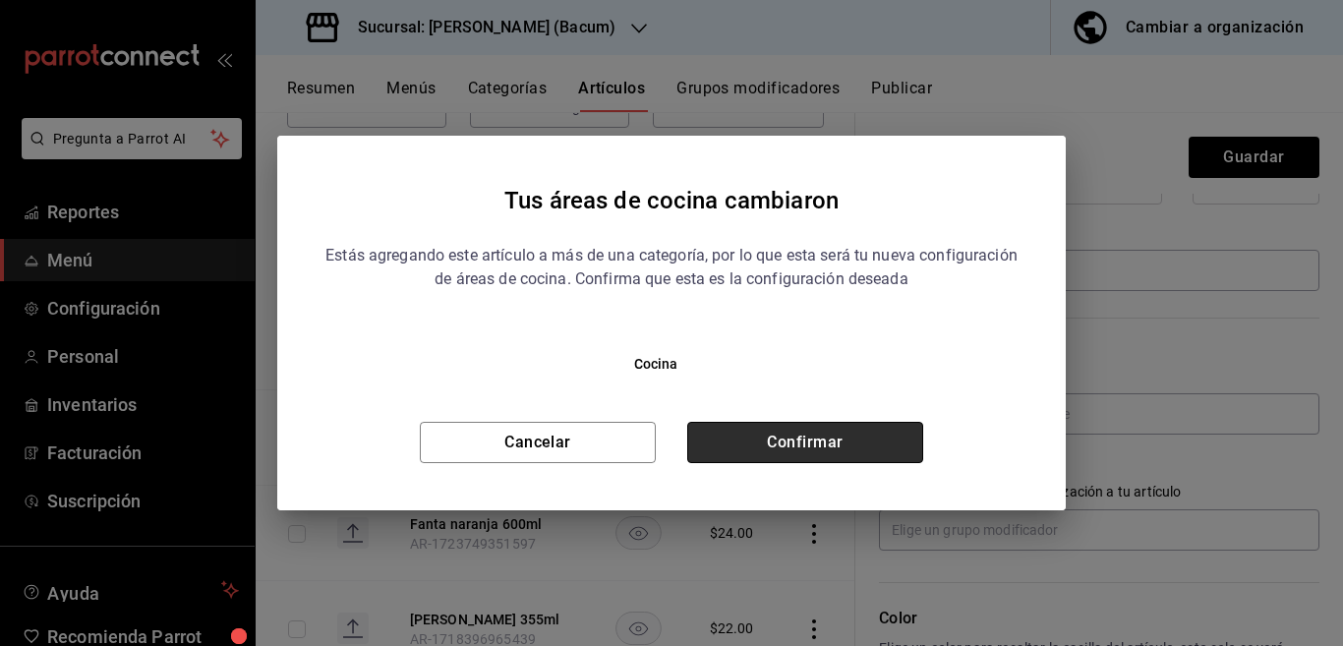
click at [843, 441] on button "Confirmar" at bounding box center [805, 442] width 236 height 41
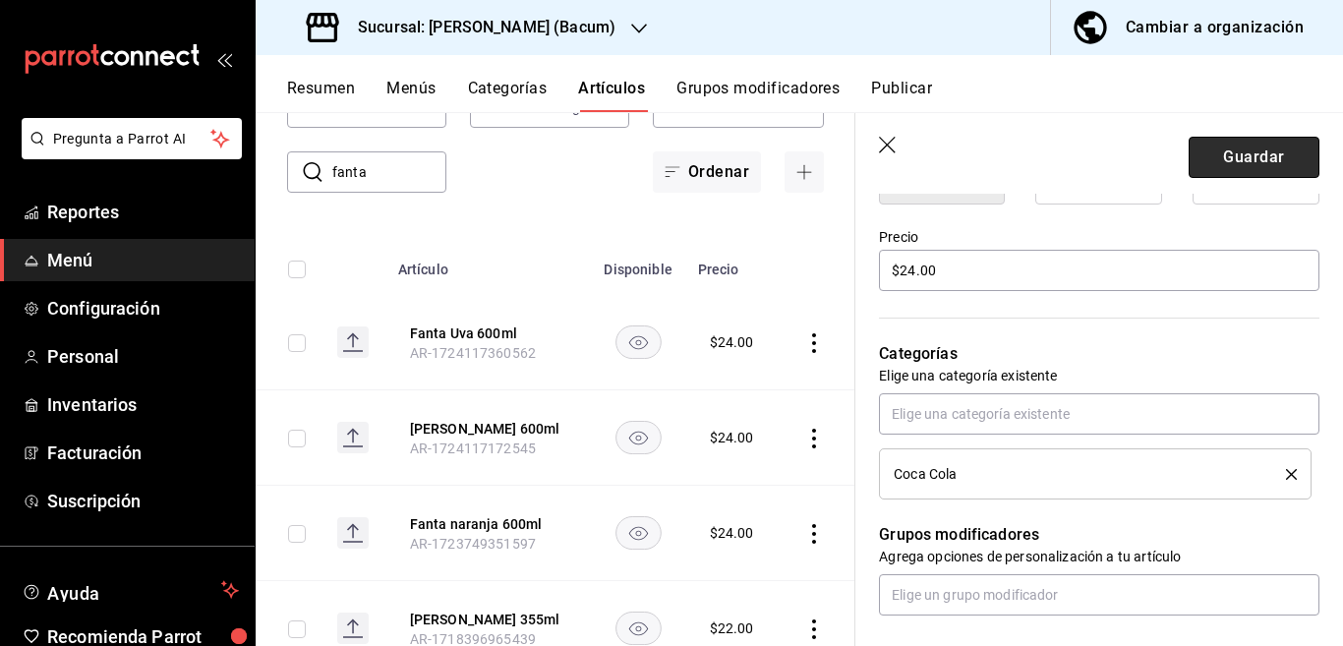
click at [1209, 151] on button "Guardar" at bounding box center [1254, 157] width 131 height 41
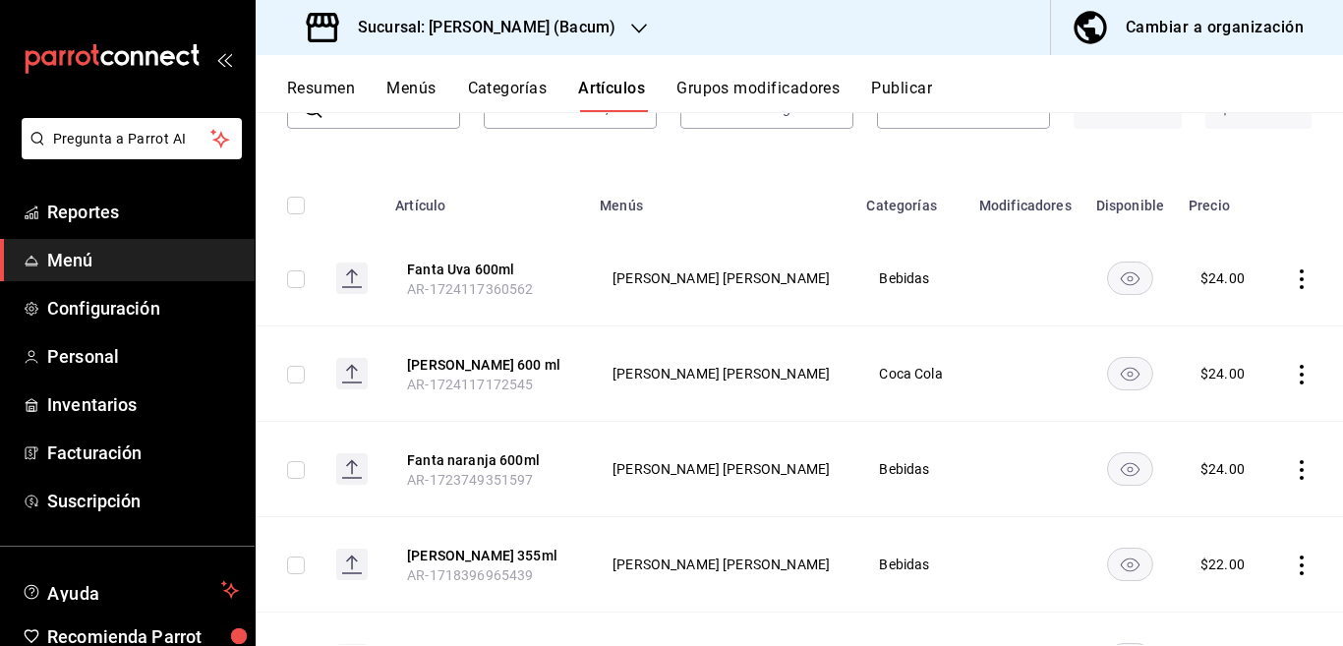
scroll to position [239, 0]
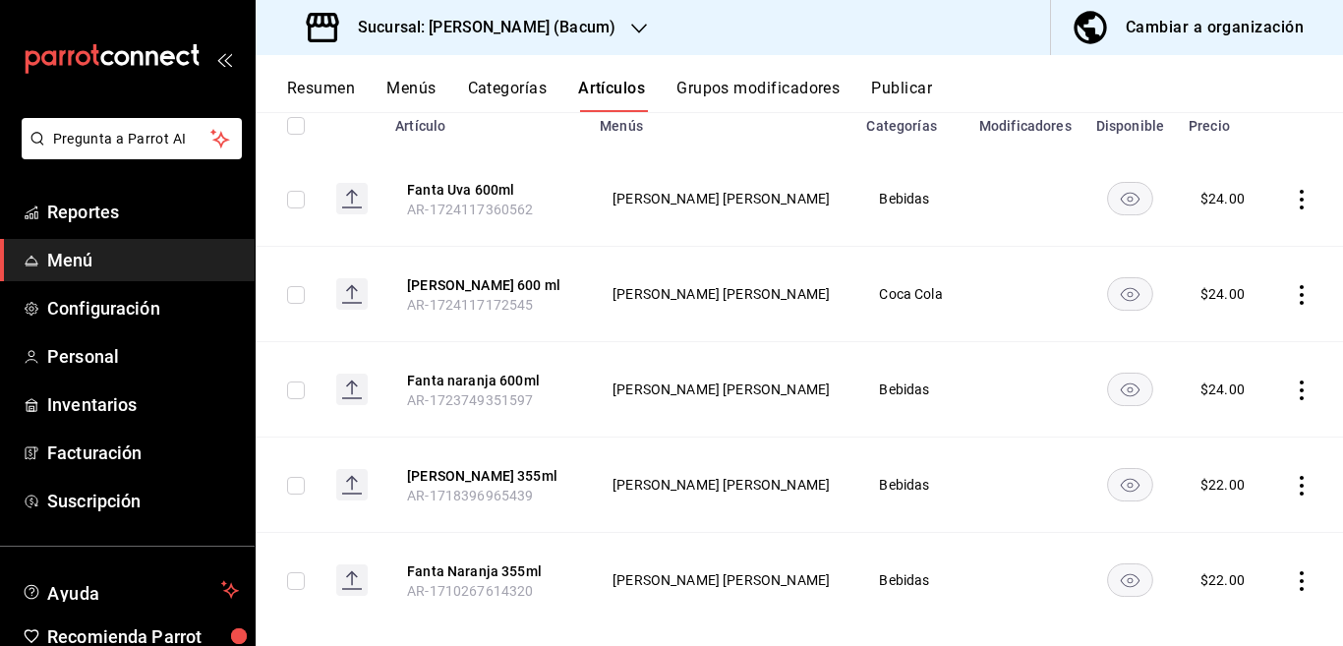
click at [1292, 487] on icon "actions" at bounding box center [1302, 486] width 20 height 20
click at [1217, 589] on span "Eliminar" at bounding box center [1225, 594] width 50 height 16
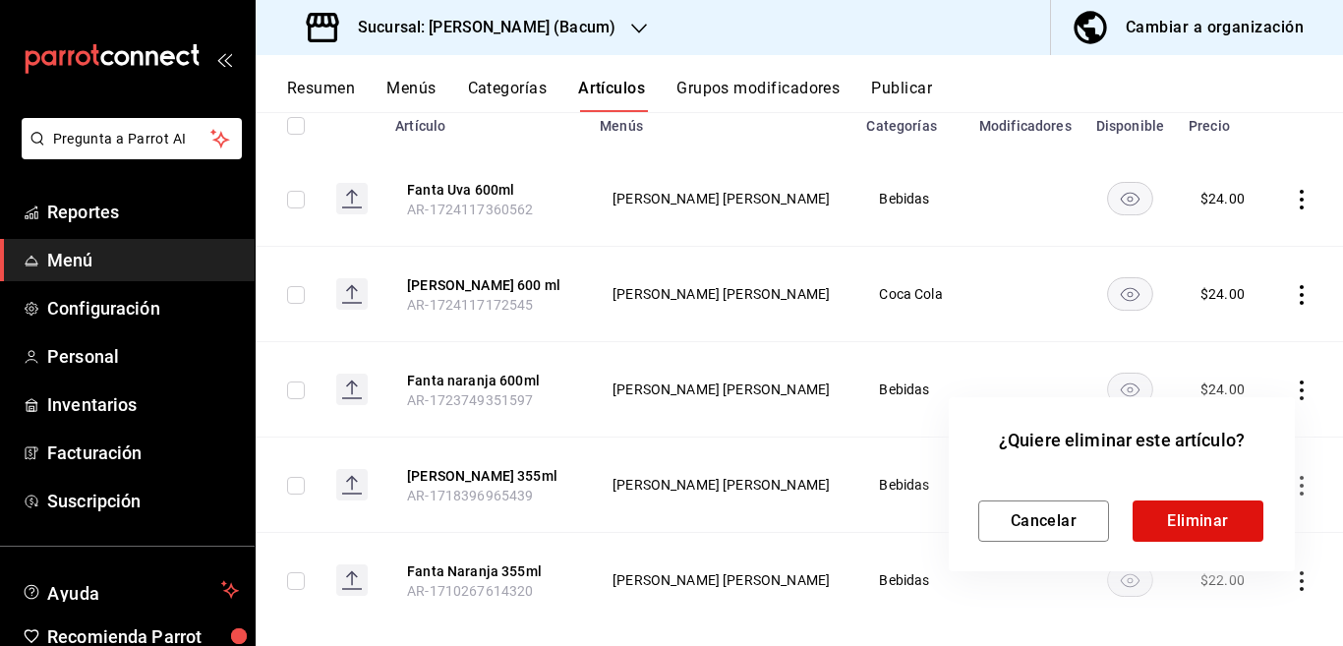
scroll to position [240, 0]
click at [1199, 507] on button "Eliminar" at bounding box center [1197, 520] width 131 height 41
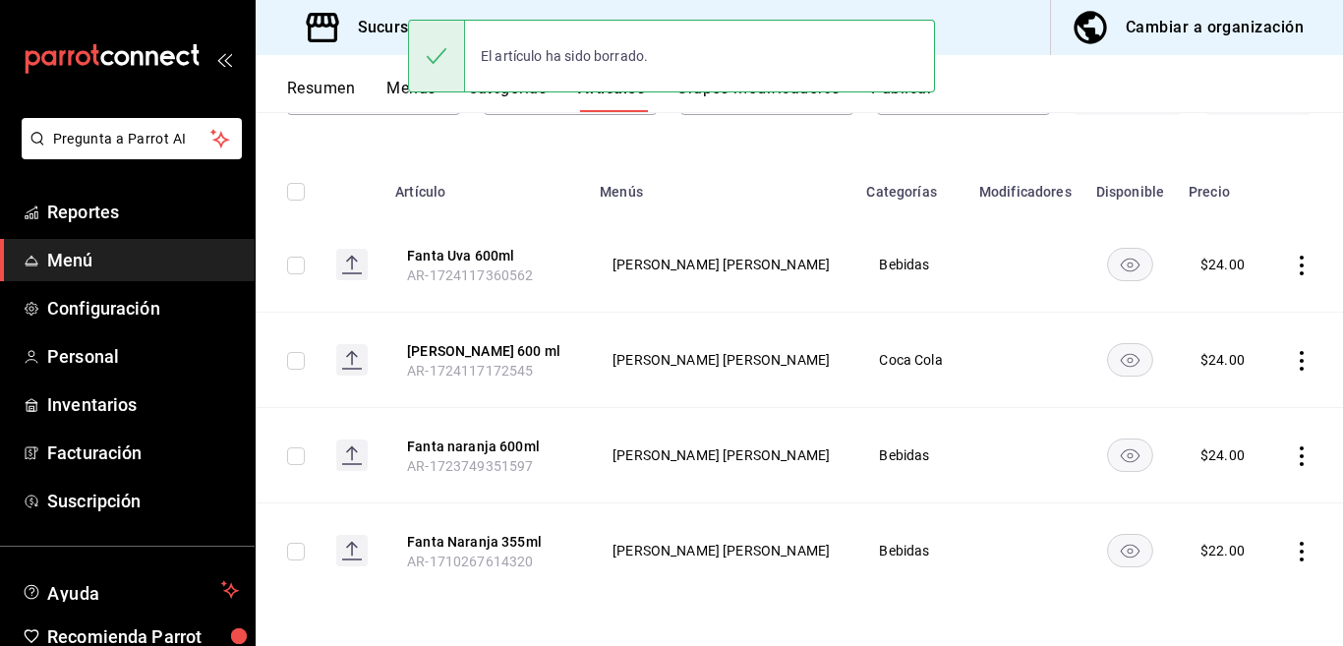
scroll to position [173, 0]
click at [1292, 551] on icon "actions" at bounding box center [1302, 552] width 20 height 20
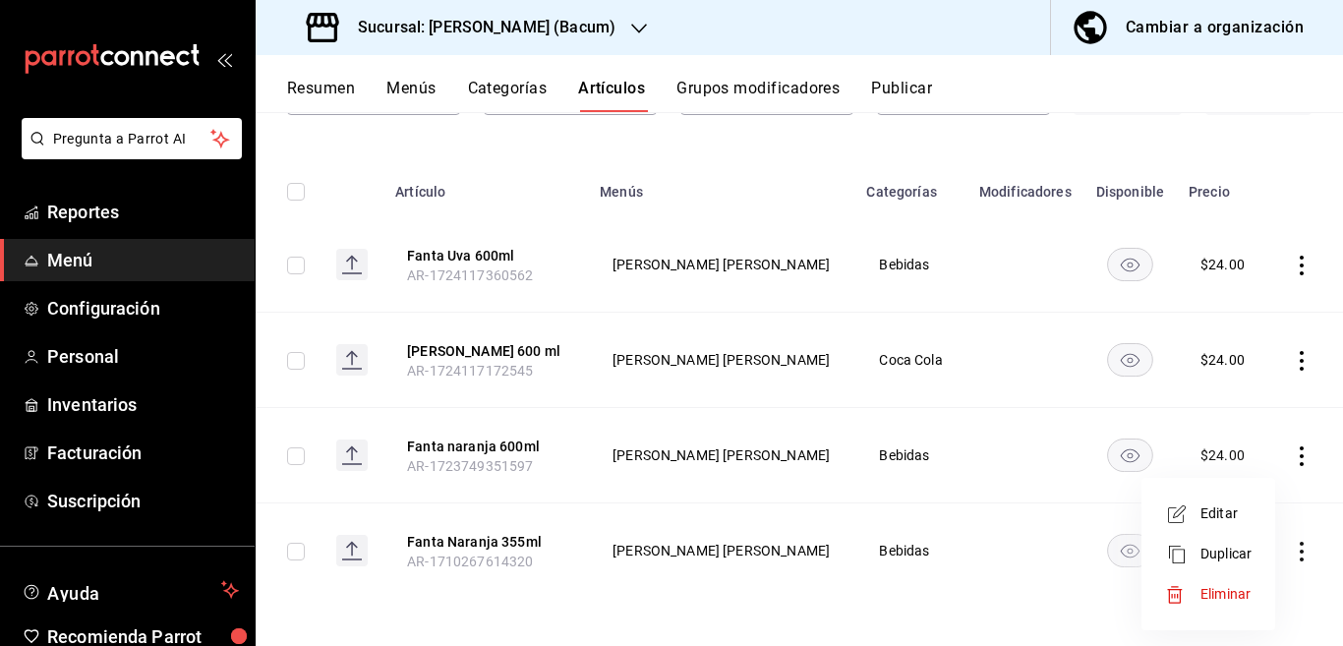
click at [1217, 589] on span "Eliminar" at bounding box center [1225, 594] width 50 height 16
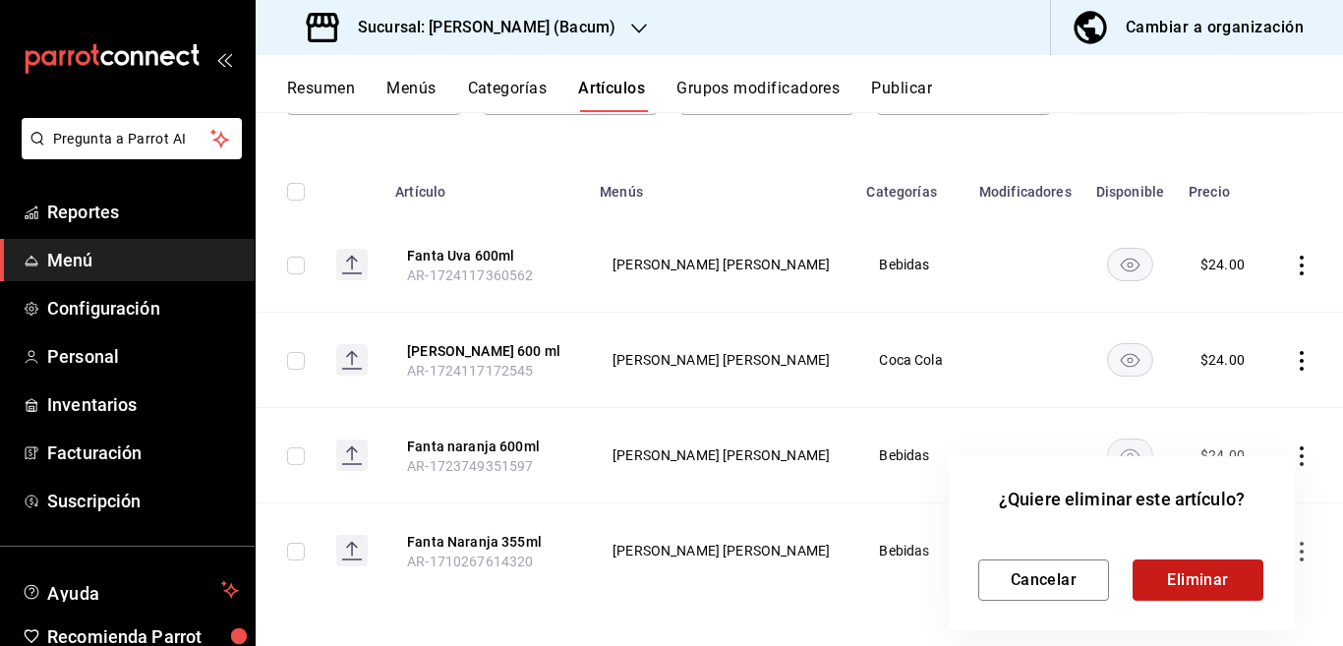
click at [1177, 572] on button "Eliminar" at bounding box center [1197, 579] width 131 height 41
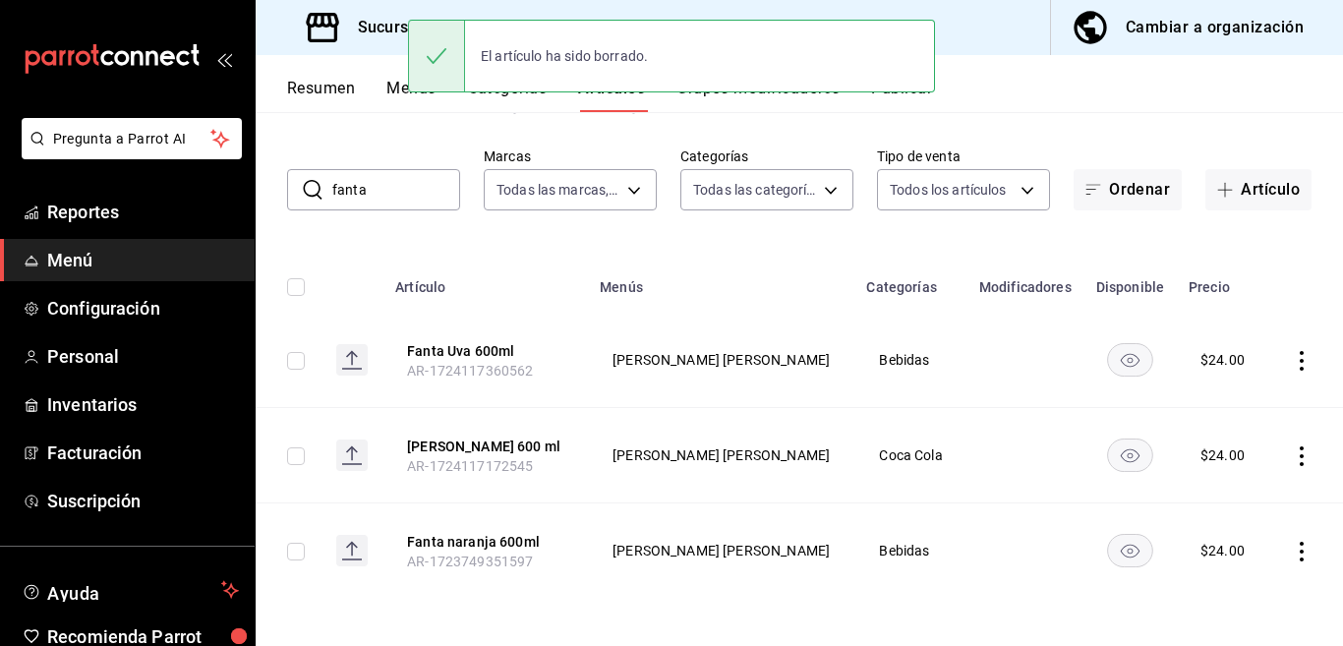
scroll to position [78, 0]
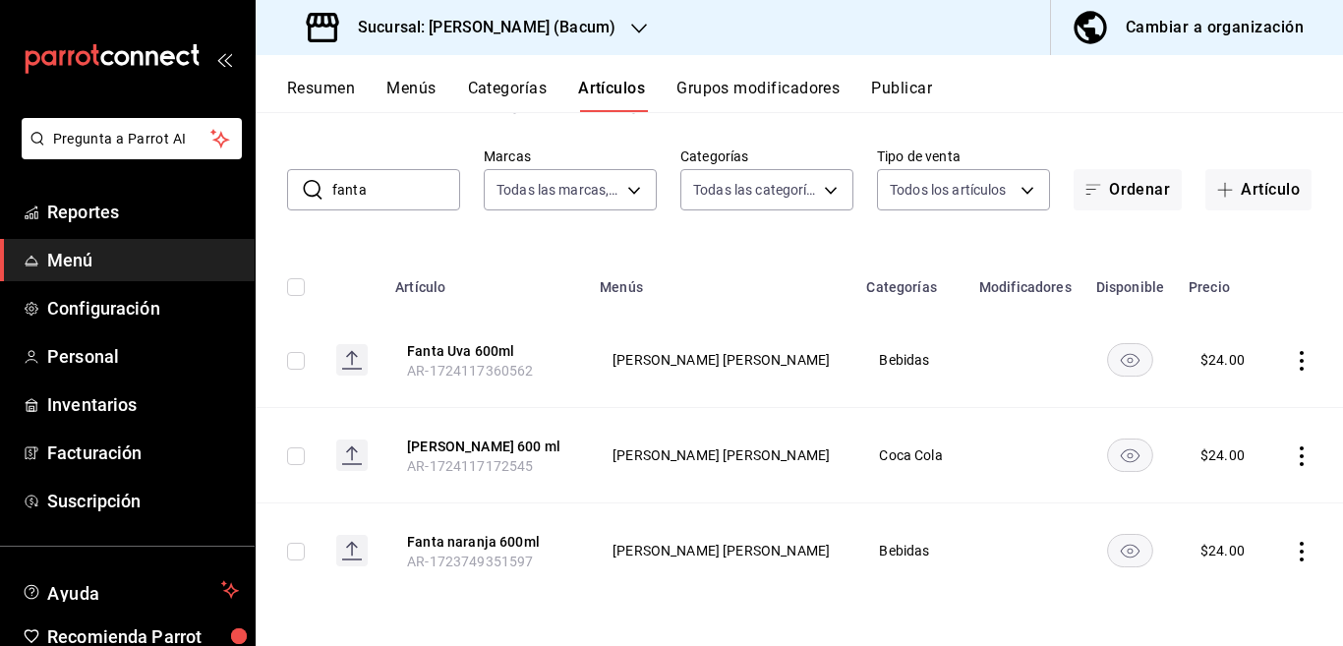
click at [1292, 554] on icon "actions" at bounding box center [1302, 552] width 20 height 20
click at [1217, 512] on span "Editar" at bounding box center [1225, 513] width 51 height 21
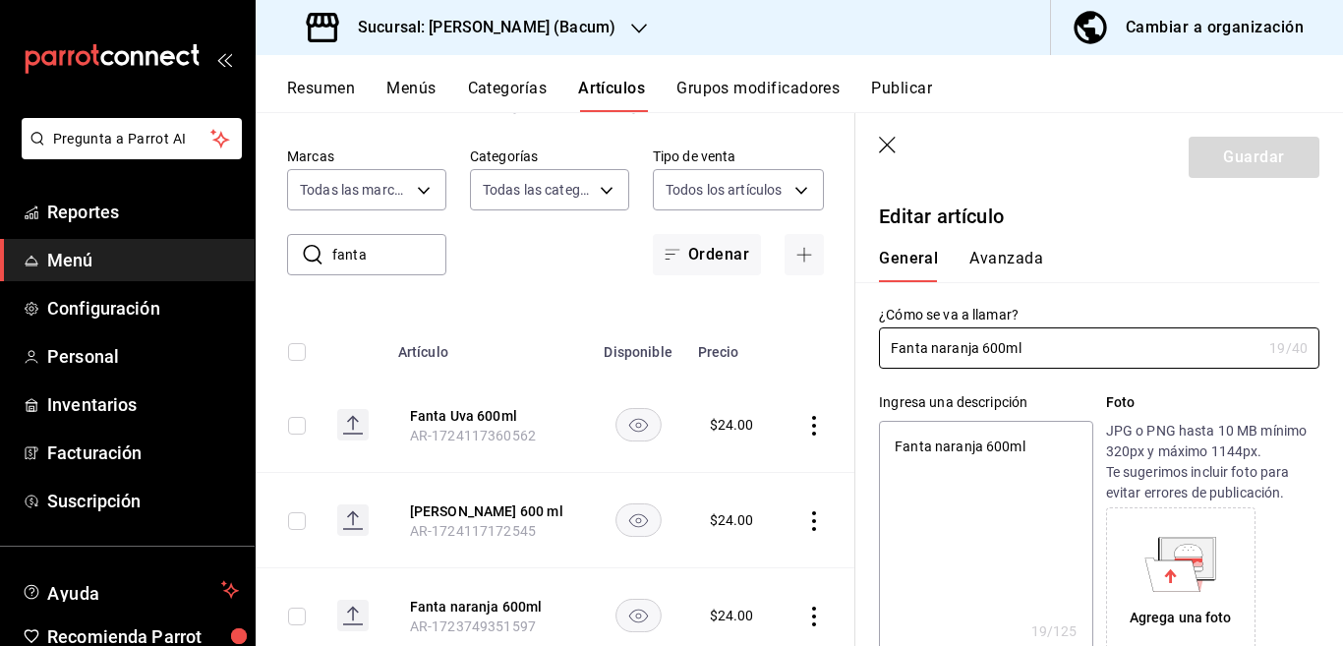
click at [1052, 449] on textarea "Fanta naranja 600ml" at bounding box center [985, 539] width 213 height 236
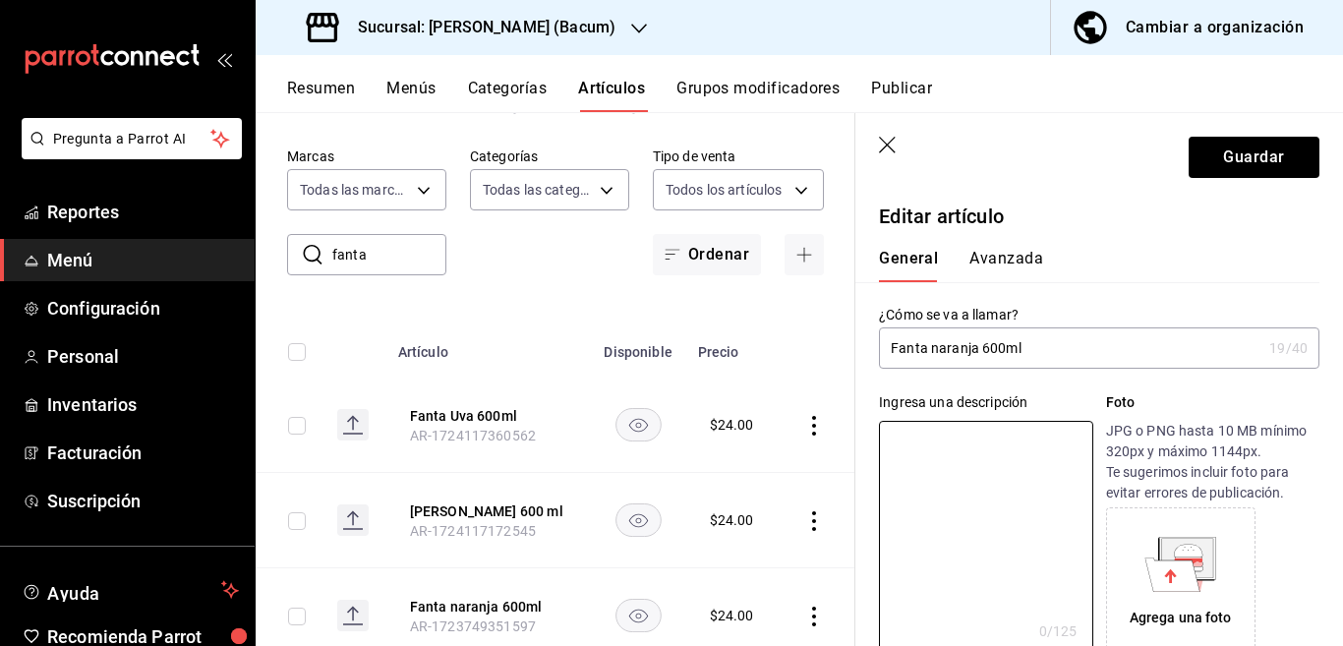
click at [1053, 343] on input "Fanta naranja 600ml" at bounding box center [1070, 347] width 382 height 39
click at [1053, 343] on input "Fanta NARANJA 600 ml" at bounding box center [1070, 347] width 382 height 39
click at [1028, 435] on textarea at bounding box center [985, 539] width 213 height 236
paste textarea "Fanta NARANJA 600 ml"
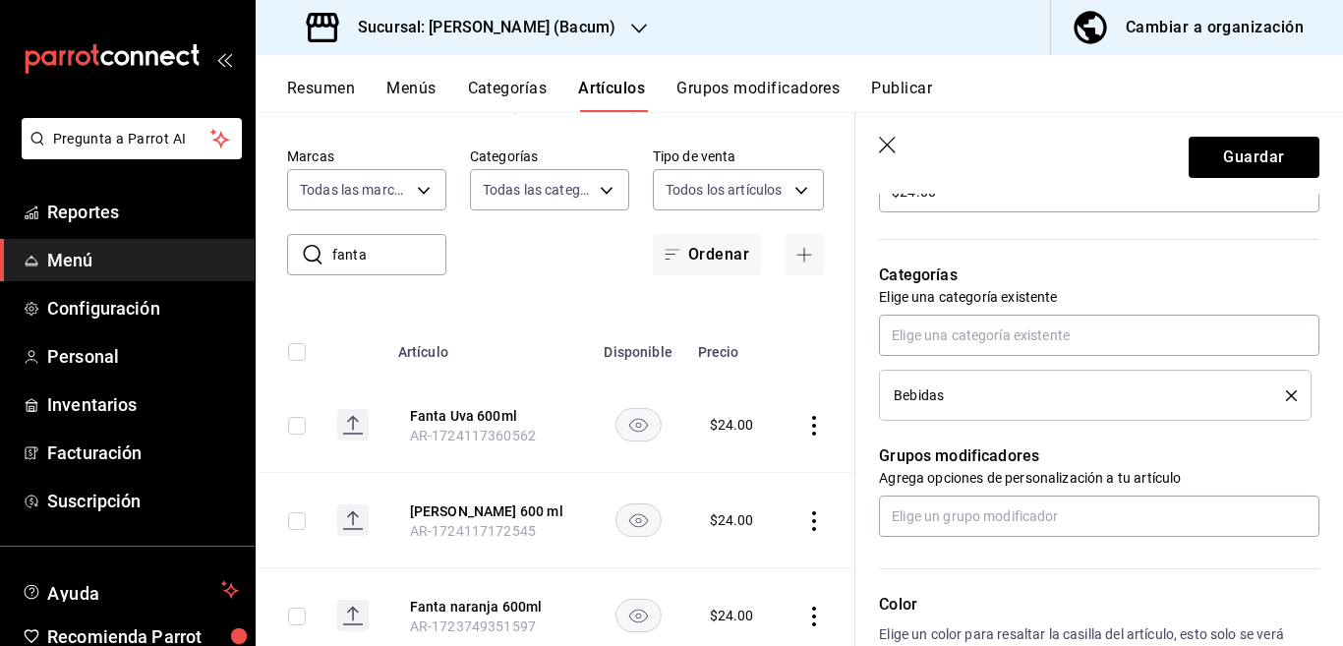
scroll to position [639, 0]
click at [1286, 393] on icon "delete" at bounding box center [1291, 394] width 11 height 11
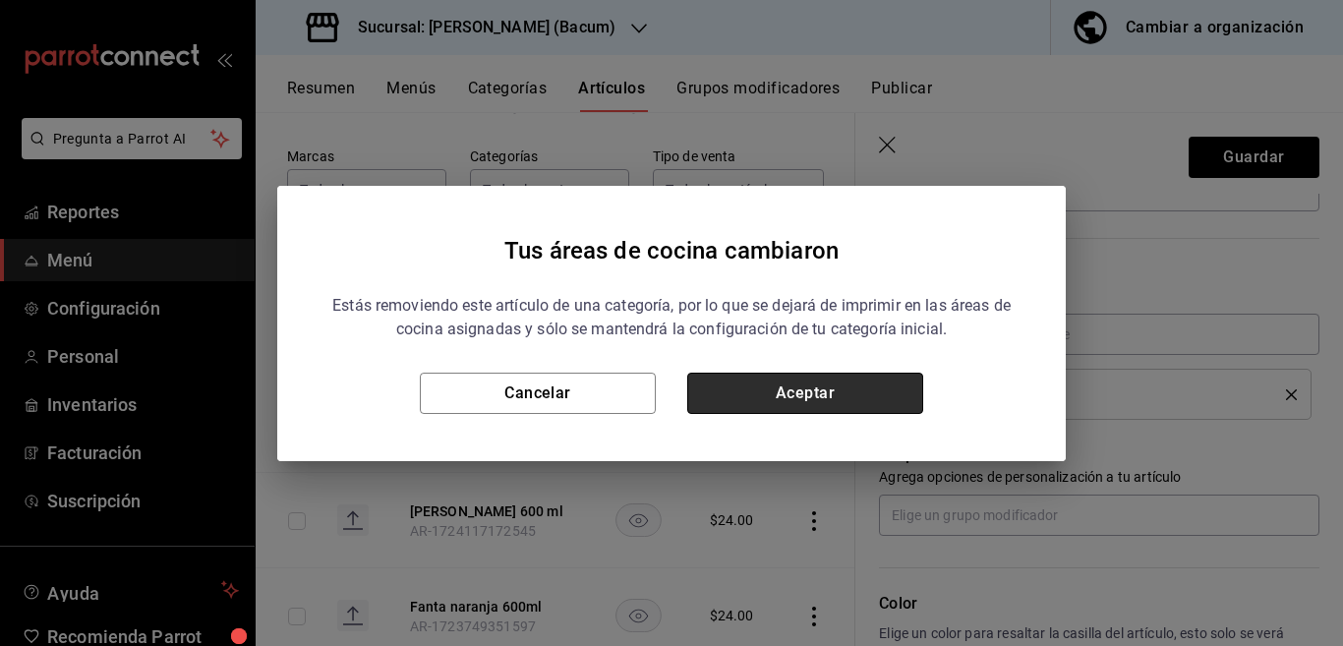
click at [867, 389] on button "Aceptar" at bounding box center [805, 393] width 236 height 41
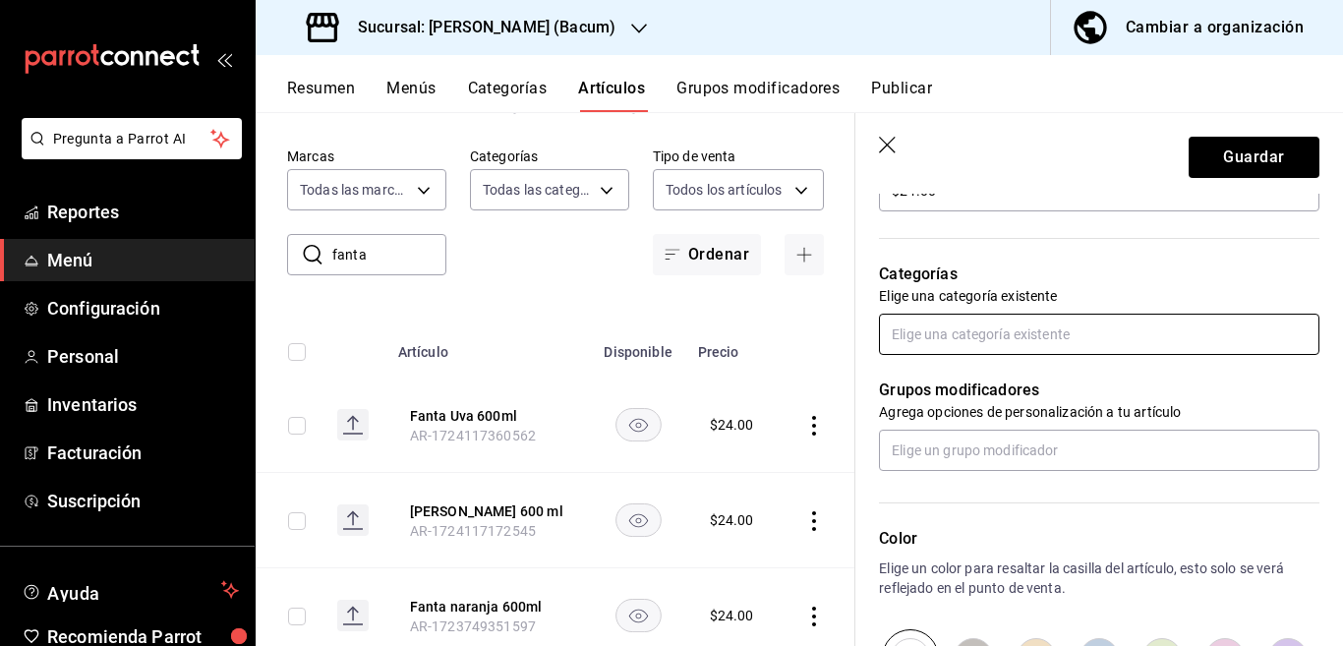
click at [985, 330] on input "text" at bounding box center [1099, 334] width 440 height 41
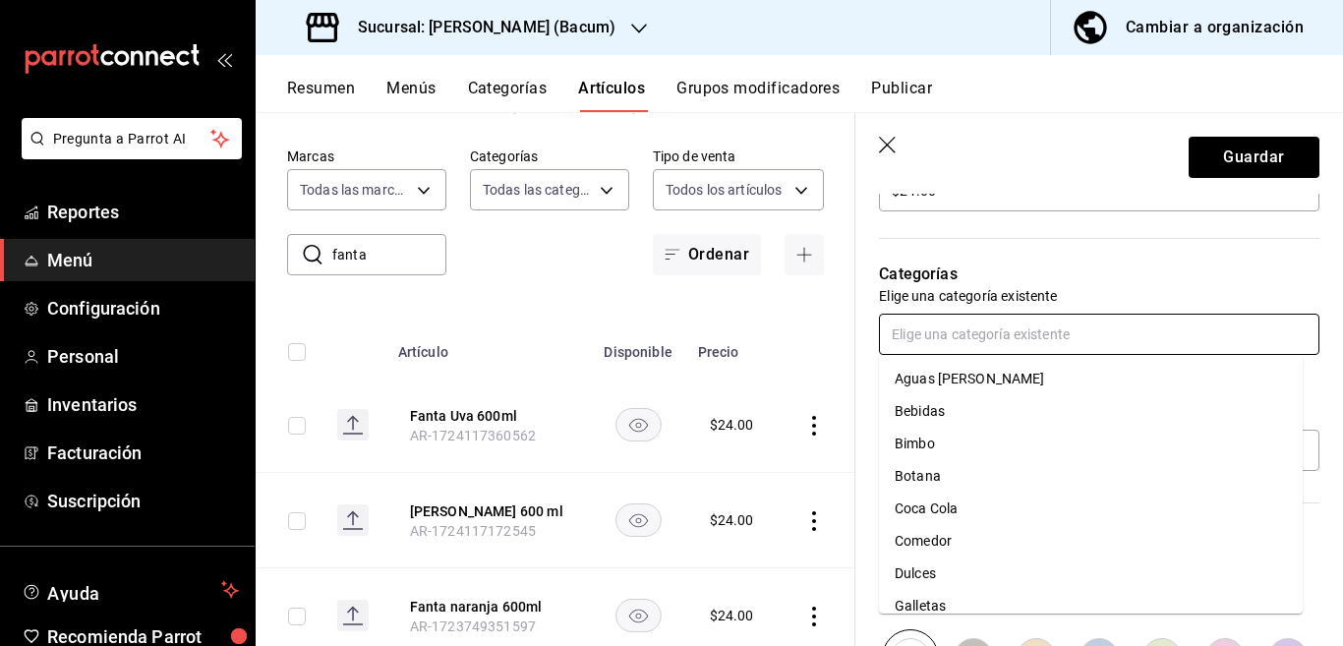
click at [938, 508] on li "Coca Cola" at bounding box center [1091, 509] width 424 height 32
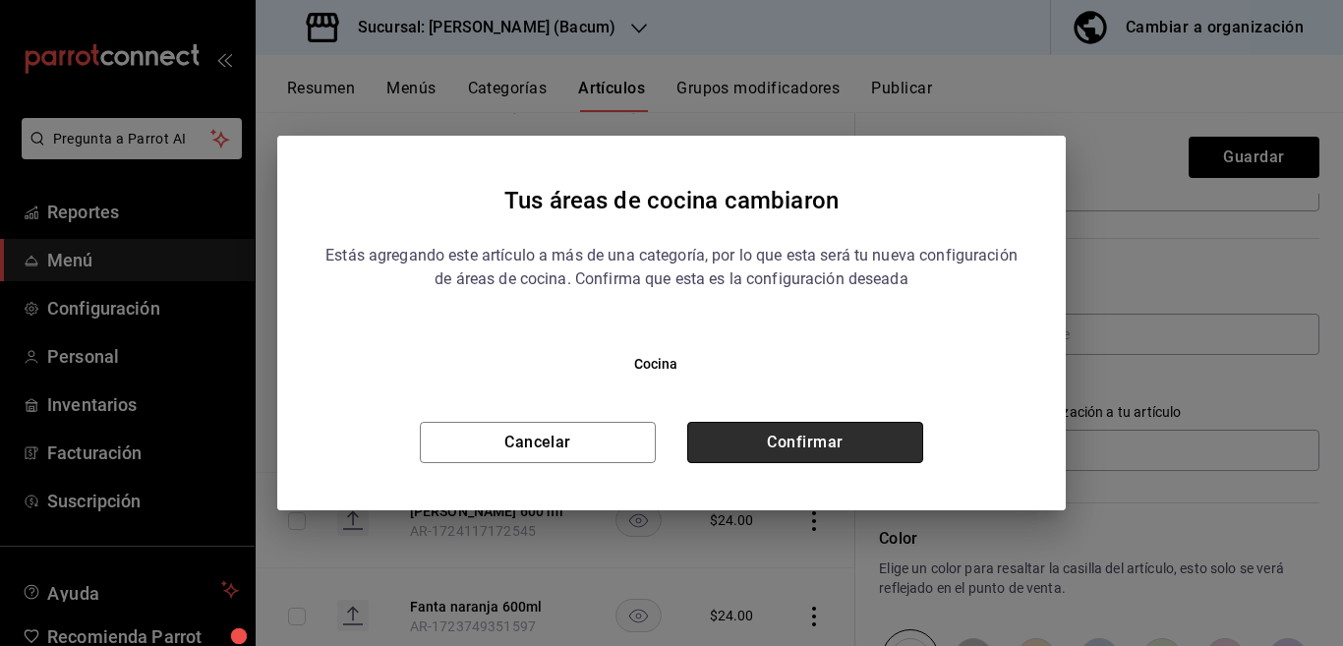
click at [884, 441] on button "Confirmar" at bounding box center [805, 442] width 236 height 41
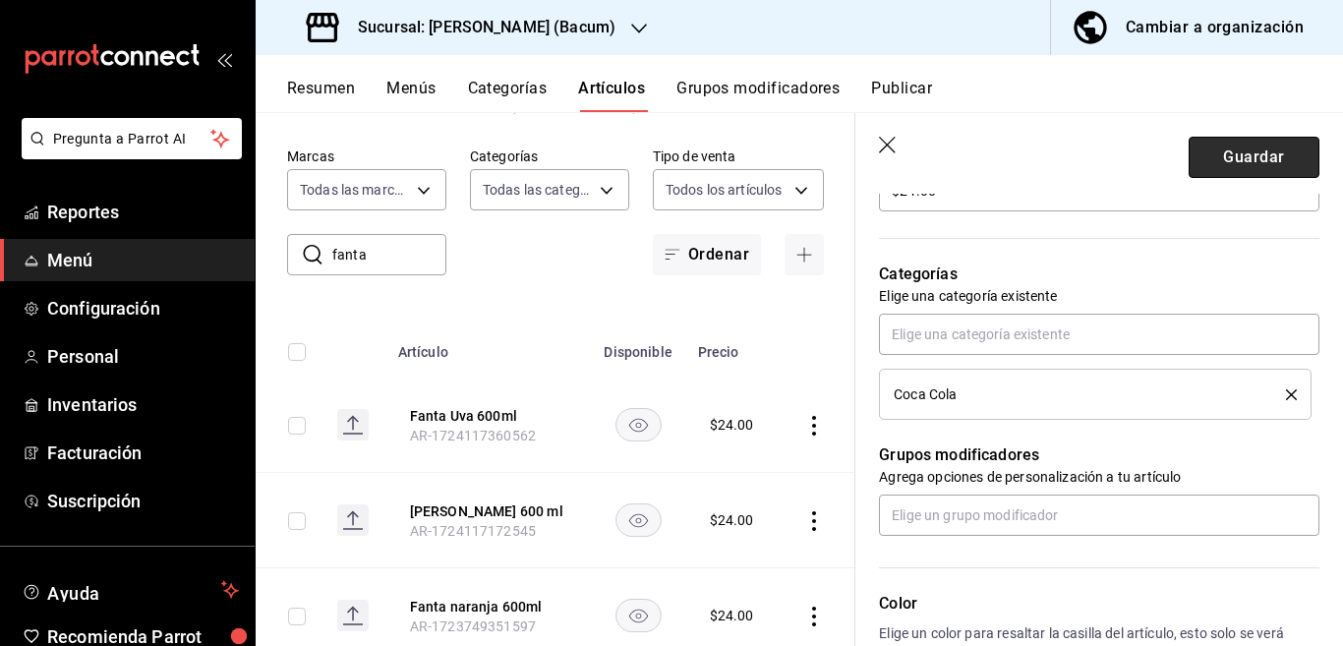
click at [1200, 159] on button "Guardar" at bounding box center [1254, 157] width 131 height 41
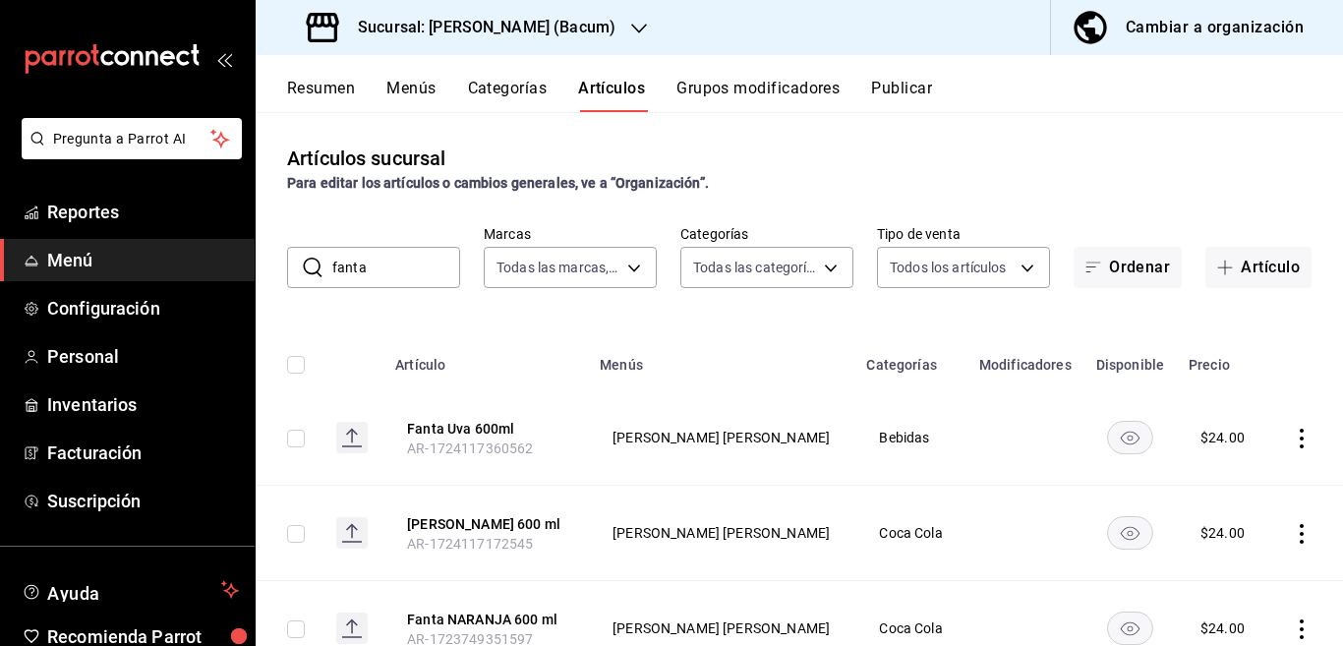
scroll to position [78, 0]
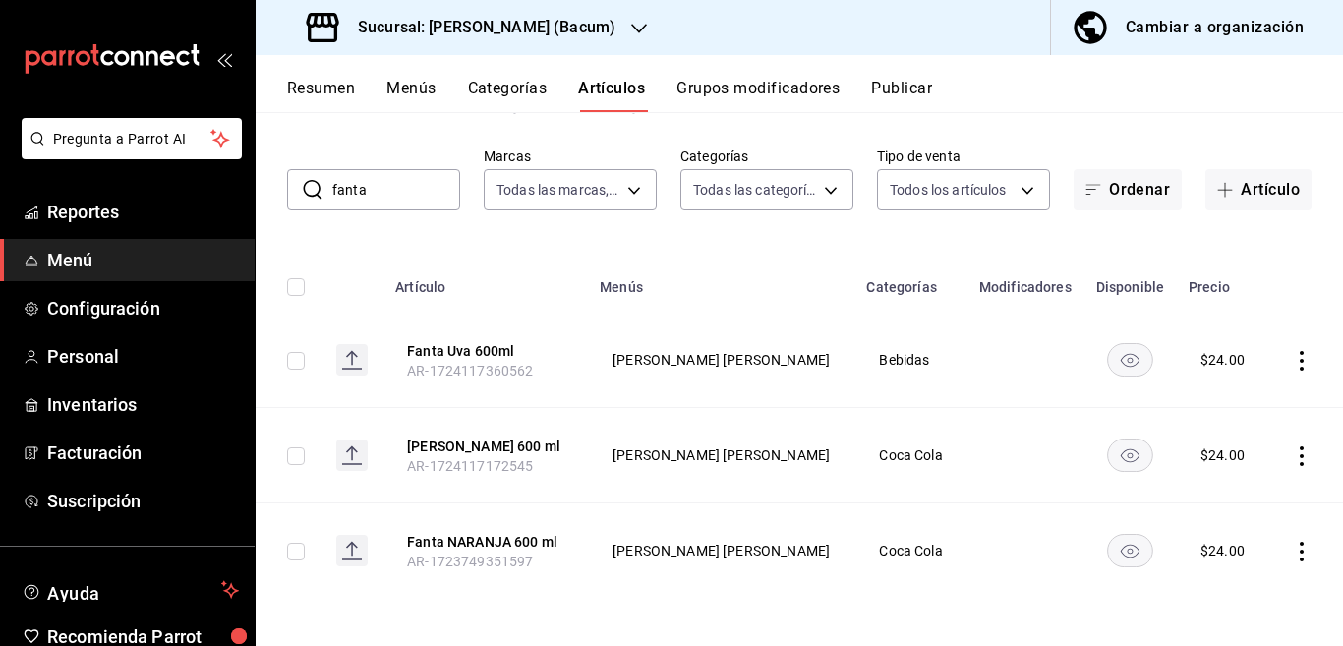
click at [1292, 355] on icon "actions" at bounding box center [1302, 361] width 20 height 20
click at [1219, 407] on span "Editar" at bounding box center [1225, 405] width 51 height 21
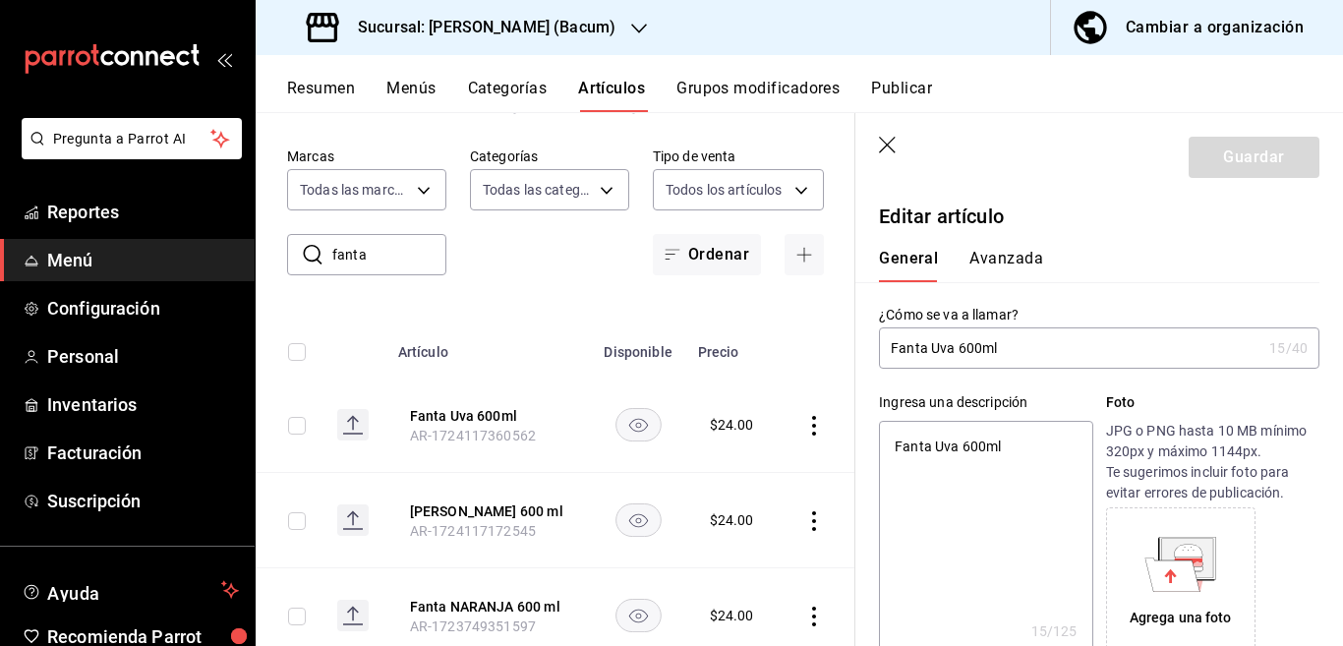
click at [1013, 444] on textarea "Fanta Uva 600ml" at bounding box center [985, 539] width 213 height 236
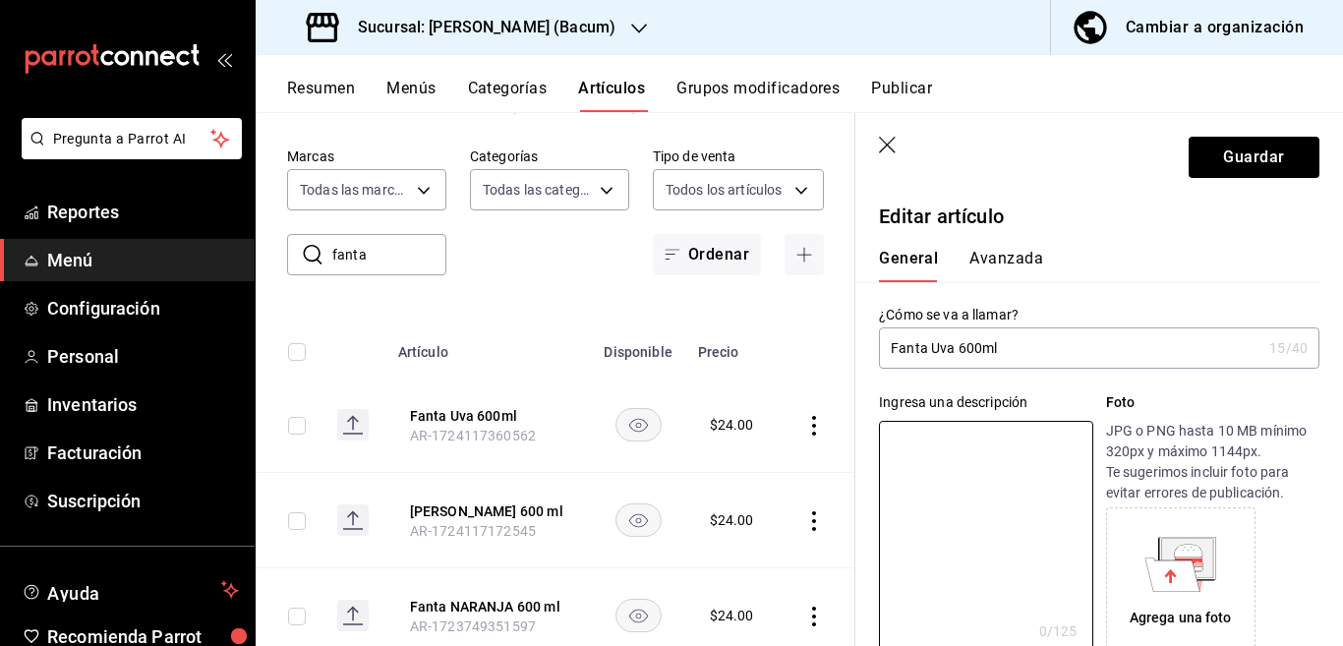
click at [1036, 342] on input "Fanta Uva 600ml" at bounding box center [1070, 347] width 382 height 39
click at [1036, 342] on input "Fanta UVA 600 ml" at bounding box center [1070, 347] width 382 height 39
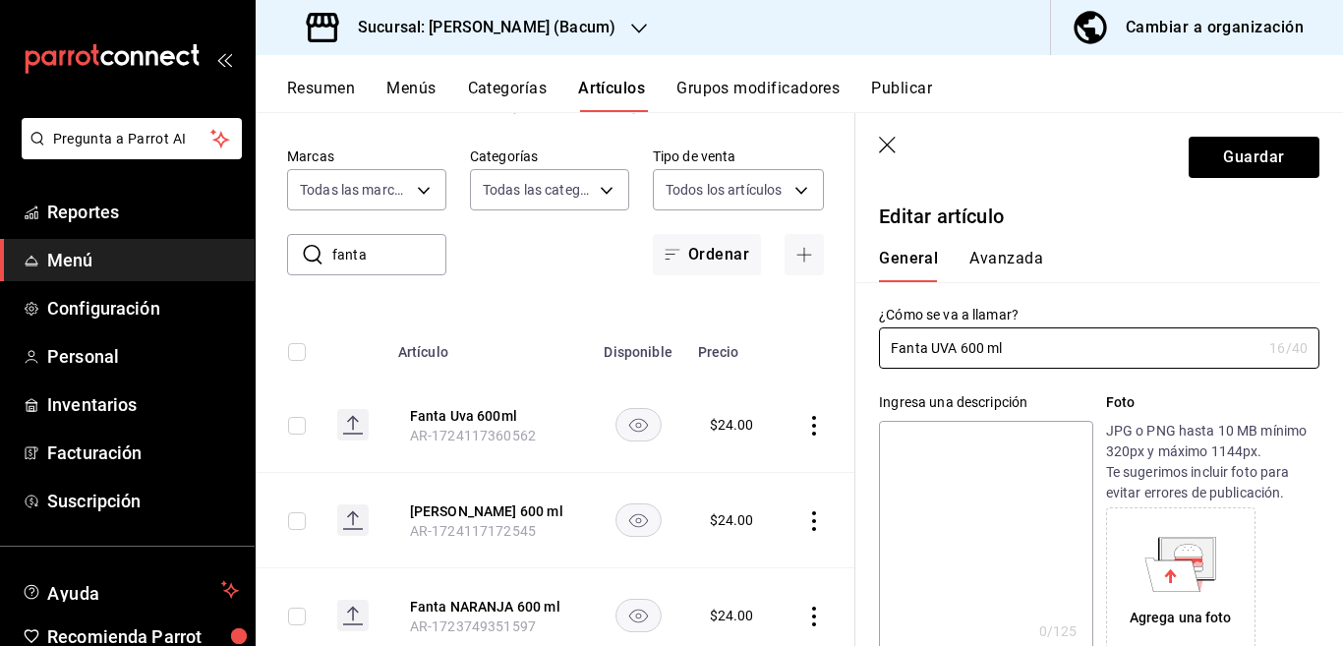
click at [1002, 437] on textarea at bounding box center [985, 539] width 213 height 236
paste textarea "Fanta UVA 600 ml"
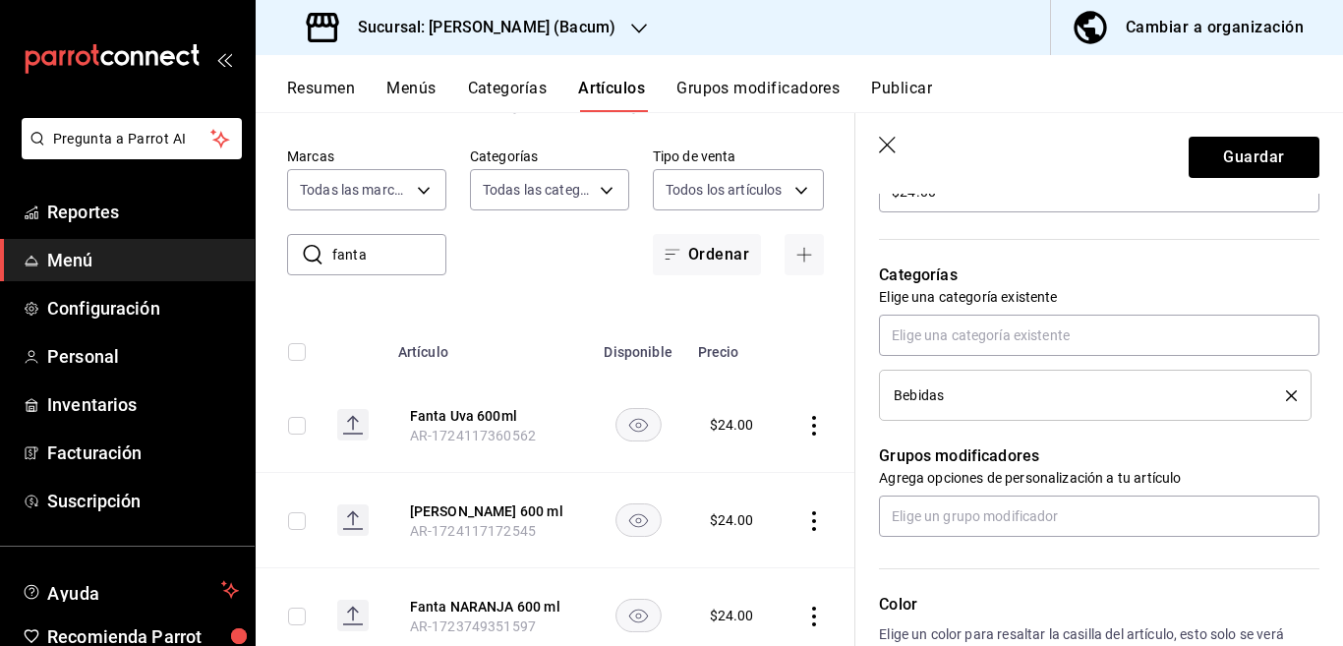
scroll to position [639, 0]
click at [1272, 392] on button "delete" at bounding box center [1284, 394] width 25 height 11
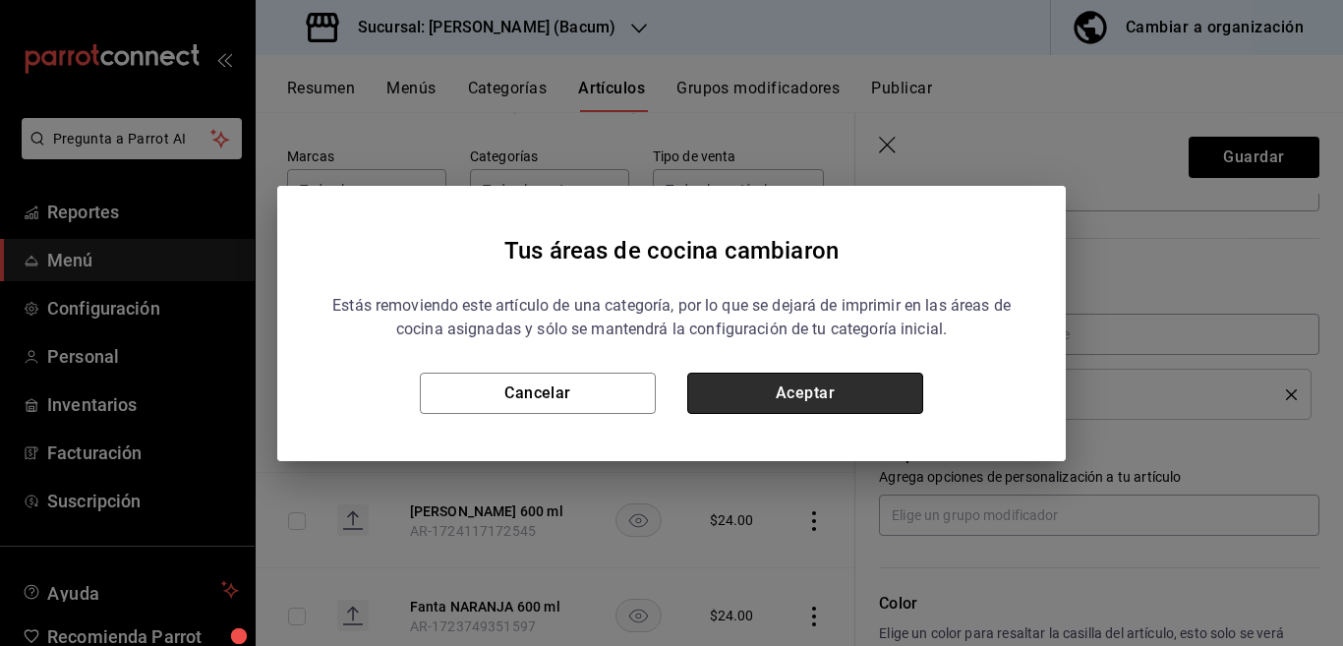
click at [853, 394] on button "Aceptar" at bounding box center [805, 393] width 236 height 41
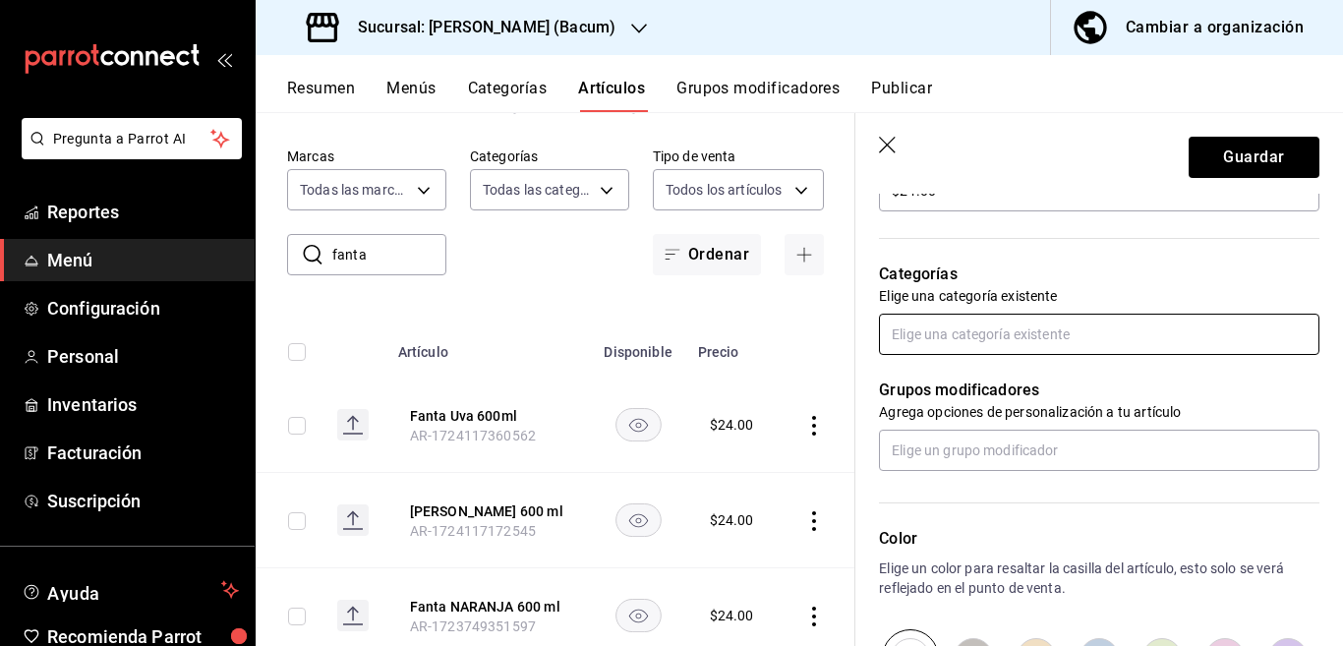
click at [953, 335] on input "text" at bounding box center [1099, 334] width 440 height 41
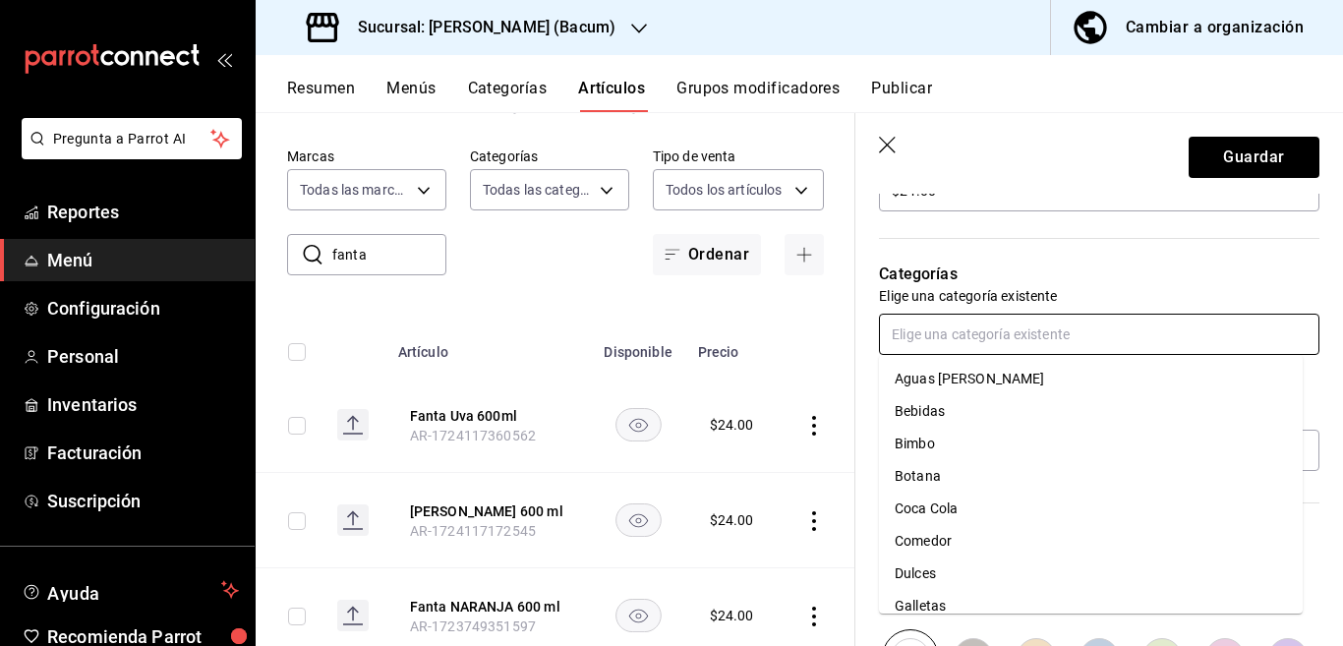
click at [937, 510] on li "Coca Cola" at bounding box center [1091, 509] width 424 height 32
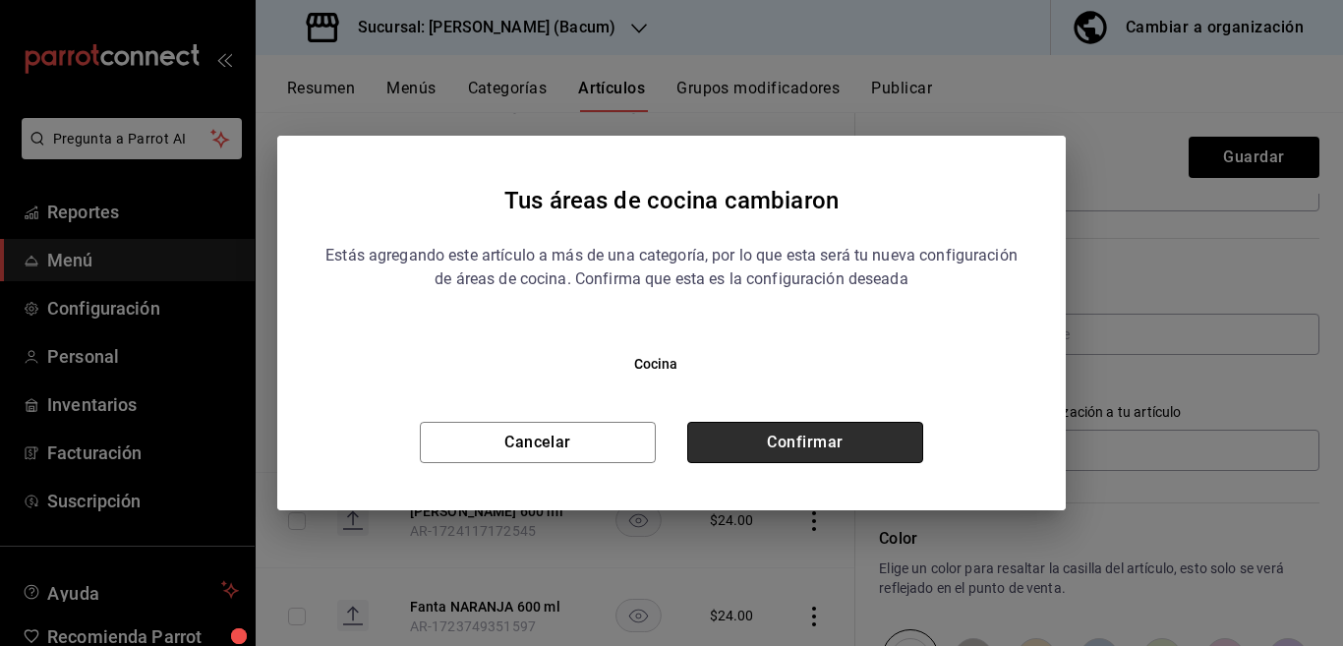
click at [870, 433] on button "Confirmar" at bounding box center [805, 442] width 236 height 41
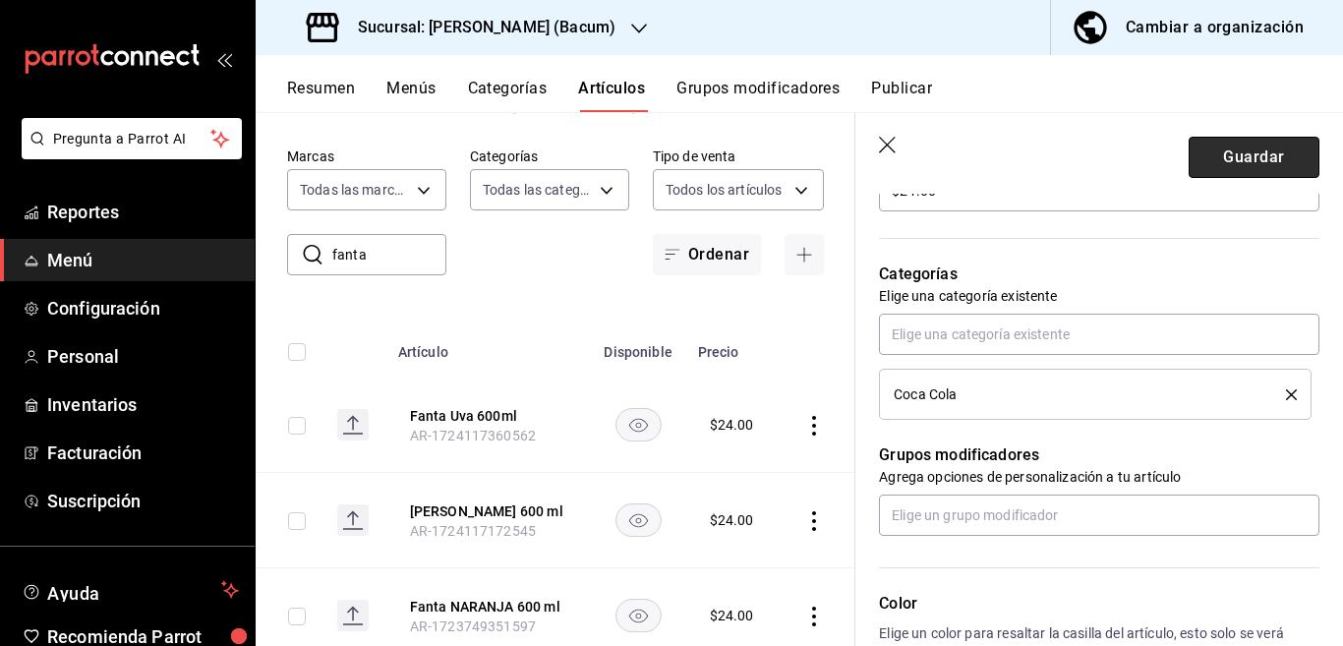
click at [1231, 161] on button "Guardar" at bounding box center [1254, 157] width 131 height 41
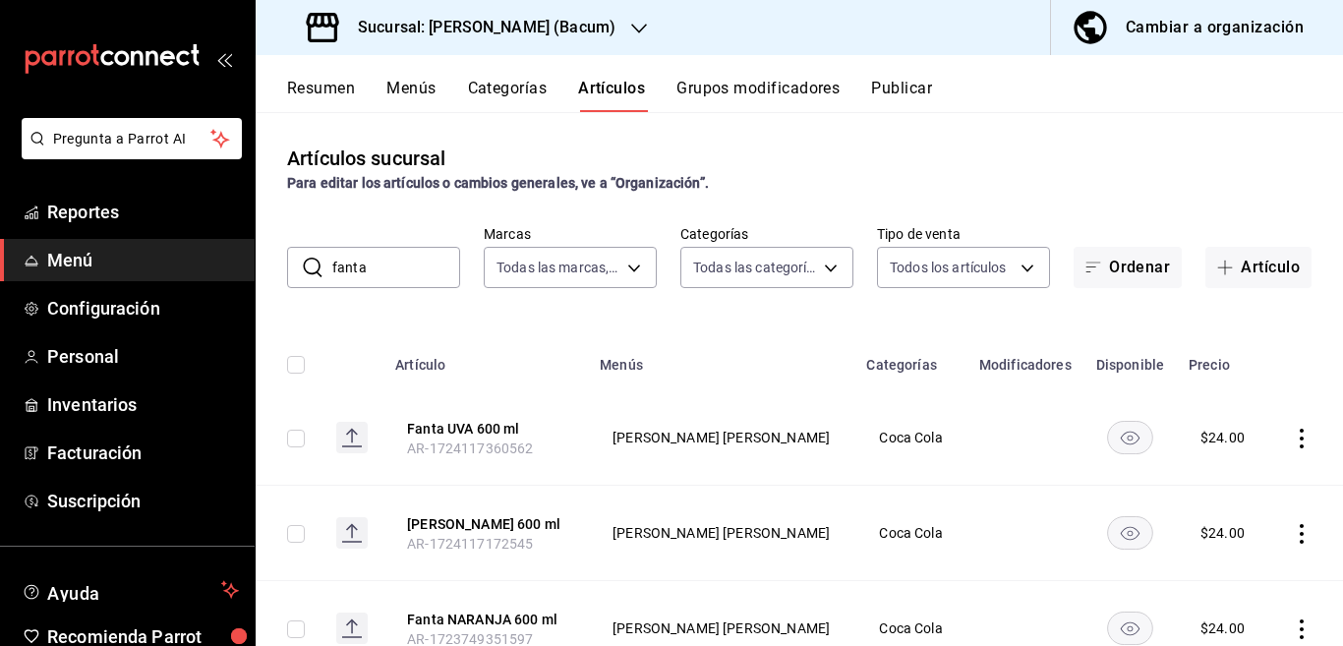
click at [397, 263] on input "fanta" at bounding box center [396, 267] width 128 height 39
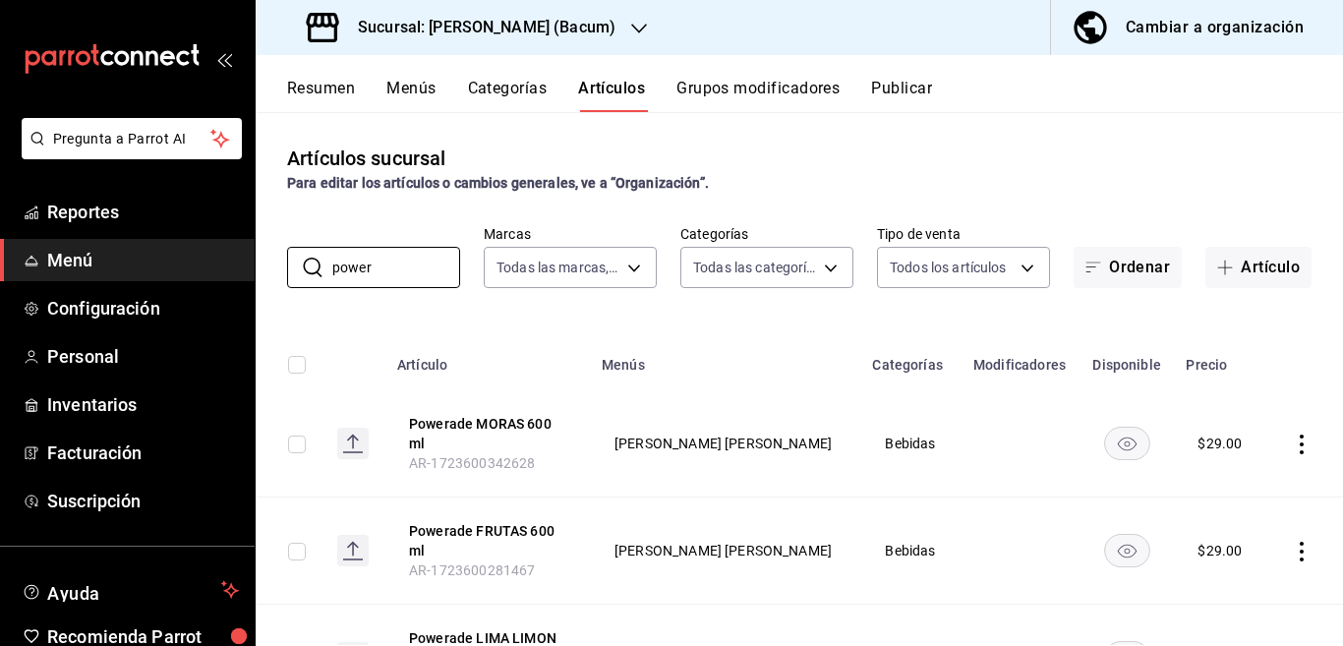
type input "power"
click at [803, 329] on th "Menús" at bounding box center [725, 358] width 270 height 63
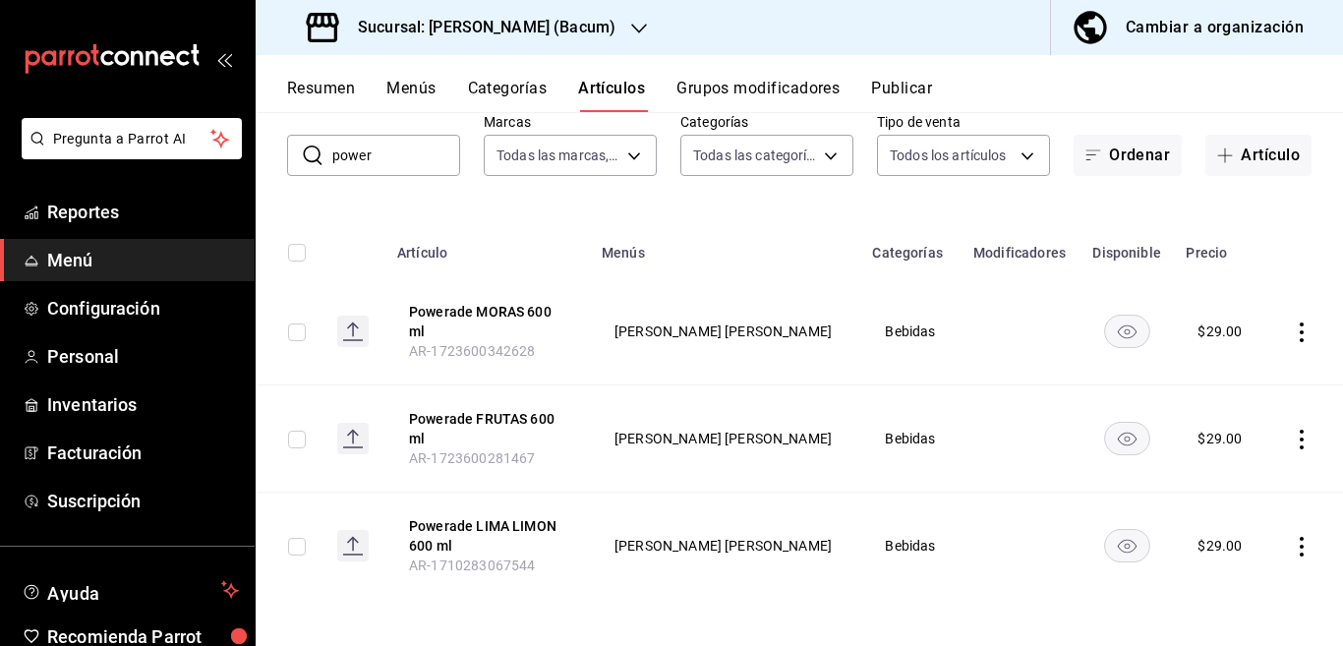
scroll to position [113, 0]
click at [1292, 331] on icon "actions" at bounding box center [1302, 331] width 20 height 20
click at [1226, 368] on span "Editar" at bounding box center [1225, 376] width 51 height 21
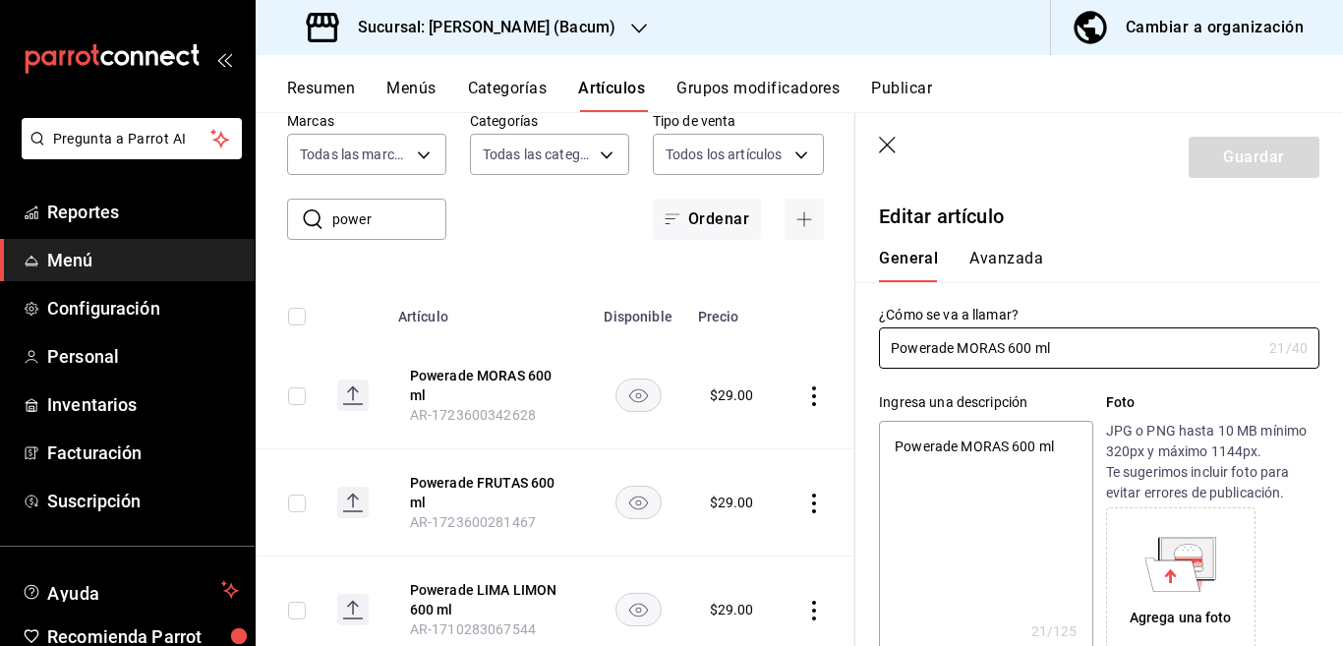
type textarea "x"
type input "$29.00"
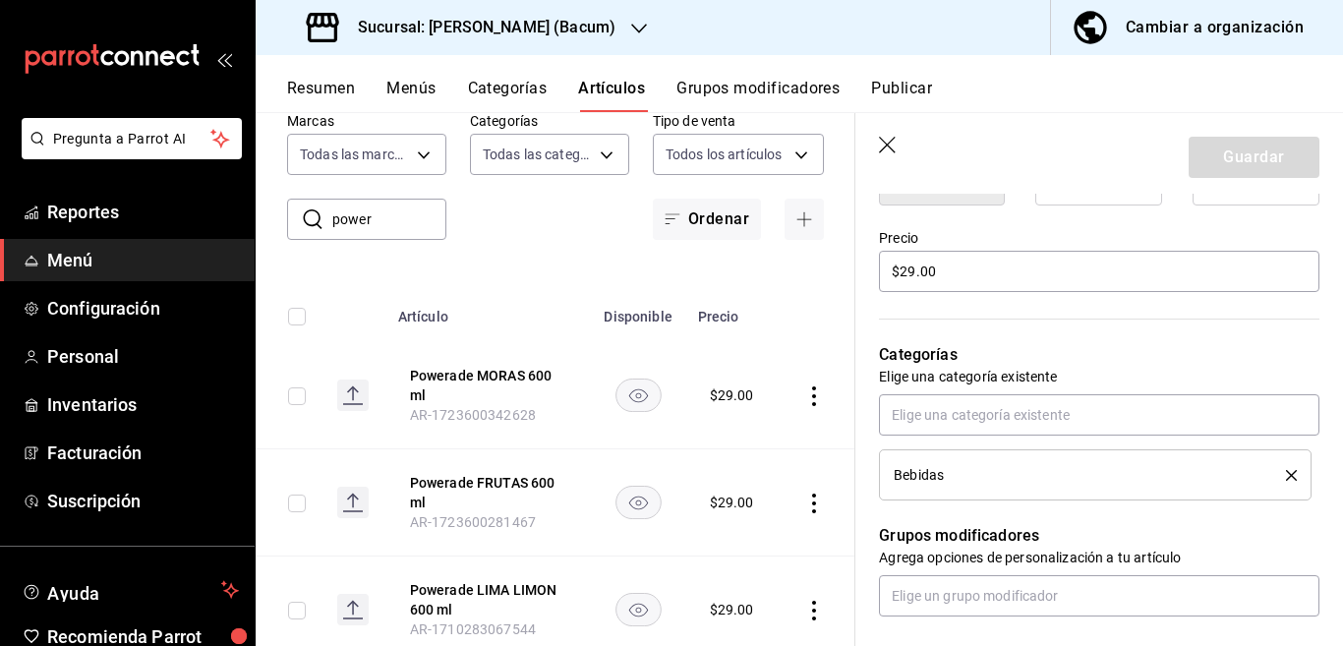
scroll to position [559, 0]
click at [1286, 471] on icon "delete" at bounding box center [1291, 474] width 11 height 11
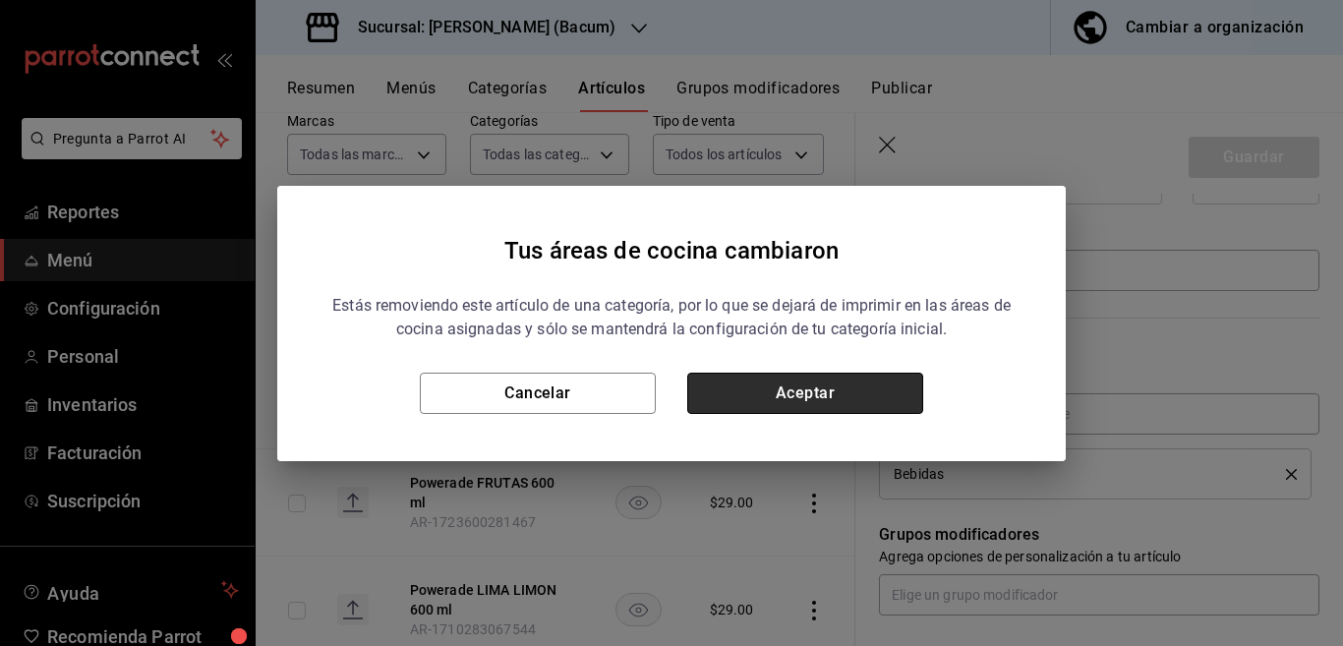
click at [866, 384] on button "Aceptar" at bounding box center [805, 393] width 236 height 41
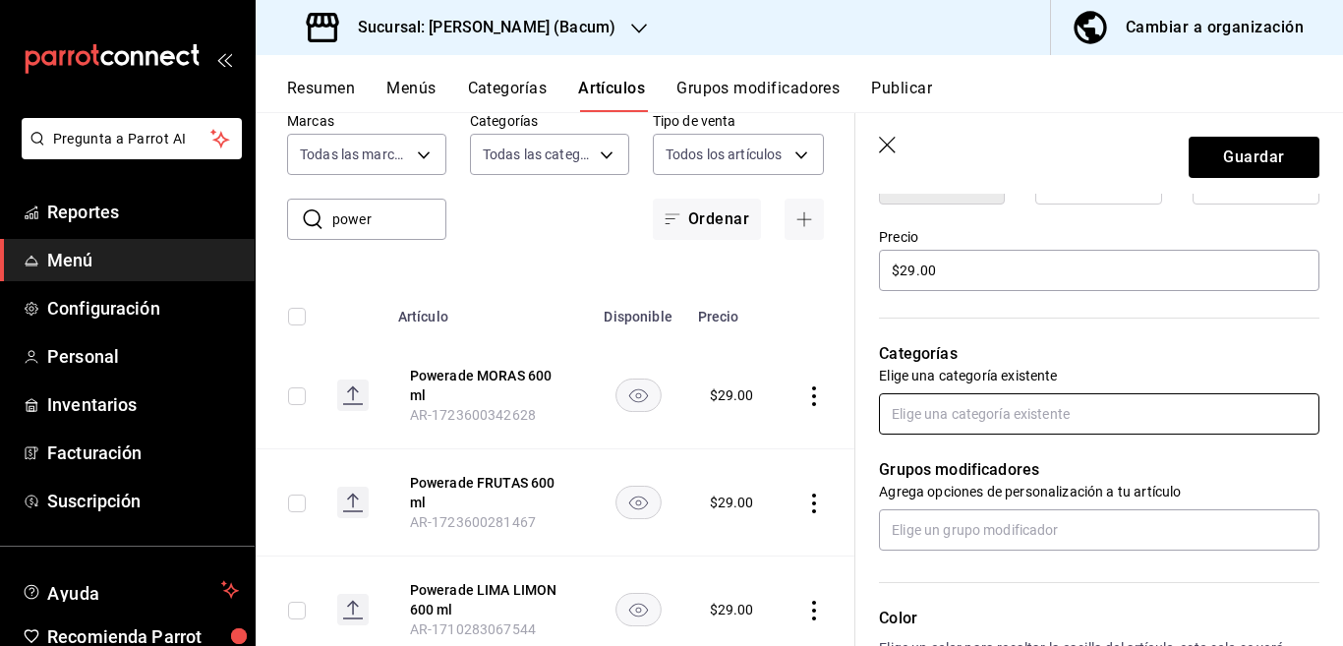
click at [972, 411] on input "text" at bounding box center [1099, 413] width 440 height 41
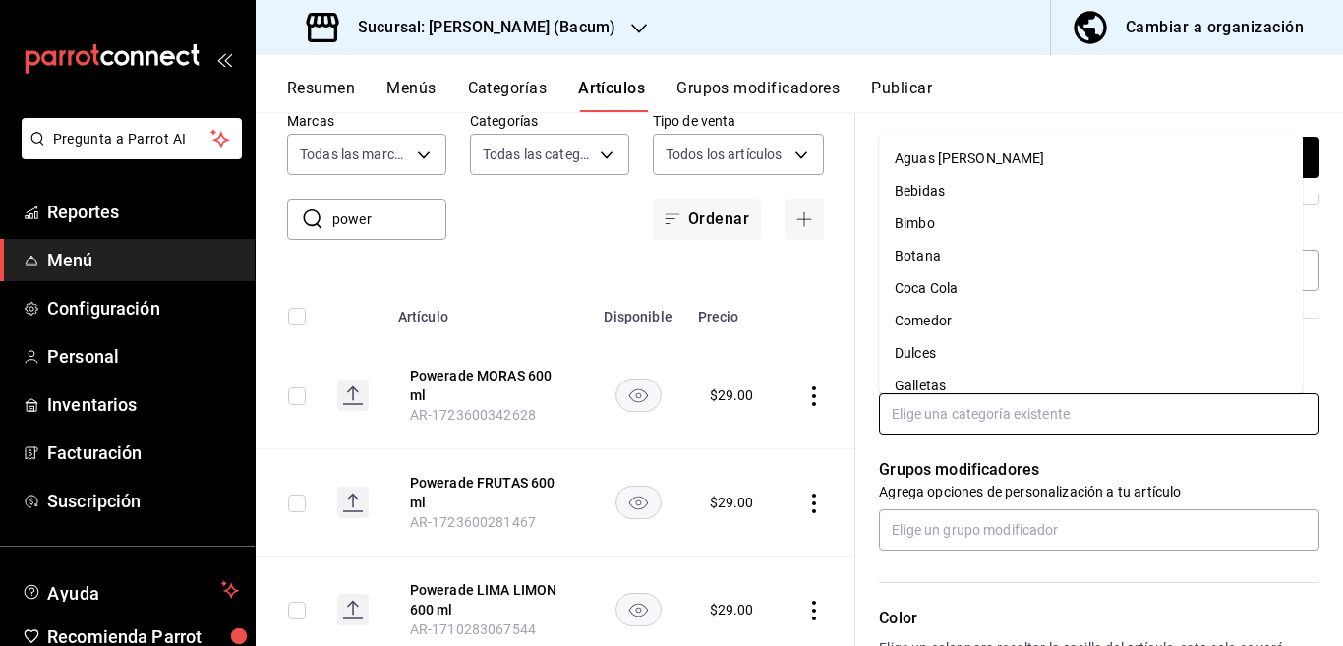
click at [939, 287] on li "Coca Cola" at bounding box center [1091, 288] width 424 height 32
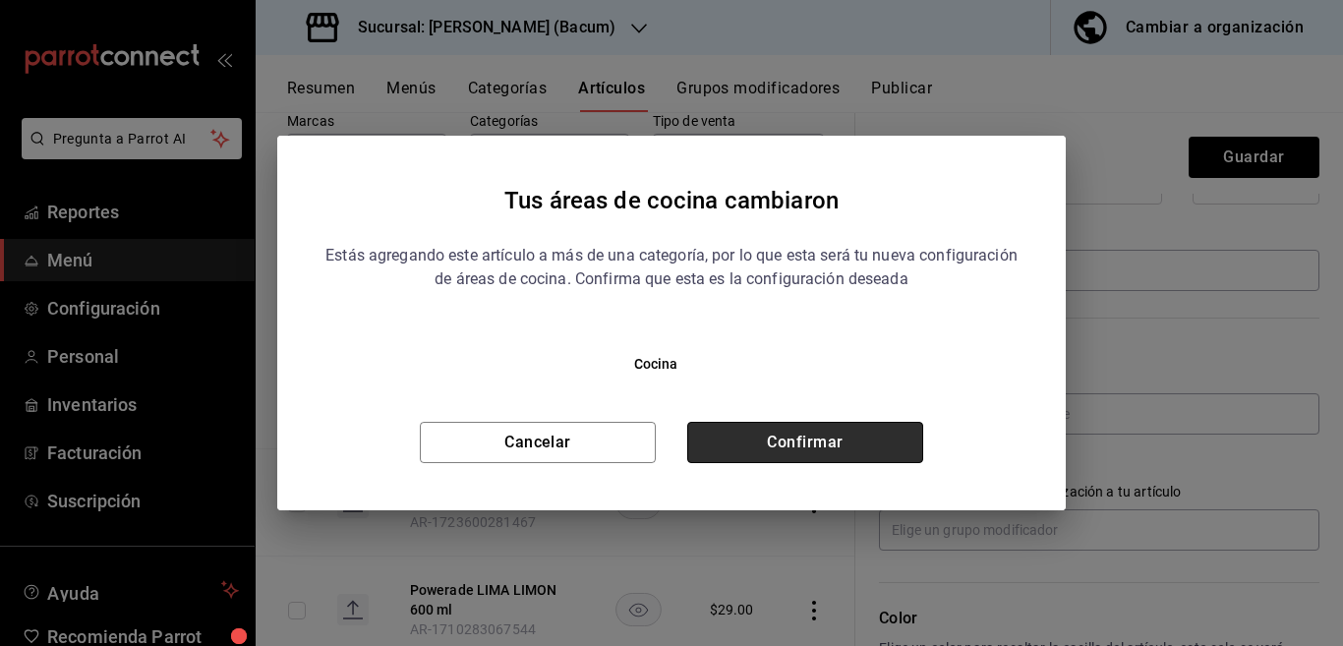
click at [859, 441] on button "Confirmar" at bounding box center [805, 442] width 236 height 41
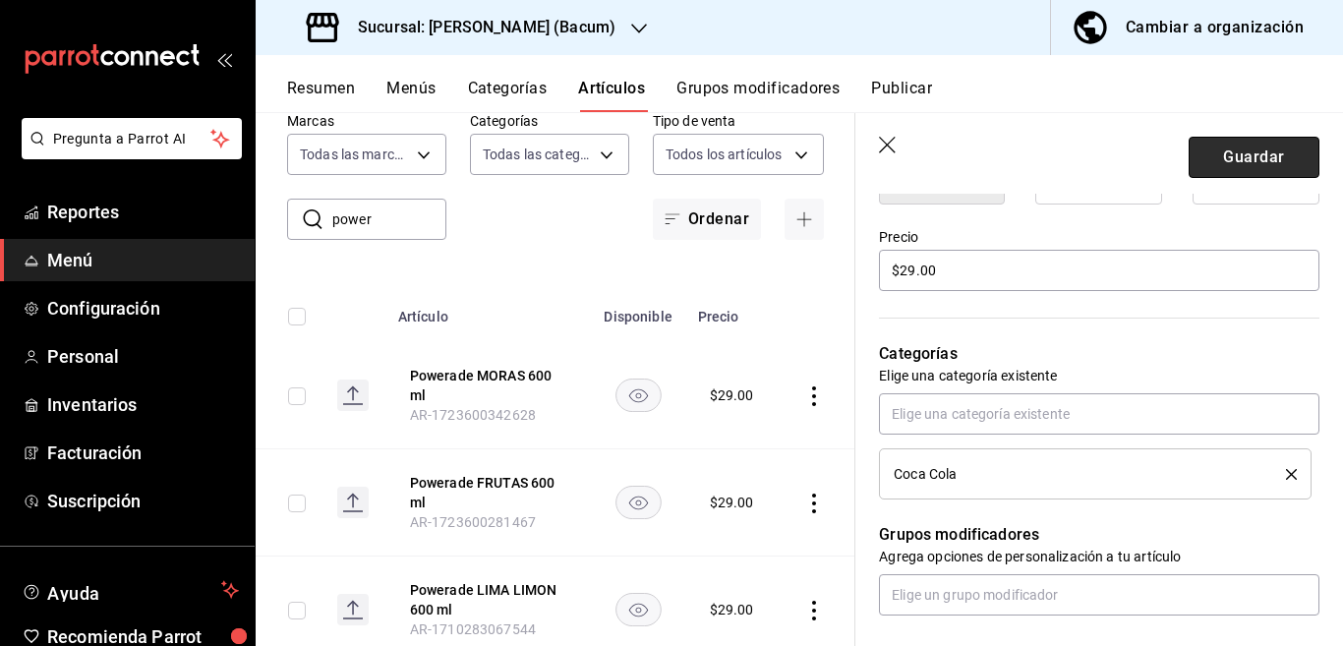
click at [1222, 147] on button "Guardar" at bounding box center [1254, 157] width 131 height 41
type textarea "x"
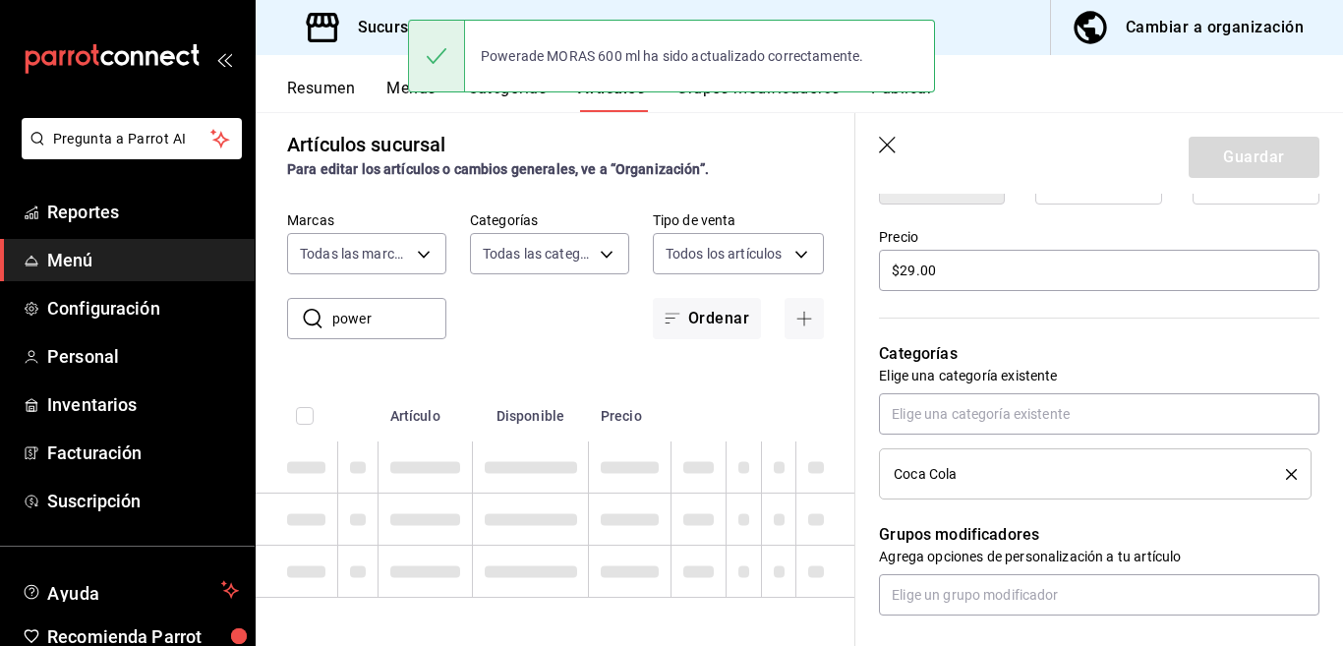
type textarea "x"
type input "AR-1755910506933"
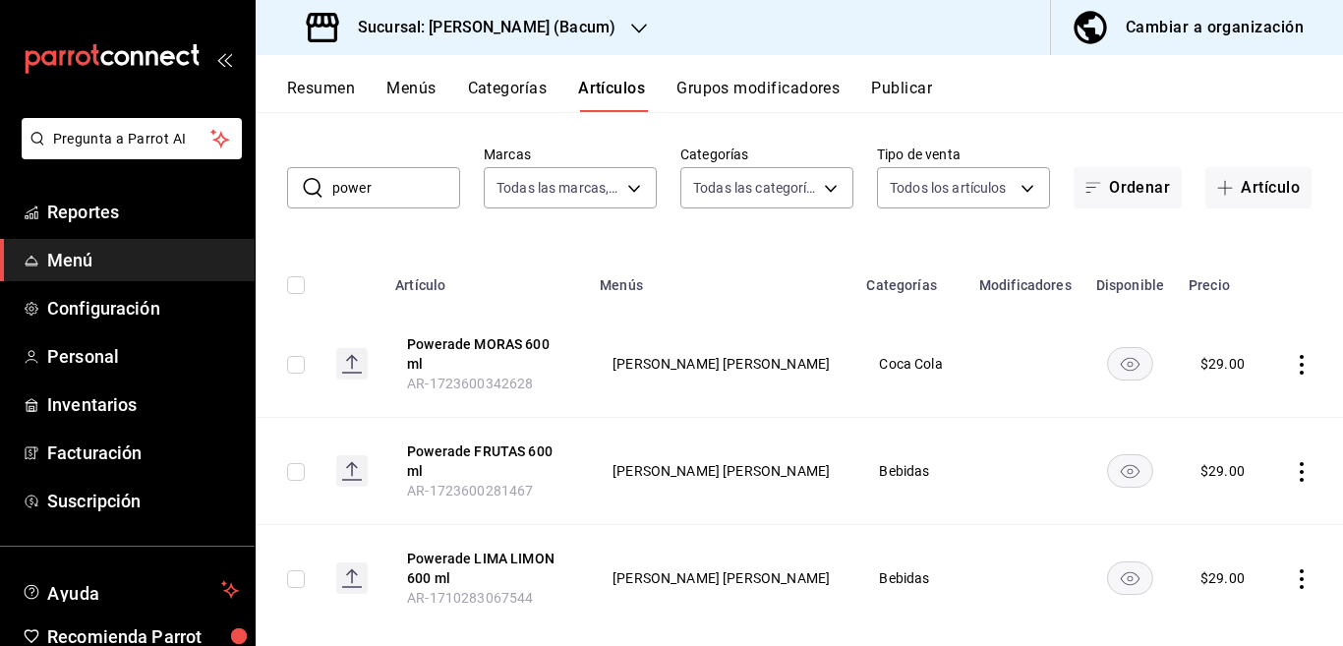
scroll to position [113, 0]
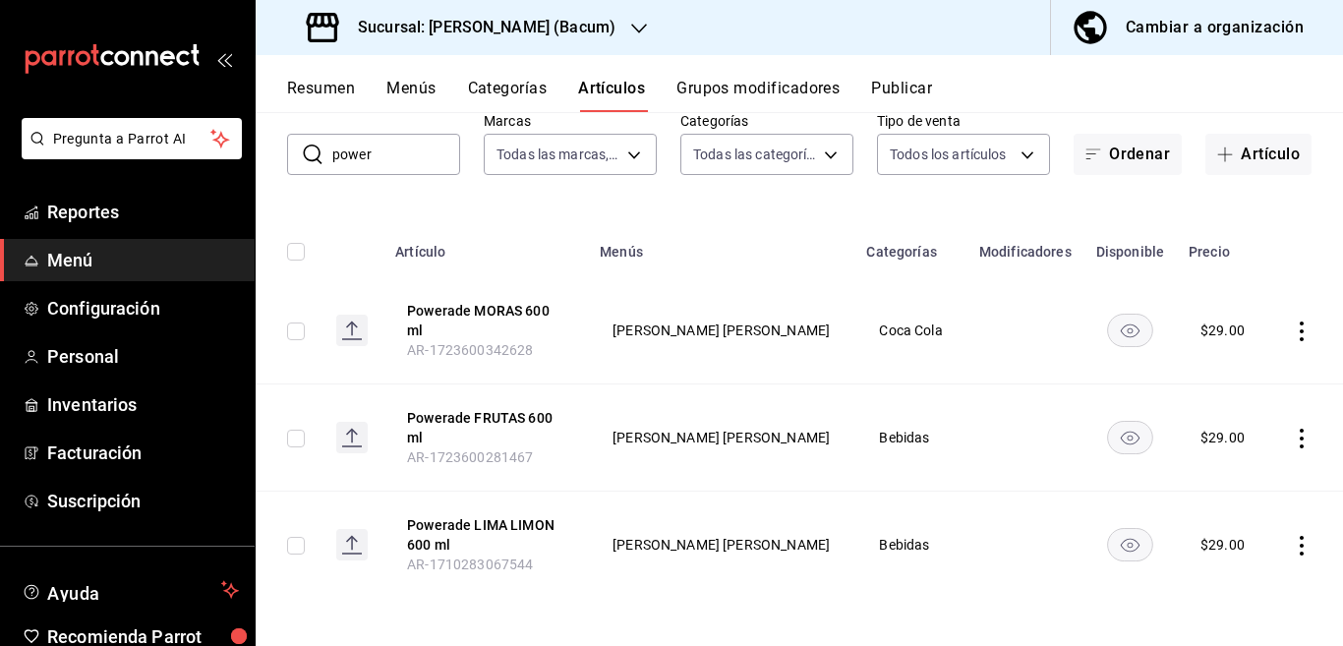
click at [1292, 443] on icon "actions" at bounding box center [1302, 439] width 20 height 20
click at [1223, 474] on span "Editar" at bounding box center [1225, 483] width 51 height 21
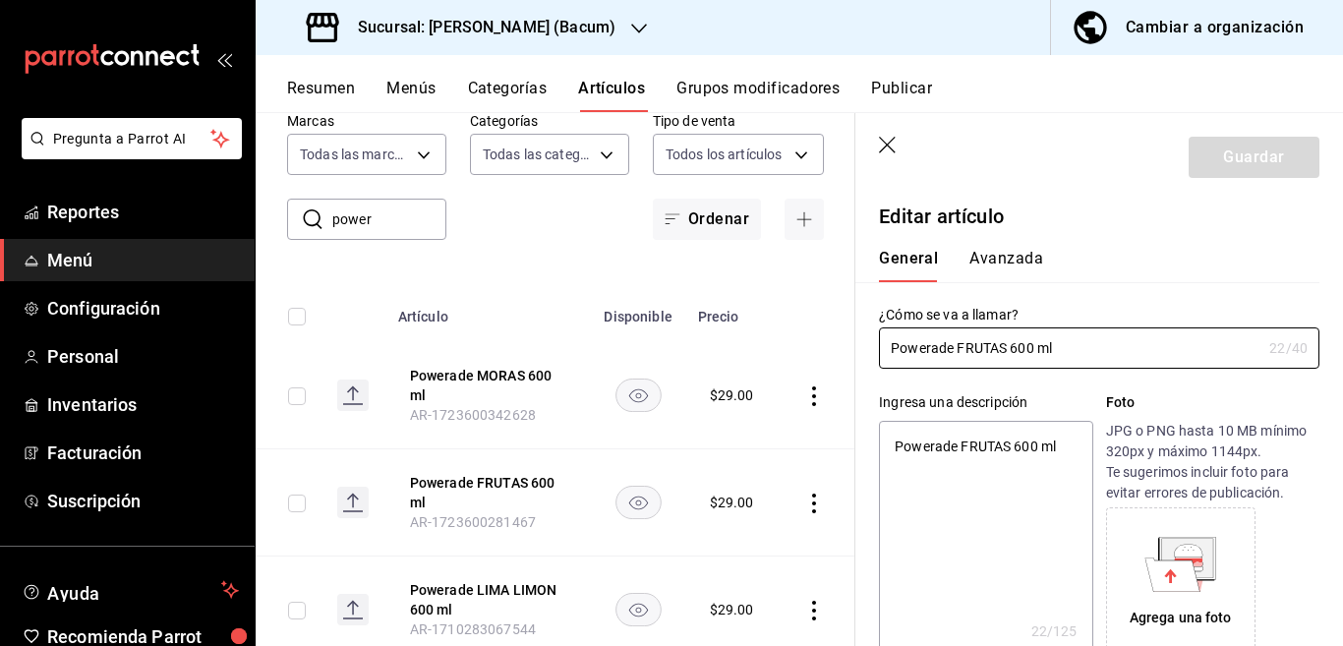
type textarea "x"
type input "$29.00"
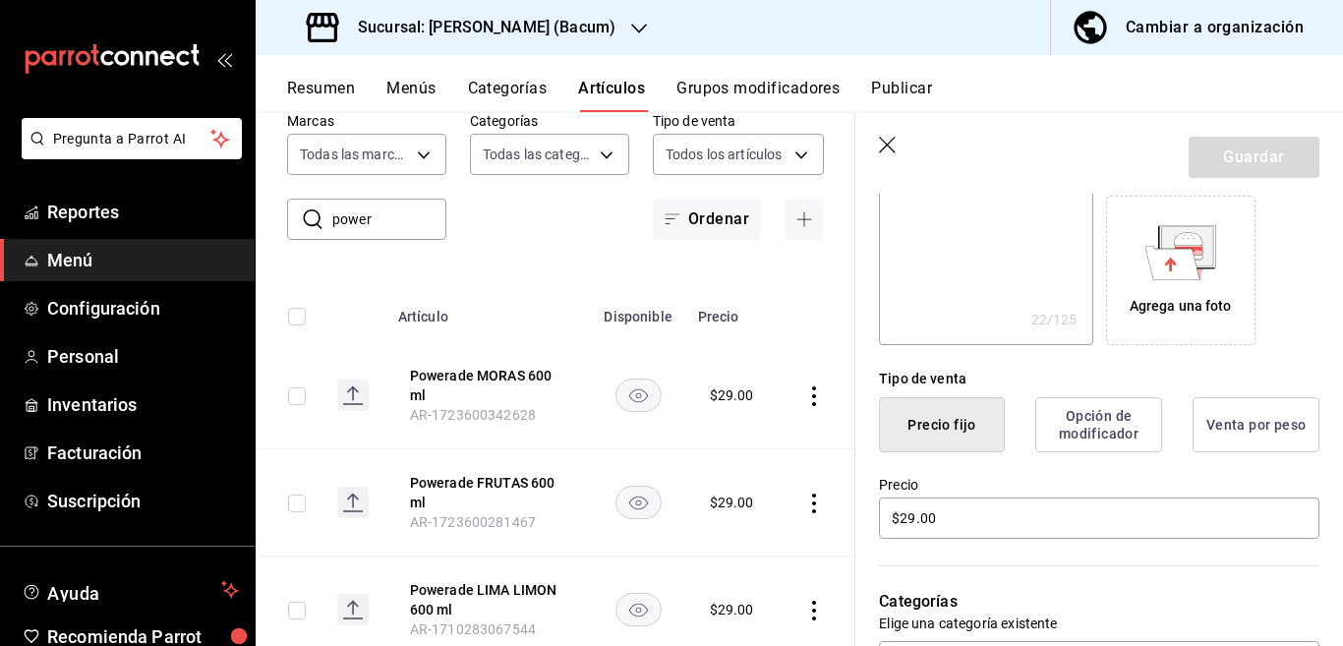
scroll to position [319, 0]
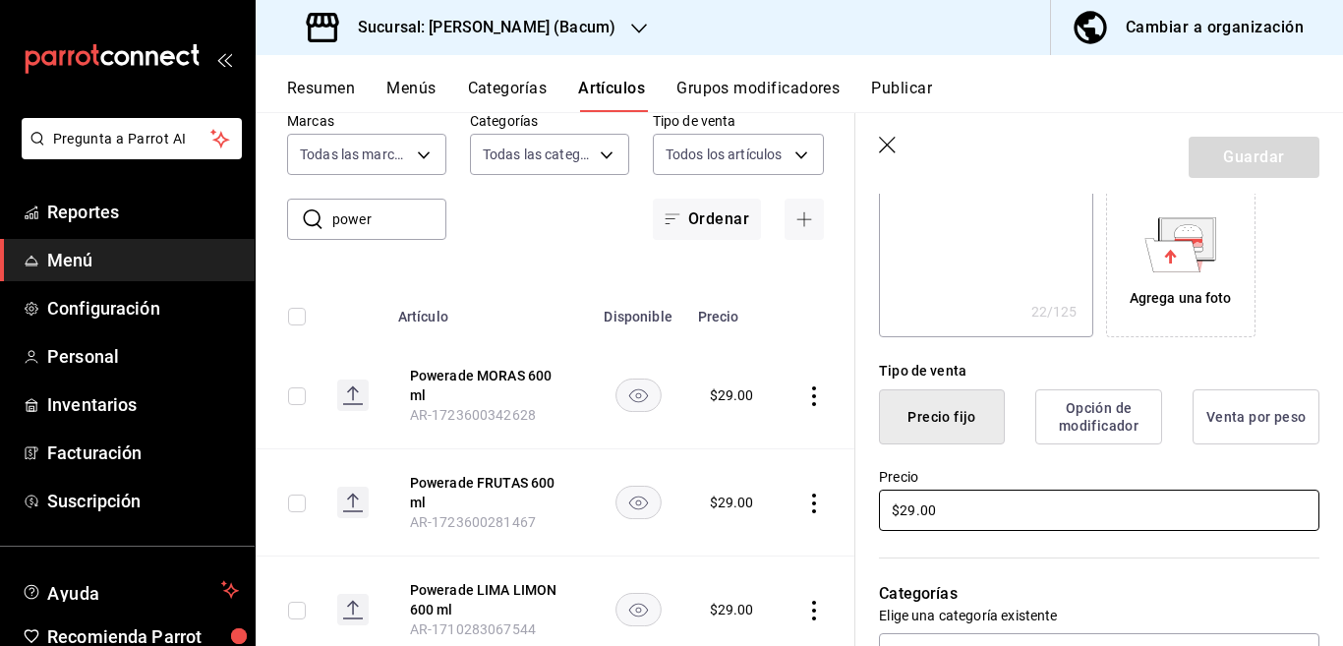
click at [968, 515] on input "$29.00" at bounding box center [1099, 510] width 440 height 41
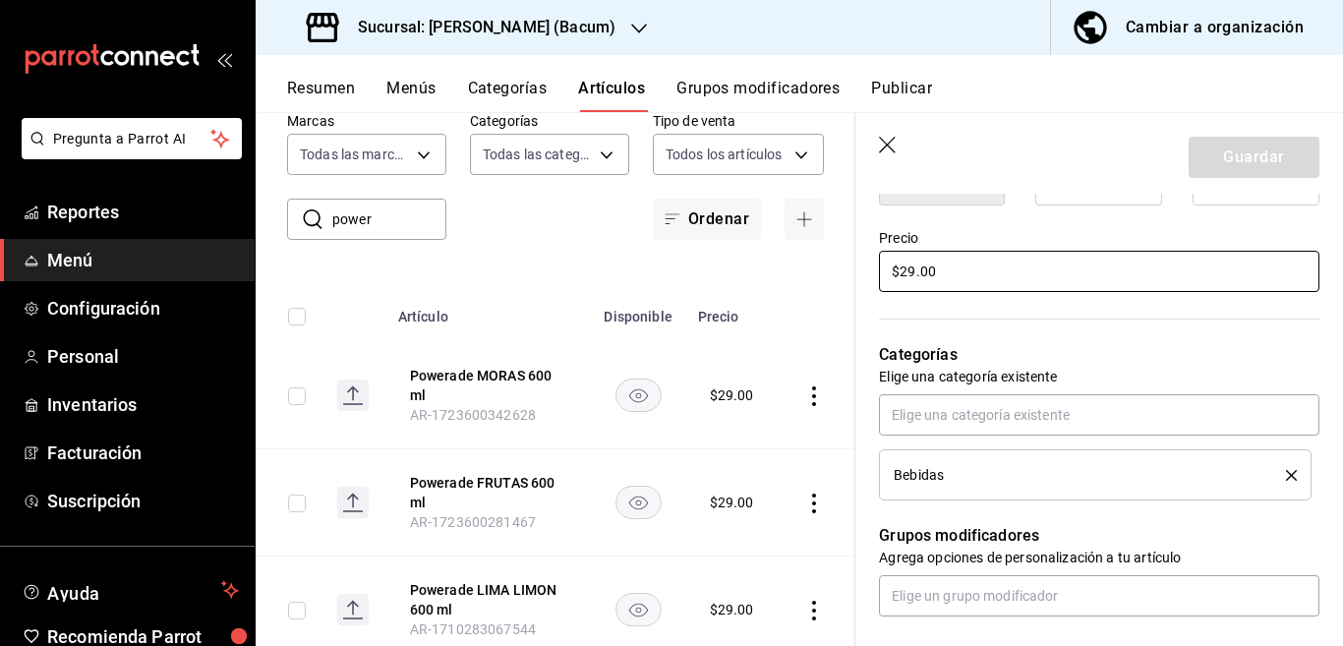
scroll to position [559, 0]
click at [1286, 478] on icon "delete" at bounding box center [1291, 474] width 11 height 11
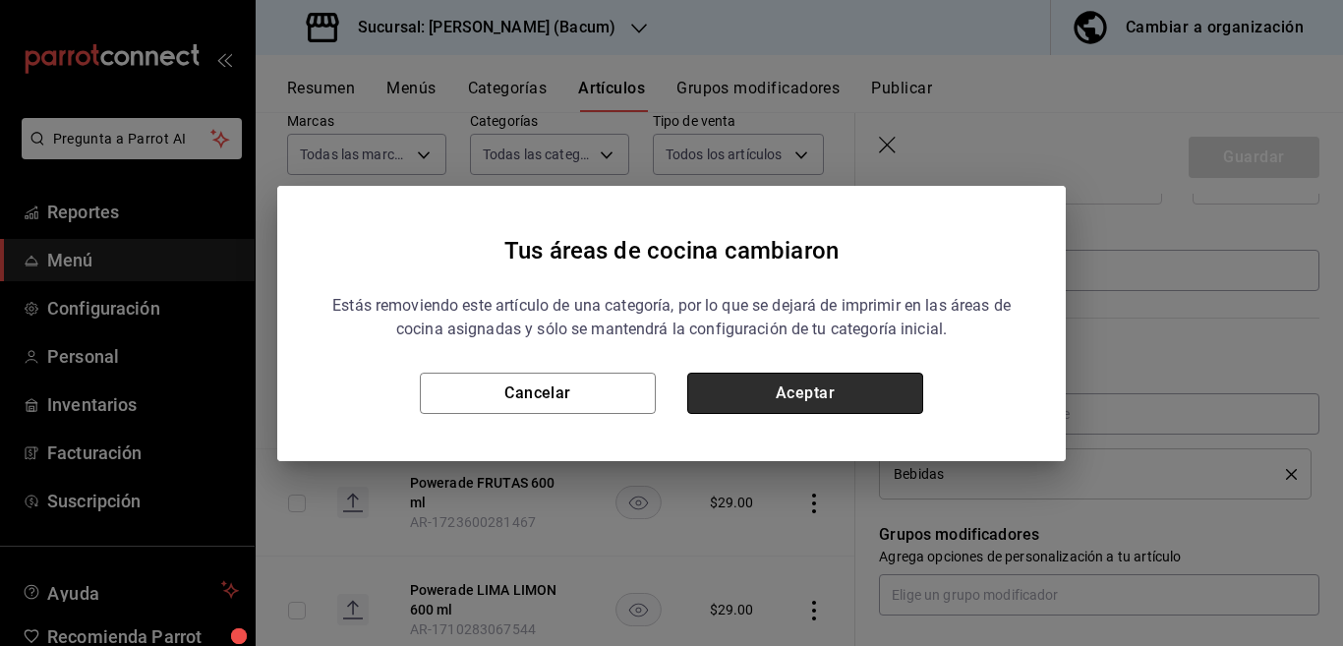
click at [901, 395] on button "Aceptar" at bounding box center [805, 393] width 236 height 41
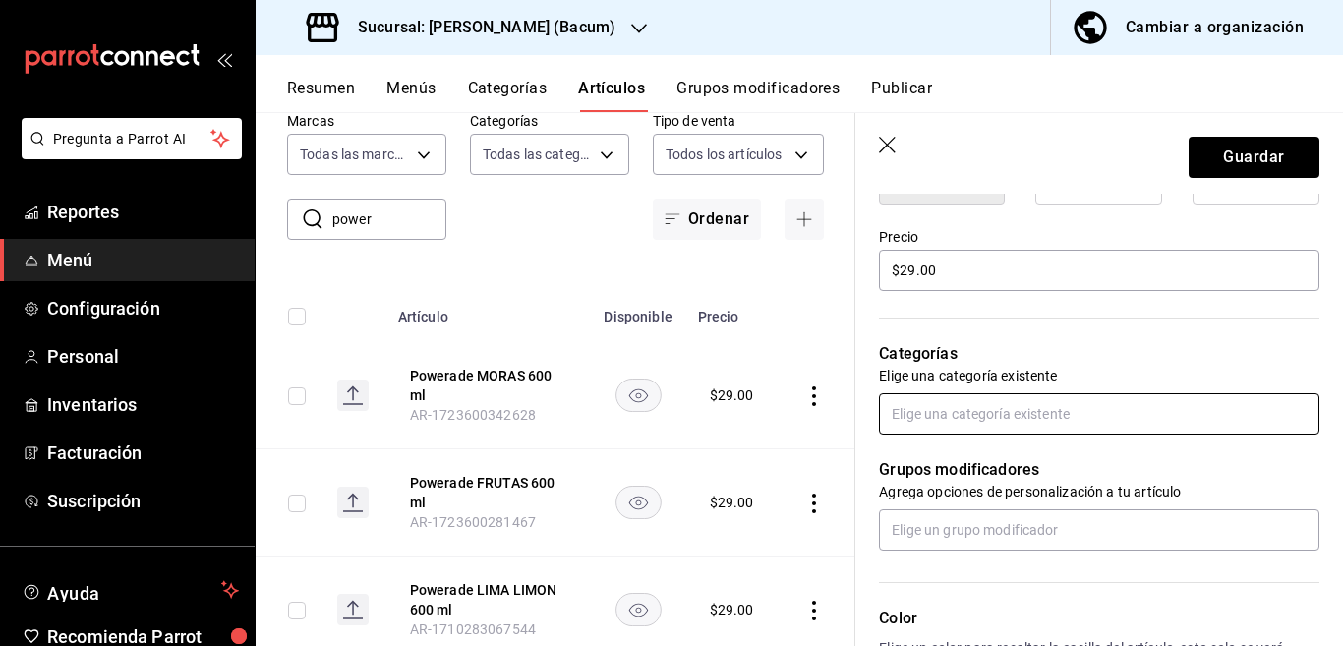
click at [964, 417] on input "text" at bounding box center [1099, 413] width 440 height 41
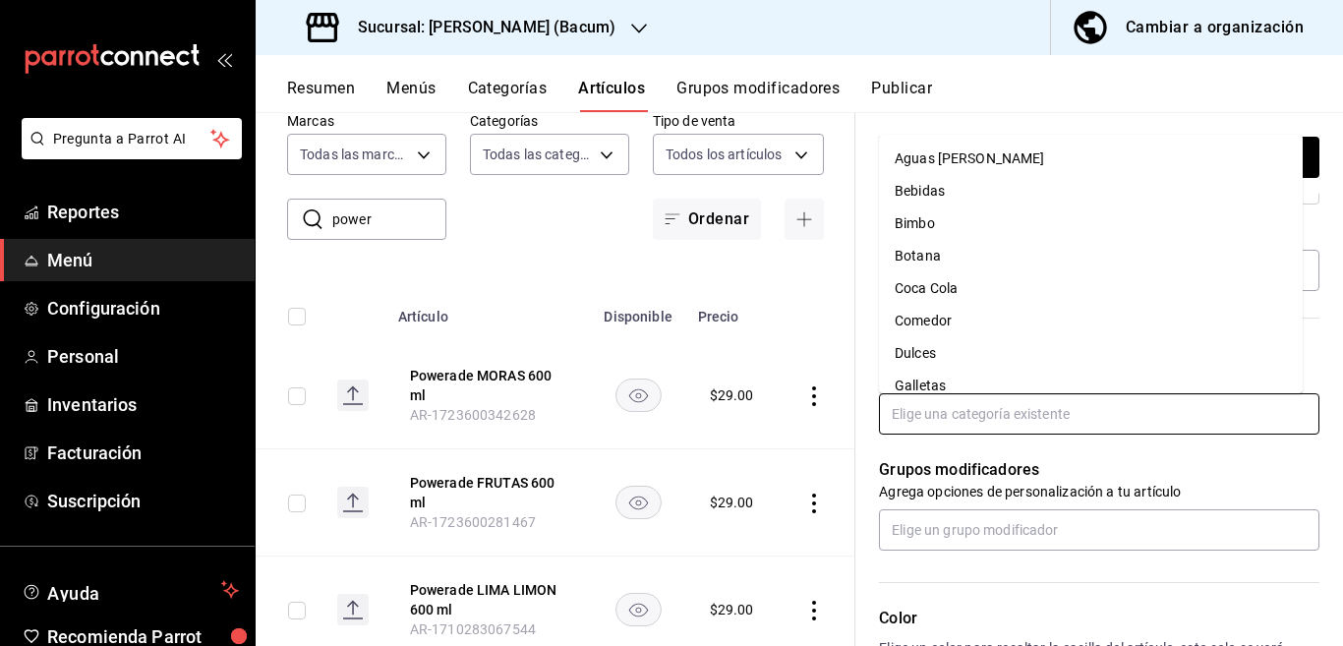
click at [934, 287] on li "Coca Cola" at bounding box center [1091, 288] width 424 height 32
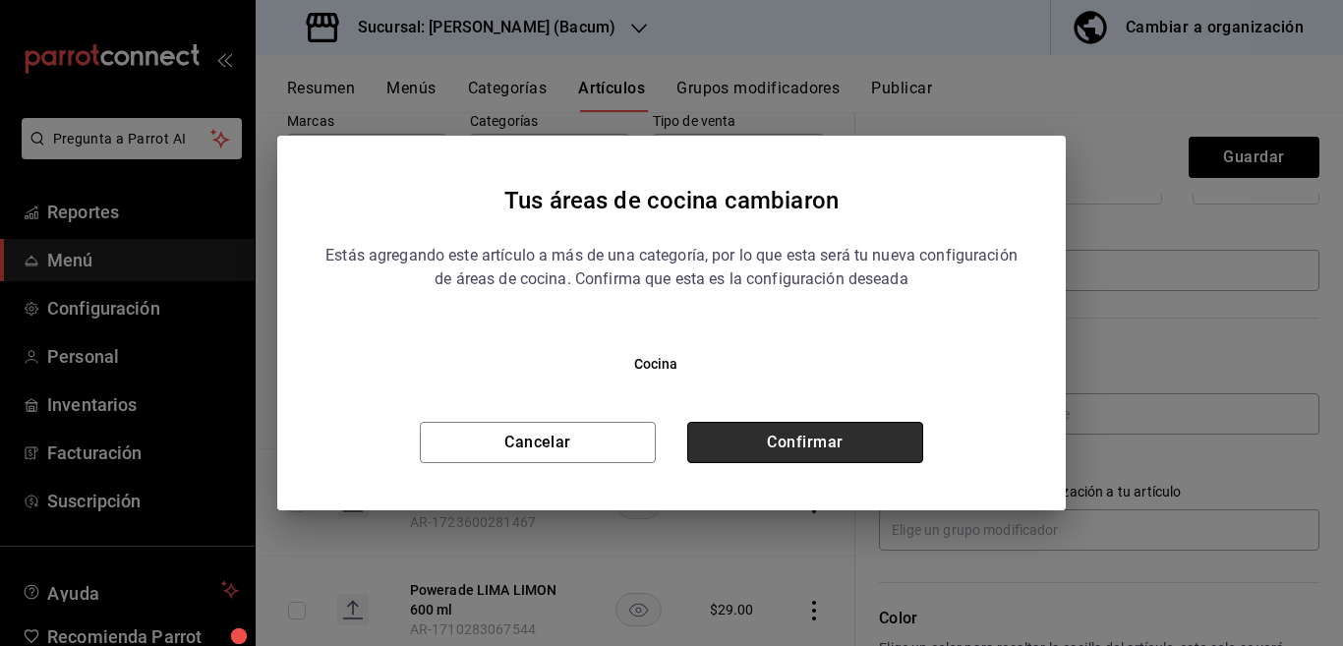
click at [877, 440] on button "Confirmar" at bounding box center [805, 442] width 236 height 41
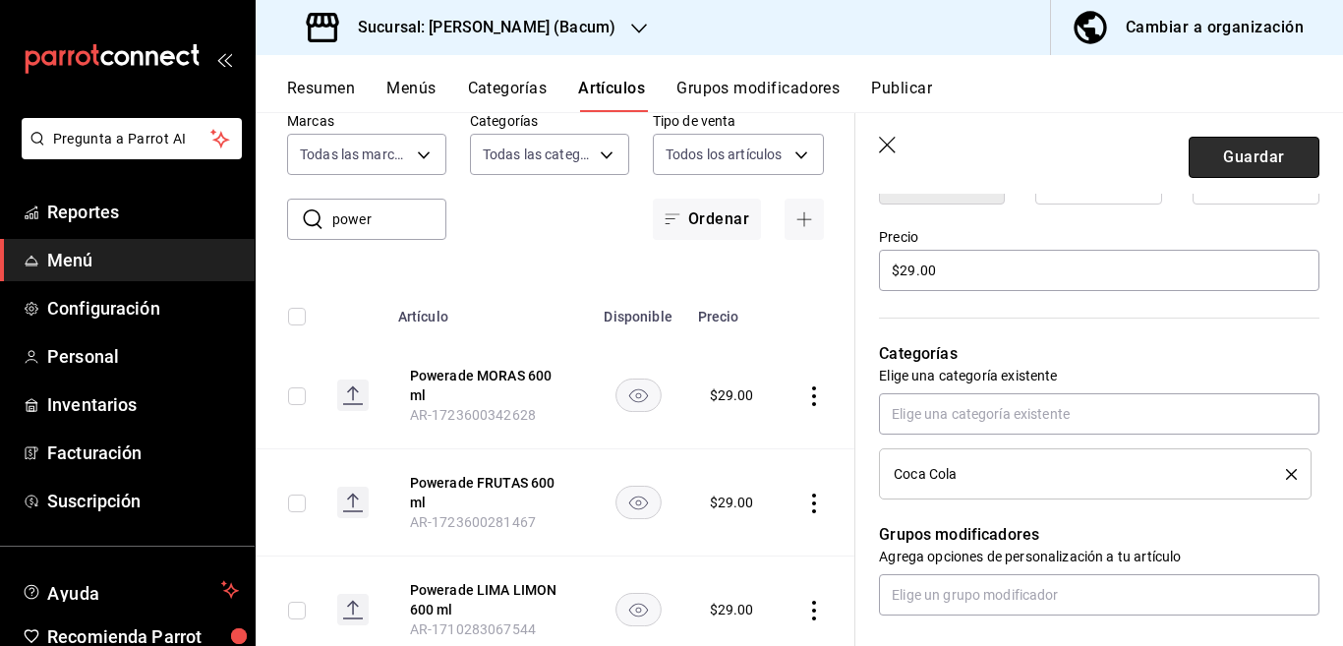
click at [1227, 152] on button "Guardar" at bounding box center [1254, 157] width 131 height 41
type textarea "x"
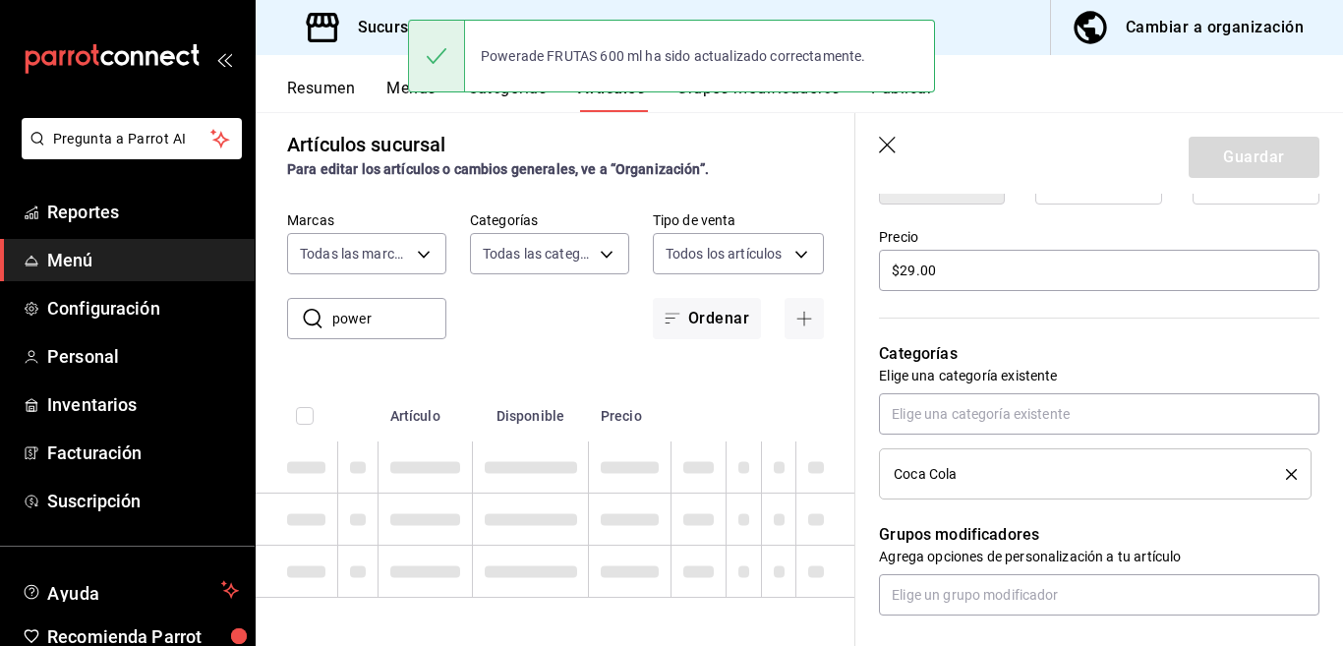
type textarea "x"
type input "AR-1755910530797"
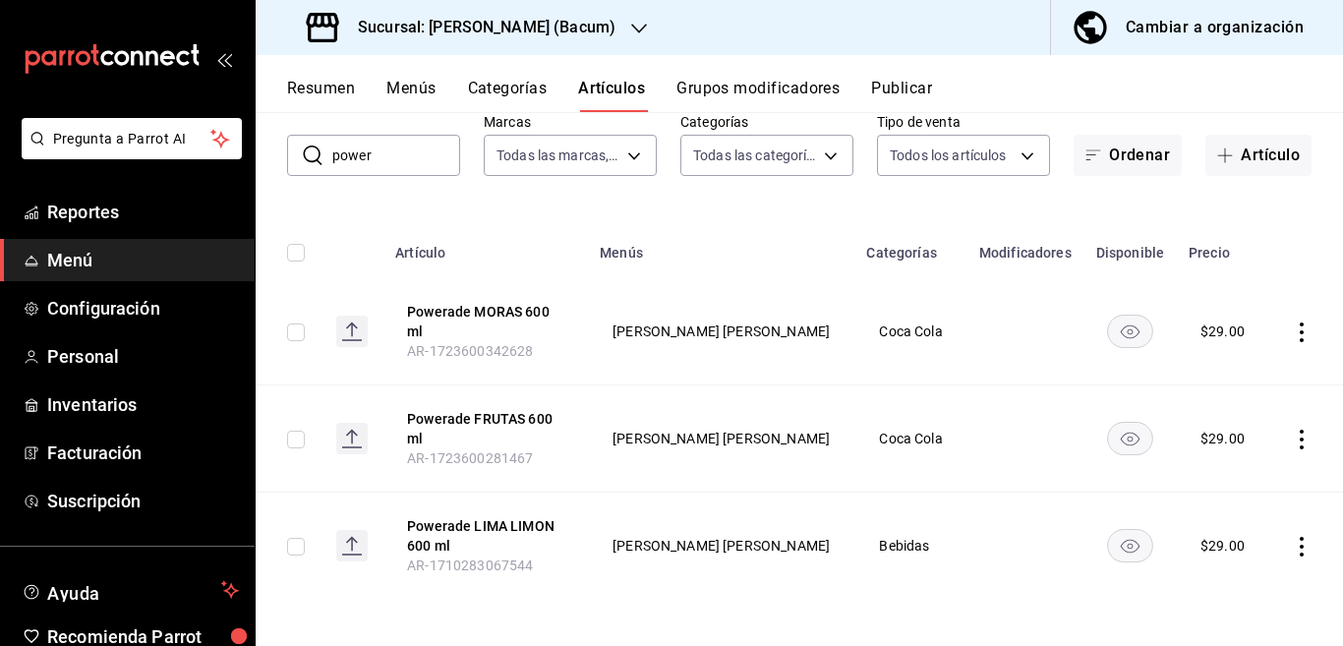
scroll to position [113, 0]
click at [1292, 551] on icon "actions" at bounding box center [1302, 546] width 20 height 20
click at [1208, 506] on span "Editar" at bounding box center [1225, 513] width 51 height 21
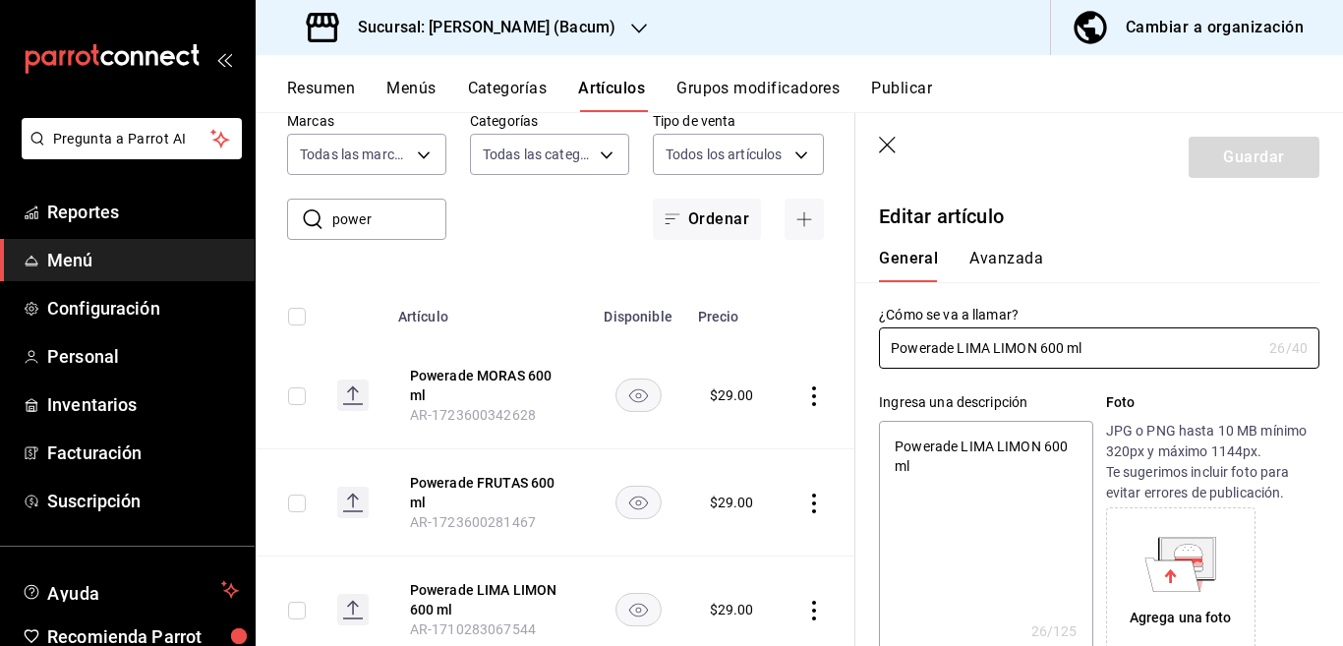
type textarea "x"
type input "$29.00"
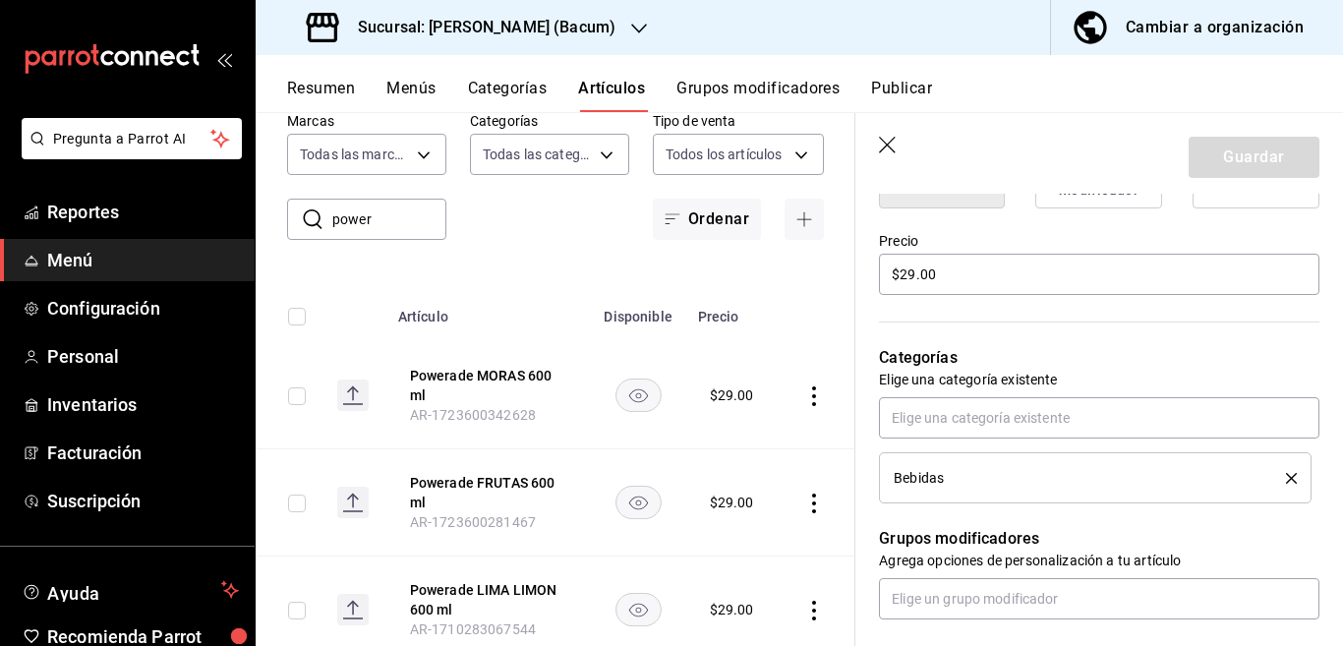
scroll to position [559, 0]
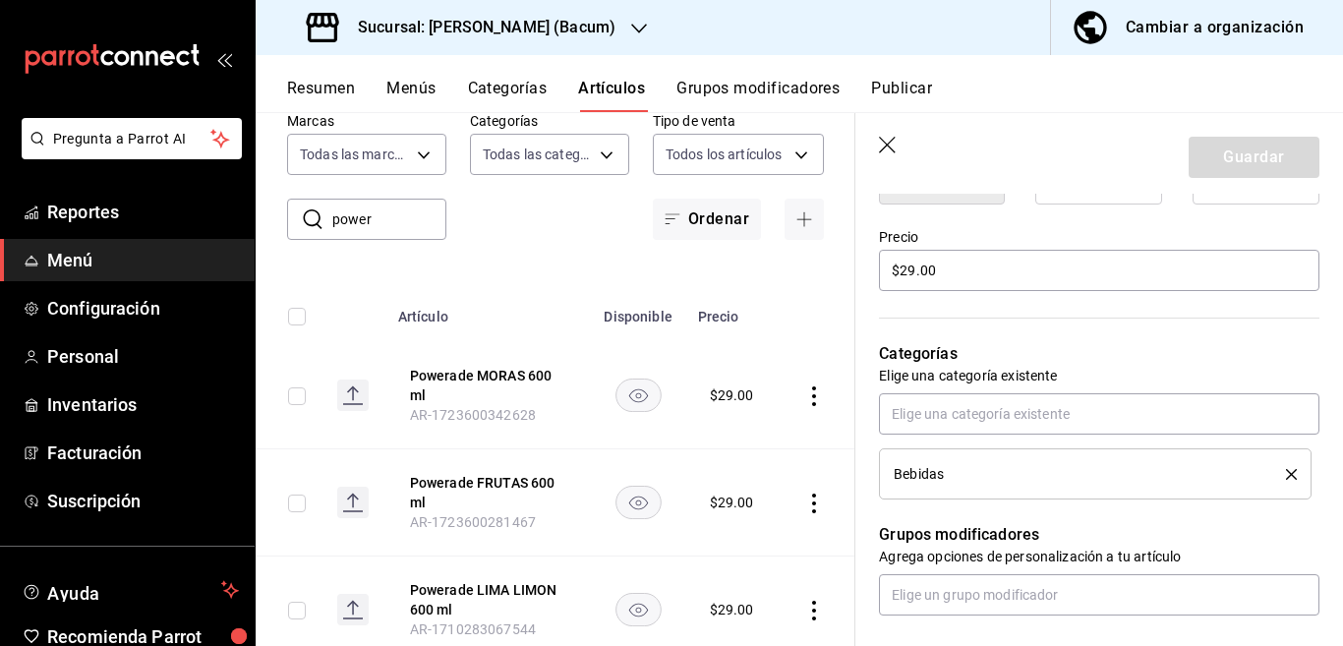
click at [1286, 469] on icon "delete" at bounding box center [1291, 474] width 11 height 11
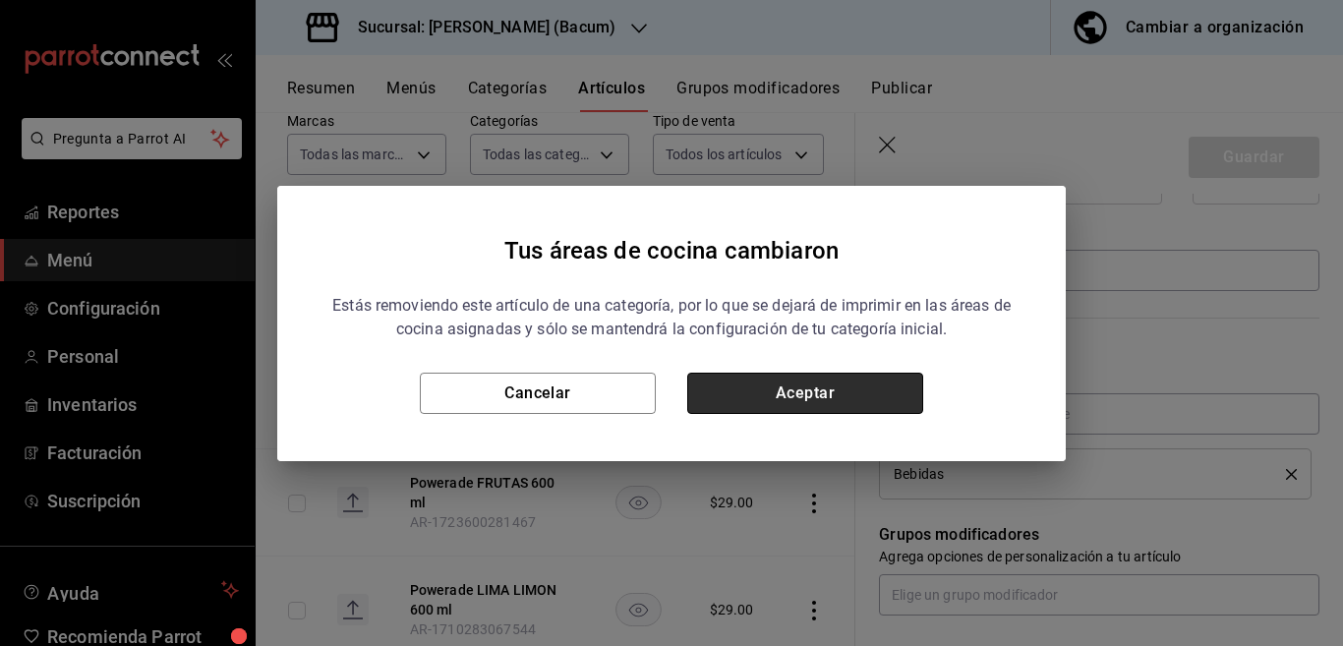
click at [855, 397] on button "Aceptar" at bounding box center [805, 393] width 236 height 41
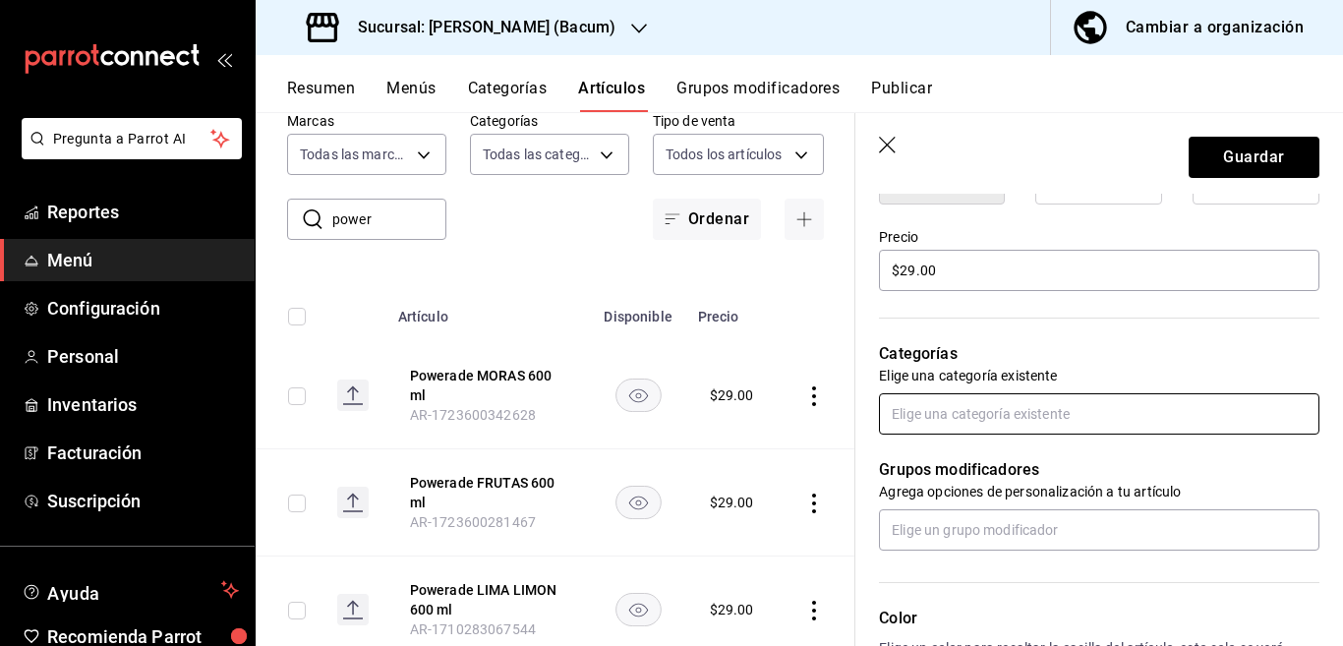
click at [998, 415] on input "text" at bounding box center [1099, 413] width 440 height 41
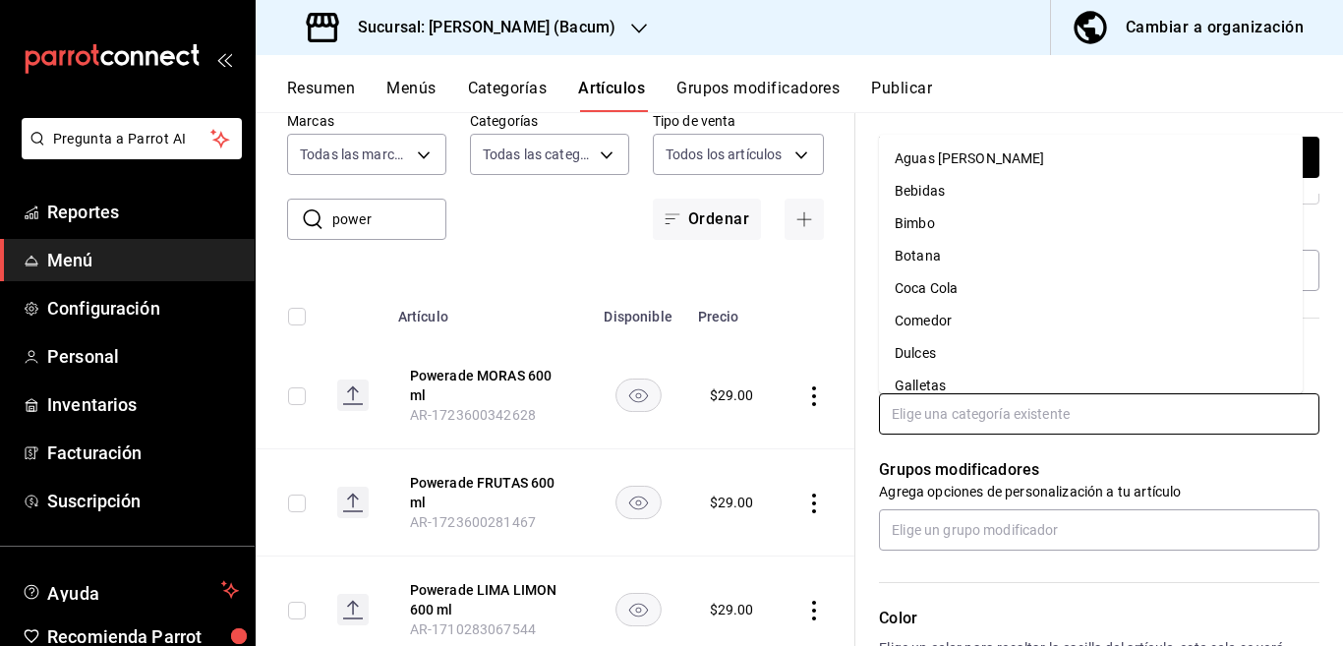
click at [933, 278] on li "Coca Cola" at bounding box center [1091, 288] width 424 height 32
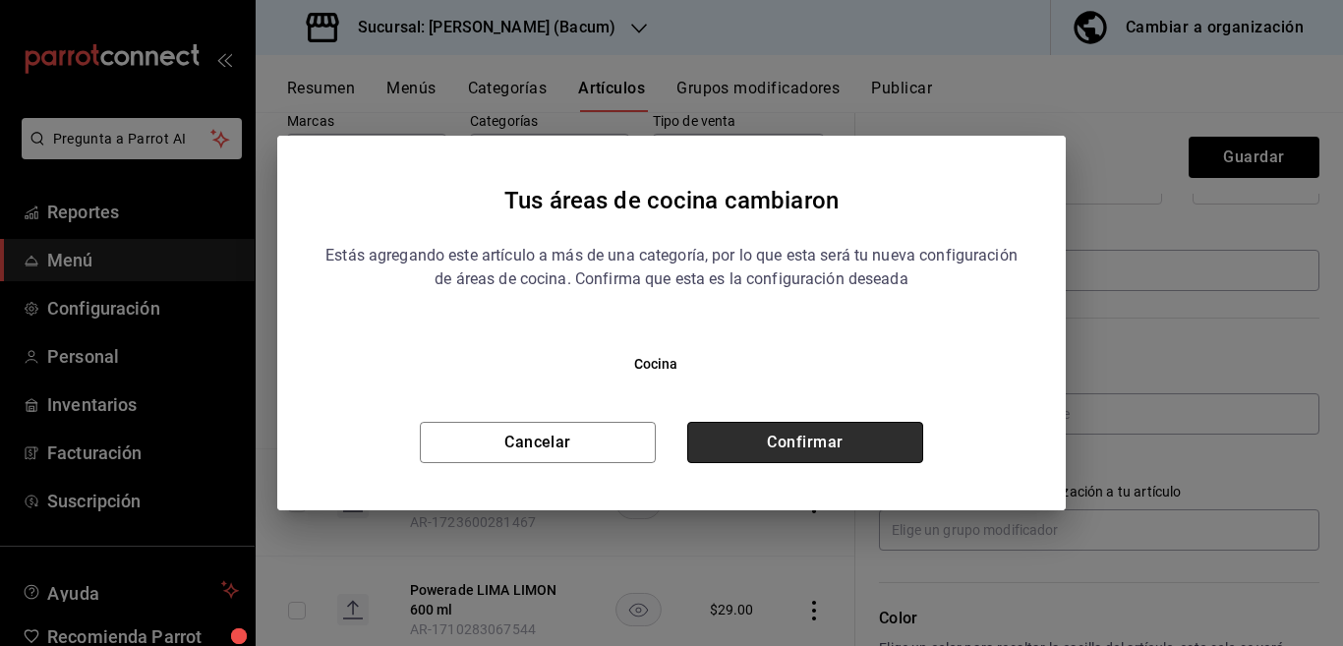
click at [858, 435] on button "Confirmar" at bounding box center [805, 442] width 236 height 41
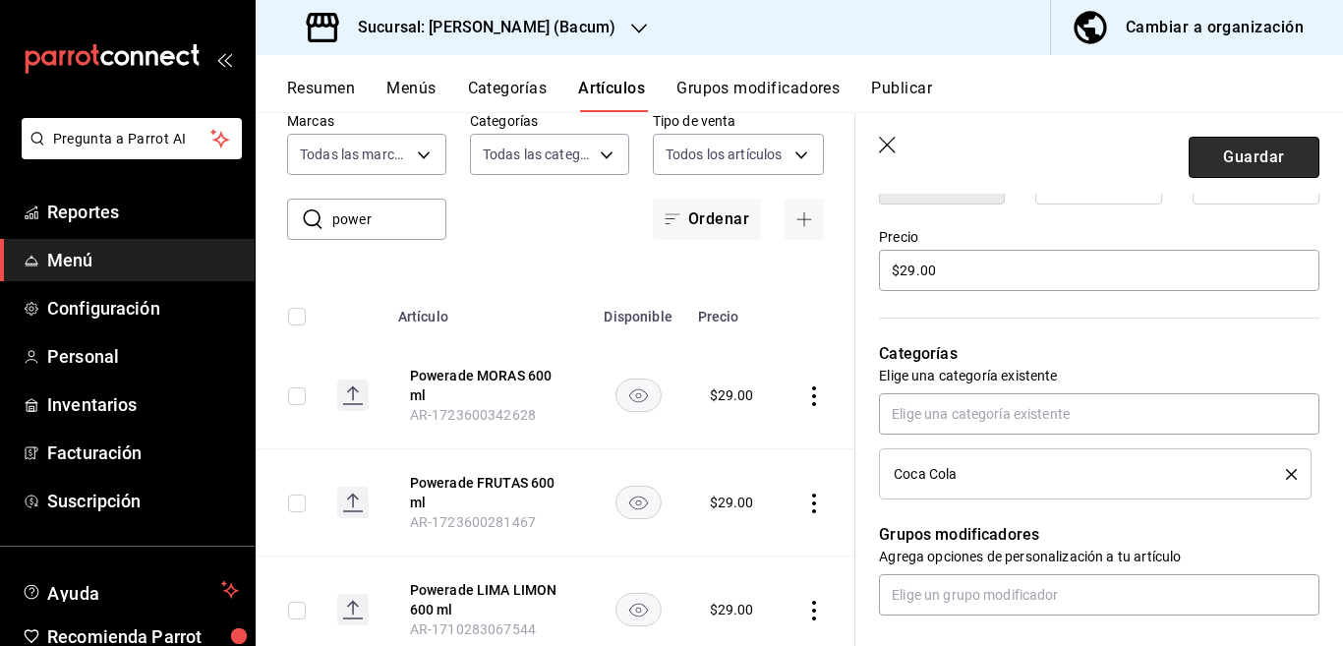
click at [1220, 158] on button "Guardar" at bounding box center [1254, 157] width 131 height 41
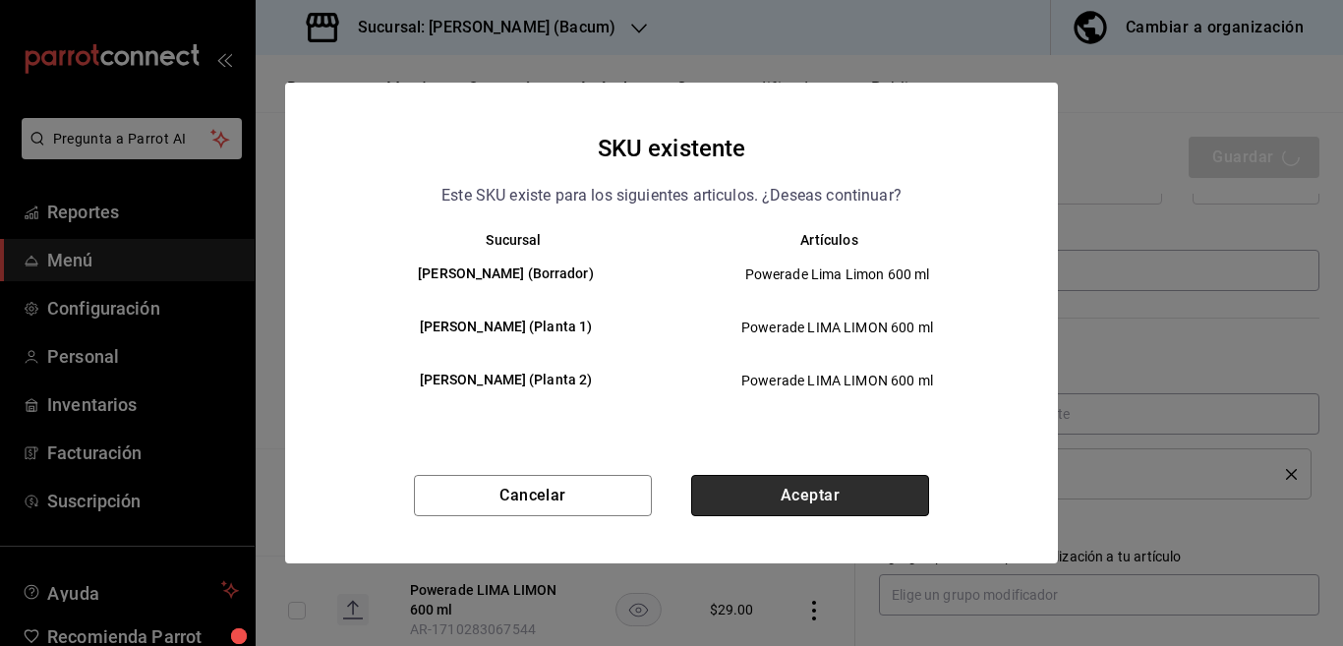
click at [796, 493] on button "Aceptar" at bounding box center [810, 495] width 238 height 41
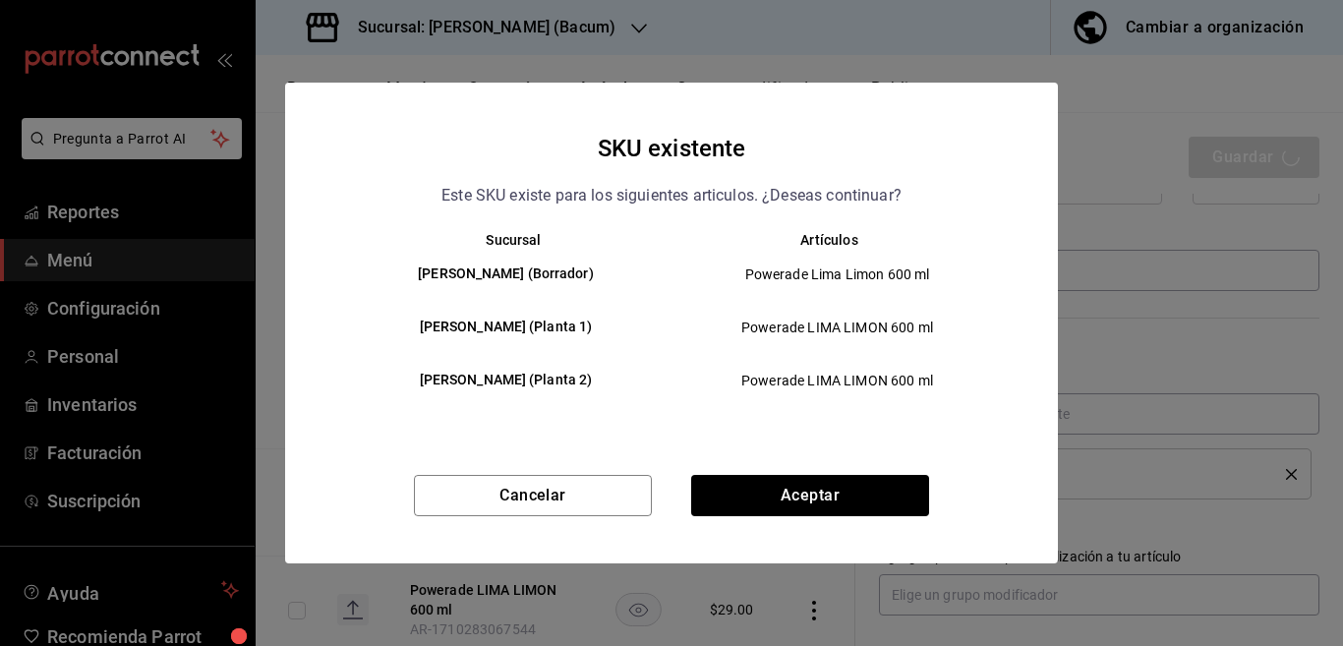
type textarea "x"
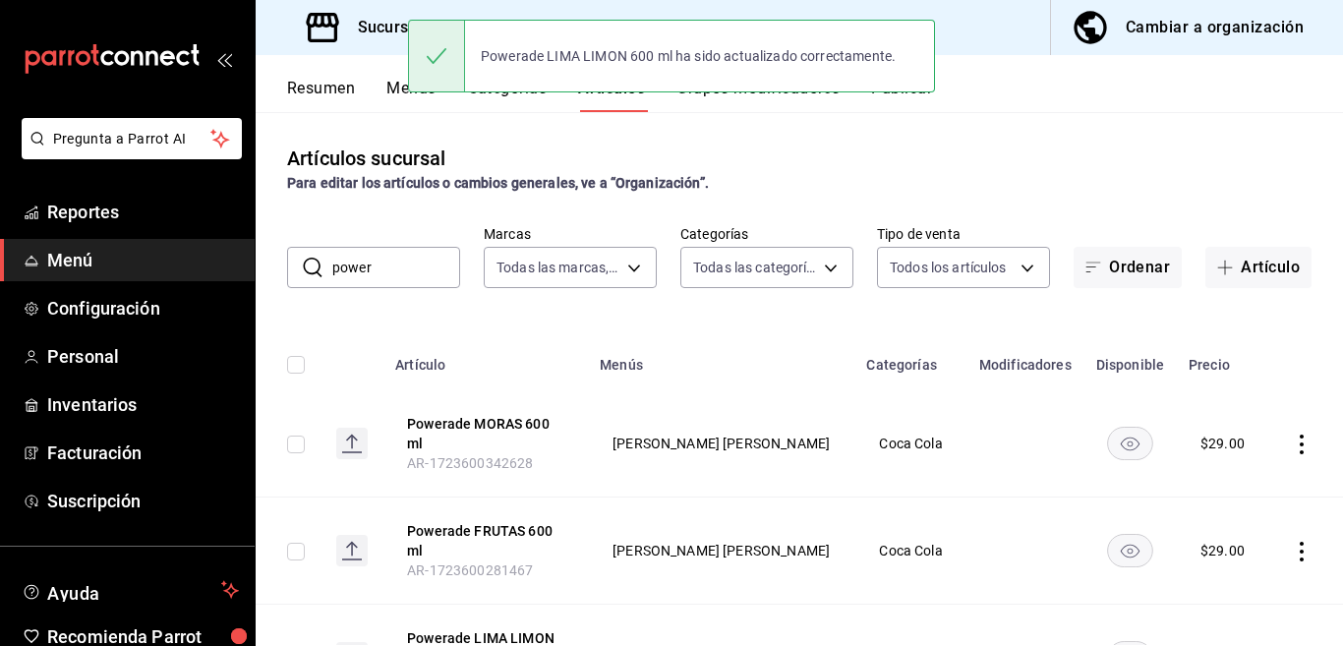
click at [399, 261] on input "power" at bounding box center [396, 267] width 128 height 39
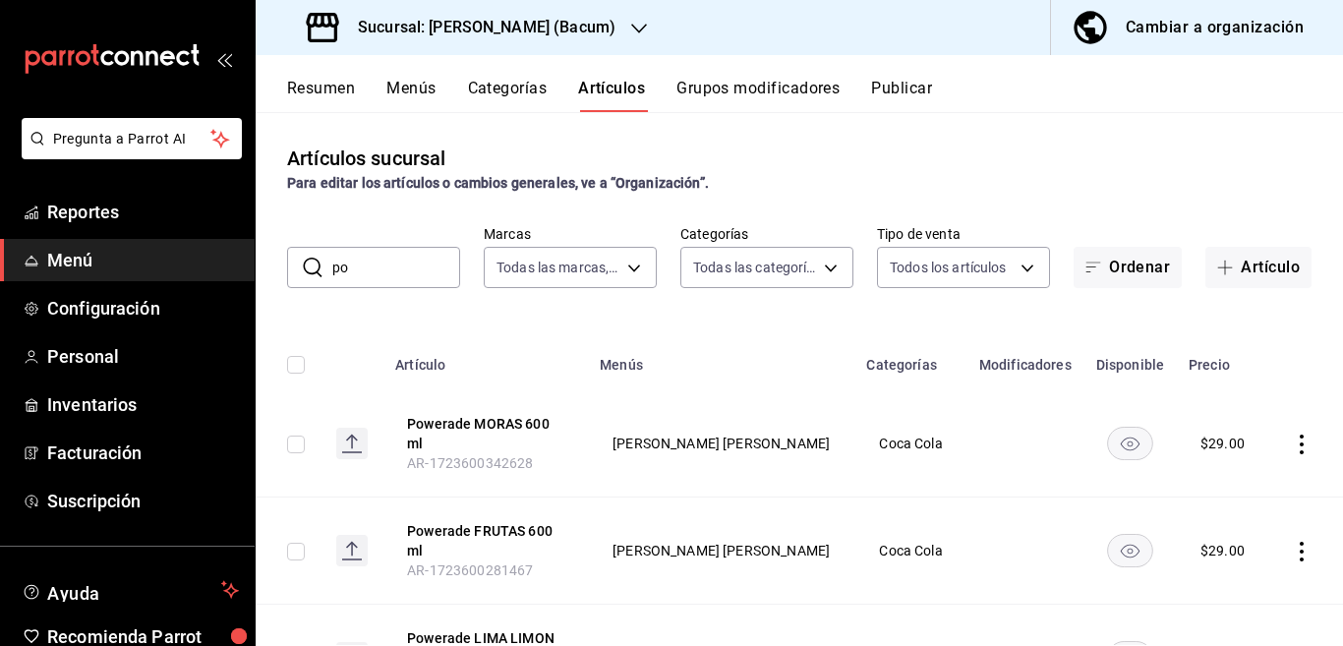
type input "p"
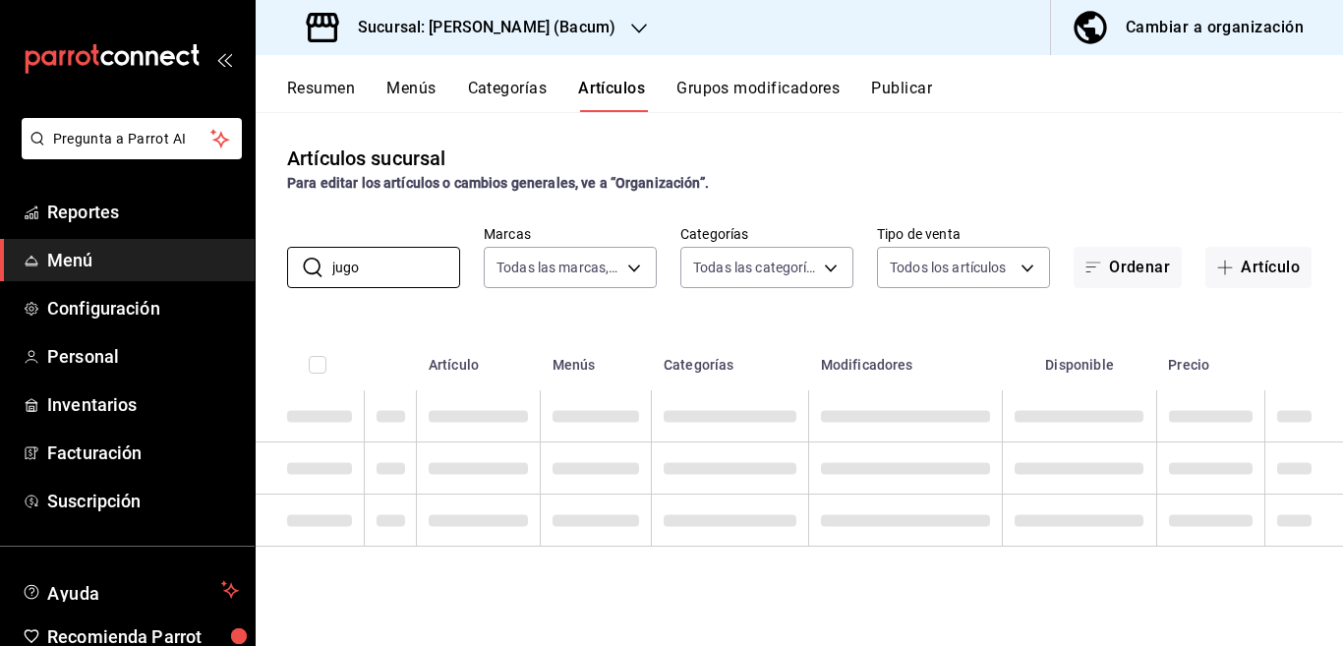
type input "jugo"
click at [786, 305] on div "Artículos sucursal Para editar los artículos o cambios generales, ve a “Organiz…" at bounding box center [799, 378] width 1087 height 533
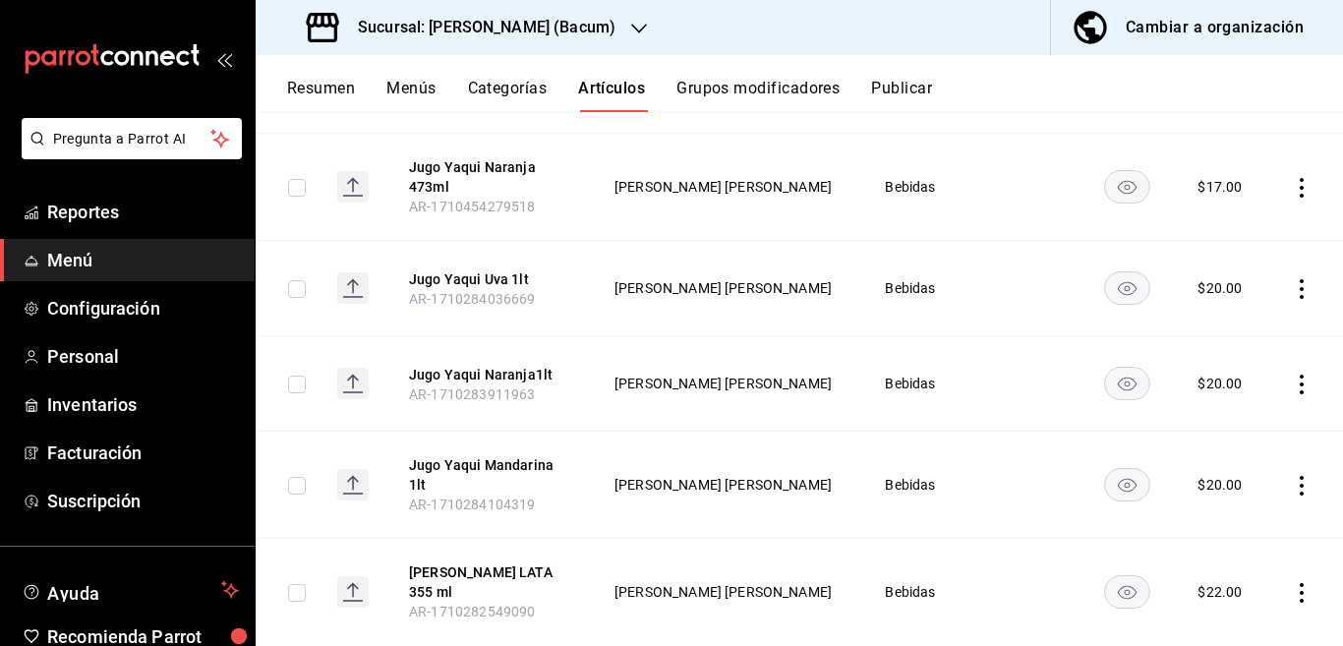
scroll to position [346, 0]
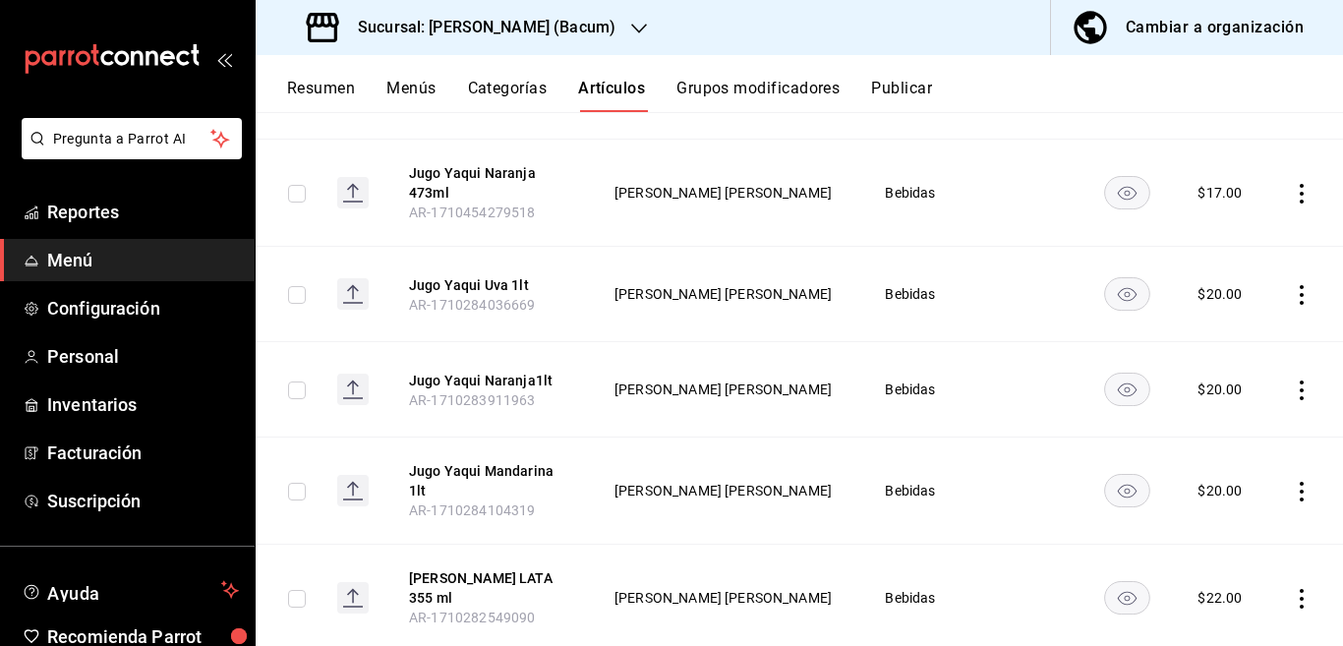
click at [1292, 486] on icon "actions" at bounding box center [1302, 492] width 20 height 20
click at [1228, 593] on span "Eliminar" at bounding box center [1225, 594] width 50 height 16
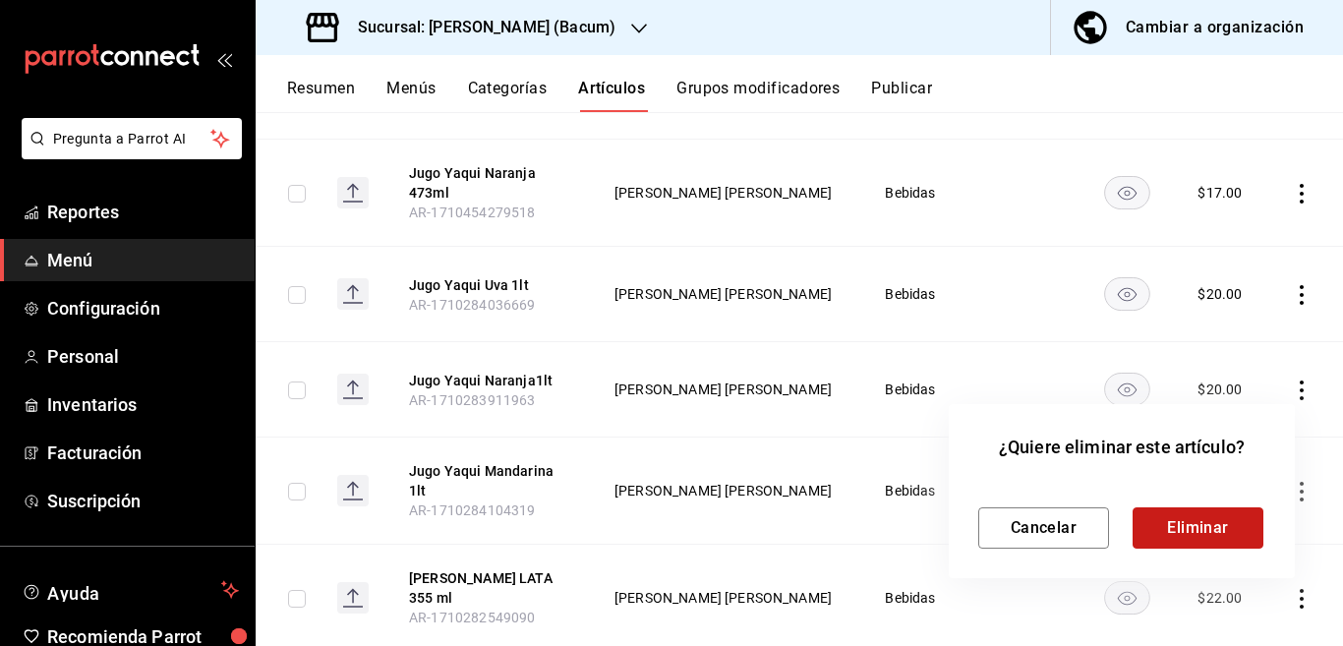
click at [1188, 513] on button "Eliminar" at bounding box center [1197, 527] width 131 height 41
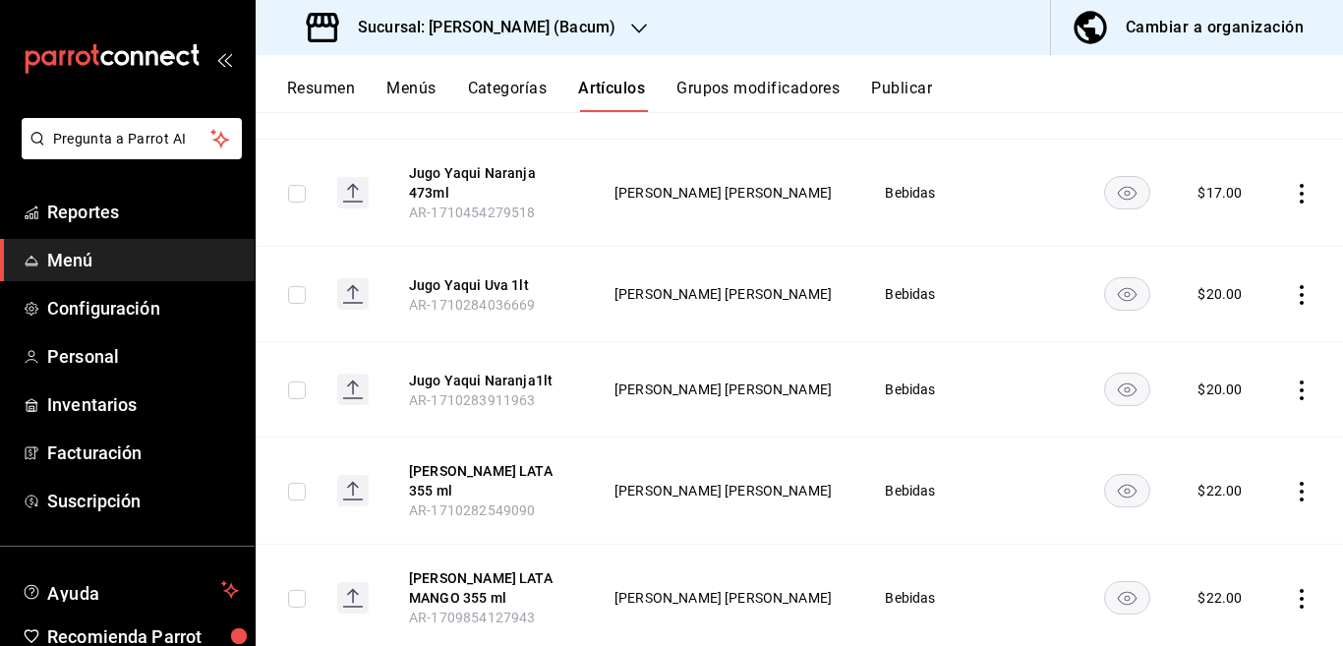
click at [1300, 388] on icon "actions" at bounding box center [1302, 390] width 4 height 20
click at [1219, 508] on span "Eliminar" at bounding box center [1225, 515] width 50 height 16
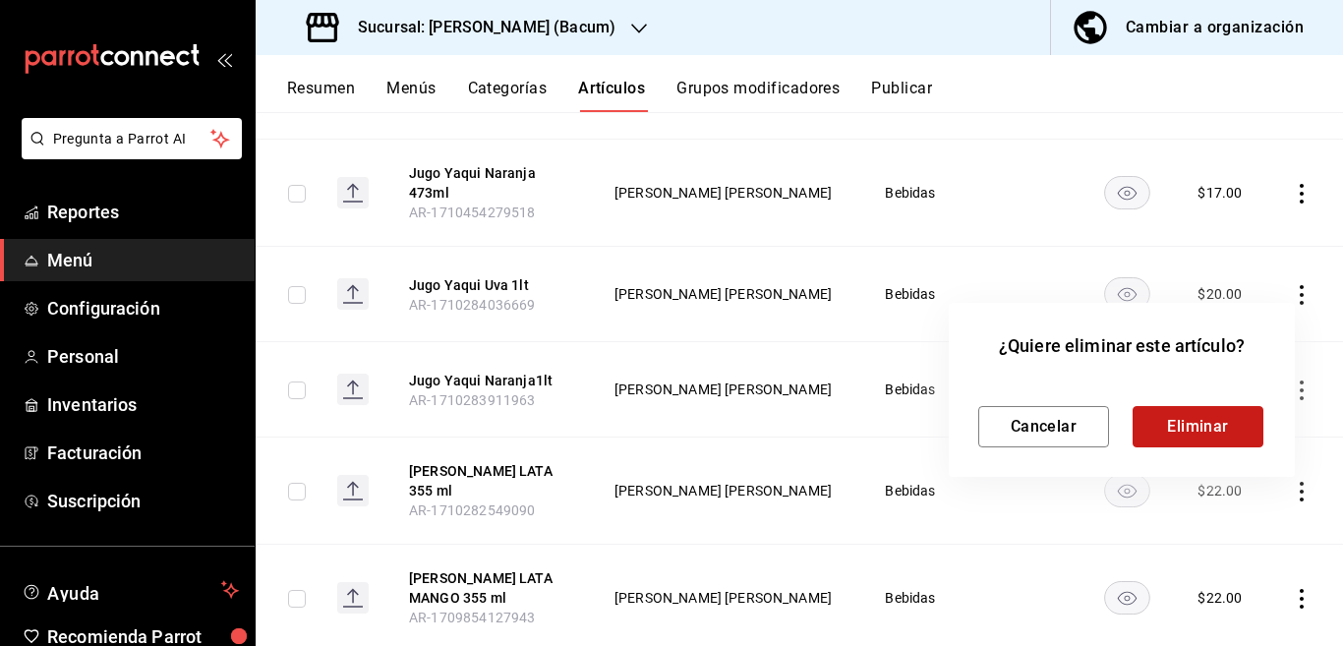
click at [1194, 427] on button "Eliminar" at bounding box center [1197, 426] width 131 height 41
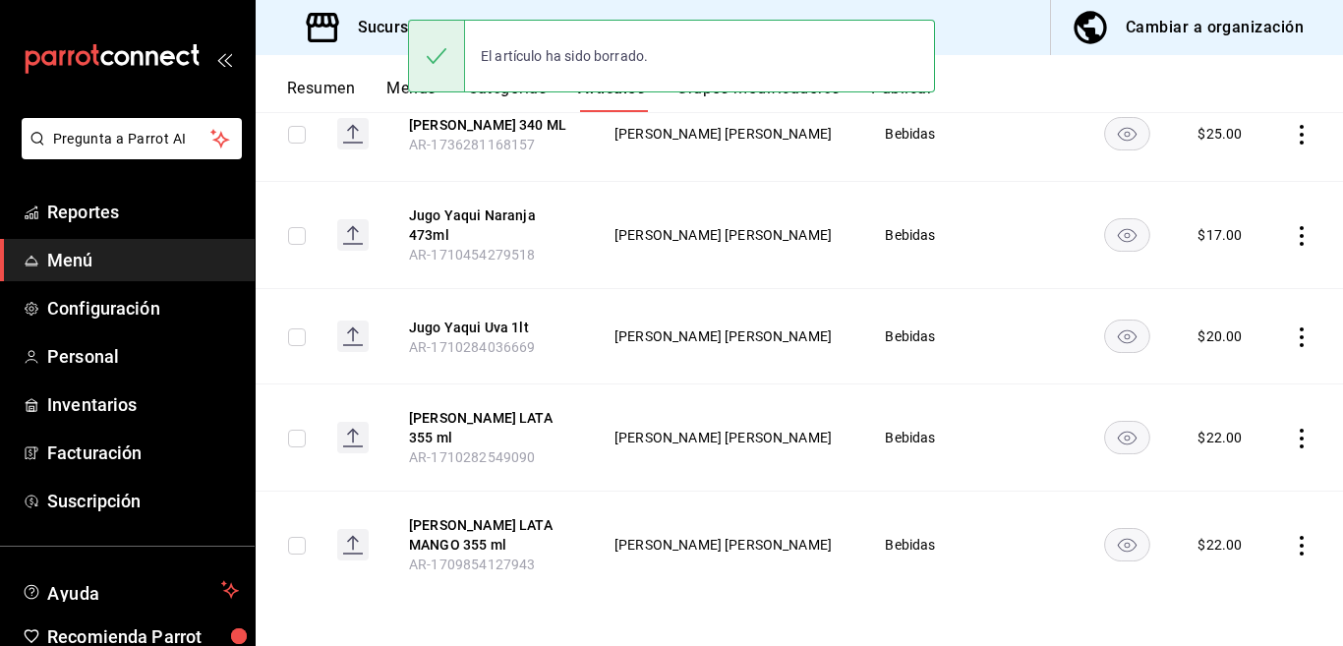
scroll to position [304, 0]
click at [1300, 336] on icon "actions" at bounding box center [1302, 337] width 4 height 20
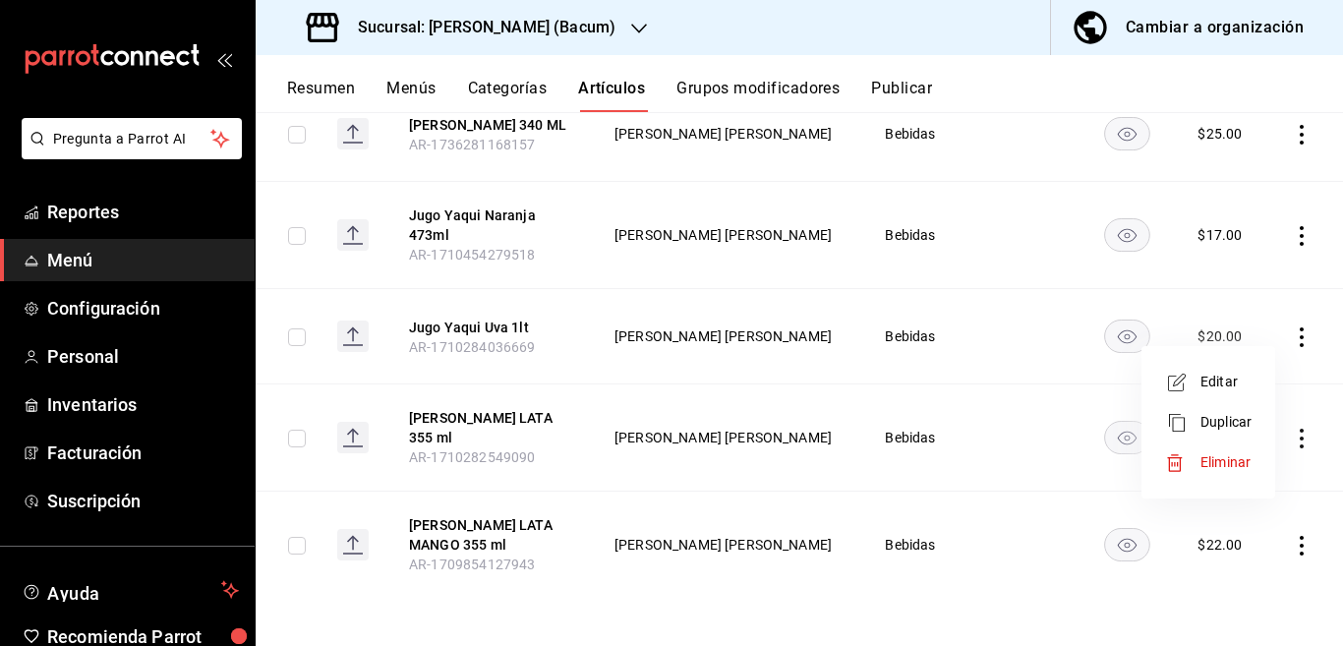
click at [1221, 463] on span "Eliminar" at bounding box center [1225, 462] width 50 height 16
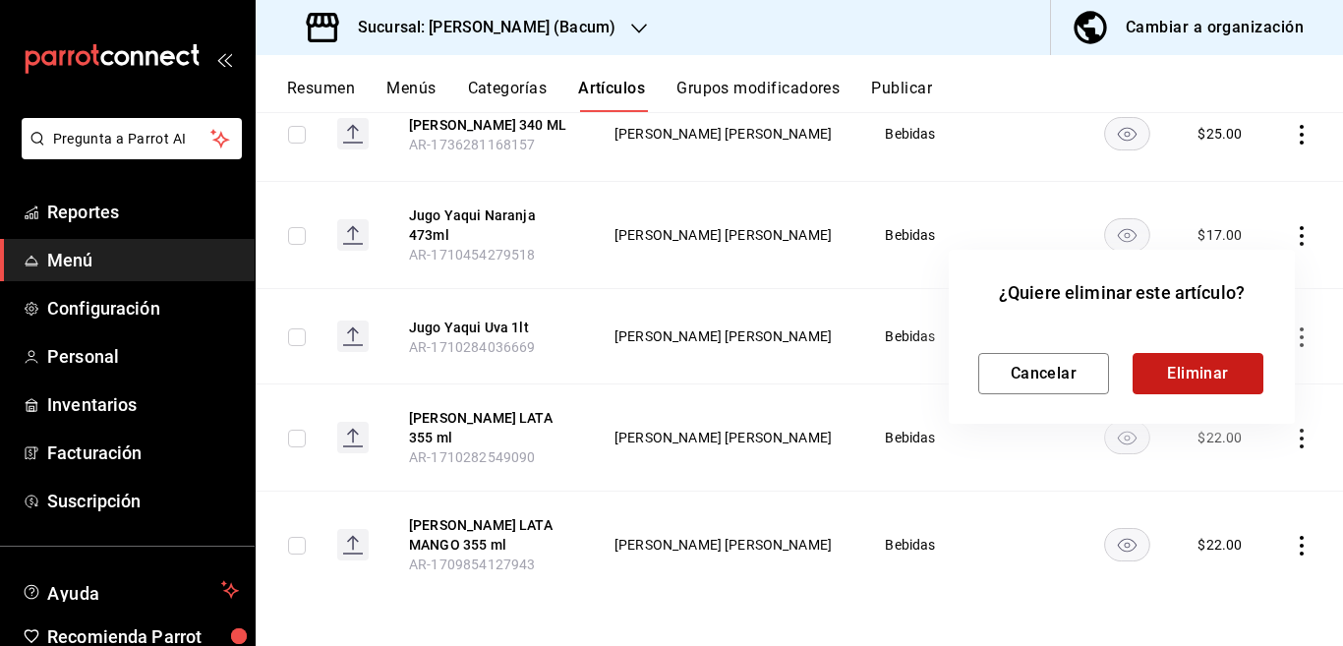
click at [1192, 373] on button "Eliminar" at bounding box center [1197, 373] width 131 height 41
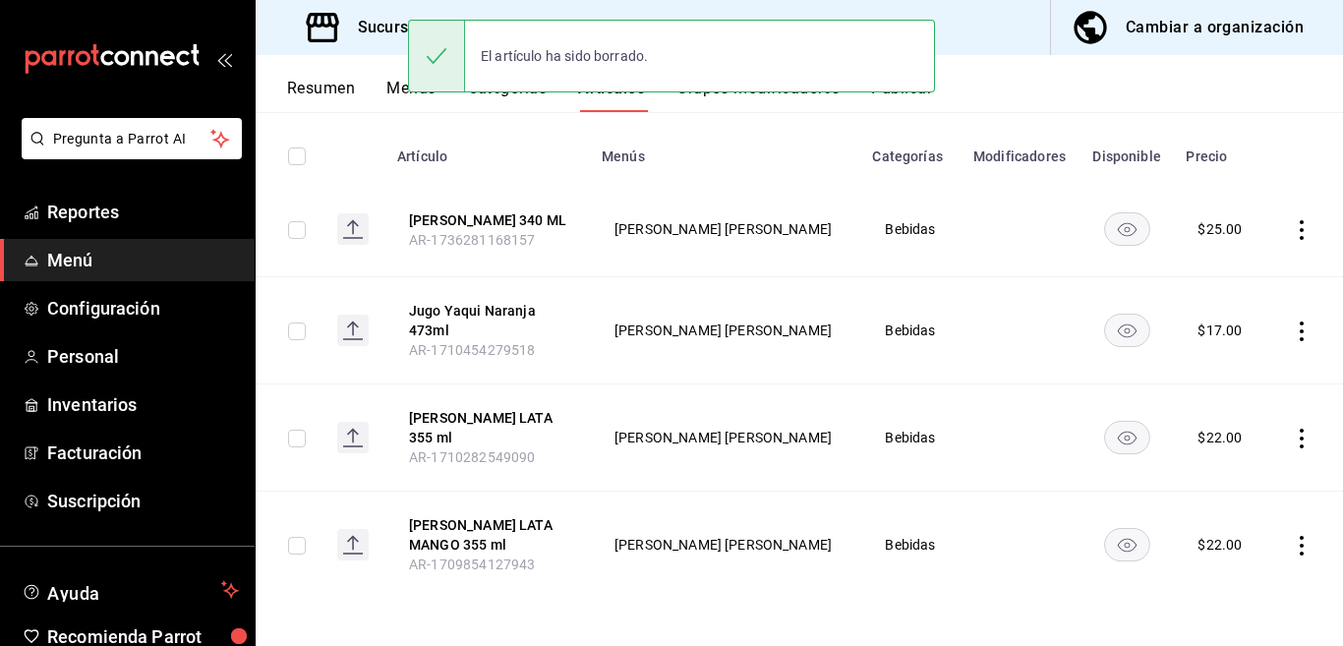
scroll to position [208, 0]
click at [1292, 326] on icon "actions" at bounding box center [1302, 331] width 20 height 20
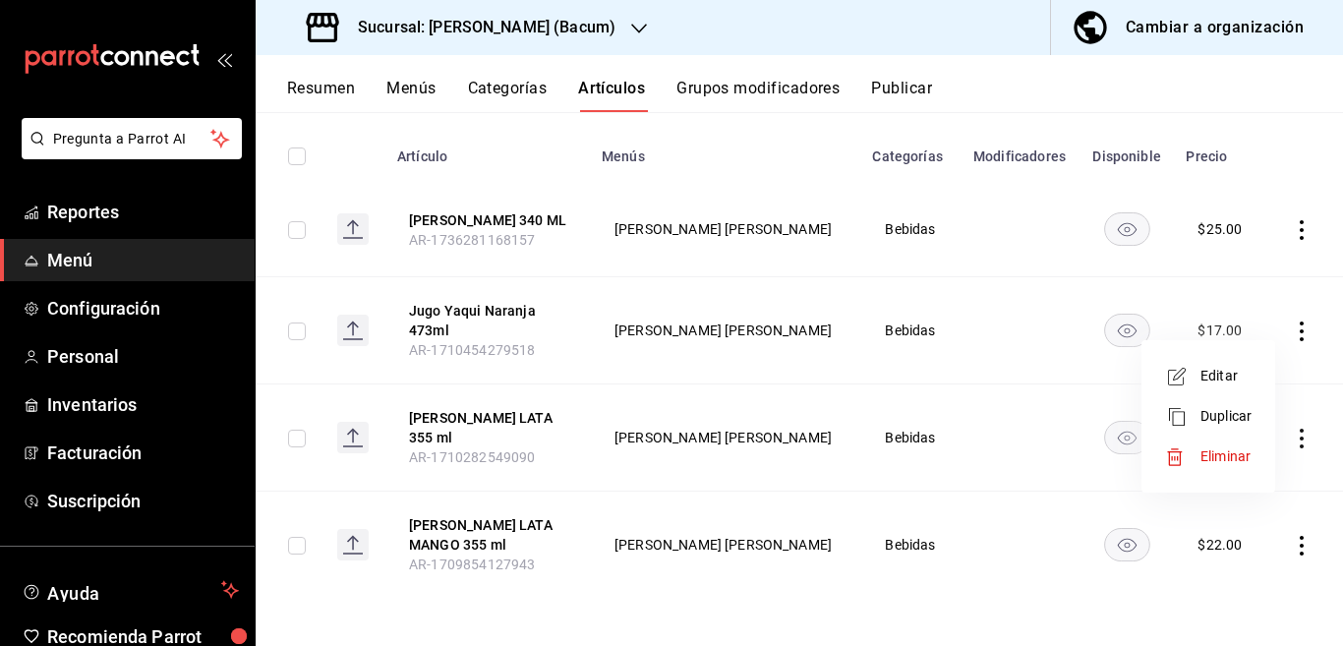
click at [1219, 451] on span "Eliminar" at bounding box center [1225, 456] width 50 height 16
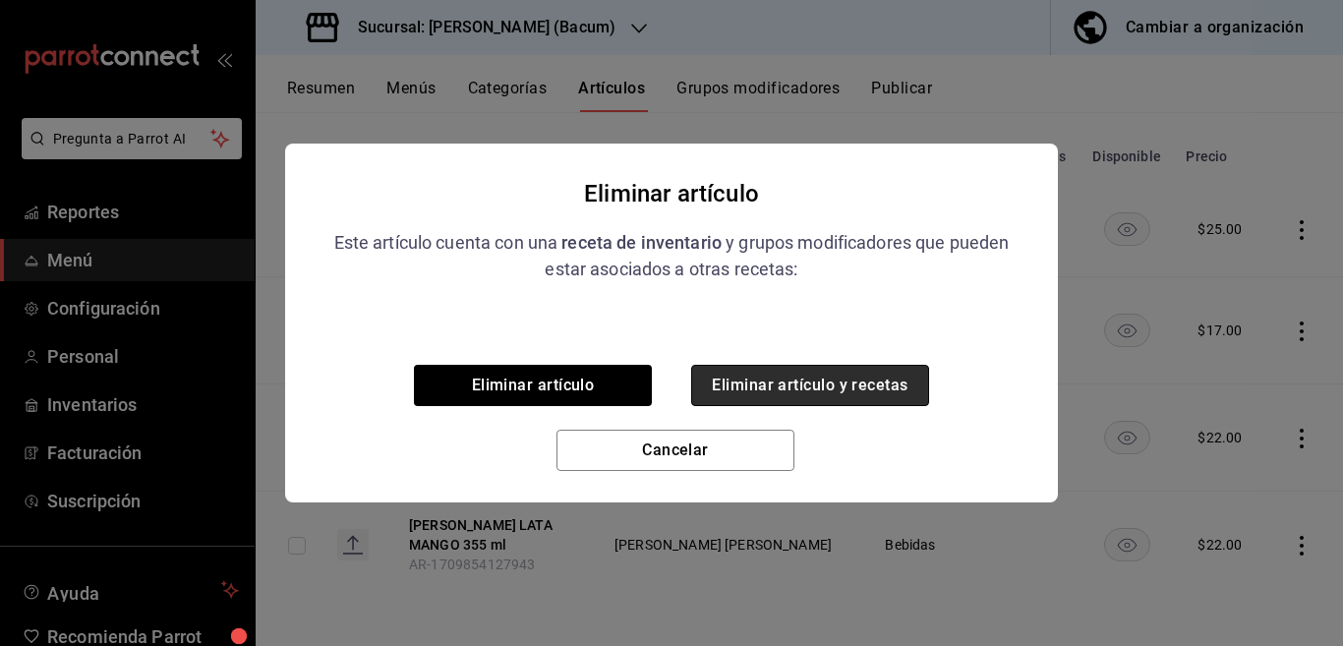
click at [847, 382] on button "Eliminar artículo y recetas" at bounding box center [810, 385] width 238 height 41
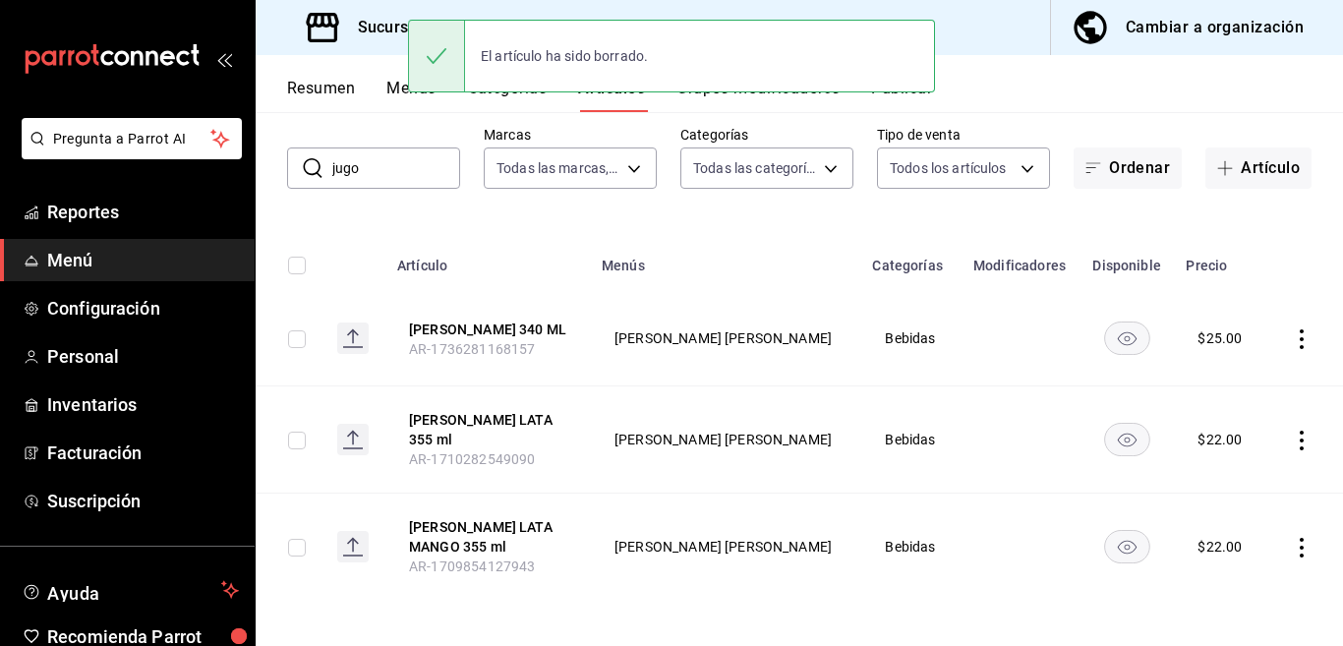
scroll to position [101, 0]
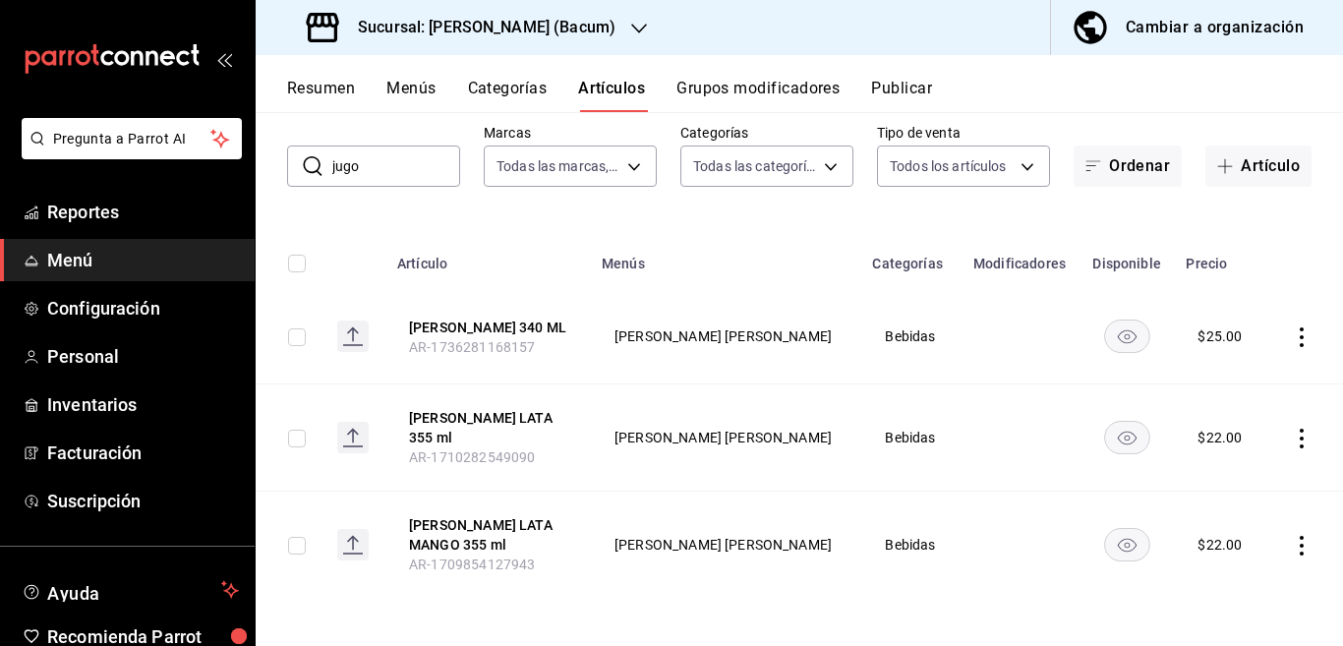
click at [1292, 435] on icon "actions" at bounding box center [1302, 439] width 20 height 20
click at [1217, 482] on span "Editar" at bounding box center [1225, 483] width 51 height 21
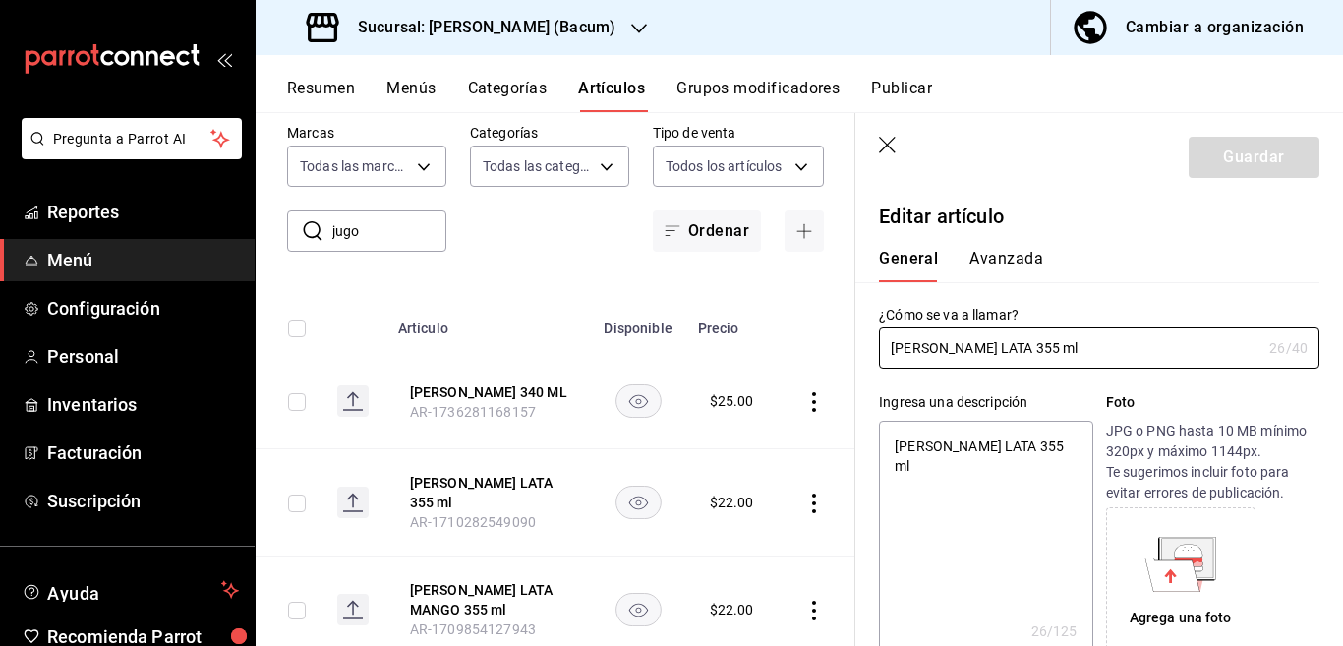
type textarea "x"
type input "$22.00"
type textarea "x"
click at [1068, 447] on textarea "[PERSON_NAME] LATA 355 ml" at bounding box center [985, 539] width 213 height 236
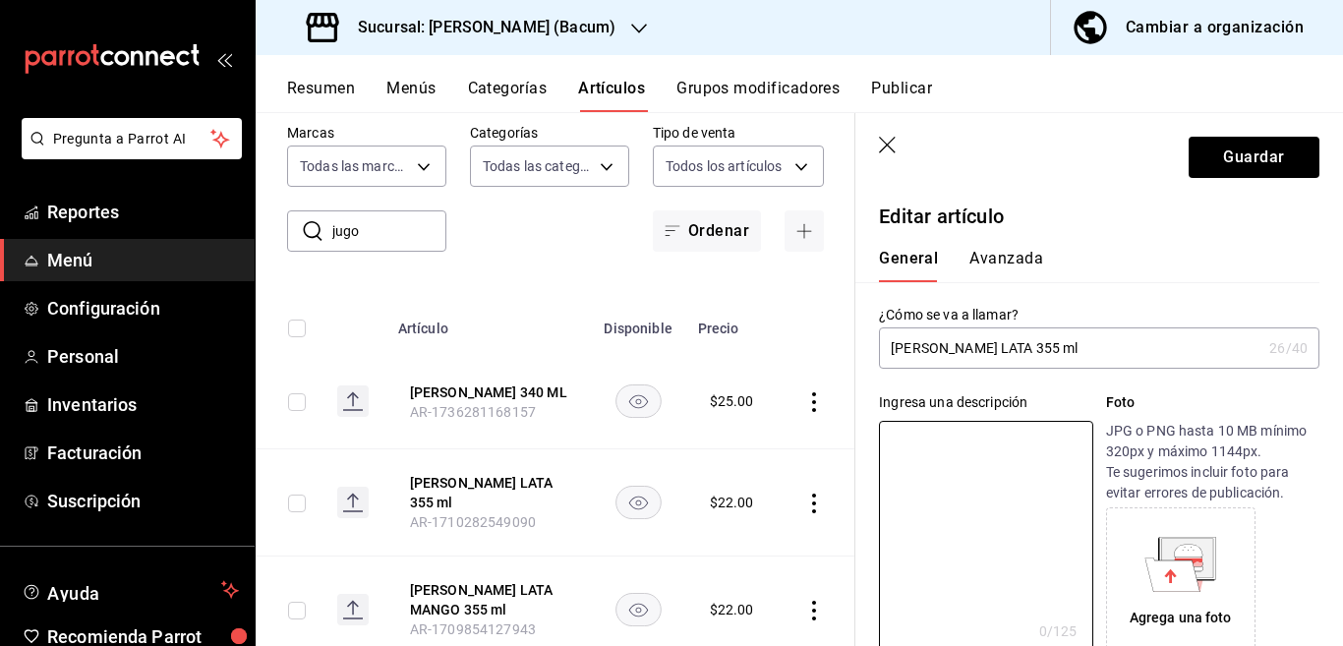
click at [1077, 346] on input "[PERSON_NAME] LATA 355 ml" at bounding box center [1070, 347] width 382 height 39
click at [1164, 350] on input "Jugo Del Valle lata MANZANA 355 ml" at bounding box center [1070, 347] width 382 height 39
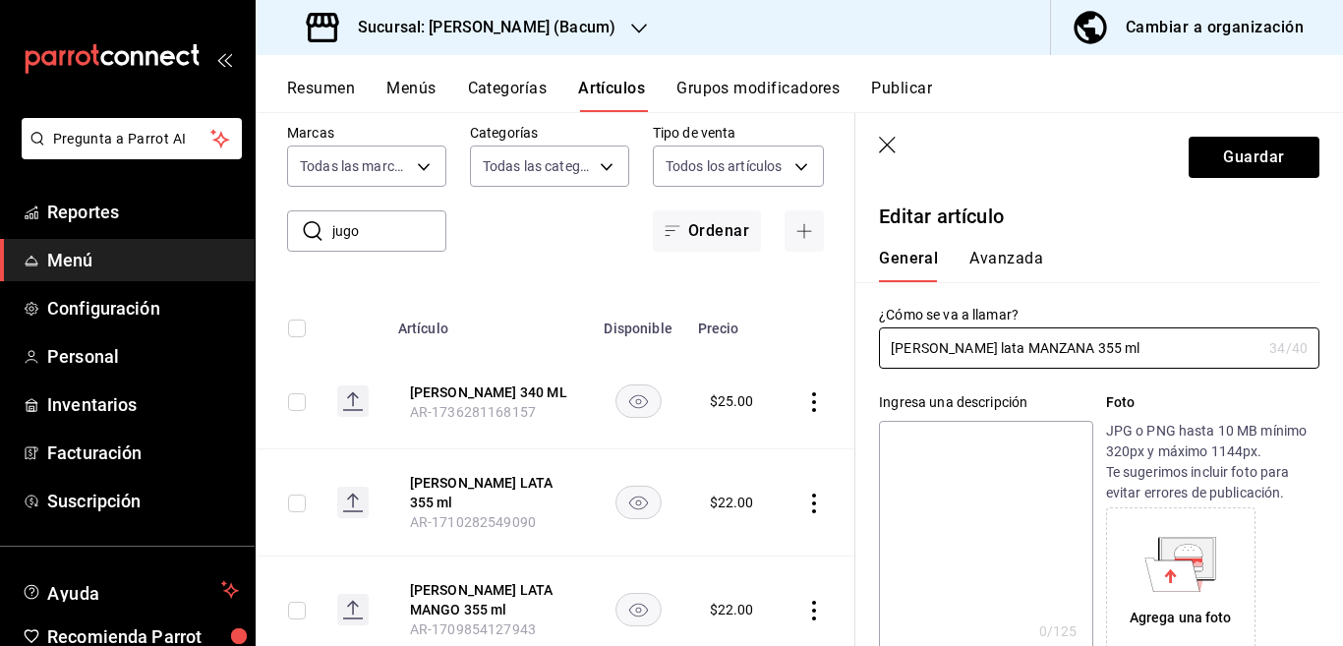
type input "Jugo Del Valle lata MANZANA 355 ml"
click at [1028, 444] on textarea at bounding box center [985, 539] width 213 height 236
paste textarea "Jugo Del Valle lata MANZANA 355 ml"
type textarea "Jugo Del Valle lata MANZANA 355 ml"
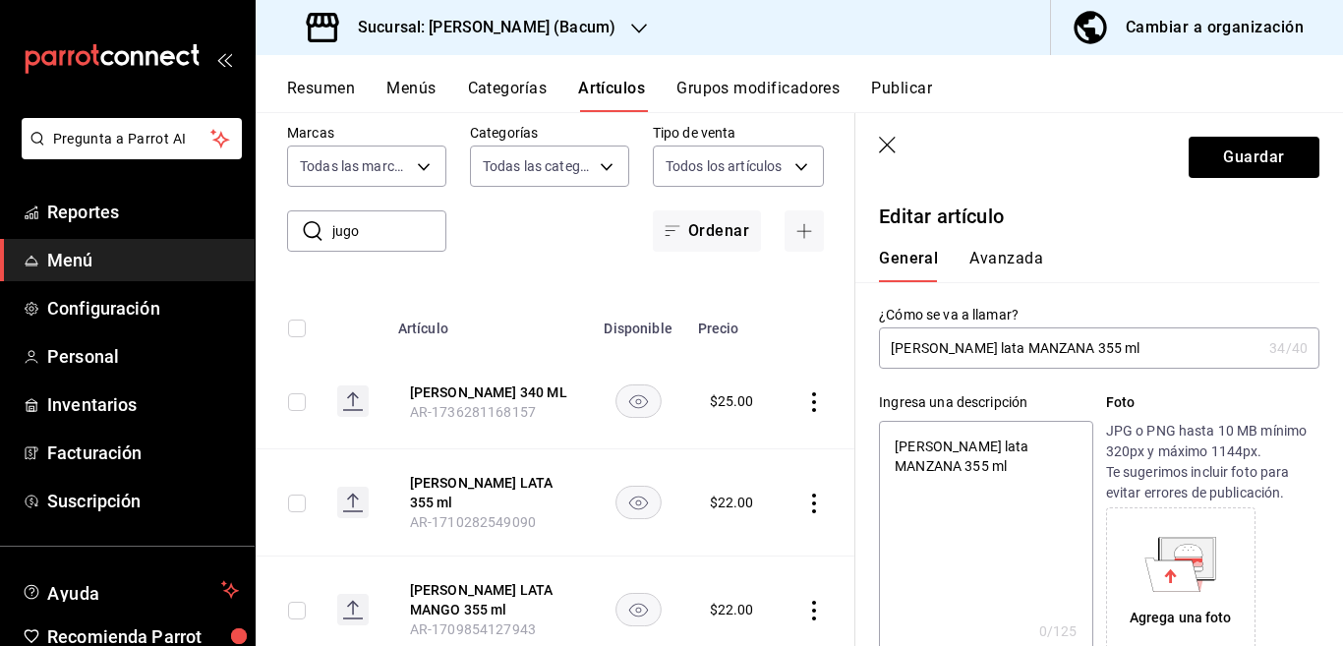
type textarea "x"
type textarea "Jugo Del Valle lata MANZANA 355 ml"
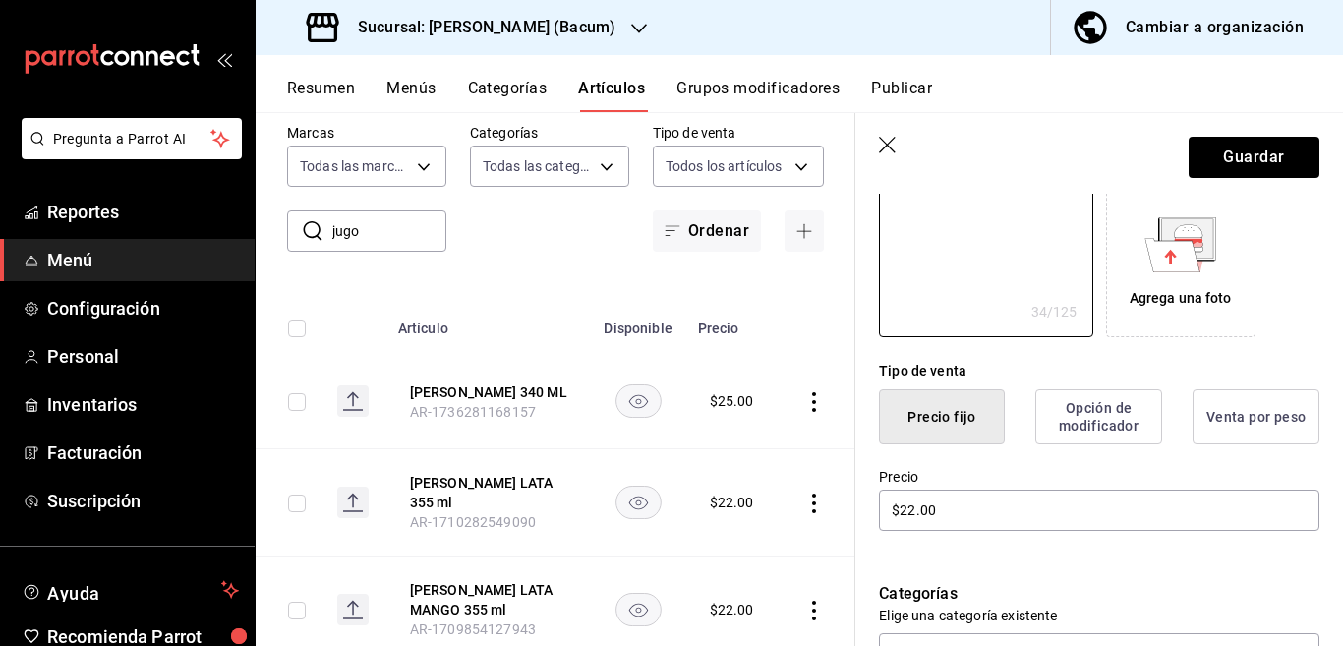
scroll to position [399, 0]
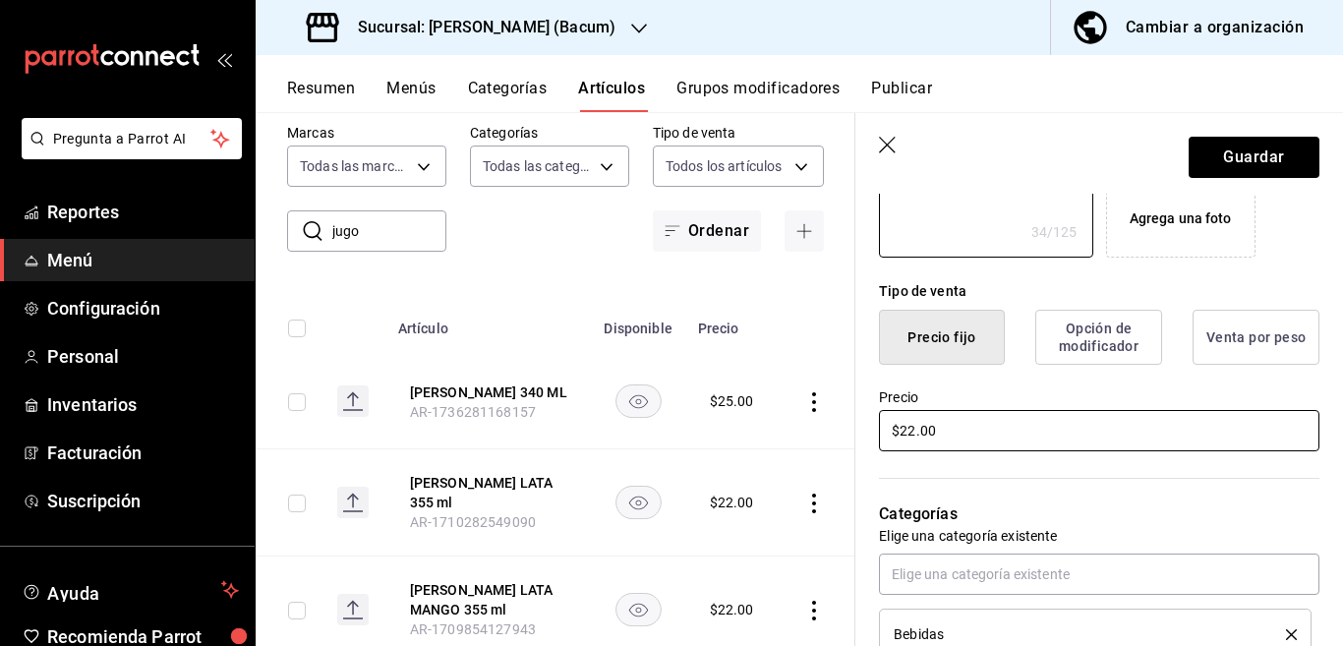
click at [977, 428] on input "$22.00" at bounding box center [1099, 430] width 440 height 41
type textarea "x"
type input "$2.00"
type textarea "x"
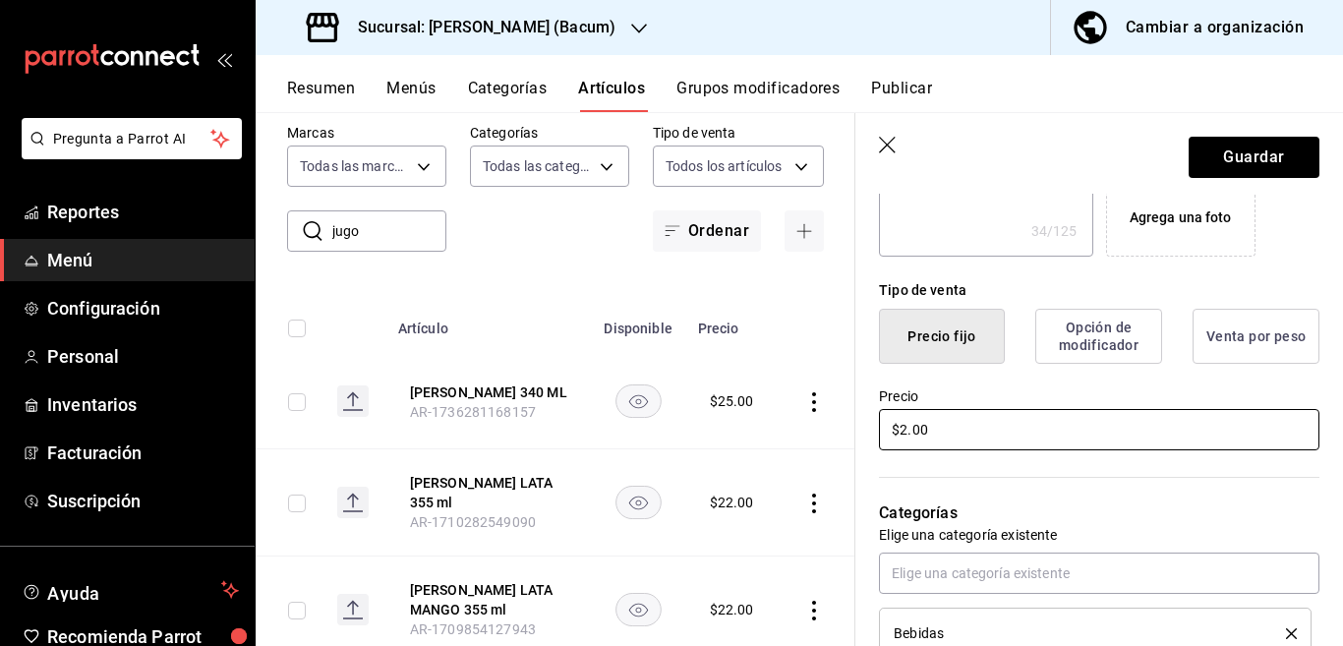
type input "$24.00"
type textarea "x"
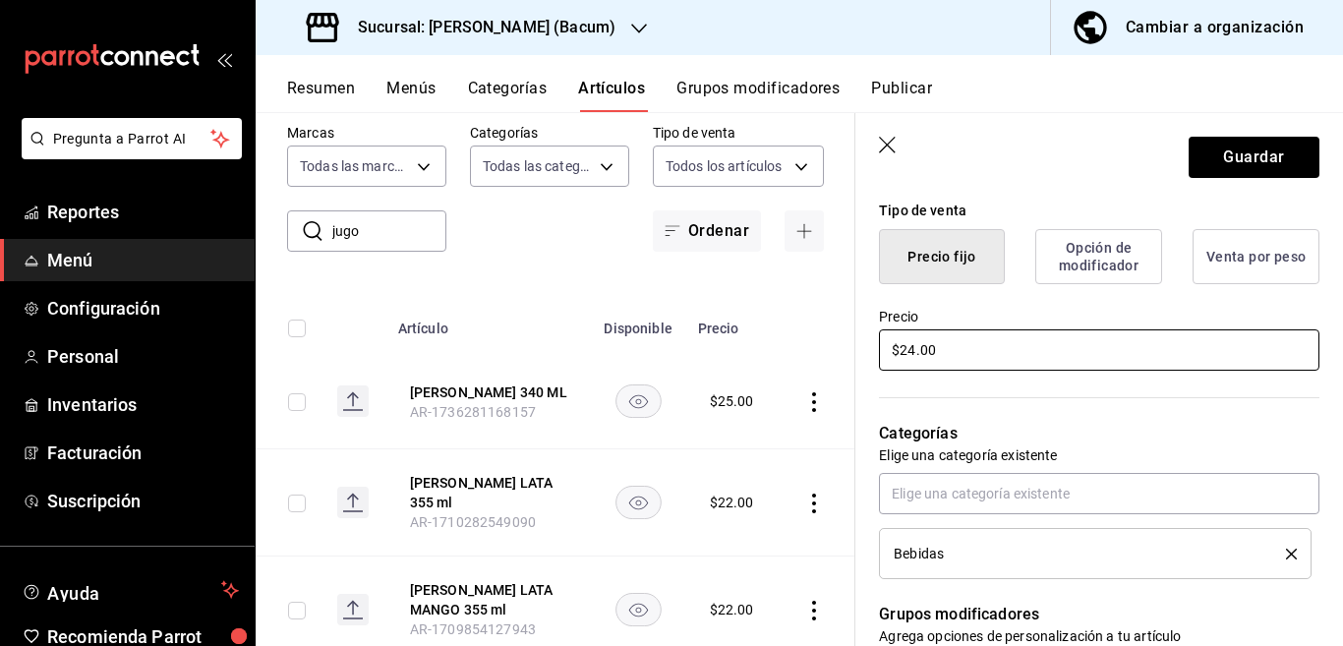
scroll to position [559, 0]
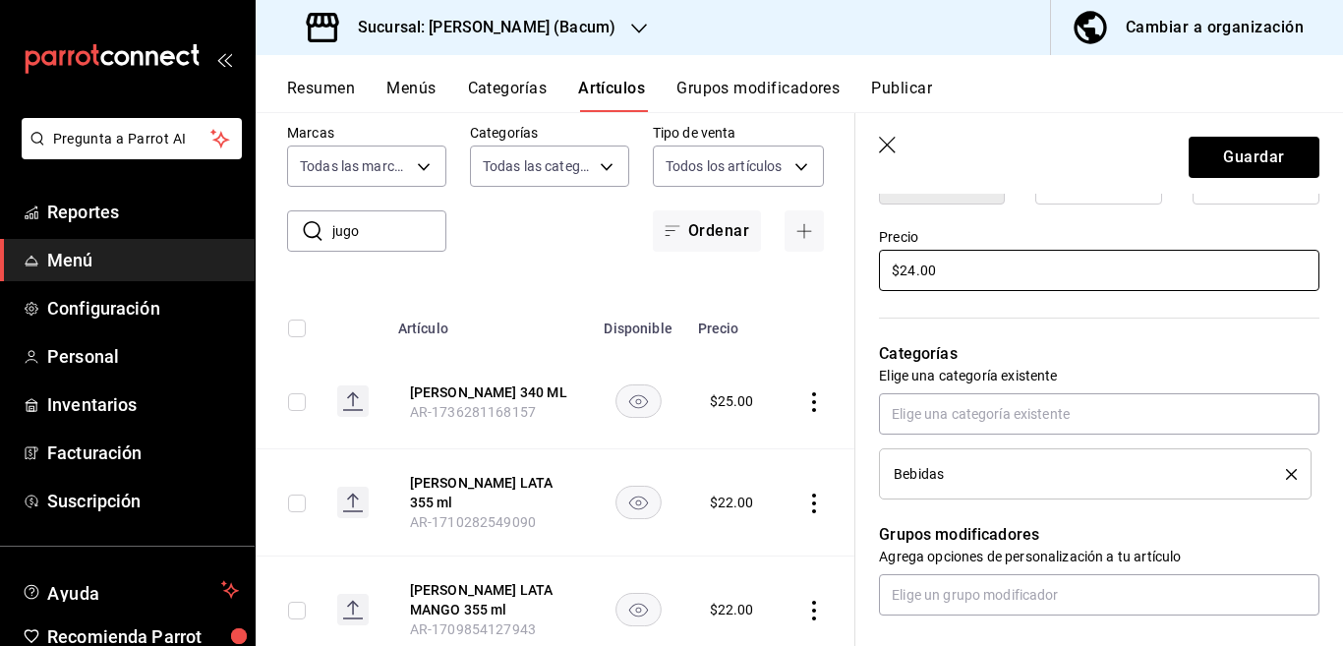
type input "$24.00"
click at [1286, 472] on icon "delete" at bounding box center [1291, 474] width 11 height 11
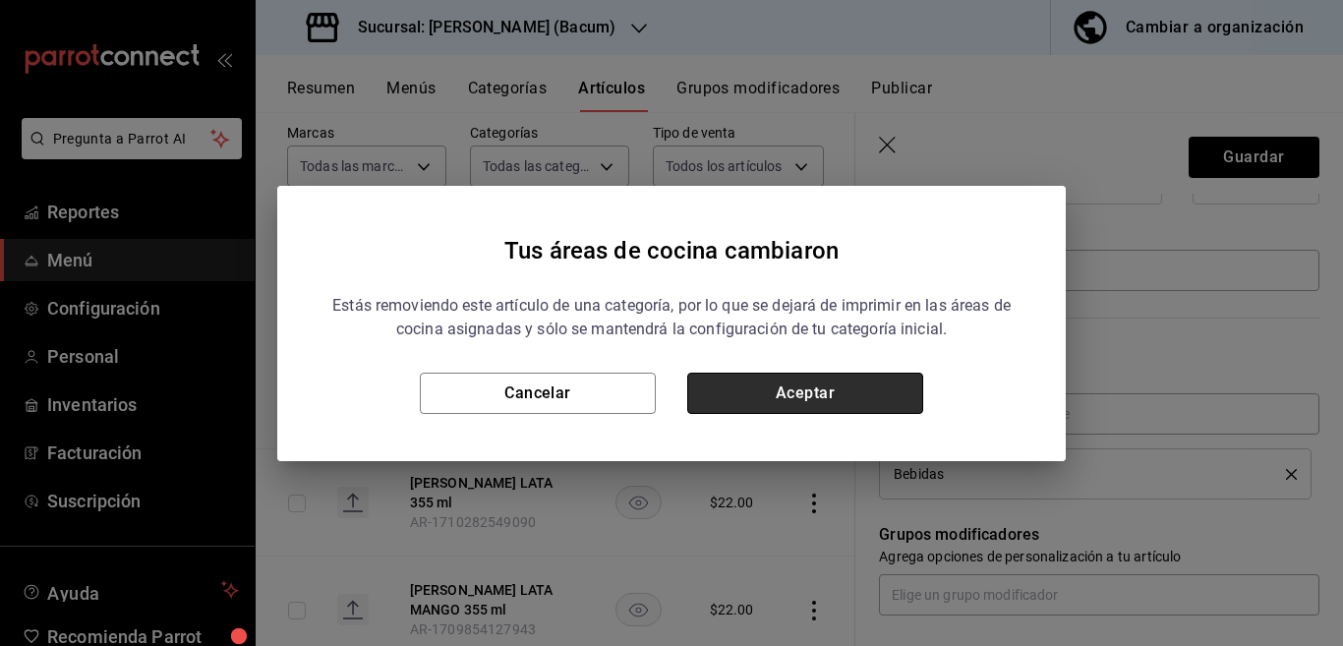
click at [862, 394] on button "Aceptar" at bounding box center [805, 393] width 236 height 41
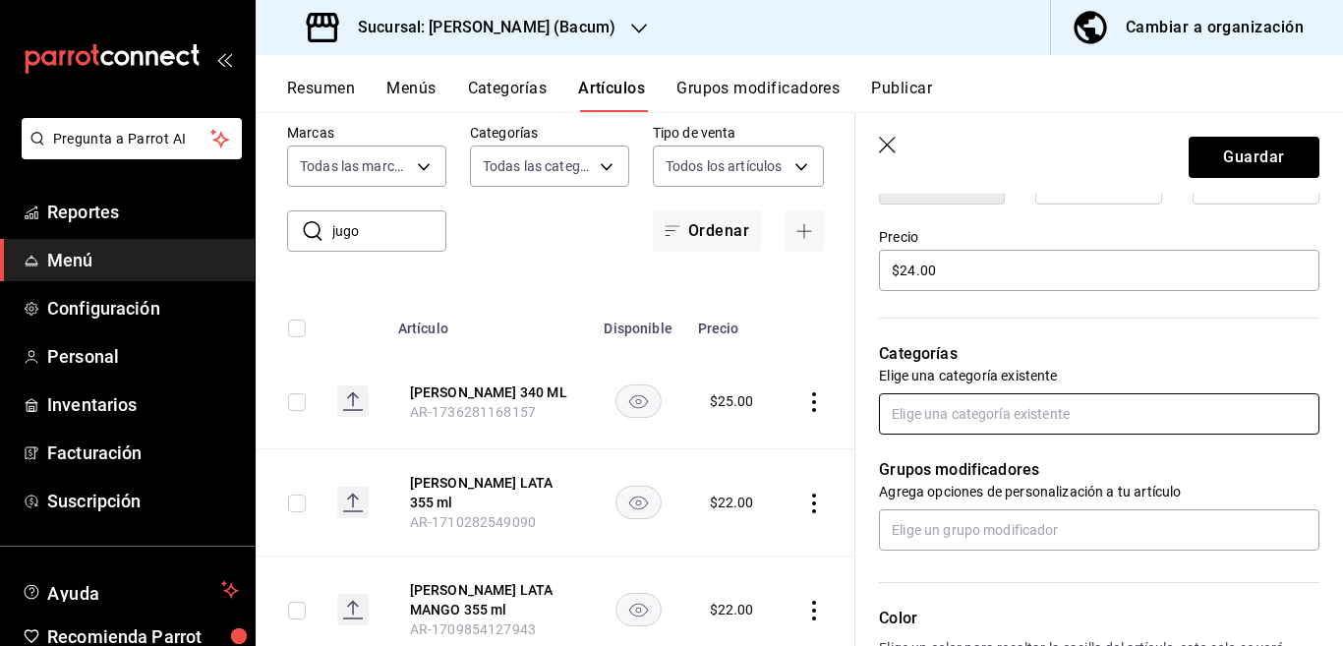
click at [915, 415] on input "text" at bounding box center [1099, 413] width 440 height 41
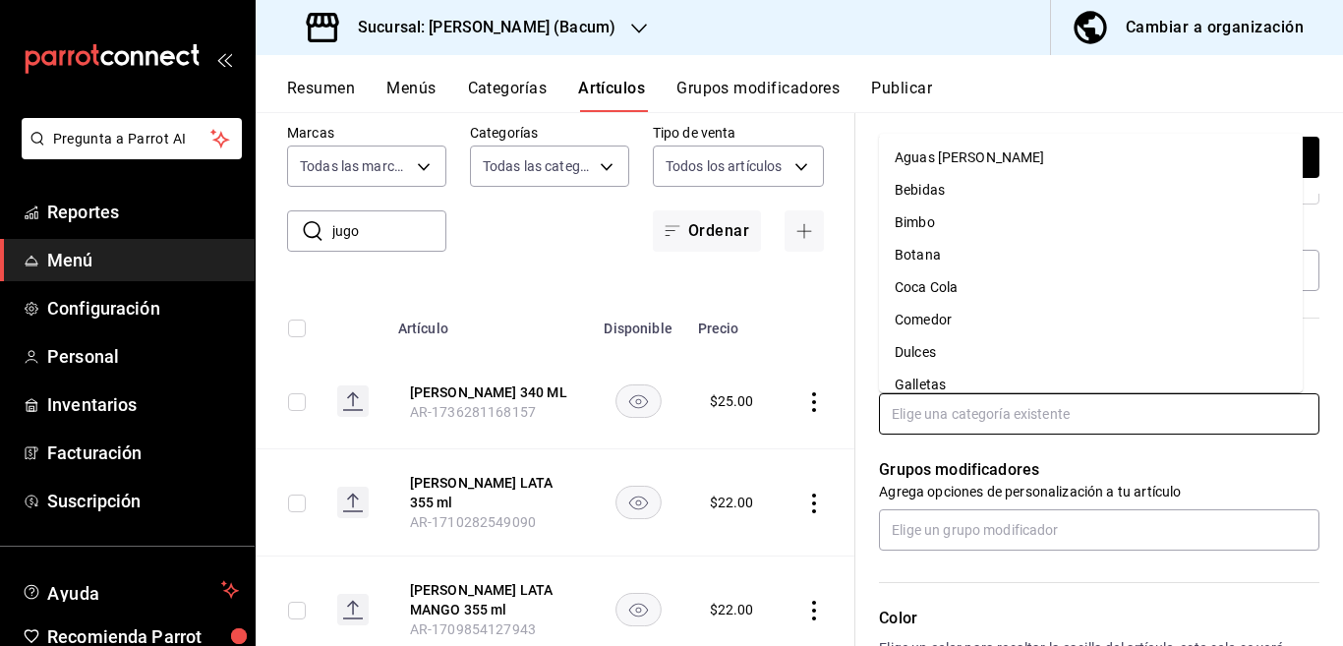
click at [951, 278] on li "Coca Cola" at bounding box center [1091, 287] width 424 height 32
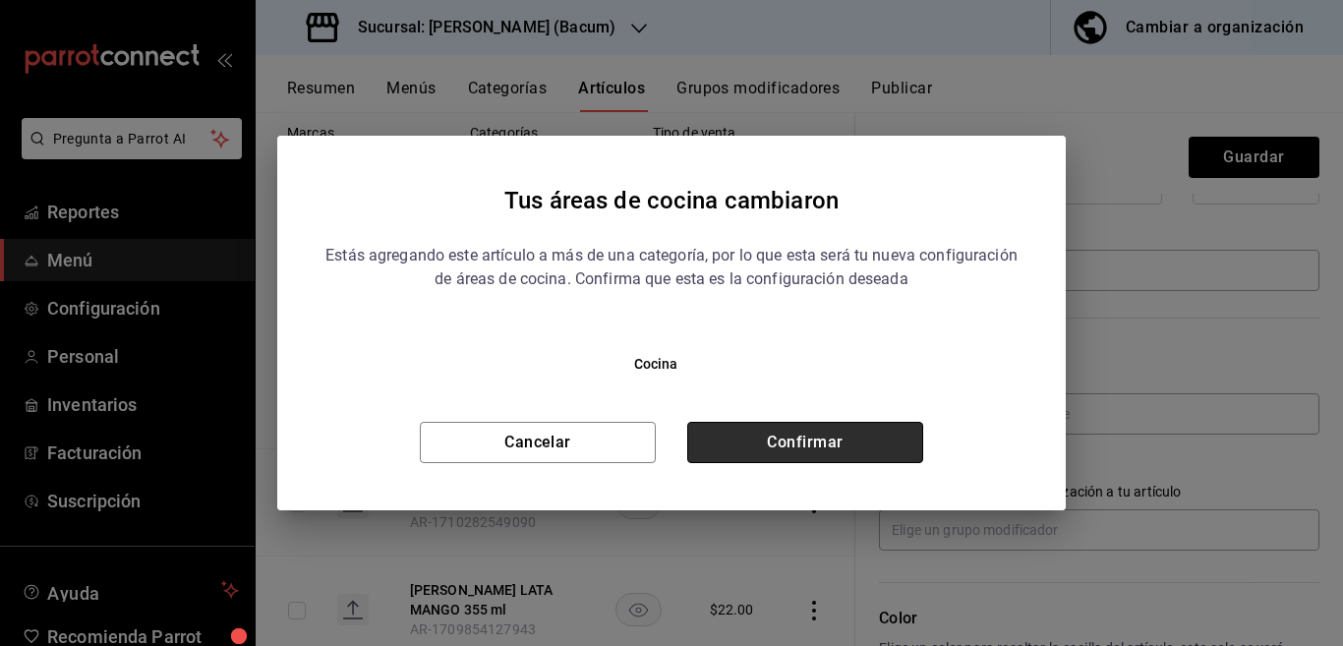
click at [807, 451] on button "Confirmar" at bounding box center [805, 442] width 236 height 41
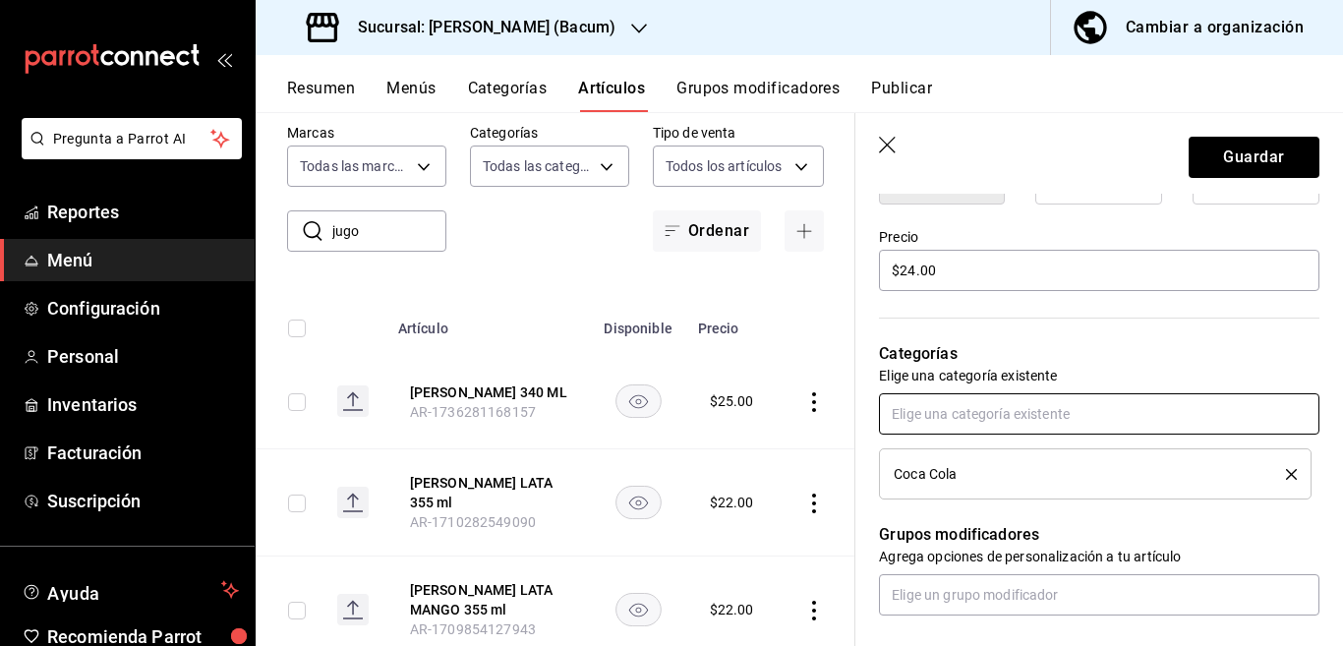
scroll to position [560, 0]
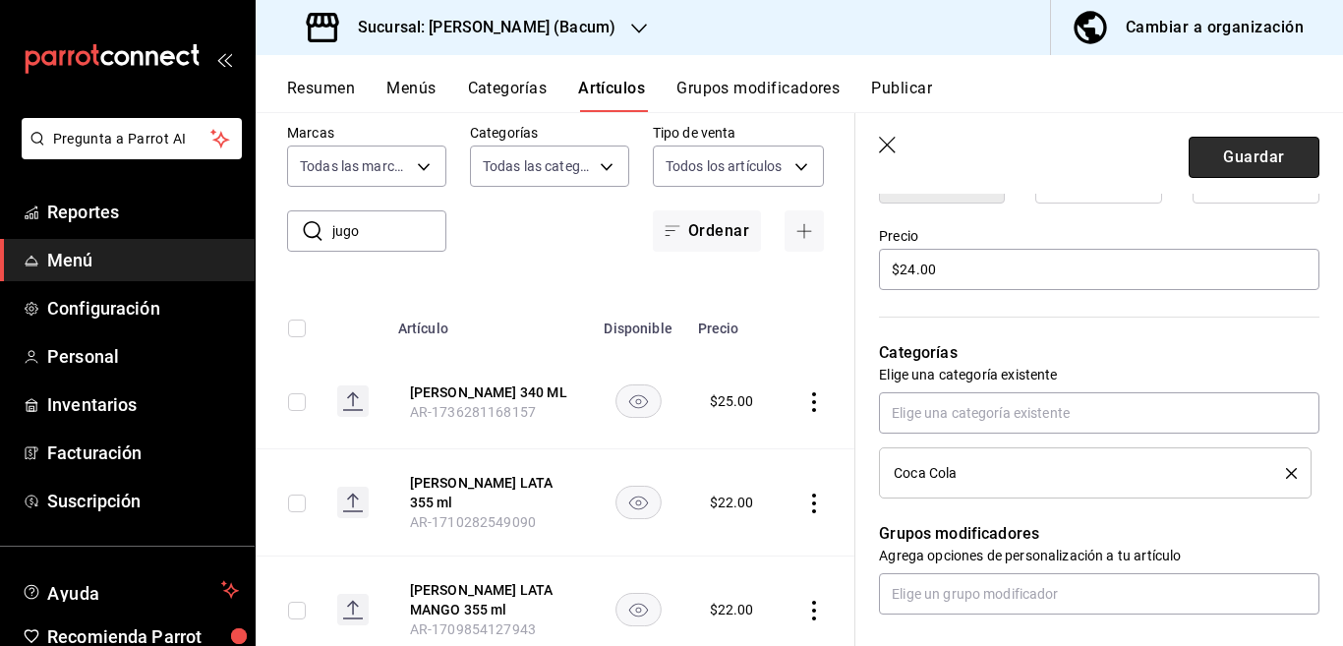
click at [1209, 150] on button "Guardar" at bounding box center [1254, 157] width 131 height 41
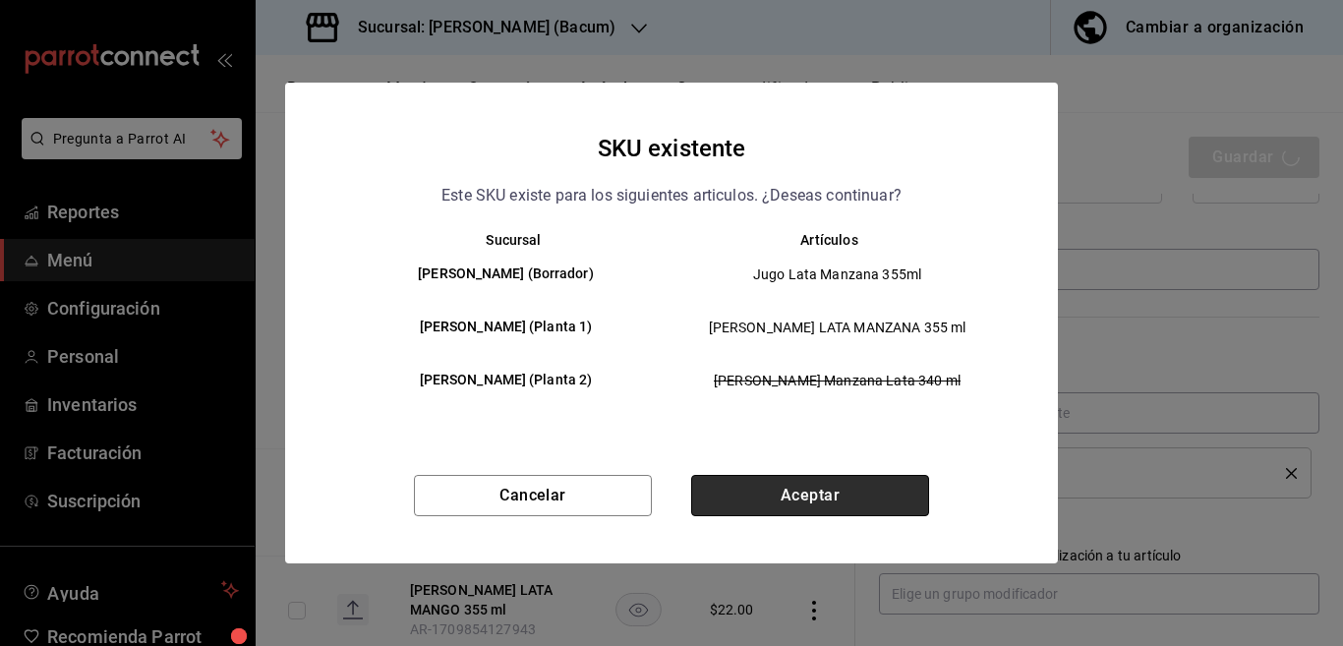
click at [824, 493] on button "Aceptar" at bounding box center [810, 495] width 238 height 41
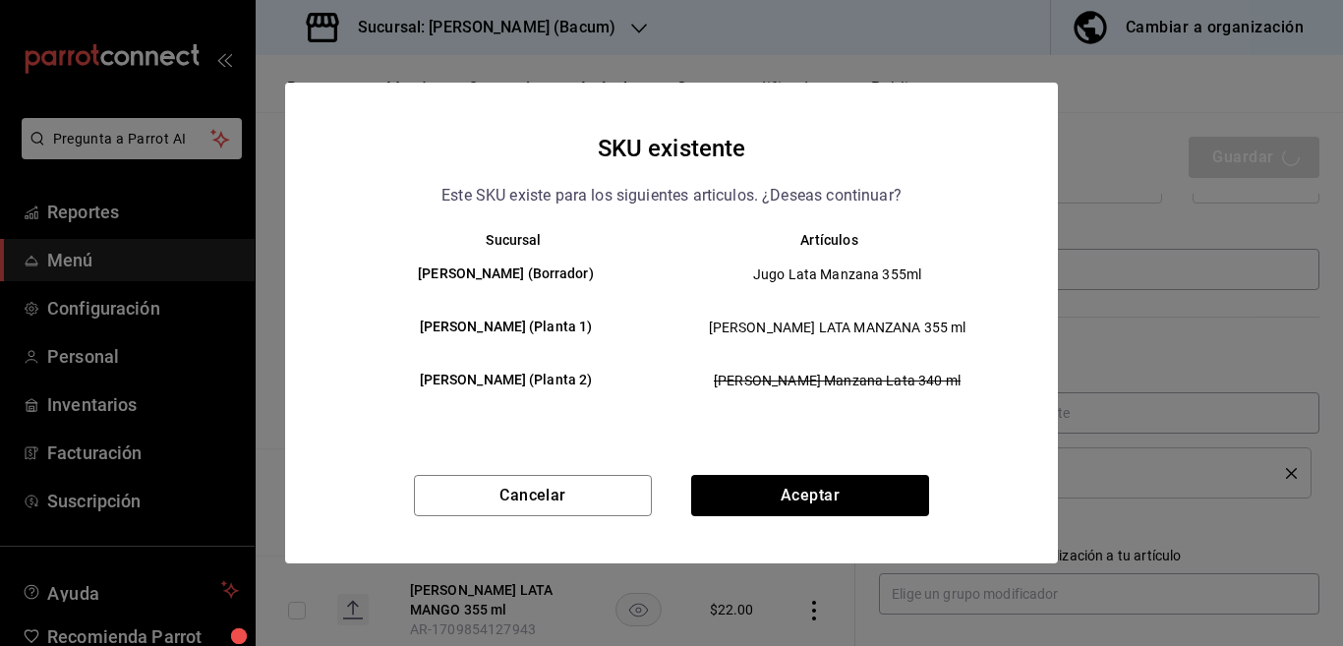
type textarea "x"
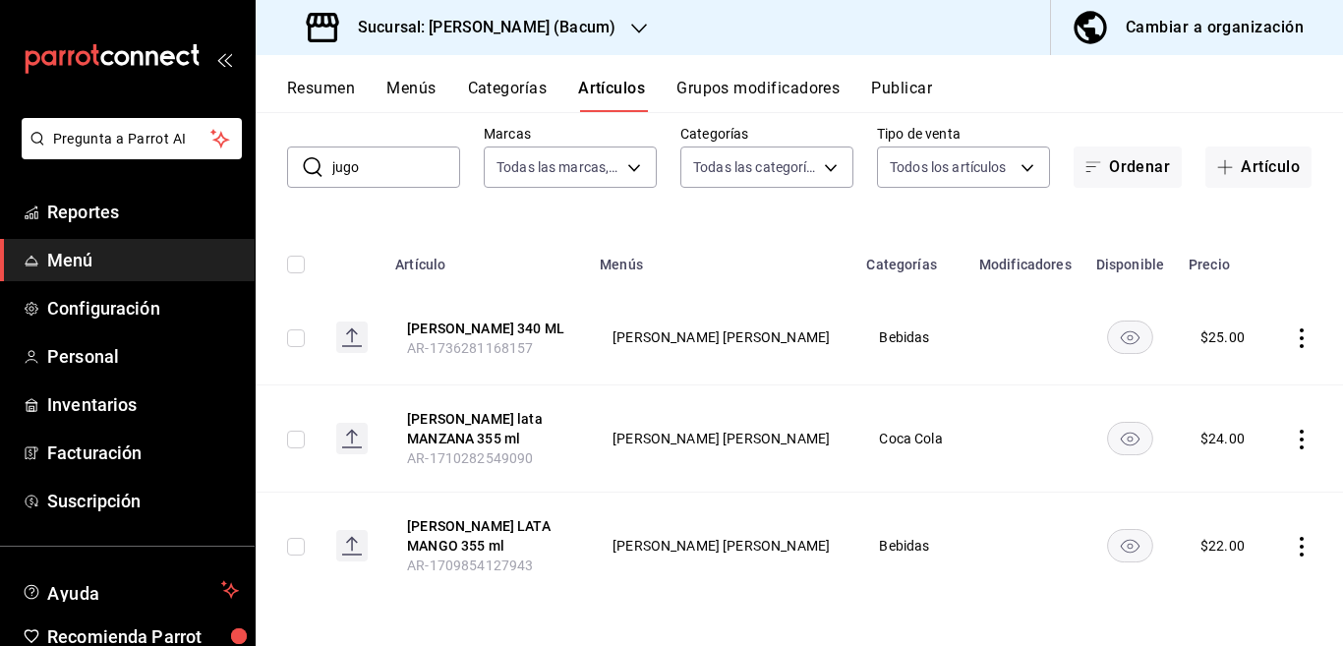
scroll to position [101, 0]
click at [1292, 541] on icon "actions" at bounding box center [1302, 546] width 20 height 20
click at [1217, 511] on span "Editar" at bounding box center [1225, 513] width 51 height 21
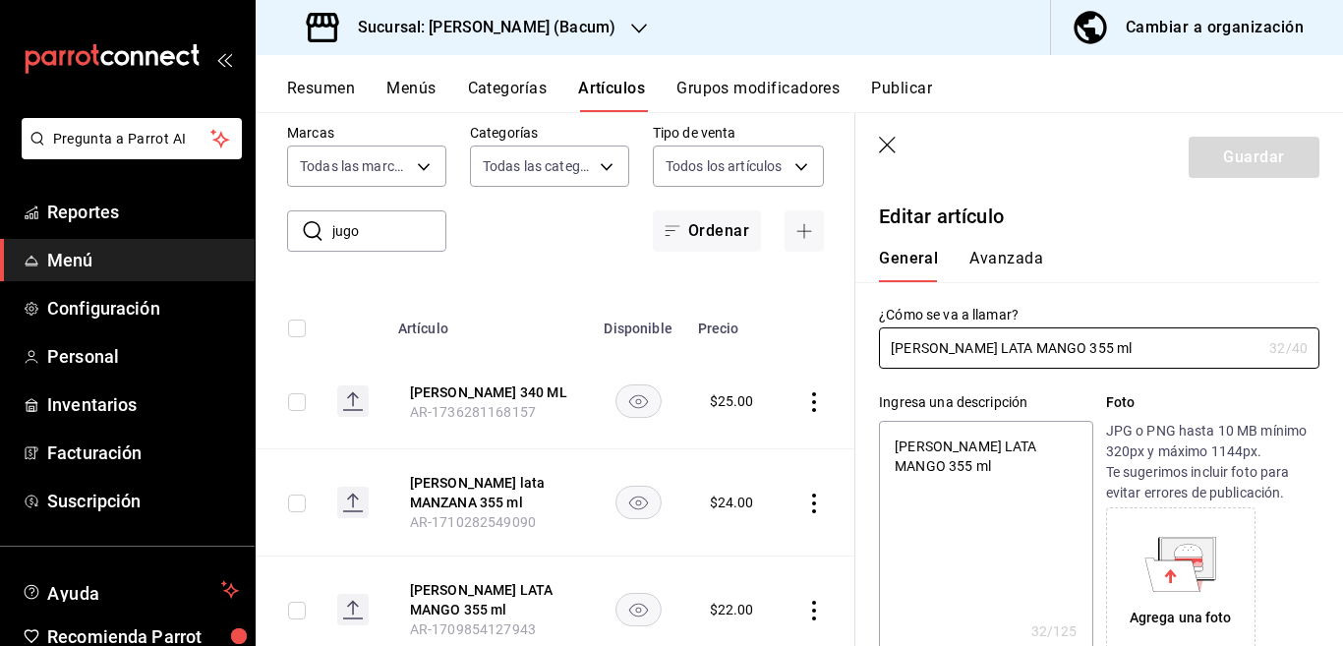
type textarea "x"
type input "$22.00"
click at [1035, 344] on input "[PERSON_NAME] LATA MANGO 355 ml" at bounding box center [1070, 347] width 382 height 39
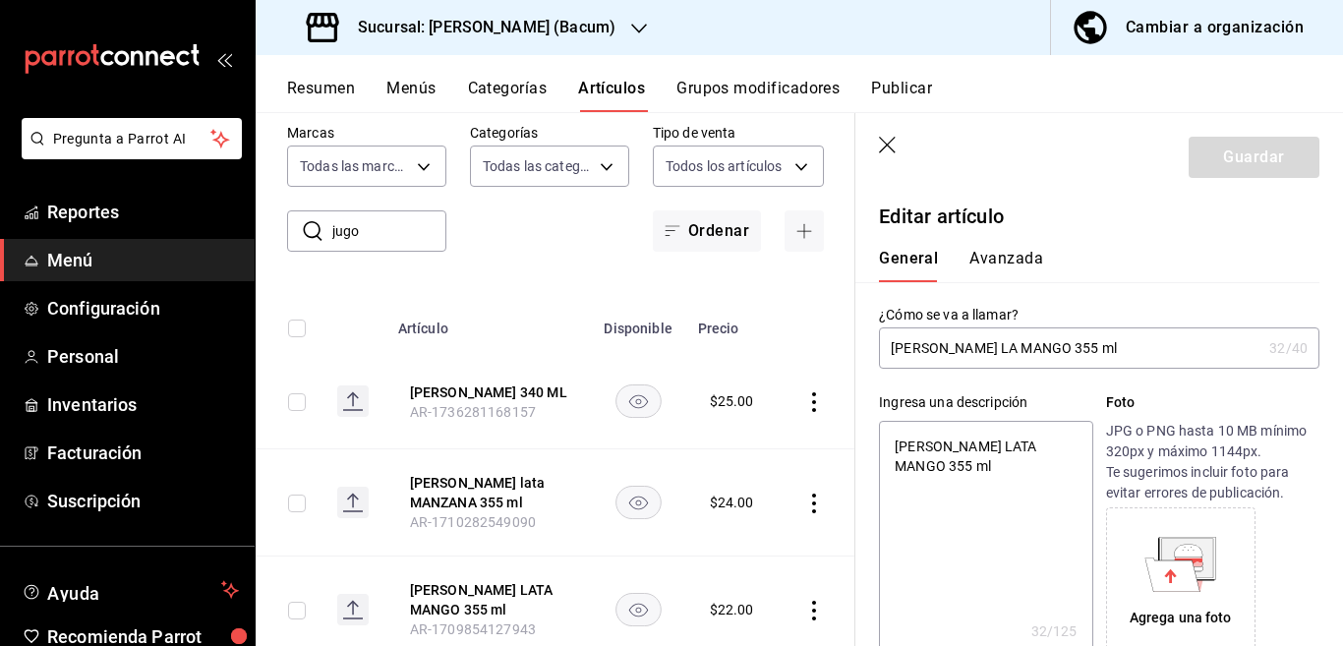
type input "Jugo Del Valle L MANGO 355 ml"
type textarea "x"
type input "Jugo Del Valle MANGO 355 ml"
type textarea "x"
type input "Jugo Del Valle lat MANGO 355 ml"
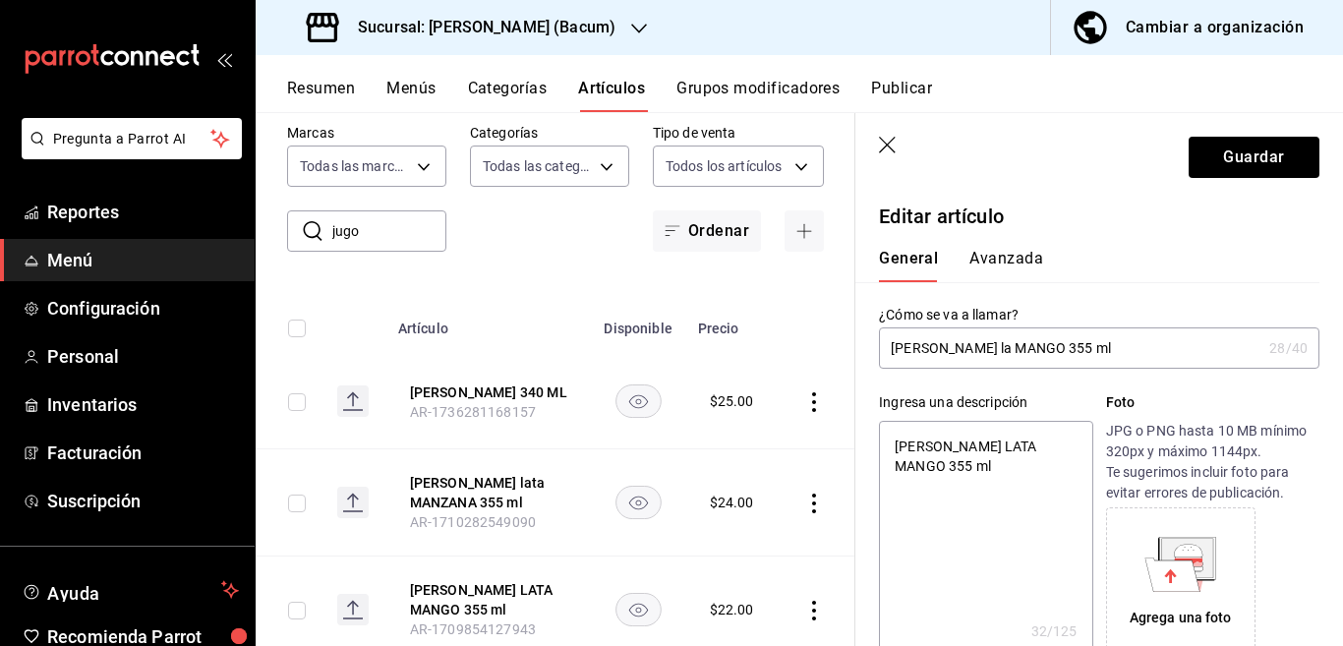
type textarea "x"
type input "Jugo Del Valle lata MANGO 355 ml"
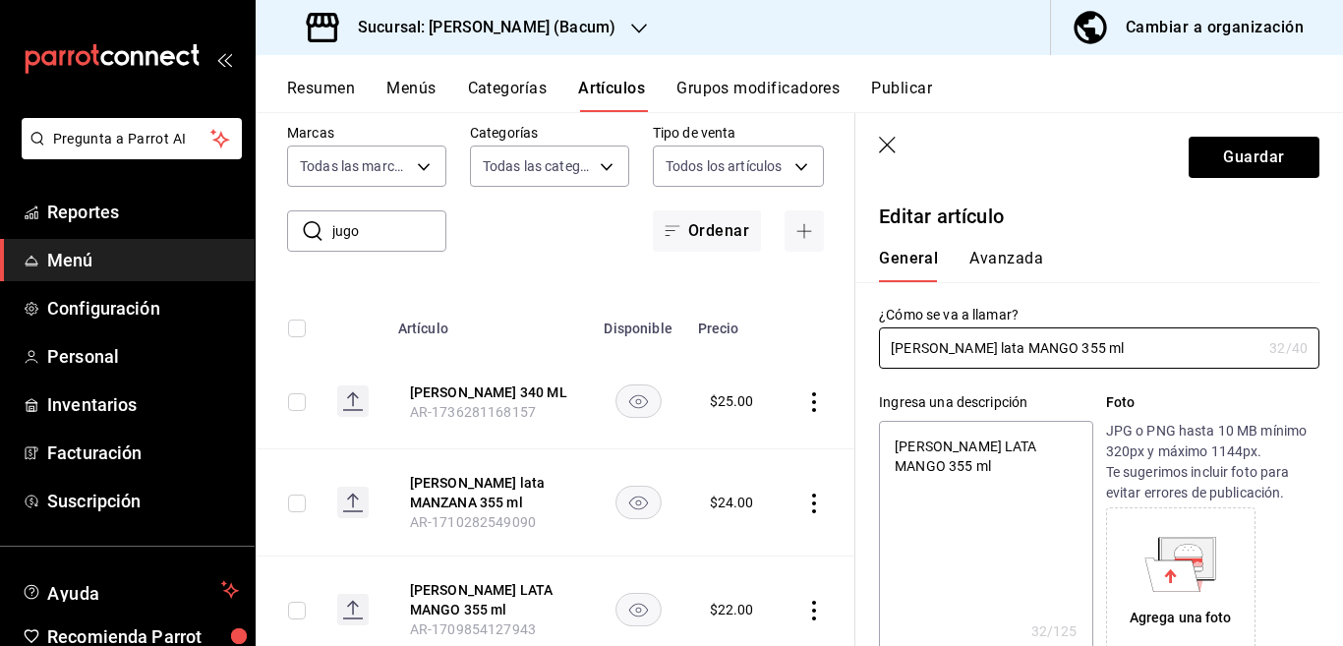
type textarea "x"
type input "Jugo Del Valle lata MANGO 355 ml"
type textarea "x"
click at [1016, 451] on textarea "[PERSON_NAME] LATA MANGO 355 ml" at bounding box center [985, 539] width 213 height 236
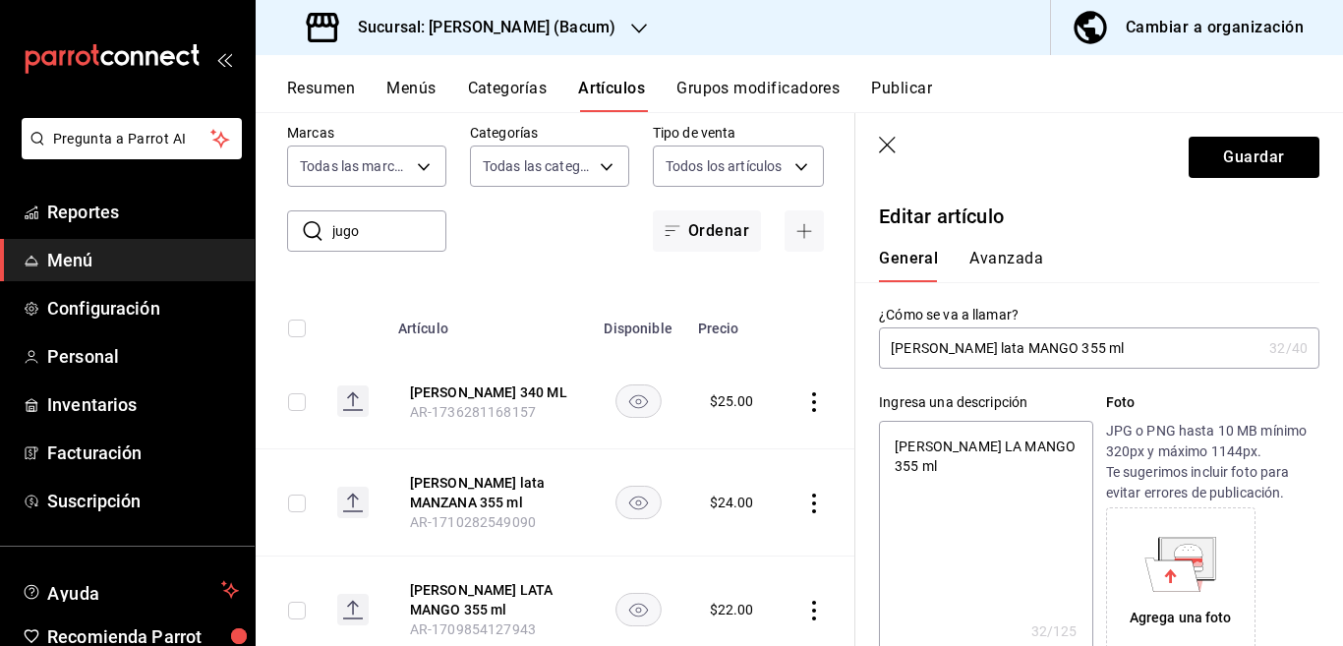
type textarea "Jugo Del Valle L MANGO 355 ml"
type textarea "x"
type textarea "Jugo Del Valle MANGO 355 ml"
type textarea "x"
type textarea "Jugo Del Valle la MANGO 355 ml"
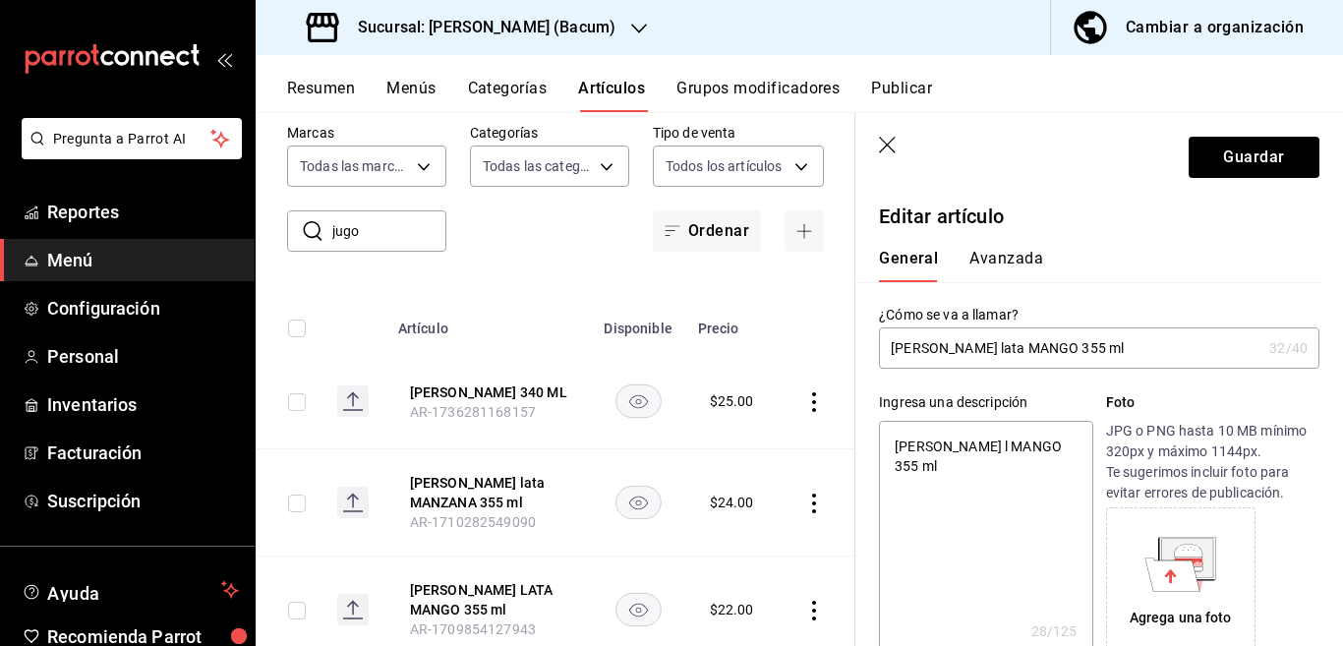
type textarea "x"
type textarea "Jugo Del Valle lata MANGO 355 ml"
type textarea "x"
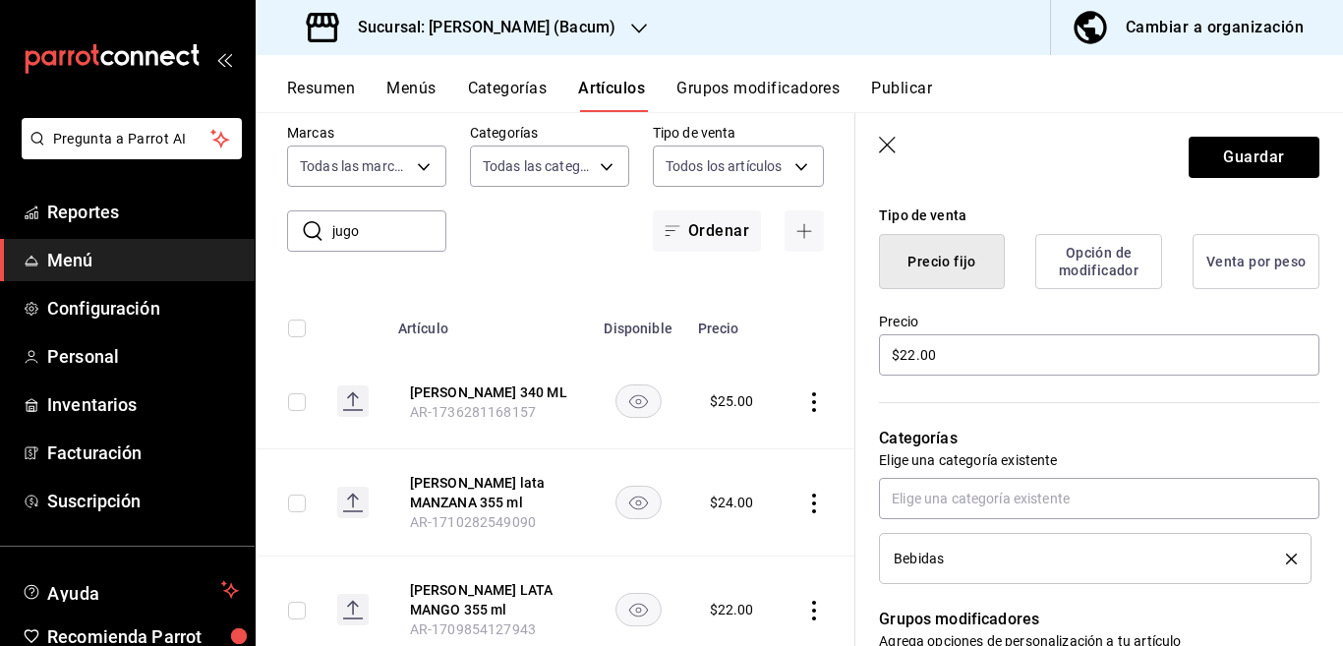
scroll to position [479, 0]
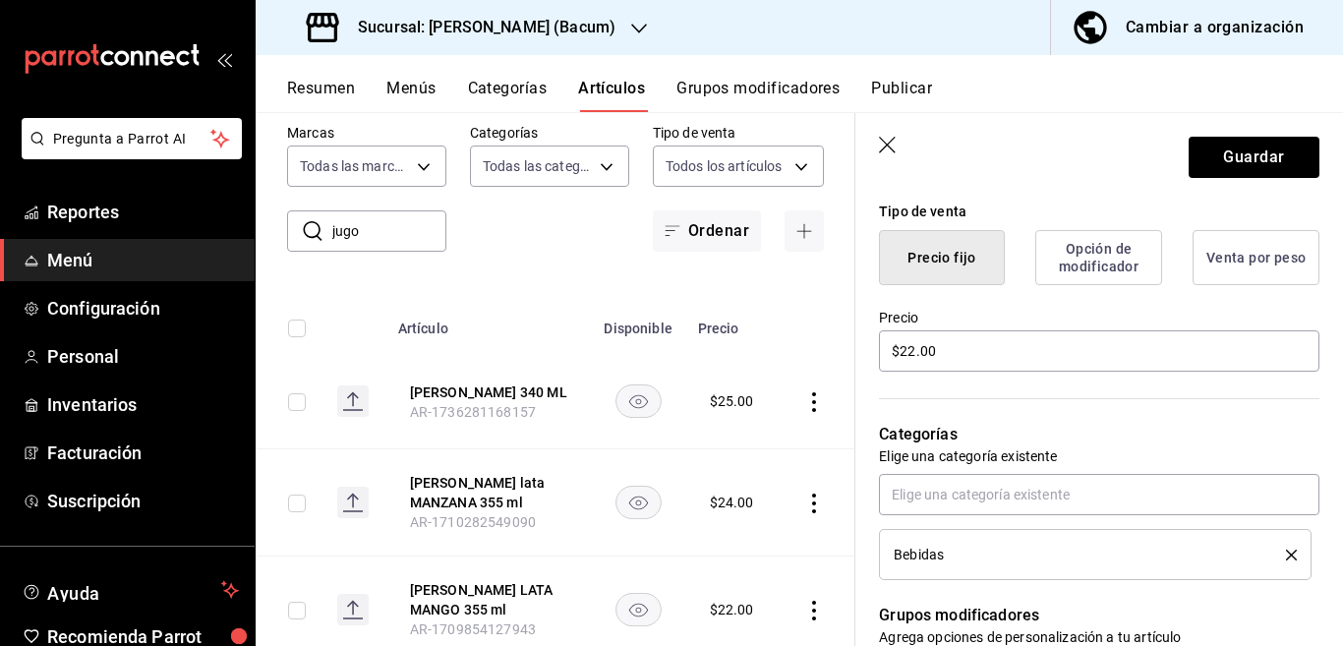
type textarea "Jugo Del Valle lata MANGO 355 ml"
type textarea "x"
click at [964, 349] on input "$22.00" at bounding box center [1099, 350] width 440 height 41
type input "$2.00"
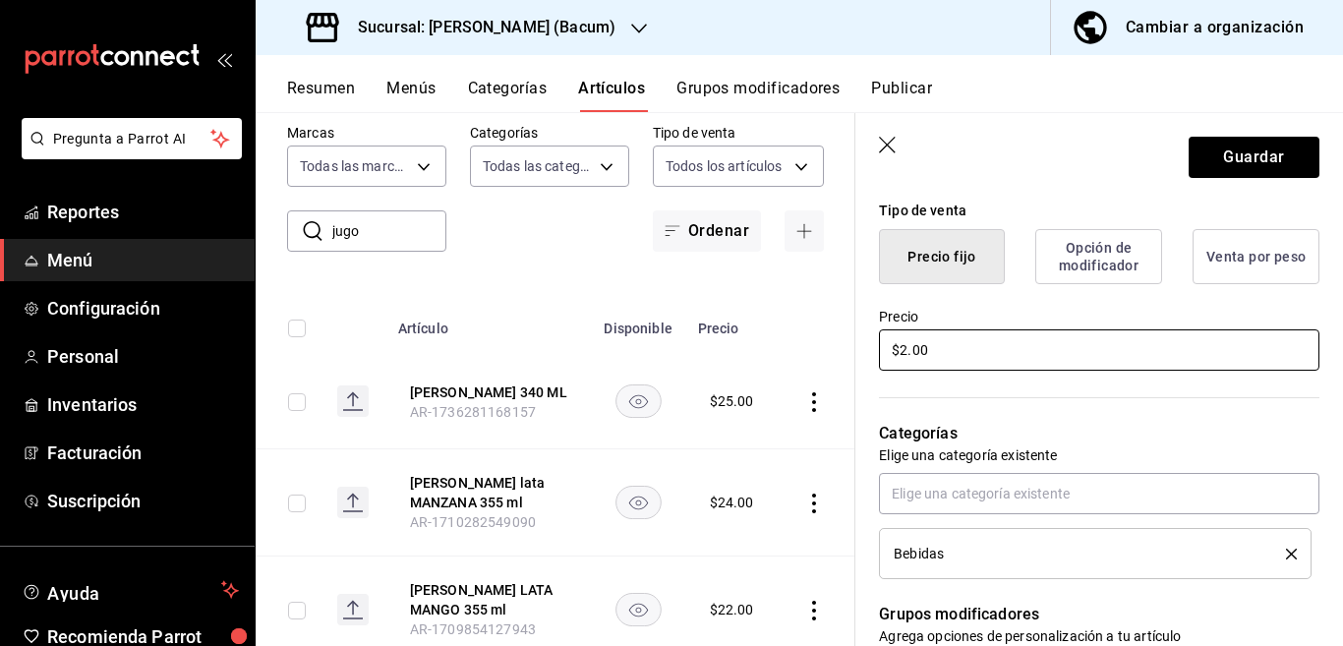
type textarea "x"
type input "$24.00"
type textarea "x"
type input "$24.00"
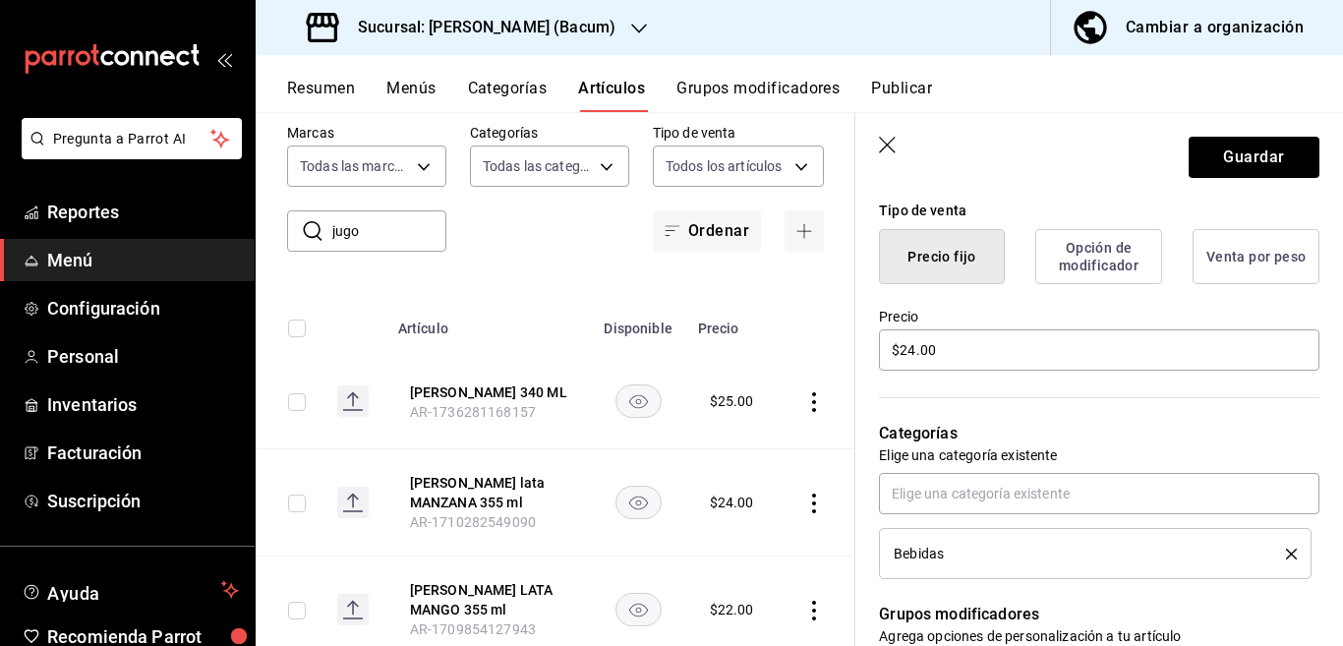
click at [1286, 551] on icon "delete" at bounding box center [1291, 554] width 11 height 11
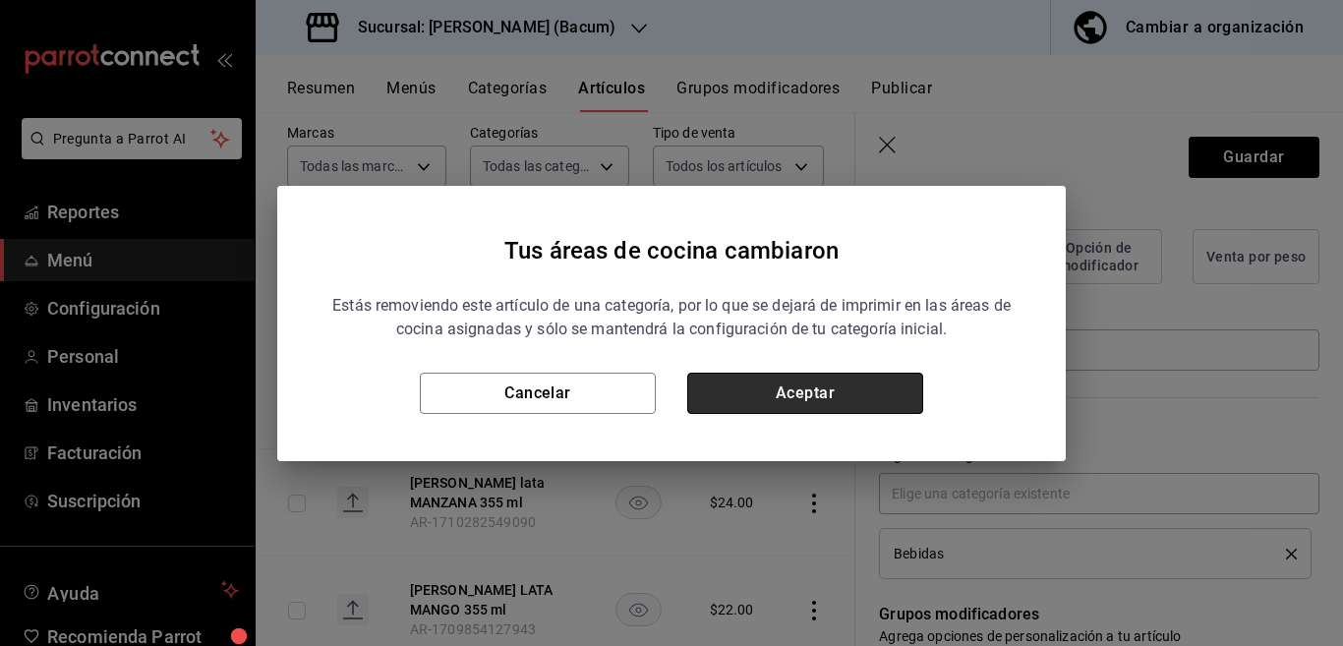
click at [851, 377] on button "Aceptar" at bounding box center [805, 393] width 236 height 41
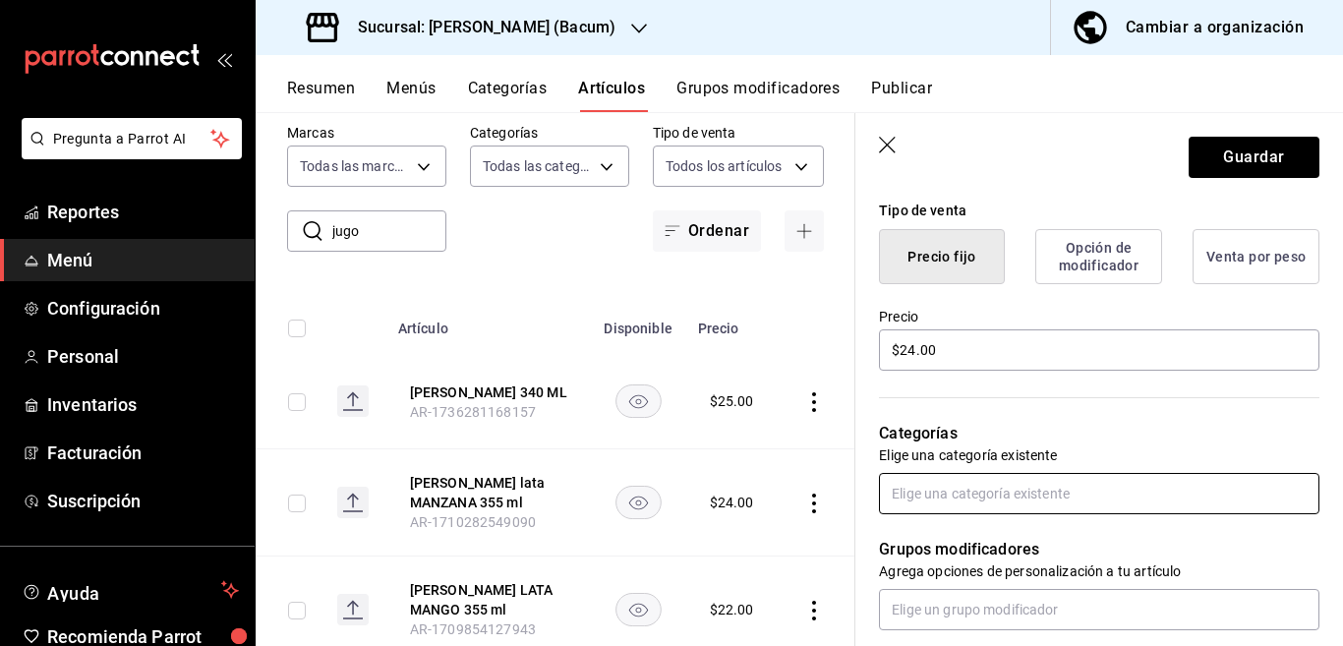
click at [956, 501] on input "text" at bounding box center [1099, 493] width 440 height 41
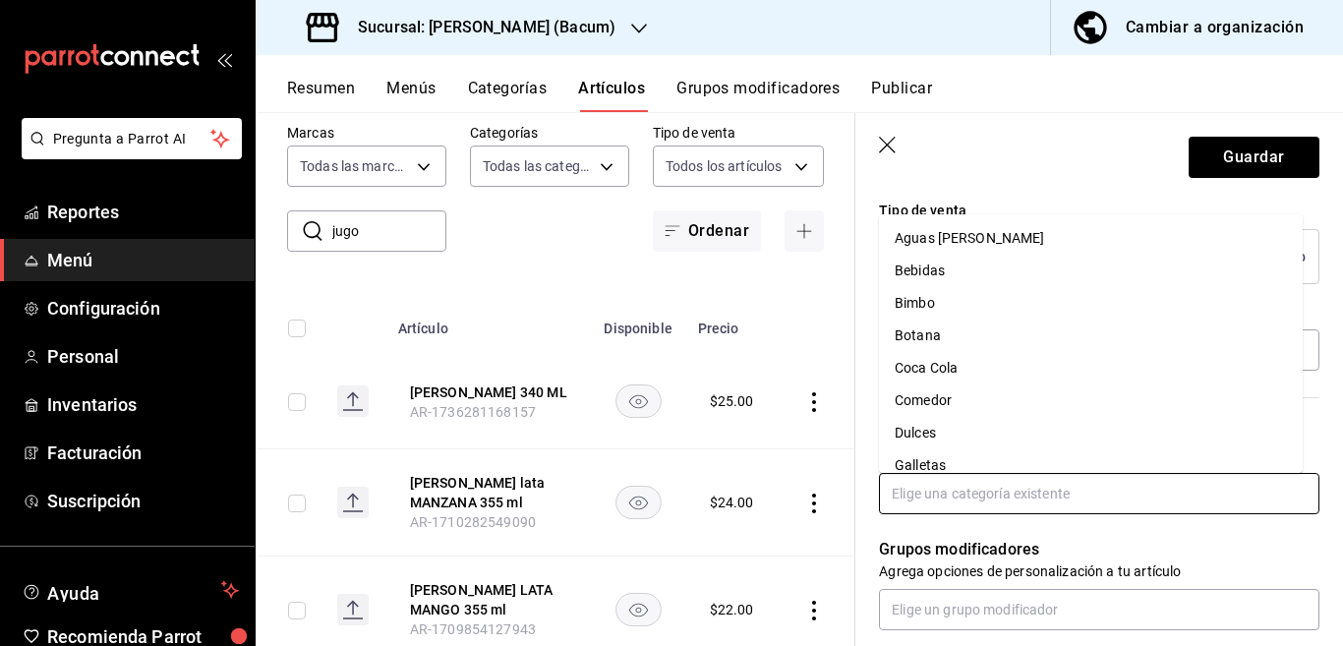
click at [934, 361] on li "Coca Cola" at bounding box center [1091, 368] width 424 height 32
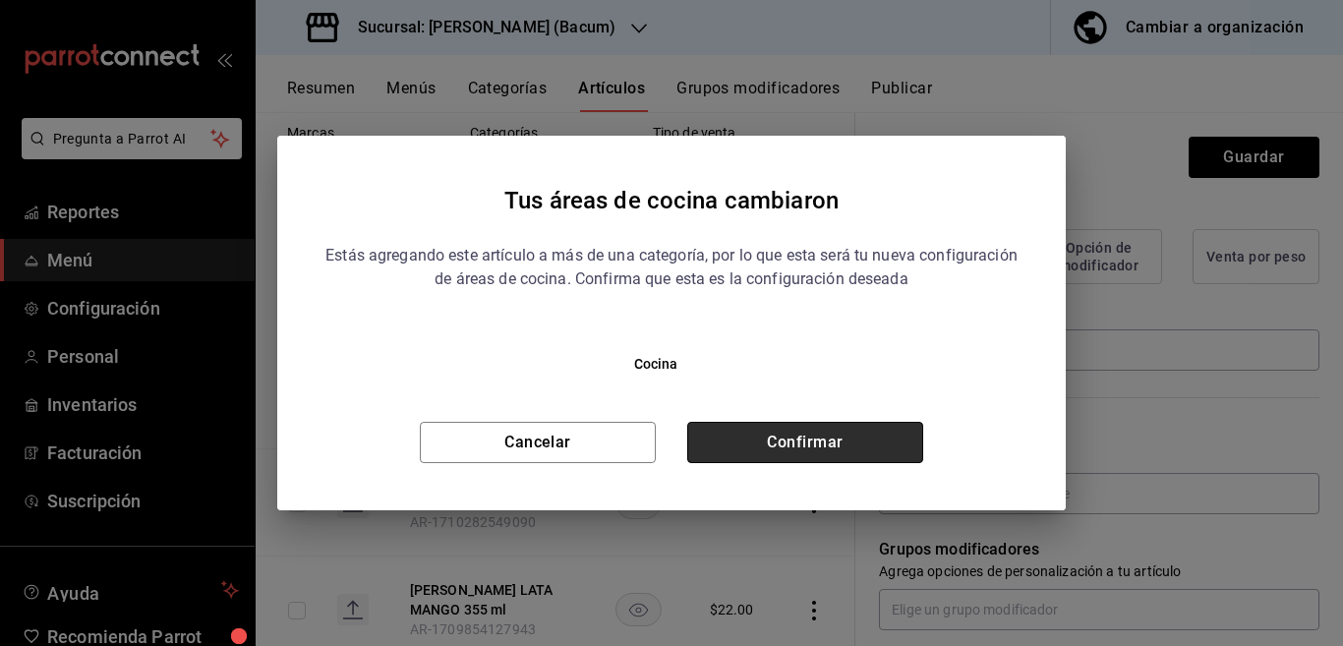
click at [862, 436] on button "Confirmar" at bounding box center [805, 442] width 236 height 41
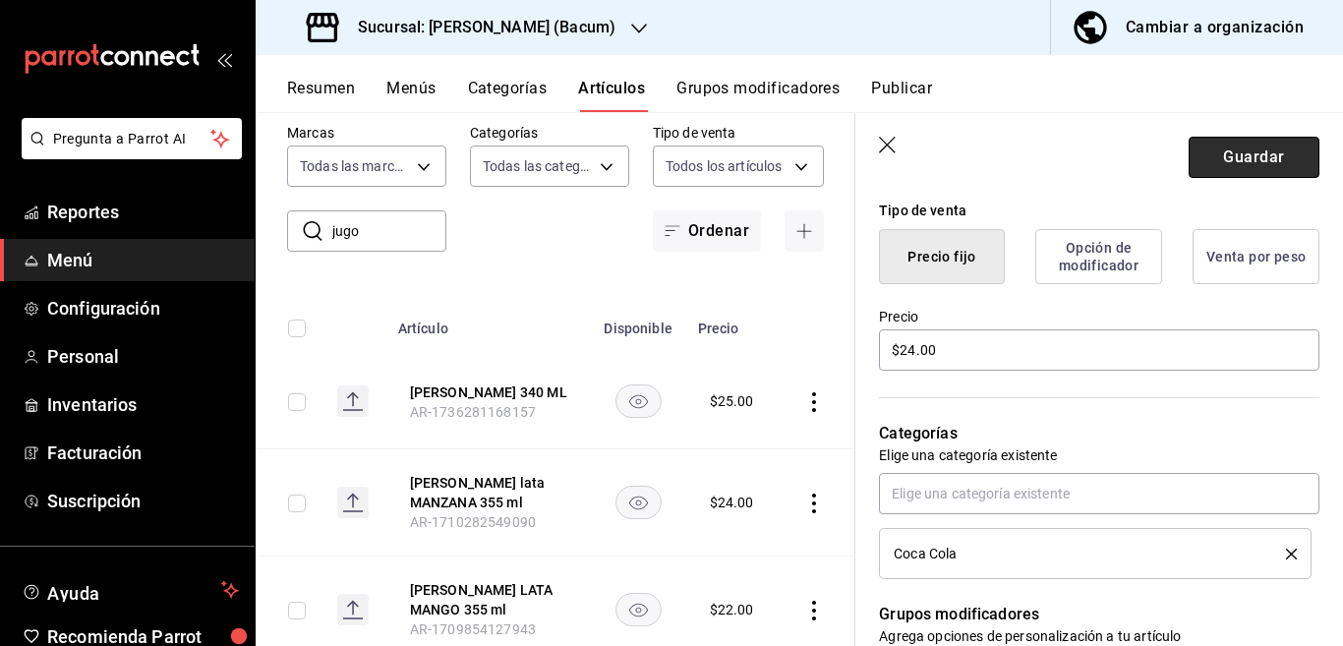
click at [1235, 145] on button "Guardar" at bounding box center [1254, 157] width 131 height 41
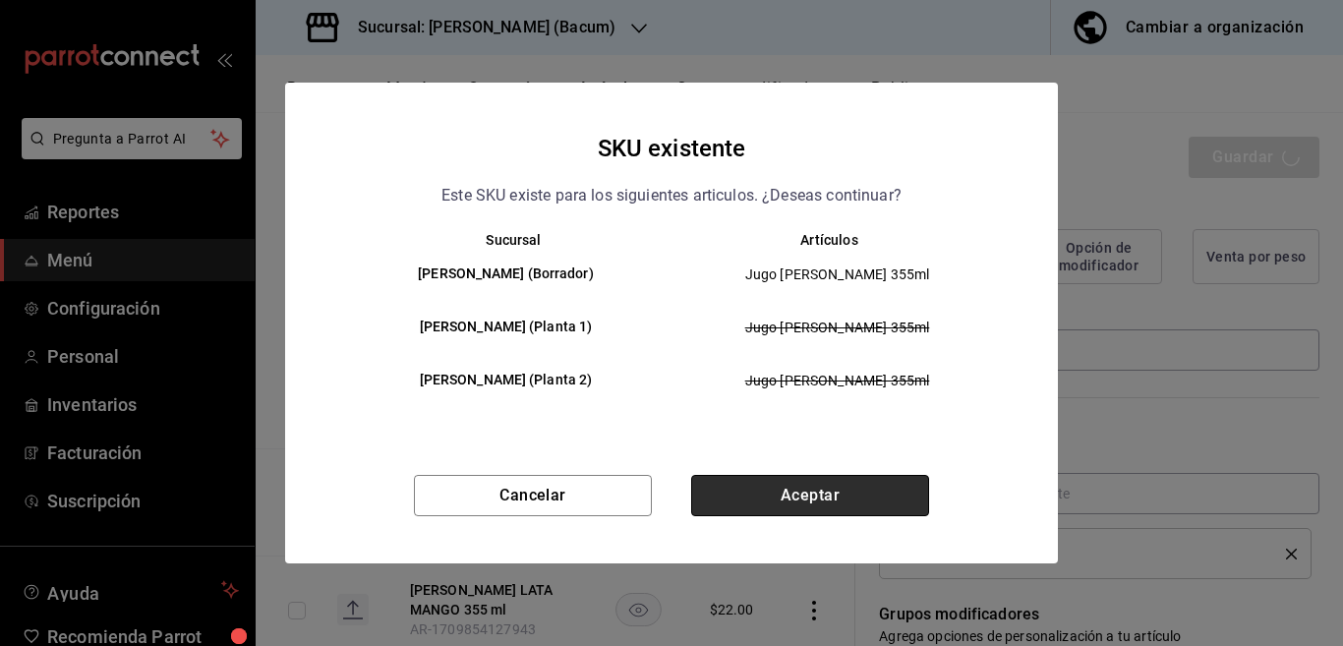
click at [823, 493] on button "Aceptar" at bounding box center [810, 495] width 238 height 41
type textarea "x"
type input "AR-1755910951019"
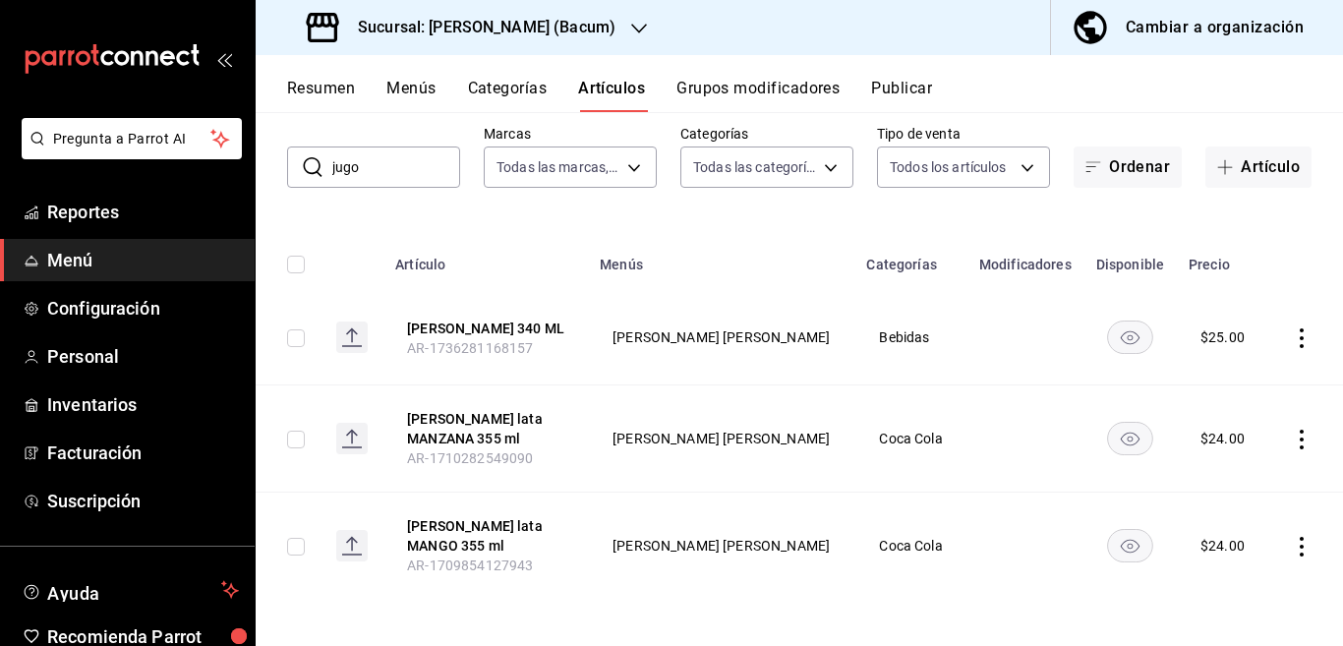
scroll to position [101, 0]
click at [1292, 336] on icon "actions" at bounding box center [1302, 337] width 20 height 20
click at [783, 285] on div at bounding box center [671, 323] width 1343 height 646
click at [391, 168] on input "jugo" at bounding box center [396, 165] width 128 height 39
type input "j"
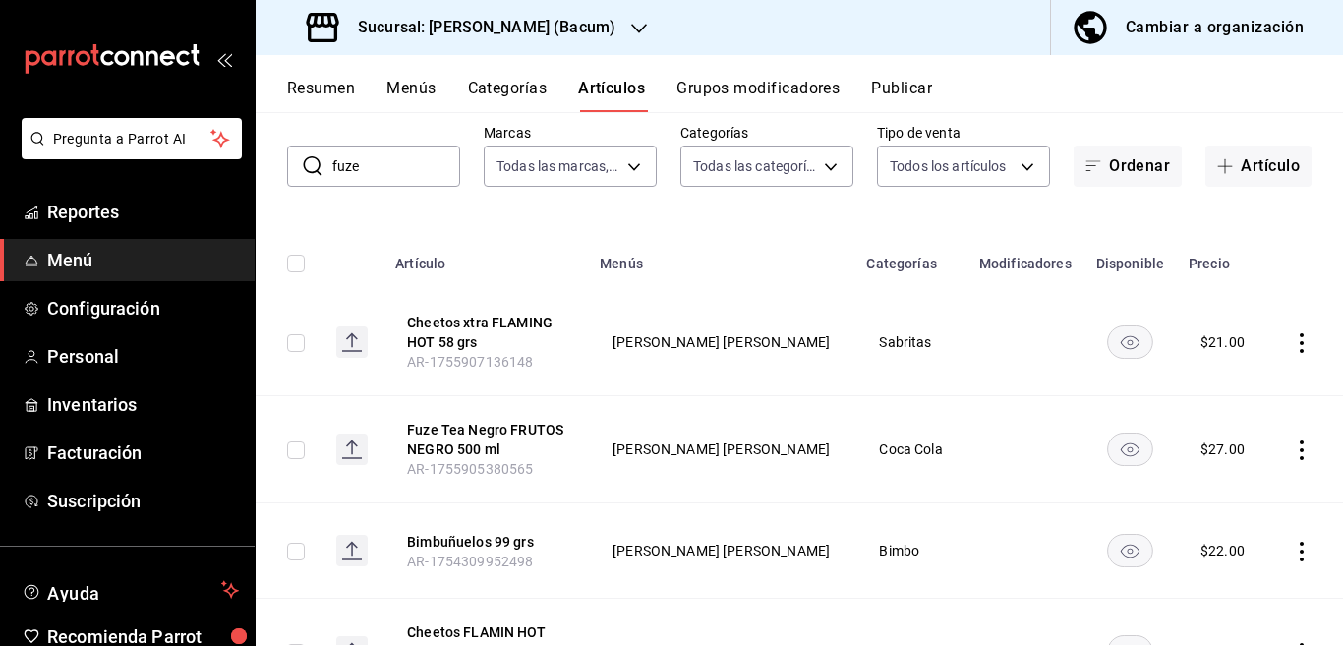
scroll to position [0, 0]
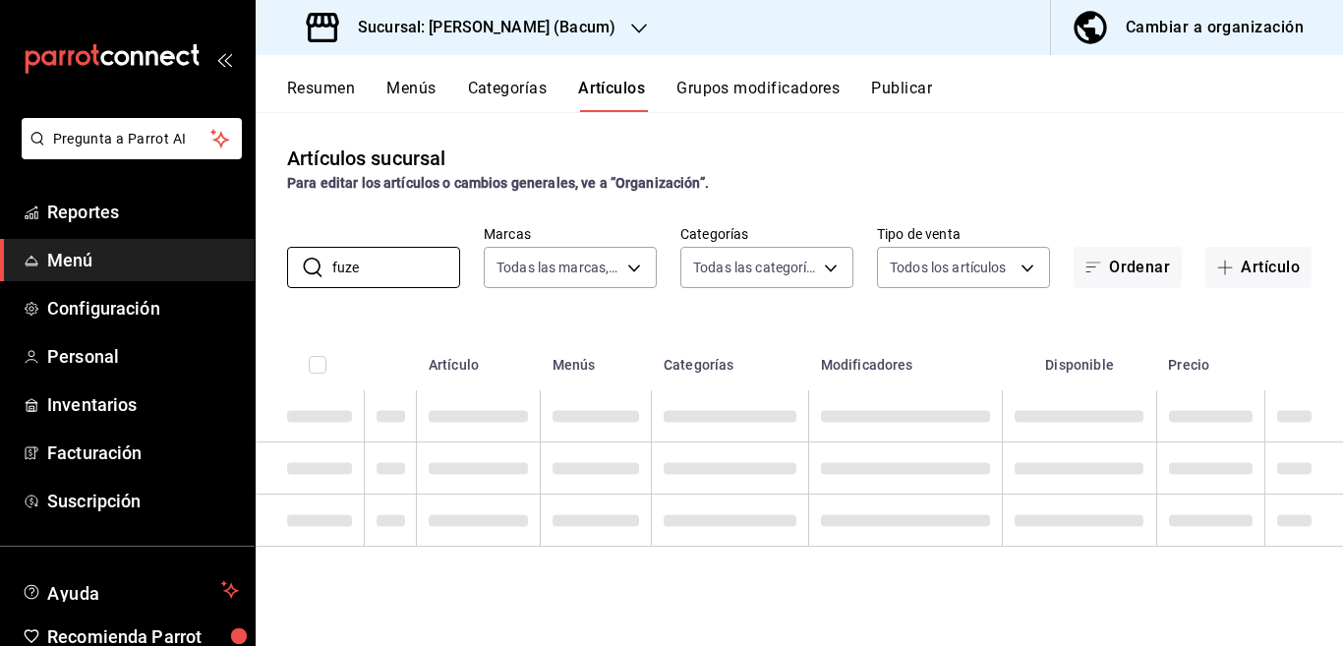
type input "fuze"
click at [864, 183] on div "Para editar los artículos o cambios generales, ve a “Organización”." at bounding box center [799, 183] width 1024 height 21
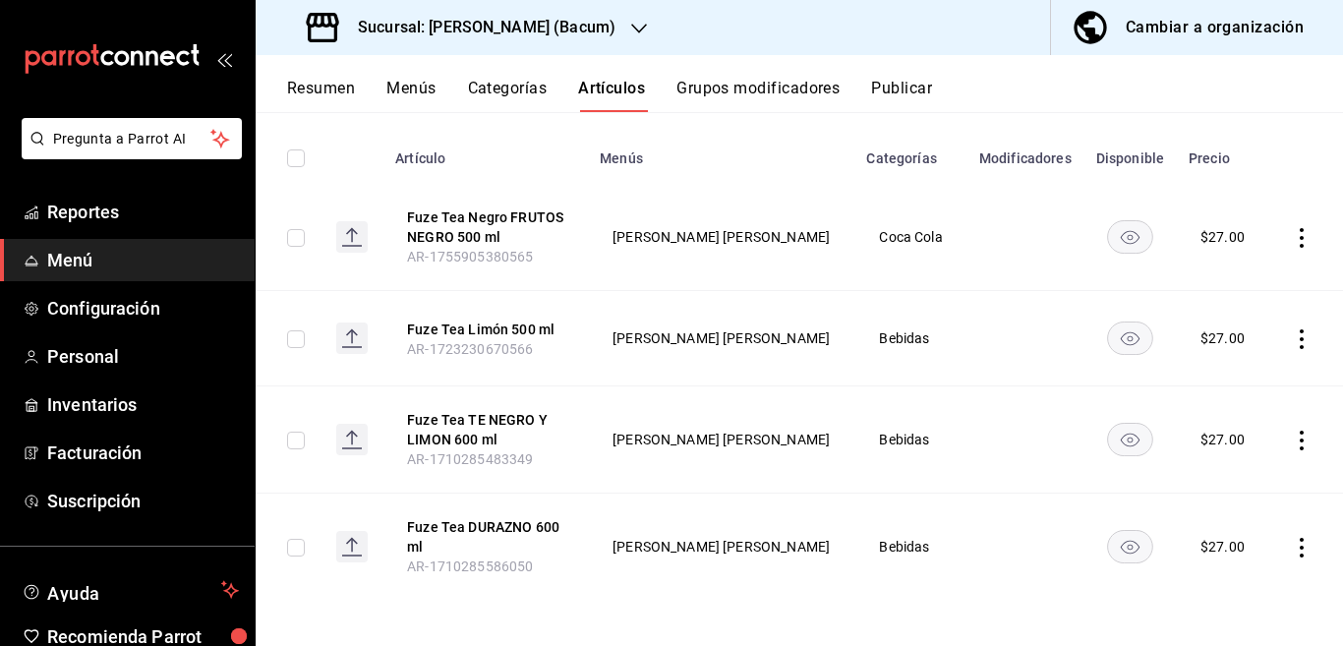
scroll to position [208, 0]
click at [1292, 337] on icon "actions" at bounding box center [1302, 337] width 20 height 20
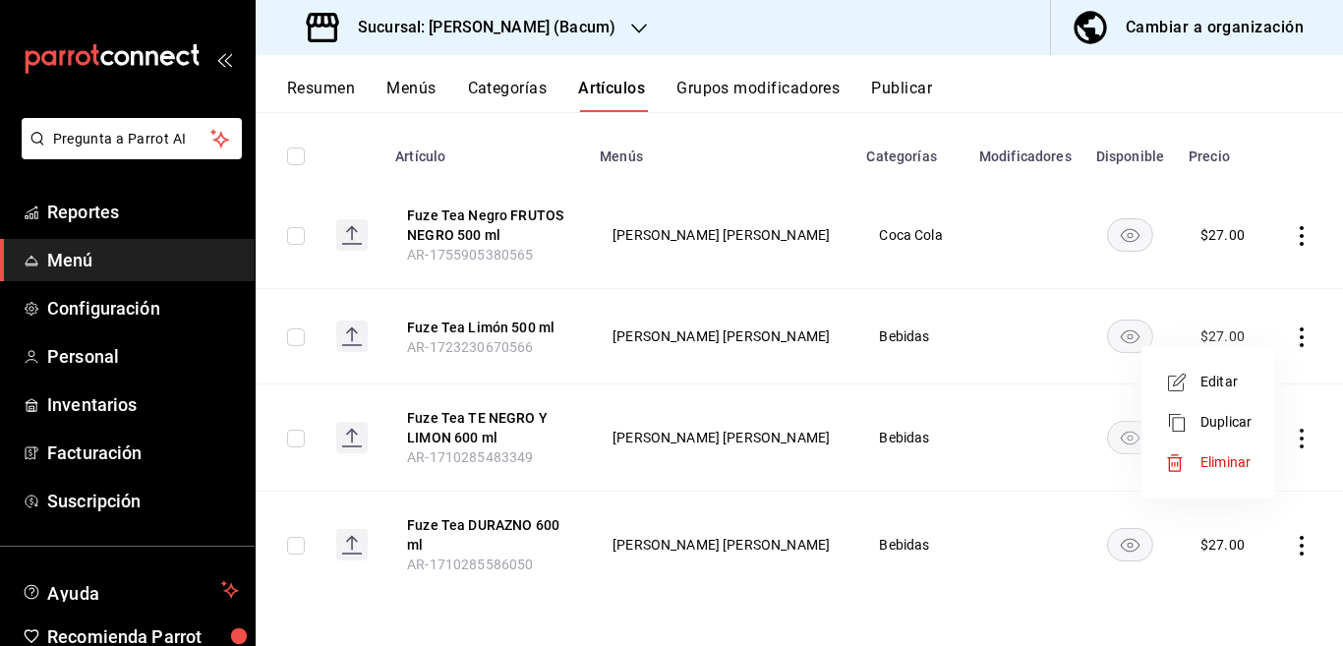
click at [1216, 380] on span "Editar" at bounding box center [1225, 382] width 51 height 21
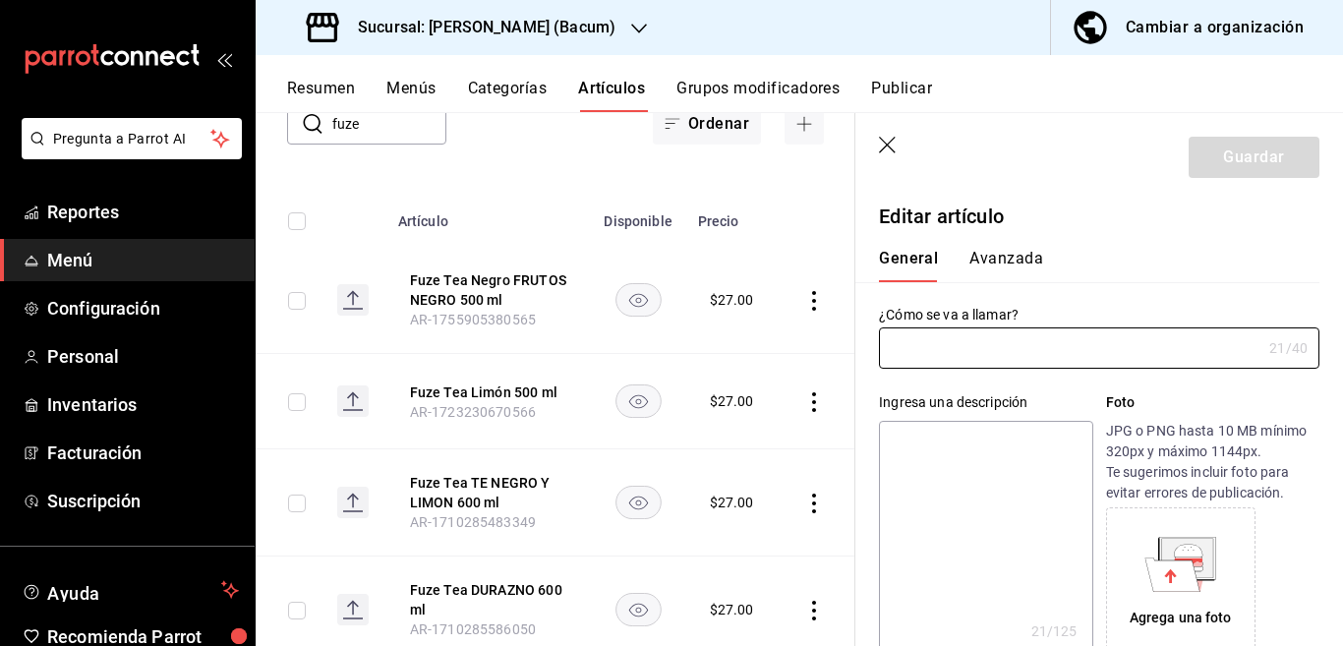
type input "Fuze Tea Limón 500 ml"
type textarea "Fuze Tea Limón 500 ml"
type textarea "x"
type input "AR-1723230670566"
type textarea "x"
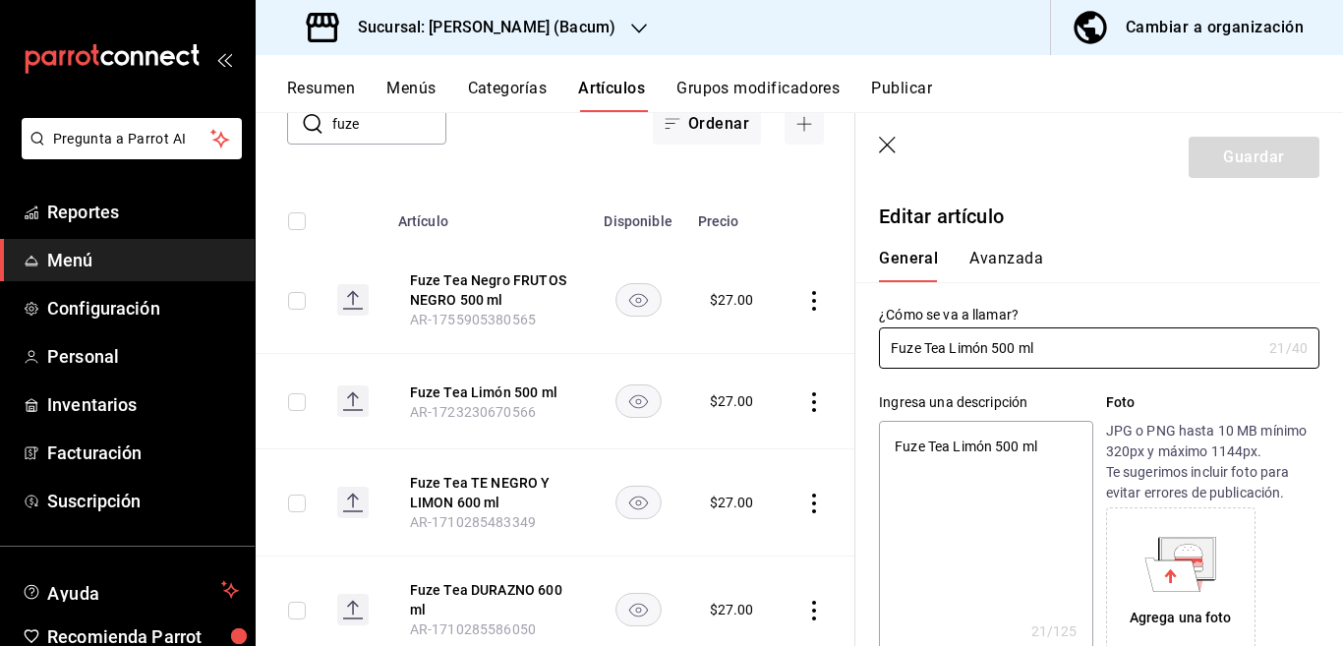
type input "$27.00"
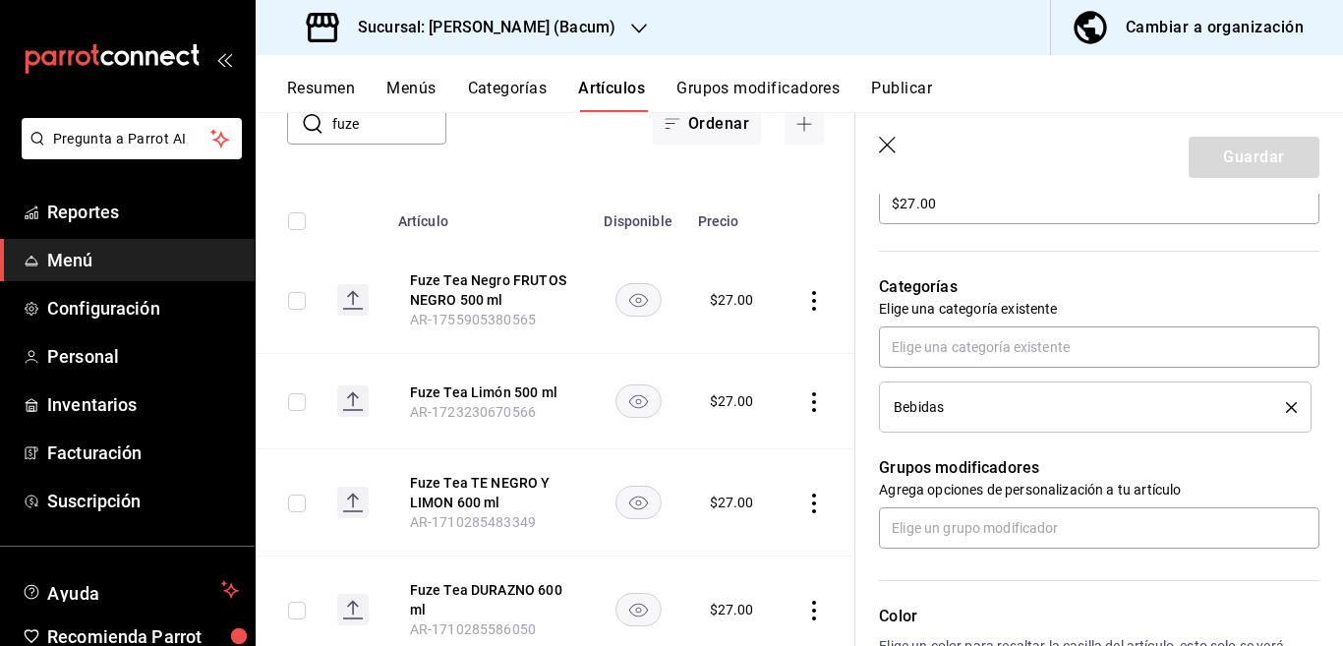
scroll to position [639, 0]
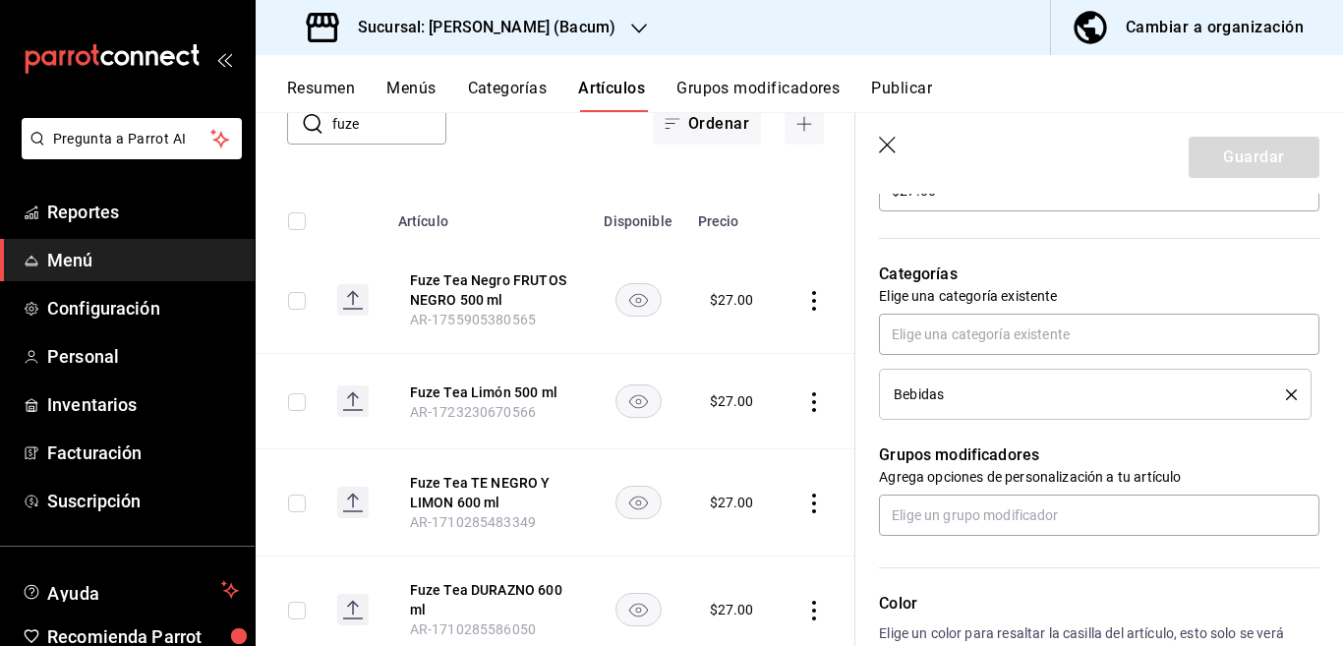
click at [1286, 392] on icon "delete" at bounding box center [1291, 394] width 11 height 11
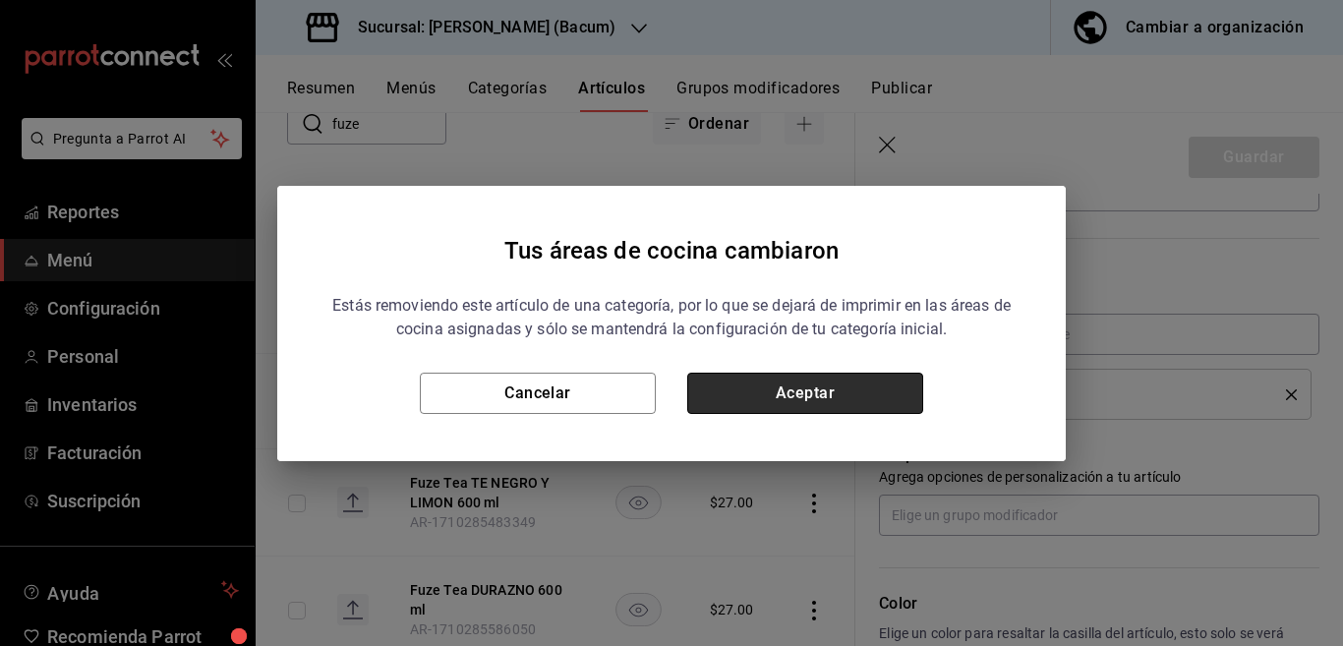
click at [865, 387] on button "Aceptar" at bounding box center [805, 393] width 236 height 41
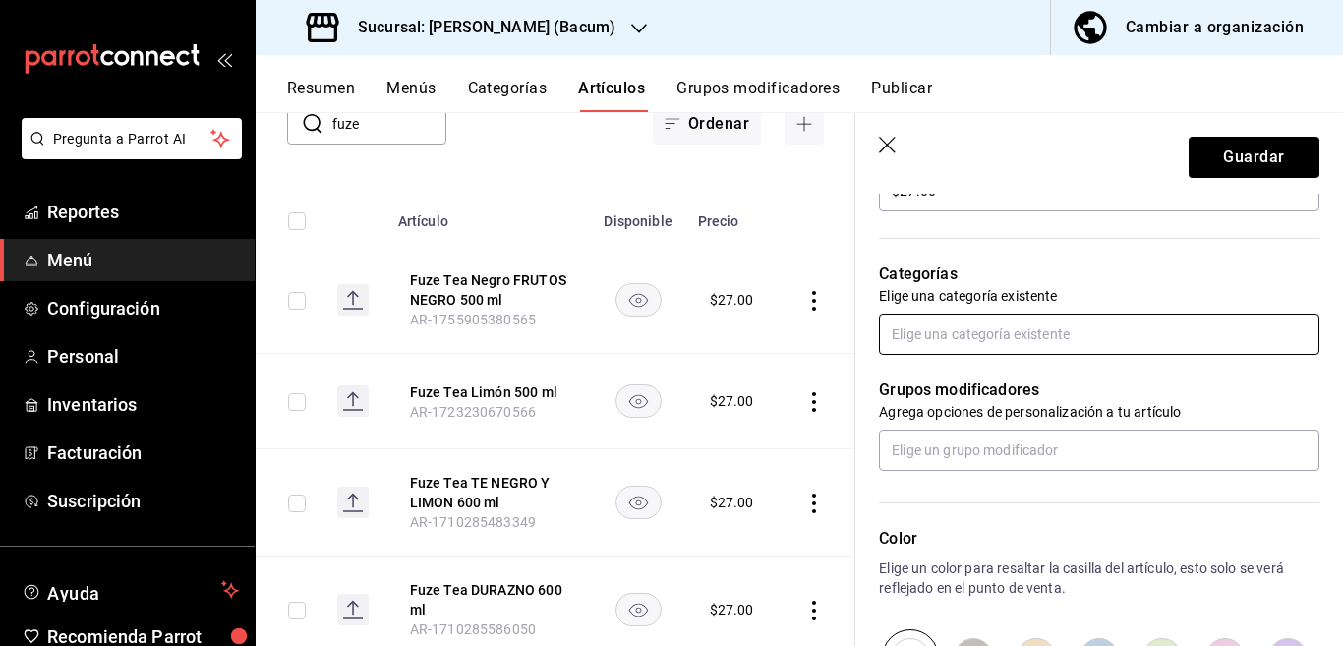
click at [1036, 339] on input "text" at bounding box center [1099, 334] width 440 height 41
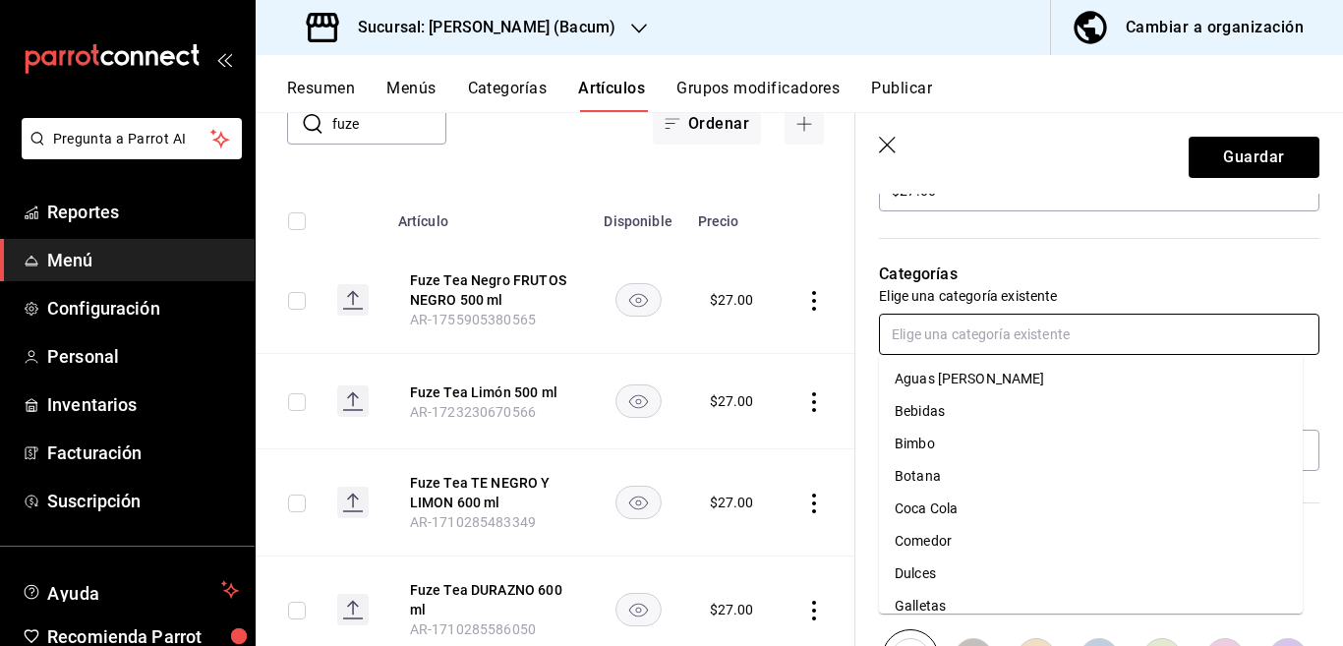
click at [933, 501] on li "Coca Cola" at bounding box center [1091, 509] width 424 height 32
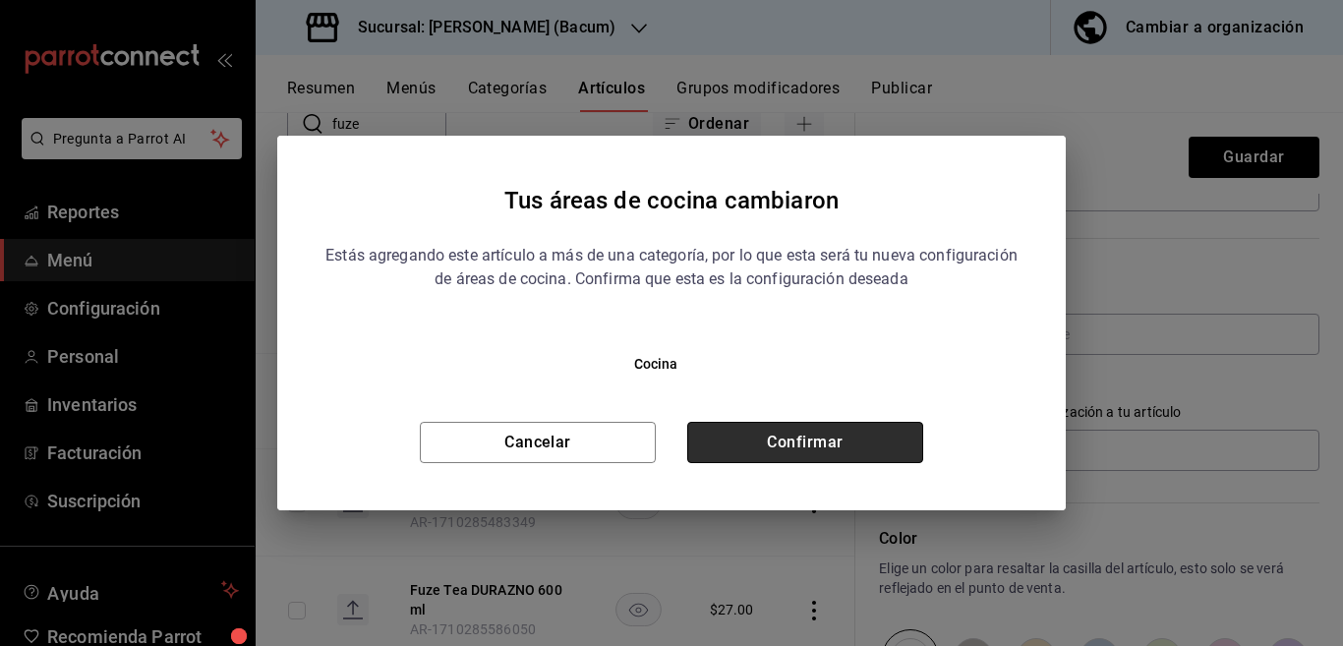
click at [837, 444] on button "Confirmar" at bounding box center [805, 442] width 236 height 41
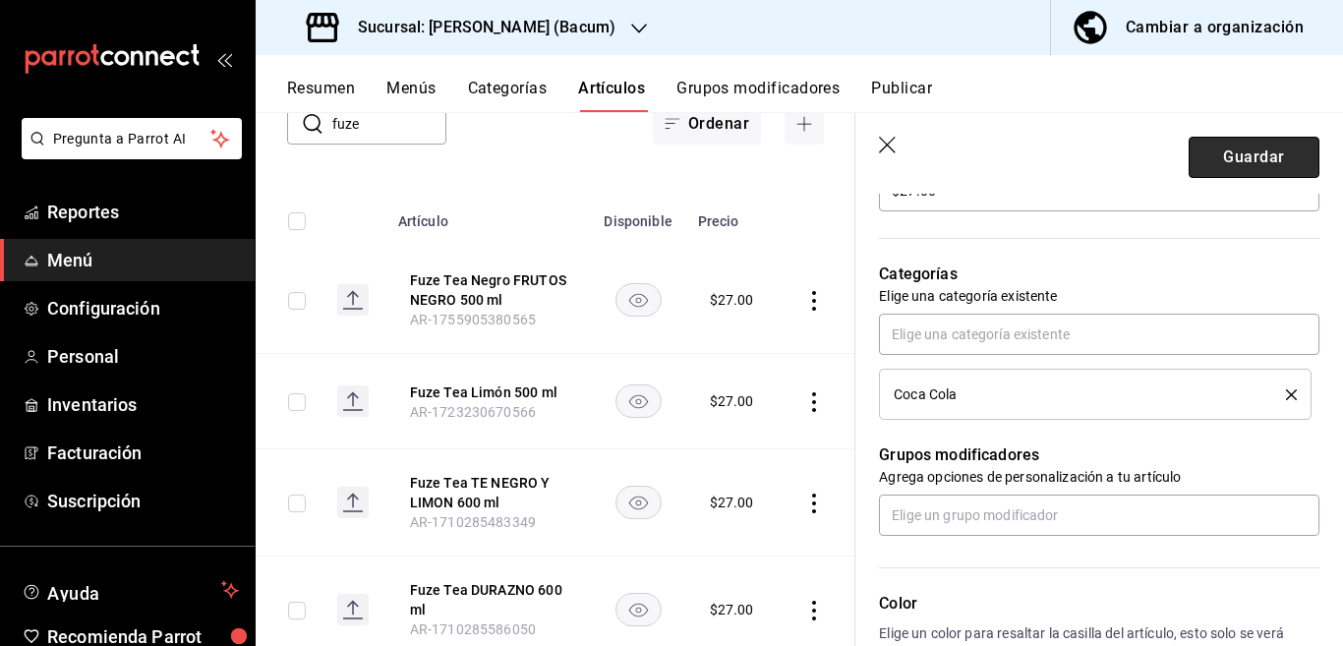
click at [1222, 164] on button "Guardar" at bounding box center [1254, 157] width 131 height 41
type textarea "x"
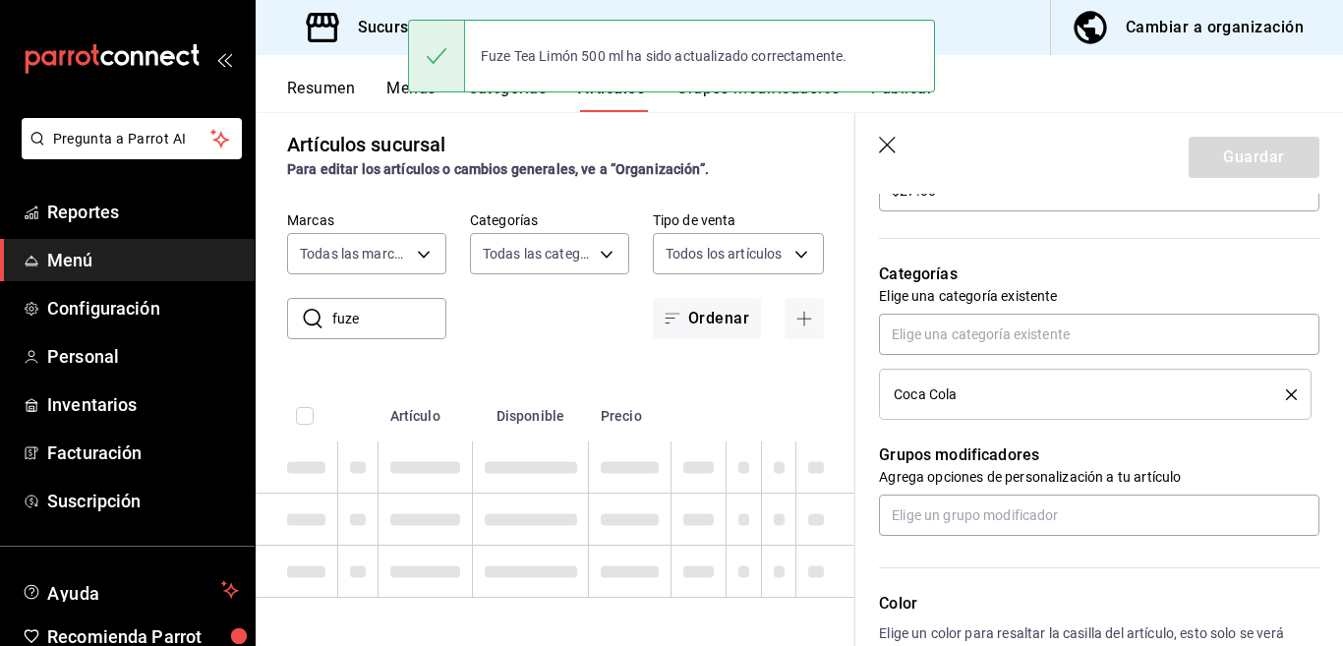
type textarea "x"
type input "AR-1755911522832"
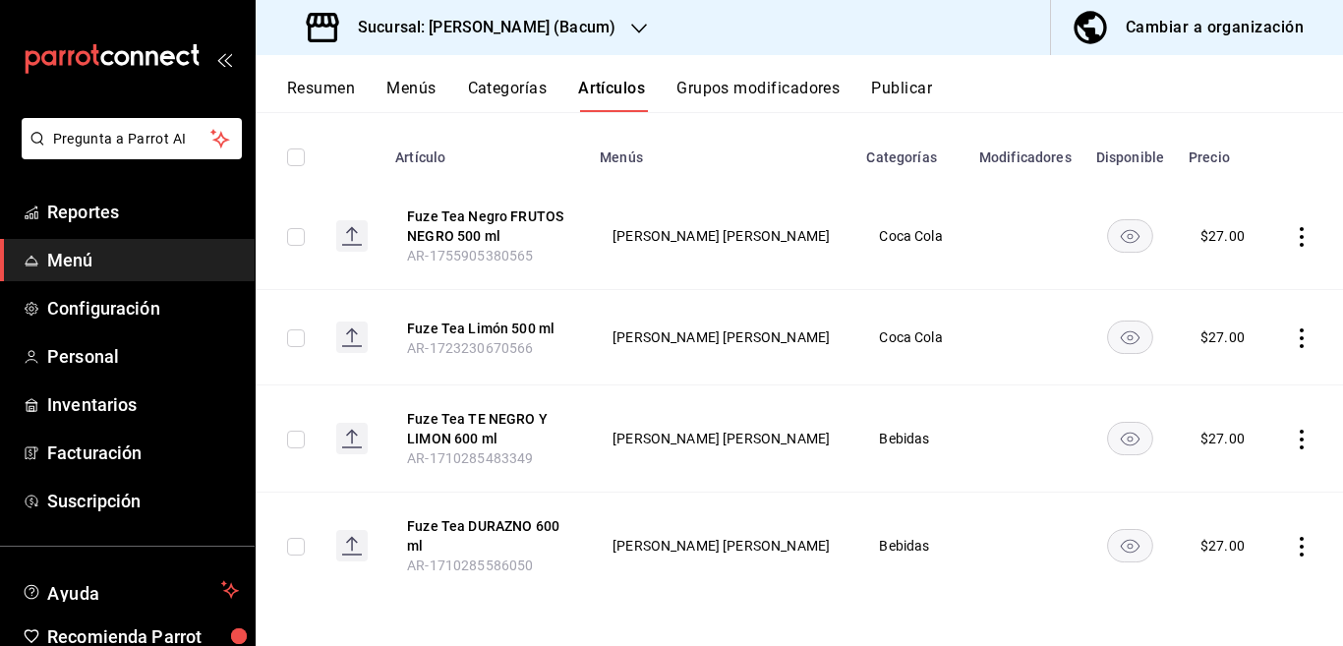
scroll to position [208, 0]
click at [1292, 433] on icon "actions" at bounding box center [1302, 439] width 20 height 20
click at [1205, 483] on span "Editar" at bounding box center [1225, 483] width 51 height 21
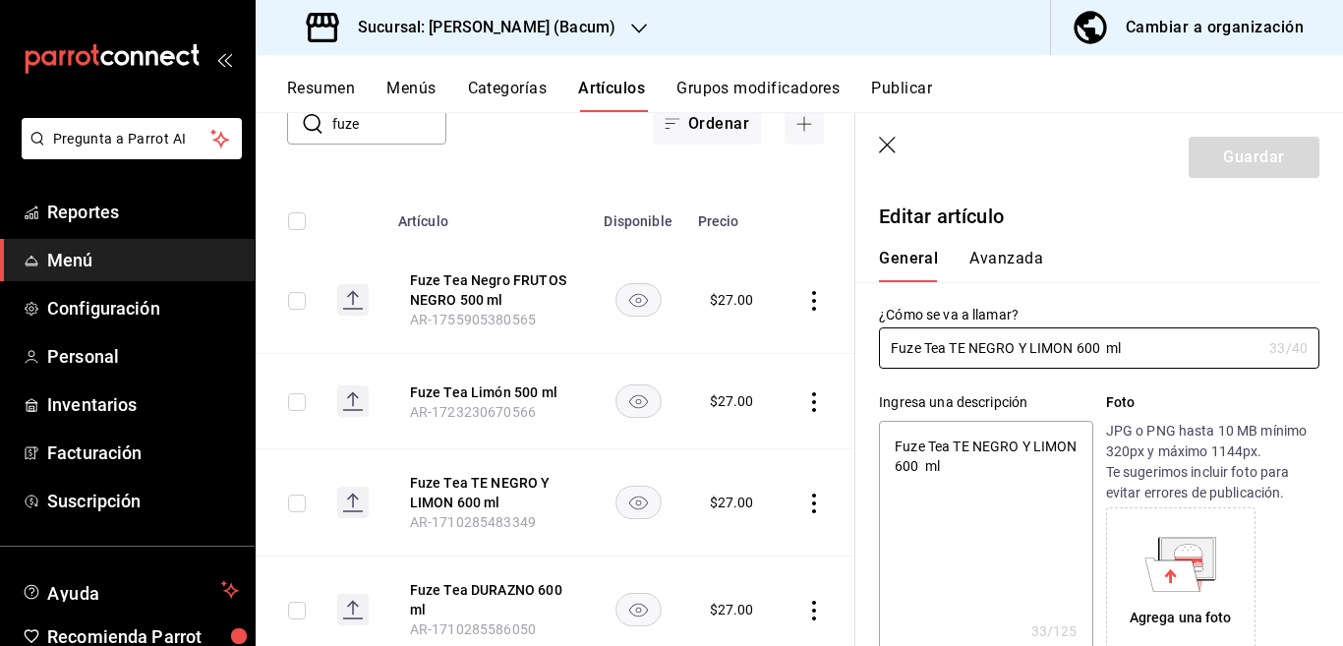
type textarea "x"
type input "$27.00"
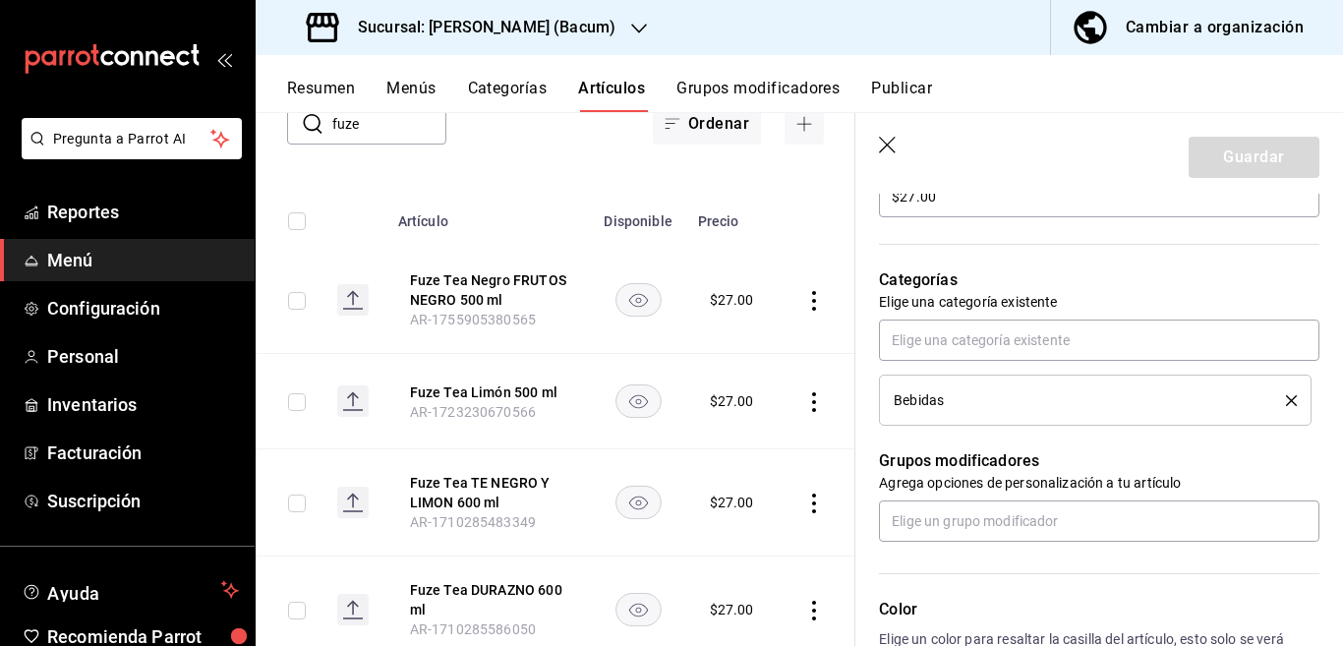
scroll to position [639, 0]
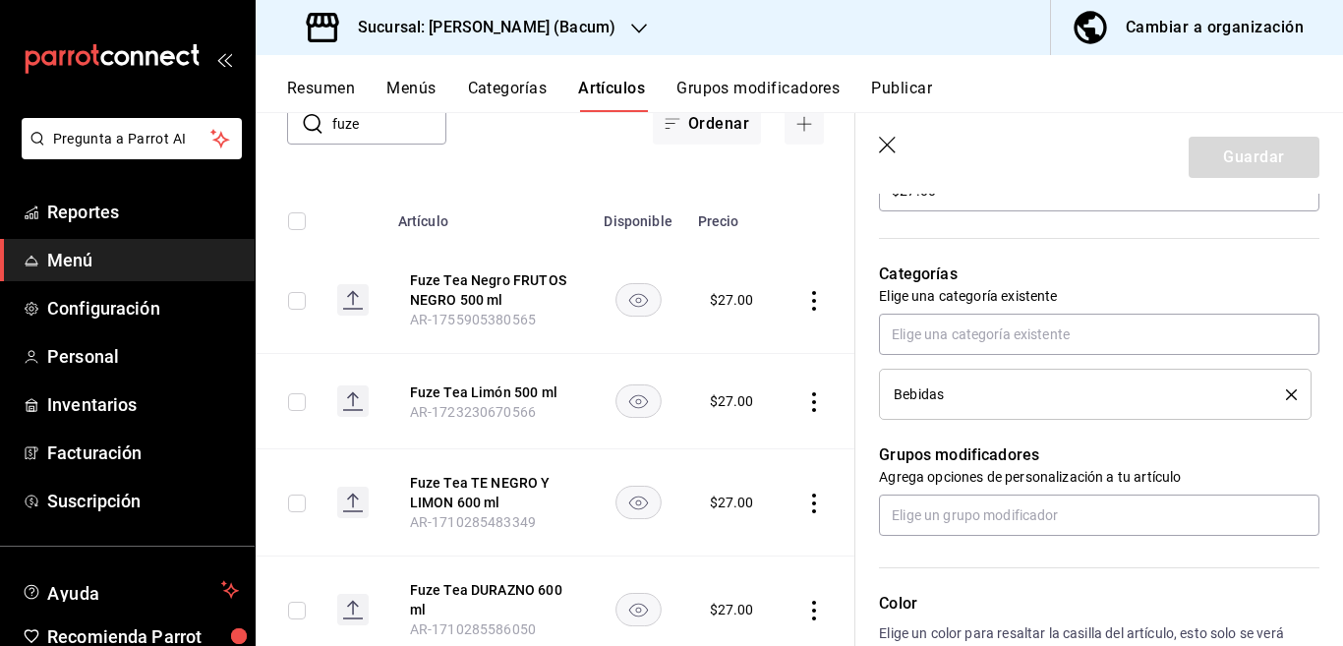
click at [1286, 394] on icon "delete" at bounding box center [1291, 394] width 11 height 11
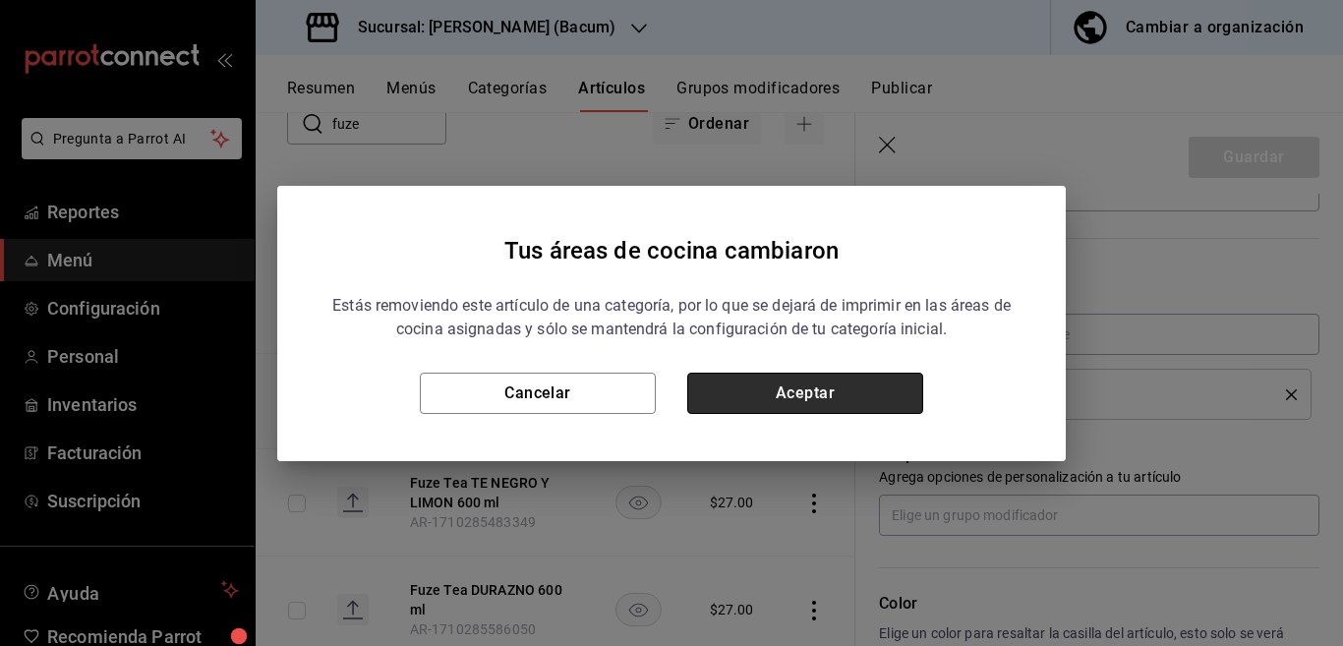
click at [867, 391] on button "Aceptar" at bounding box center [805, 393] width 236 height 41
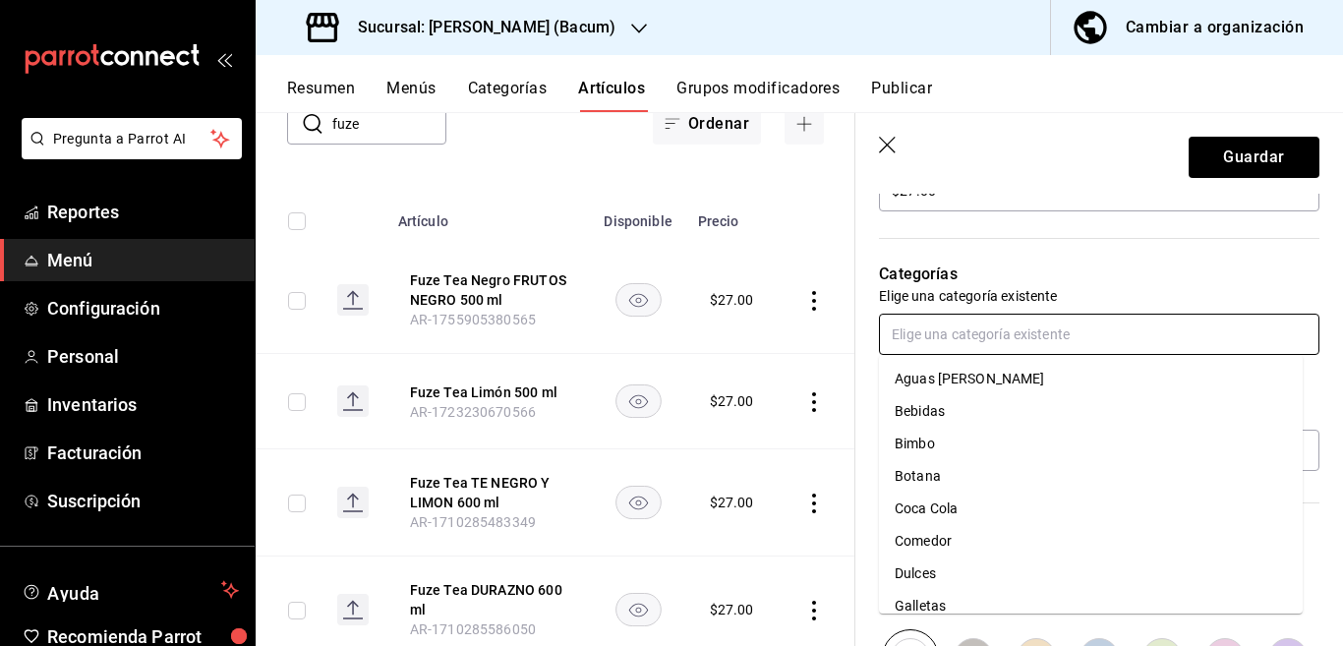
click at [979, 339] on input "text" at bounding box center [1099, 334] width 440 height 41
click at [934, 508] on li "Coca Cola" at bounding box center [1091, 509] width 424 height 32
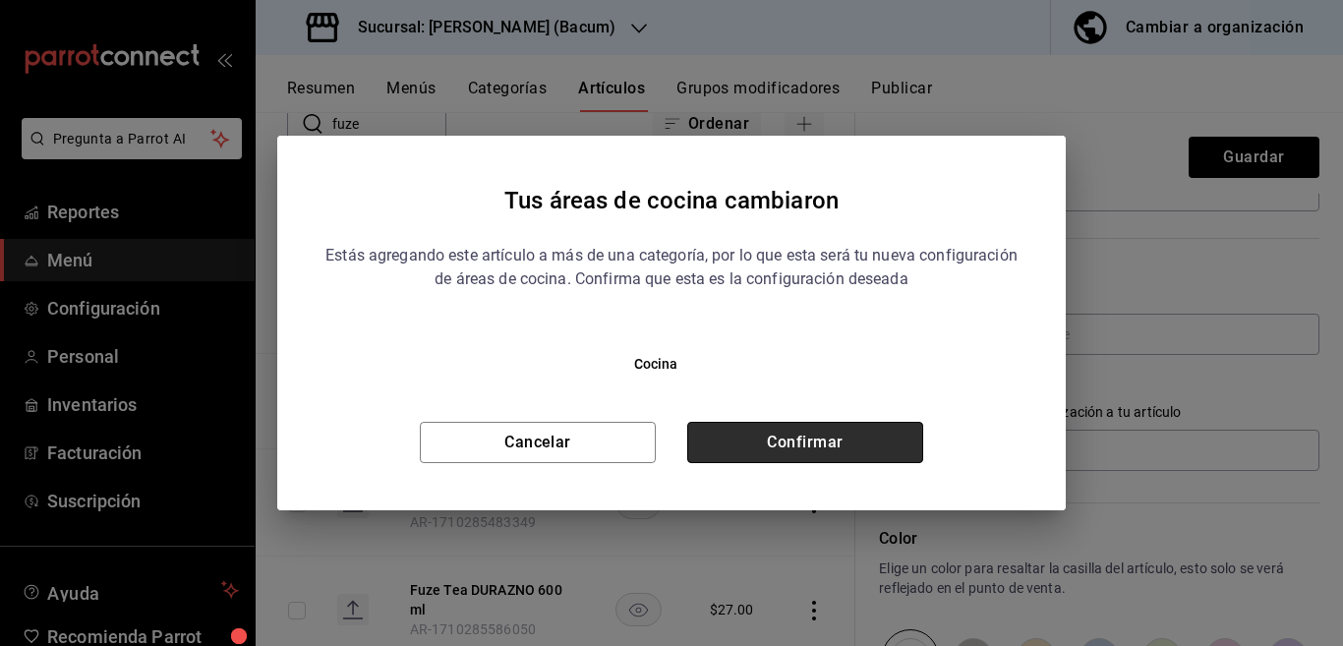
click at [851, 435] on button "Confirmar" at bounding box center [805, 442] width 236 height 41
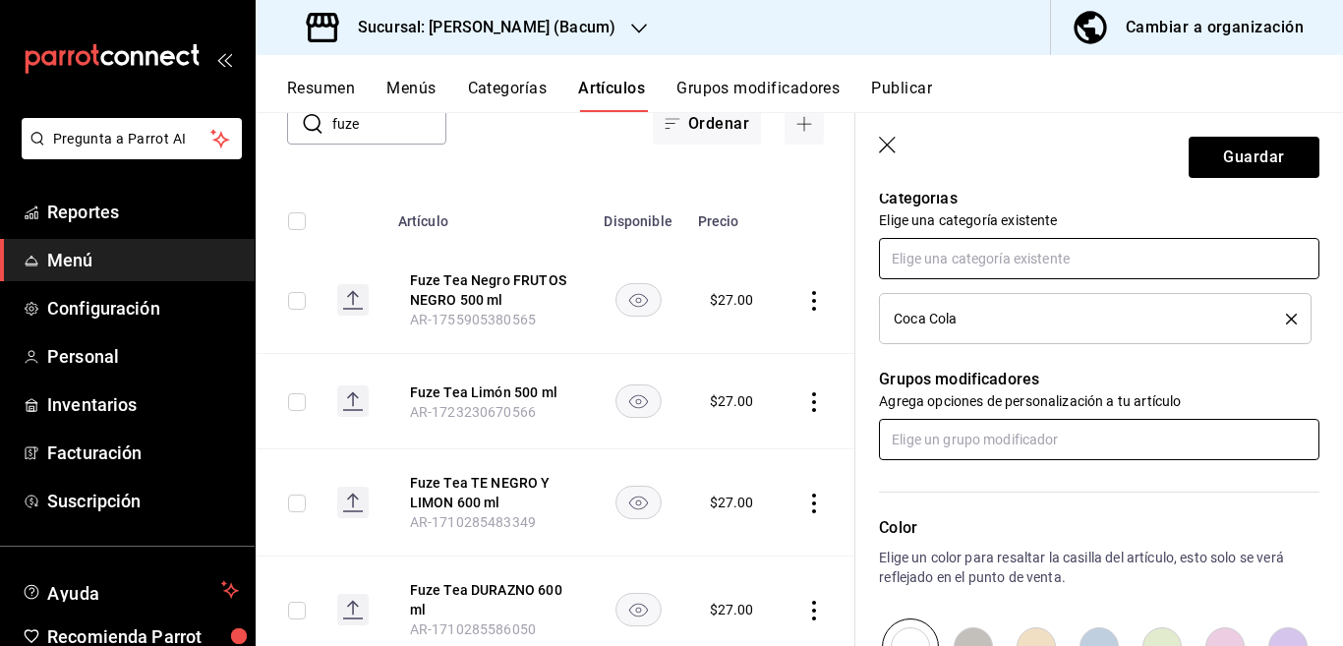
scroll to position [719, 0]
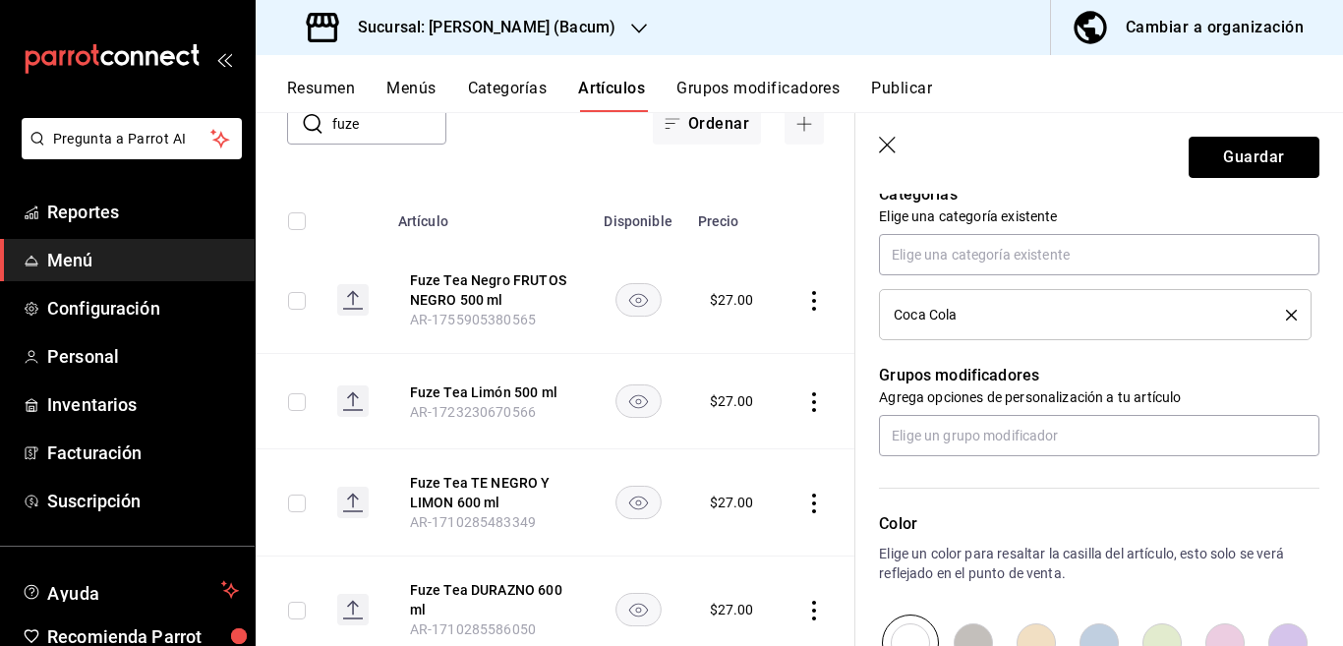
click at [1211, 154] on button "Guardar" at bounding box center [1254, 157] width 131 height 41
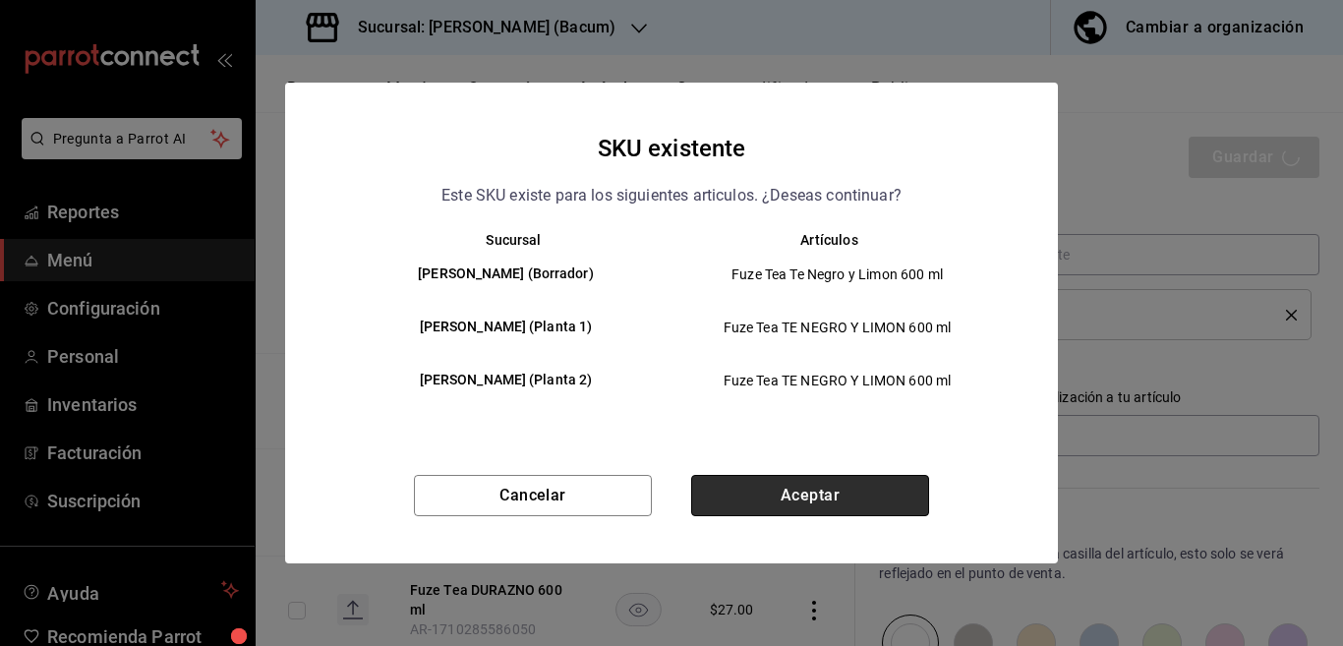
click at [820, 494] on button "Aceptar" at bounding box center [810, 495] width 238 height 41
type textarea "x"
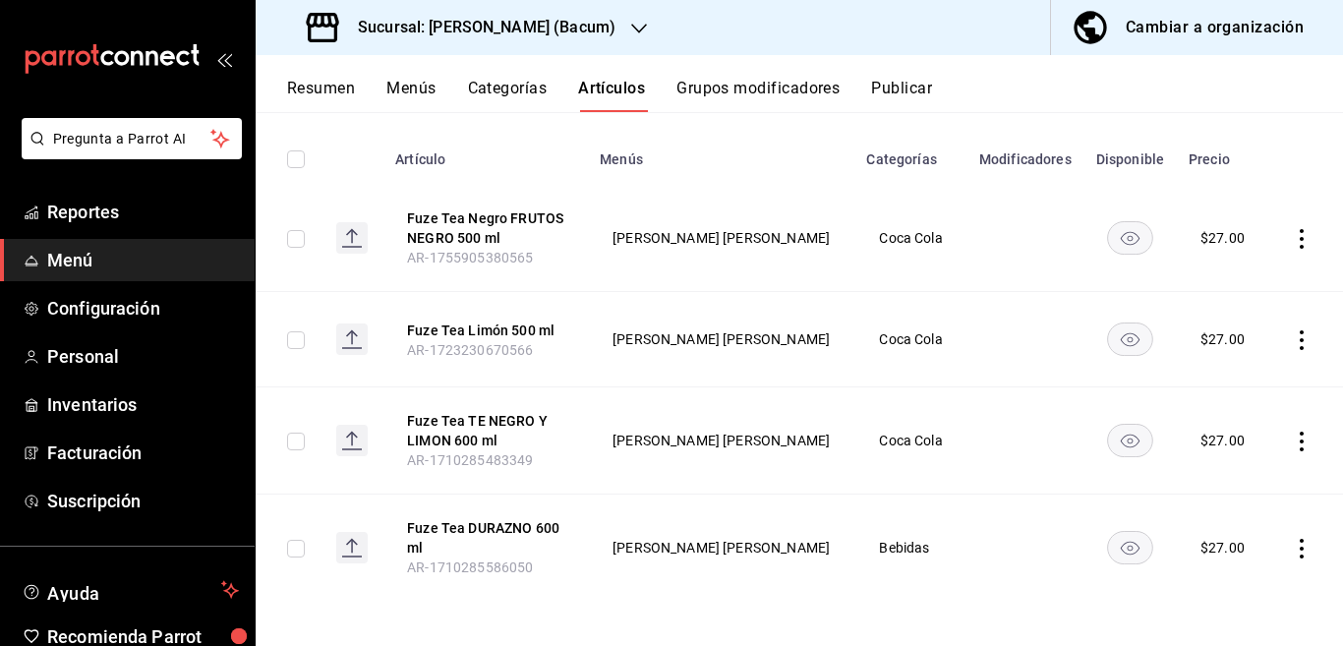
scroll to position [208, 0]
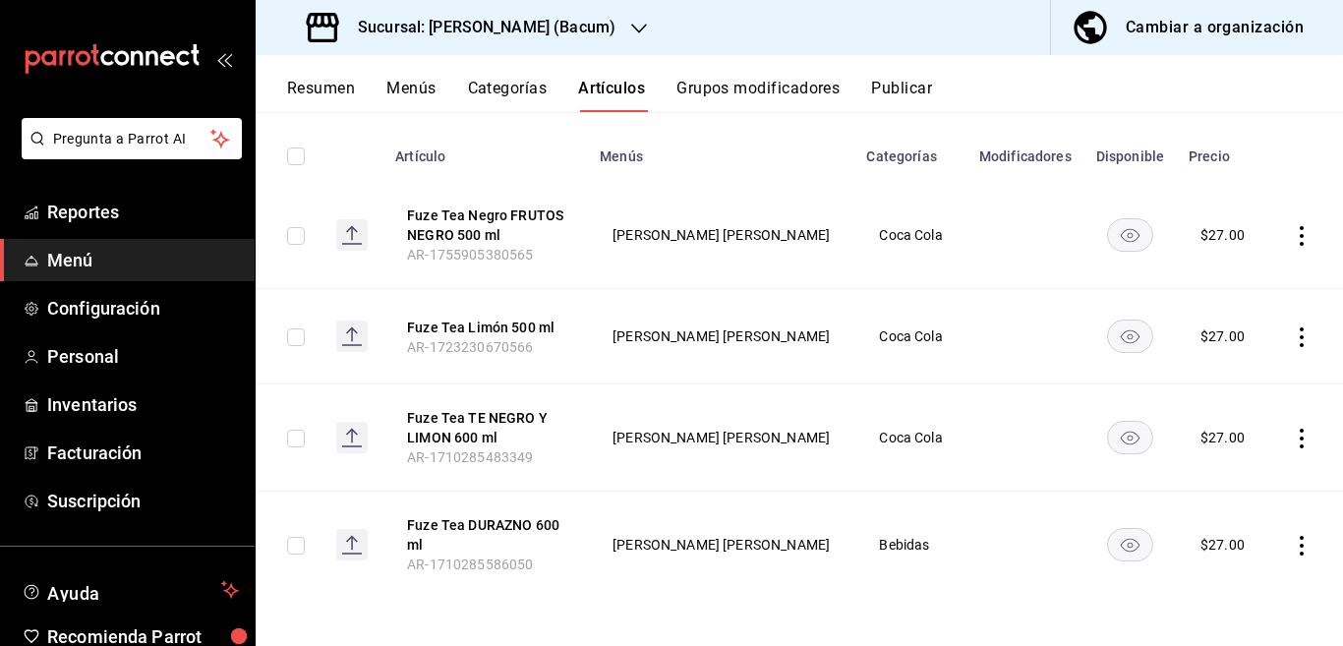
click at [1300, 548] on td at bounding box center [1305, 545] width 75 height 107
click at [1292, 550] on icon "actions" at bounding box center [1302, 546] width 20 height 20
click at [1200, 517] on span "Editar" at bounding box center [1225, 513] width 51 height 21
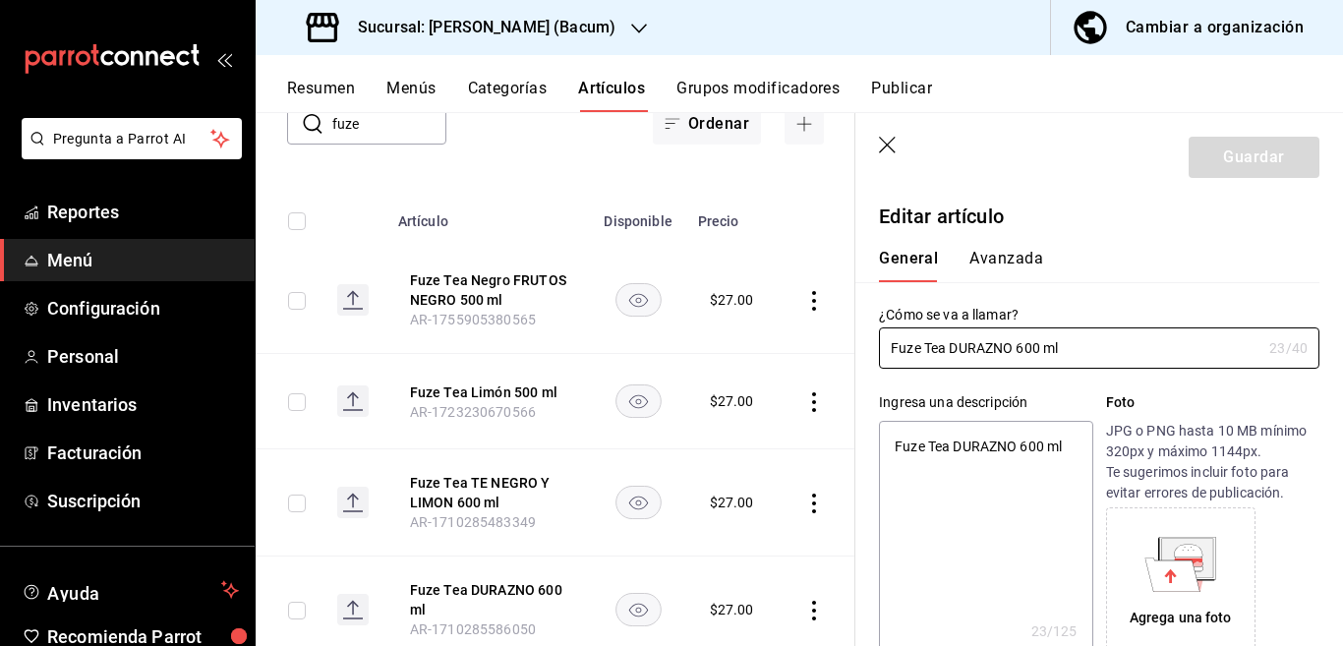
type textarea "x"
type input "$27.00"
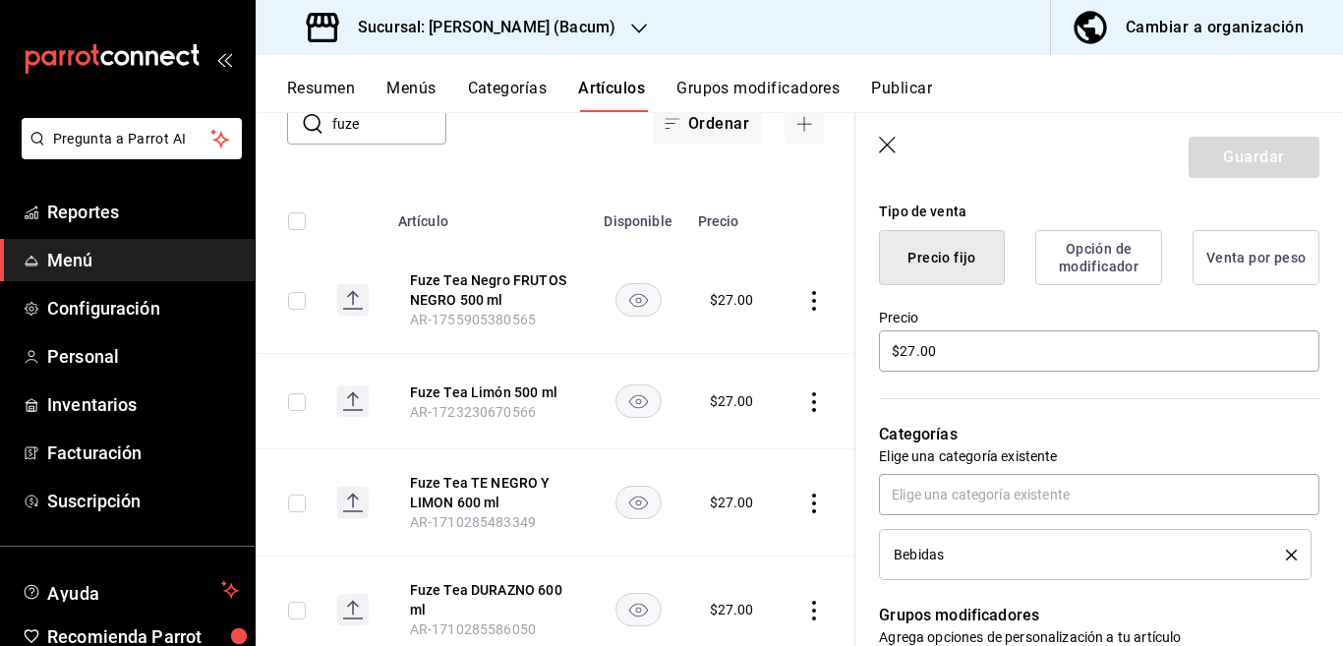
scroll to position [559, 0]
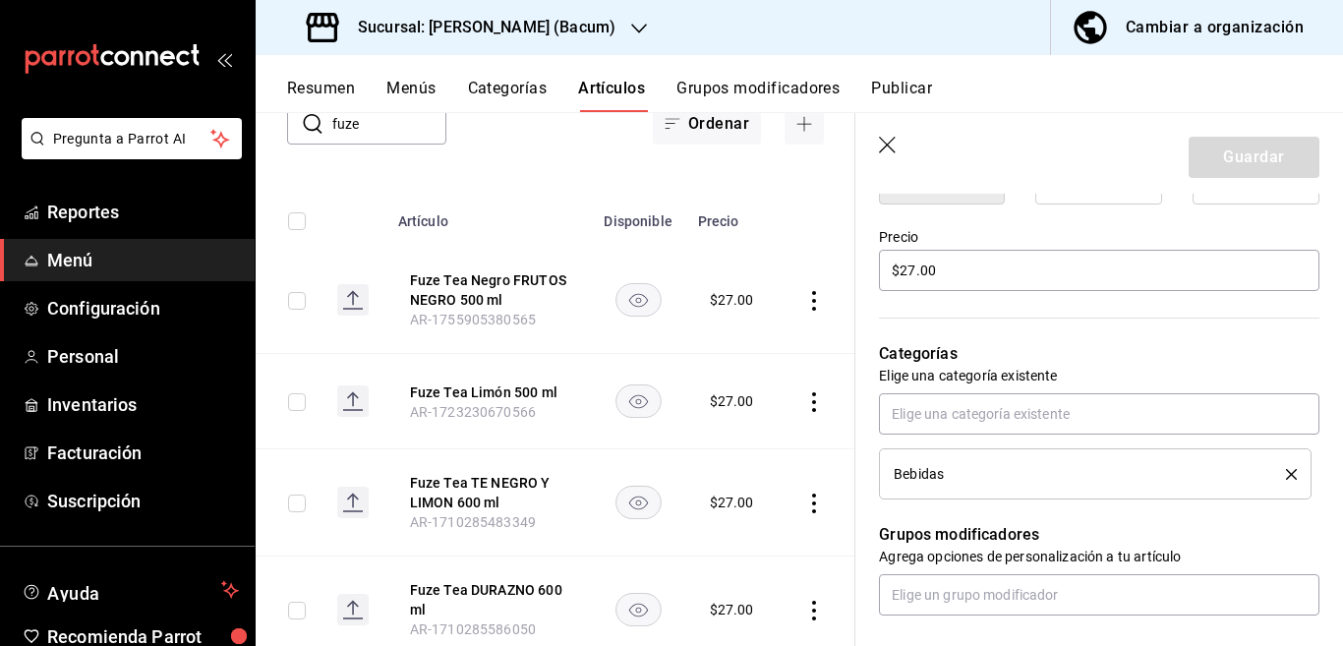
click at [1286, 473] on icon "delete" at bounding box center [1291, 474] width 11 height 11
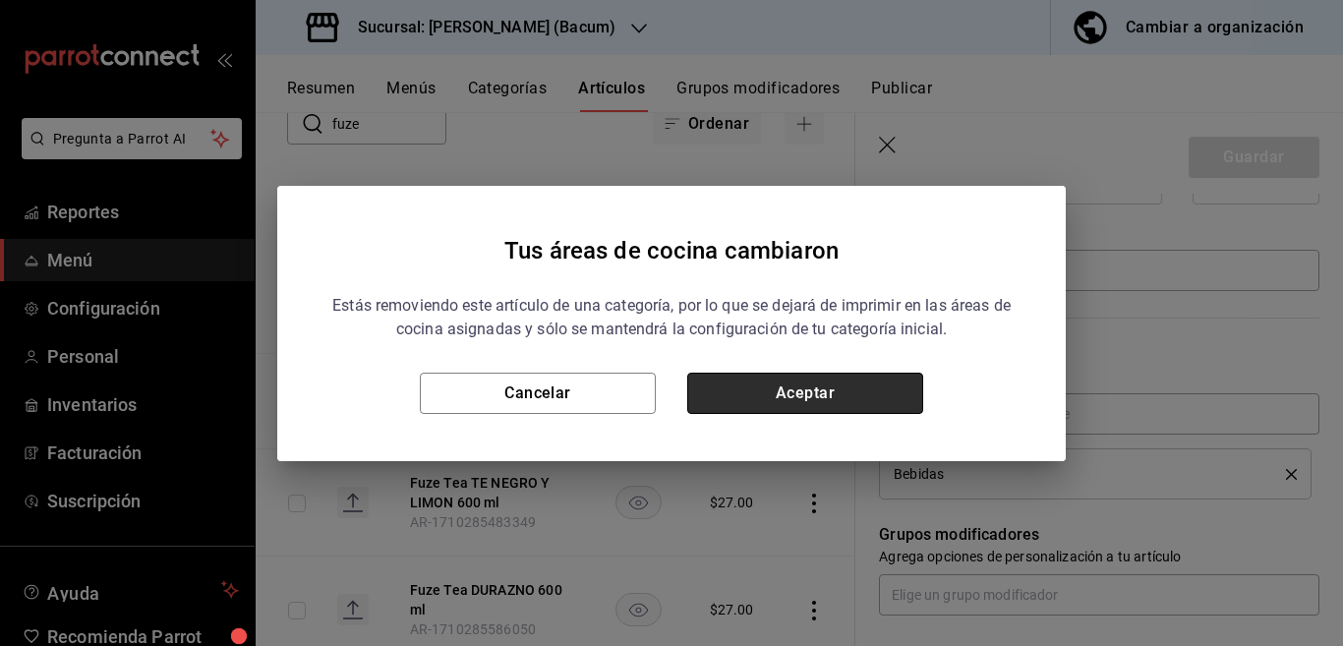
click at [875, 400] on button "Aceptar" at bounding box center [805, 393] width 236 height 41
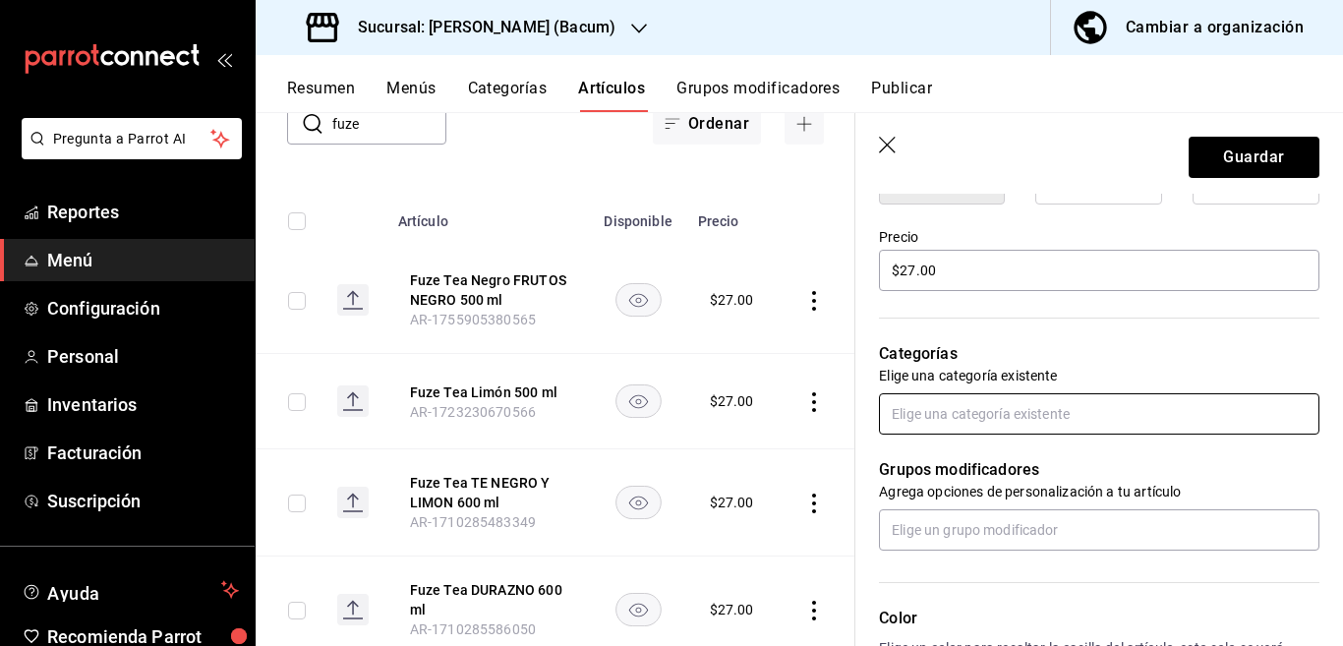
click at [939, 411] on input "text" at bounding box center [1099, 413] width 440 height 41
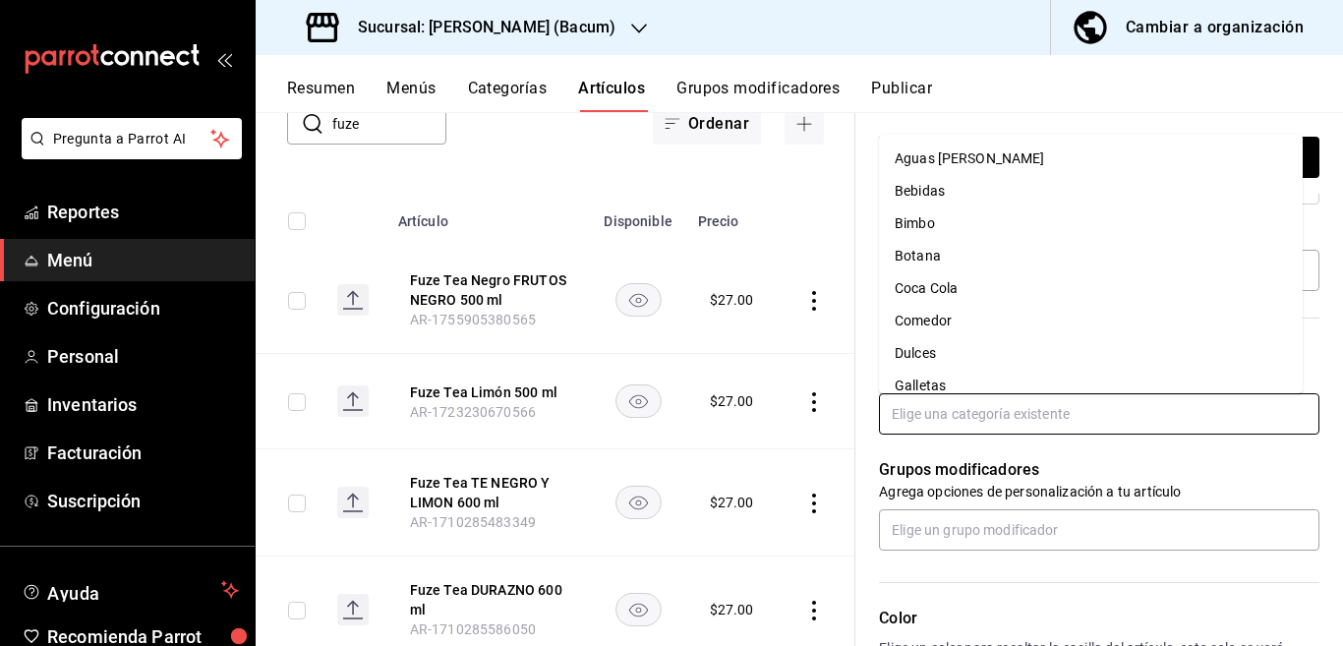
click at [941, 293] on li "Coca Cola" at bounding box center [1091, 288] width 424 height 32
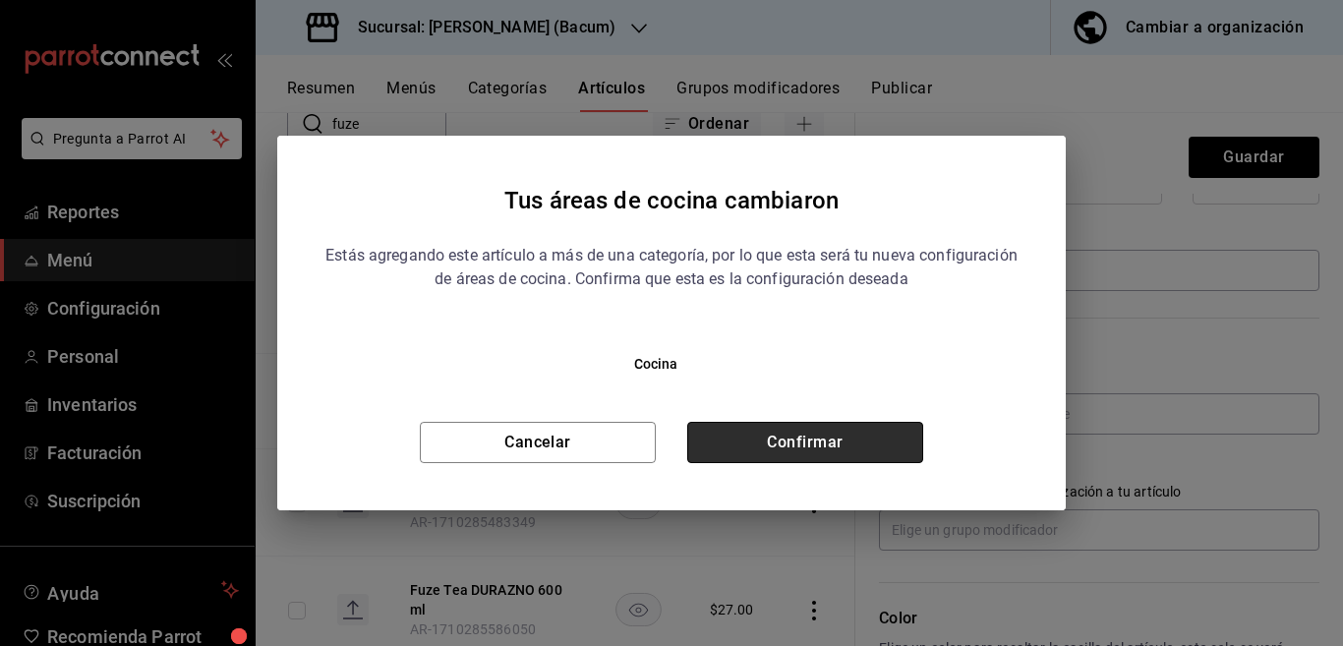
click at [857, 446] on button "Confirmar" at bounding box center [805, 442] width 236 height 41
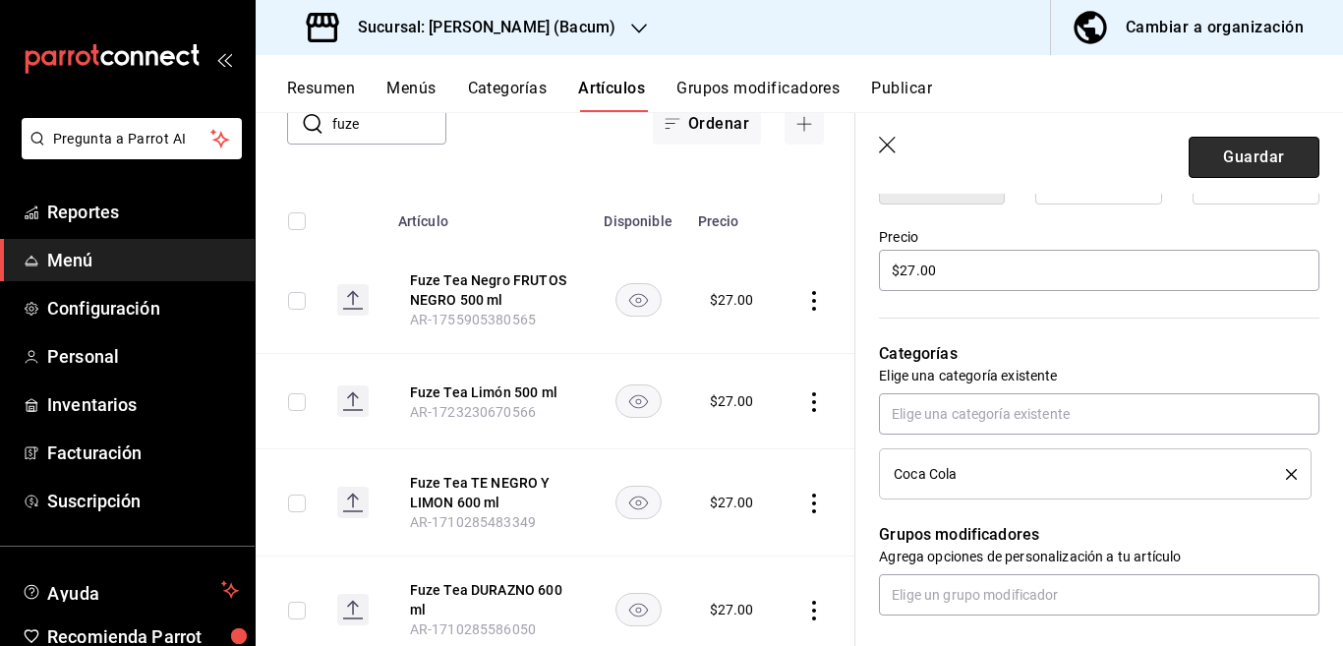
click at [1217, 145] on button "Guardar" at bounding box center [1254, 157] width 131 height 41
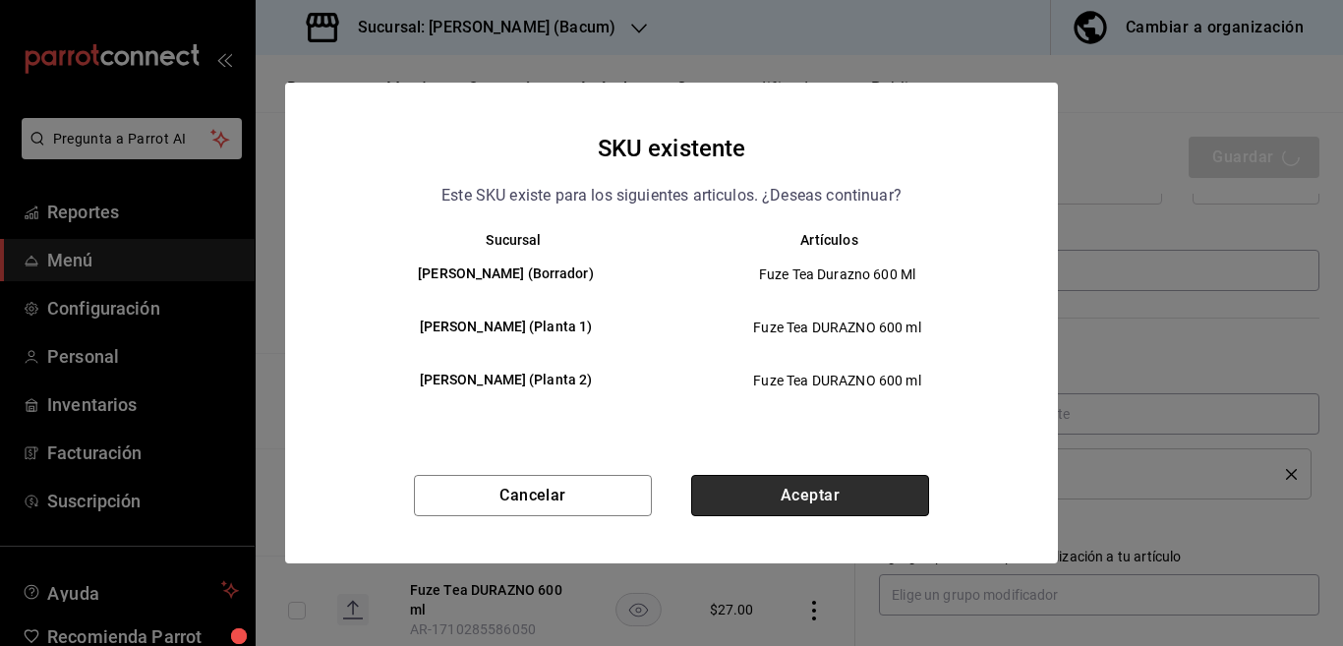
click at [809, 507] on button "Aceptar" at bounding box center [810, 495] width 238 height 41
type textarea "x"
